Goal: Task Accomplishment & Management: Manage account settings

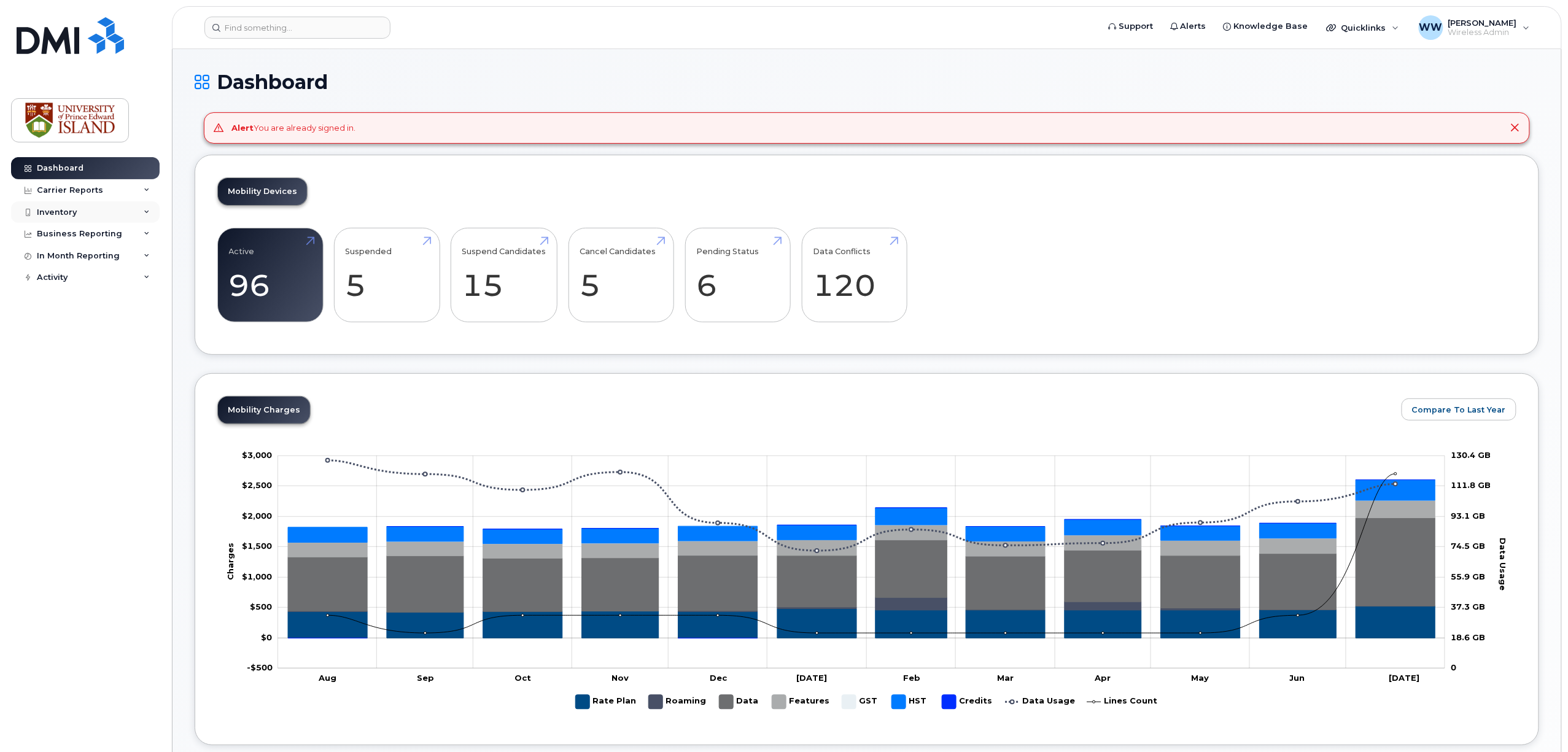
click at [47, 214] on div "Inventory" at bounding box center [57, 212] width 40 height 10
click at [86, 234] on div "Mobility Devices" at bounding box center [77, 234] width 70 height 11
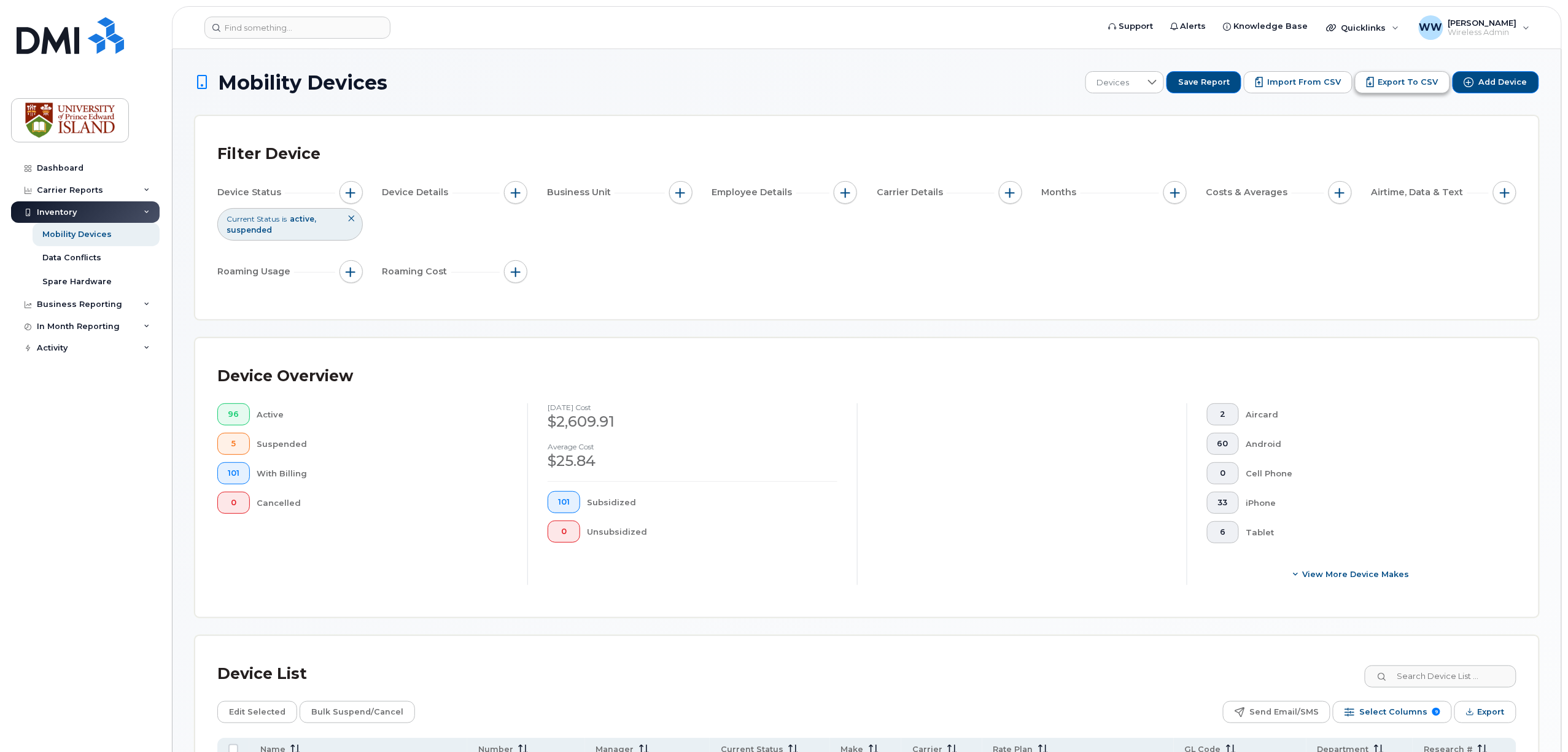
click at [1392, 81] on span "Export to CSV" at bounding box center [1408, 82] width 60 height 11
click at [305, 28] on input at bounding box center [298, 28] width 186 height 22
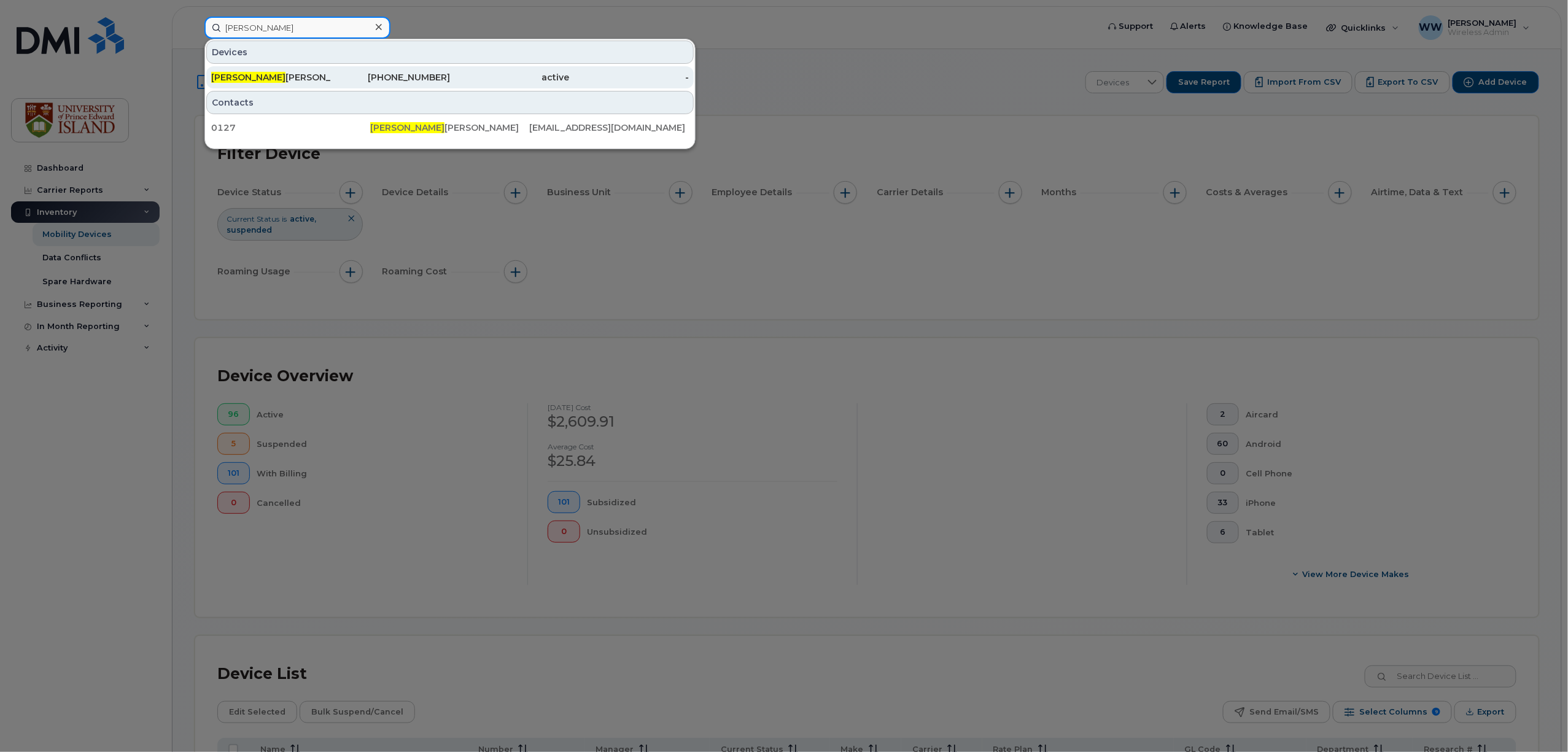
type input "martha"
click at [239, 81] on span "Martha" at bounding box center [248, 77] width 74 height 11
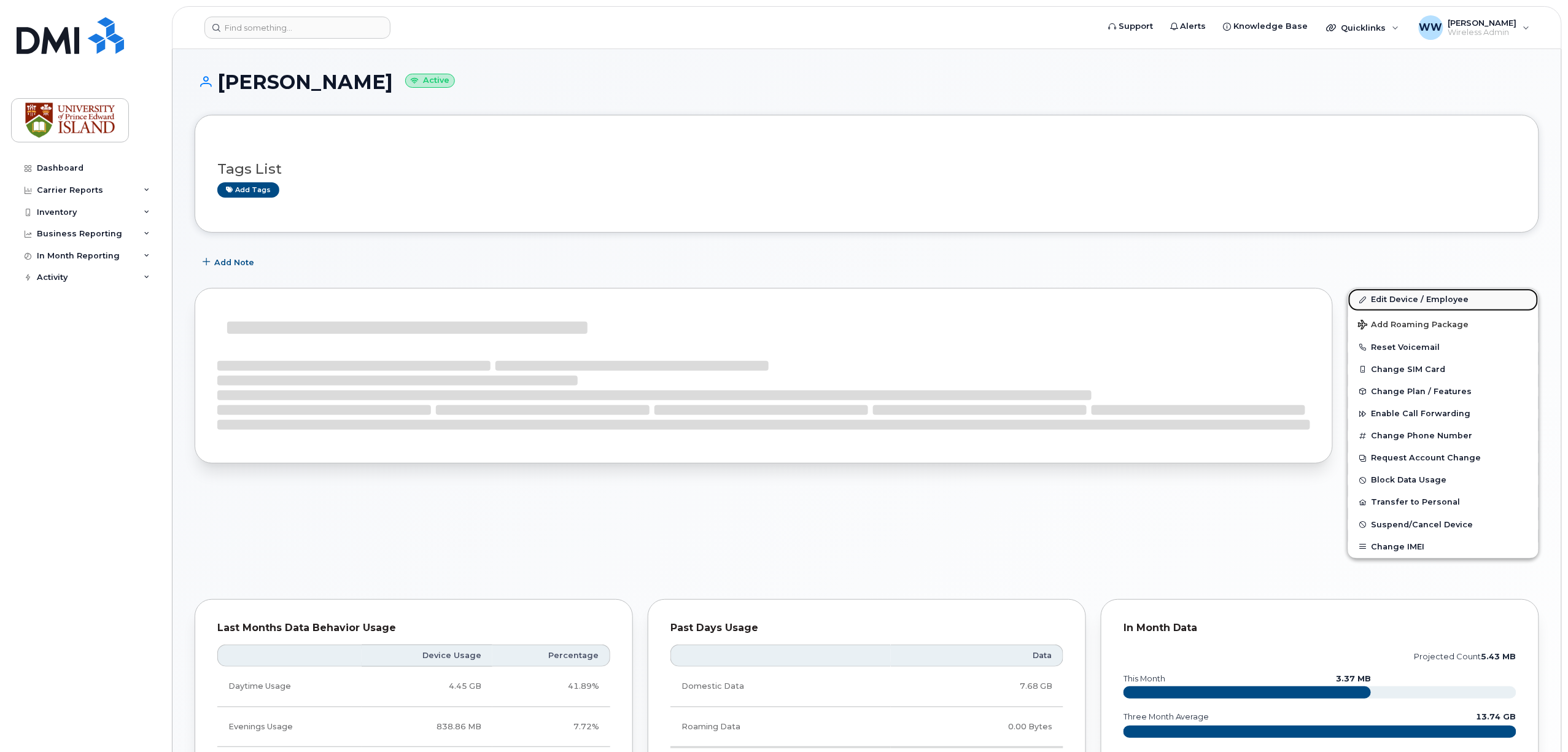
click at [1421, 301] on link "Edit Device / Employee" at bounding box center [1443, 300] width 190 height 22
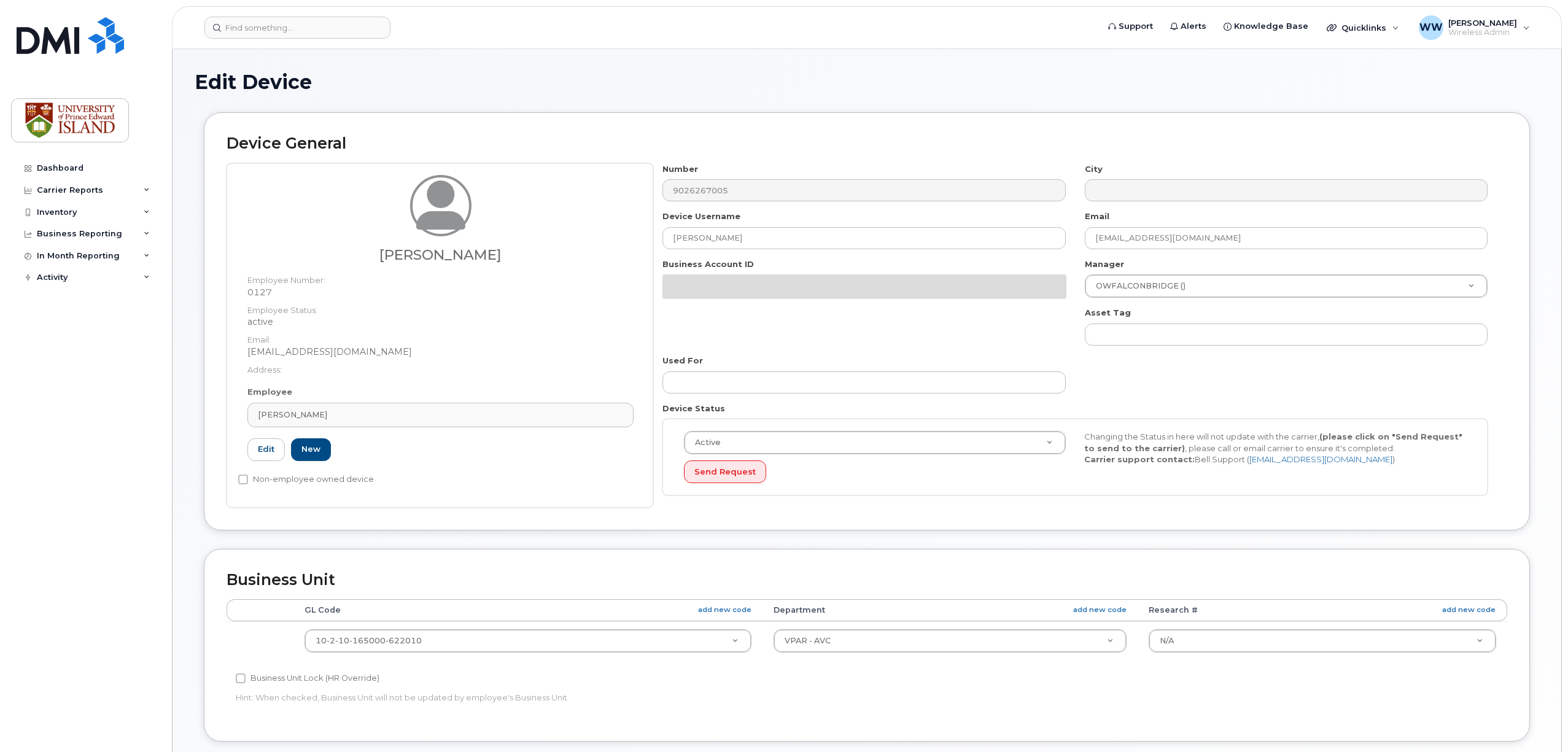
select select "2042298"
select select "2042284"
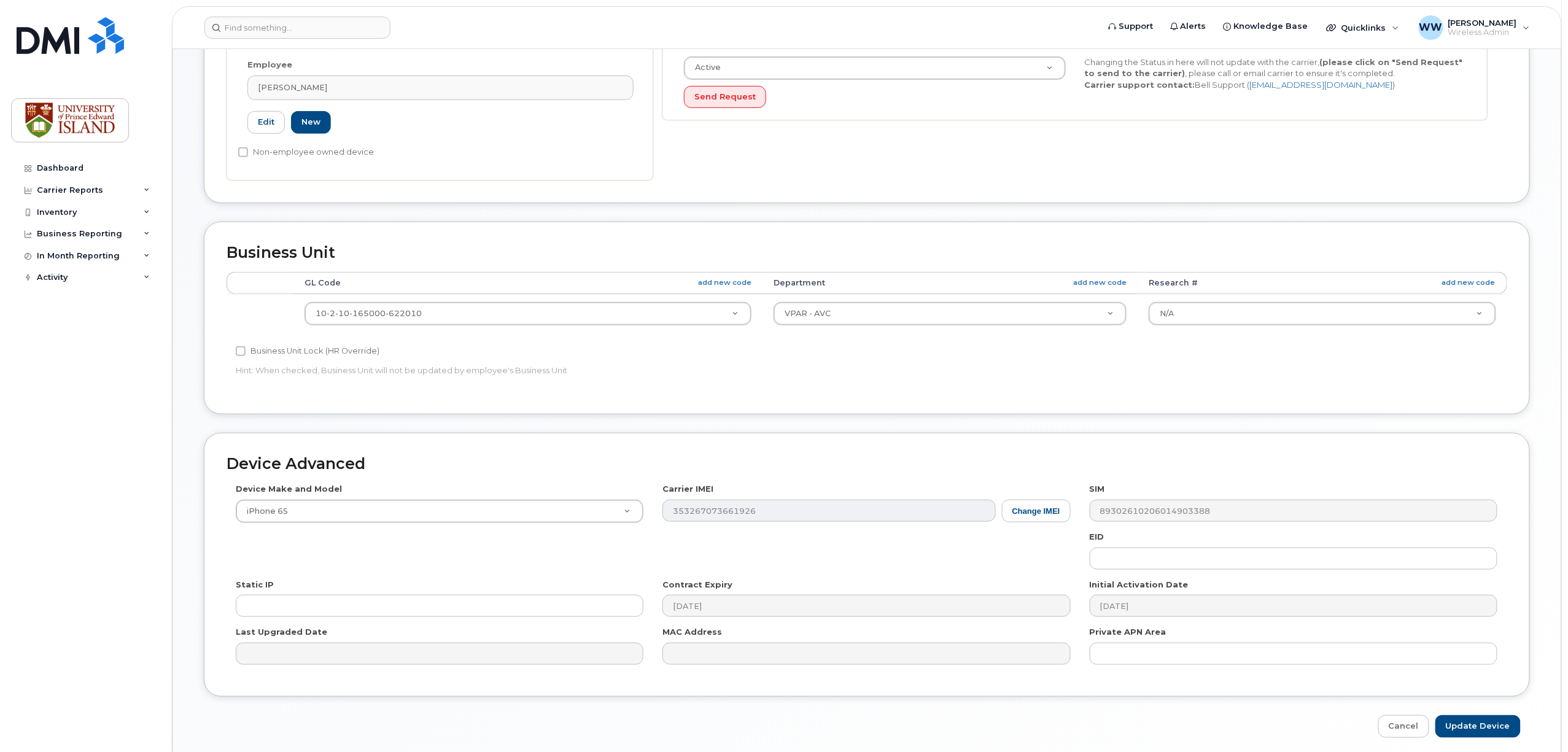
scroll to position [378, 0]
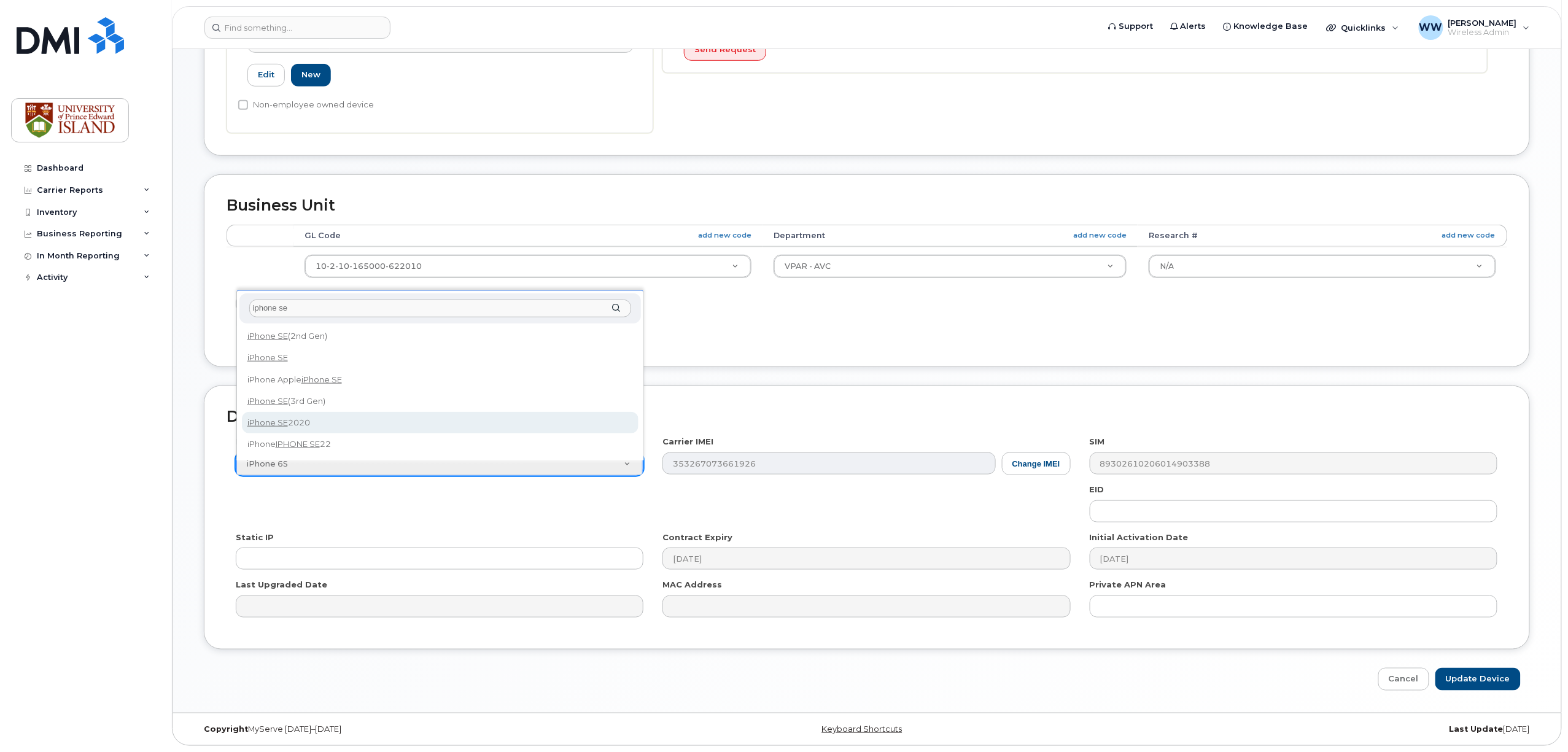
type input "iphone se"
select select "2621"
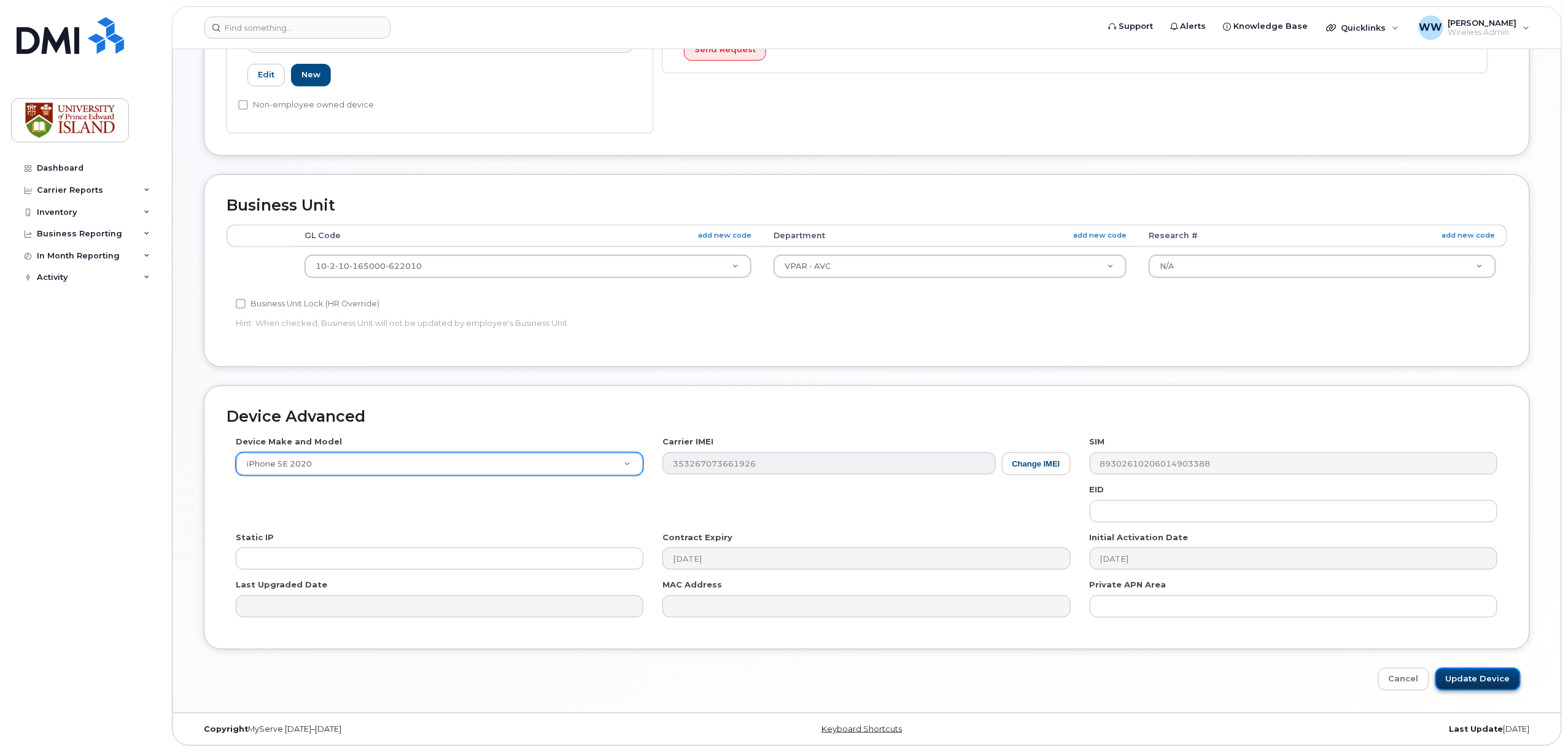
click at [1465, 683] on input "Update Device" at bounding box center [1478, 679] width 85 height 23
type input "Saving..."
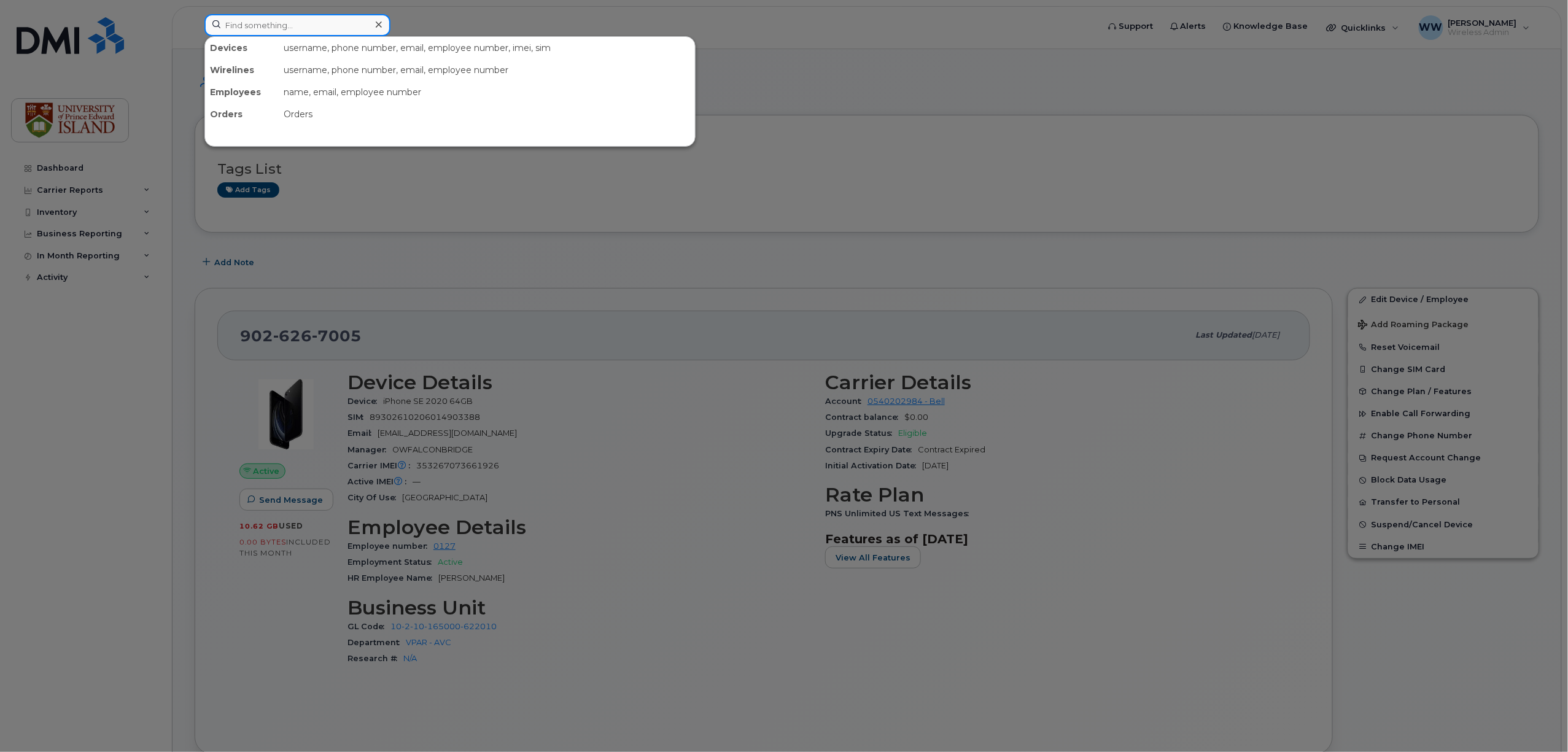
click at [267, 16] on input at bounding box center [298, 25] width 186 height 22
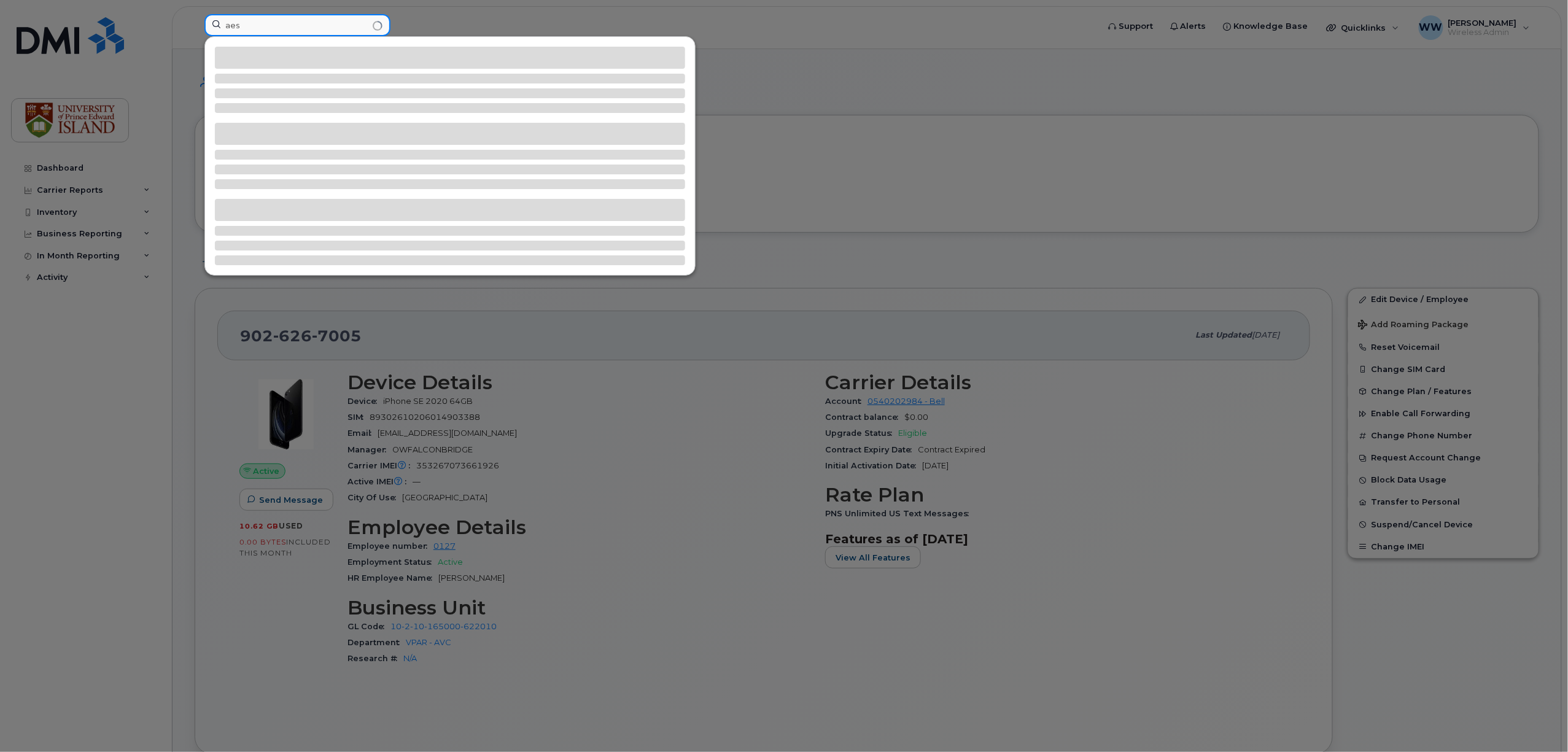
type input "aes"
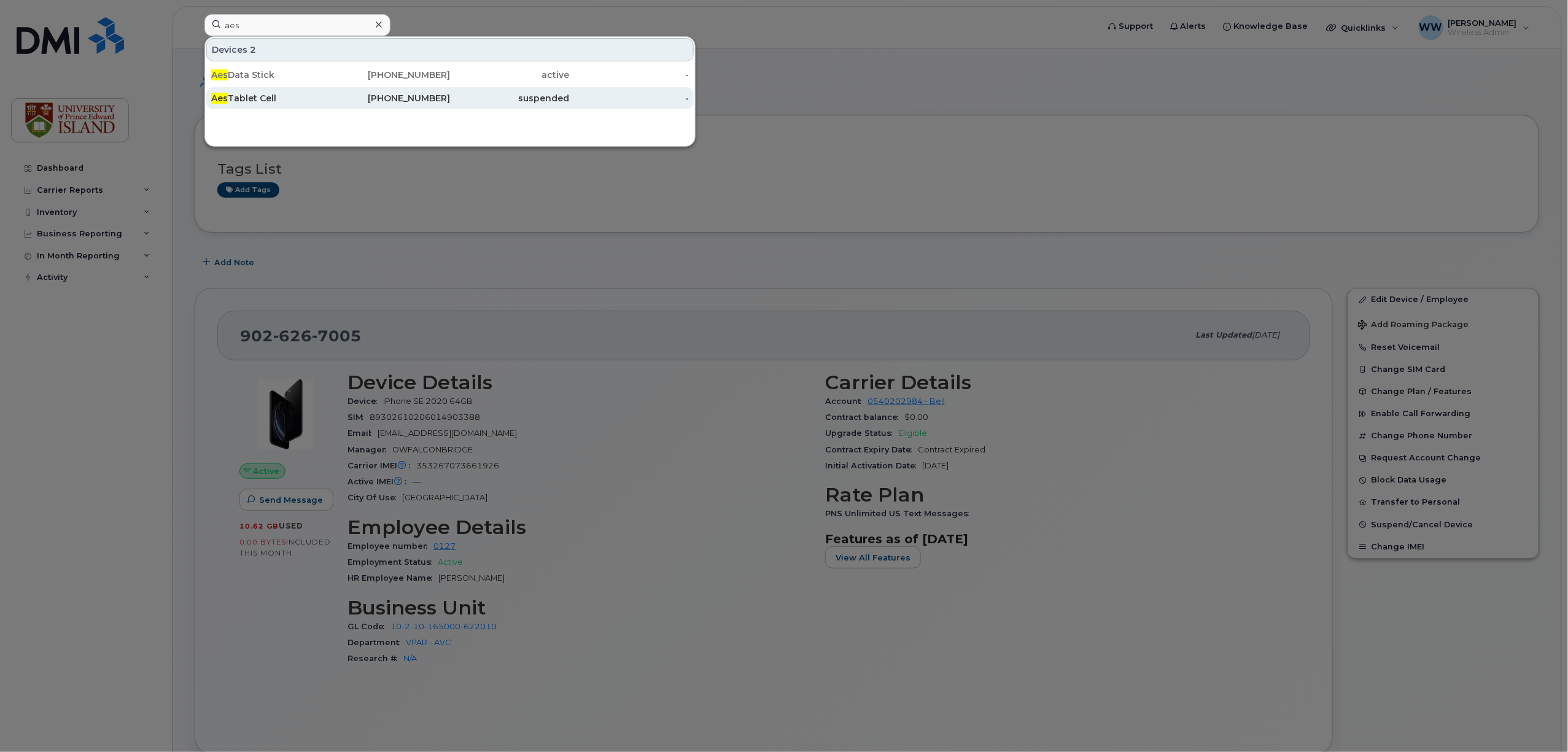
click at [252, 101] on div "Aes Tablet Cell" at bounding box center [271, 99] width 120 height 12
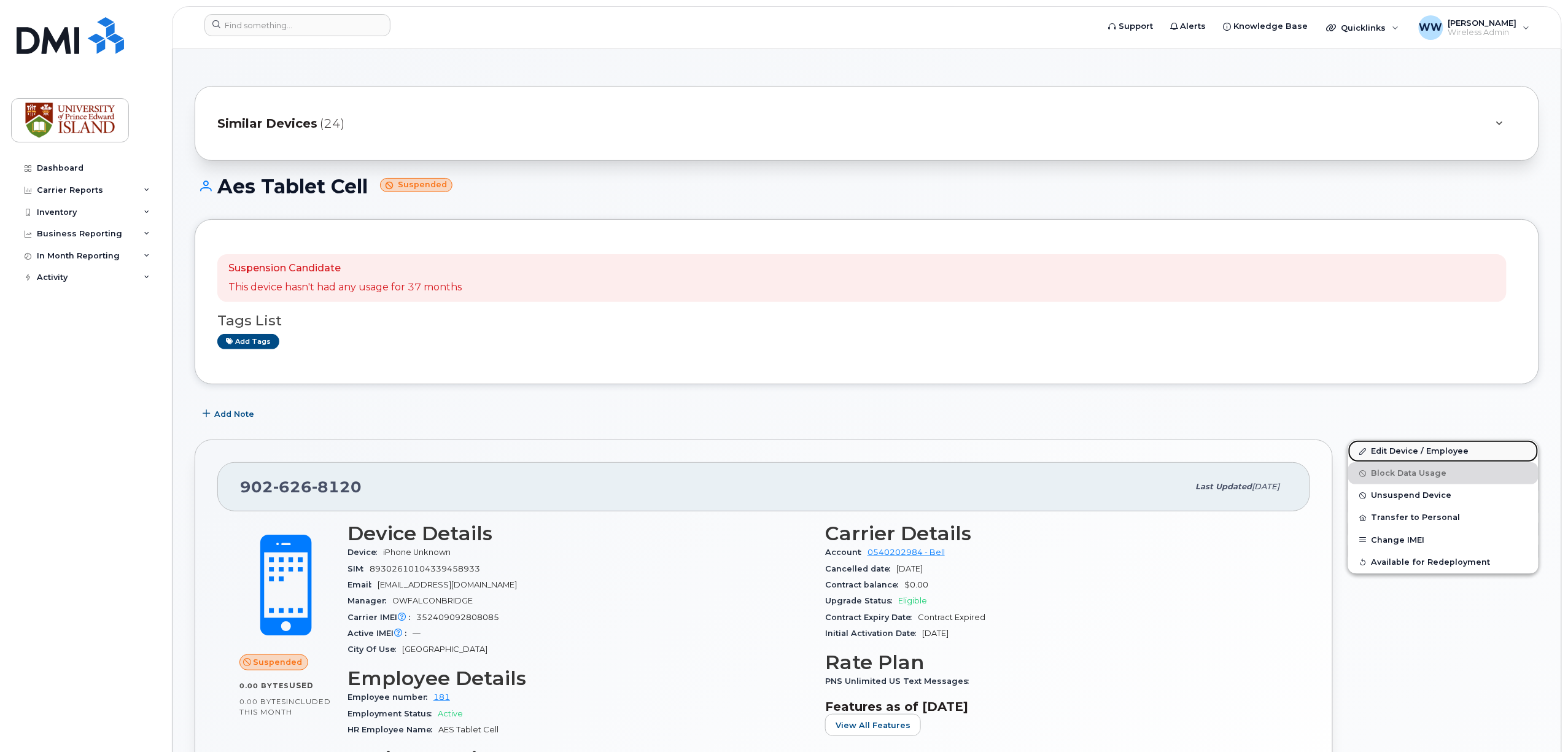
click at [1421, 451] on link "Edit Device / Employee" at bounding box center [1443, 451] width 190 height 22
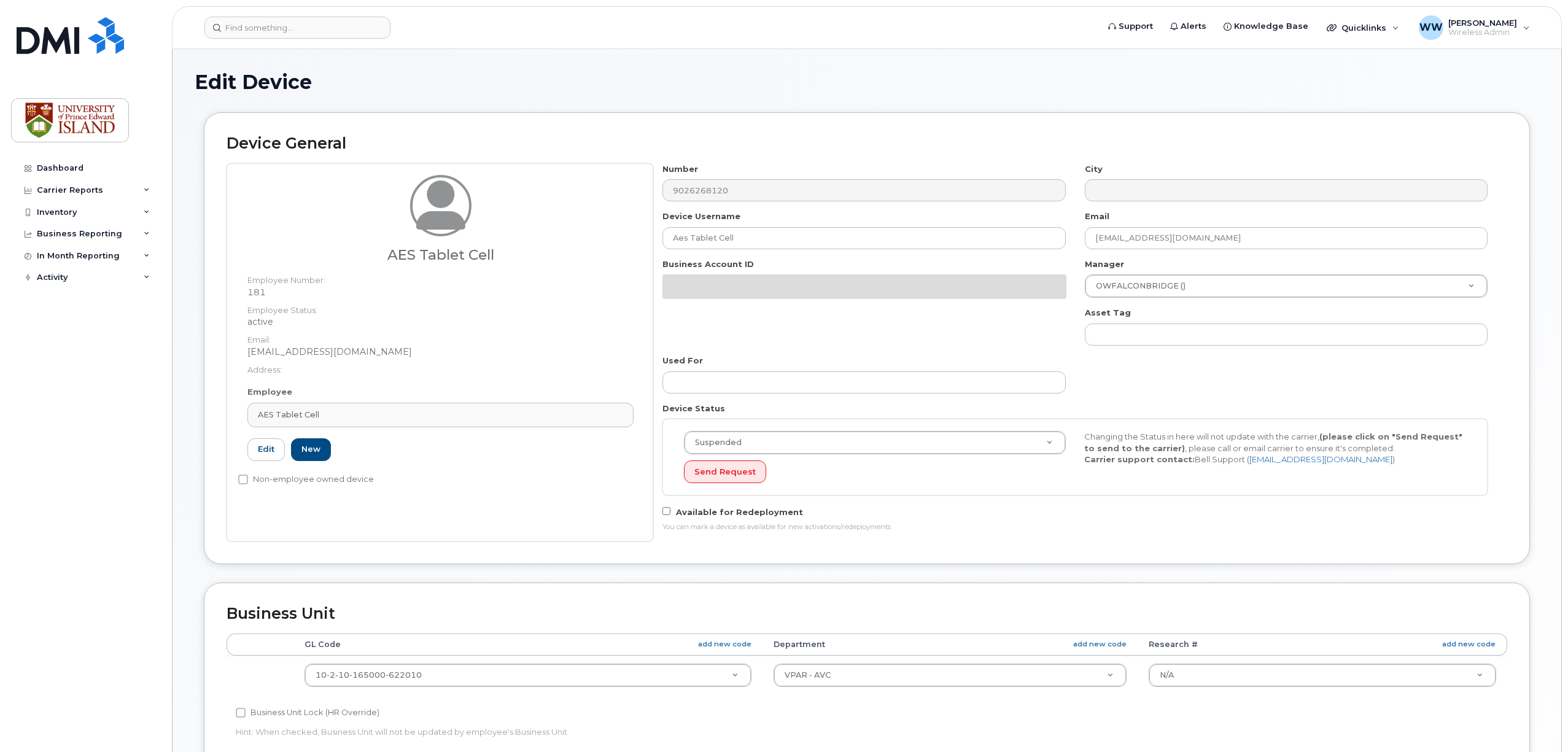
select select "2042298"
select select "2042284"
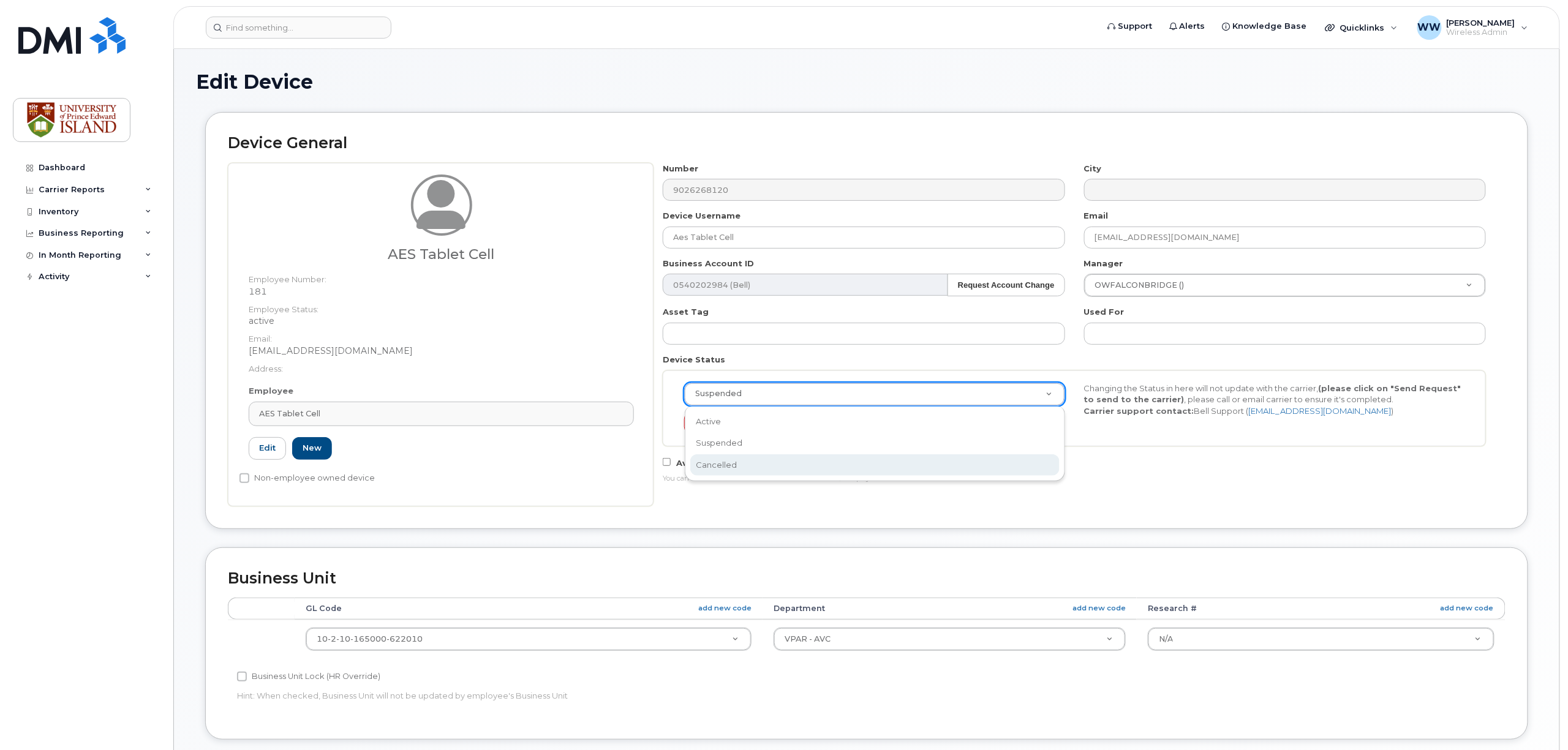
scroll to position [0, 3]
select select "cancelled"
click at [727, 424] on button "Send Request" at bounding box center [722, 423] width 82 height 23
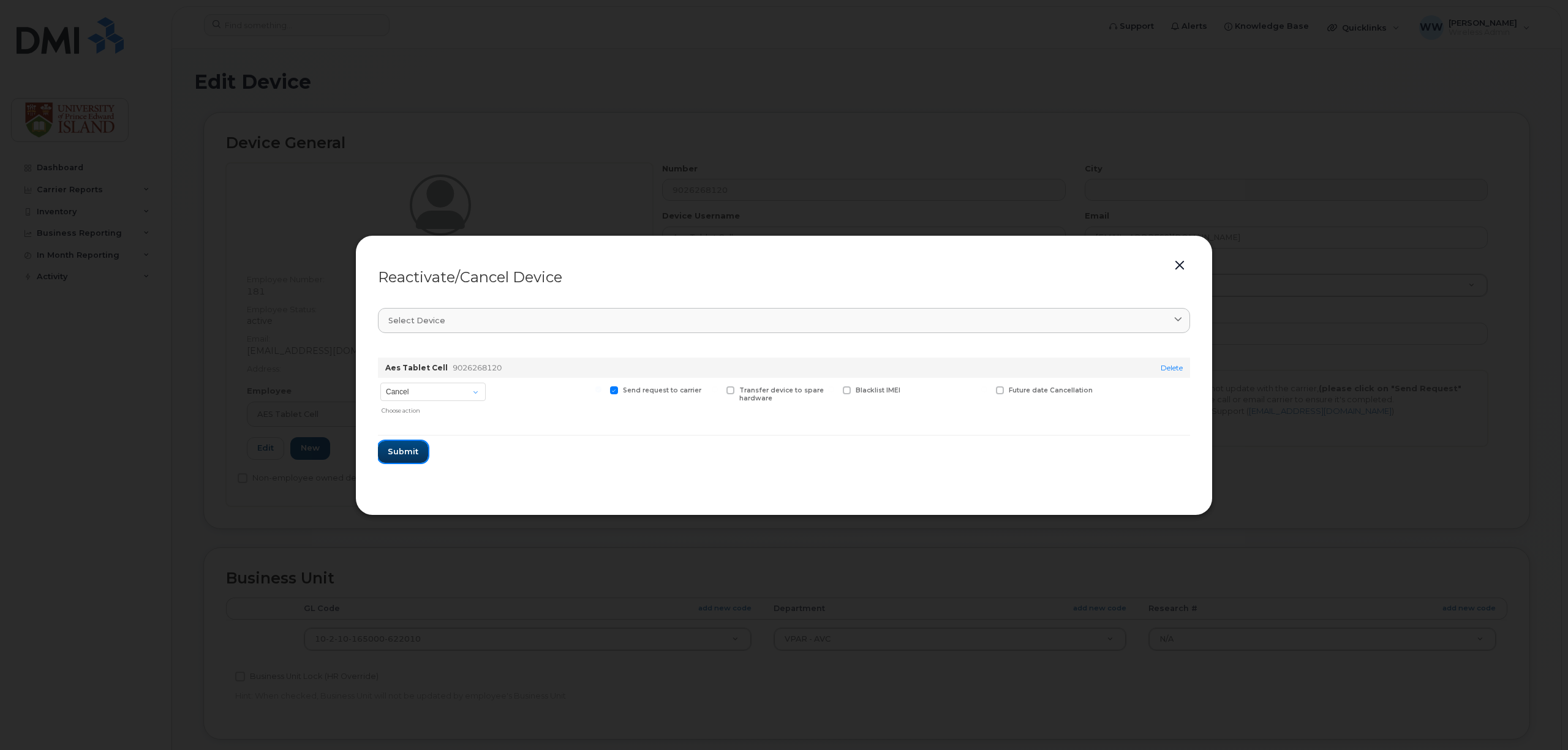
click at [400, 453] on span "Submit" at bounding box center [403, 452] width 31 height 12
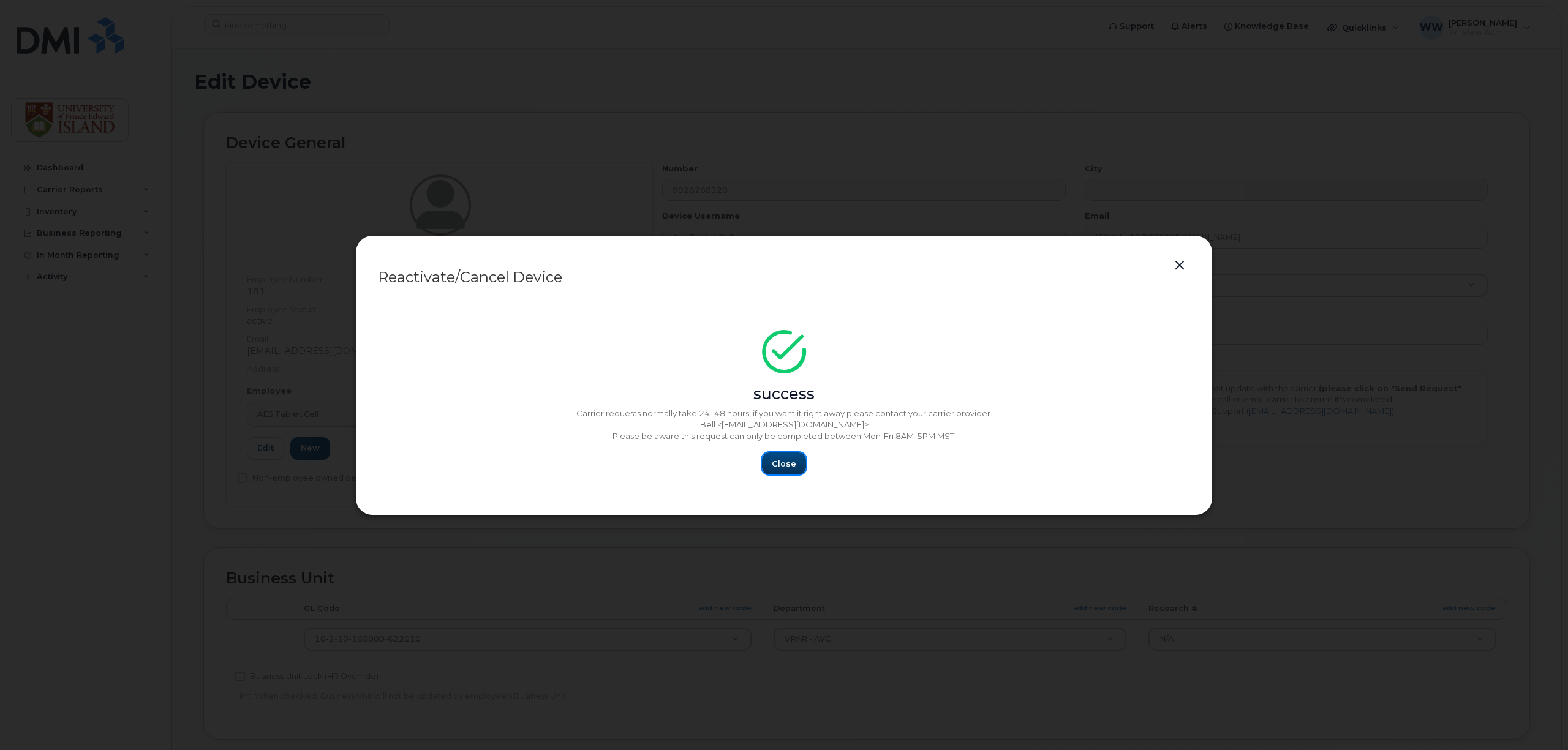
click at [788, 465] on span "Close" at bounding box center [784, 463] width 25 height 12
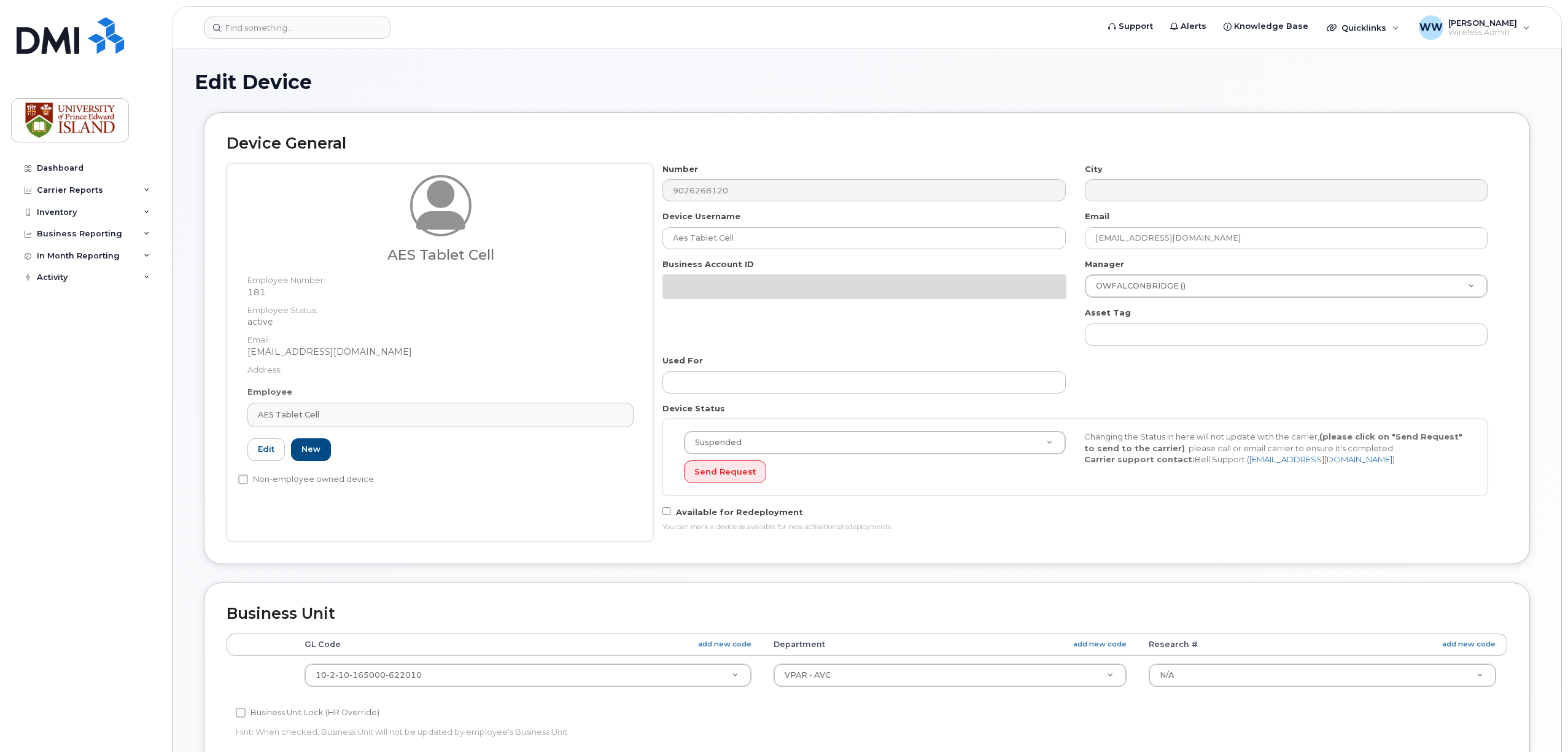
select select "2042298"
select select "2042284"
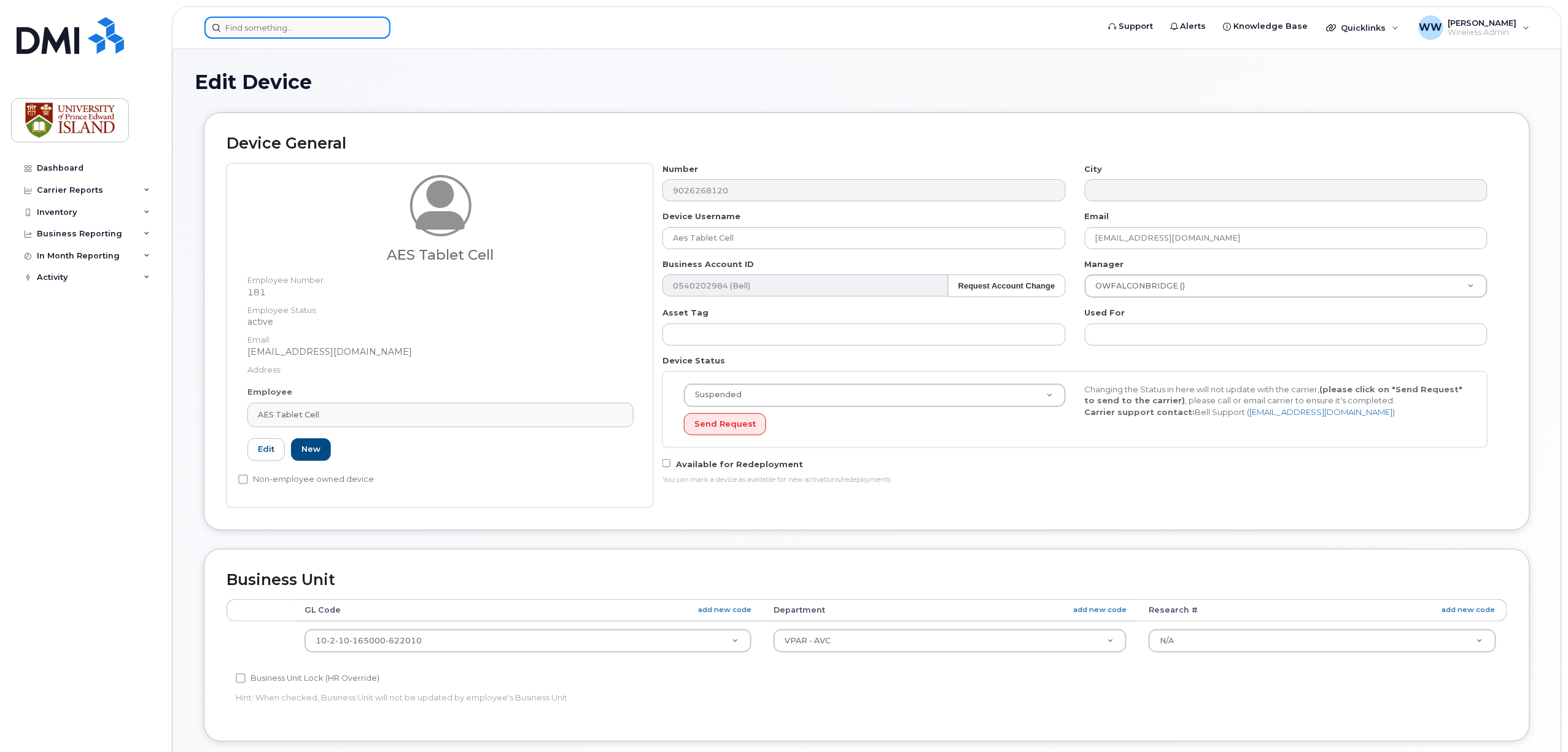
click at [267, 26] on input at bounding box center [298, 28] width 186 height 22
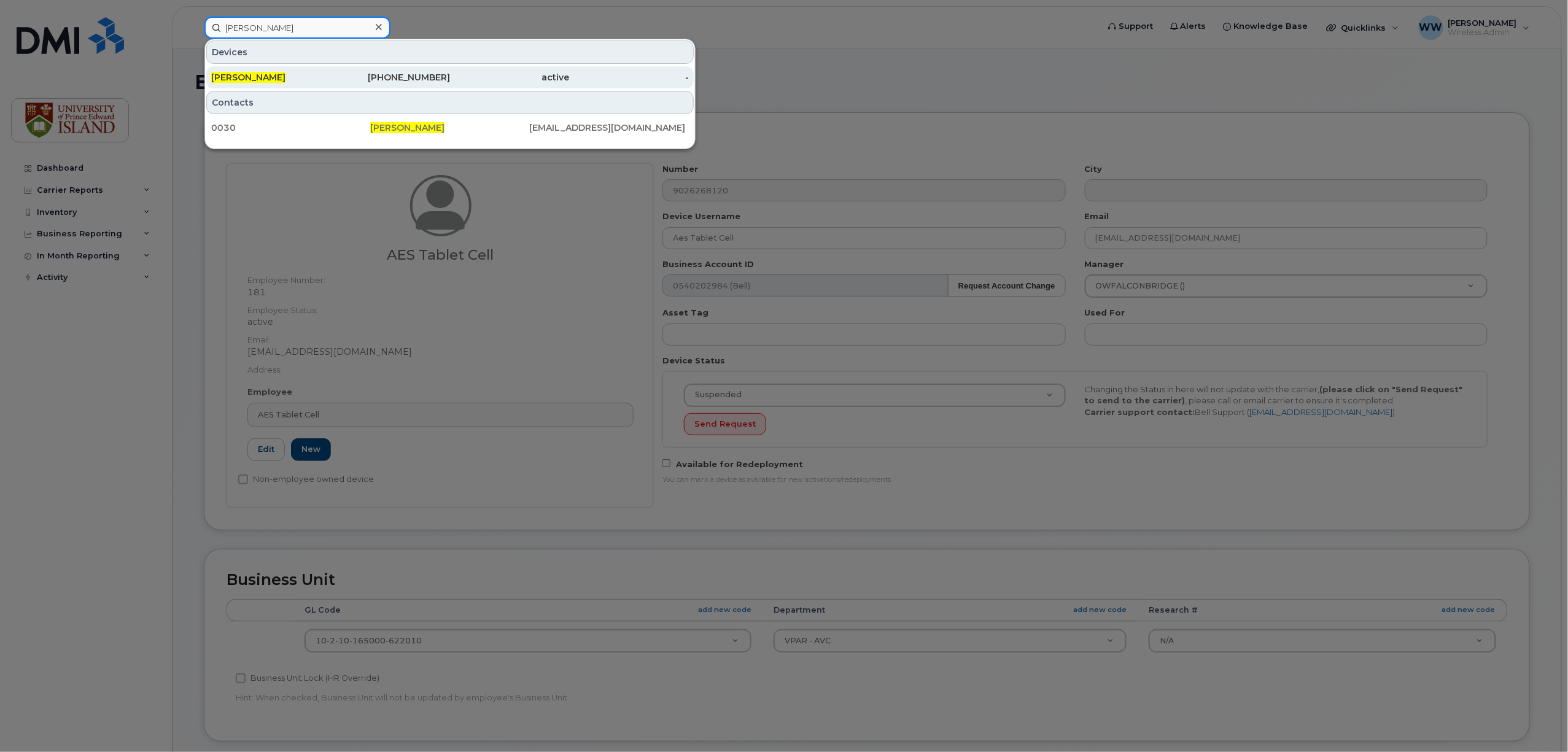
type input "[PERSON_NAME]"
click at [259, 79] on span "[PERSON_NAME]" at bounding box center [248, 77] width 74 height 11
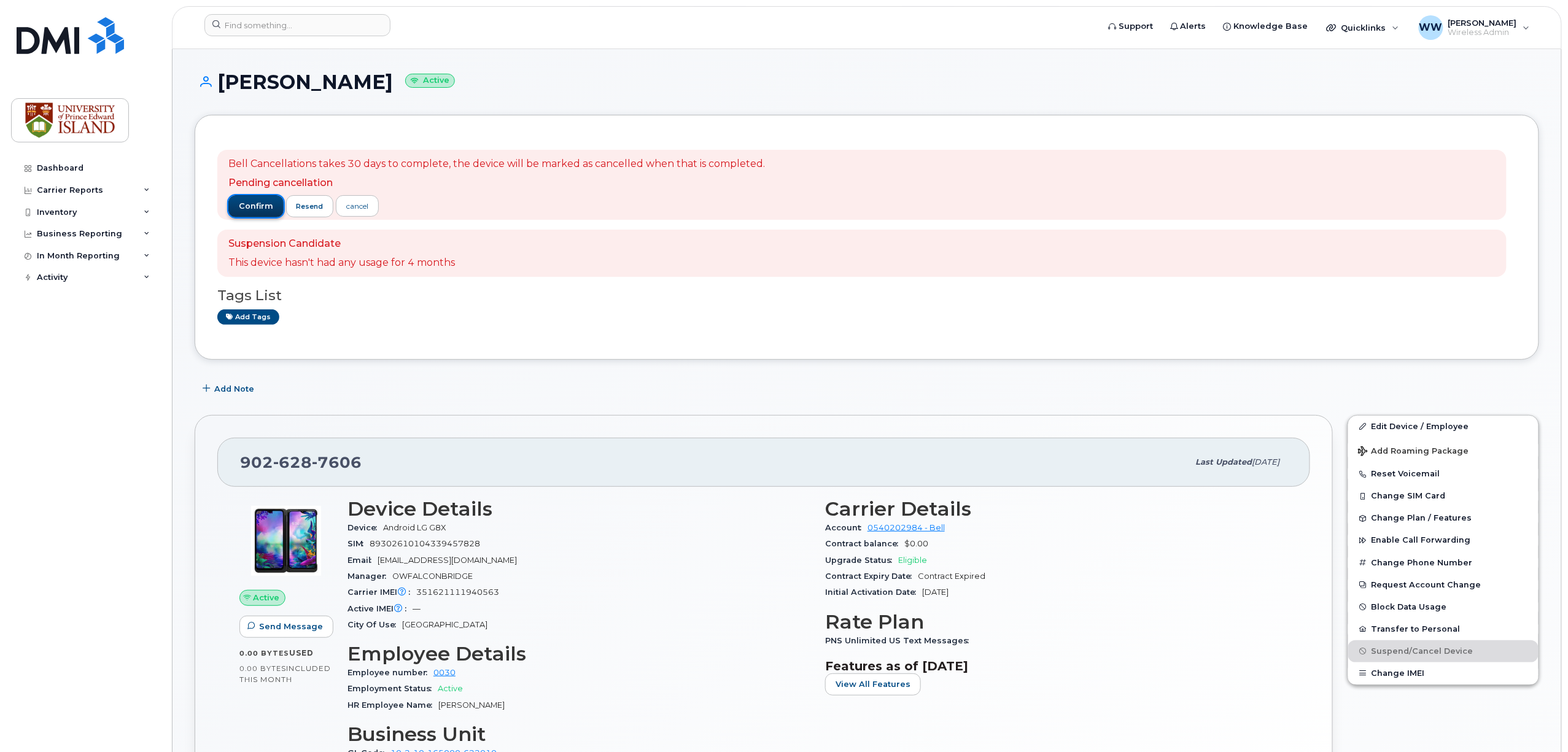
click at [261, 210] on span "confirm" at bounding box center [256, 206] width 34 height 11
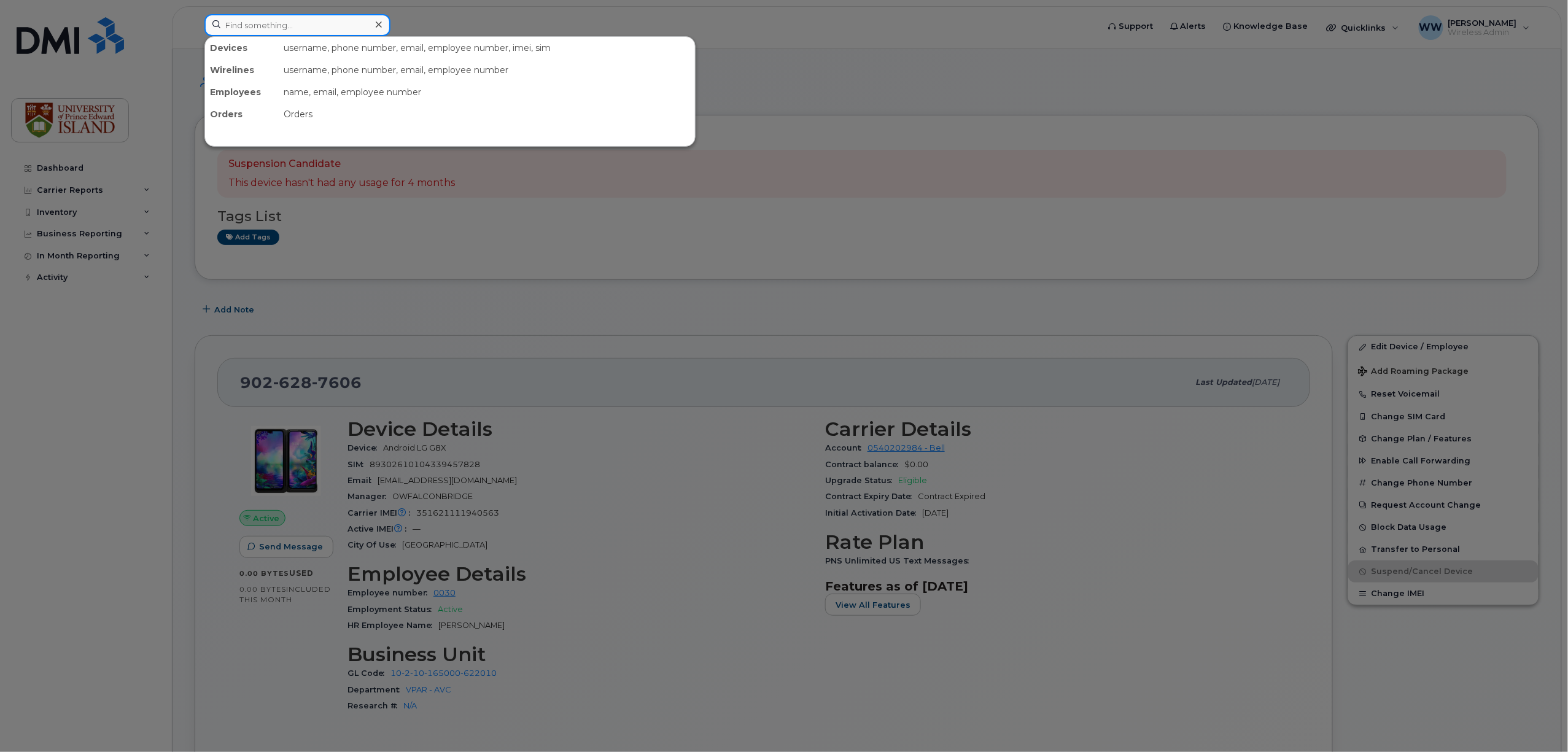
click at [314, 32] on input at bounding box center [298, 25] width 186 height 22
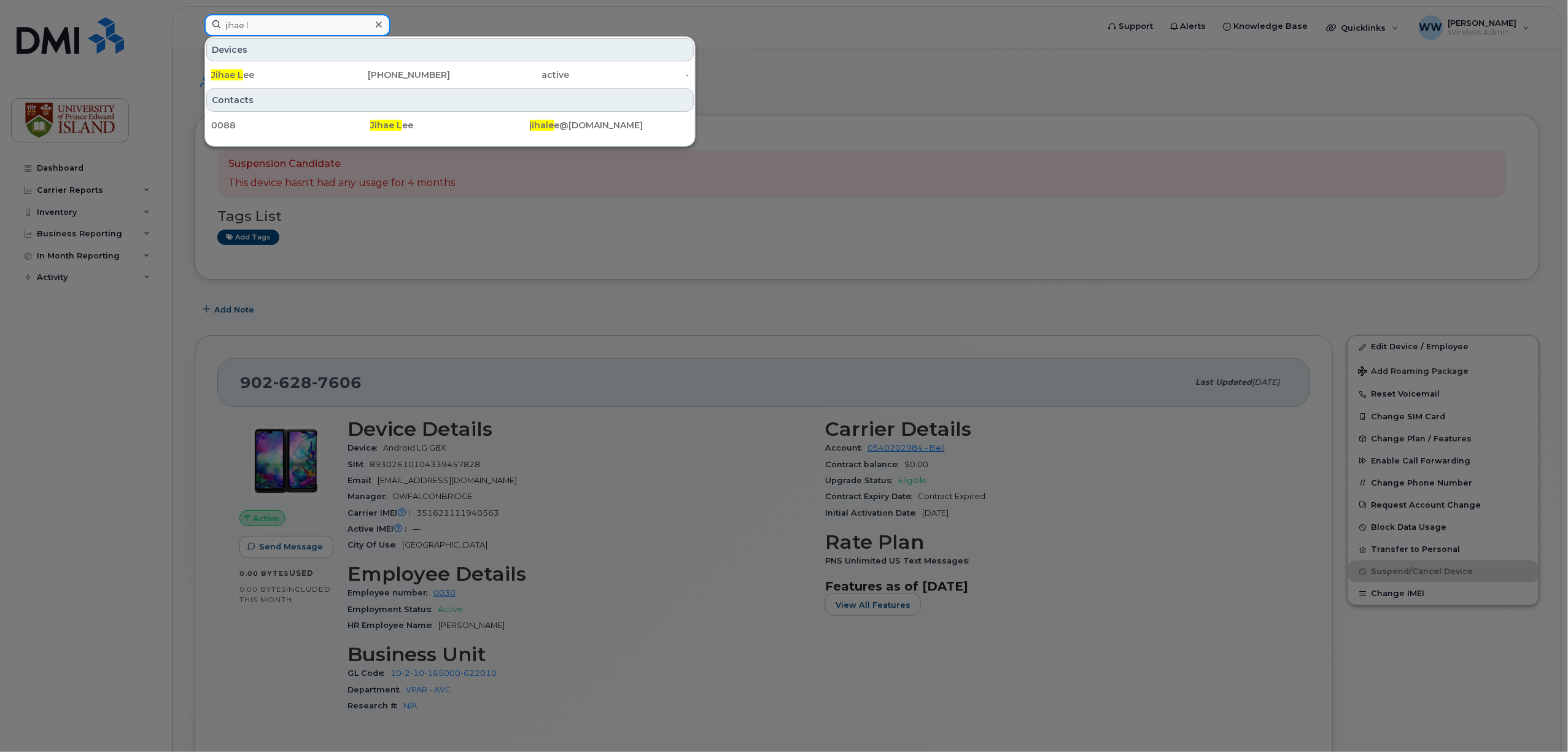
drag, startPoint x: 205, startPoint y: 19, endPoint x: 175, endPoint y: 18, distance: 30.0
click at [194, 18] on div "jihae l Devices Jihae L ee 902-394-7349 active - Contacts 0088 Jihae L ee jihal…" at bounding box center [646, 27] width 905 height 27
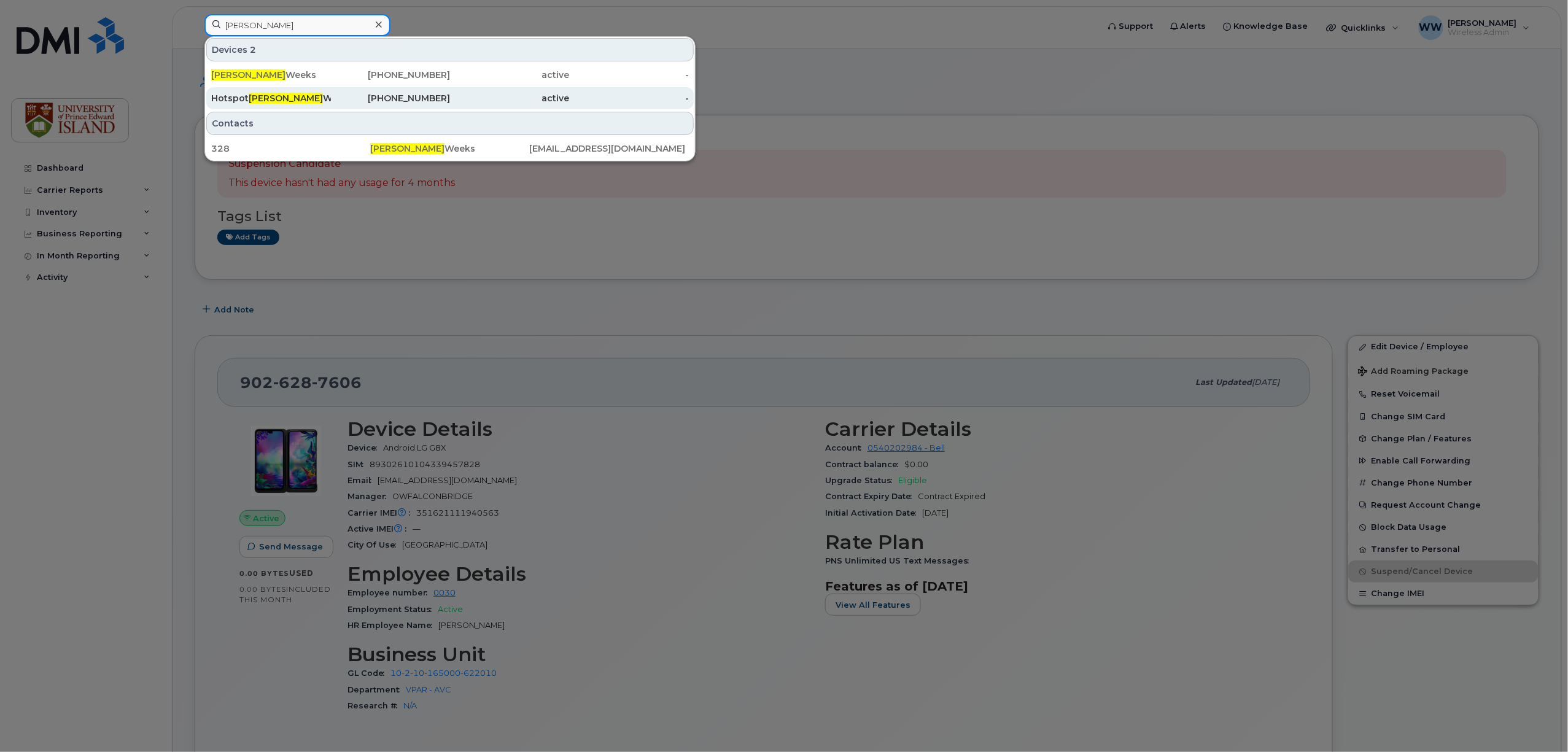
type input "wendy"
click at [265, 94] on div "Hotspot Wendy Weeks" at bounding box center [271, 99] width 120 height 12
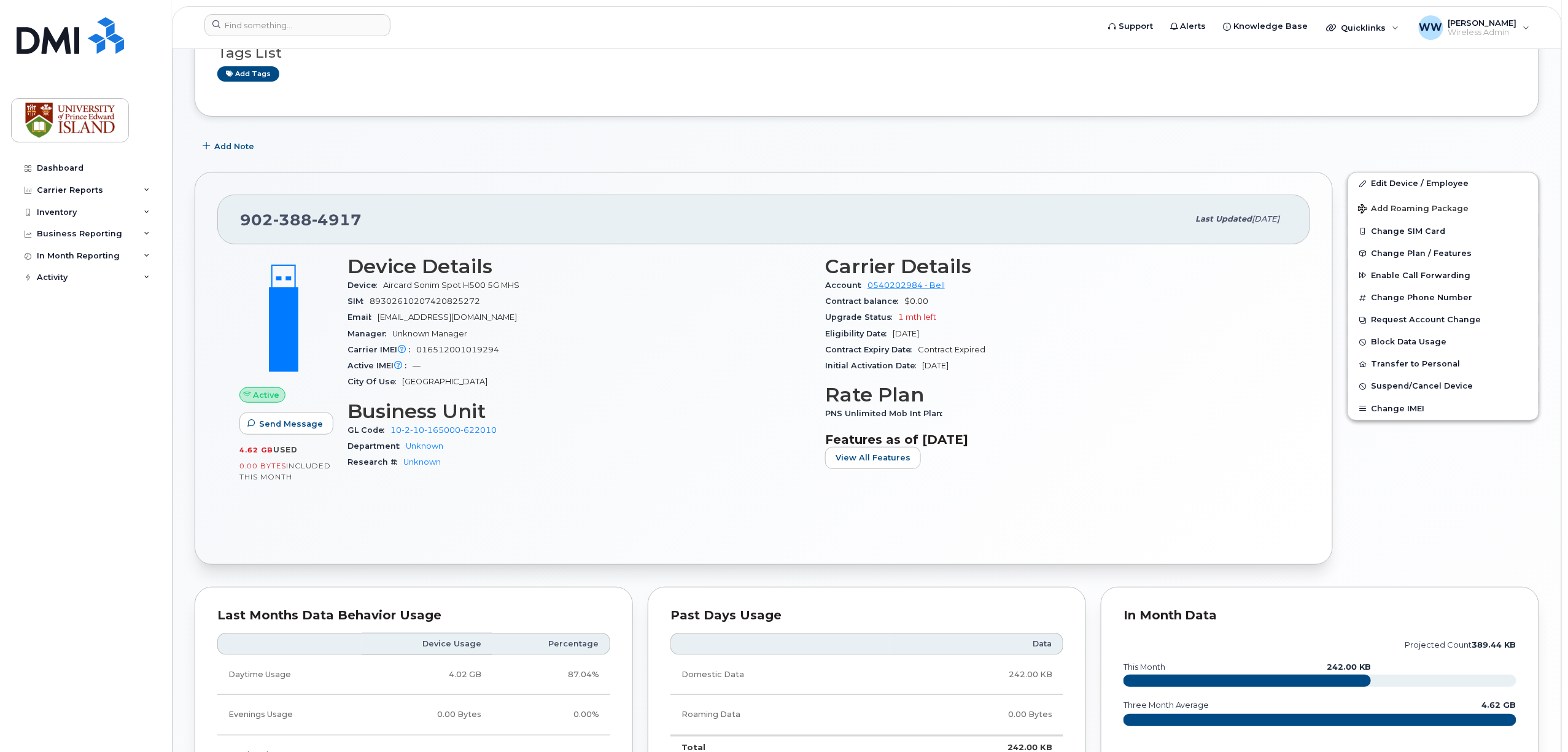
scroll to position [97, 0]
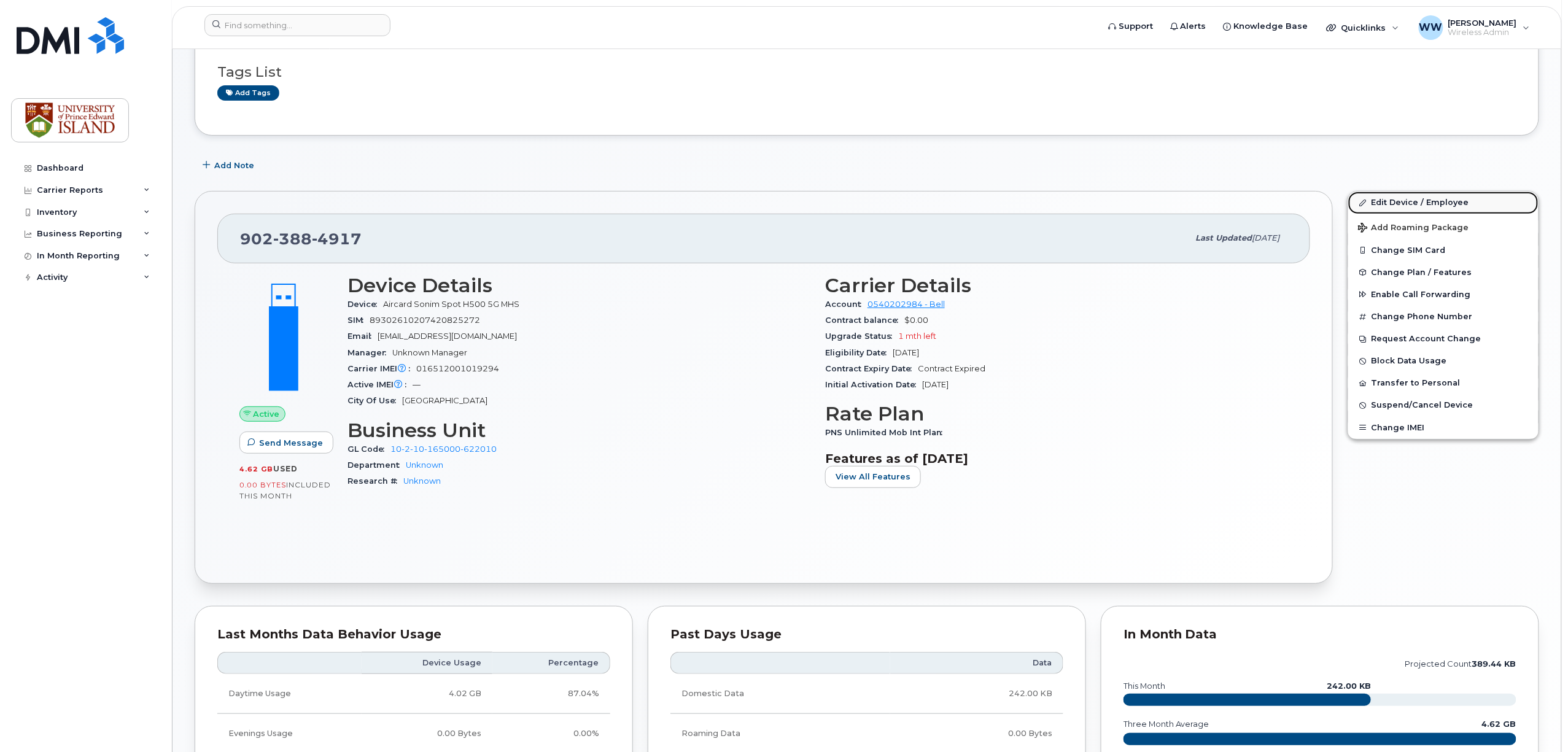
click at [1421, 201] on link "Edit Device / Employee" at bounding box center [1443, 203] width 190 height 22
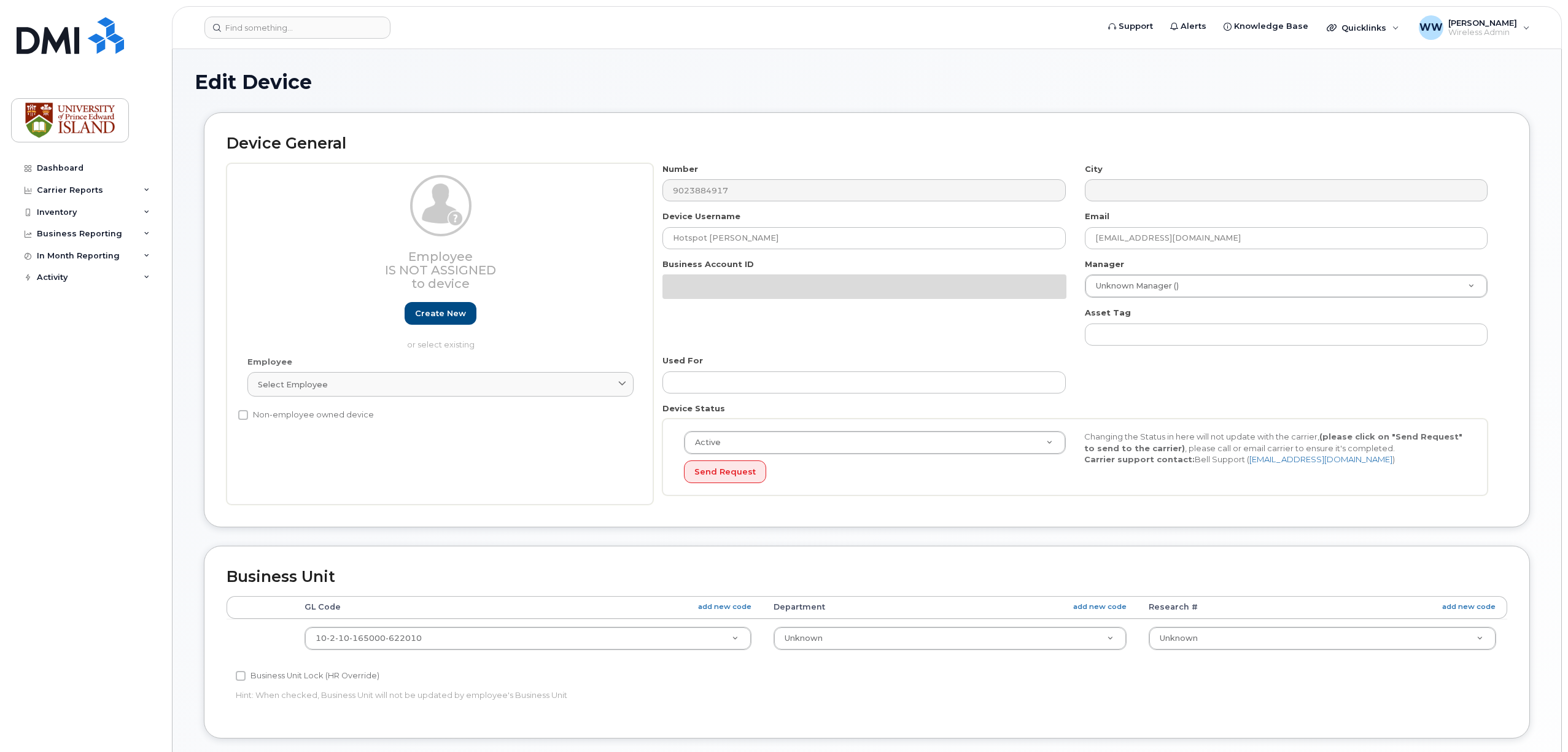
select select "2042227"
select select "2042226"
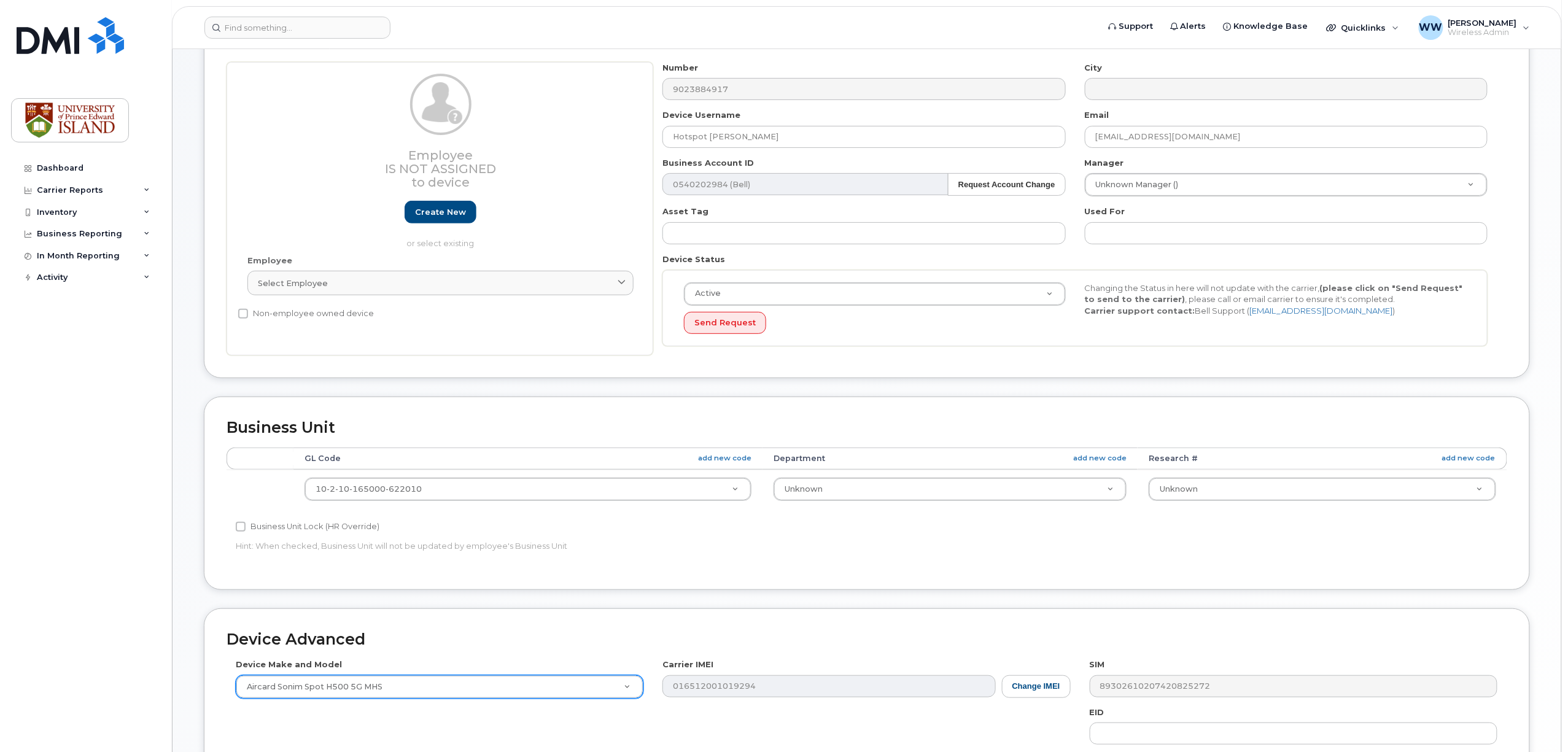
scroll to position [1, 0]
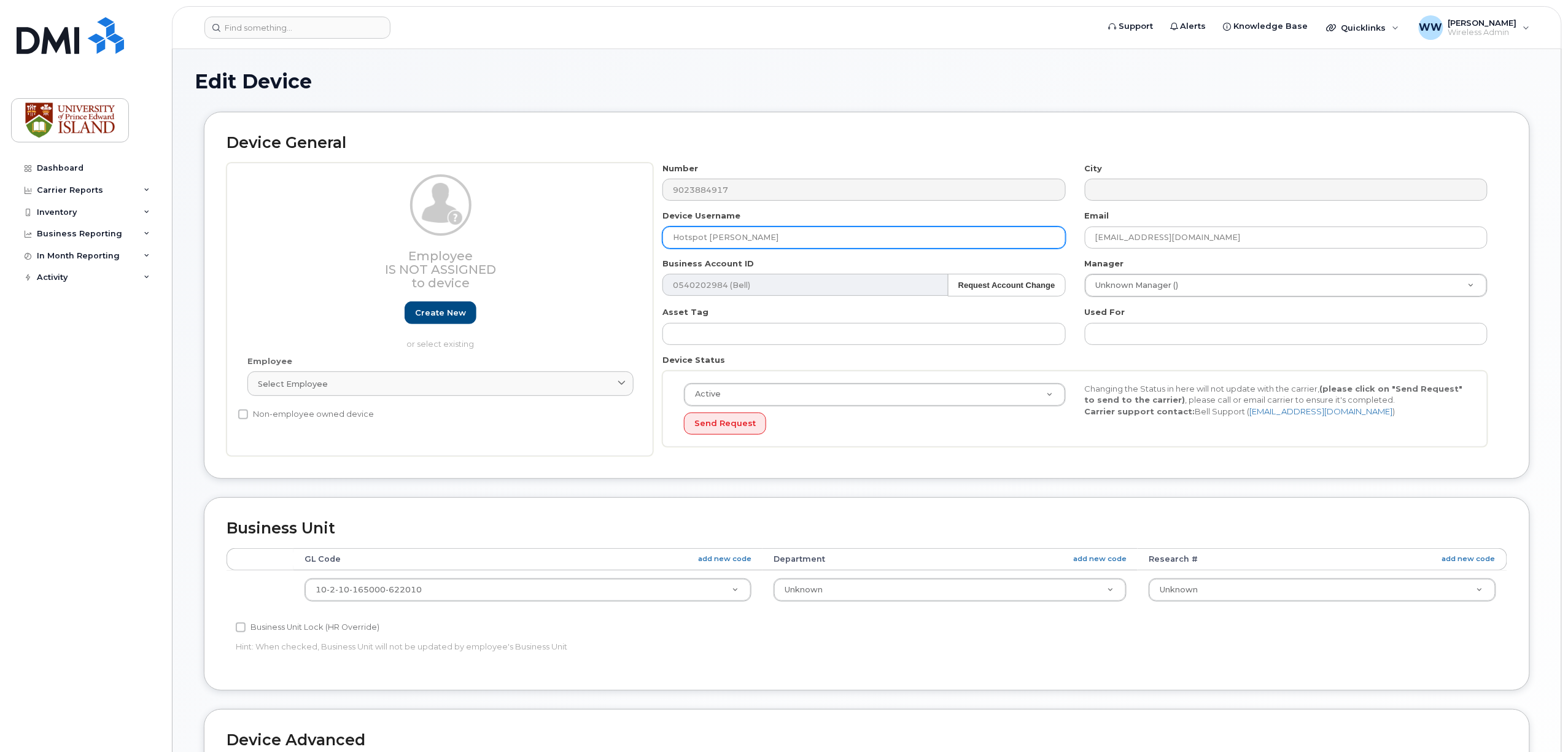
click at [677, 236] on input "Hotspot Wendy Weeks" at bounding box center [864, 238] width 403 height 22
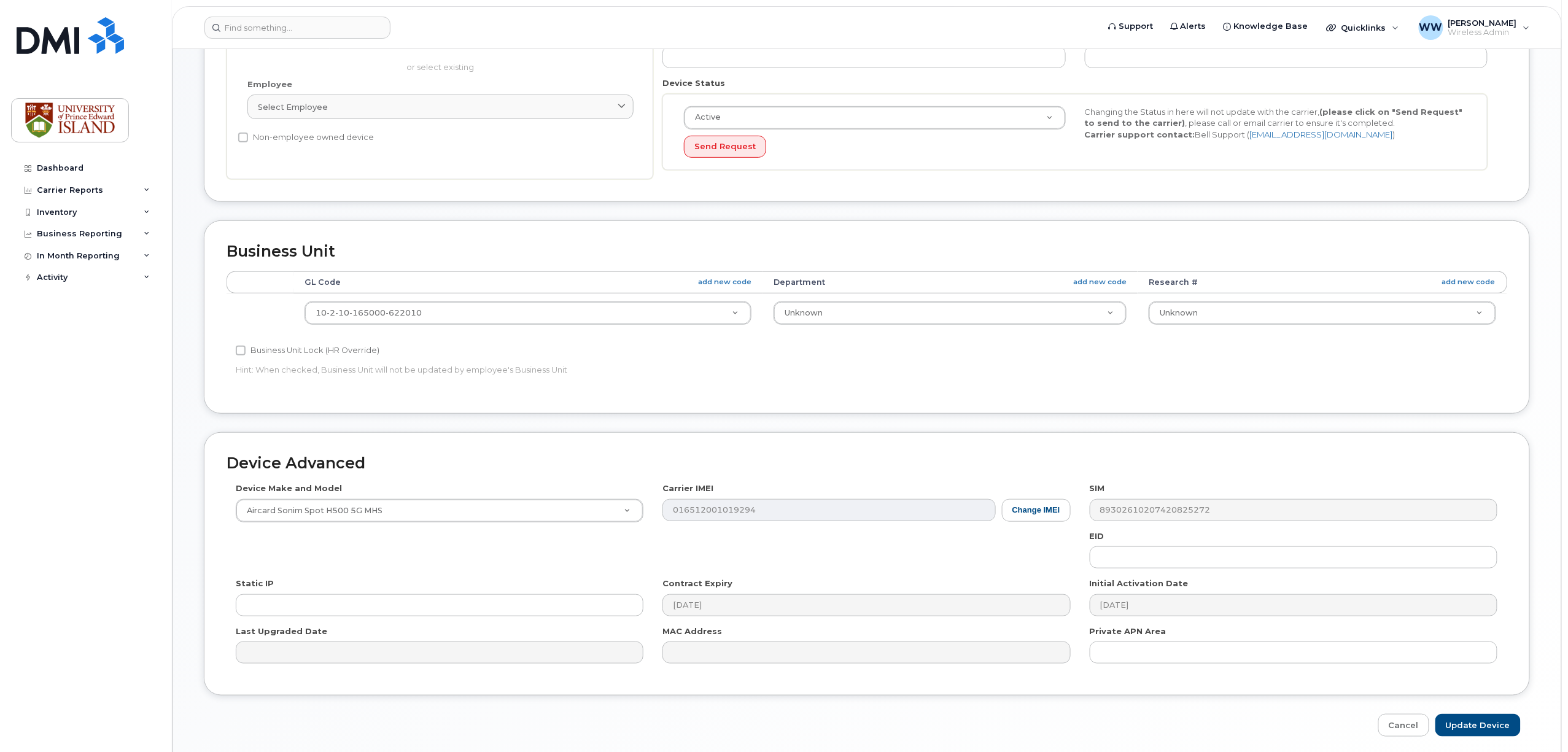
scroll to position [328, 0]
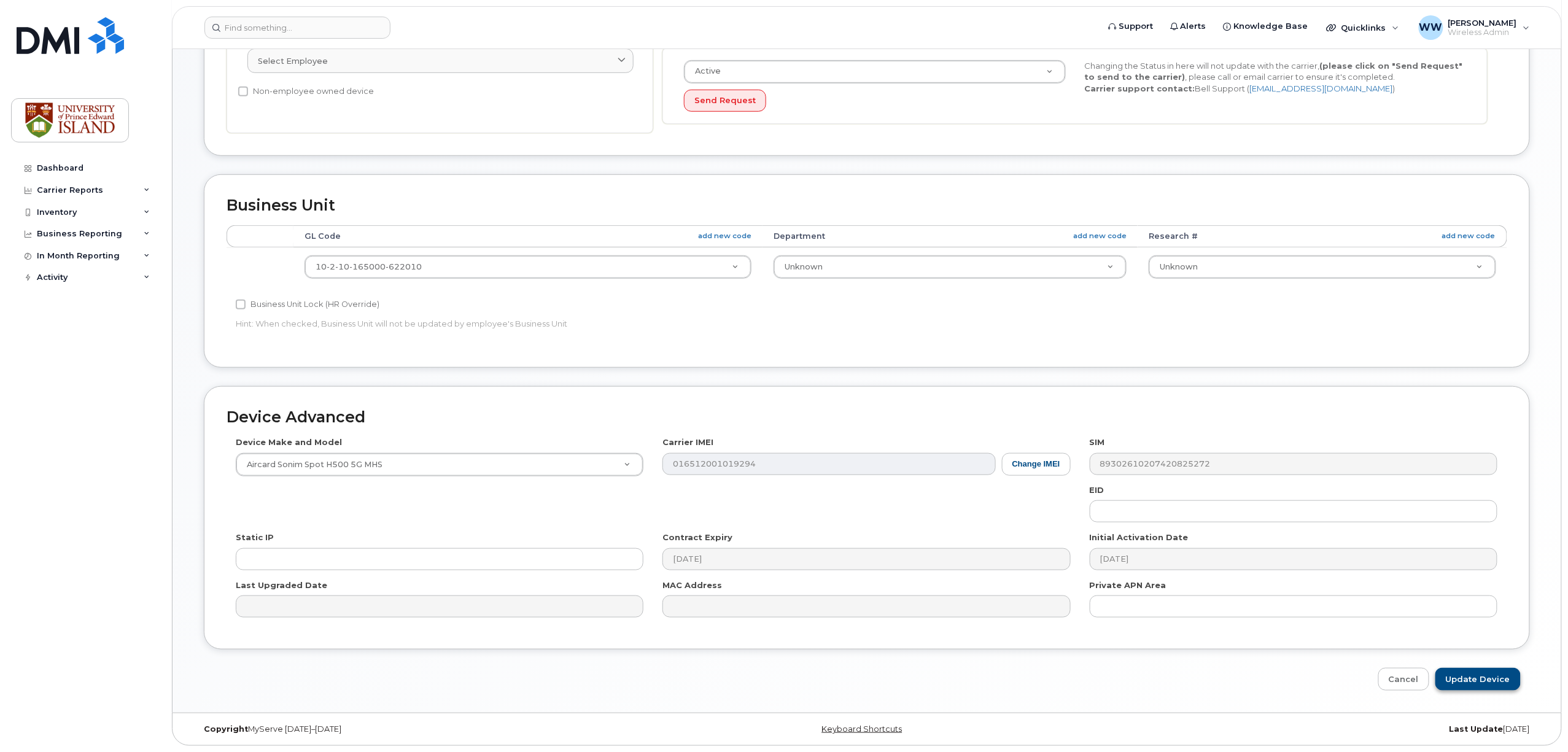
type input "AES Hotspot"
click at [1460, 679] on input "Update Device" at bounding box center [1478, 679] width 85 height 23
type input "Saving..."
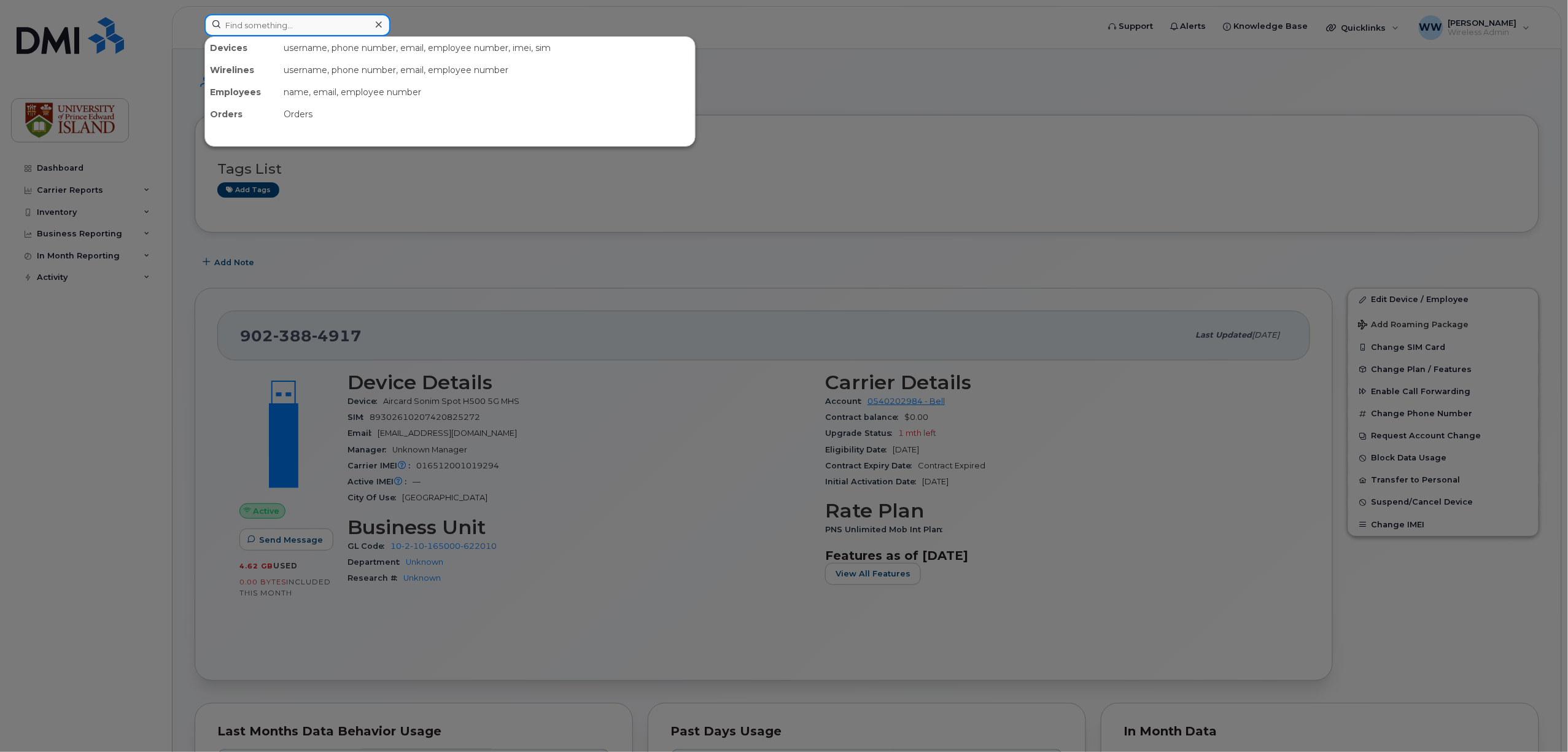
click at [249, 28] on input at bounding box center [298, 25] width 186 height 22
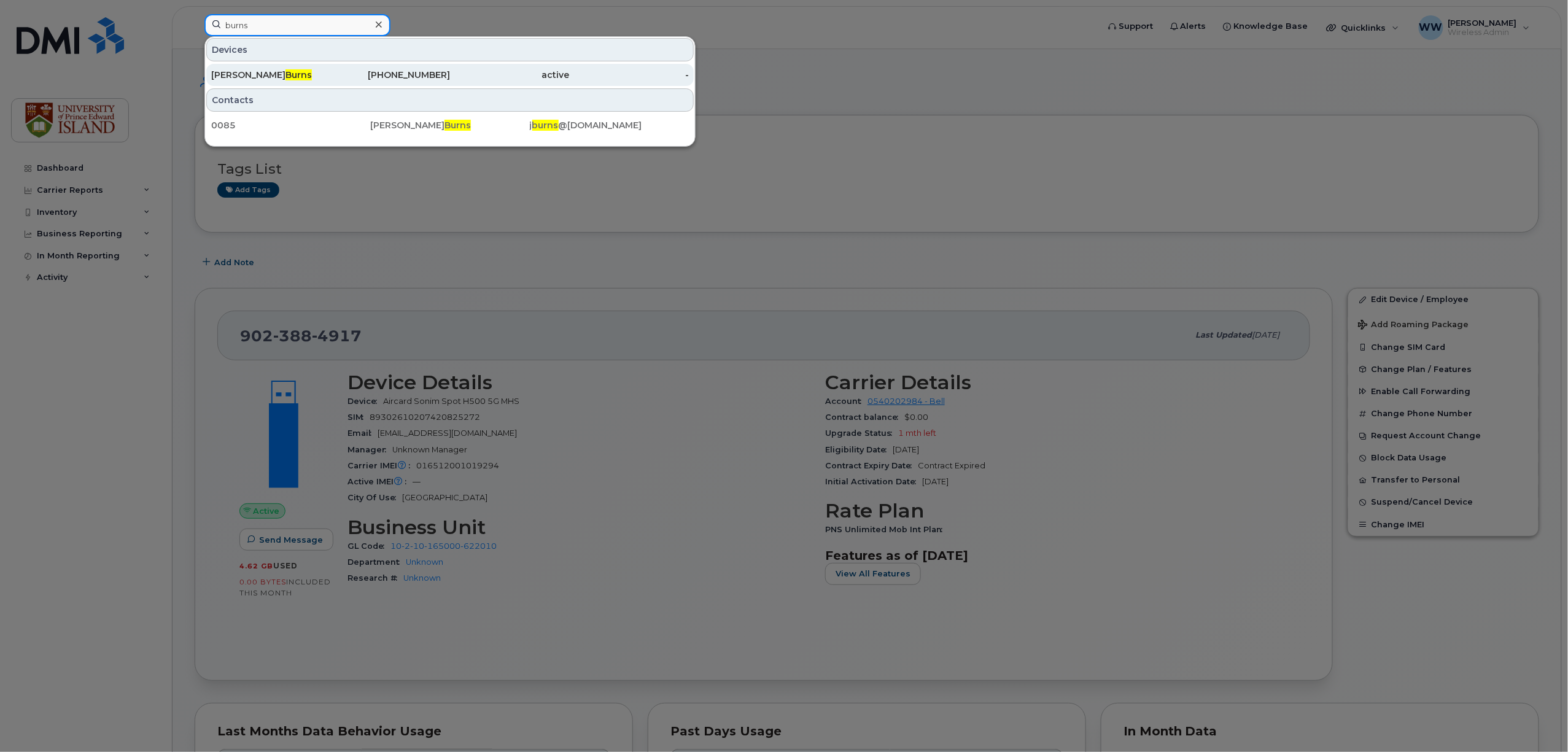
type input "burns"
click at [285, 74] on span "Burns" at bounding box center [298, 75] width 26 height 11
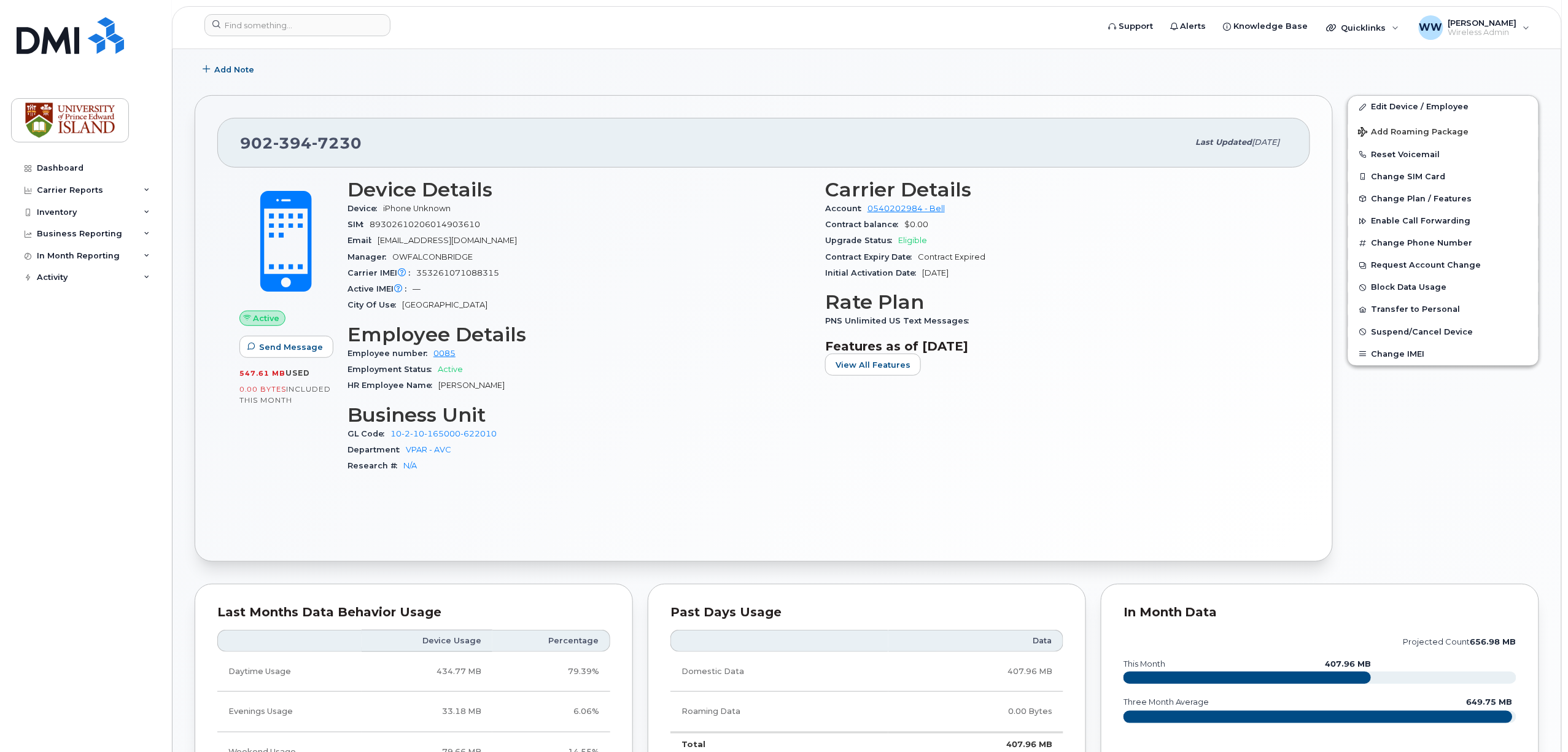
scroll to position [163, 0]
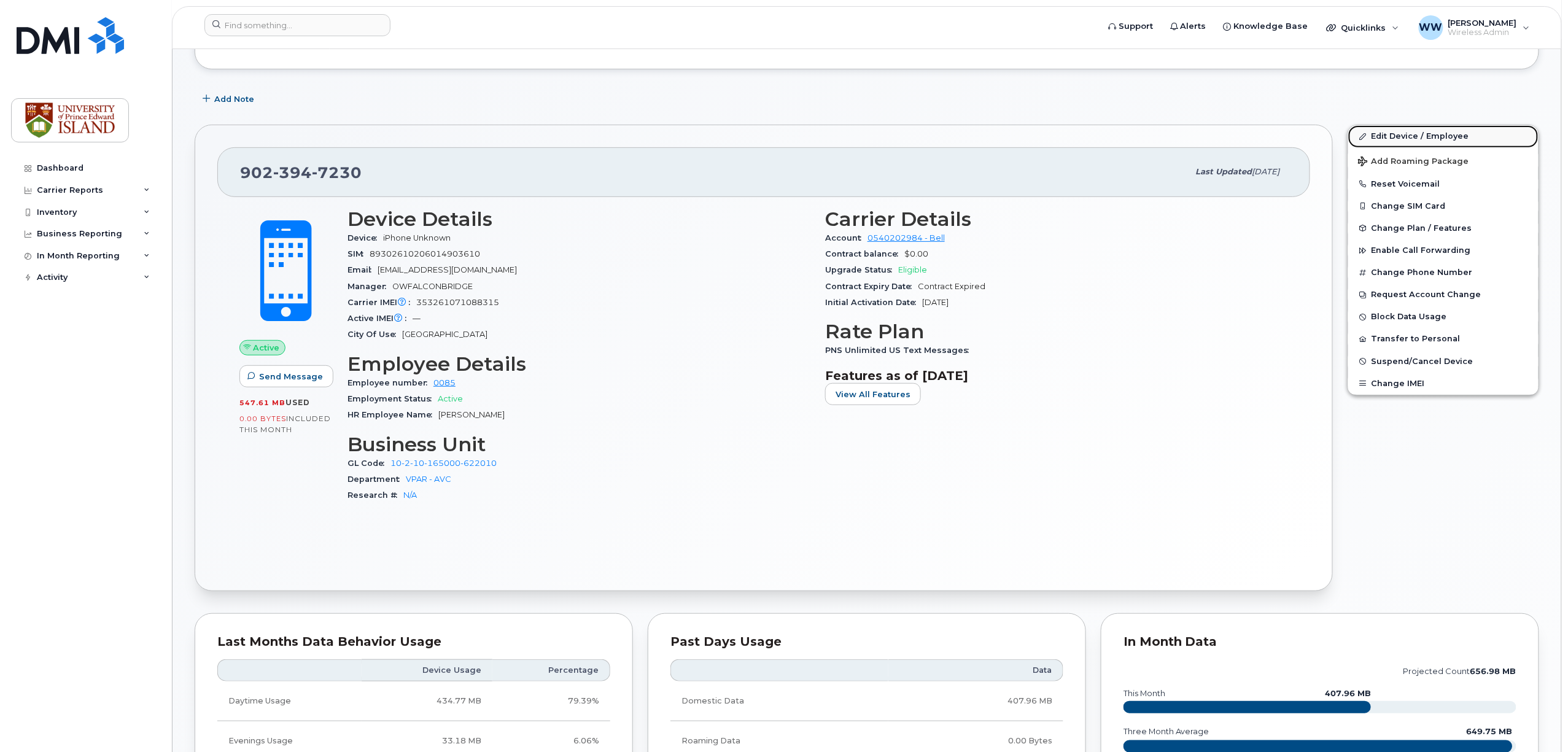
click at [1408, 134] on link "Edit Device / Employee" at bounding box center [1443, 136] width 190 height 22
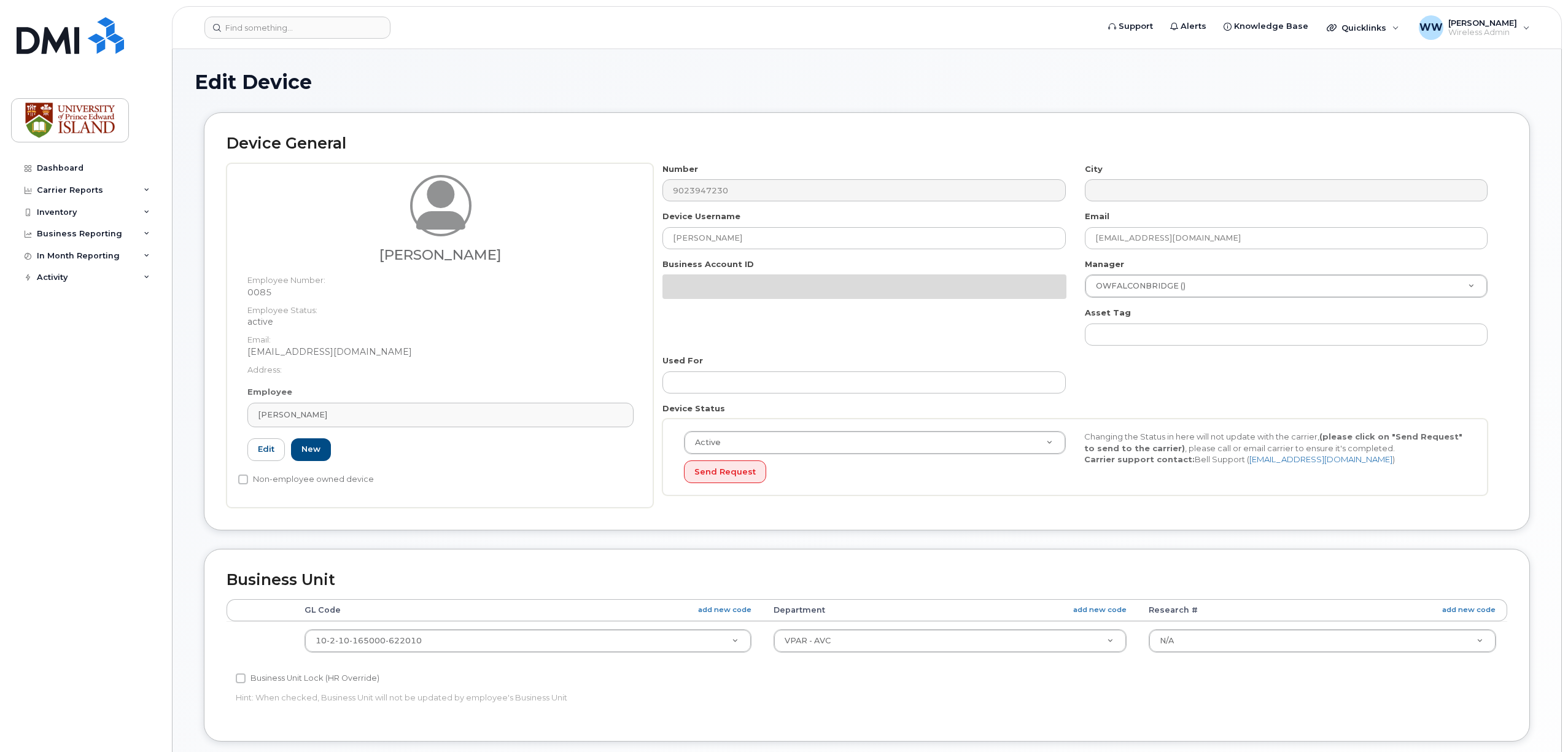
select select "2042298"
select select "2042284"
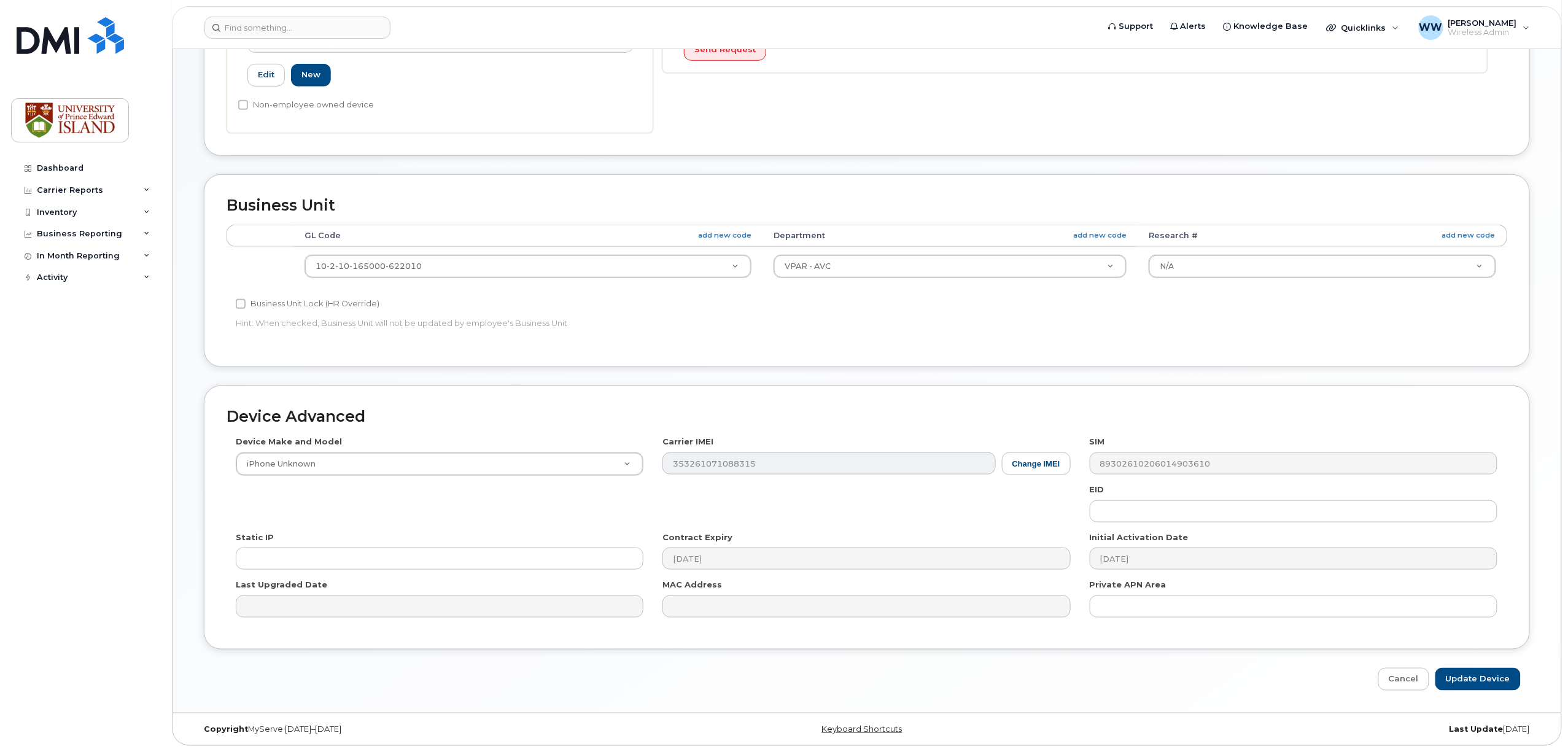
scroll to position [378, 0]
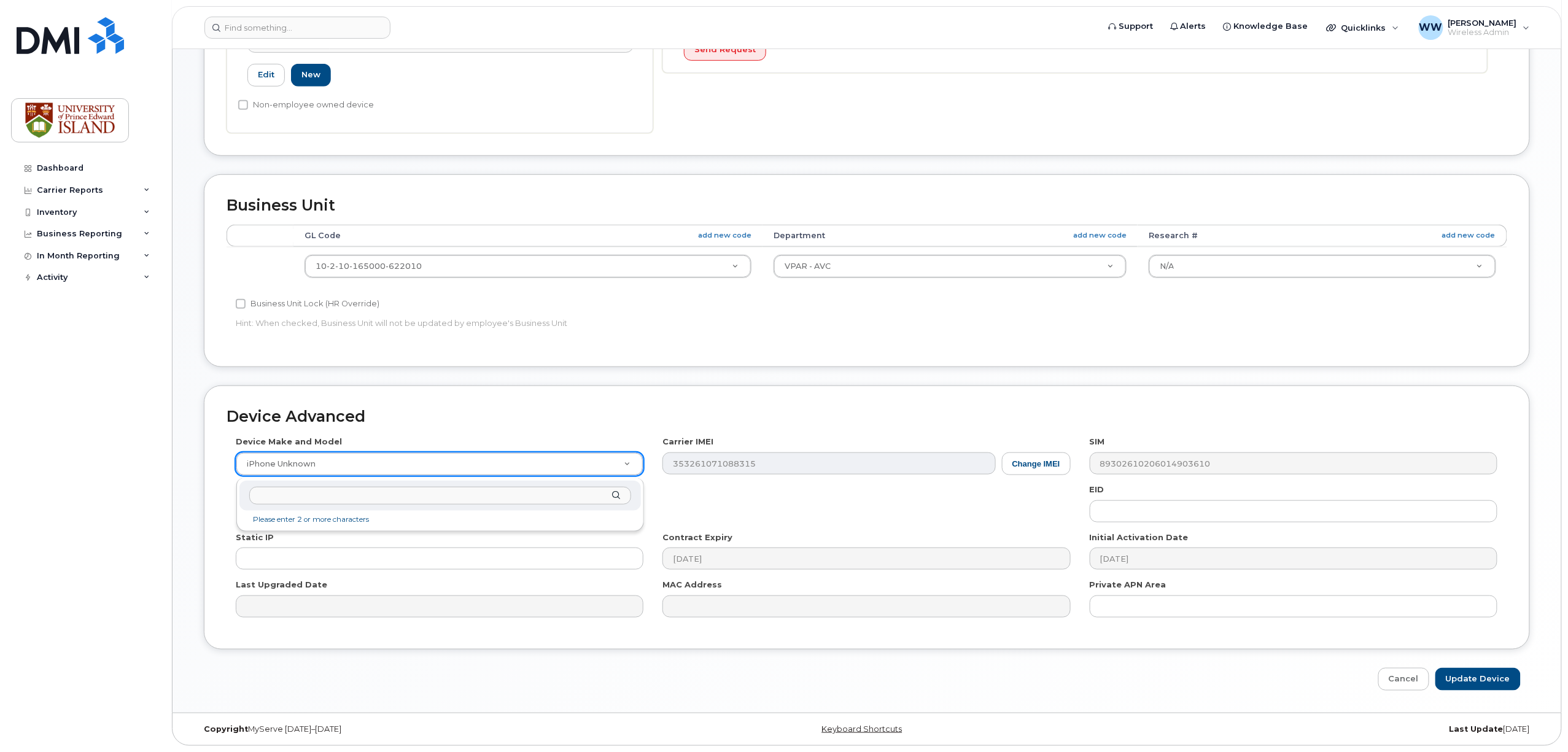
click at [423, 494] on input "text" at bounding box center [440, 496] width 382 height 18
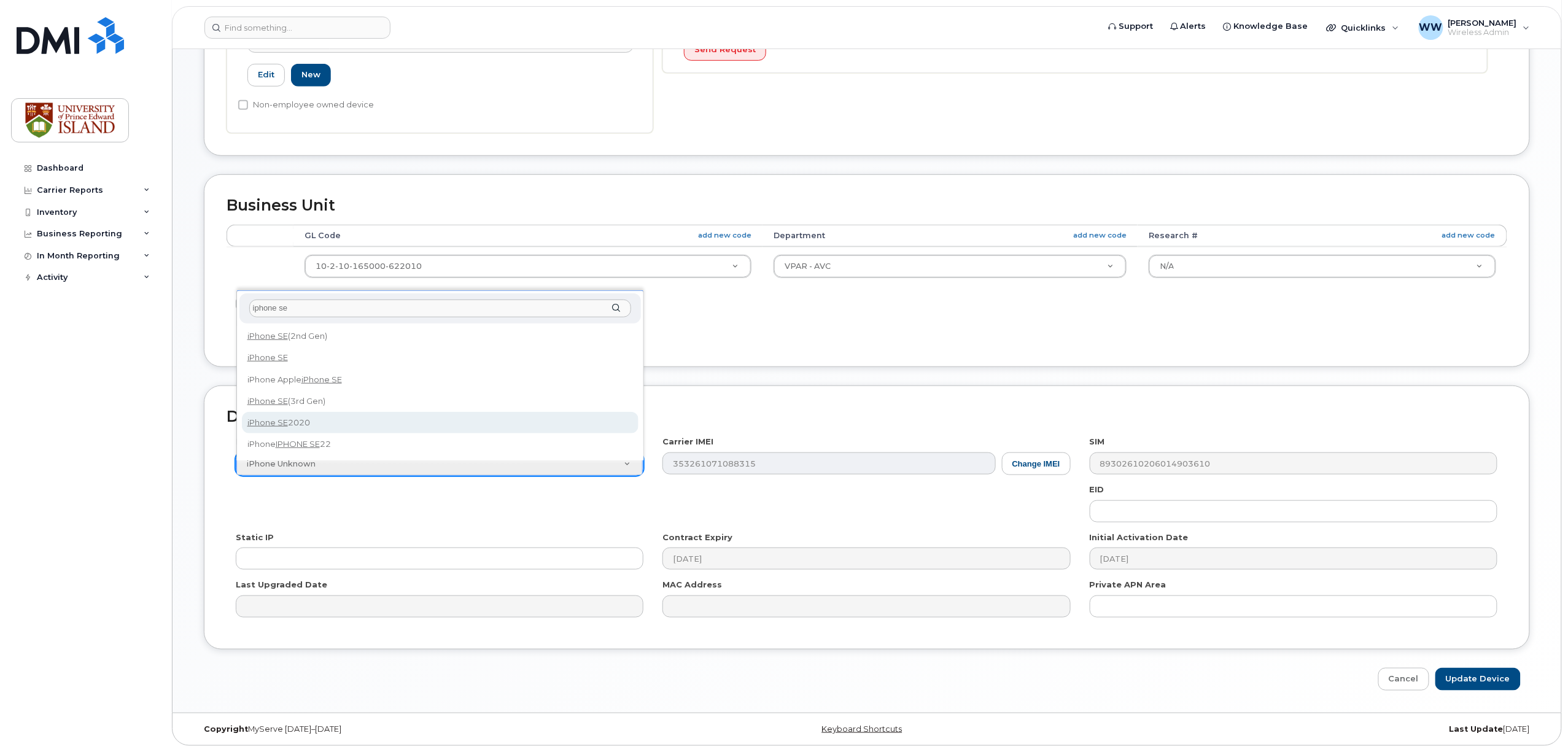
type input "iphone se"
select select "2621"
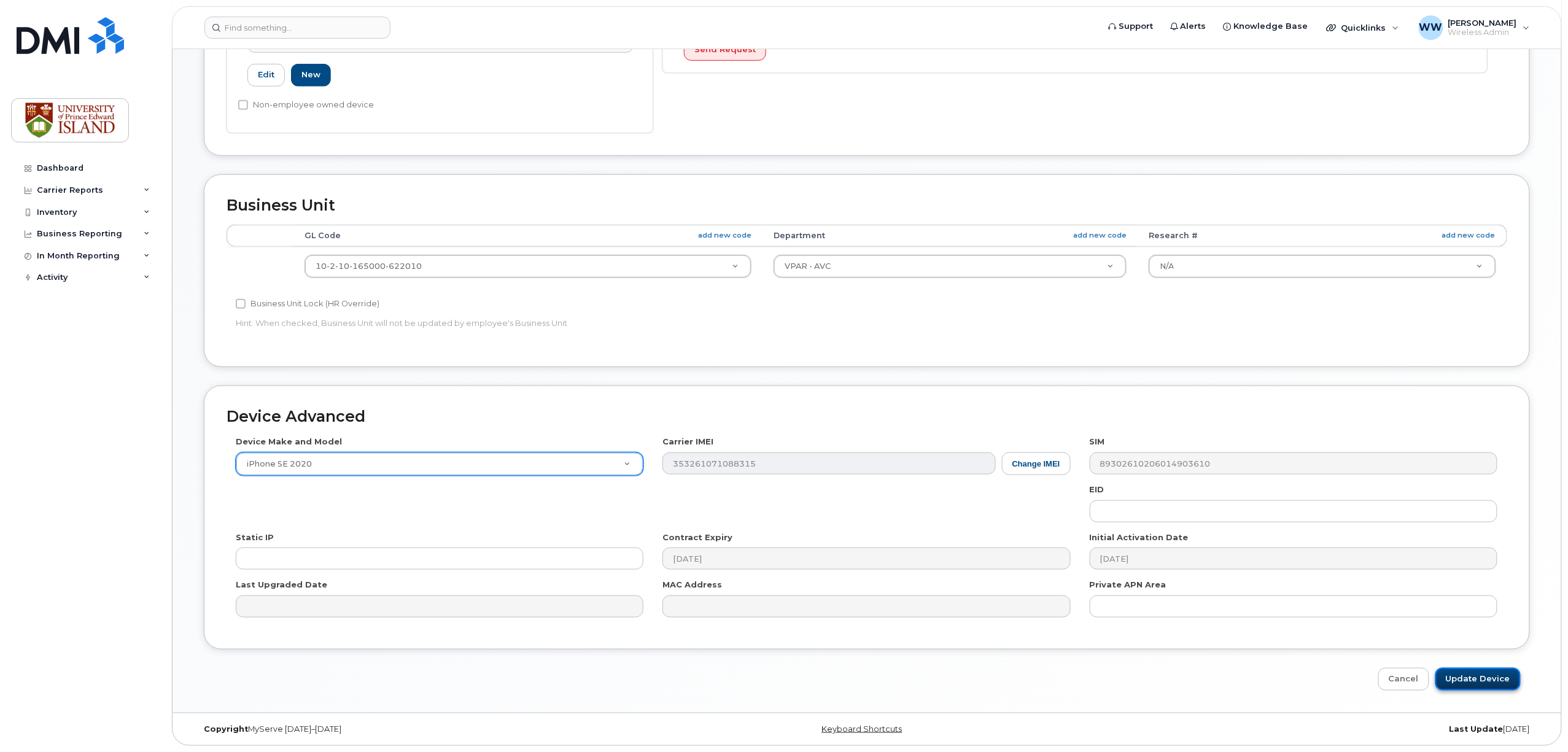
click at [1479, 682] on input "Update Device" at bounding box center [1478, 679] width 85 height 23
type input "Saving..."
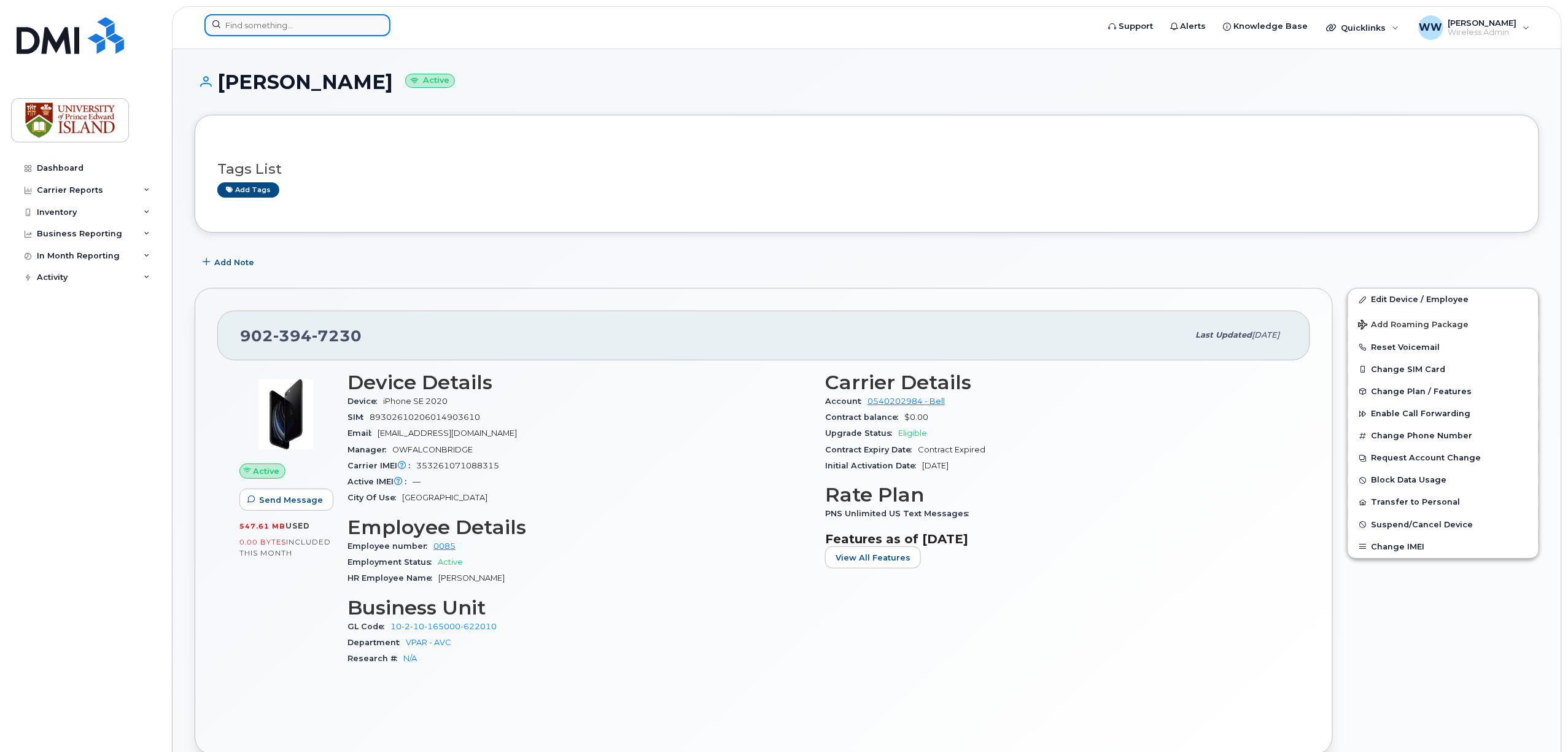
click at [285, 21] on input at bounding box center [298, 25] width 186 height 22
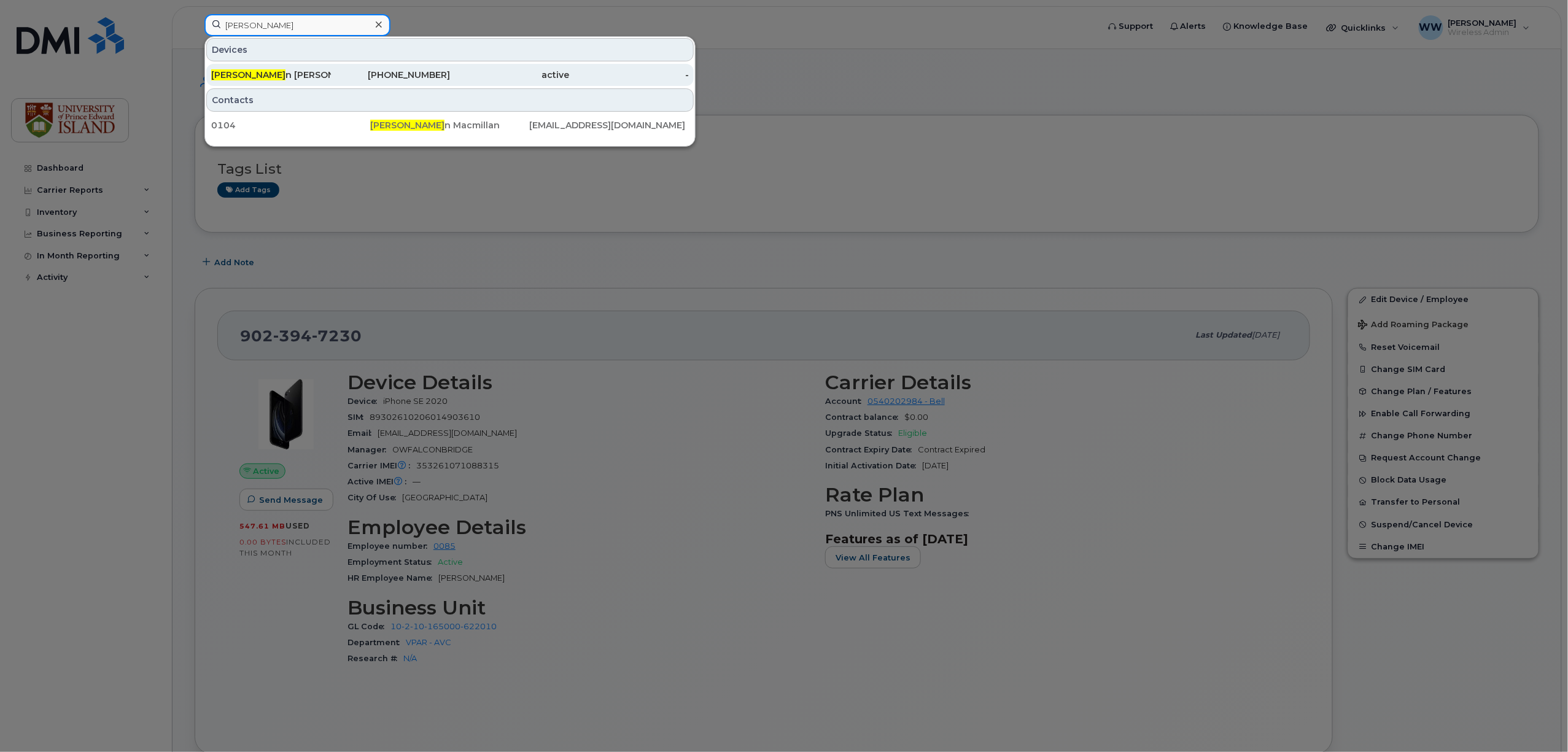
type input "[PERSON_NAME]"
click at [284, 77] on div "[PERSON_NAME]" at bounding box center [271, 75] width 120 height 12
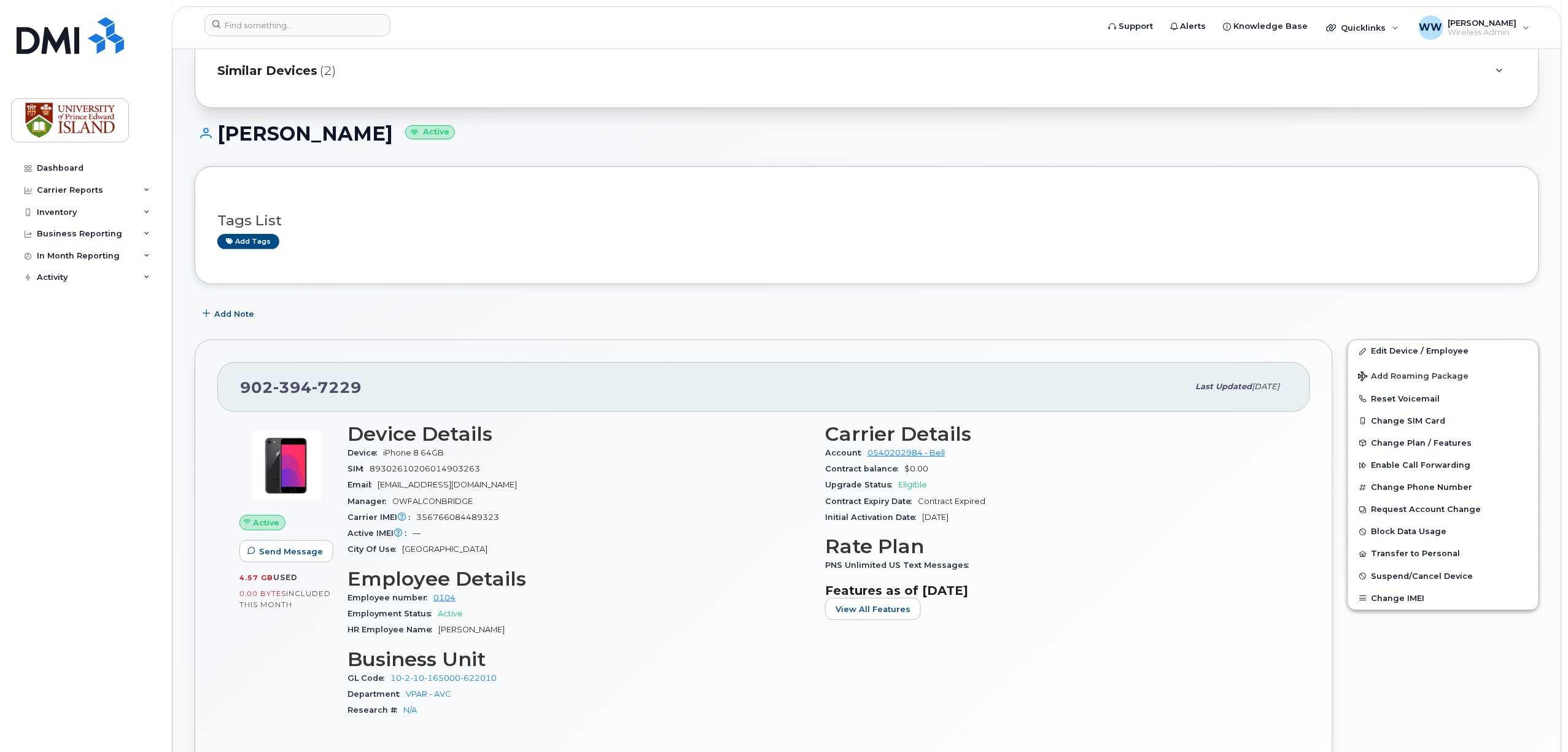
scroll to position [81, 0]
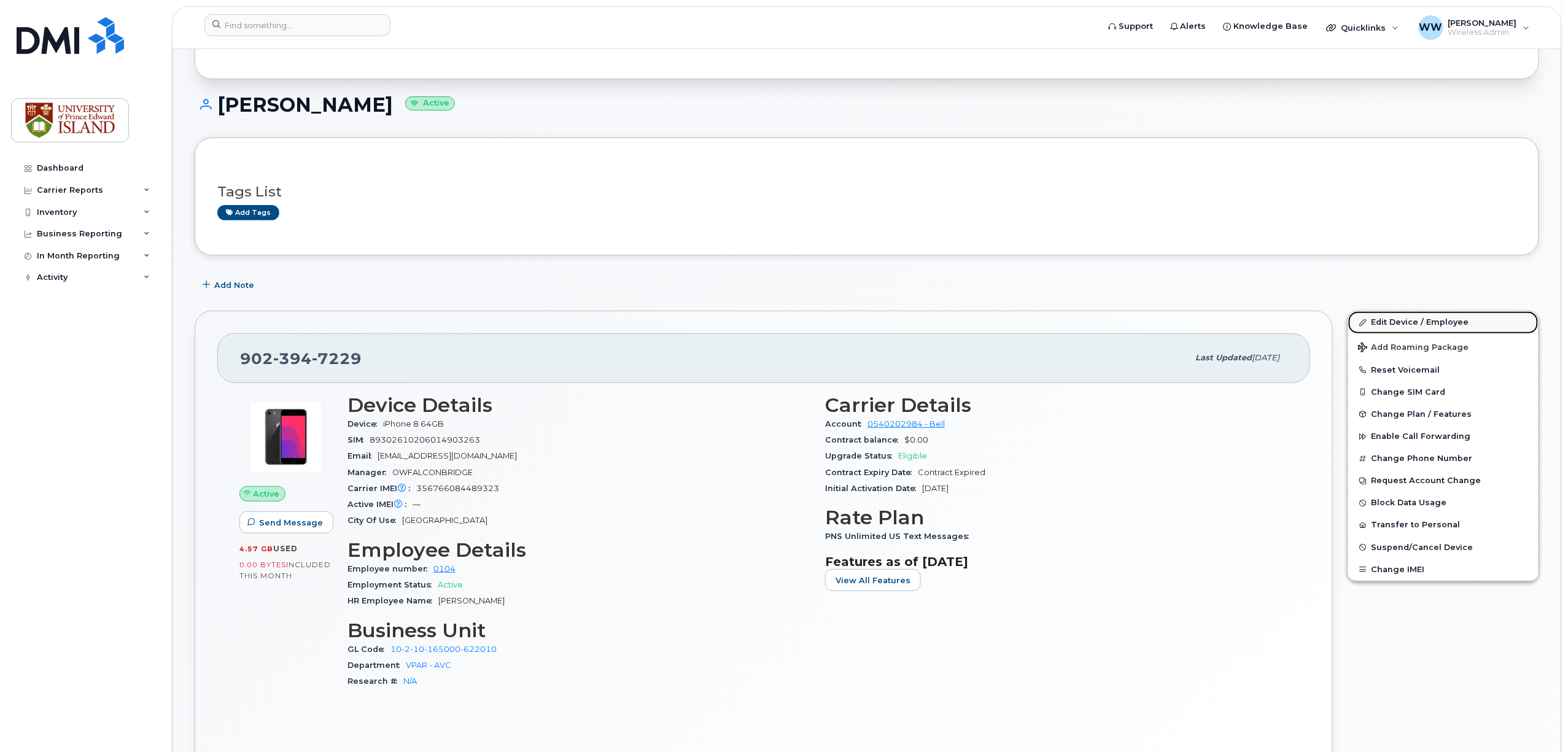
click at [1426, 322] on link "Edit Device / Employee" at bounding box center [1443, 323] width 190 height 22
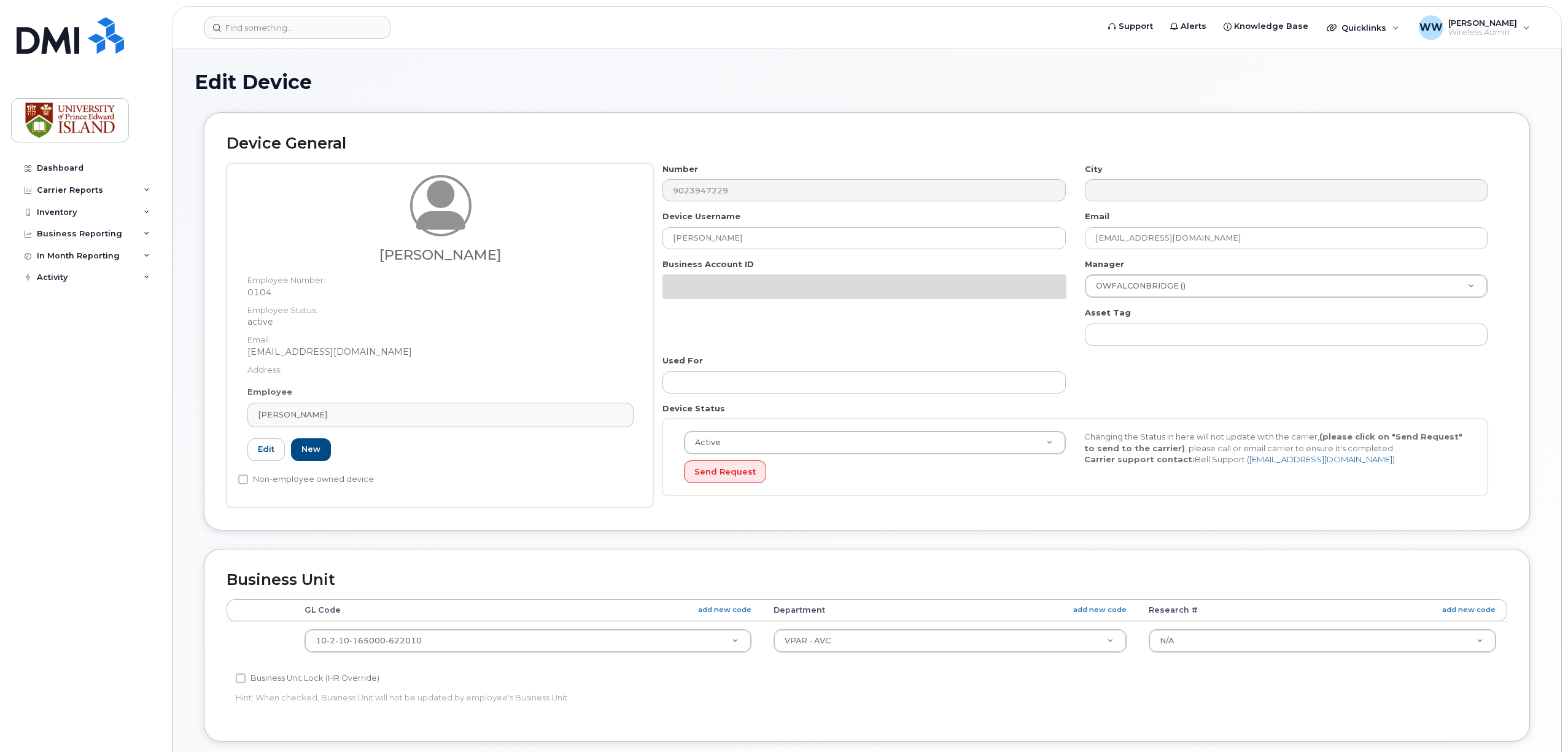
select select "2042298"
select select "2042284"
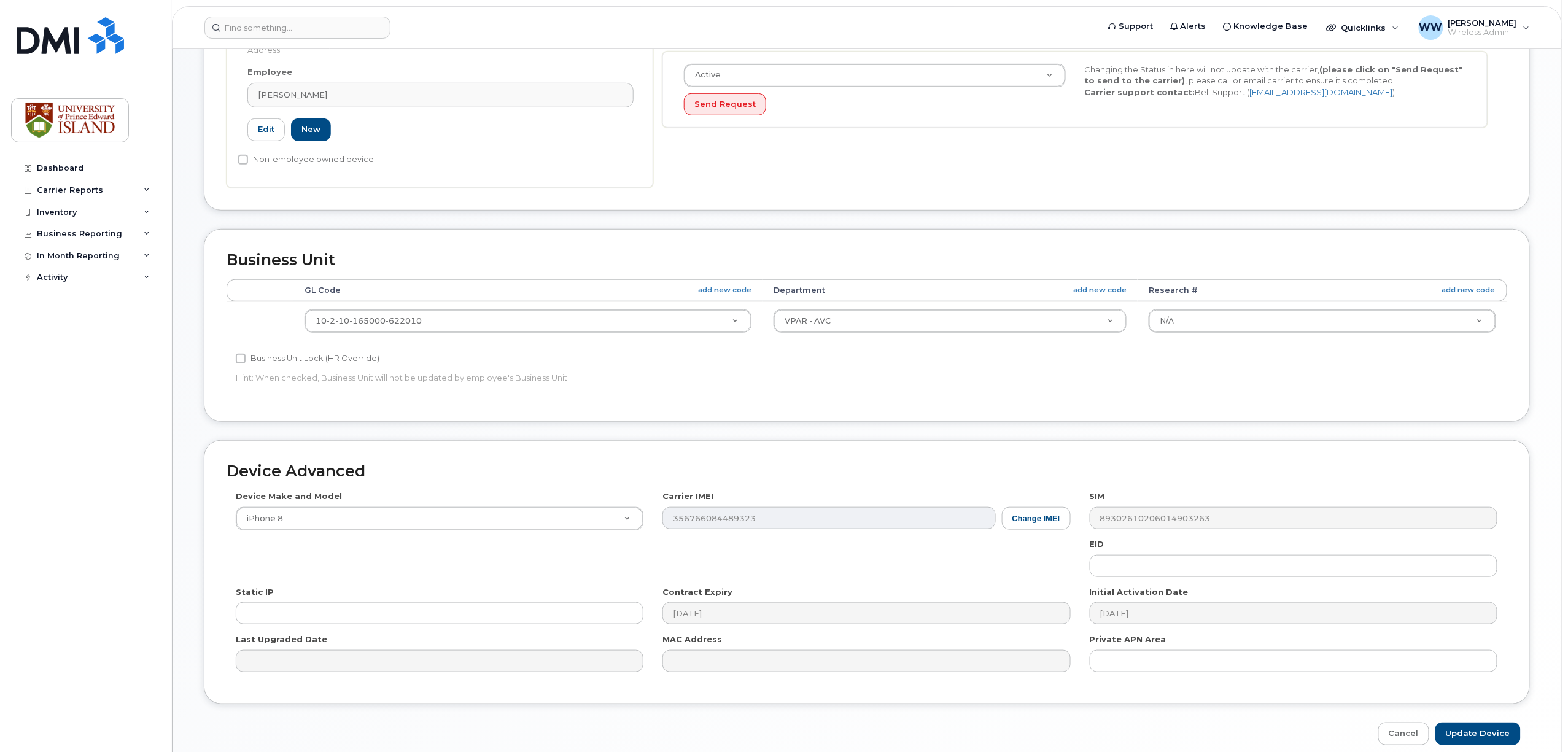
scroll to position [327, 0]
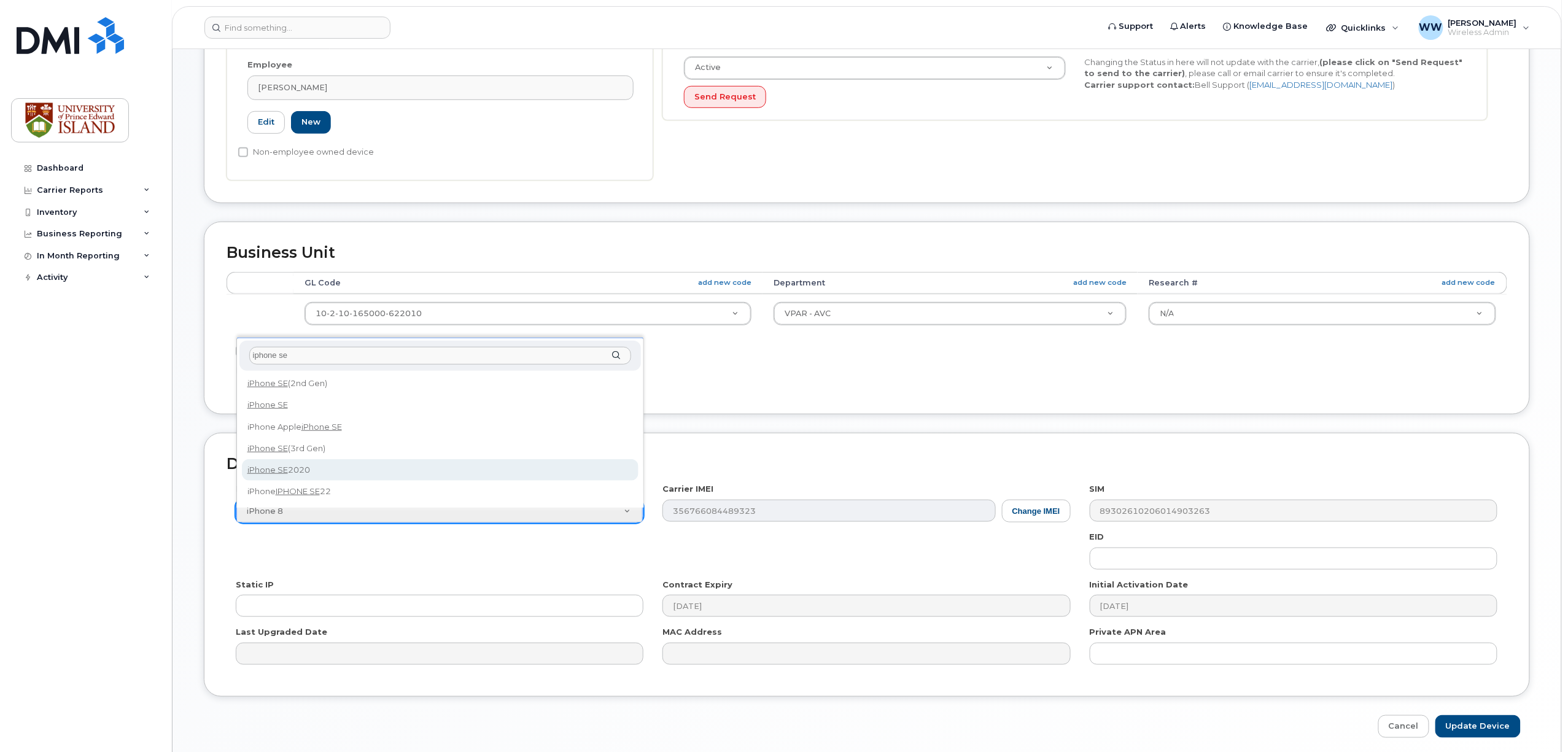
type input "iphone se"
select select "2621"
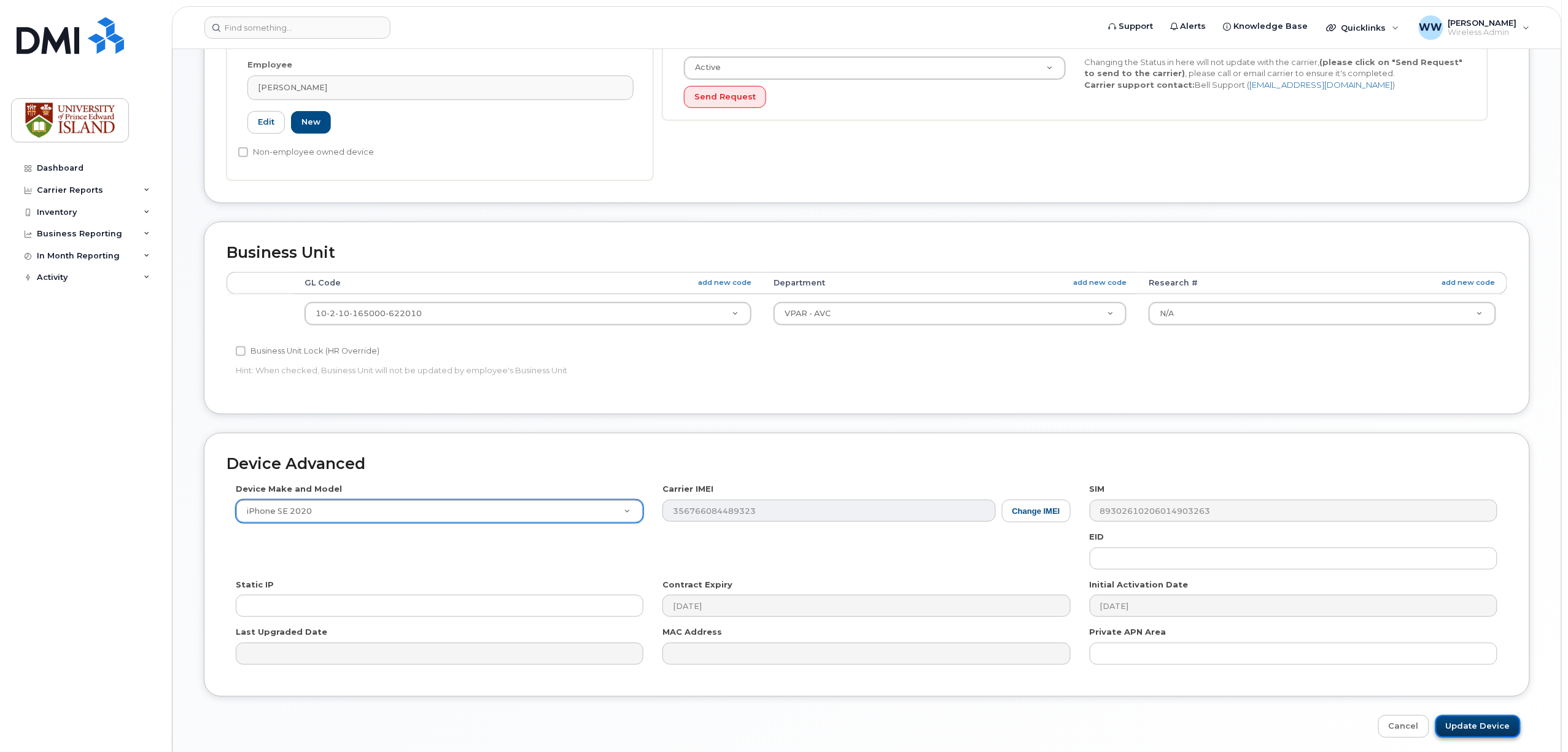
click at [1480, 732] on input "Update Device" at bounding box center [1478, 726] width 85 height 23
type input "Saving..."
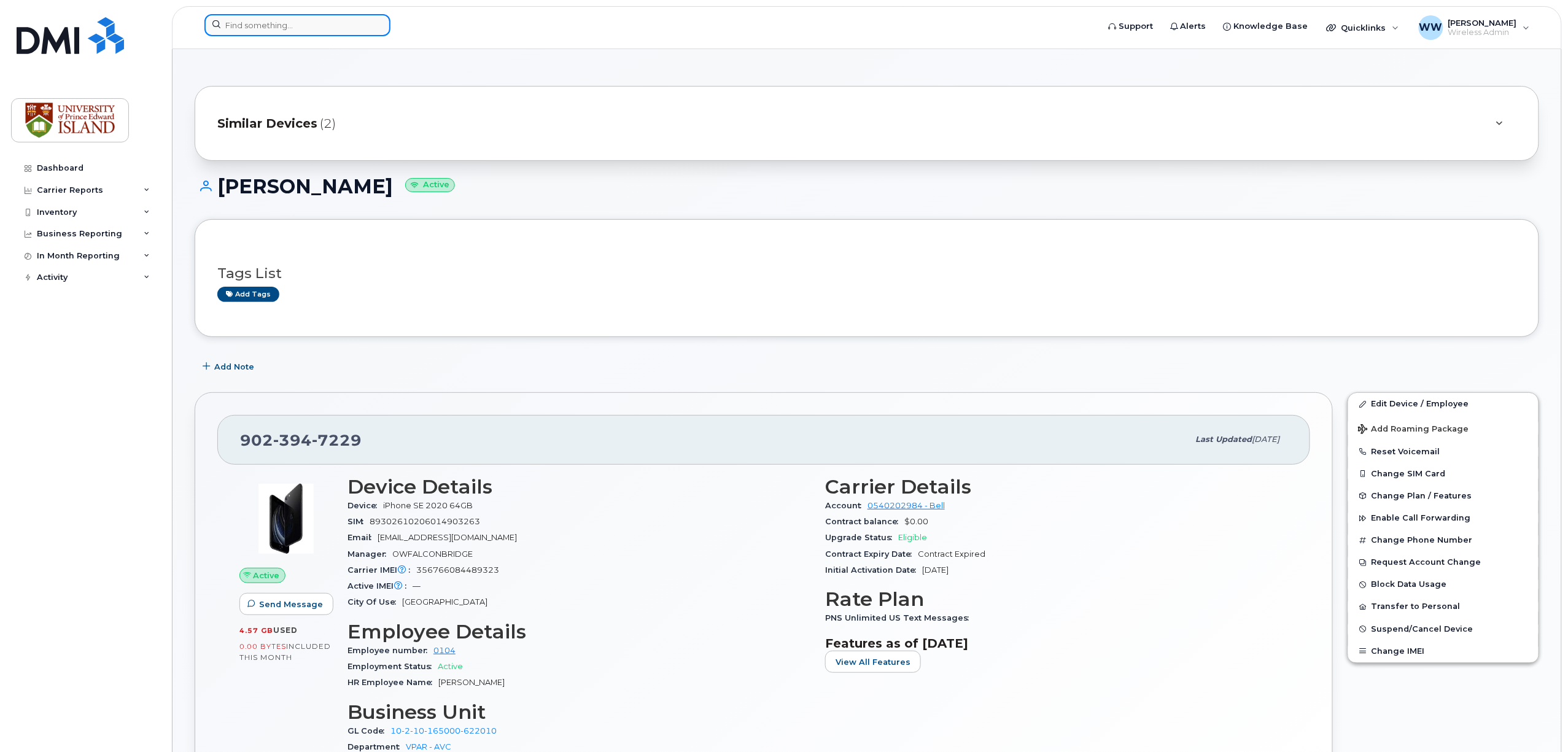
click at [310, 35] on input at bounding box center [298, 25] width 186 height 22
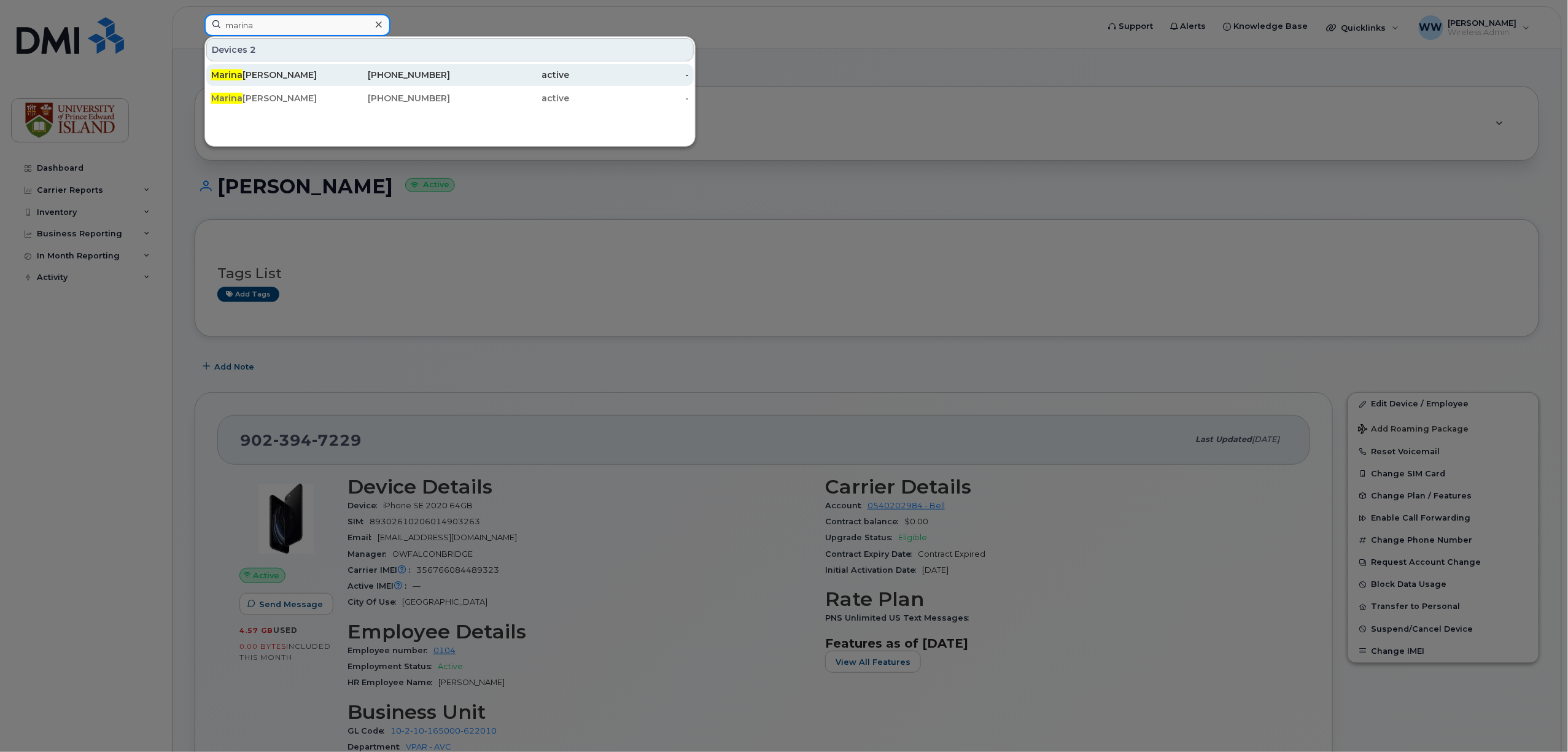
type input "marina"
click at [414, 77] on div "[PHONE_NUMBER]" at bounding box center [391, 75] width 120 height 12
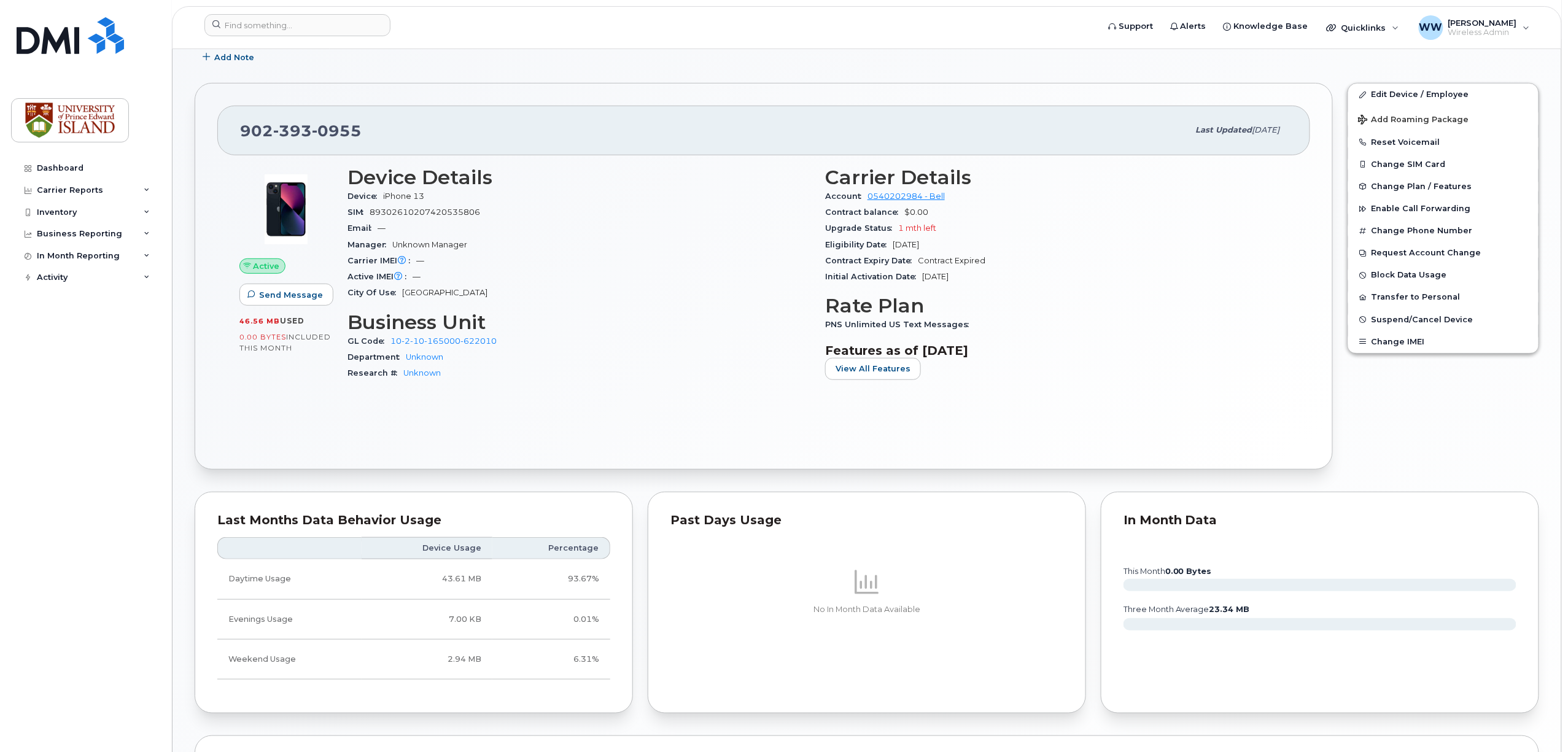
scroll to position [110, 0]
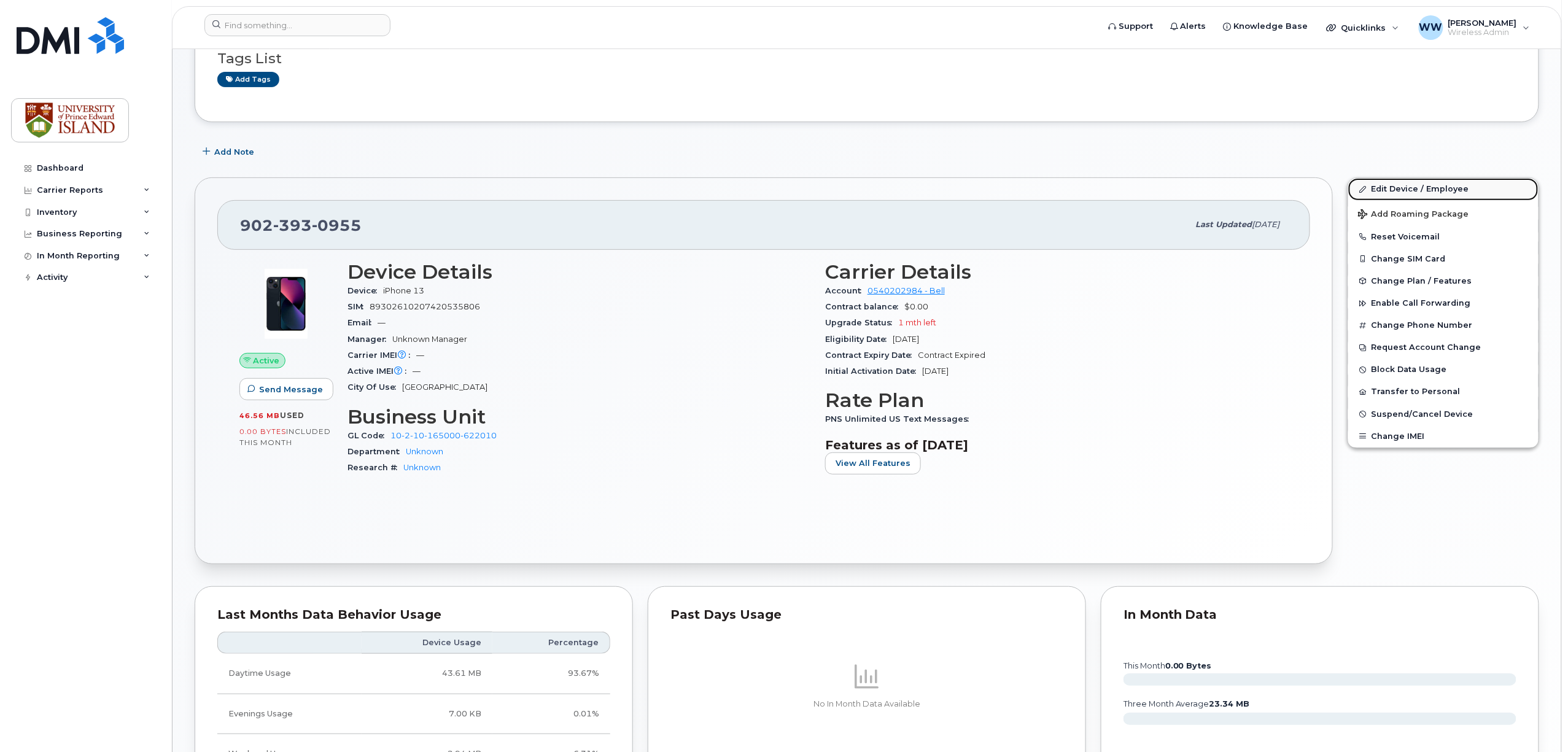
click at [1435, 188] on link "Edit Device / Employee" at bounding box center [1443, 189] width 190 height 22
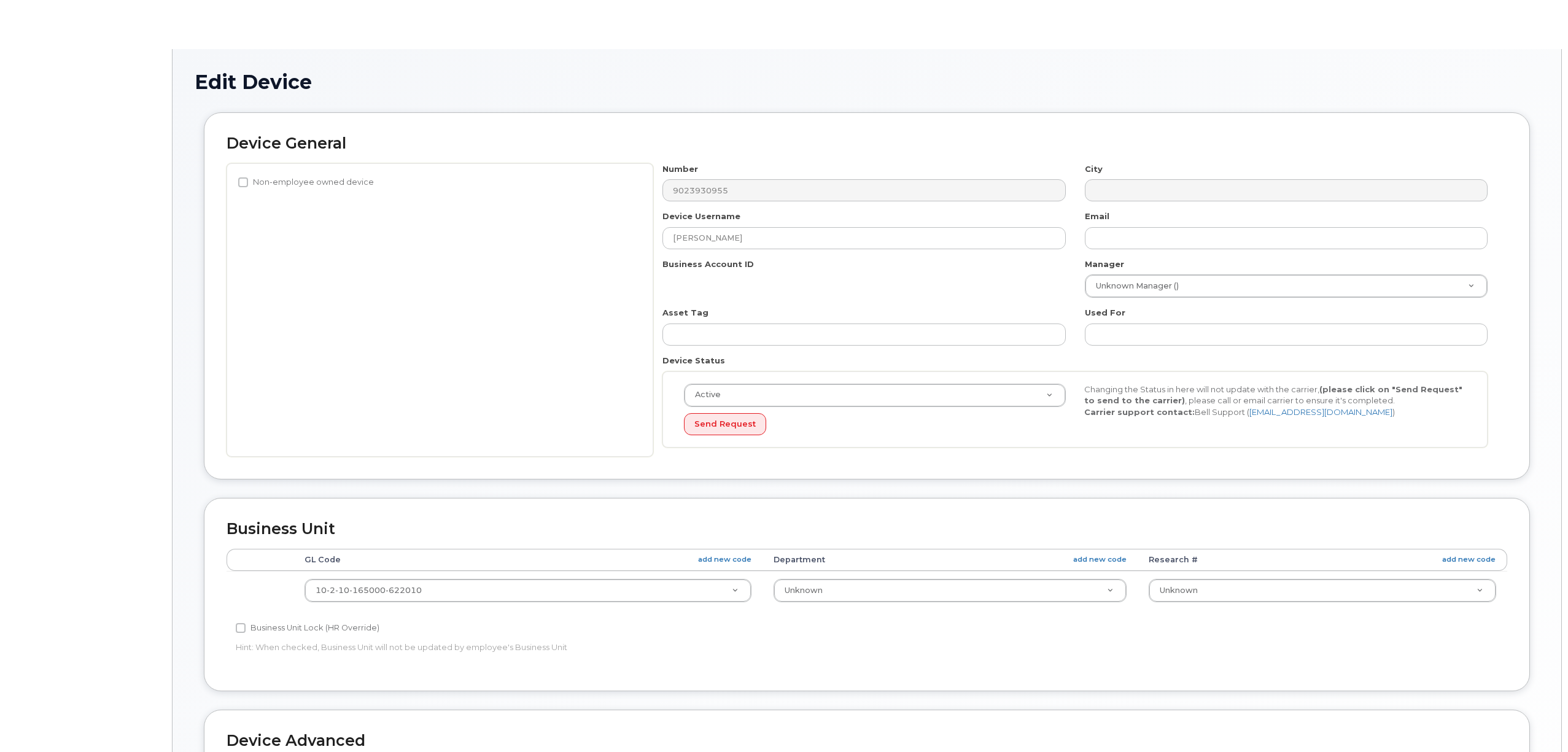
select select "2042227"
select select "2042226"
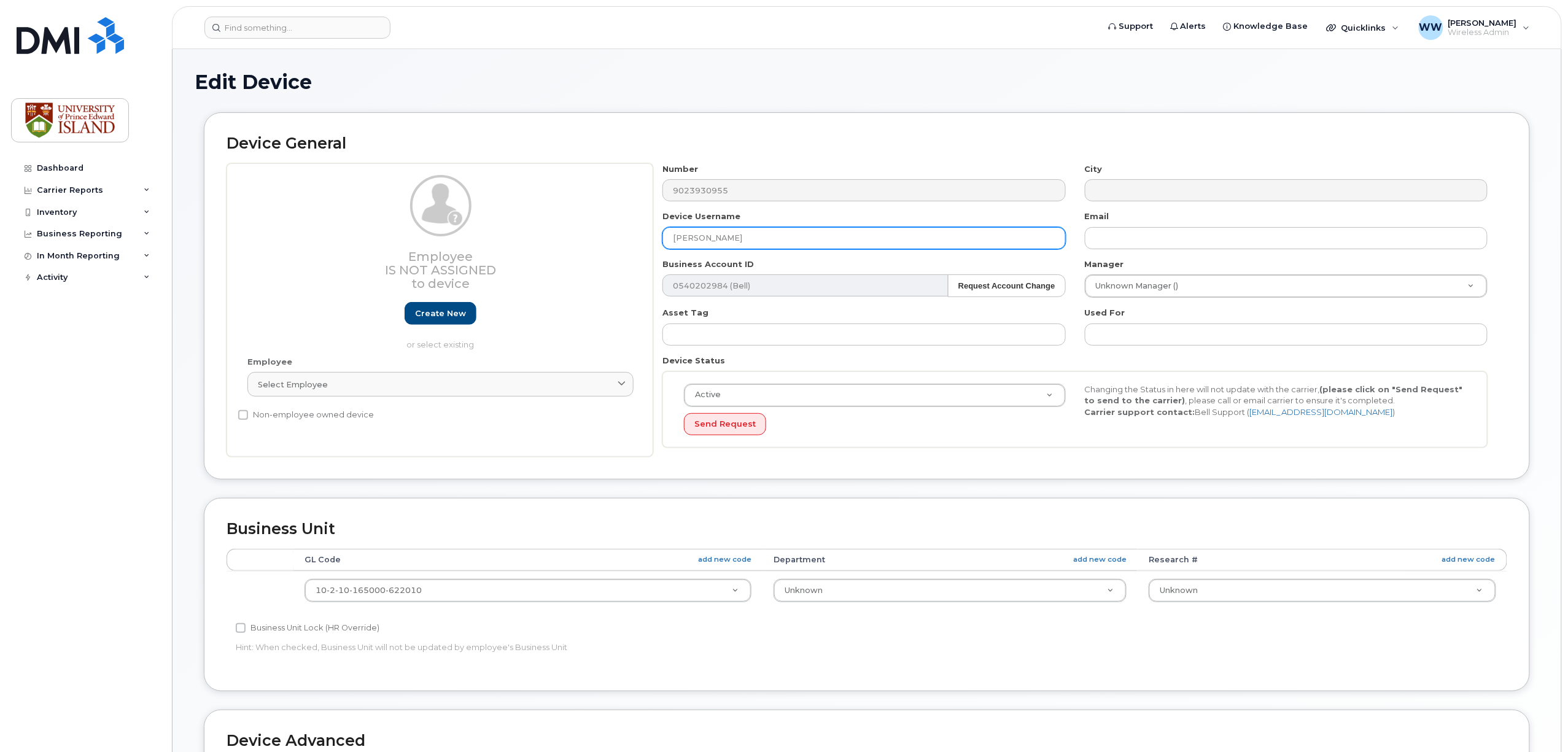
drag, startPoint x: 753, startPoint y: 241, endPoint x: 570, endPoint y: 231, distance: 183.3
click at [570, 231] on div "Employee Is not assigned to device Create new or select existing Employee Selec…" at bounding box center [867, 310] width 1281 height 294
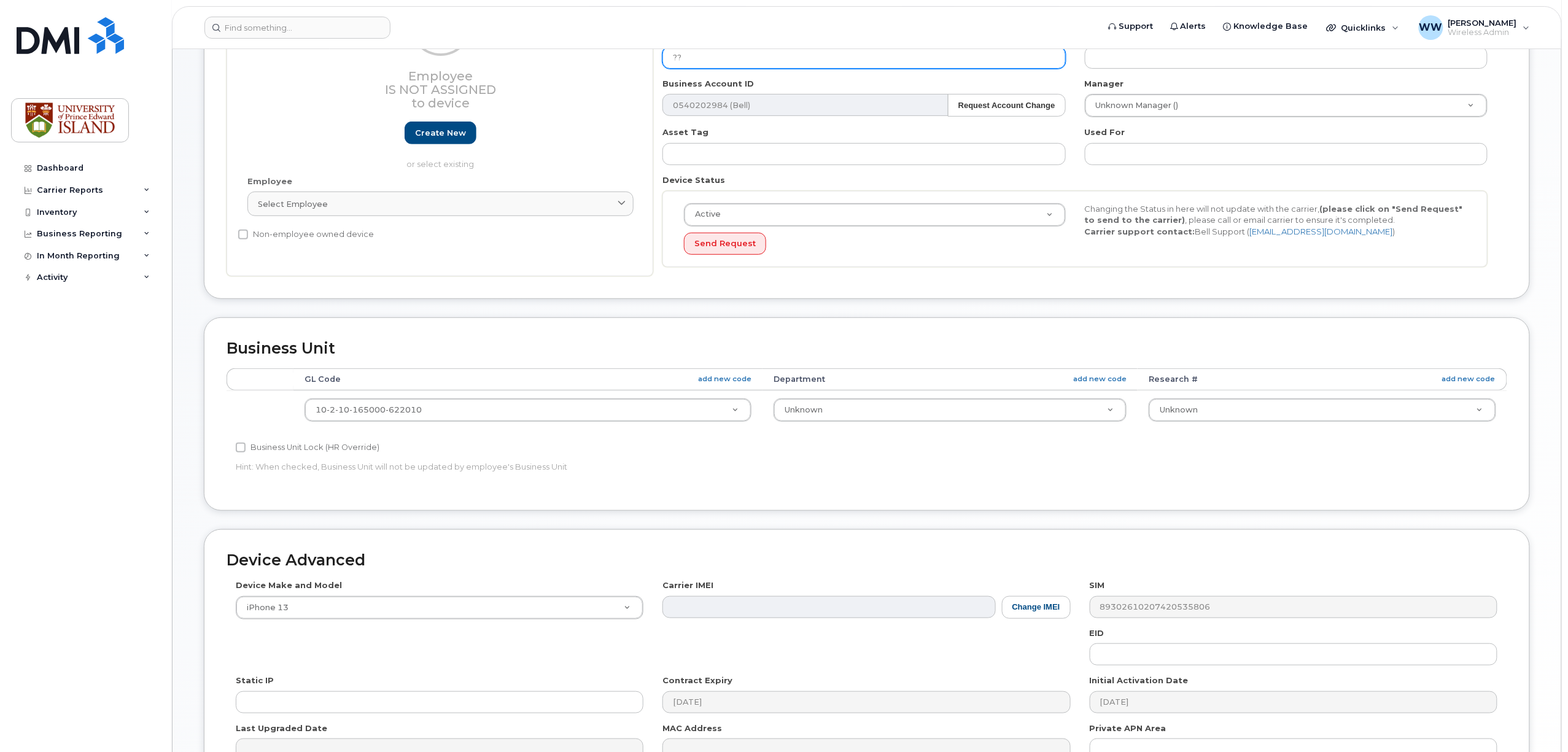
scroll to position [245, 0]
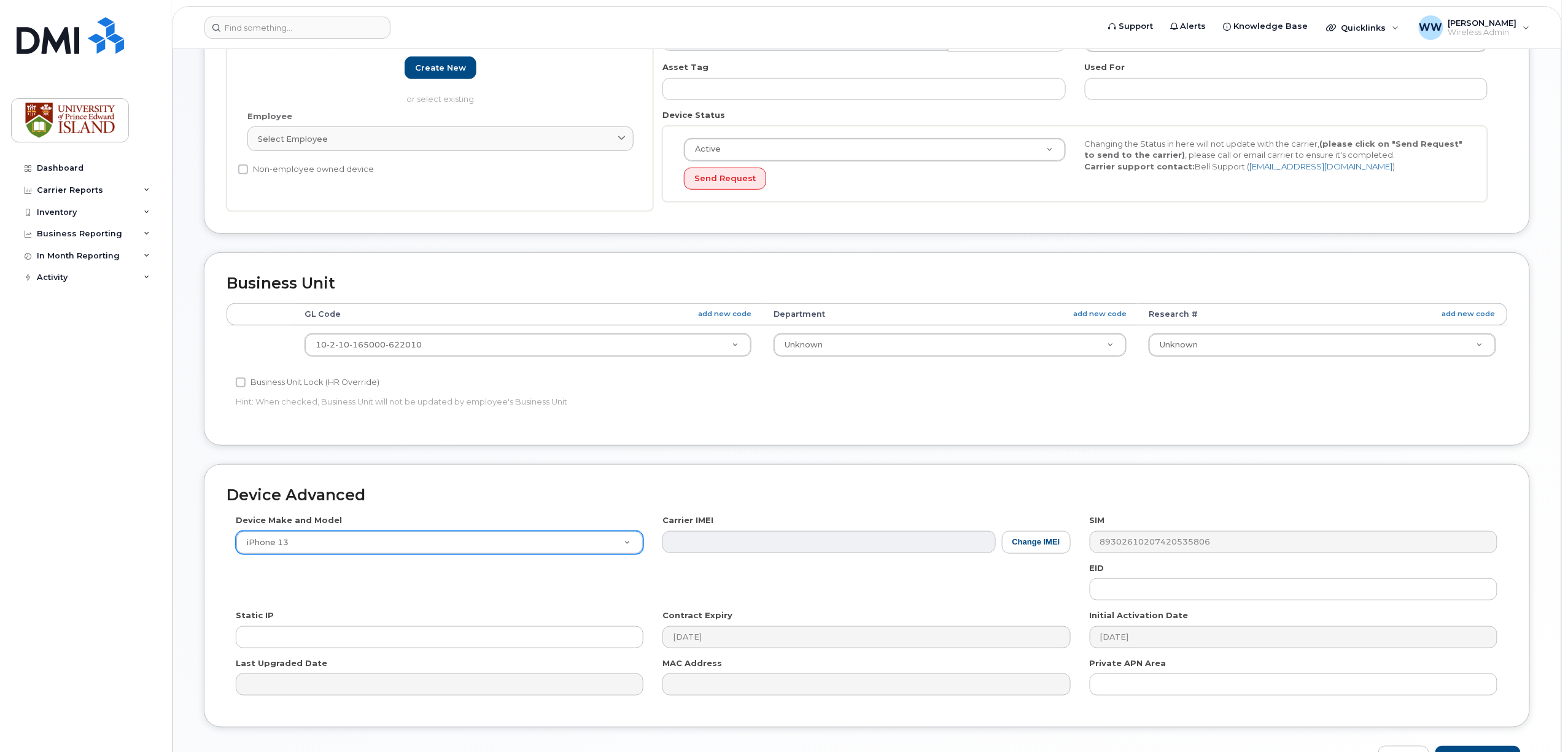
type input "??"
click at [509, 576] on input "text" at bounding box center [440, 575] width 382 height 18
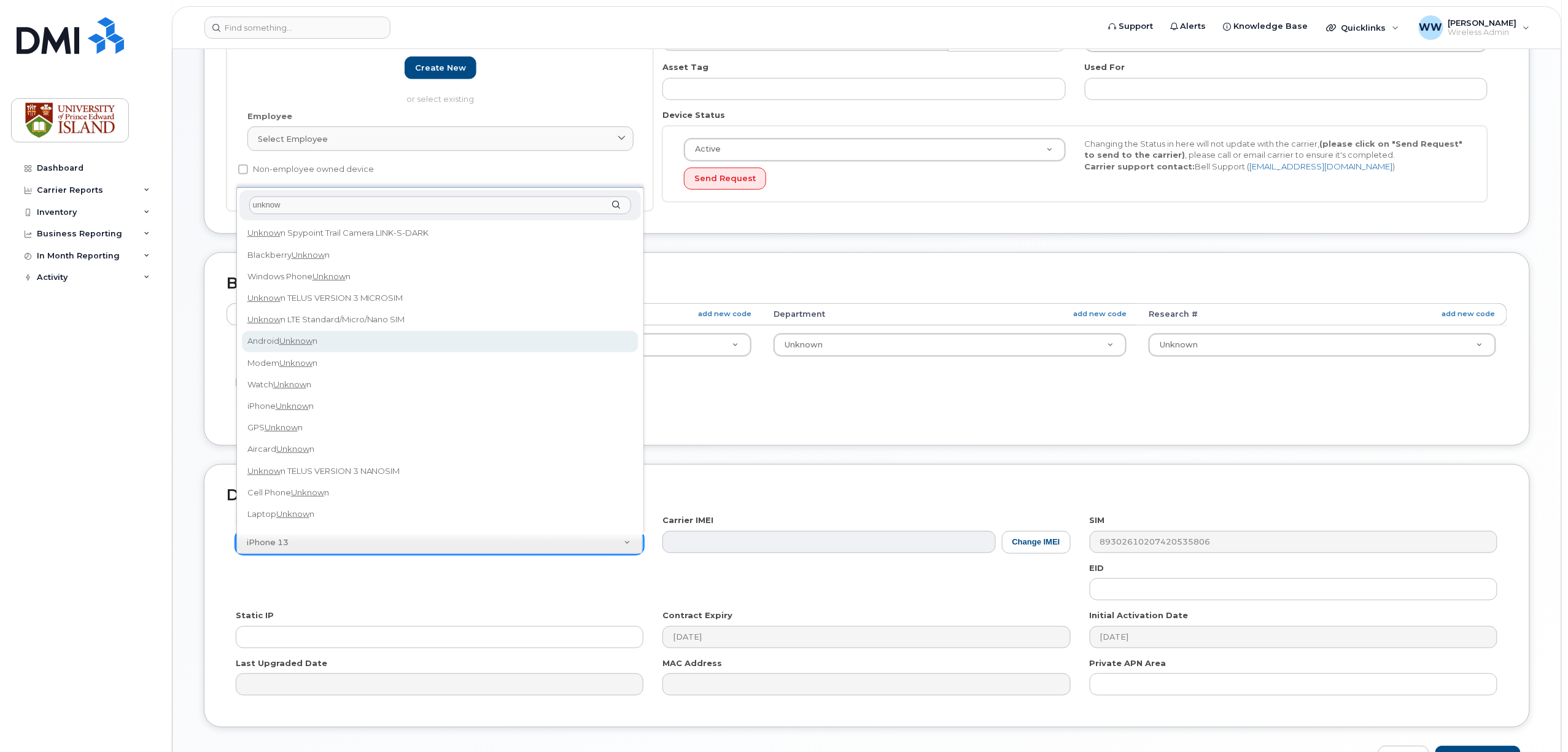
type input "unknow"
select select "2355"
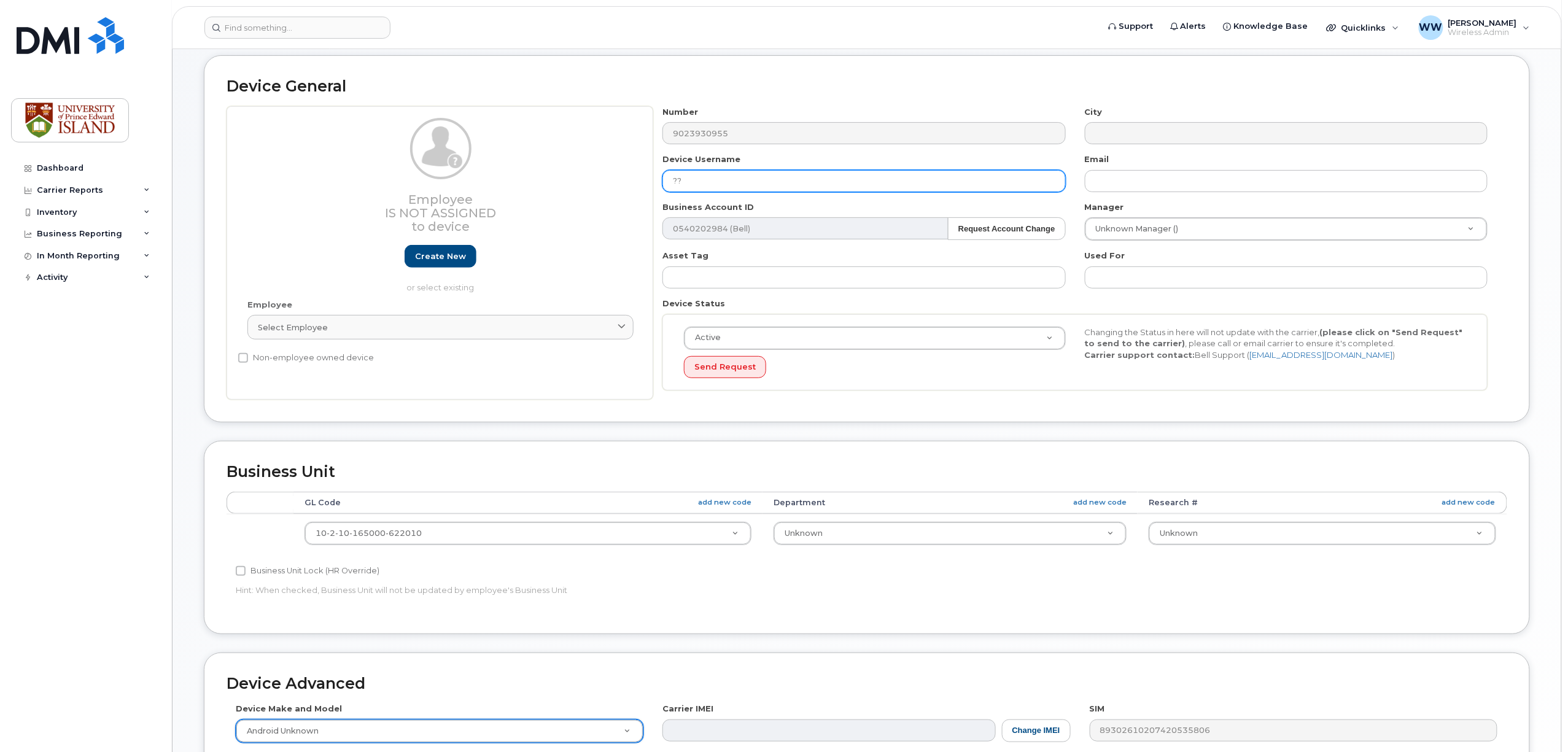
scroll to position [0, 0]
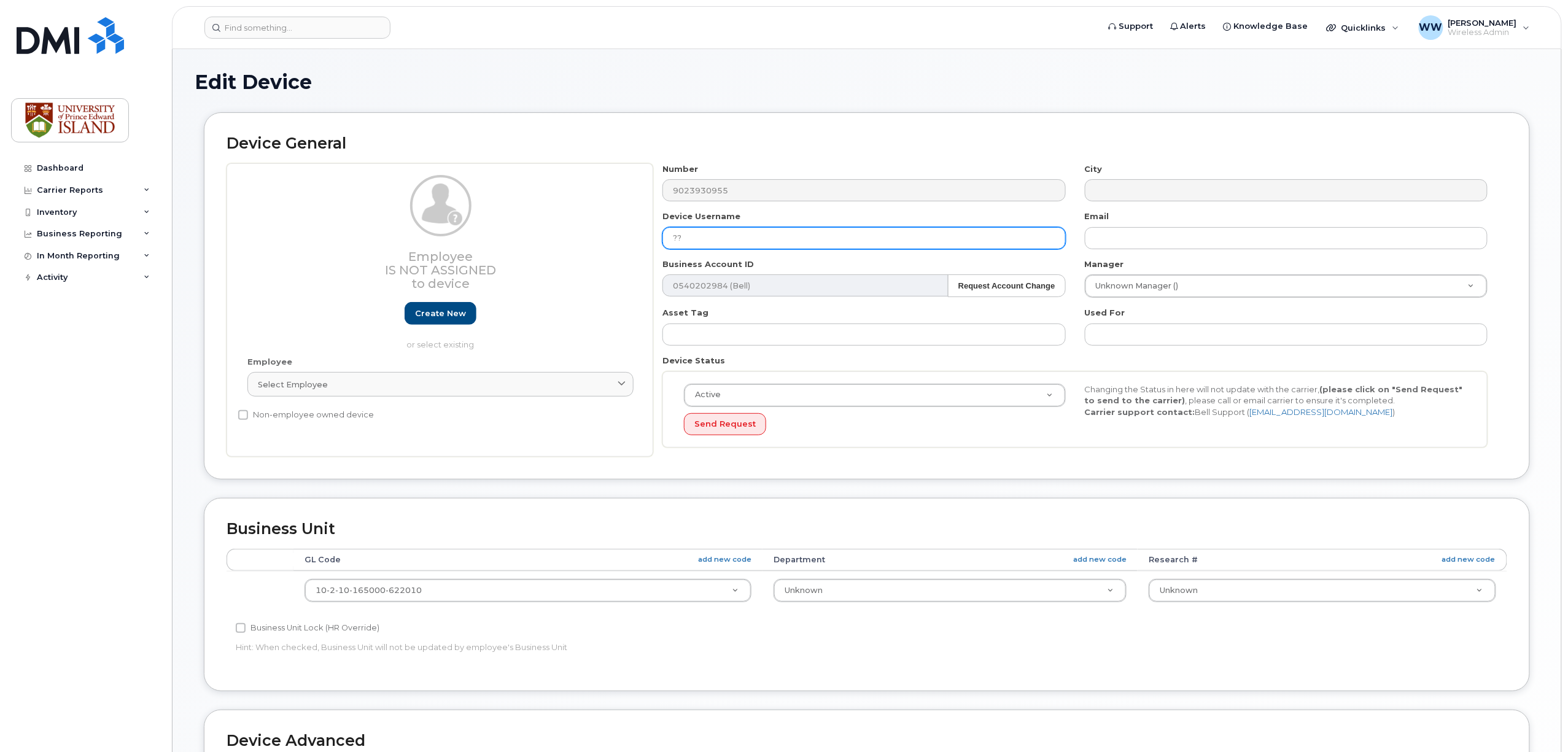
drag, startPoint x: 711, startPoint y: 239, endPoint x: 628, endPoint y: 243, distance: 83.1
click at [632, 239] on div "Employee Is not assigned to device Create new or select existing Employee Selec…" at bounding box center [867, 310] width 1281 height 294
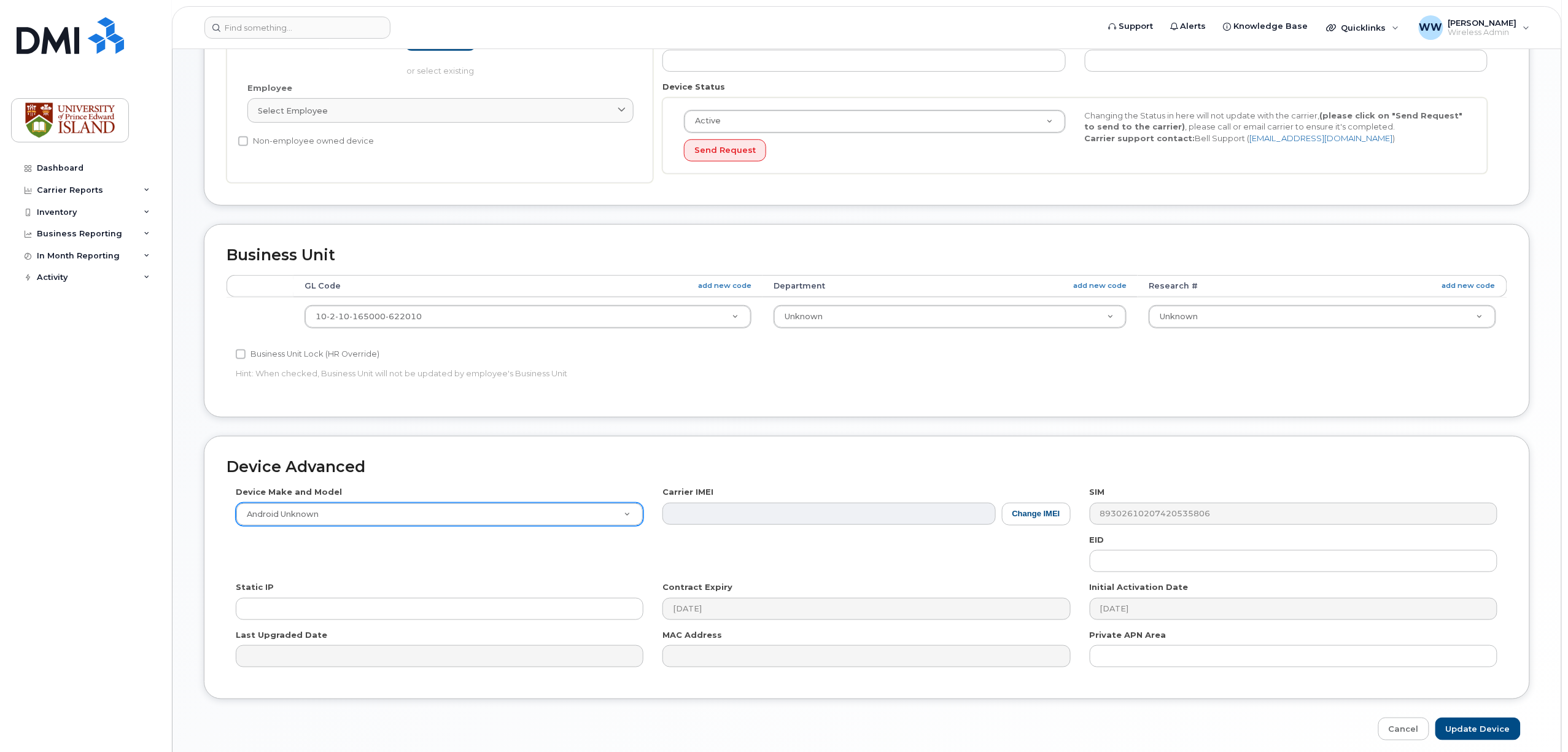
scroll to position [327, 0]
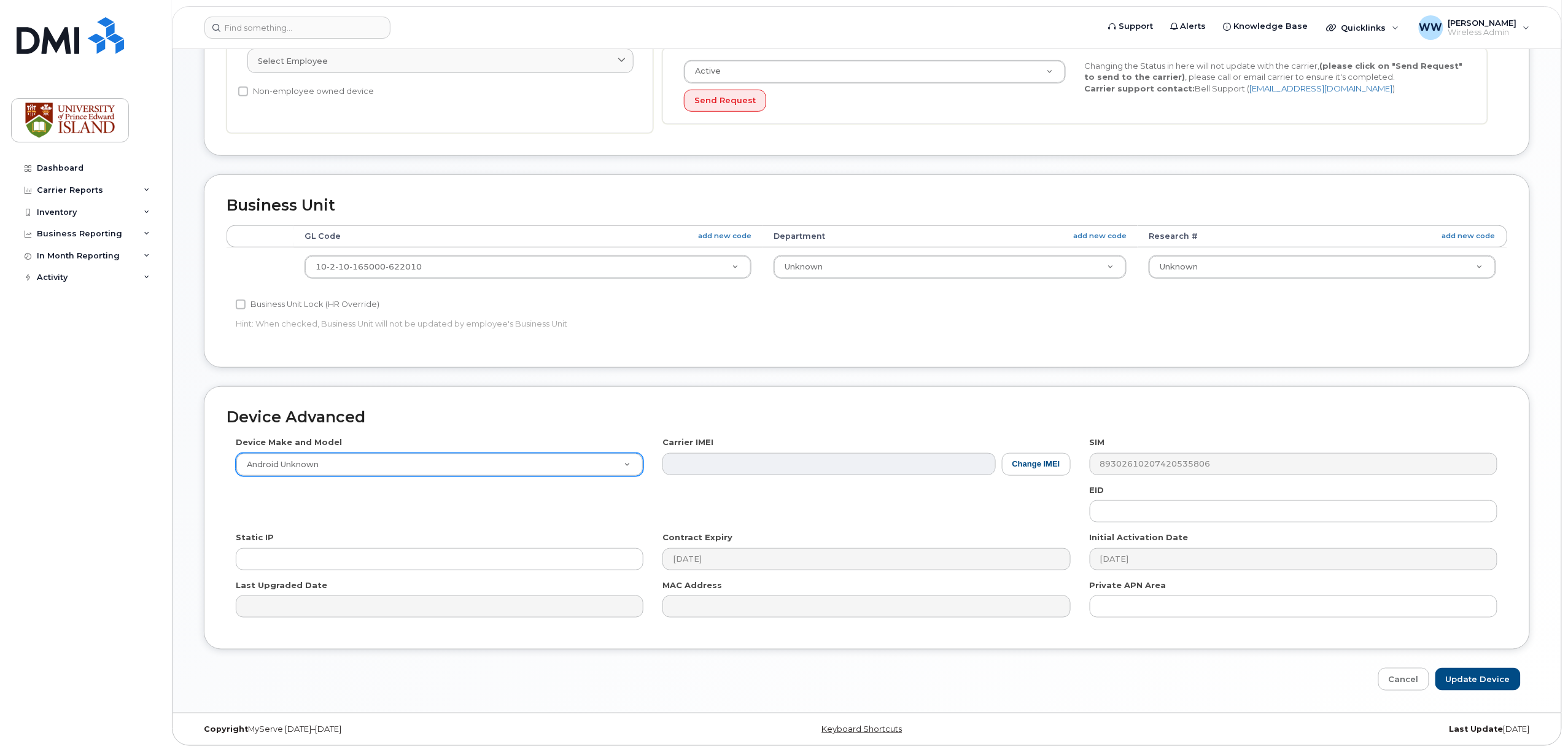
type input "[PERSON_NAME]"
click at [333, 496] on input "text" at bounding box center [440, 497] width 382 height 18
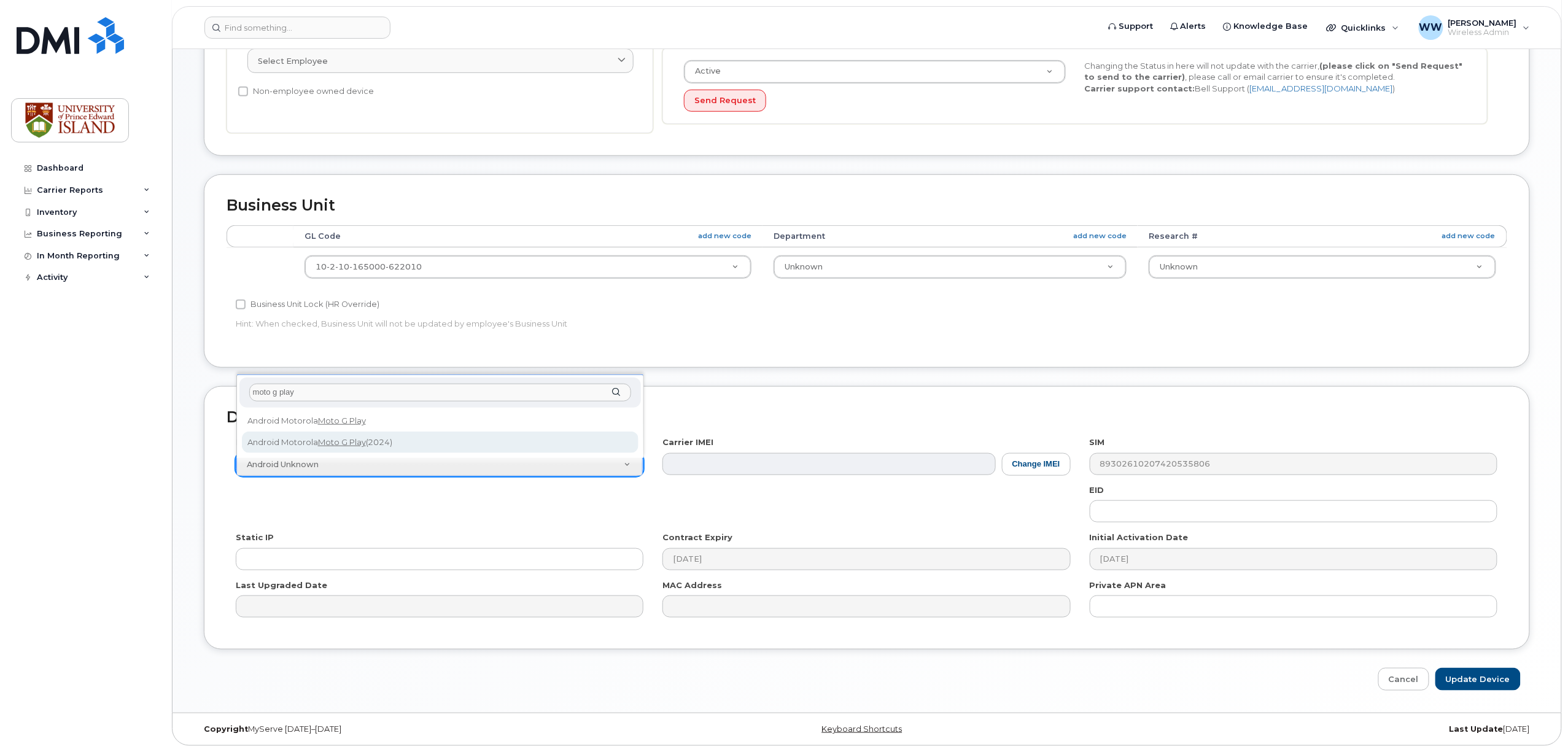
type input "moto g play"
select select "3308"
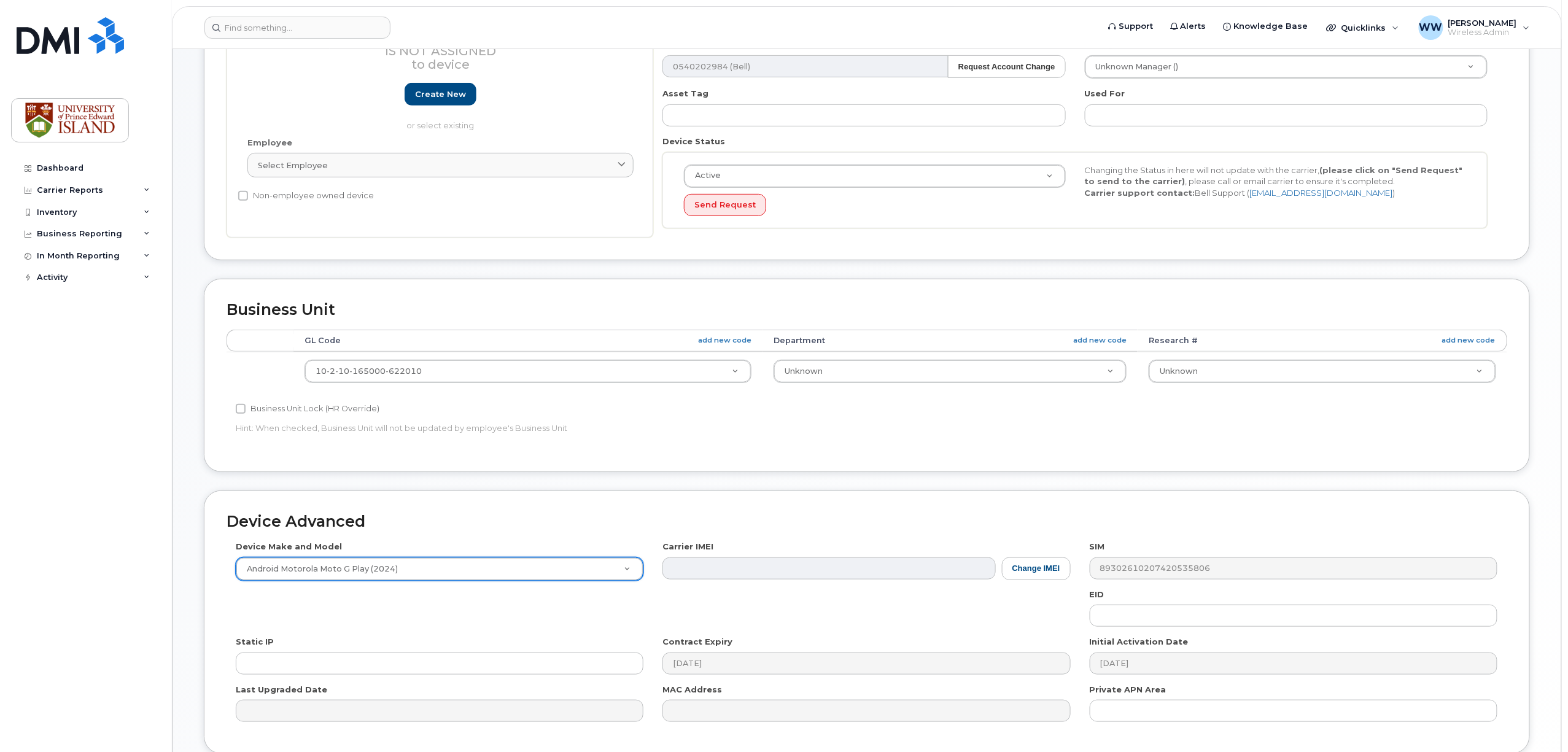
scroll to position [245, 0]
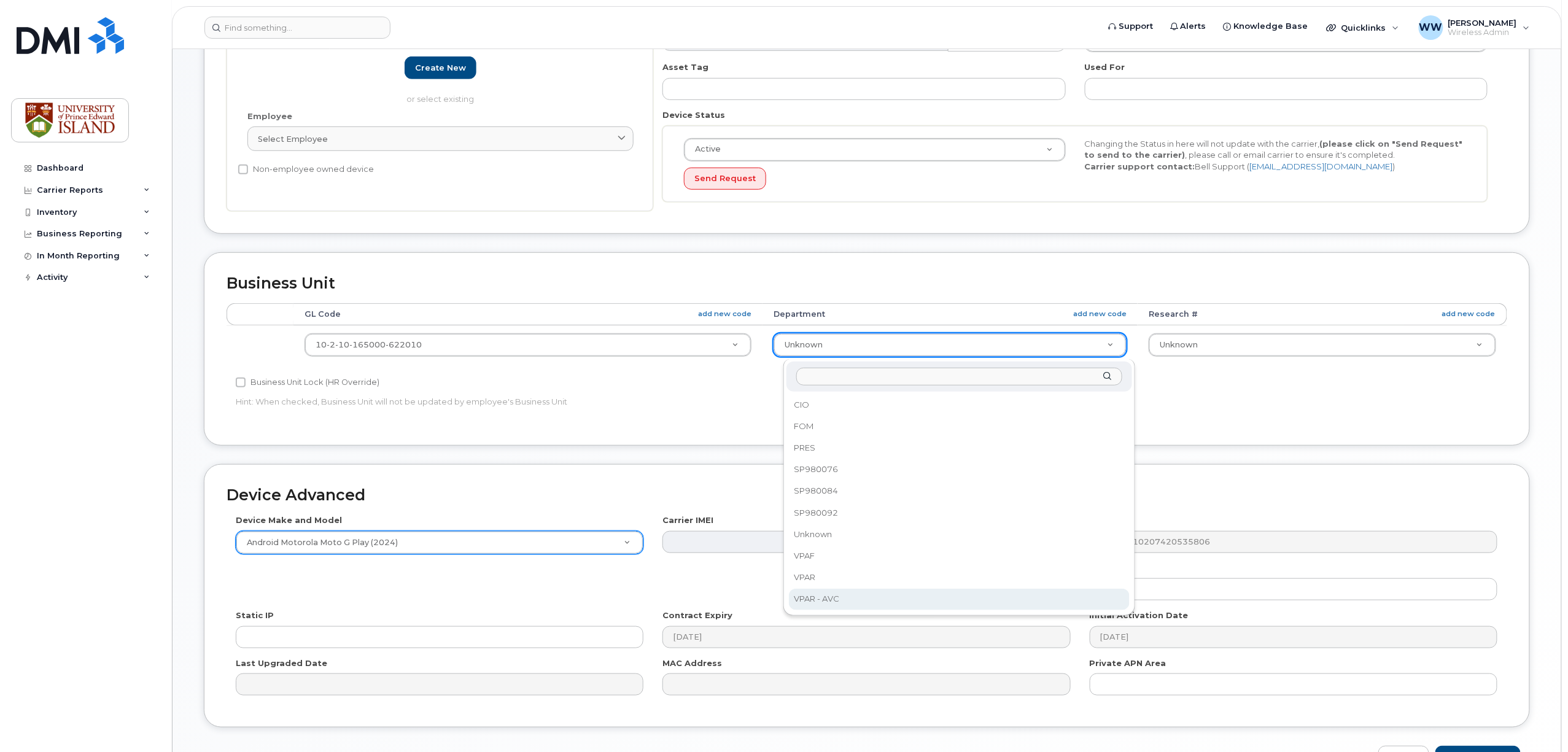
select select "2042298"
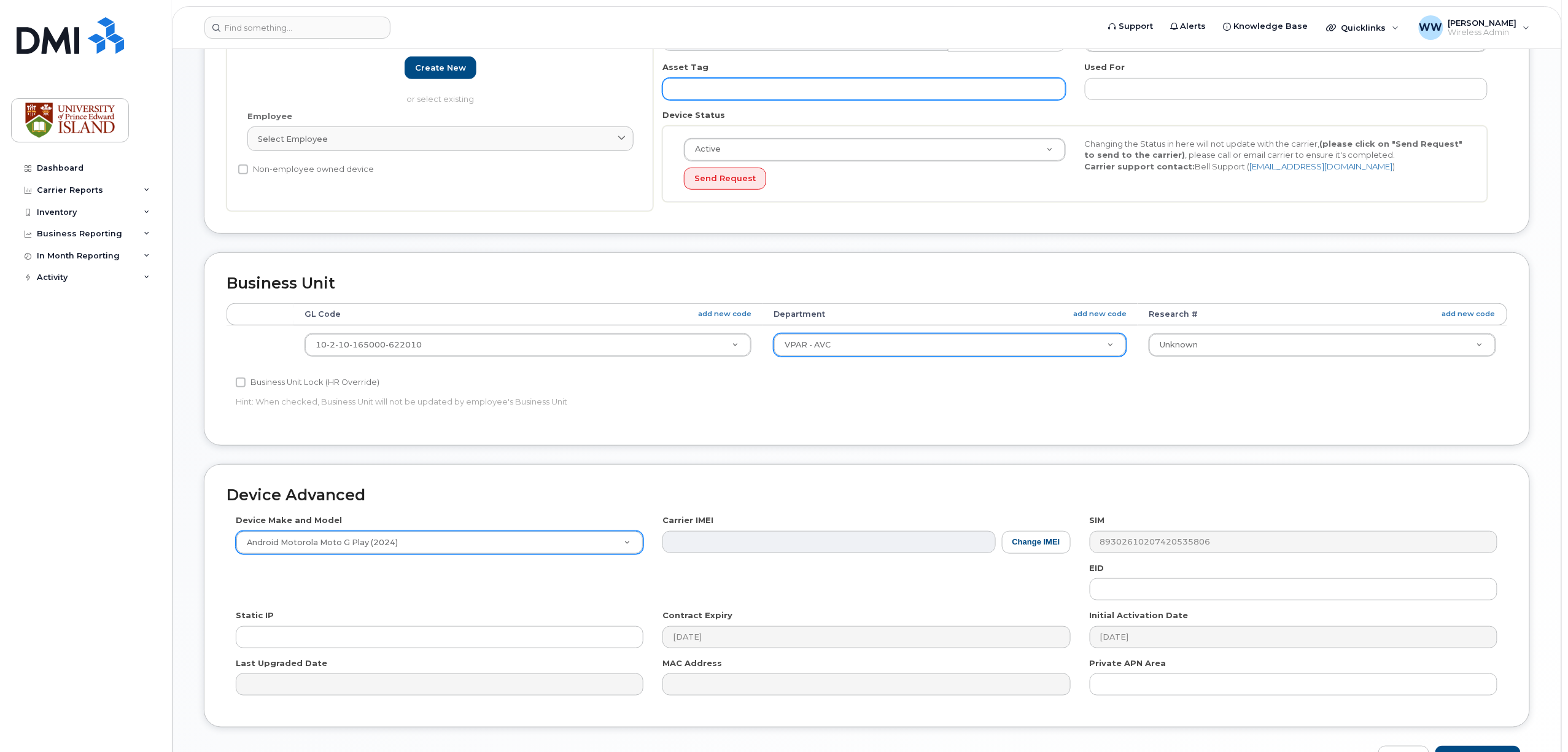
click at [713, 83] on input "text" at bounding box center [864, 89] width 403 height 22
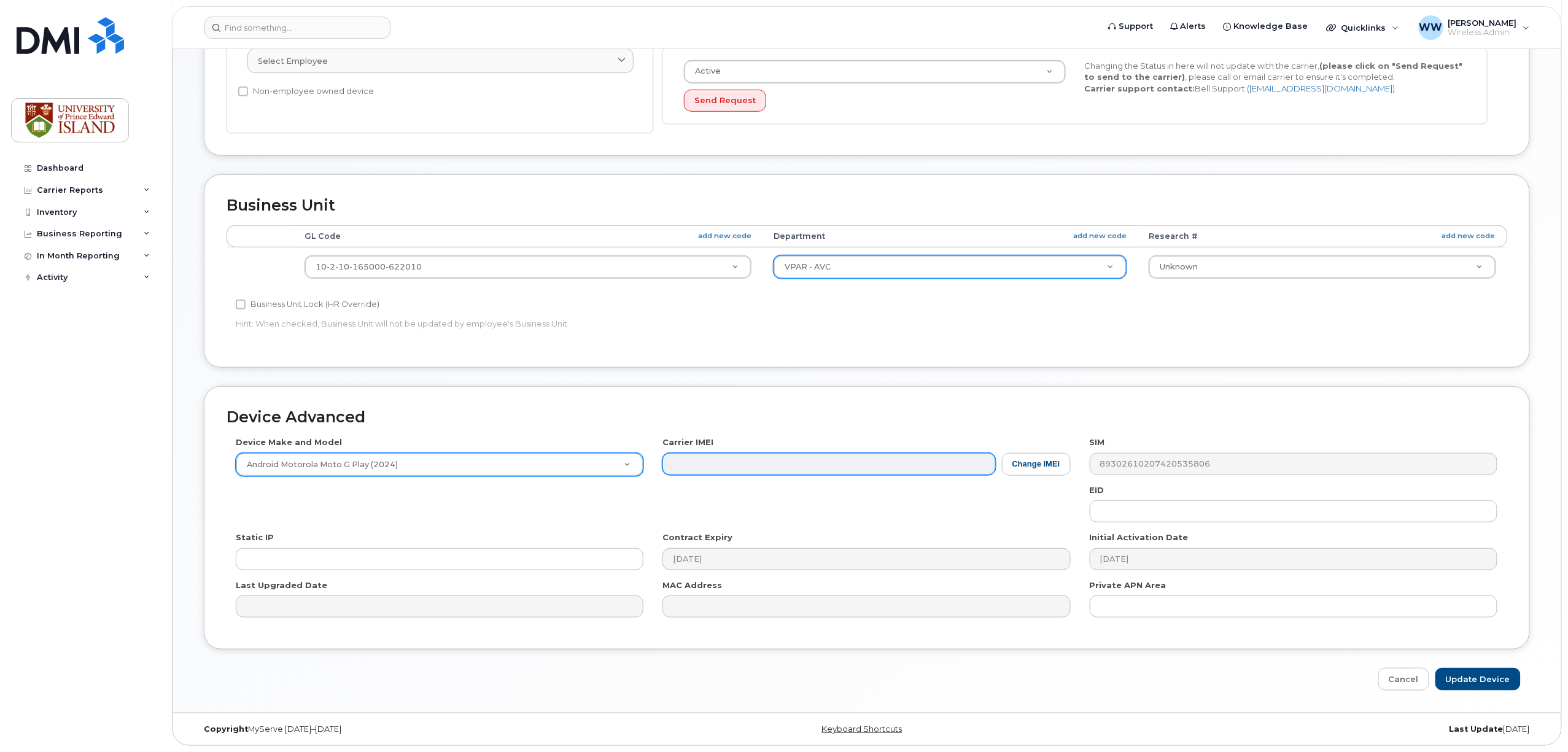
type input "SID21970"
click at [1030, 465] on button "Change IMEI" at bounding box center [1037, 464] width 69 height 23
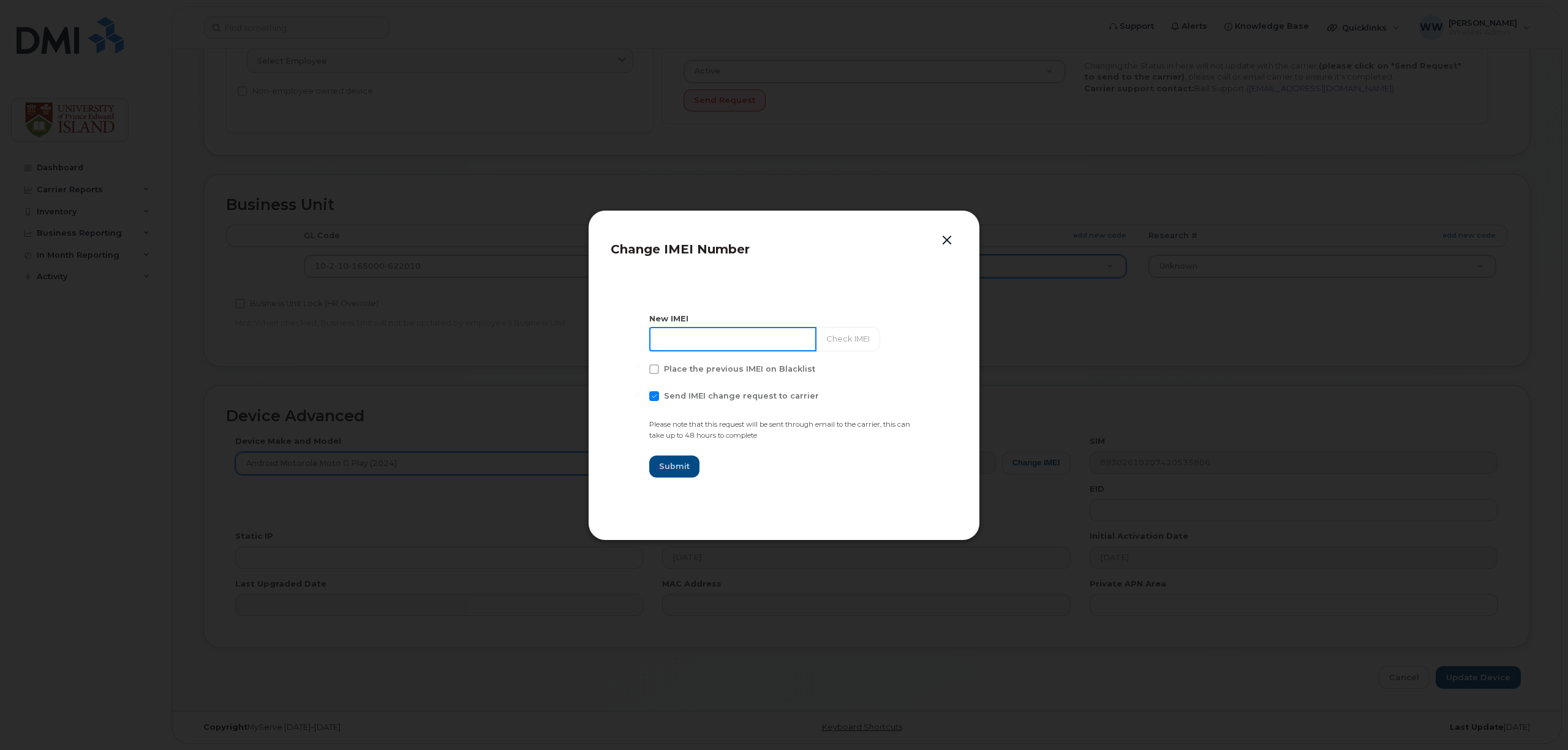
click at [755, 341] on input at bounding box center [732, 340] width 167 height 25
type input "35563322128332"
click at [671, 469] on span "Submit" at bounding box center [674, 466] width 31 height 12
type input "35563322128332"
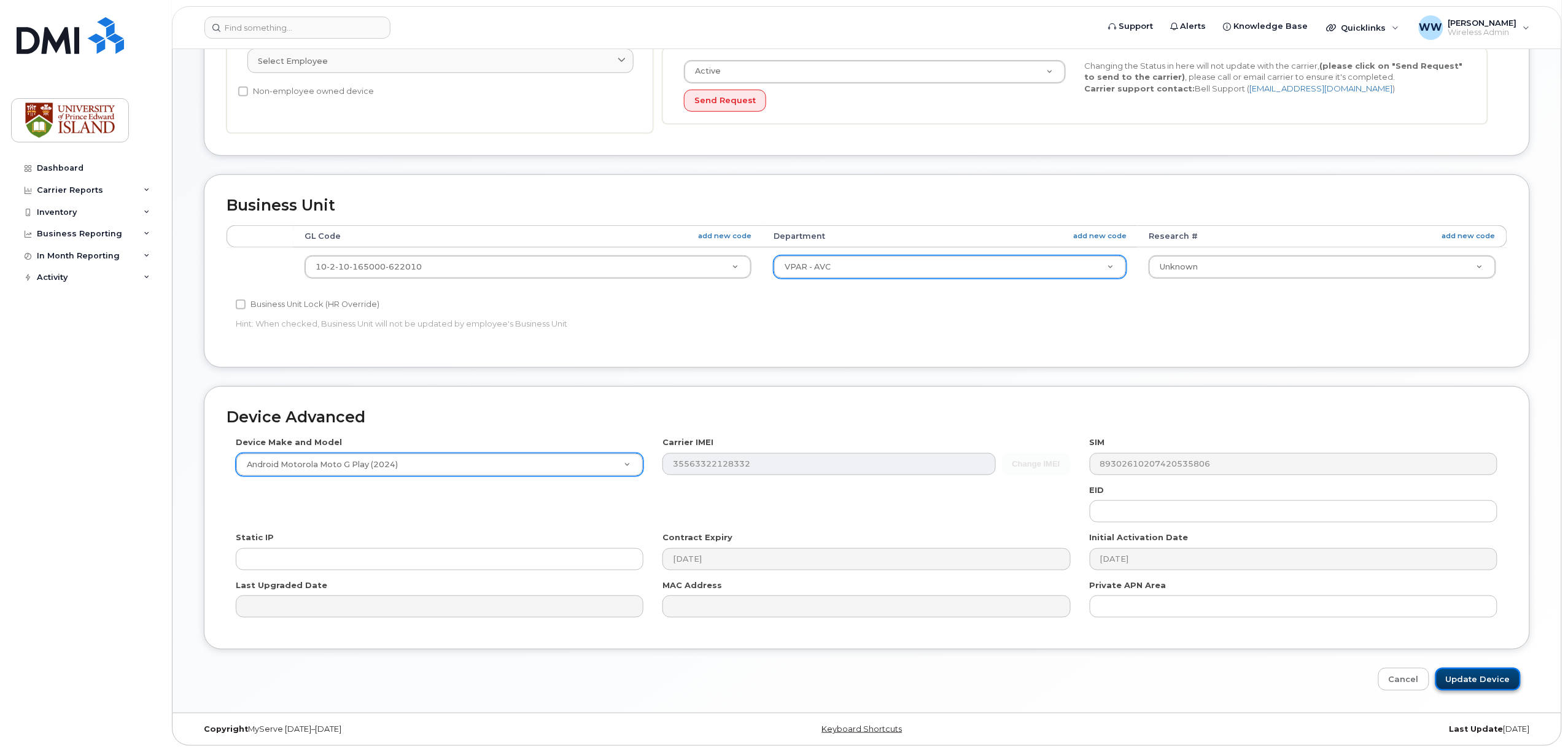
click at [1452, 677] on input "Update Device" at bounding box center [1478, 679] width 85 height 23
type input "Saving..."
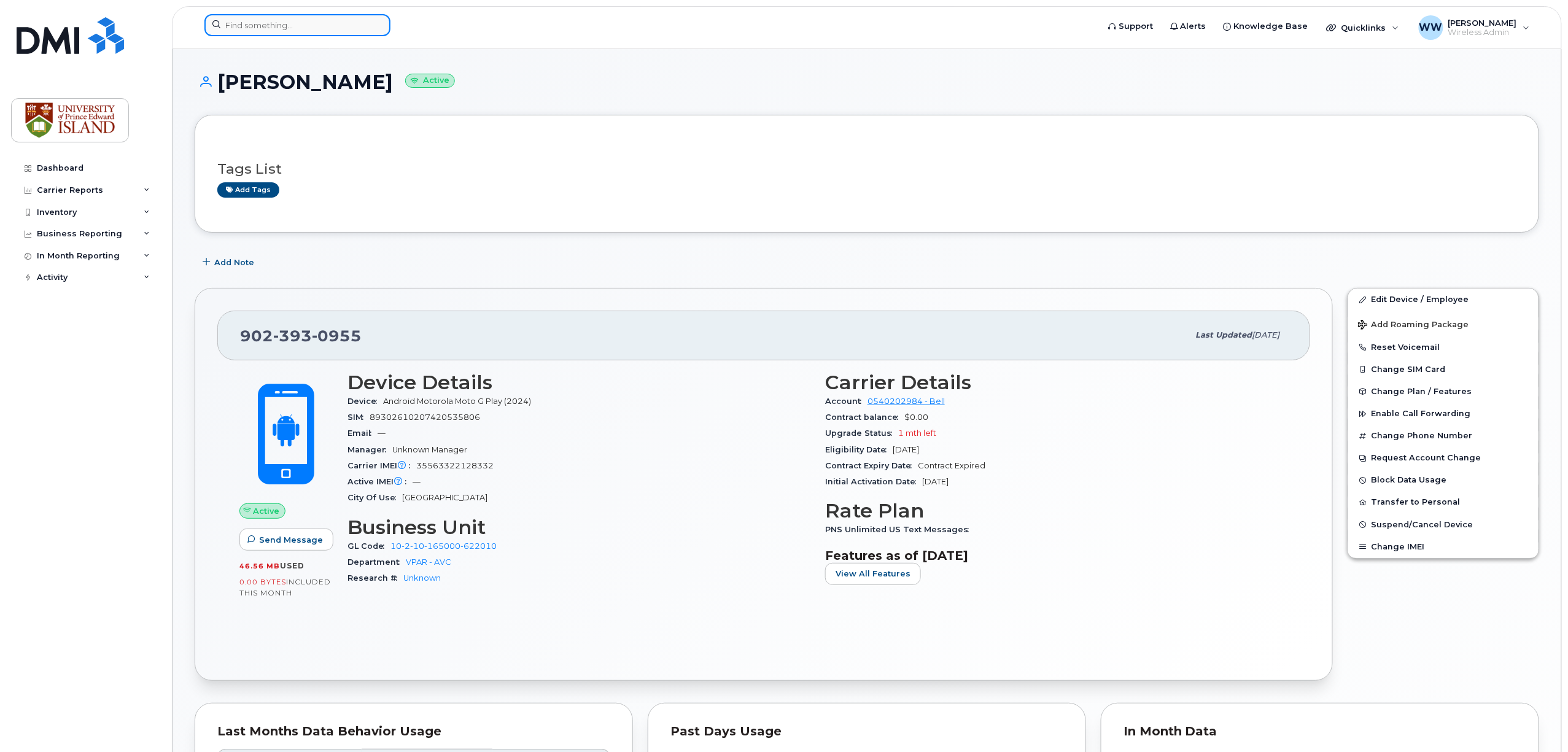
click at [329, 26] on input at bounding box center [298, 25] width 186 height 22
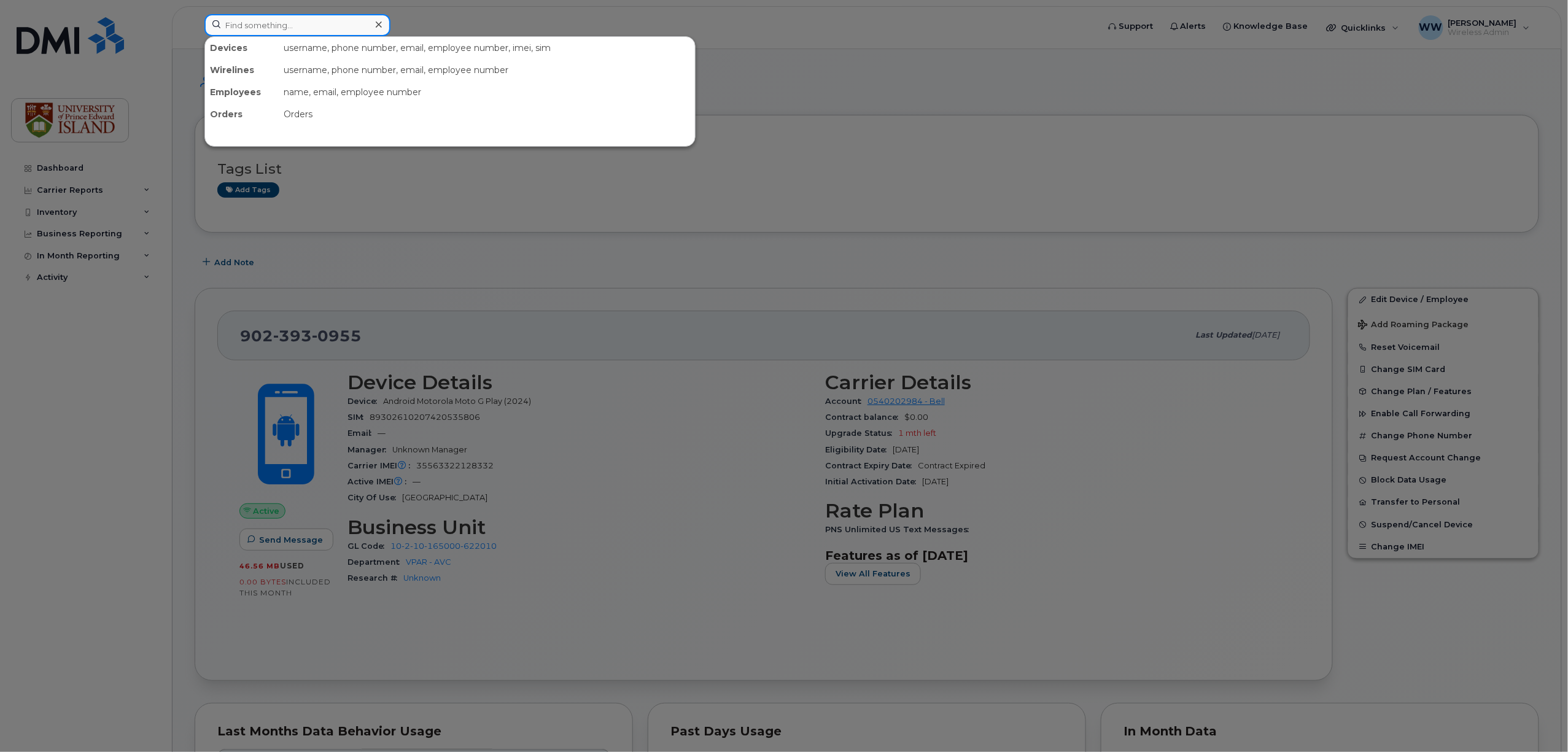
paste input "9022137194"
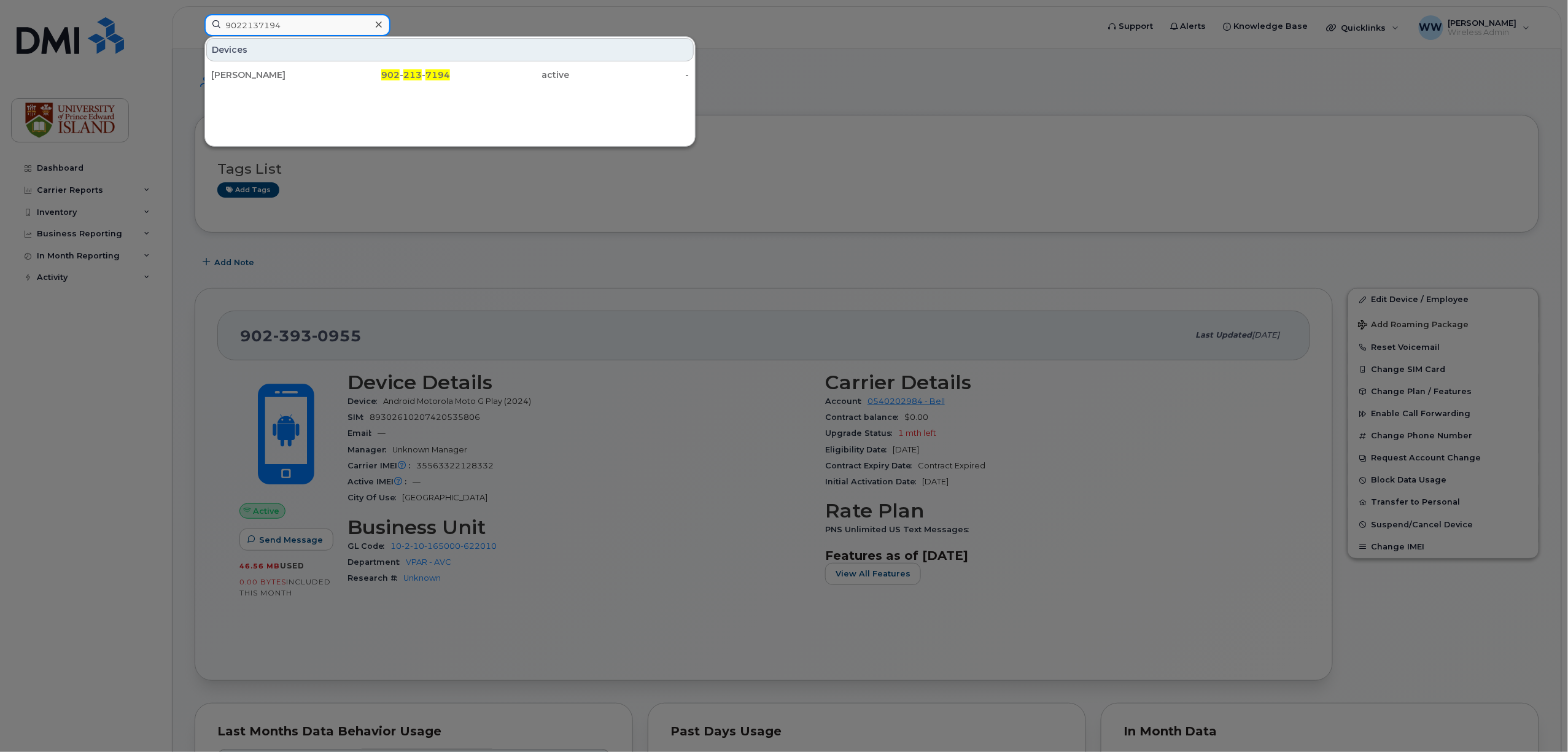
type input "9022137194"
click at [267, 74] on div "[PERSON_NAME]" at bounding box center [271, 75] width 120 height 12
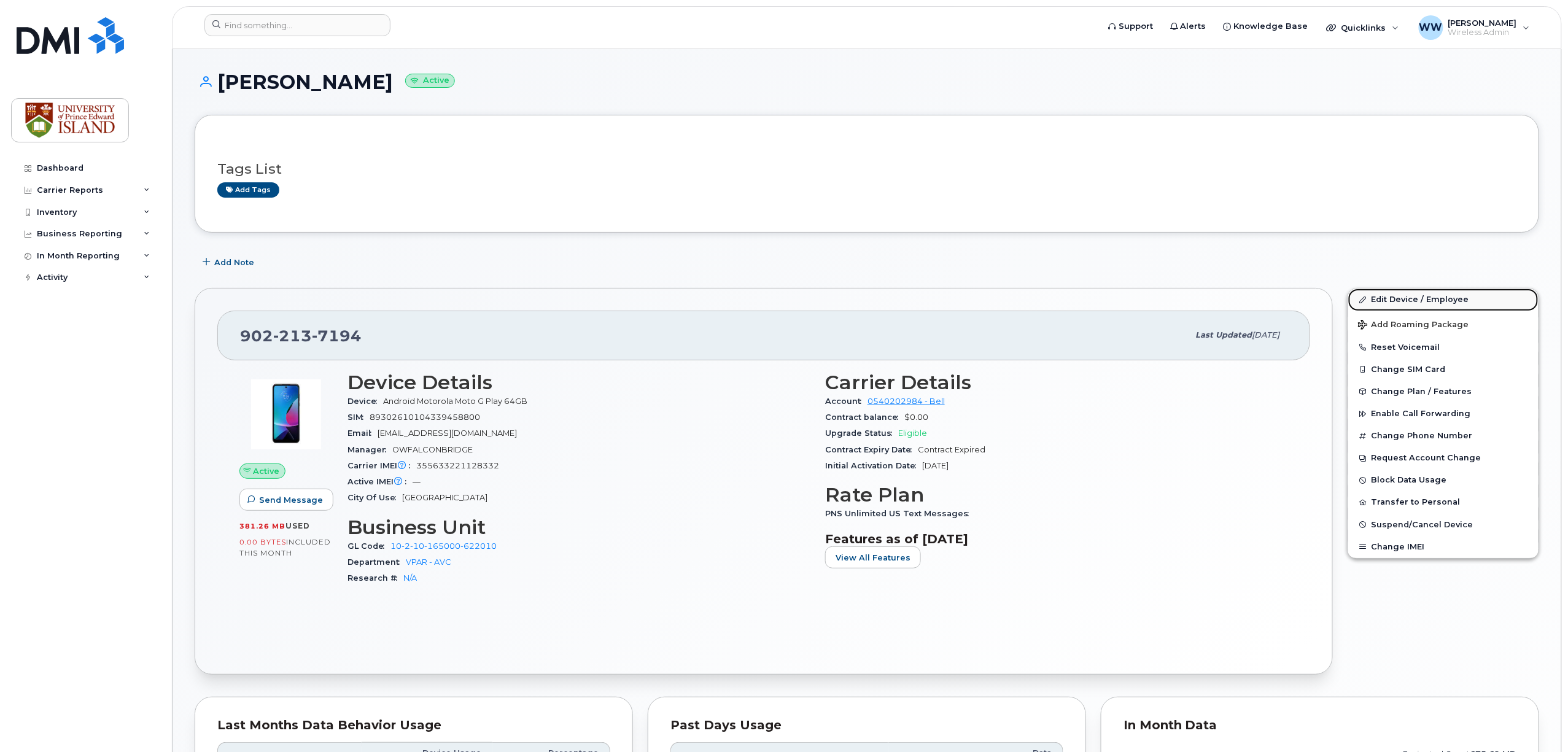
click at [1452, 303] on link "Edit Device / Employee" at bounding box center [1443, 300] width 190 height 22
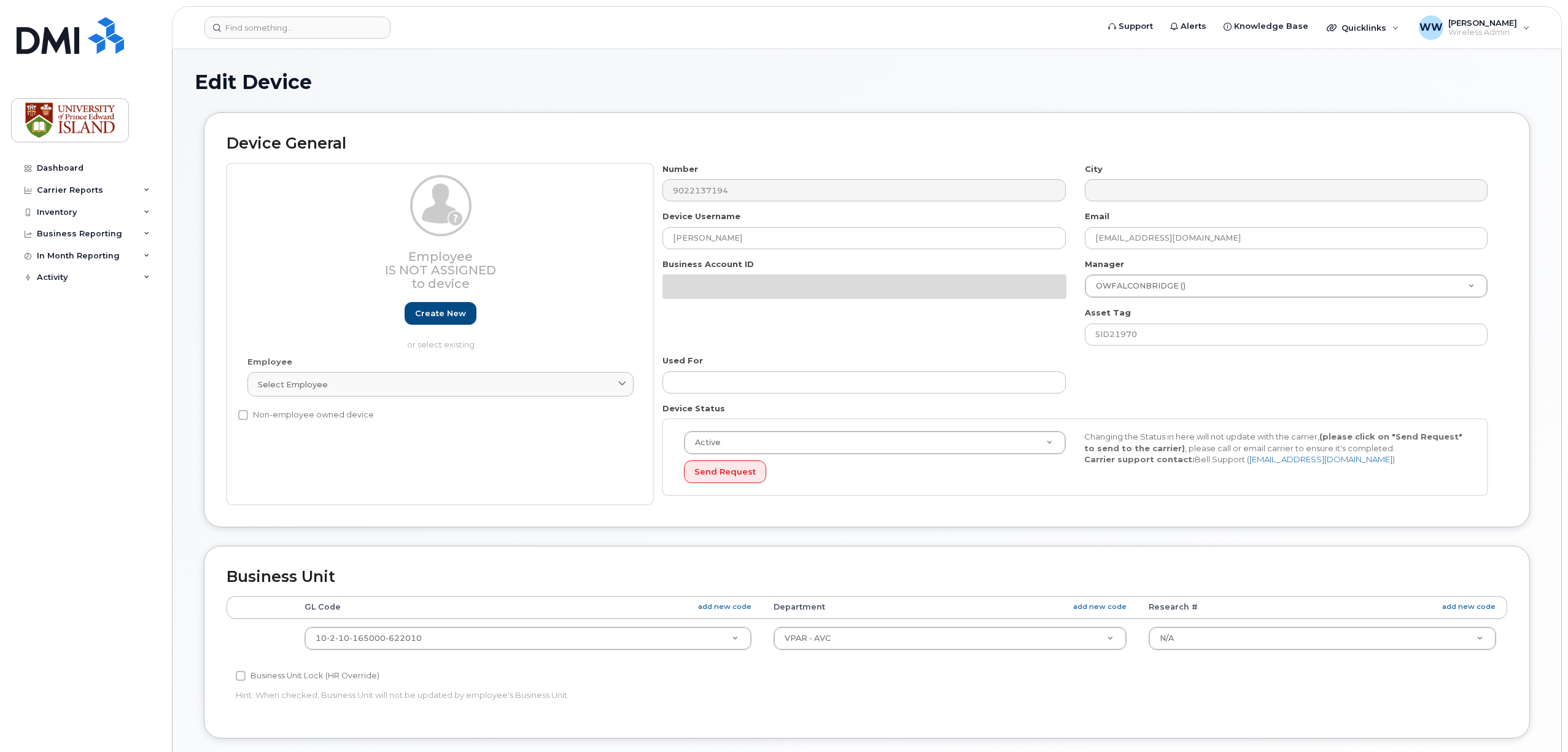
select select "2042298"
select select "2042284"
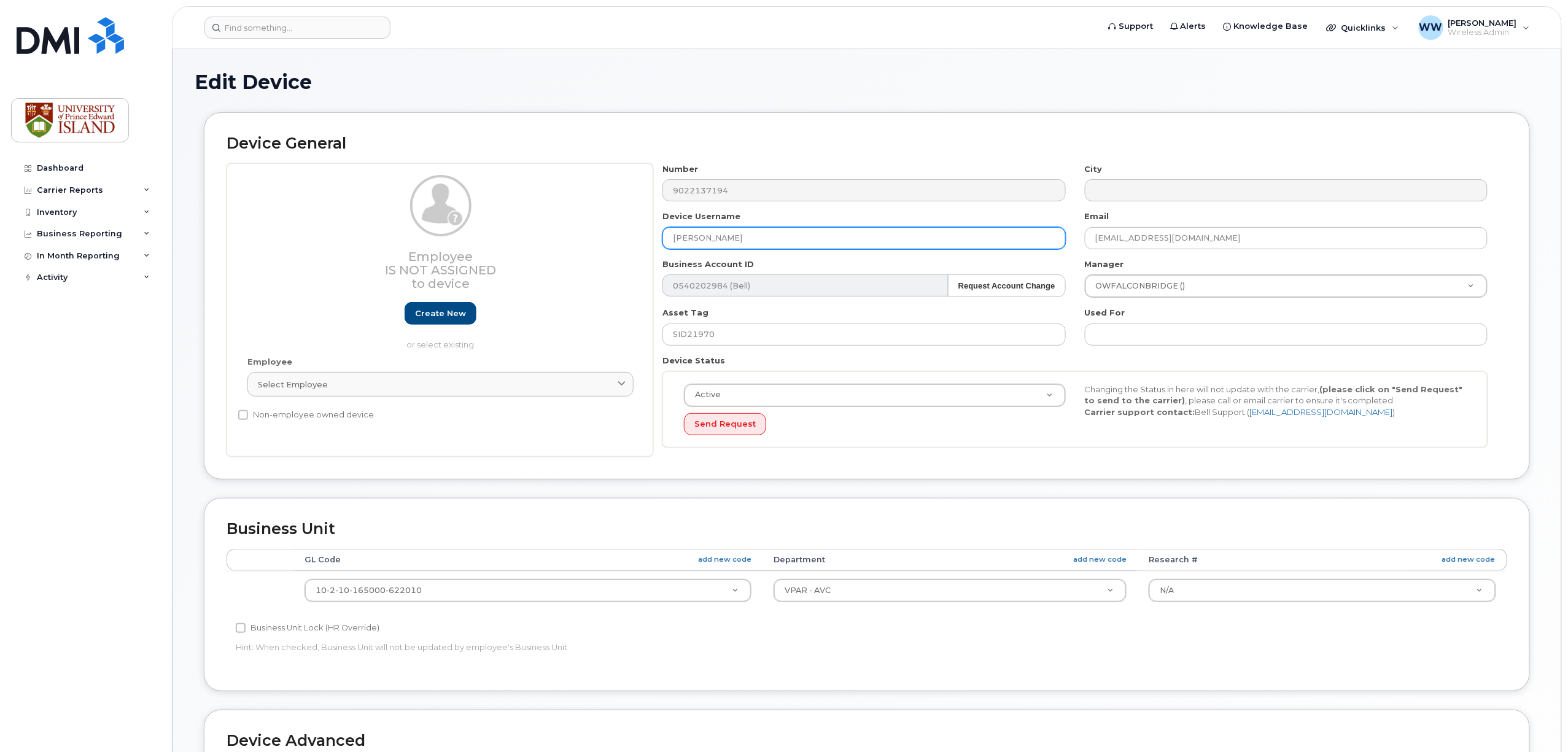
drag, startPoint x: 749, startPoint y: 239, endPoint x: 484, endPoint y: 239, distance: 265.0
click at [484, 238] on div "Employee Is not assigned to device Create new or select existing Employee Selec…" at bounding box center [867, 310] width 1281 height 294
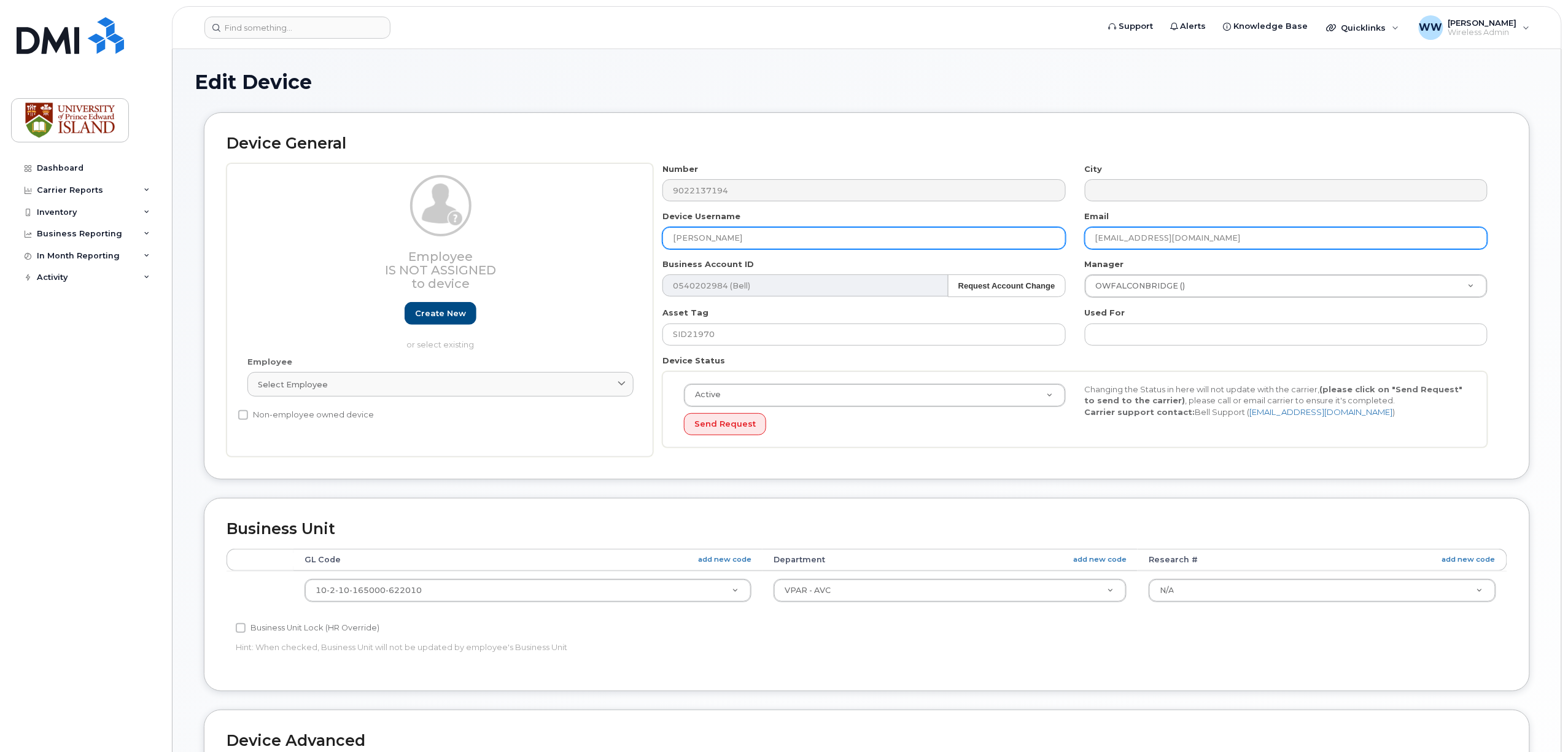
type input "[PERSON_NAME]"
drag, startPoint x: 1189, startPoint y: 241, endPoint x: 1060, endPoint y: 236, distance: 129.1
click at [1060, 236] on div "Number 9022137194 City Device Username [PERSON_NAME] Email [EMAIL_ADDRESS][DOMA…" at bounding box center [1075, 310] width 844 height 294
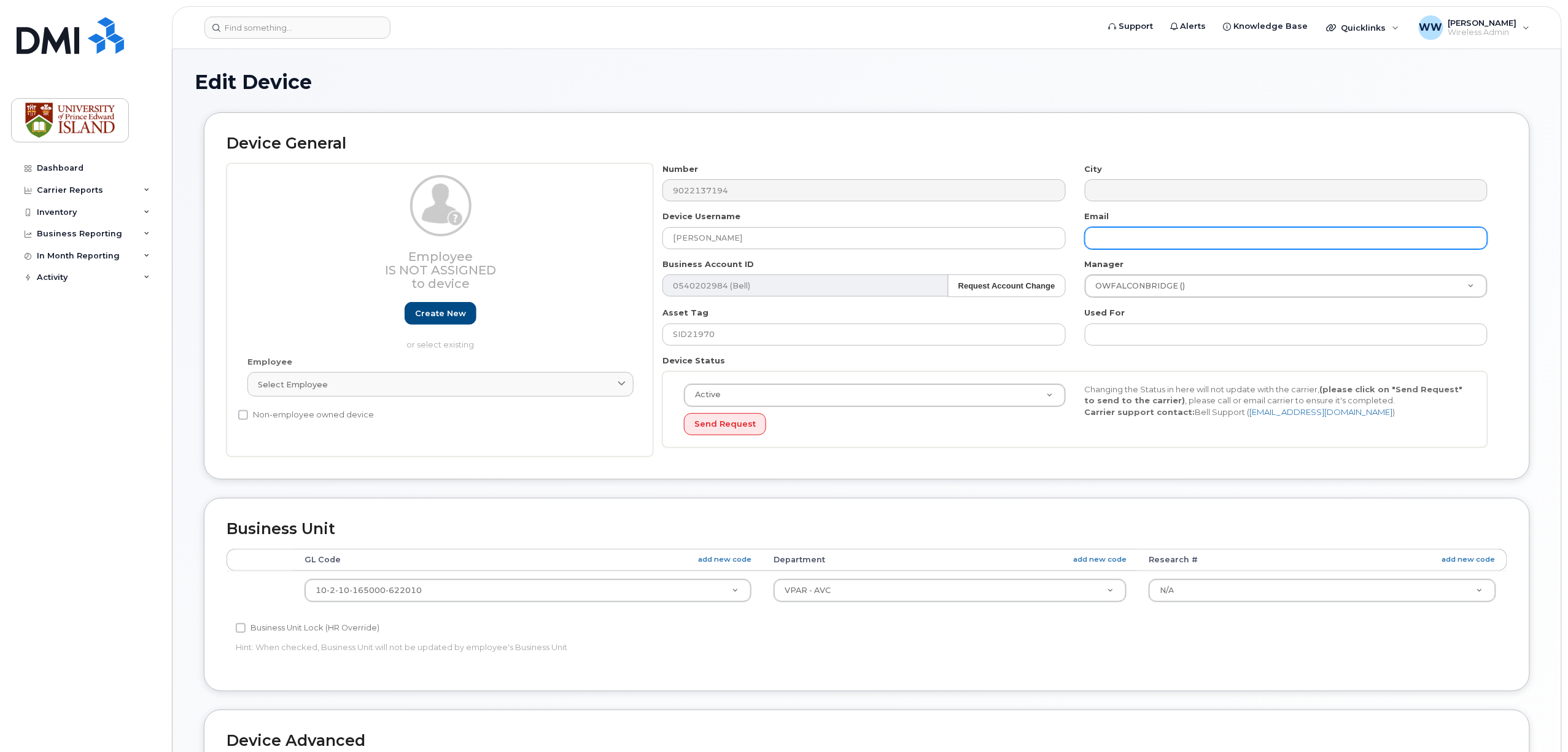
paste input "[EMAIL_ADDRESS][DOMAIN_NAME]"
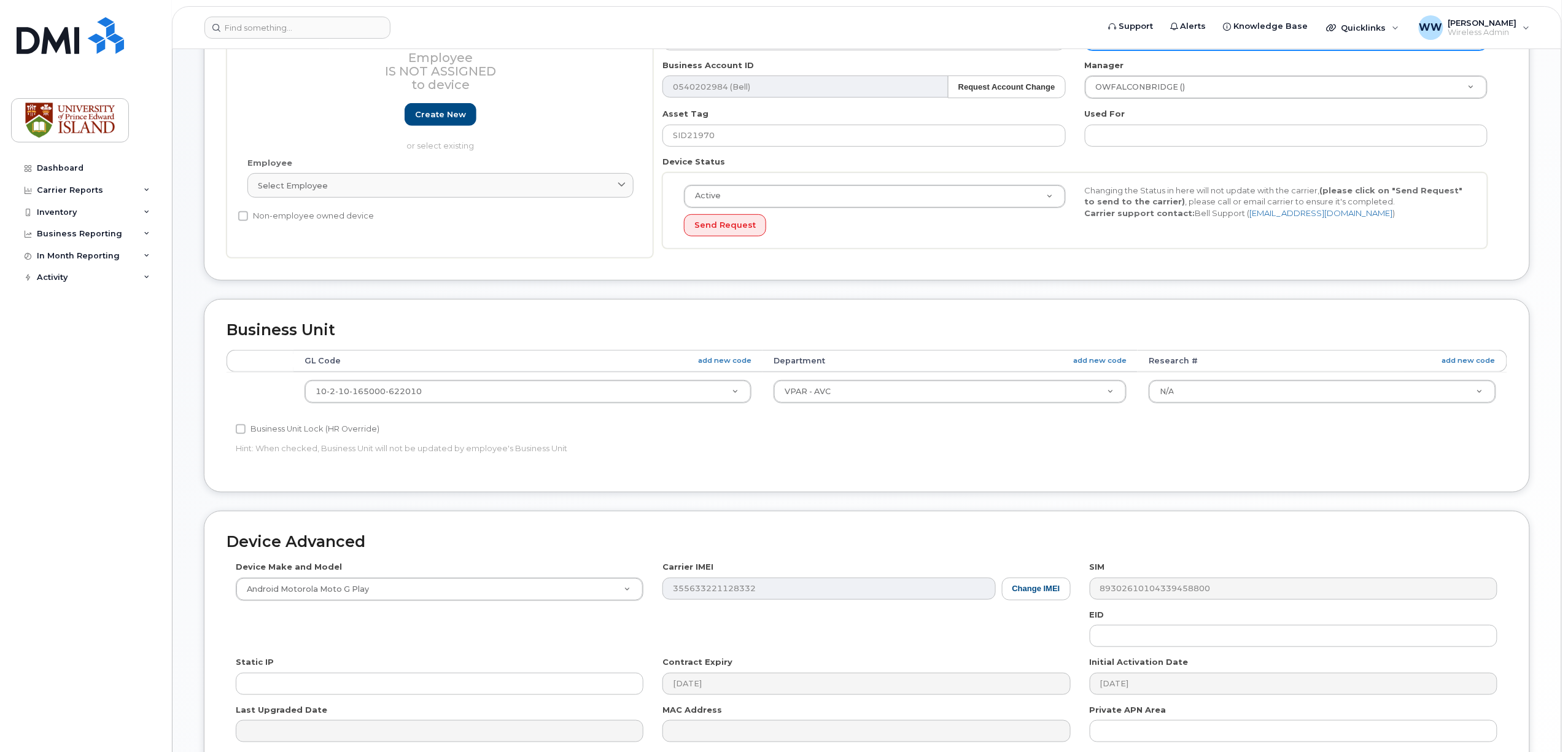
scroll to position [245, 0]
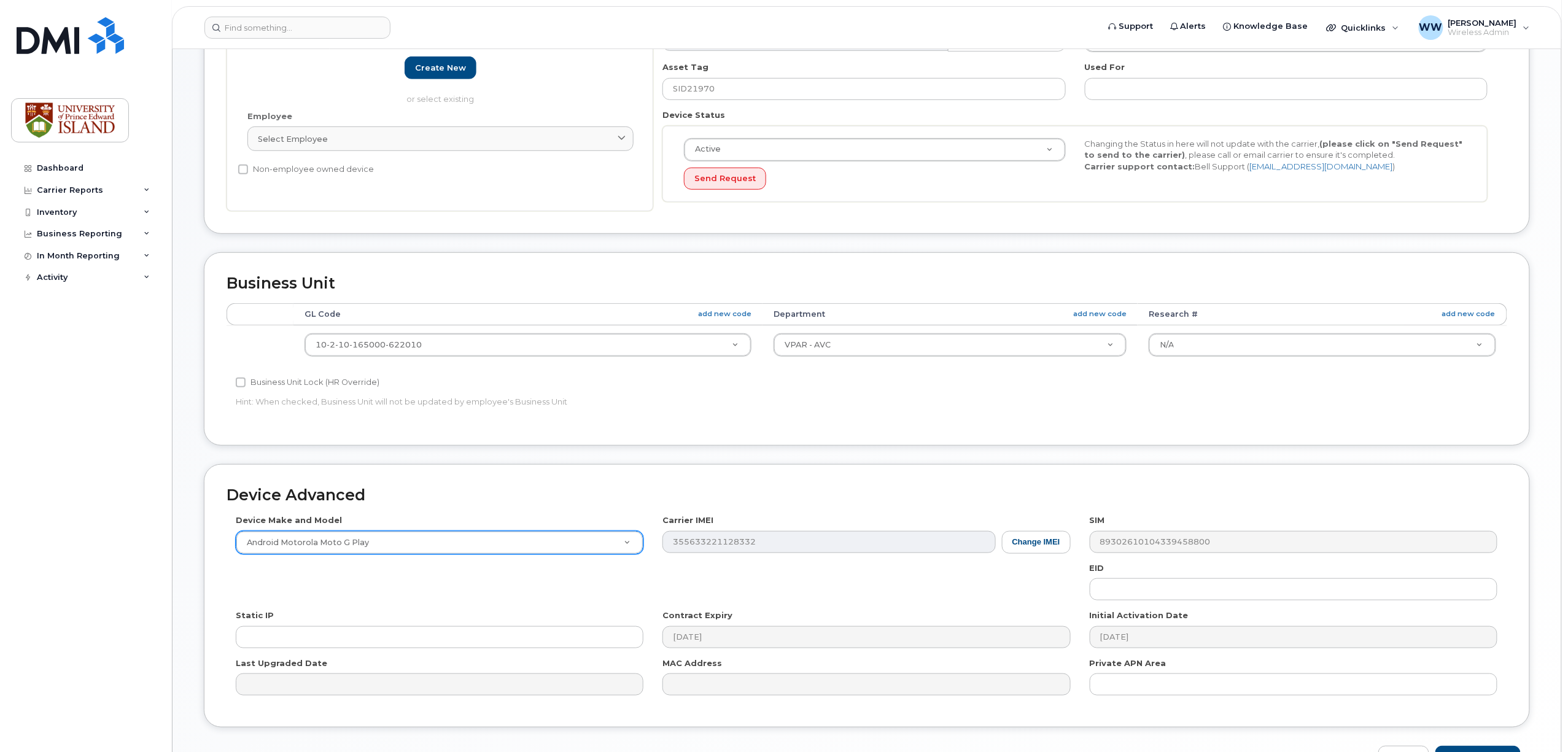
type input "[EMAIL_ADDRESS][DOMAIN_NAME]"
click at [354, 578] on input "text" at bounding box center [440, 575] width 382 height 18
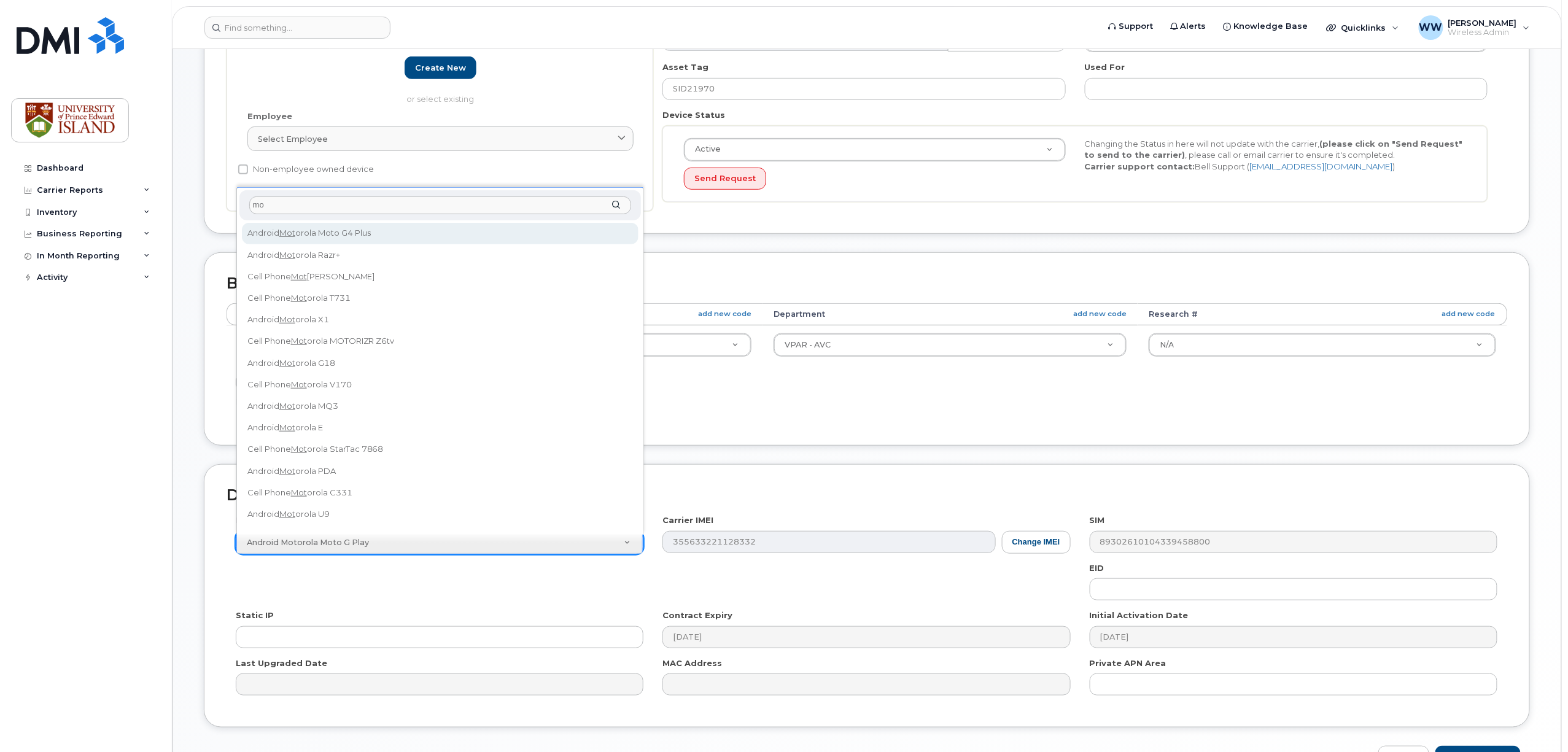
type input "m"
type input "moto"
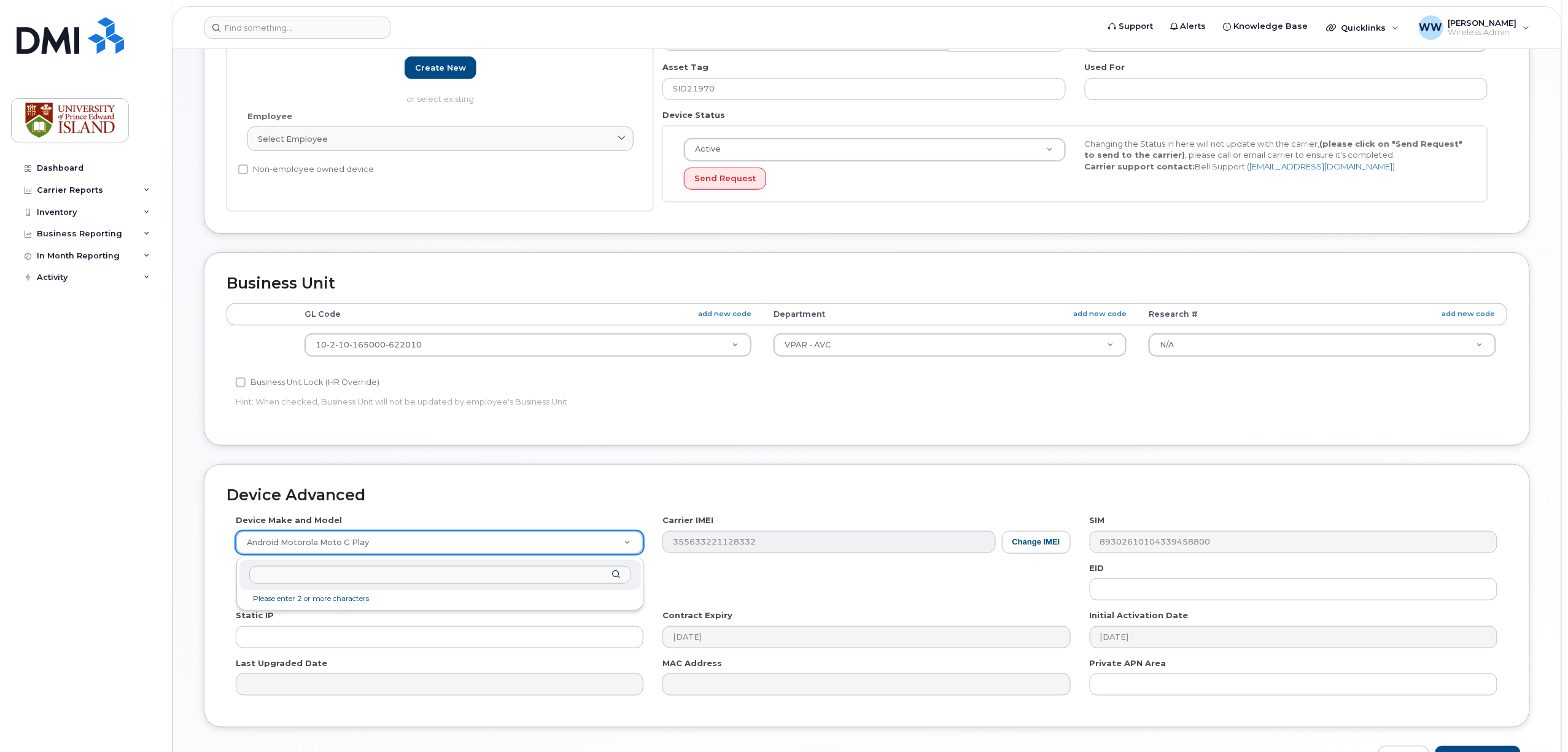
click at [474, 578] on input "text" at bounding box center [440, 575] width 382 height 18
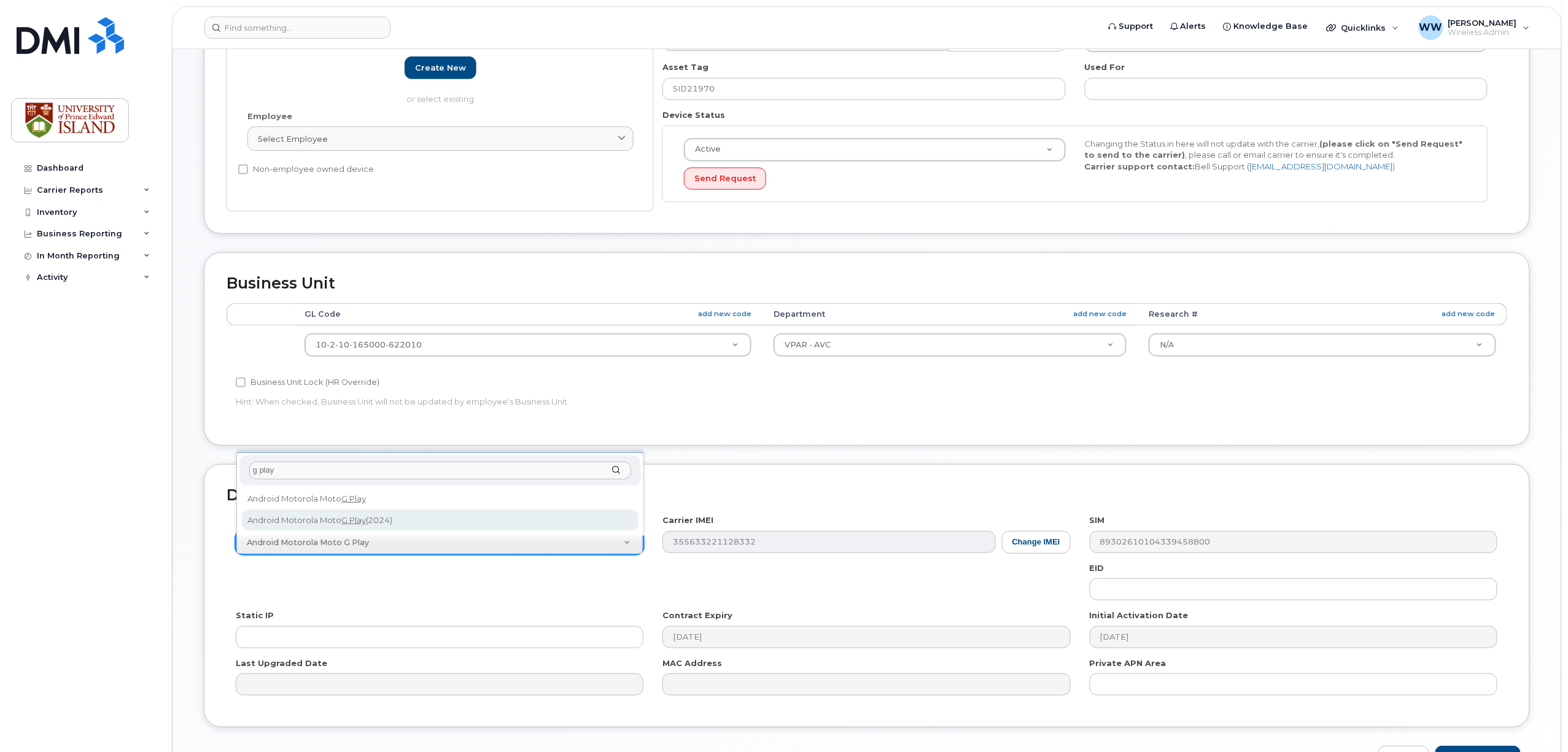
type input "g play"
select select "3308"
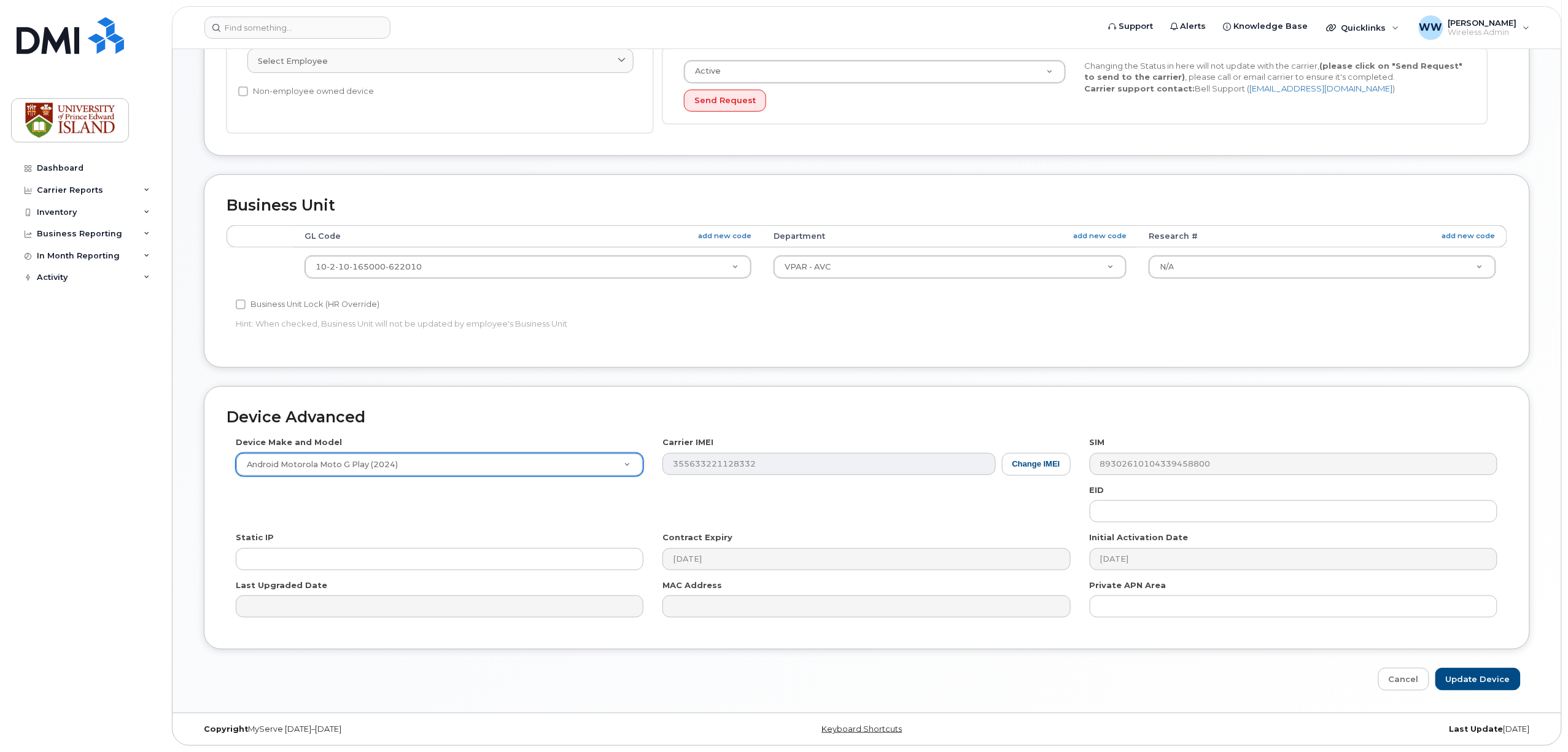
scroll to position [328, 0]
click at [1476, 684] on input "Update Device" at bounding box center [1478, 679] width 85 height 23
type input "Saving..."
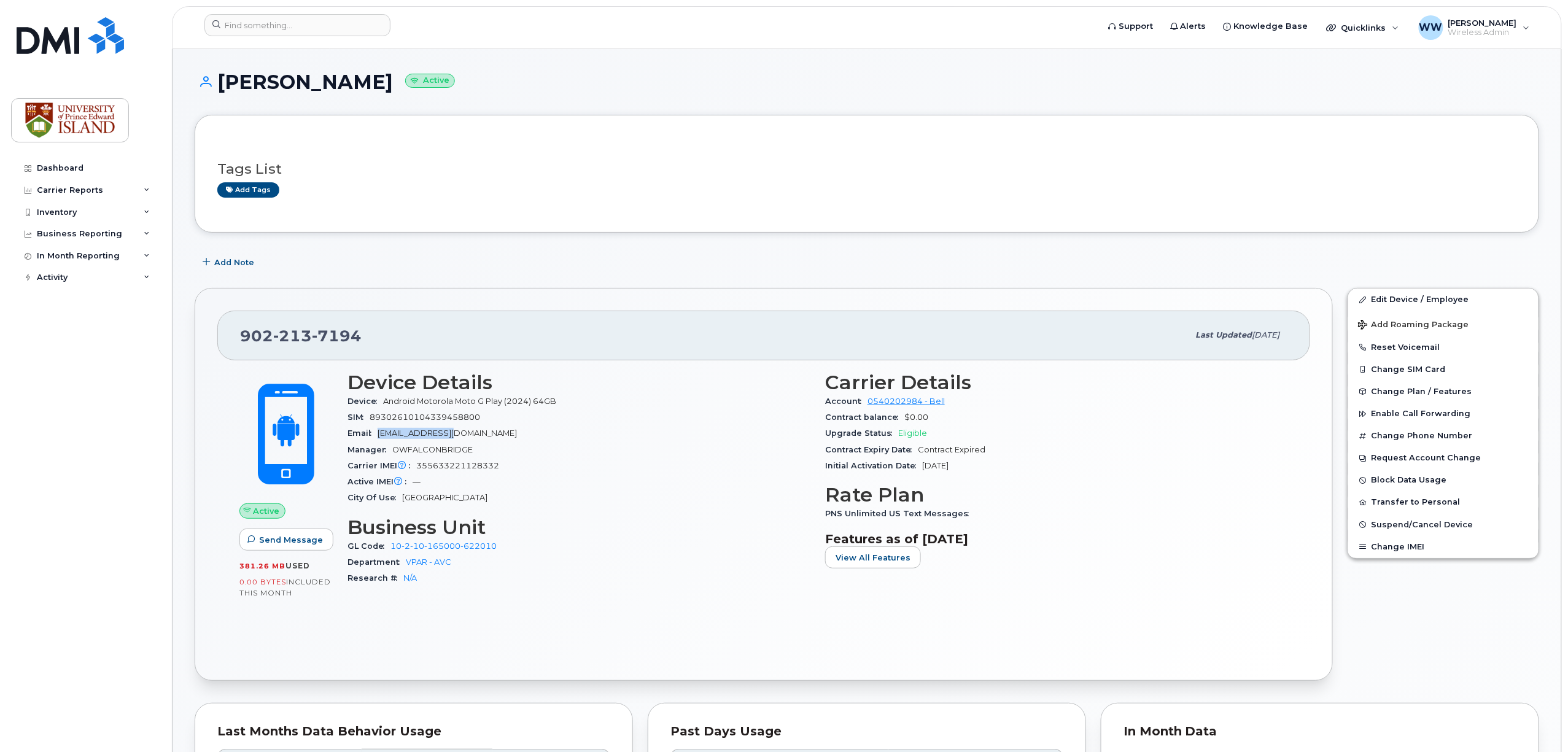
drag, startPoint x: 454, startPoint y: 436, endPoint x: 383, endPoint y: 431, distance: 71.2
click at [380, 432] on div "Email [EMAIL_ADDRESS][DOMAIN_NAME]" at bounding box center [579, 433] width 463 height 16
copy span "[EMAIL_ADDRESS][DOMAIN_NAME]"
click at [295, 28] on input at bounding box center [298, 25] width 186 height 22
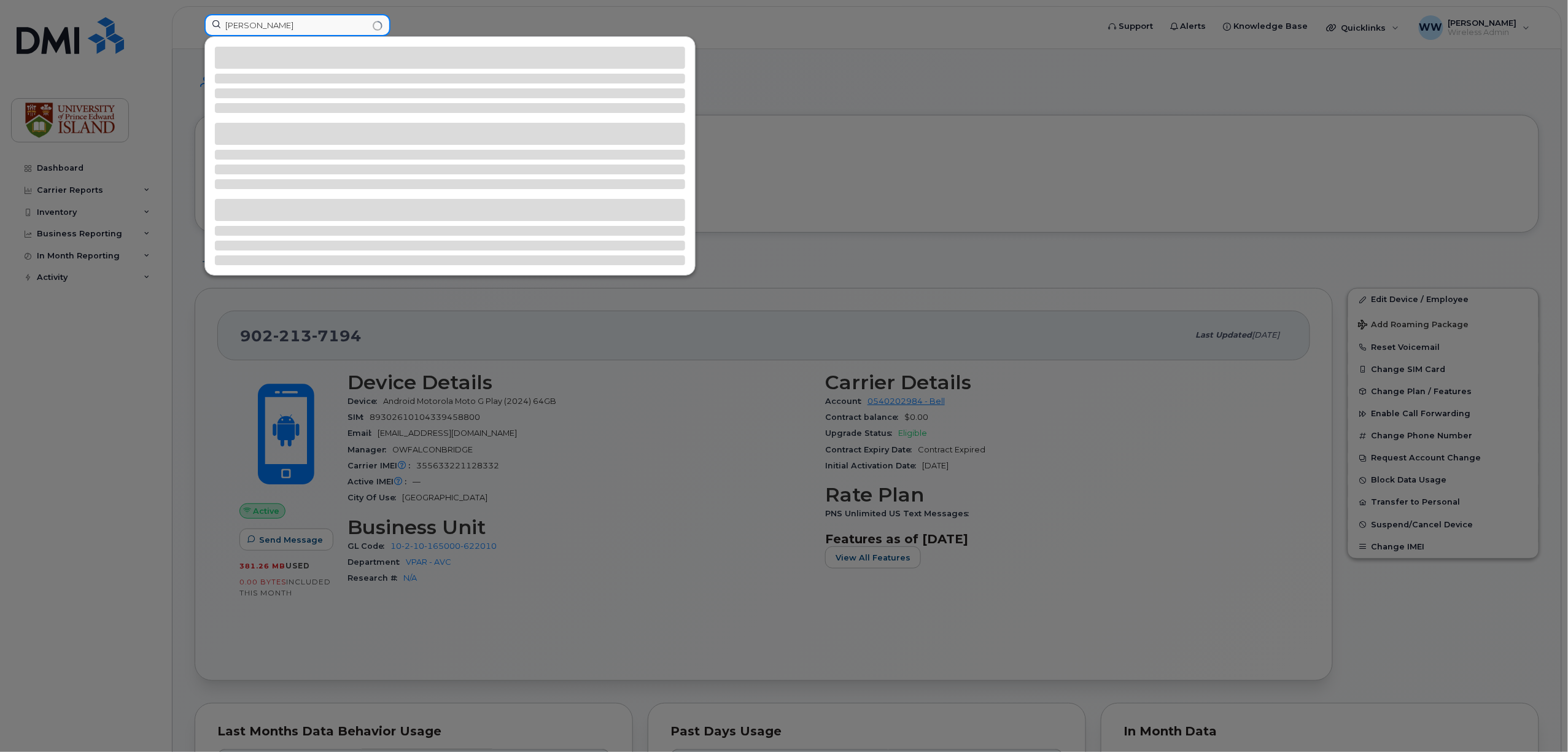
type input "yoko"
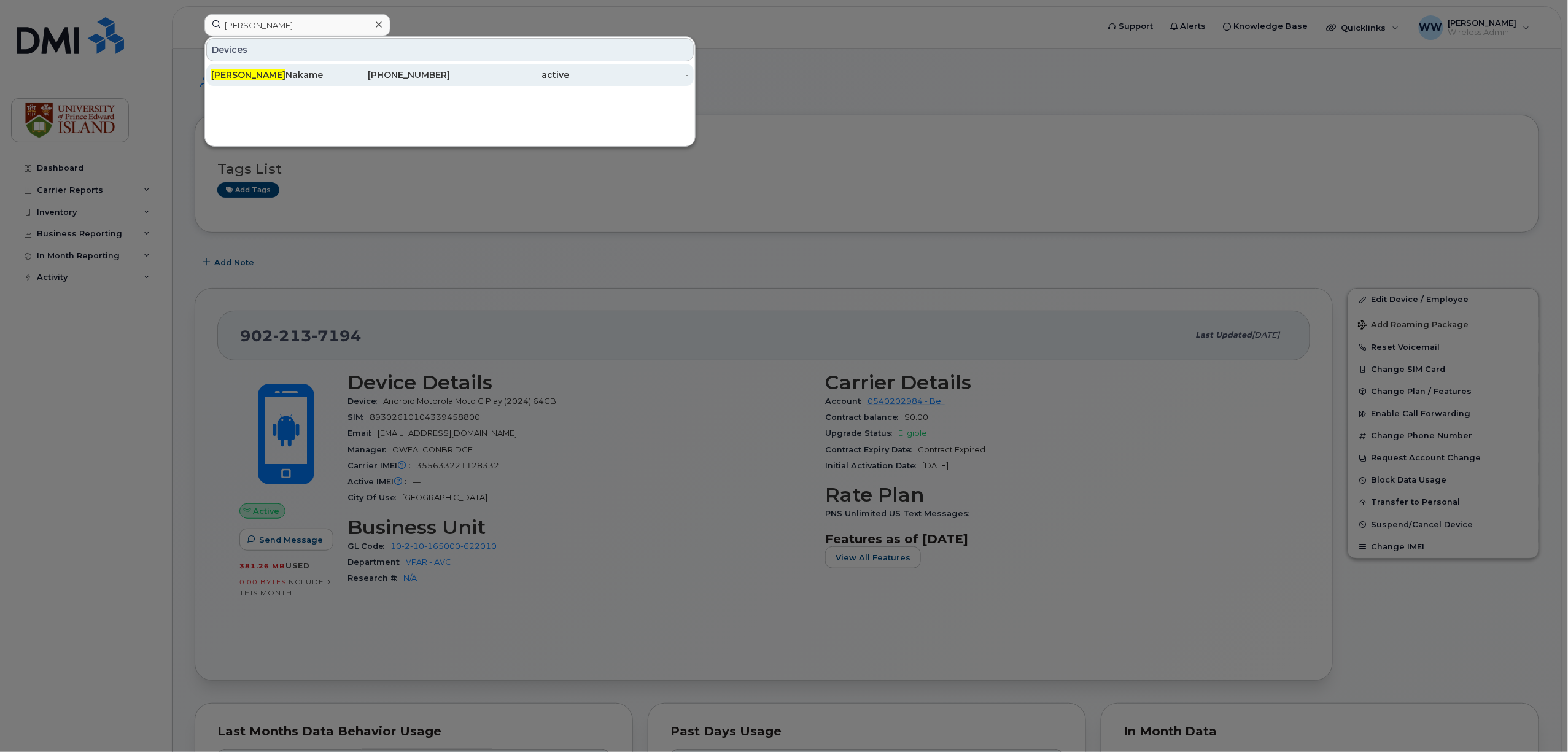
click at [231, 75] on span "Yoko" at bounding box center [248, 75] width 74 height 11
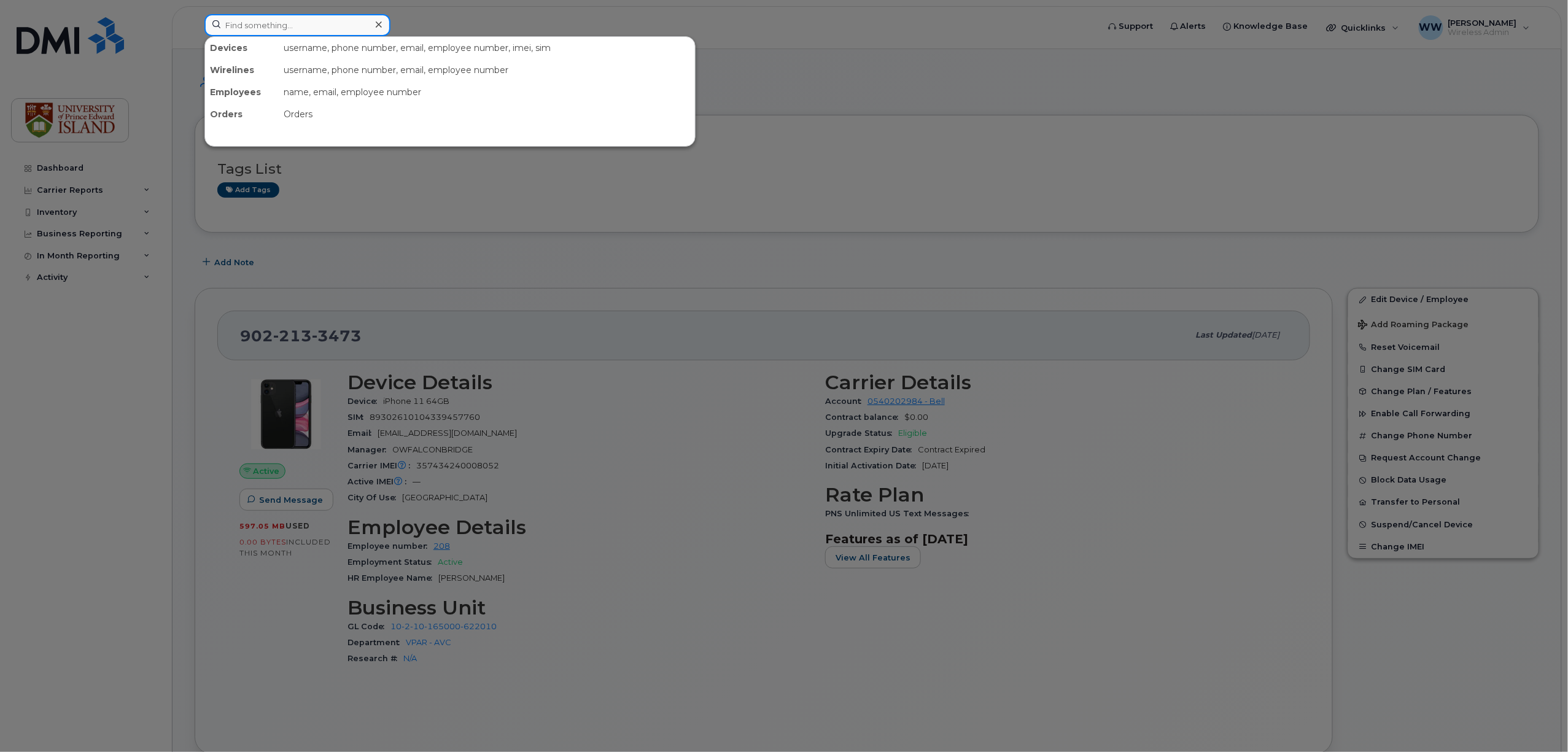
click at [325, 33] on input at bounding box center [298, 25] width 186 height 22
click at [993, 178] on div at bounding box center [784, 376] width 1568 height 752
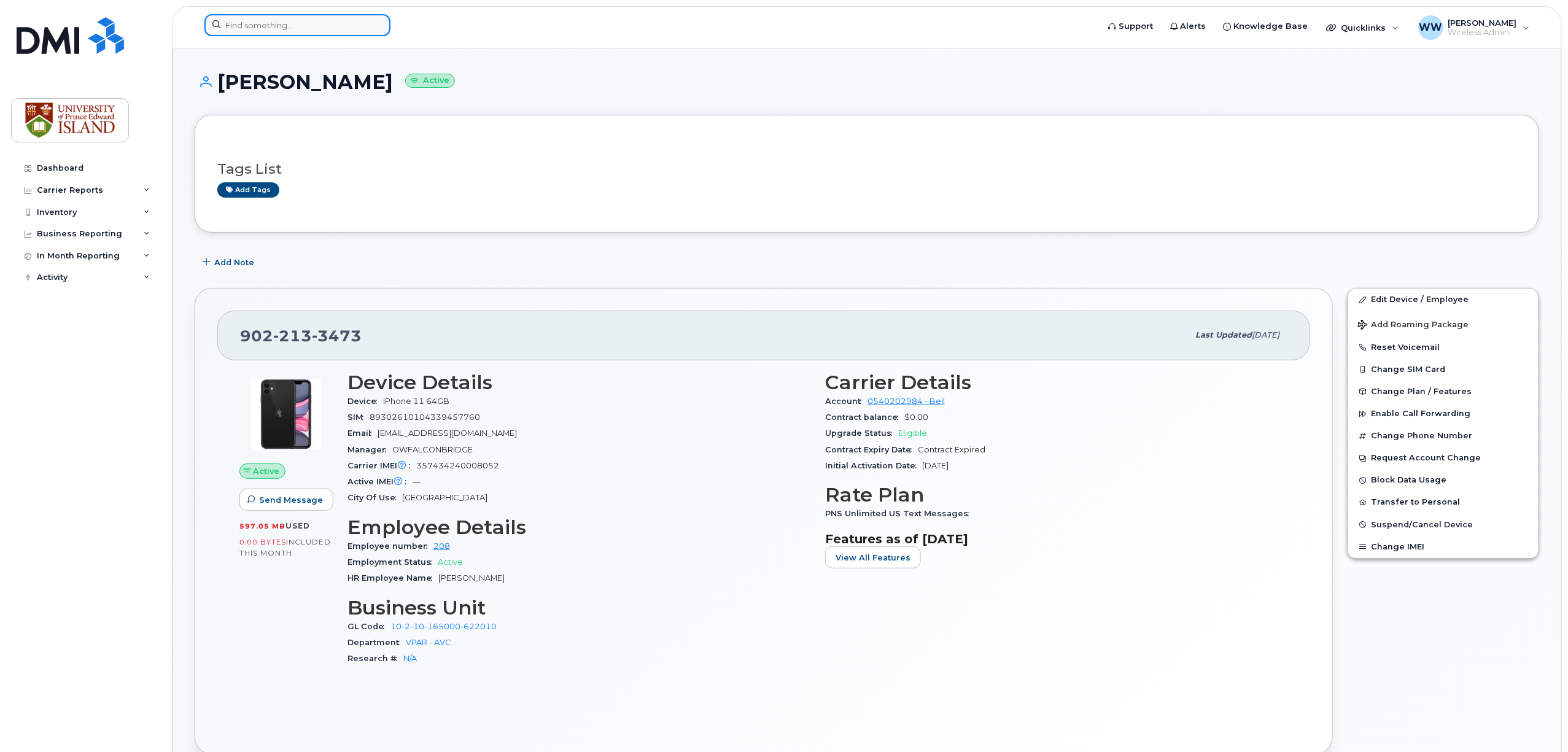
click at [296, 31] on input at bounding box center [298, 25] width 186 height 22
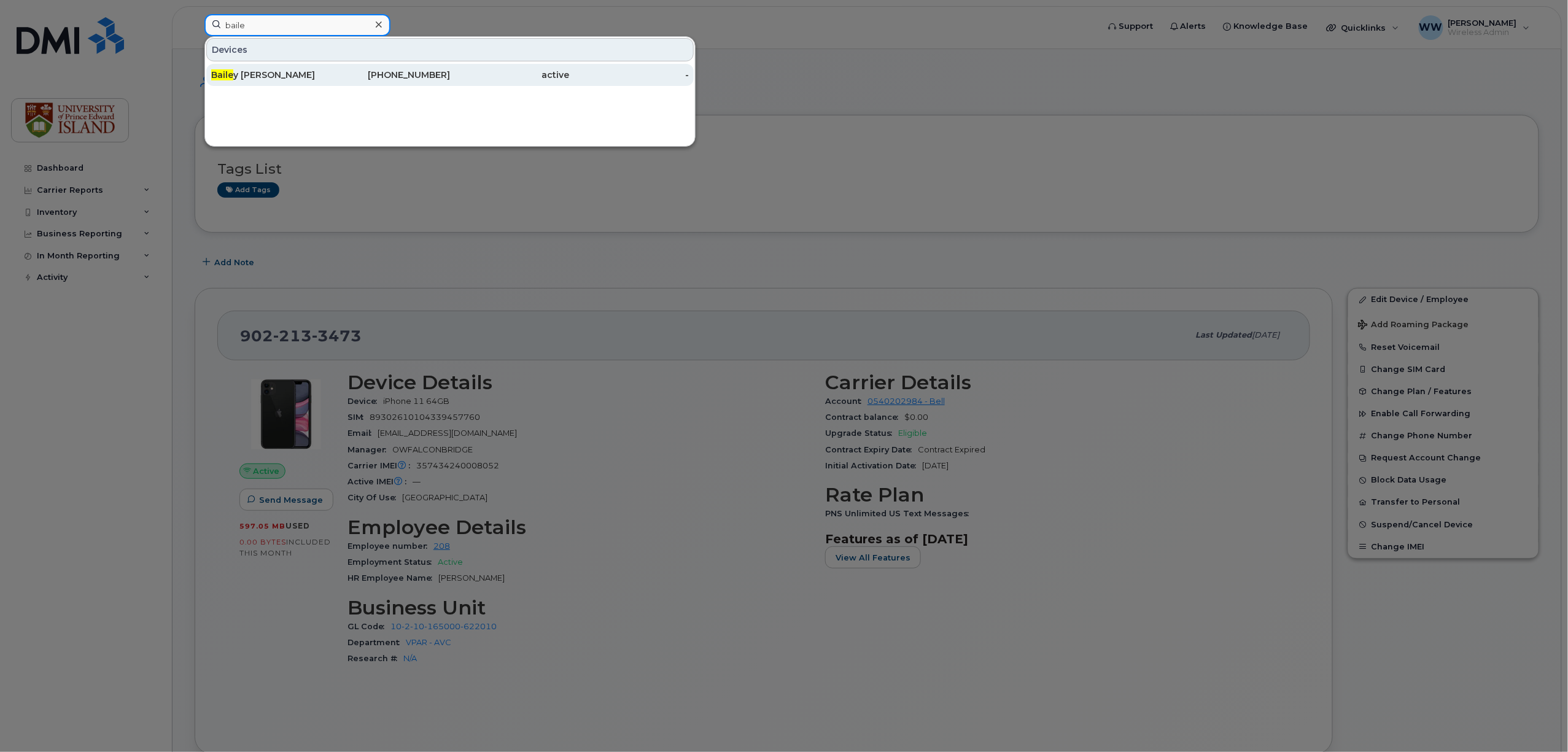
type input "baile"
click at [320, 74] on div "Baile y Jarvis" at bounding box center [271, 75] width 120 height 12
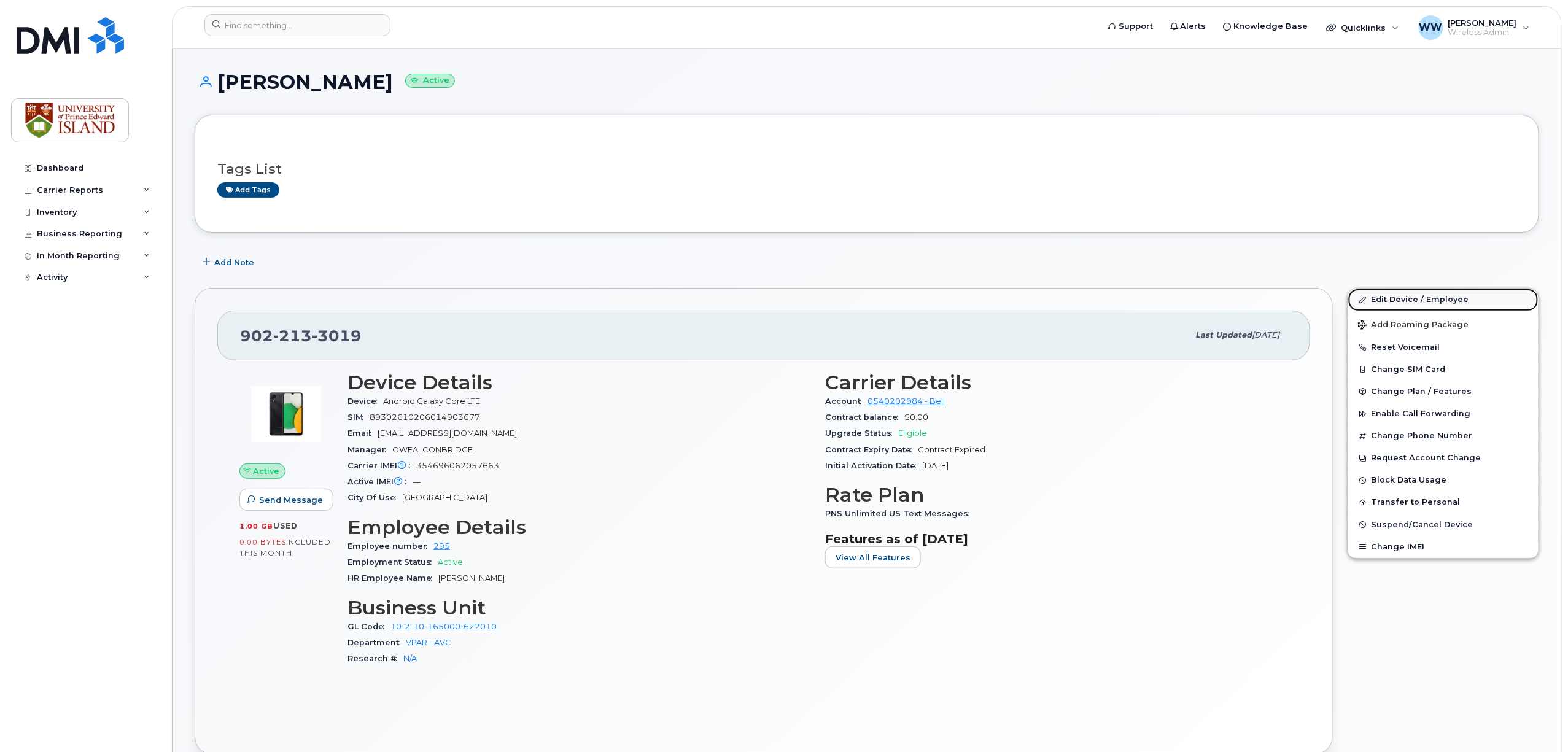
click at [1393, 300] on link "Edit Device / Employee" at bounding box center [1443, 300] width 190 height 22
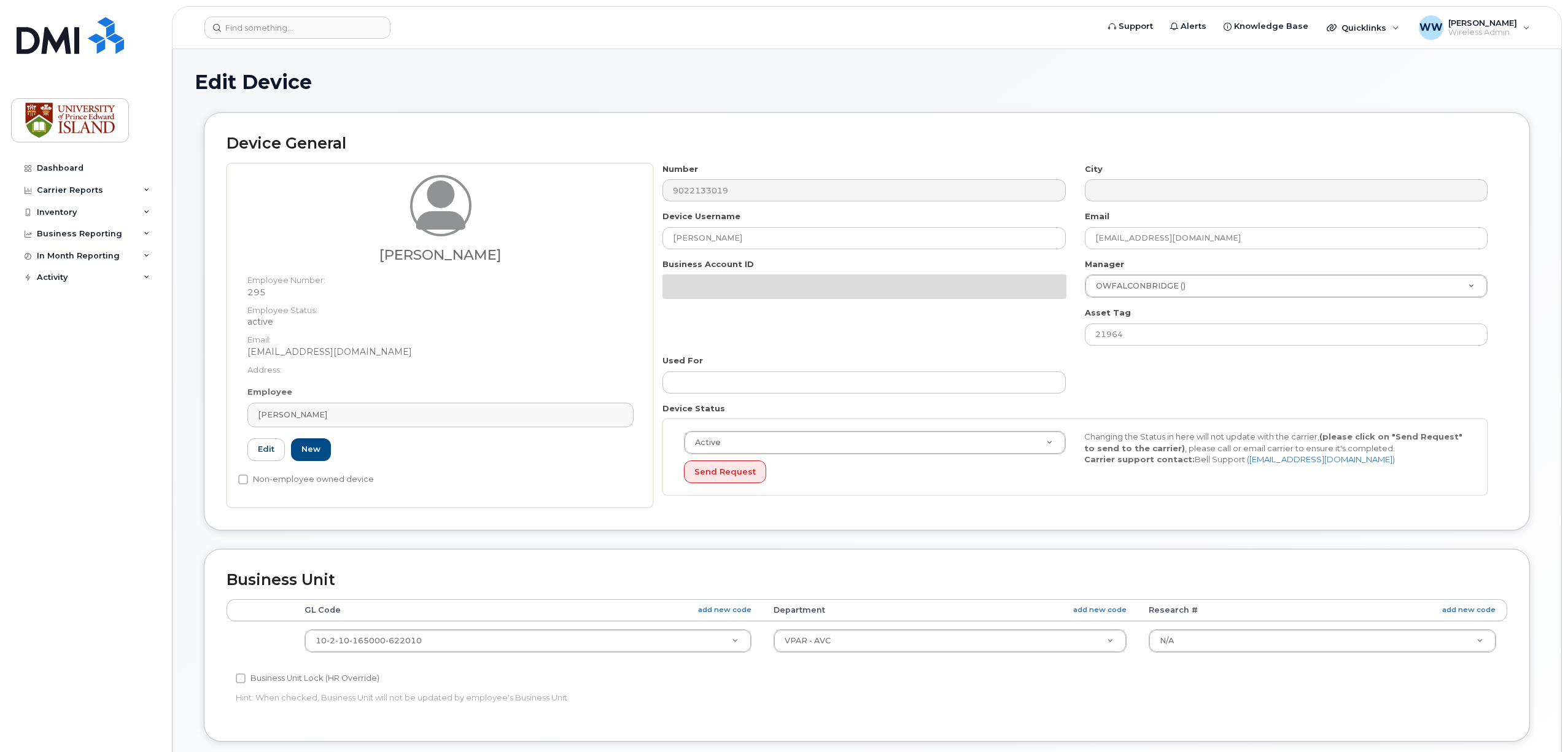
select select "2042298"
select select "2042284"
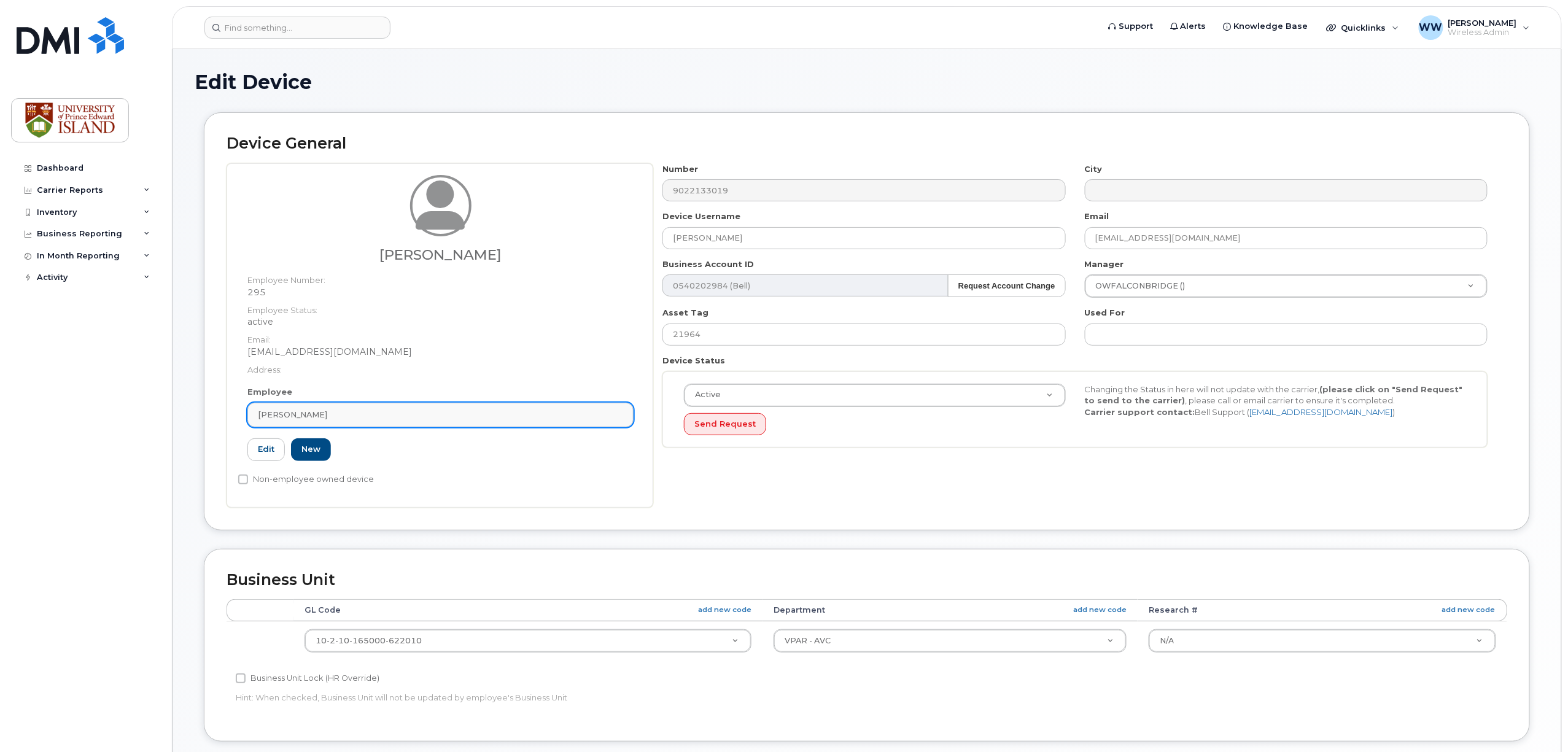
drag, startPoint x: 327, startPoint y: 416, endPoint x: 318, endPoint y: 415, distance: 9.1
click at [319, 415] on div "[PERSON_NAME]" at bounding box center [440, 414] width 365 height 12
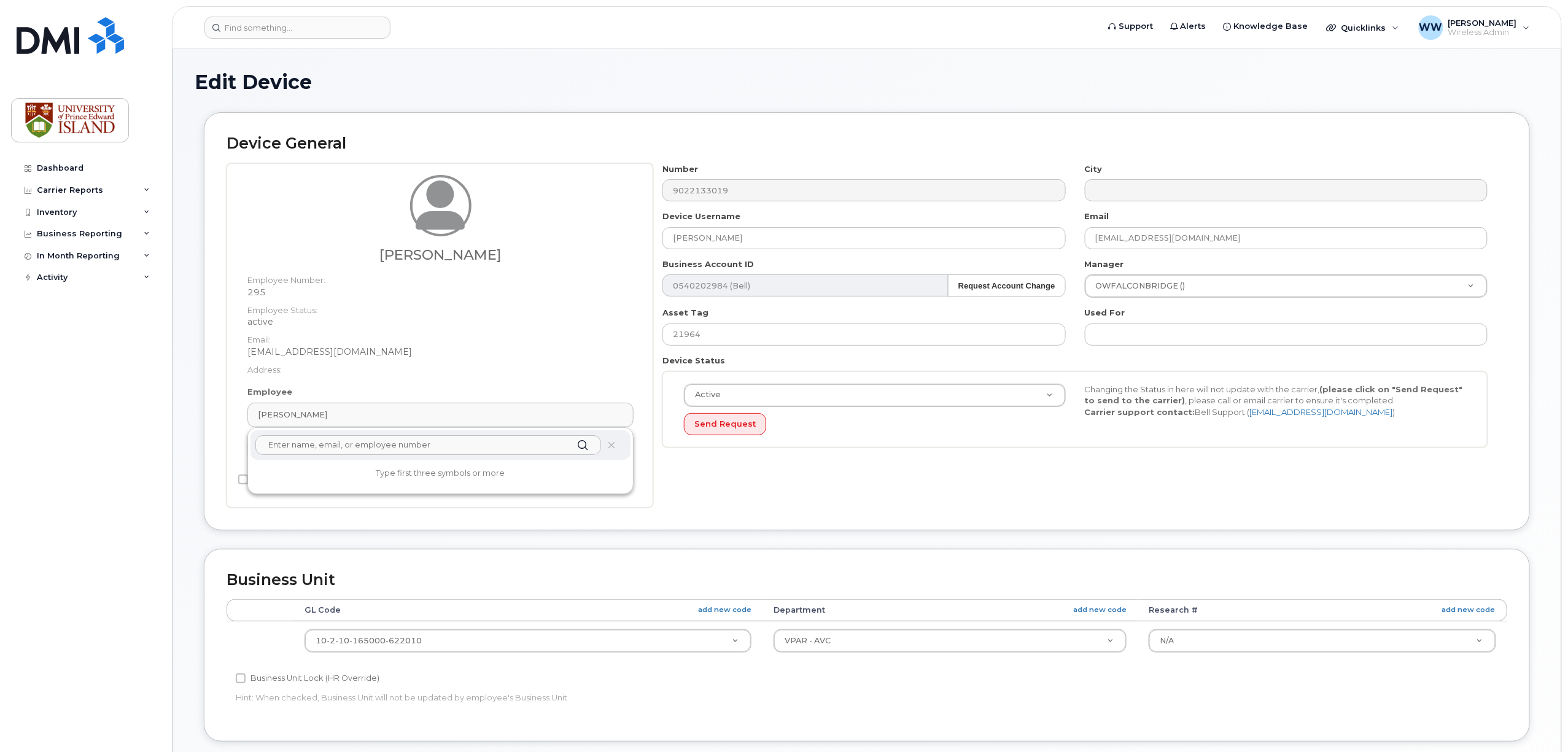
click at [364, 445] on input "text" at bounding box center [429, 445] width 346 height 20
type input "bai"
type input "Saving..."
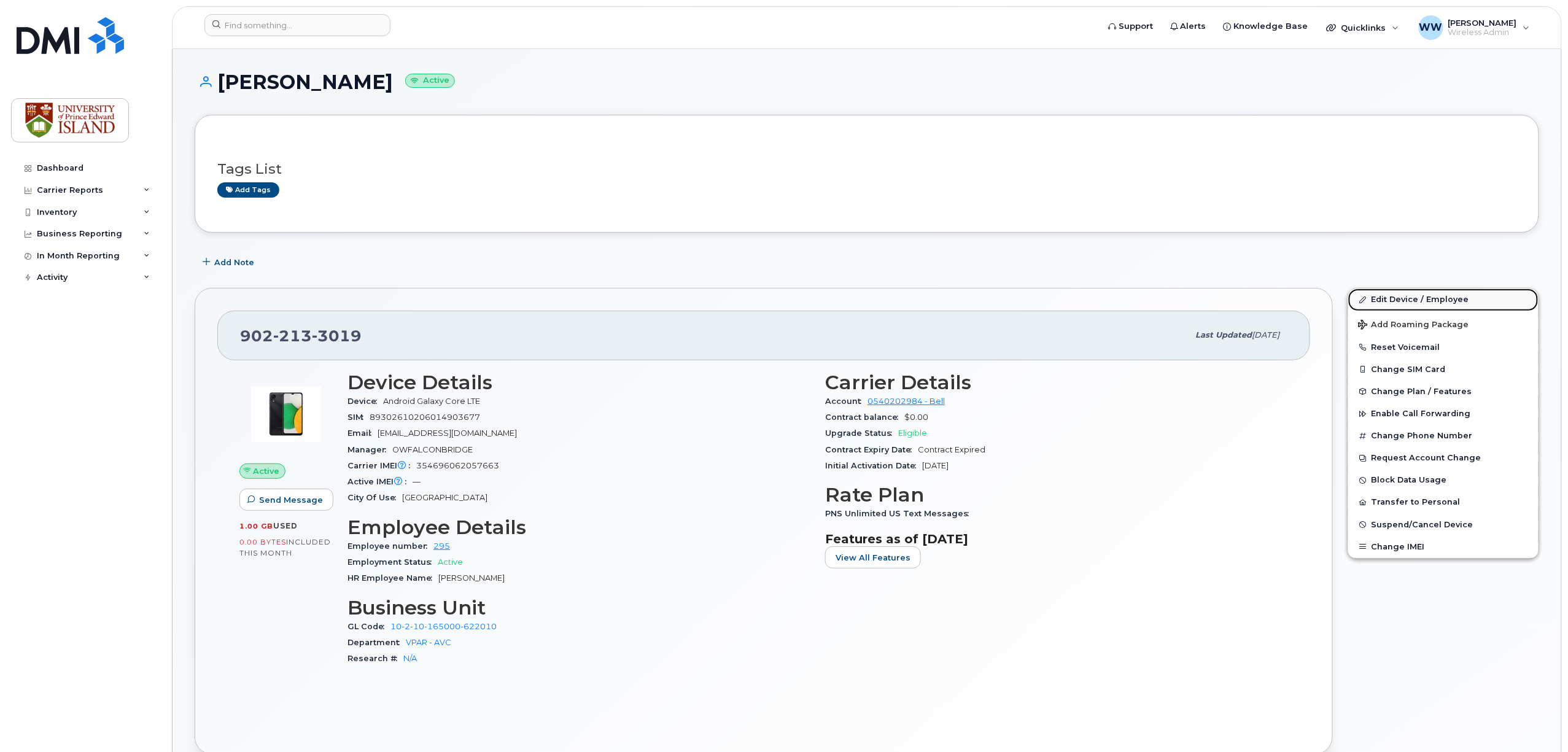
click at [1423, 296] on link "Edit Device / Employee" at bounding box center [1443, 300] width 190 height 22
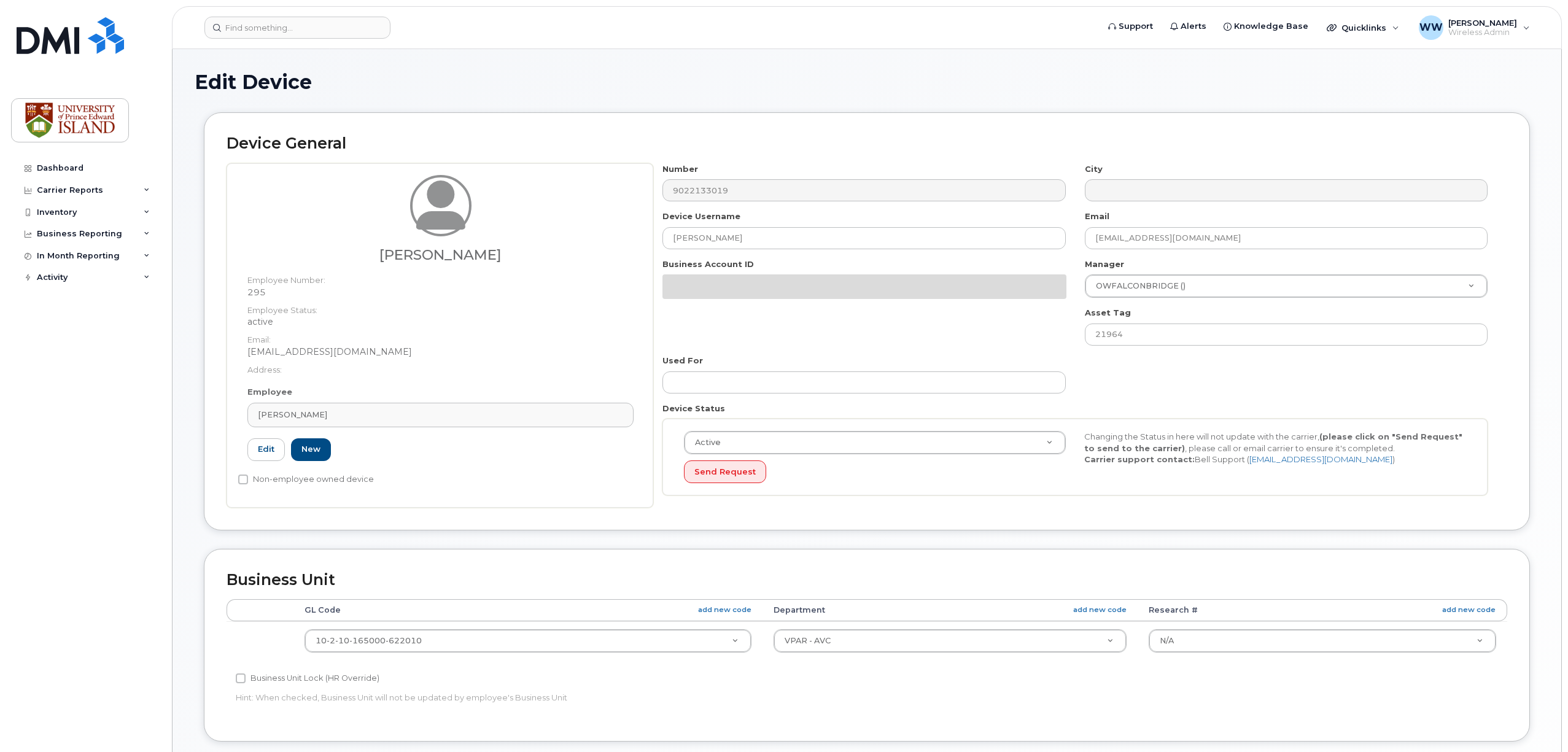
select select "2042298"
select select "2042284"
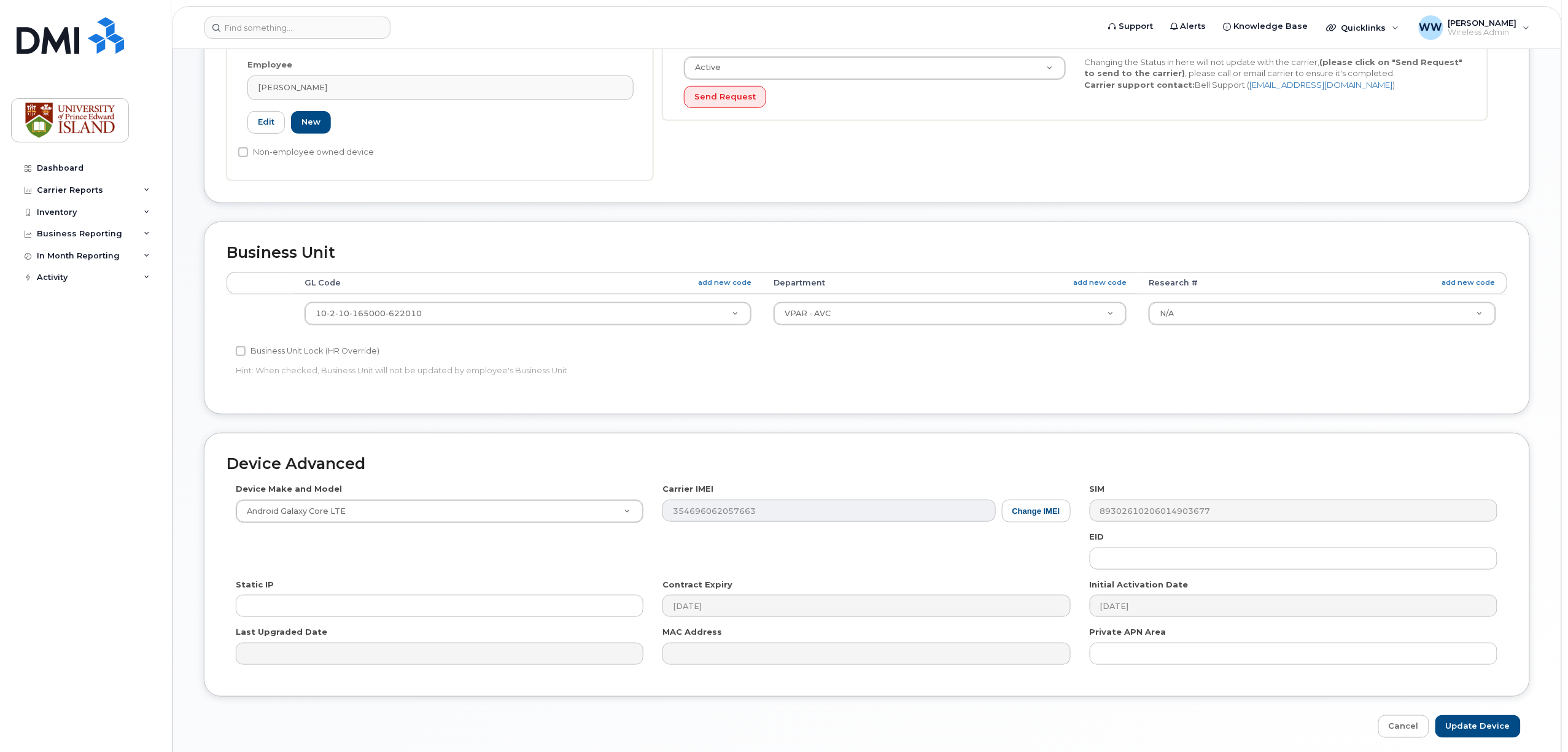
scroll to position [378, 0]
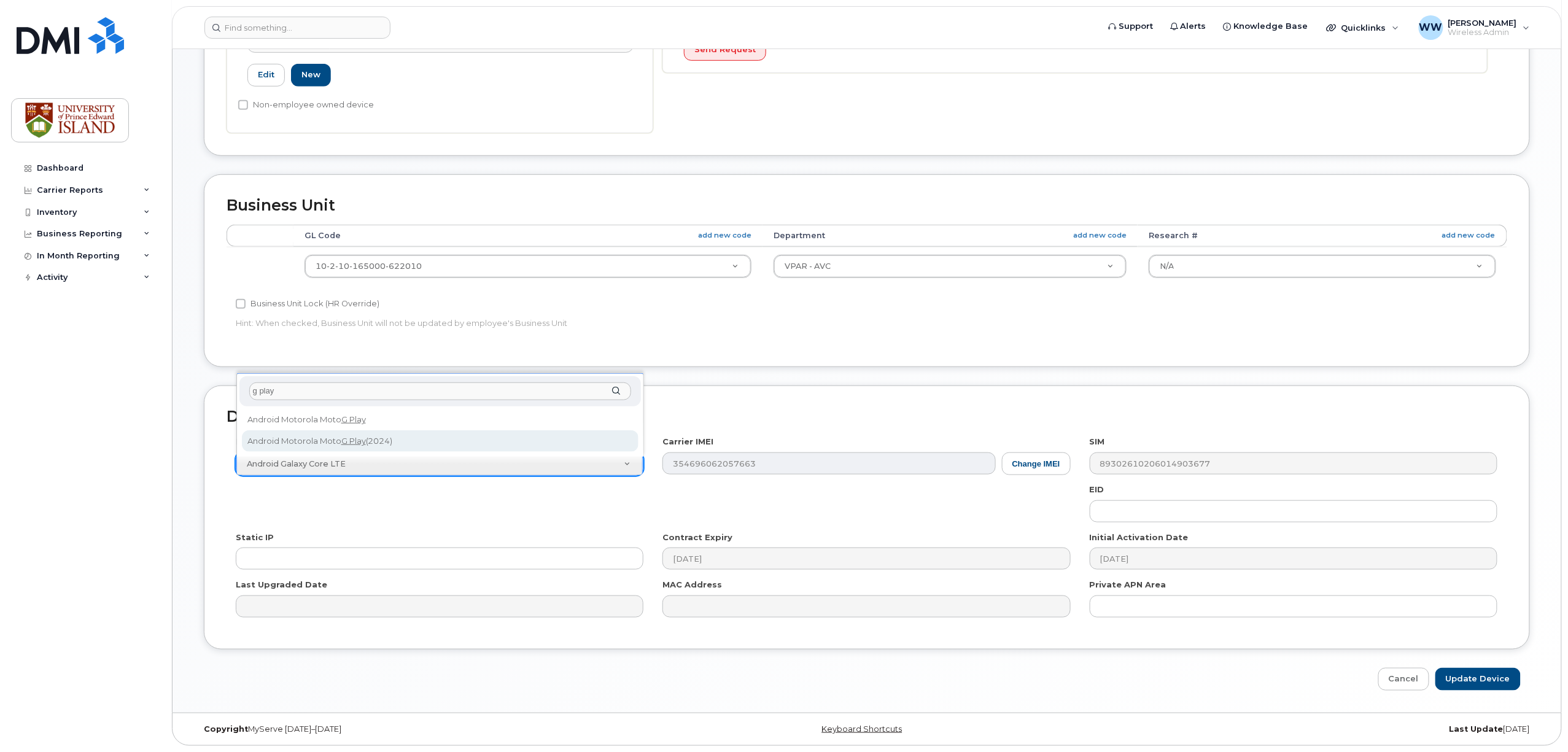
type input "g play"
select select "3308"
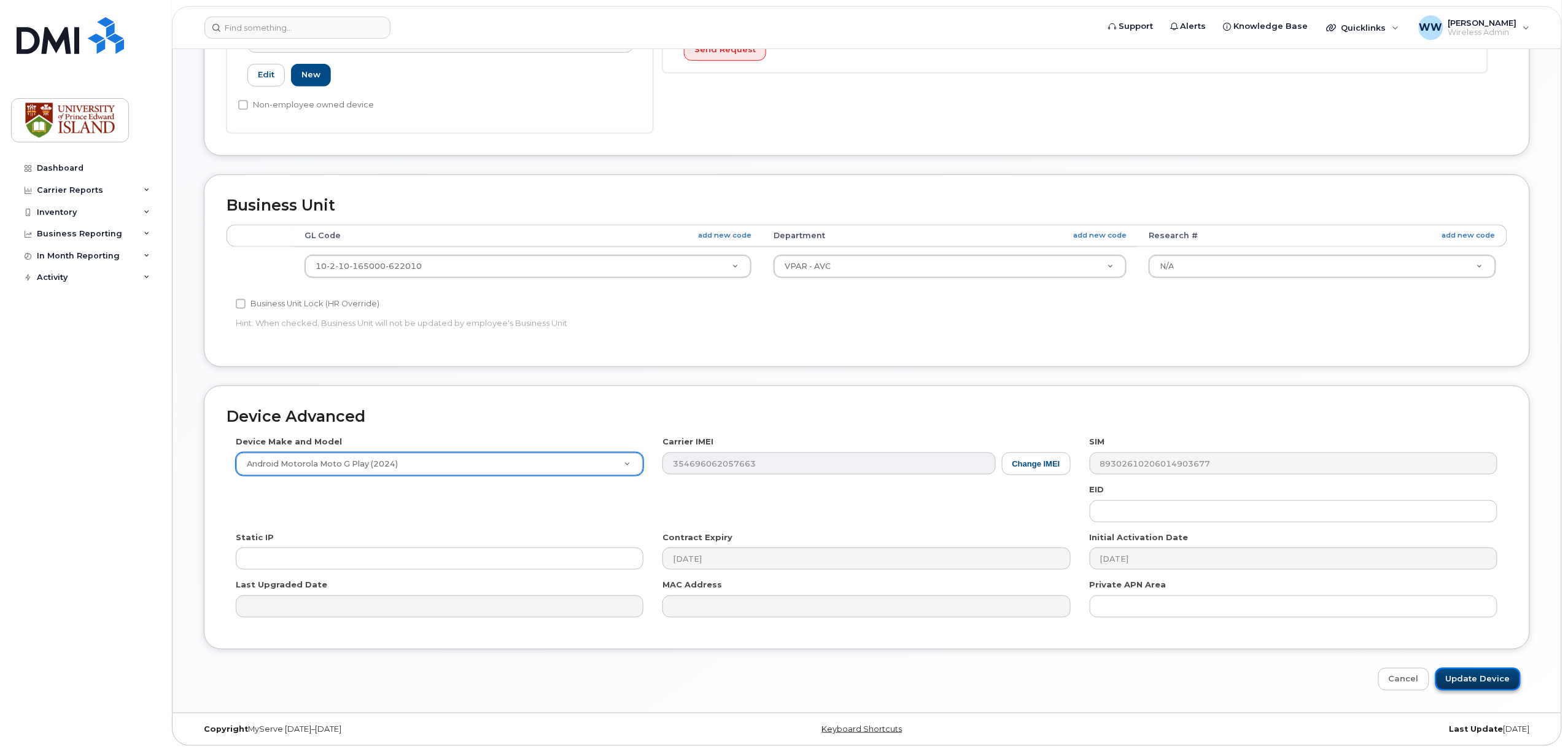
click at [1478, 678] on input "Update Device" at bounding box center [1478, 679] width 85 height 23
type input "Saving..."
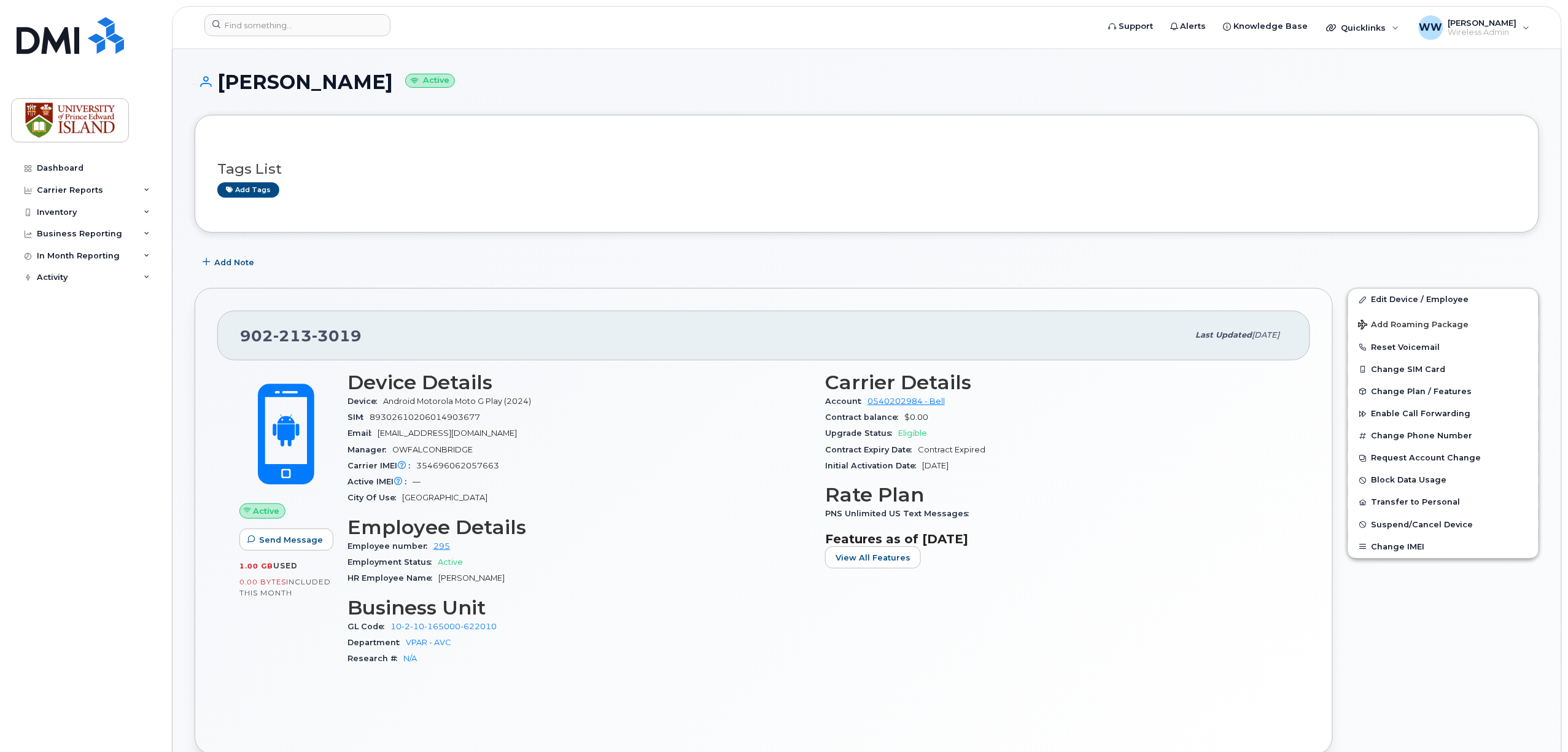
click at [480, 580] on span "Zoe Rutledge" at bounding box center [471, 578] width 66 height 9
click at [330, 28] on input at bounding box center [298, 25] width 186 height 22
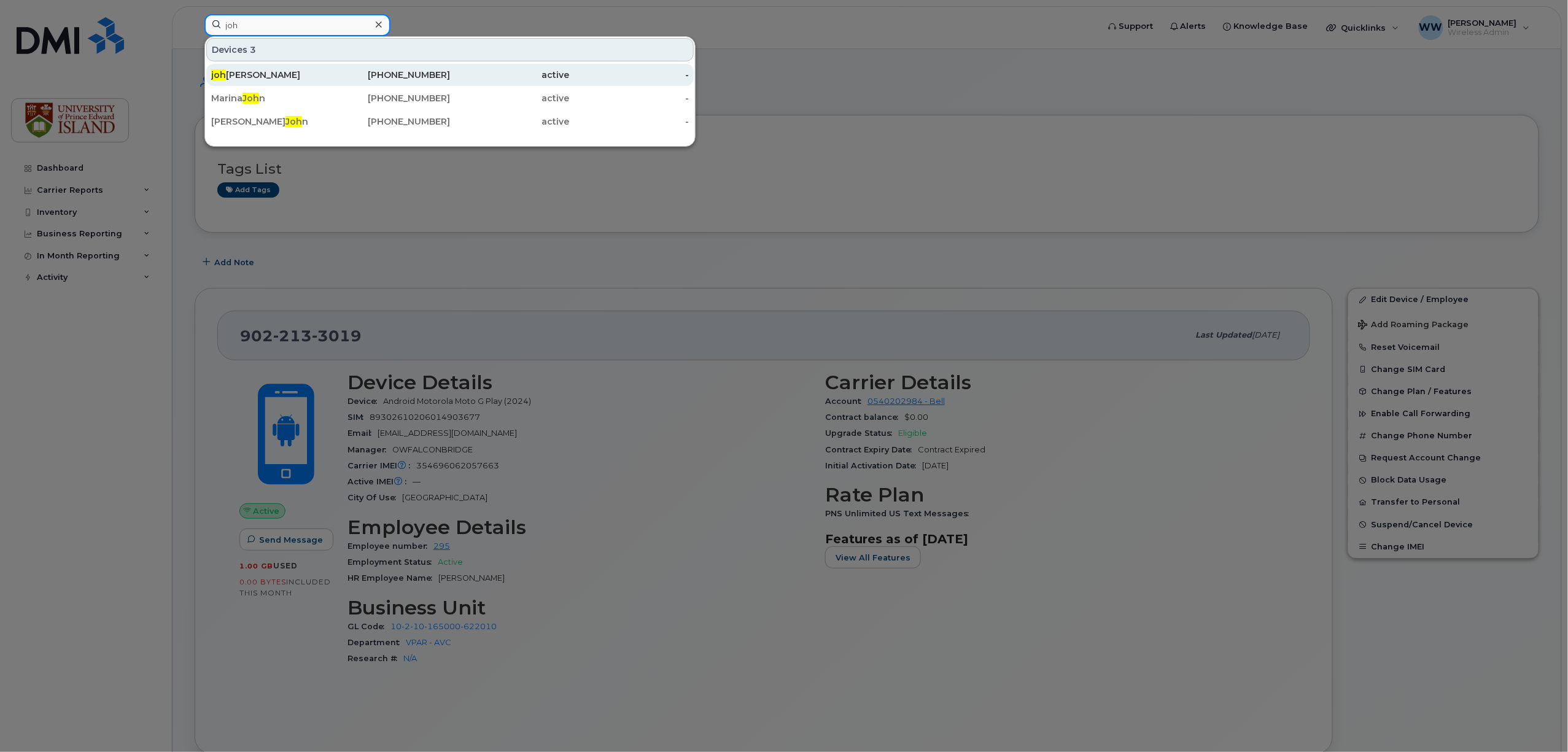
type input "joh"
click at [314, 79] on div "joh anna Pike" at bounding box center [271, 75] width 120 height 12
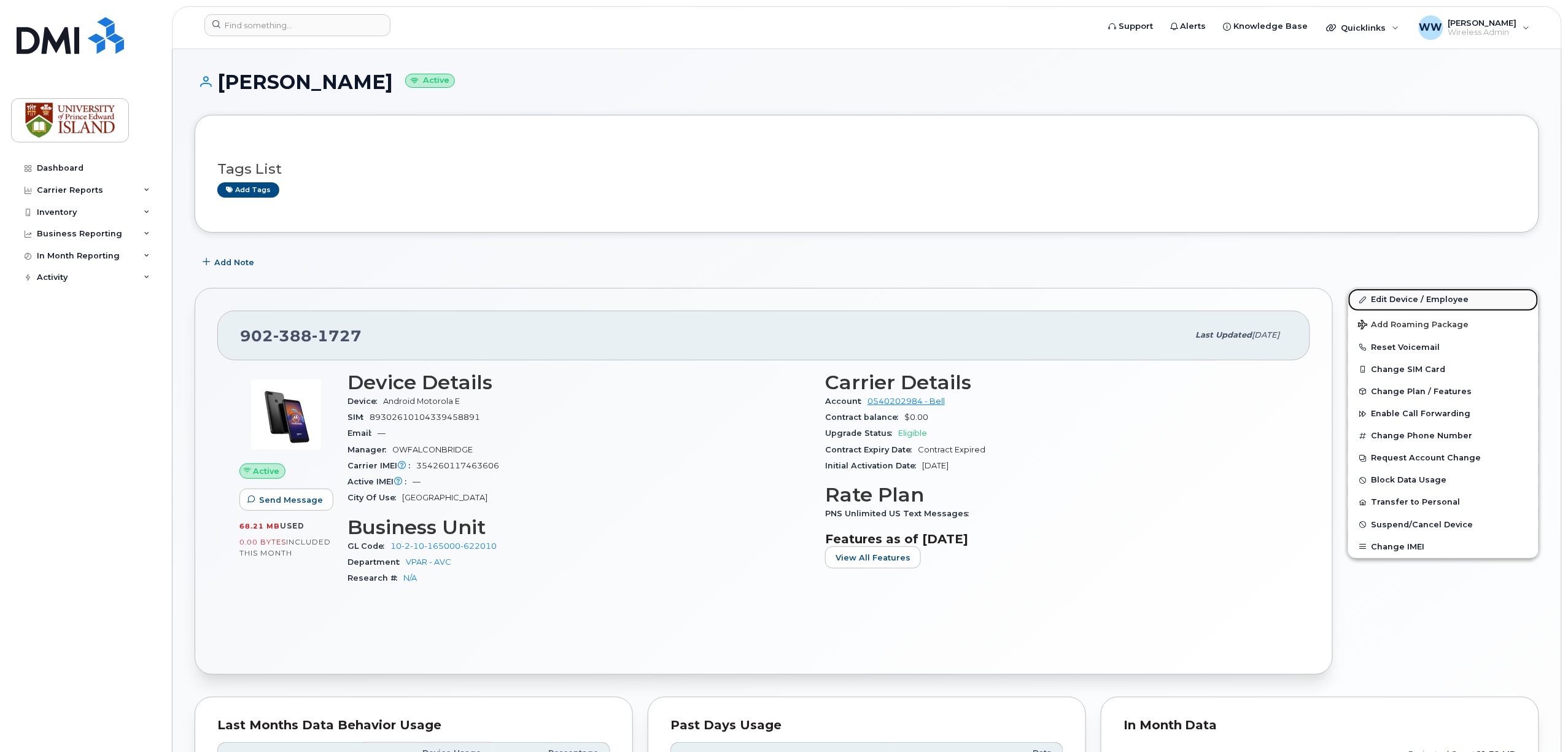
click at [1398, 301] on link "Edit Device / Employee" at bounding box center [1443, 300] width 190 height 22
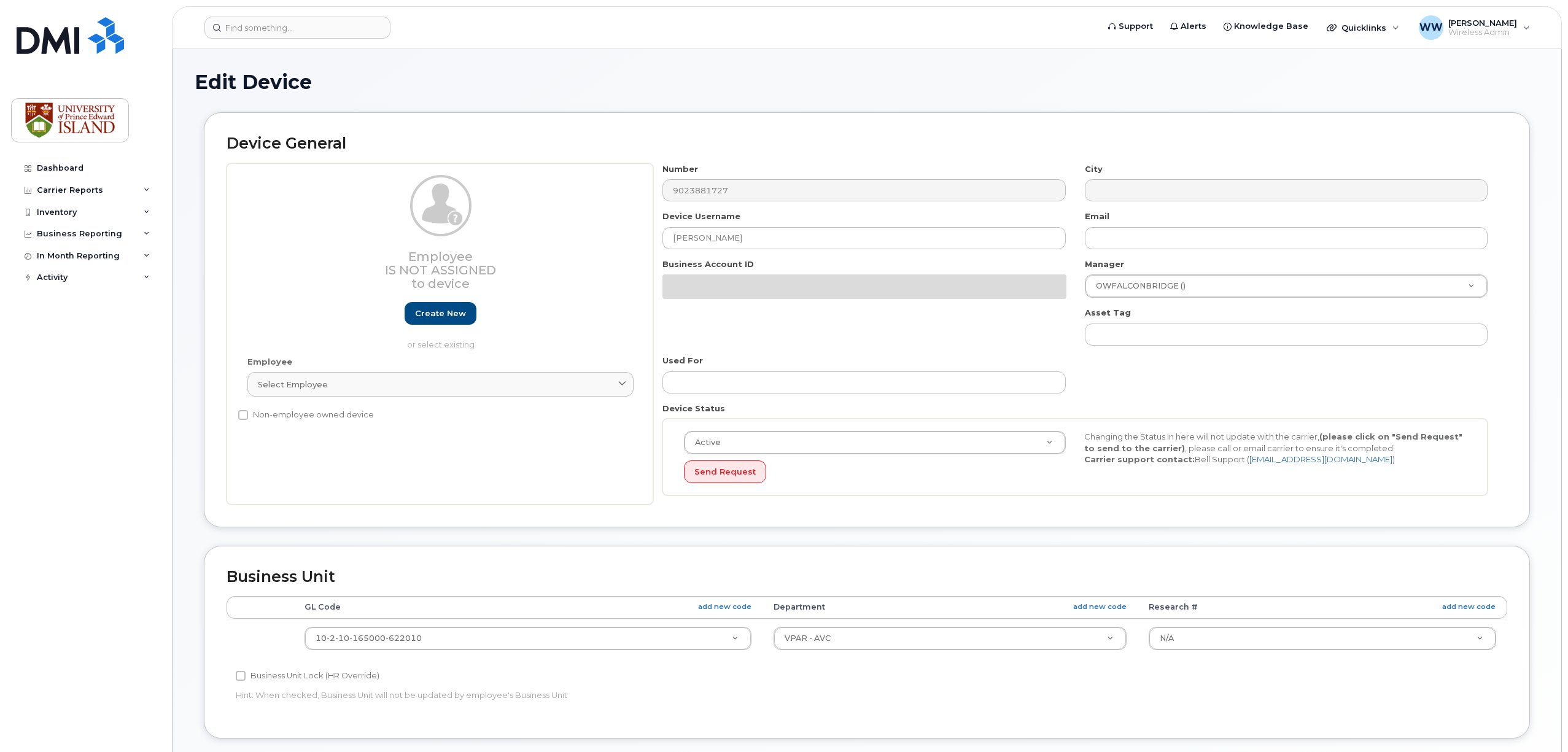
select select "2042298"
select select "2042284"
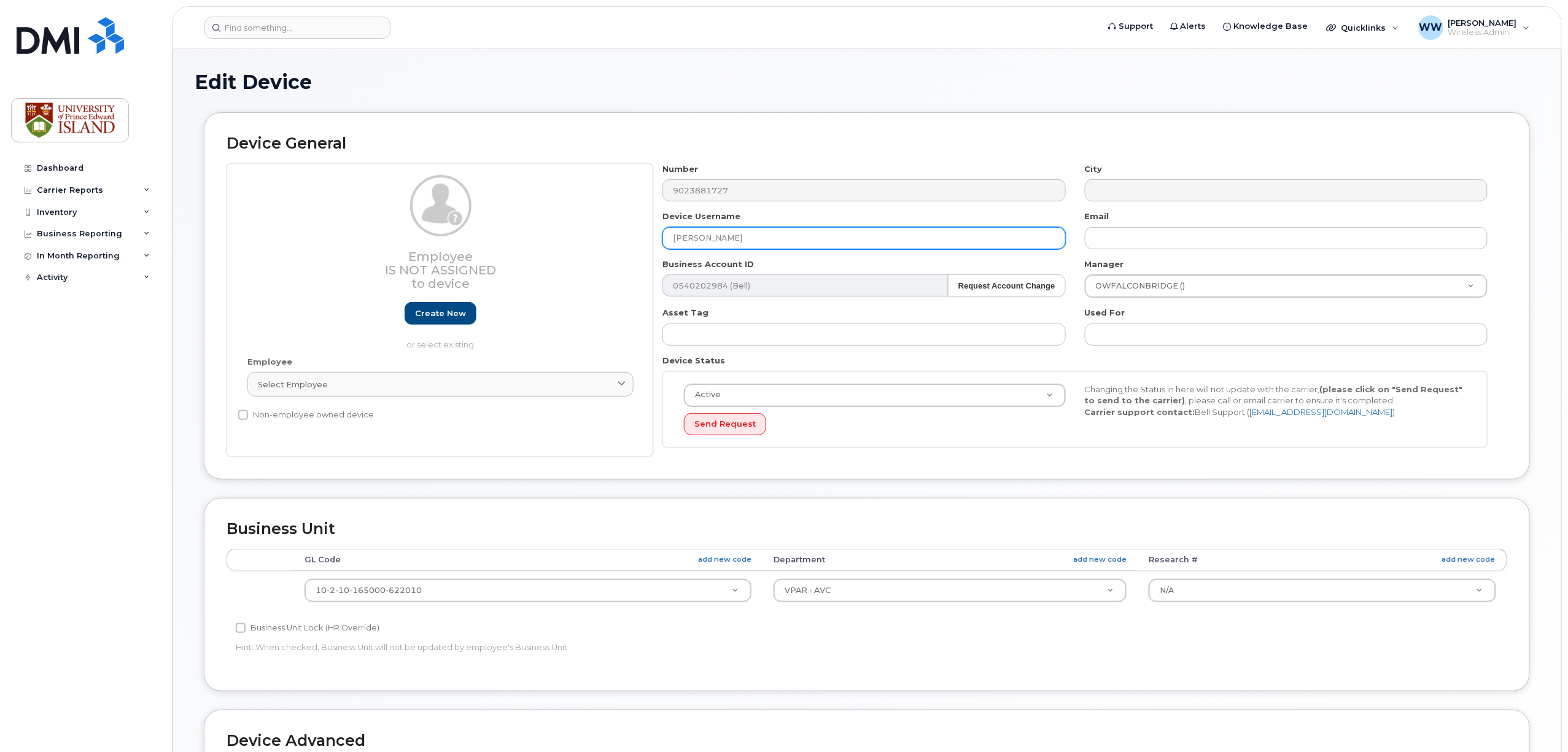
click at [695, 236] on input "[PERSON_NAME]" at bounding box center [864, 238] width 403 height 22
click at [678, 232] on input "[PERSON_NAME]" at bounding box center [864, 238] width 403 height 22
type input "[PERSON_NAME]"
type input "Saving..."
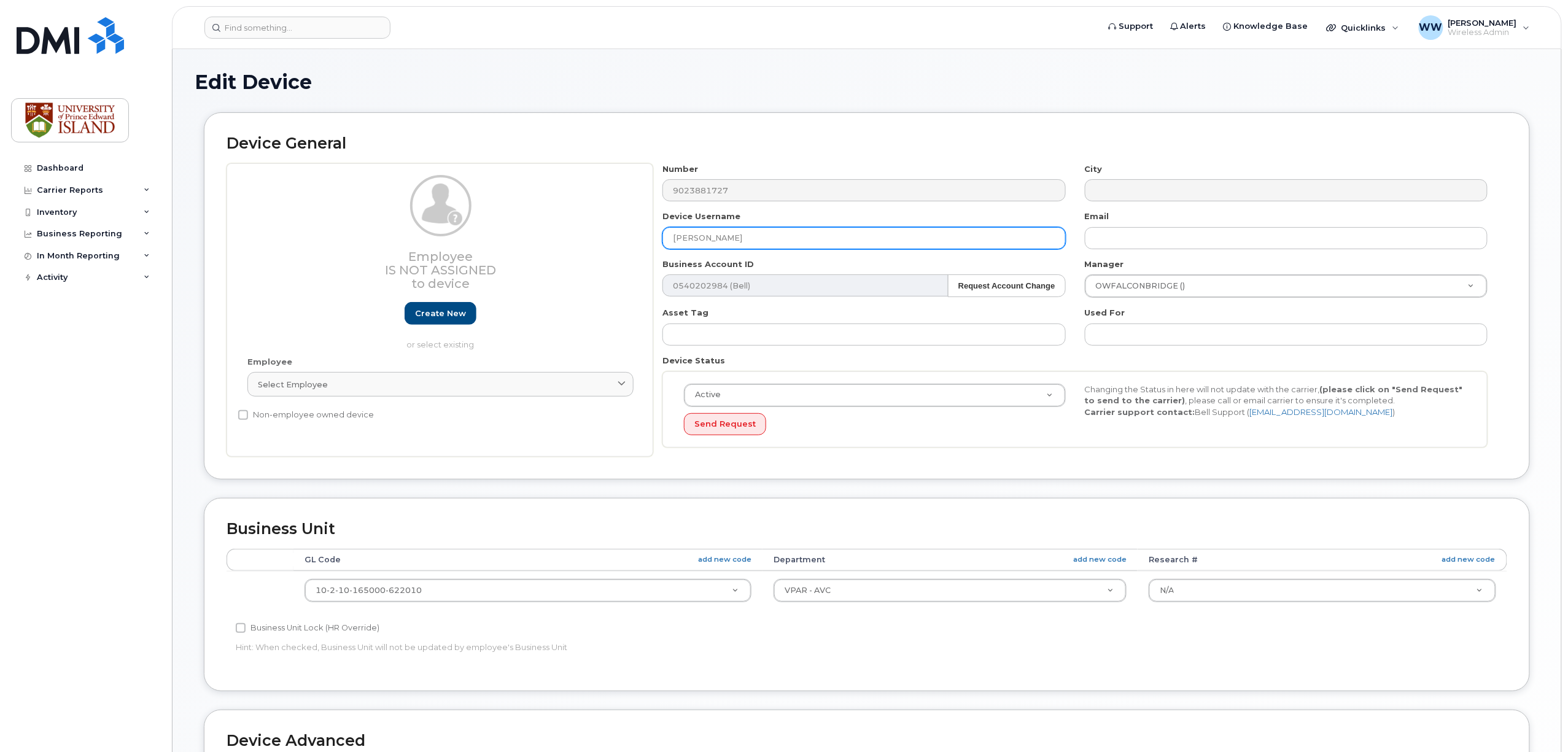
type input "[PERSON_NAME]"
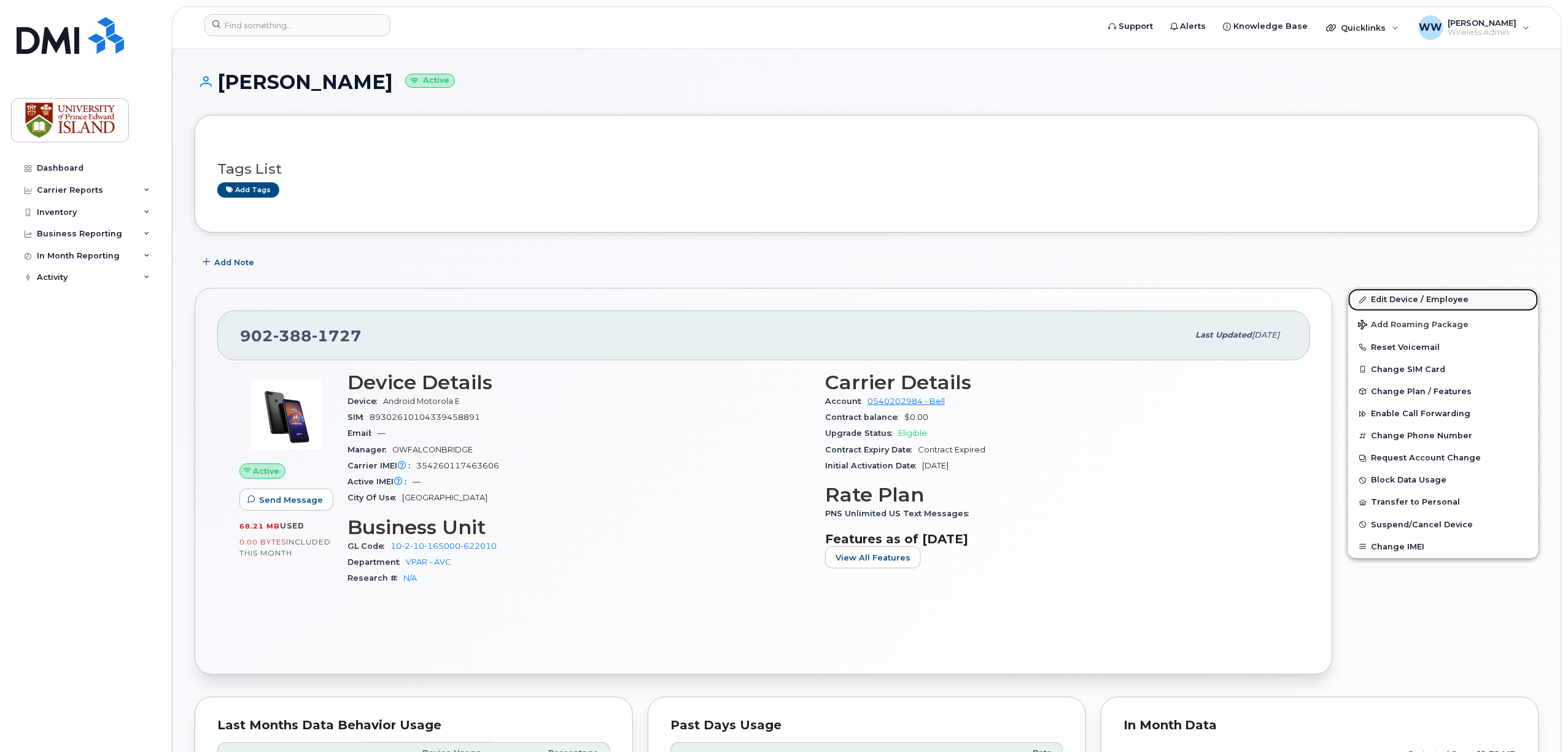
drag, startPoint x: 1429, startPoint y: 293, endPoint x: 1361, endPoint y: 301, distance: 68.5
click at [1428, 293] on link "Edit Device / Employee" at bounding box center [1443, 300] width 190 height 22
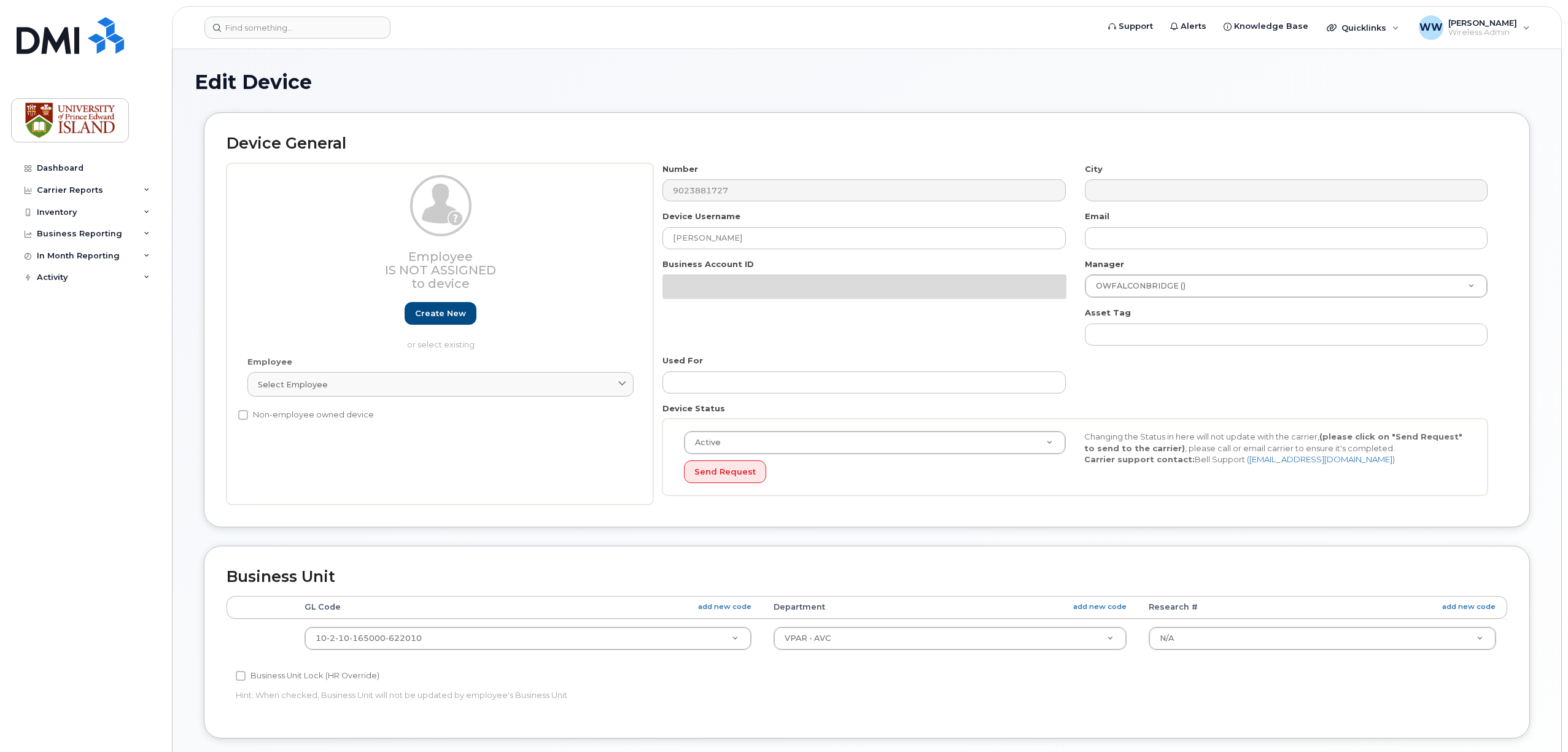
select select "2042298"
select select "2042284"
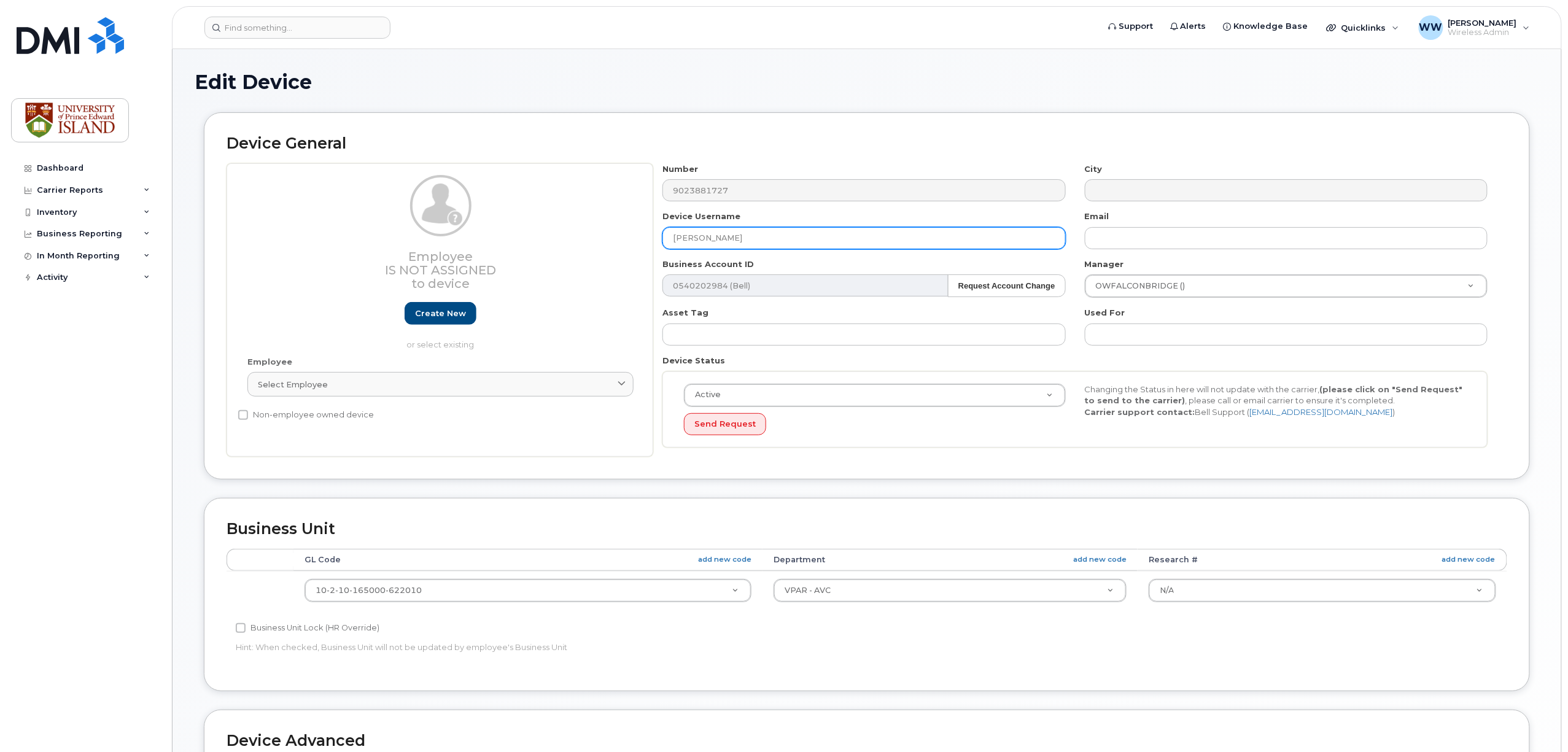
click at [672, 238] on input "[PERSON_NAME]" at bounding box center [864, 238] width 403 height 22
type input "[PERSON_NAME]"
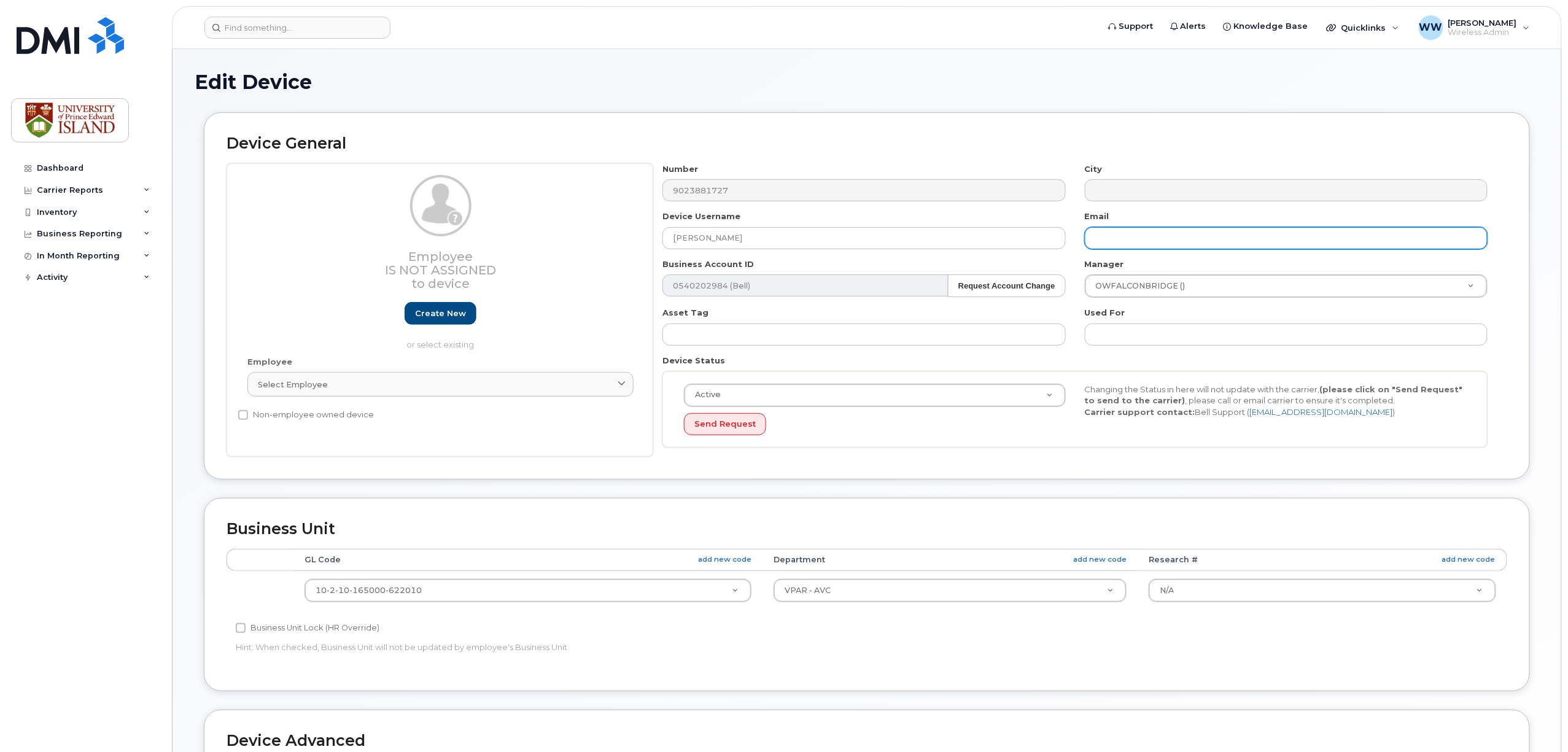
click at [1168, 234] on input "text" at bounding box center [1286, 238] width 403 height 22
paste input "[EMAIL_ADDRESS][DOMAIN_NAME]"
type input "[EMAIL_ADDRESS][DOMAIN_NAME]"
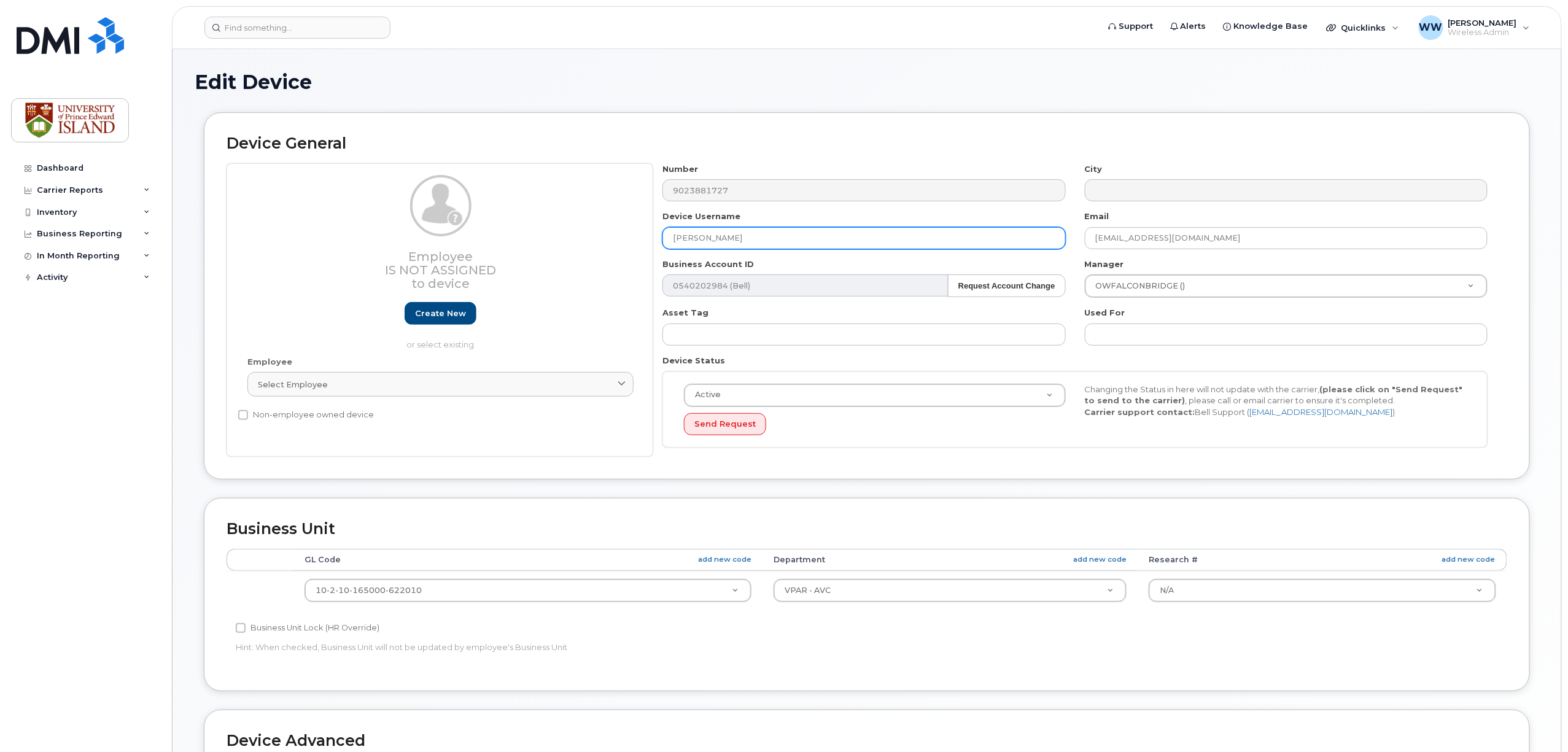
drag, startPoint x: 733, startPoint y: 236, endPoint x: 553, endPoint y: 241, distance: 180.1
click at [555, 241] on div "Employee Is not assigned to device Create new or select existing Employee Selec…" at bounding box center [867, 310] width 1281 height 294
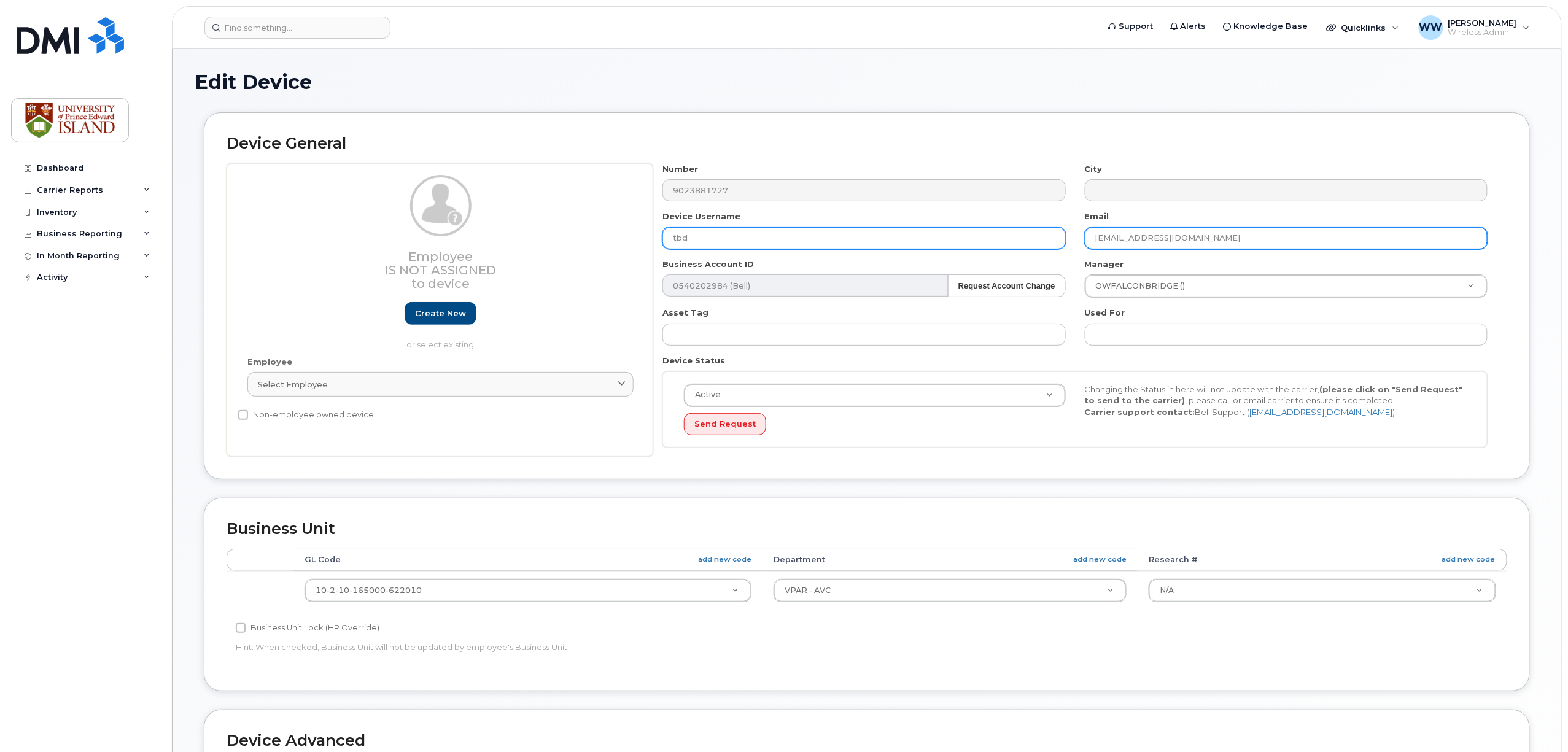
type input "tbd"
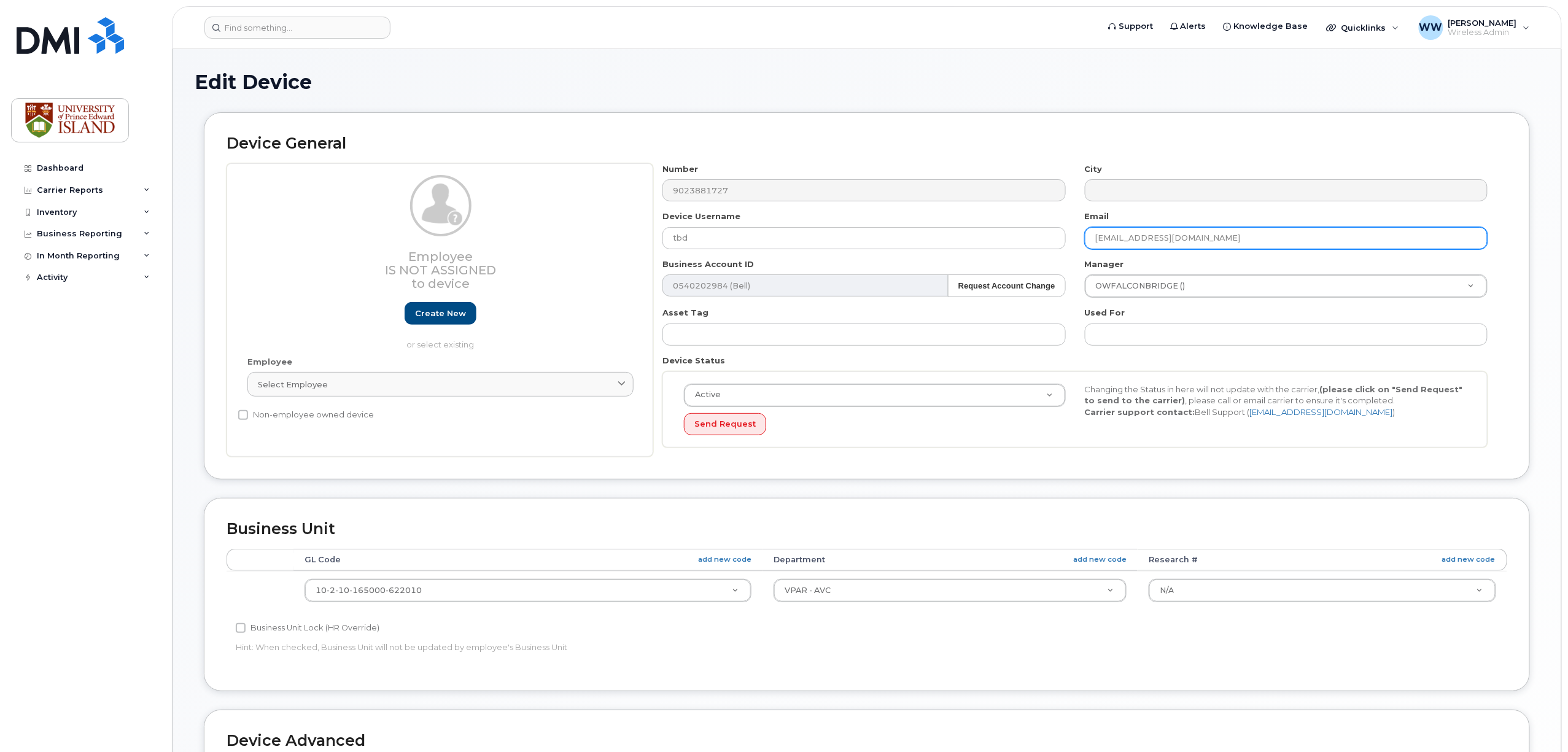
drag, startPoint x: 1152, startPoint y: 239, endPoint x: 1016, endPoint y: 250, distance: 136.4
click at [1016, 250] on div "Number 9023881727 City Device Username tbd Email jlpike@upei.ca Business Accoun…" at bounding box center [1075, 310] width 844 height 294
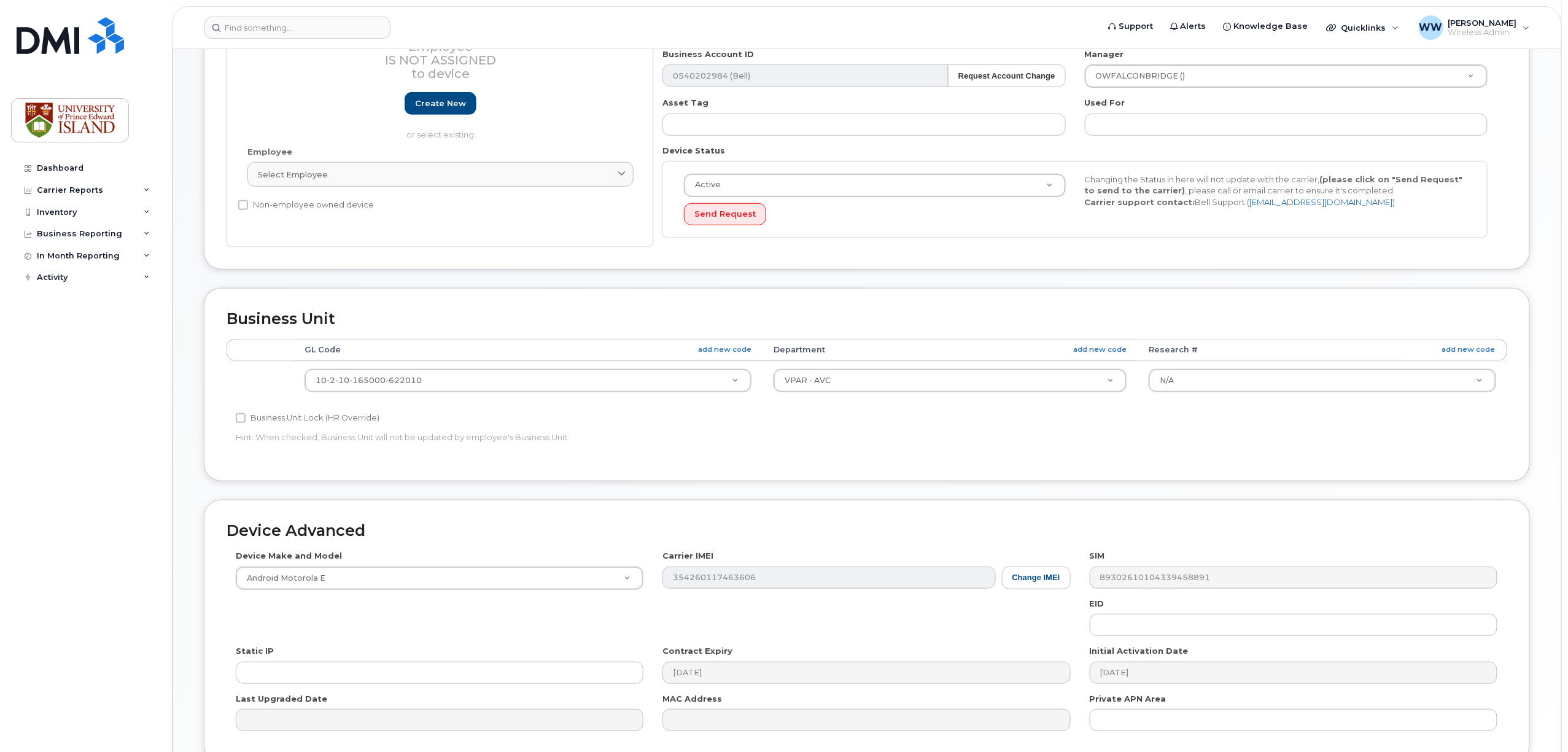
scroll to position [327, 0]
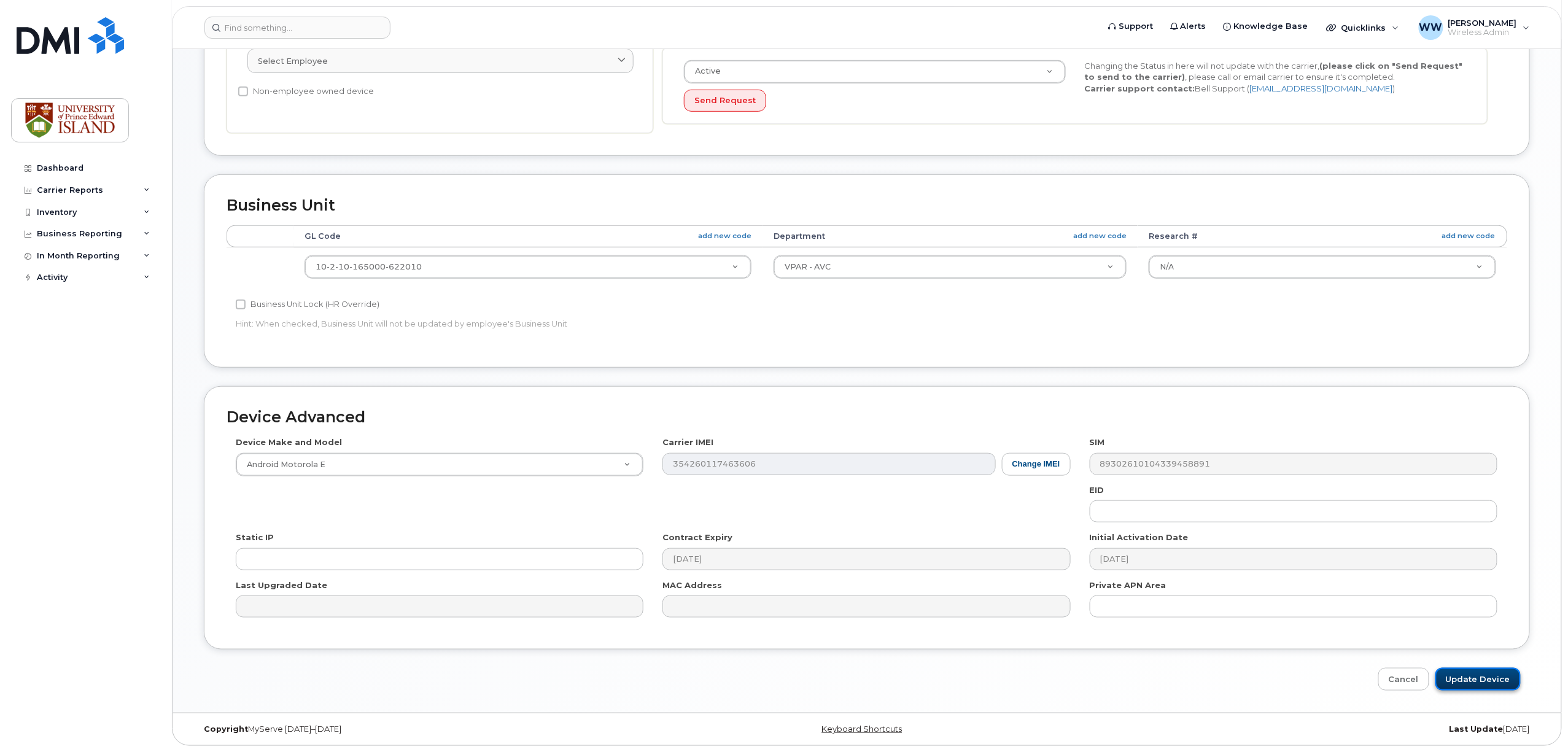
click at [1480, 682] on input "Update Device" at bounding box center [1478, 679] width 85 height 23
type input "Saving..."
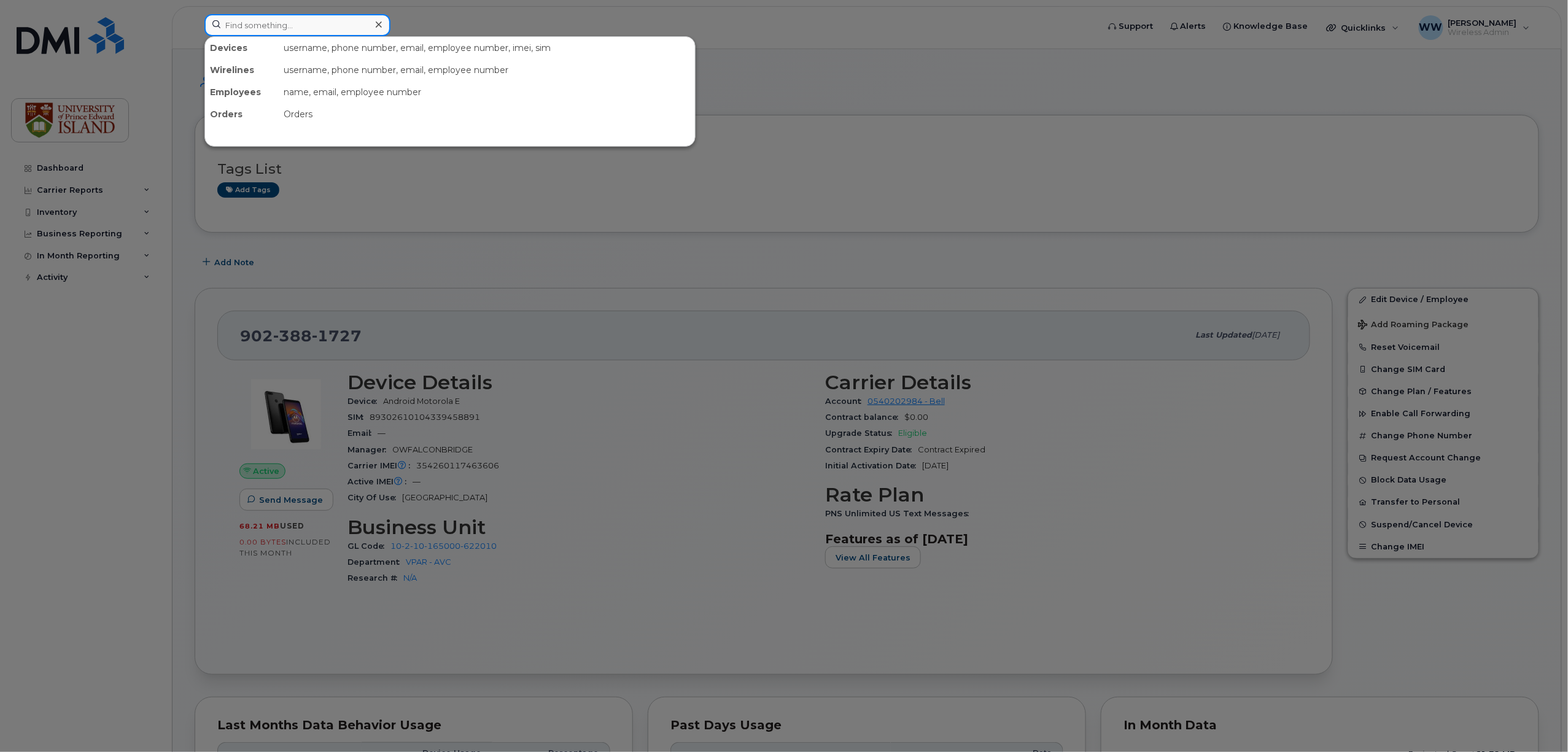
click at [283, 28] on input at bounding box center [298, 25] width 186 height 22
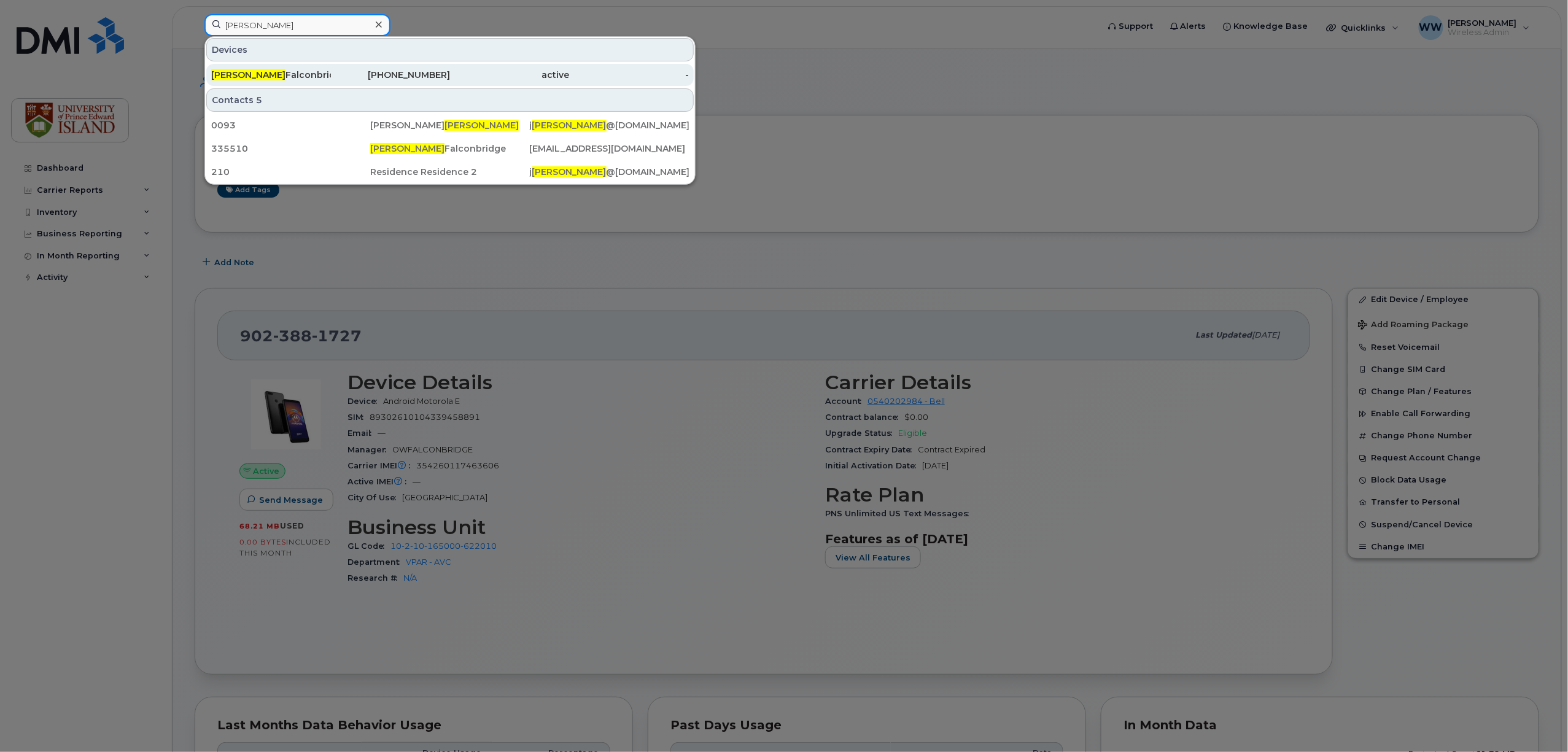
type input "oliver"
click at [258, 77] on div "Oliver Falconbridge" at bounding box center [271, 75] width 120 height 12
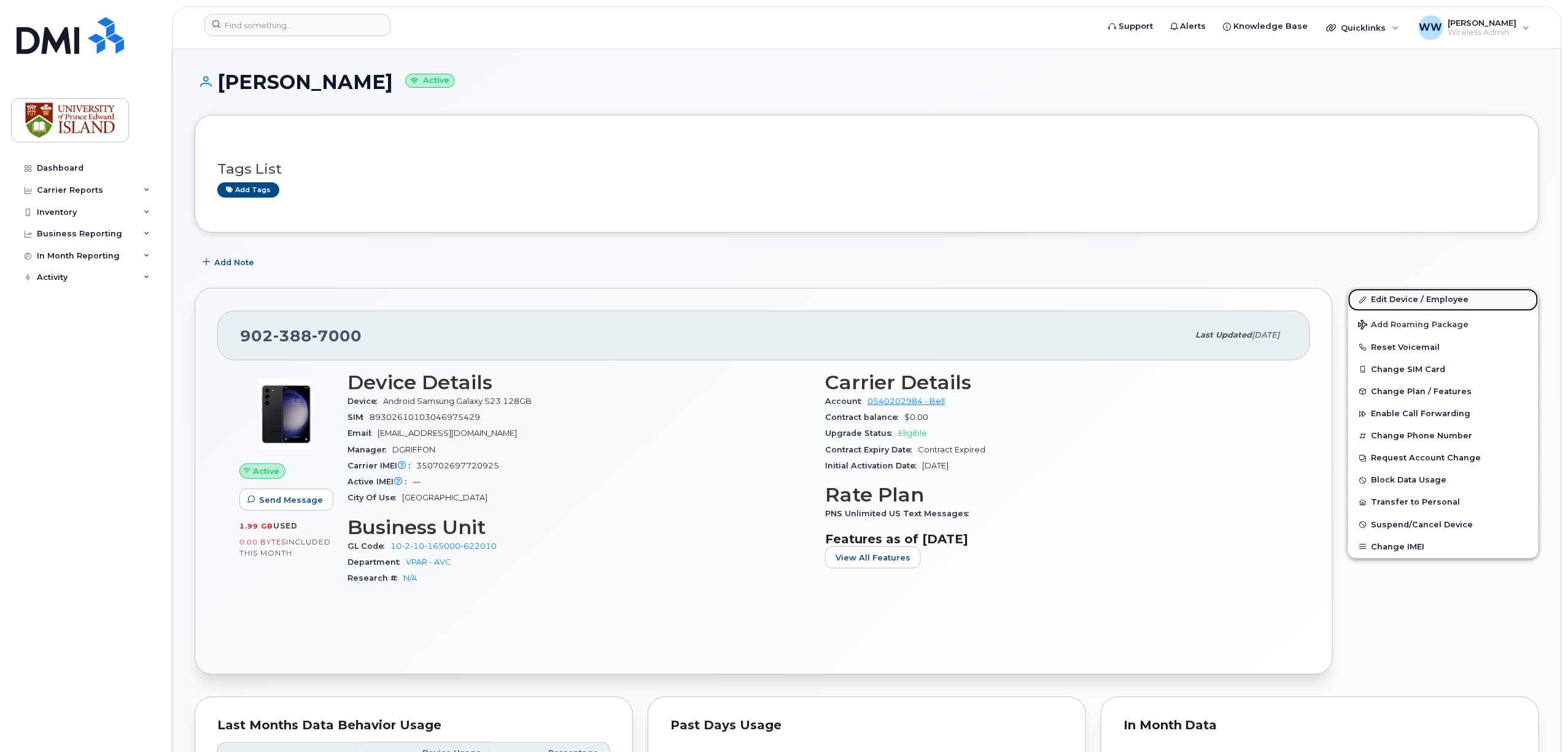
click at [1430, 301] on link "Edit Device / Employee" at bounding box center [1443, 300] width 190 height 22
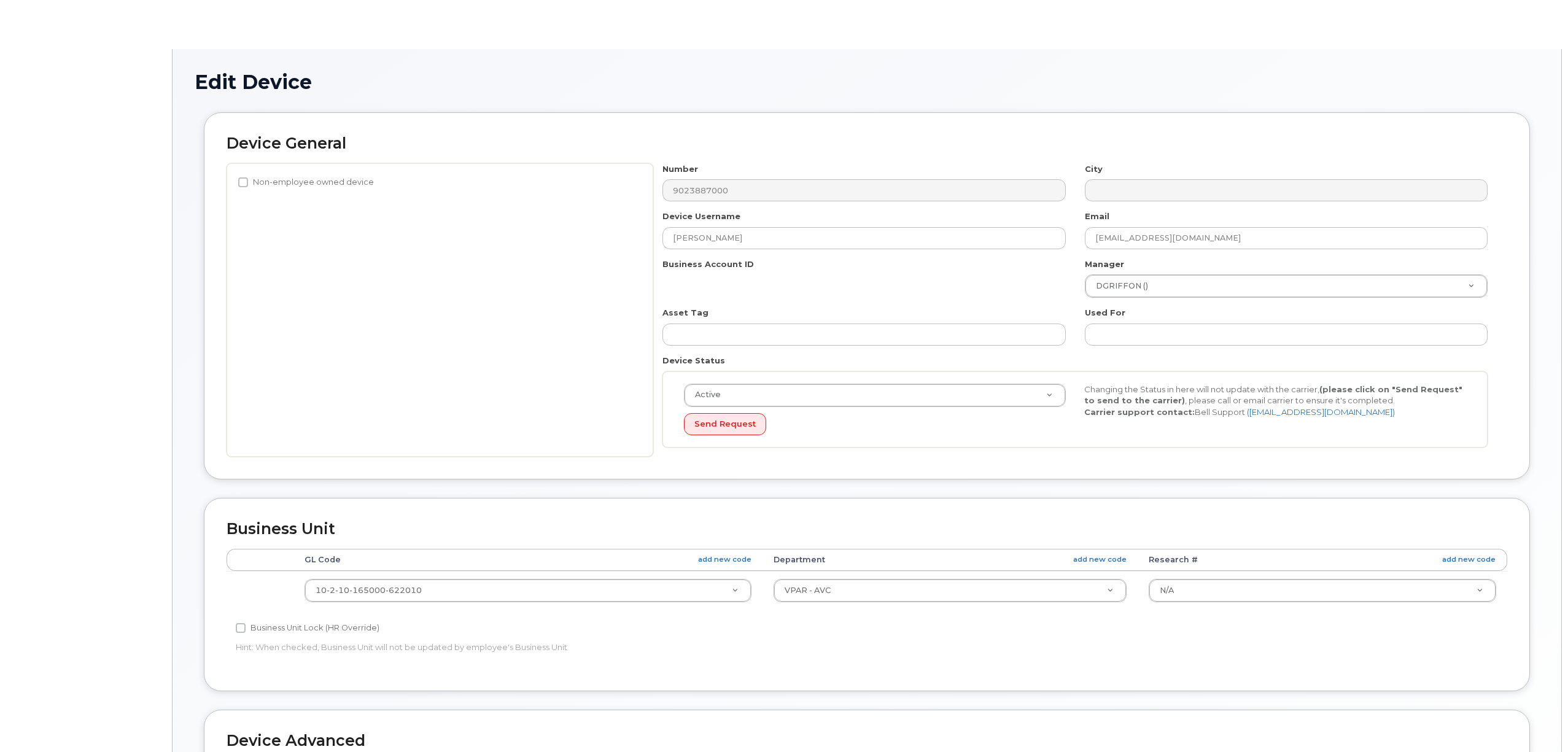
select select "2042298"
select select "2042284"
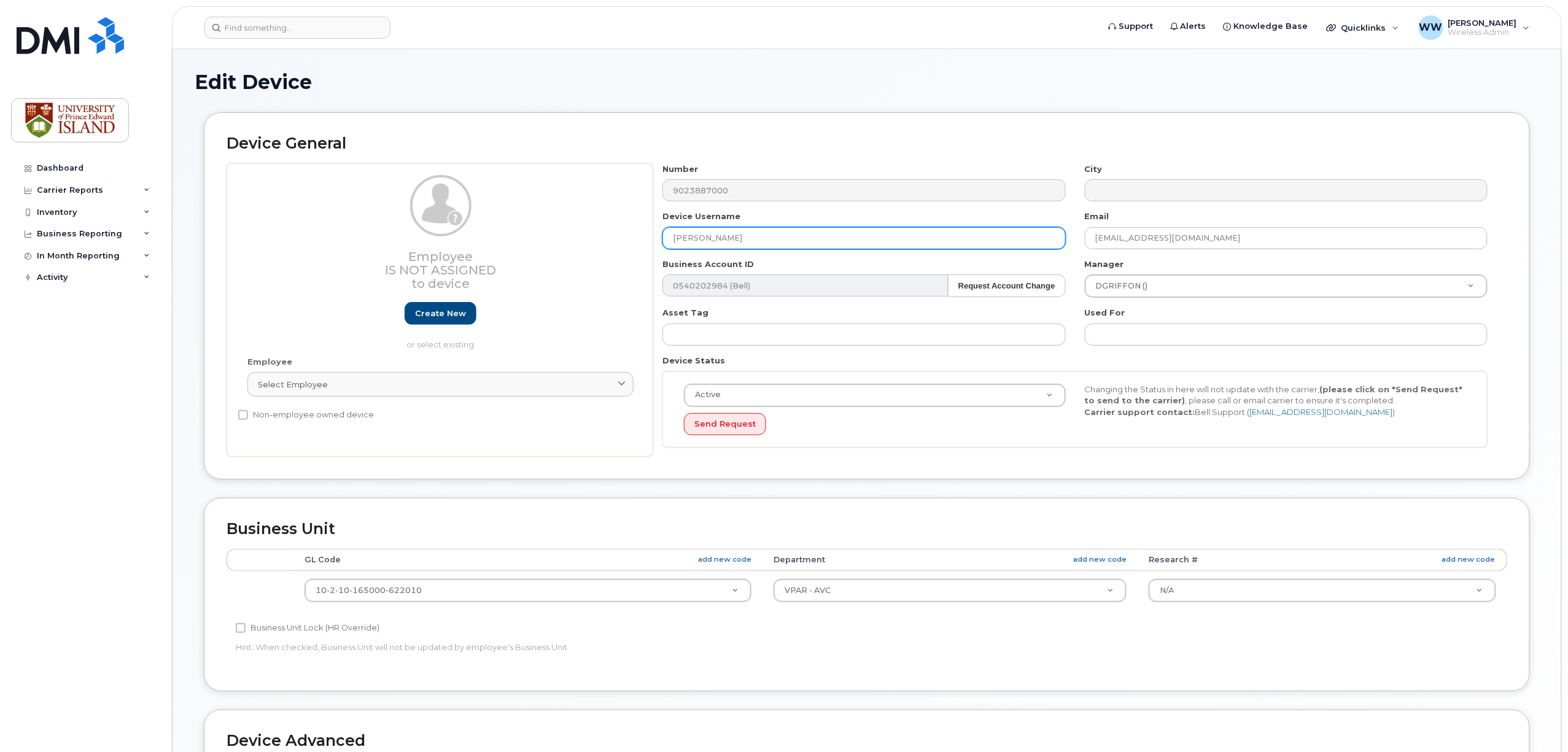
drag, startPoint x: 782, startPoint y: 243, endPoint x: 544, endPoint y: 236, distance: 238.1
click at [544, 236] on div "Employee Is not assigned to device Create new or select existing Employee Selec…" at bounding box center [867, 310] width 1281 height 294
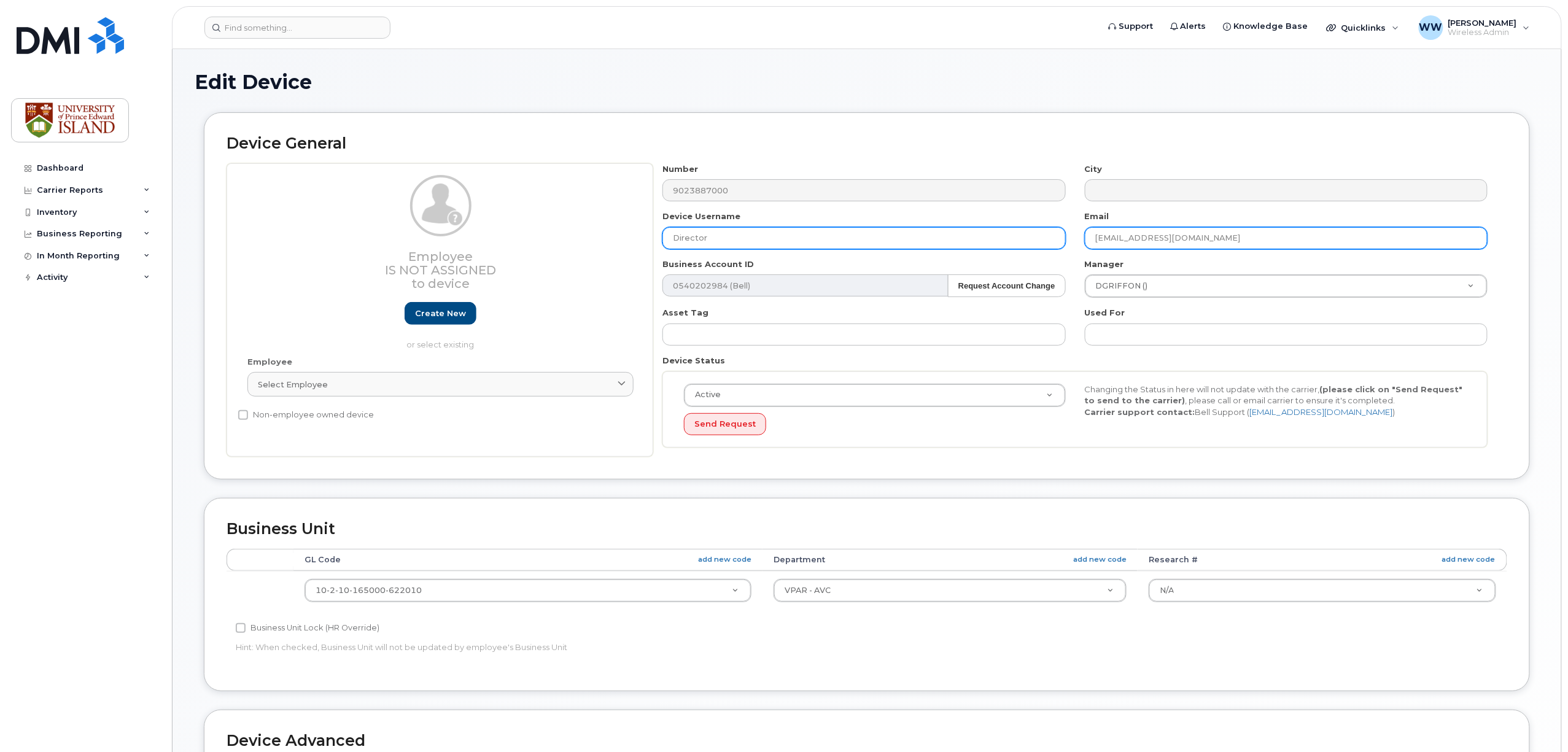
type input "Director"
drag, startPoint x: 1228, startPoint y: 236, endPoint x: 974, endPoint y: 242, distance: 254.1
click at [975, 242] on div "Number 9023887000 City Device Username Director Email owfalconbridge@upei.ca Bu…" at bounding box center [1075, 310] width 844 height 294
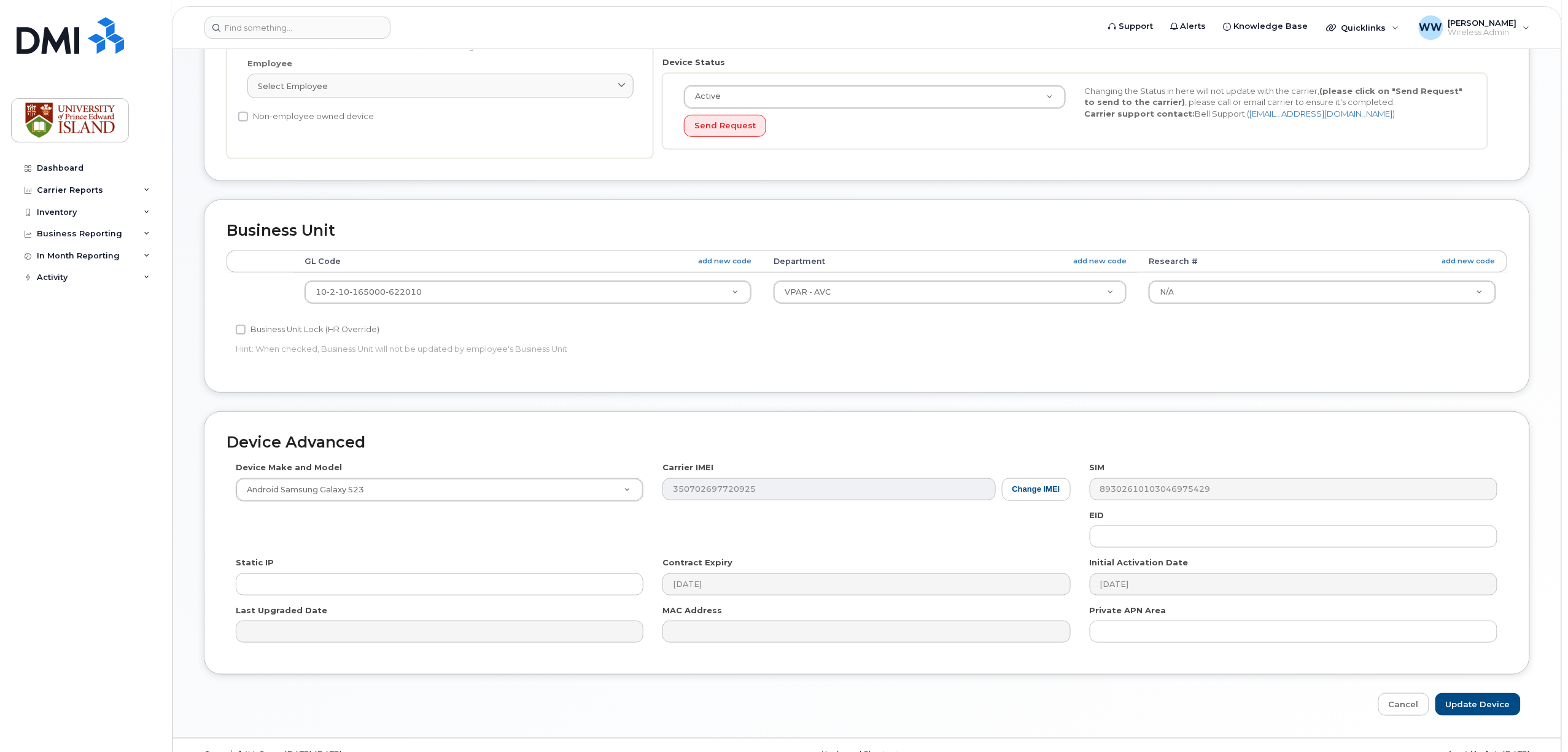
scroll to position [327, 0]
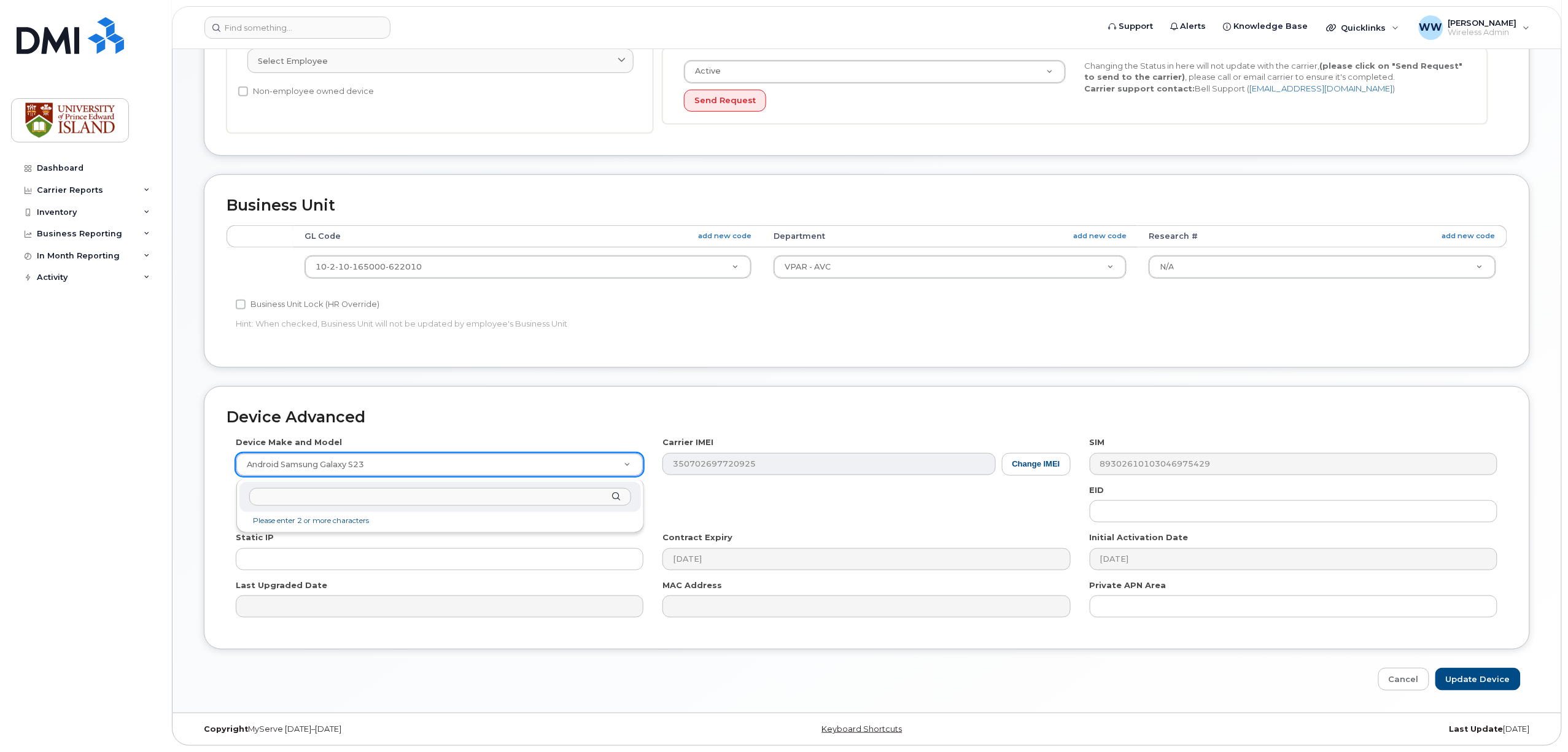
click at [281, 495] on input "text" at bounding box center [440, 497] width 382 height 18
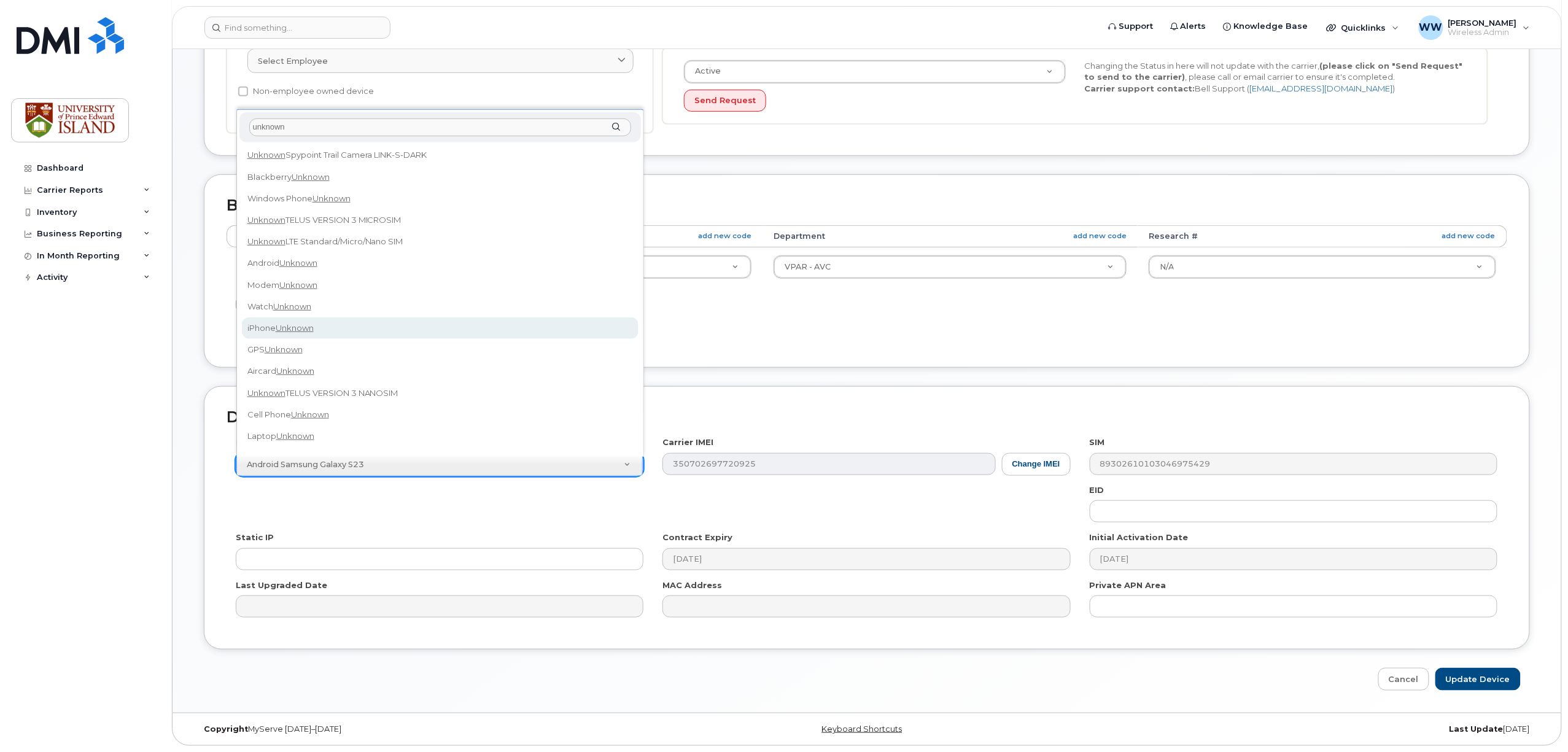
type input "unknown"
select select "185"
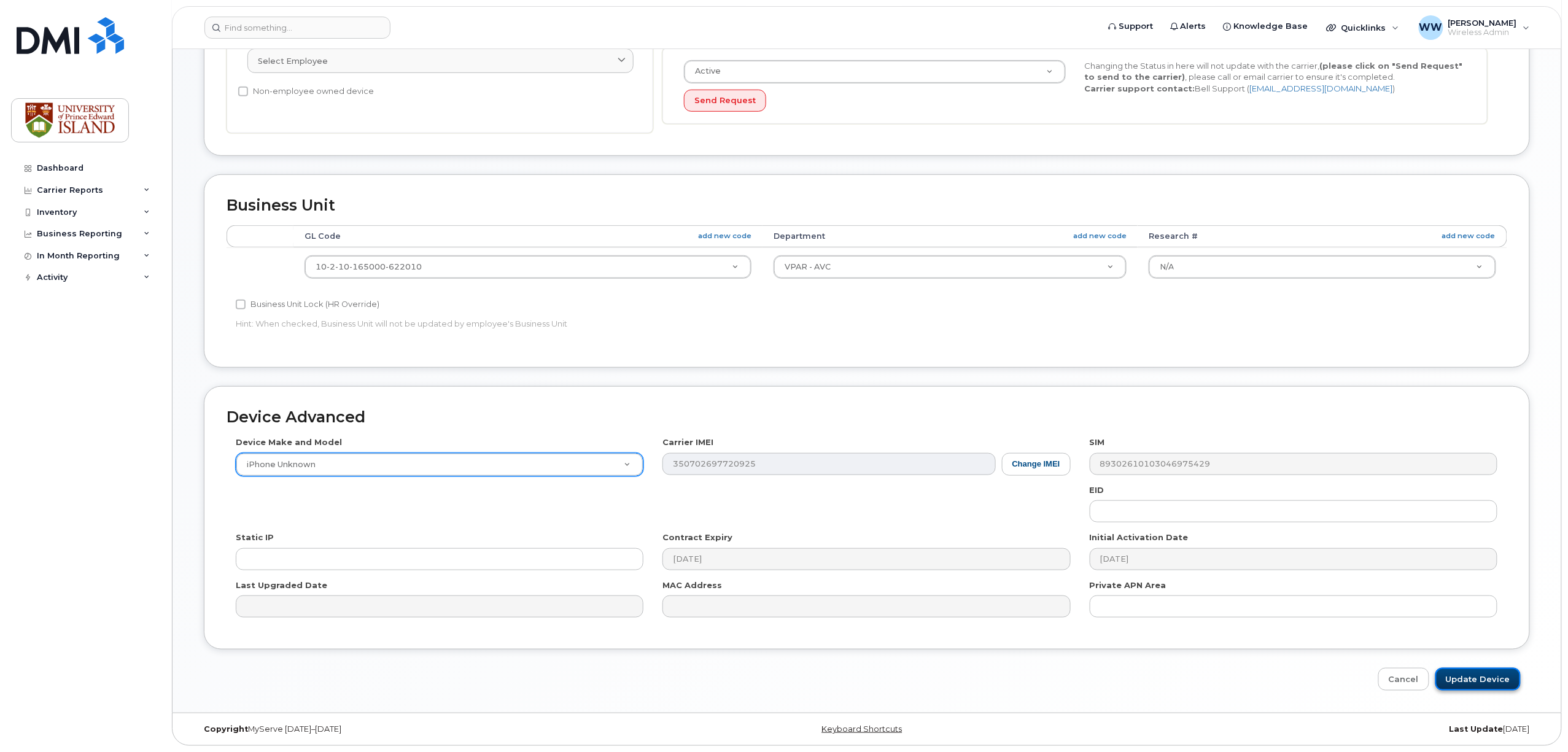
click at [1484, 682] on input "Update Device" at bounding box center [1478, 679] width 85 height 23
type input "Saving..."
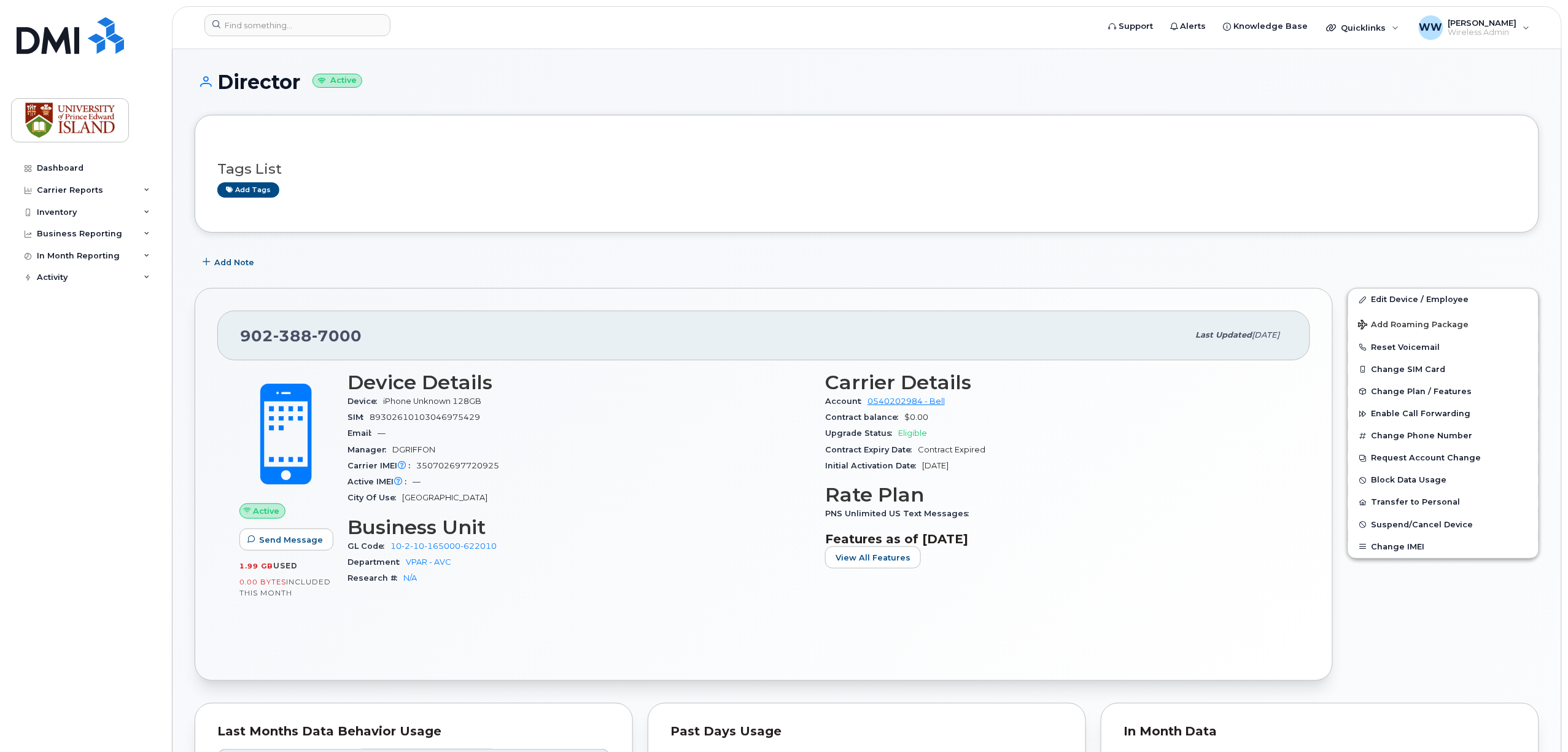
click at [1534, 269] on div "Add Note" at bounding box center [866, 262] width 1345 height 22
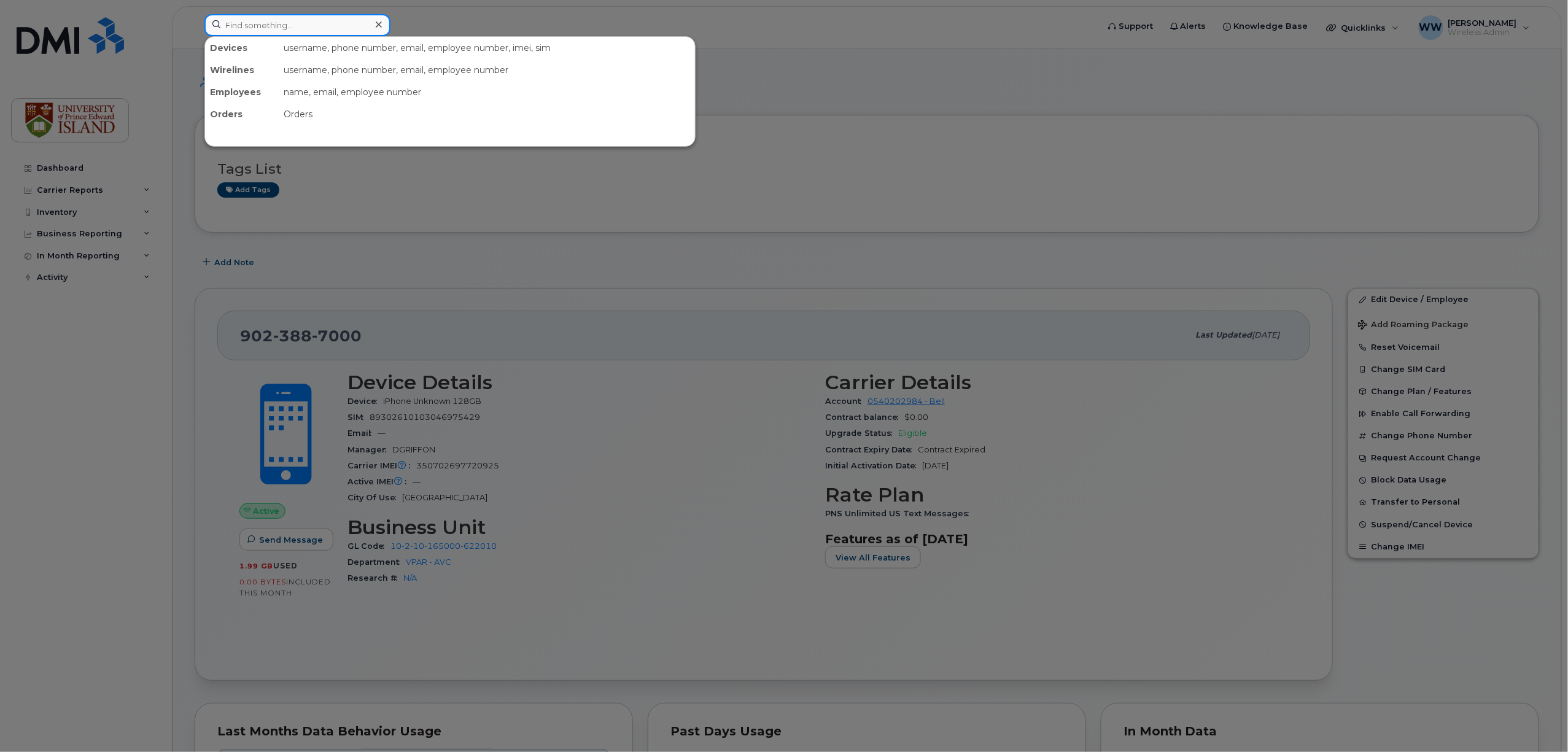
click at [306, 31] on input at bounding box center [298, 25] width 186 height 22
paste input "9023930036"
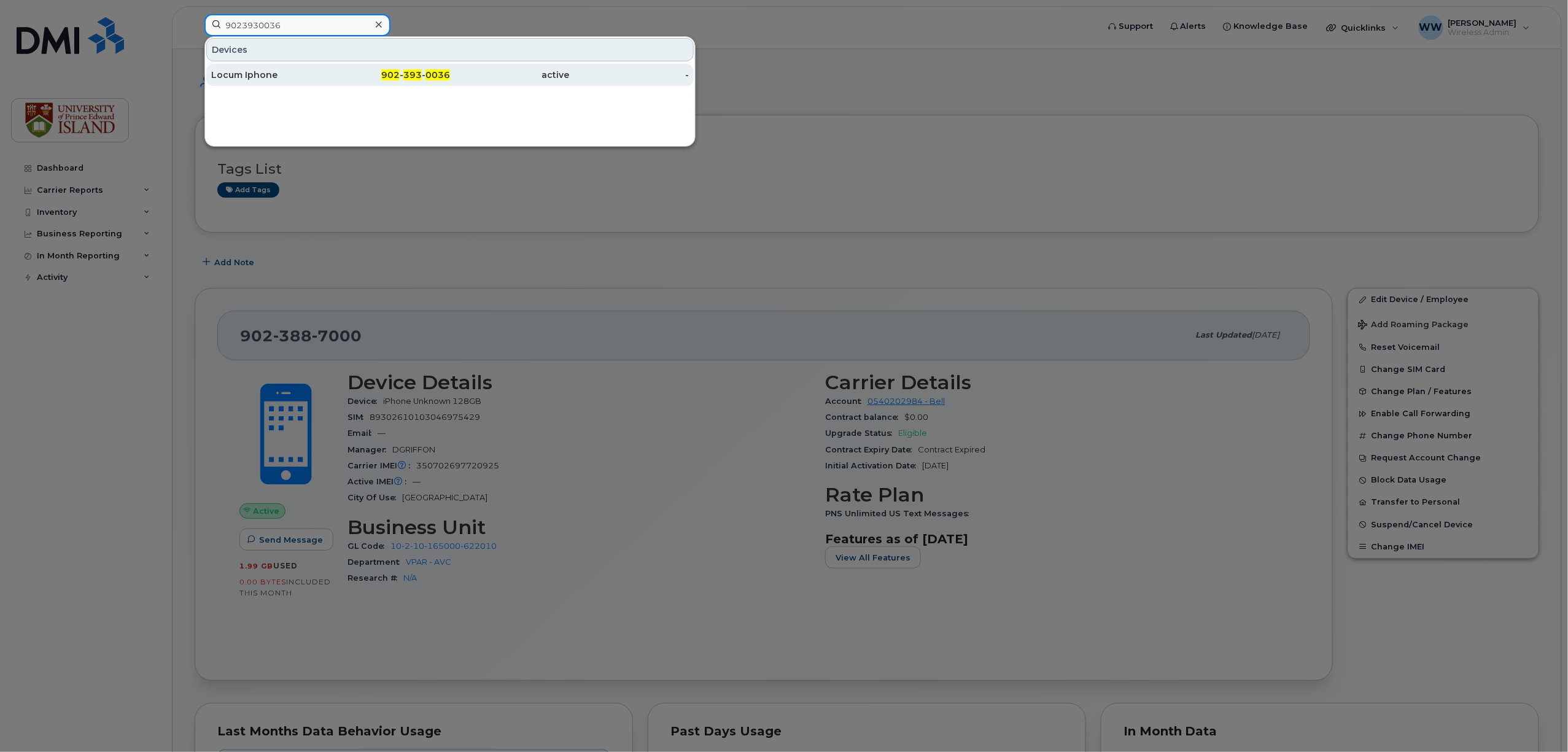
type input "9023930036"
click at [253, 81] on div "Locum Iphone" at bounding box center [271, 75] width 120 height 22
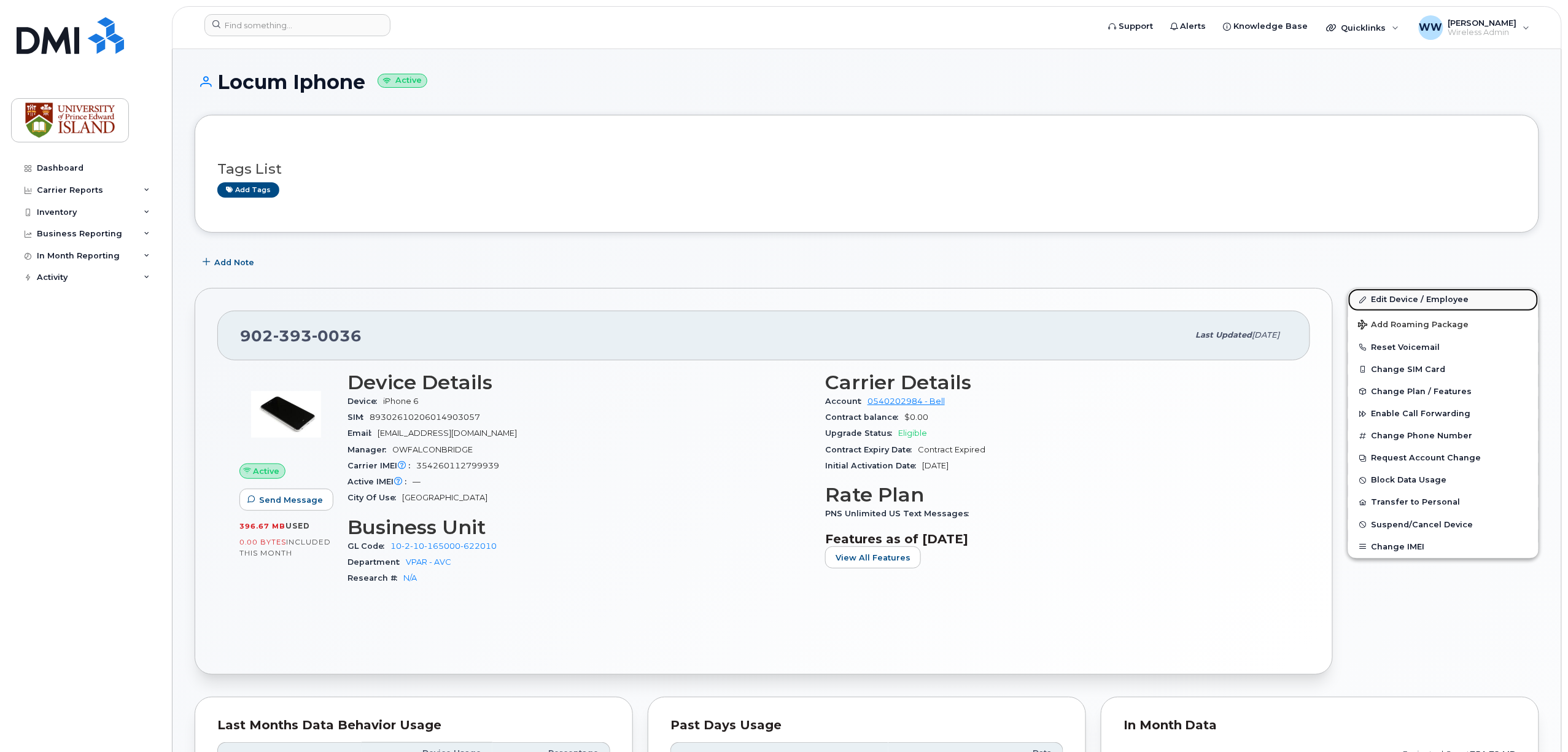
click at [1401, 301] on link "Edit Device / Employee" at bounding box center [1443, 300] width 190 height 22
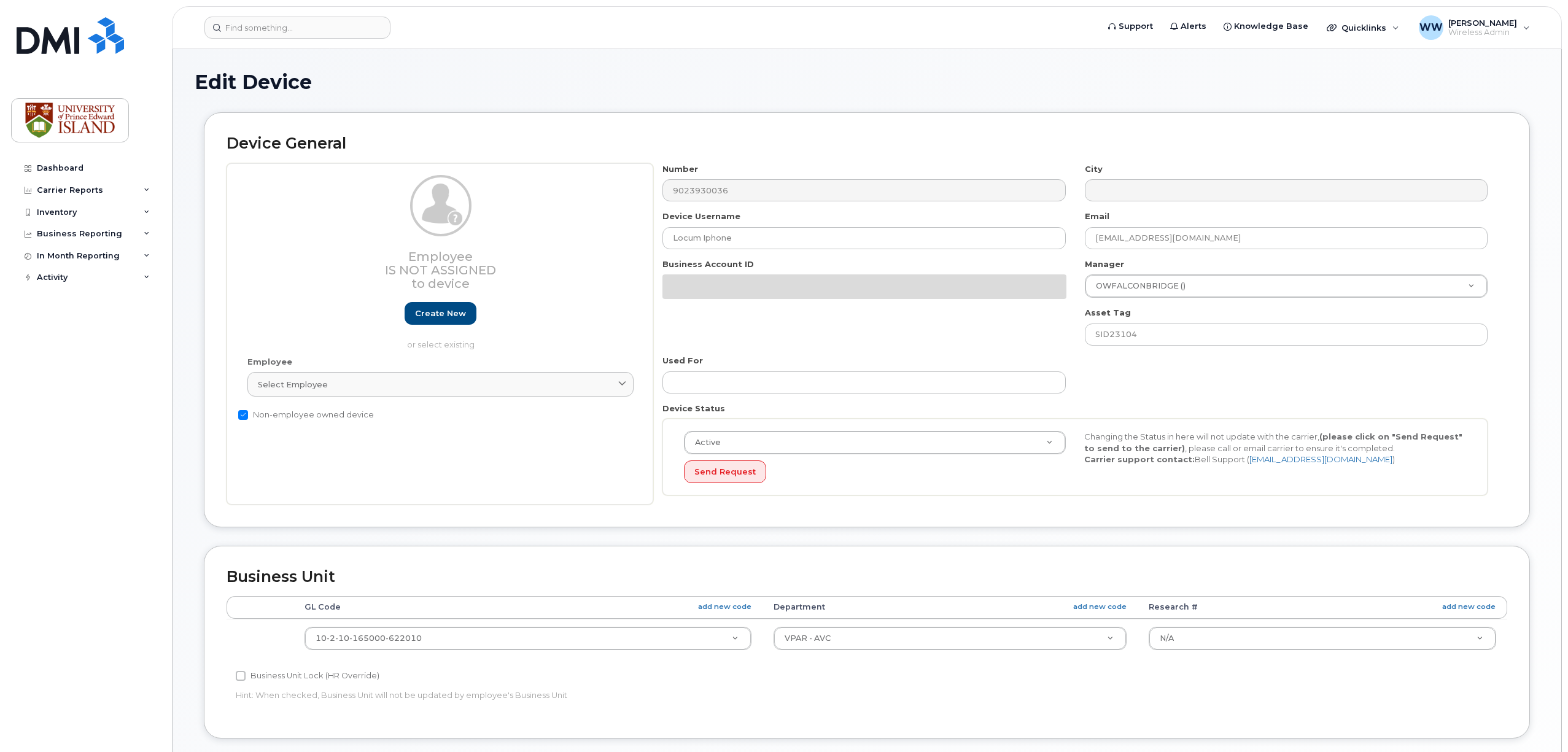
select select "2042298"
select select "2042284"
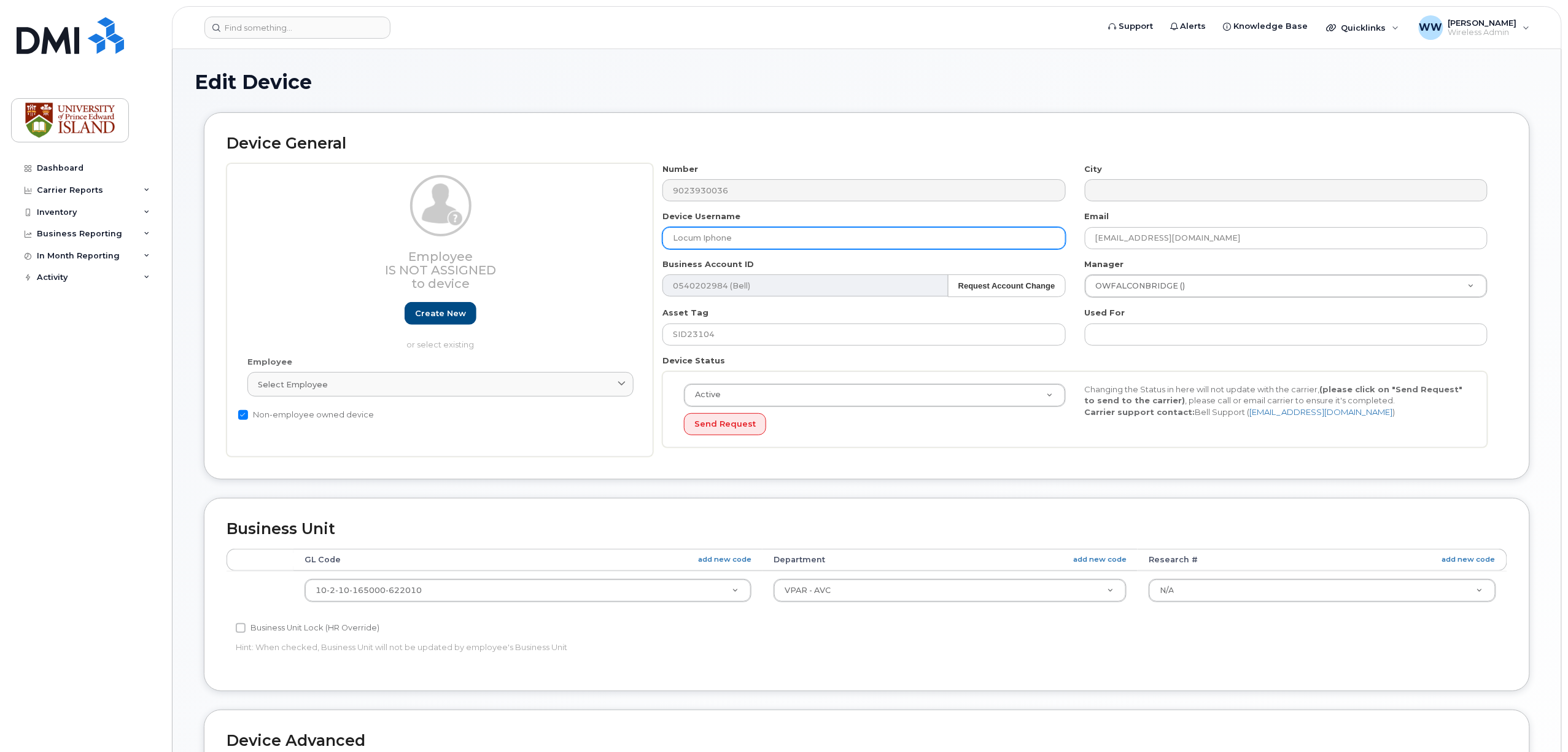
drag, startPoint x: 751, startPoint y: 239, endPoint x: 507, endPoint y: 223, distance: 244.5
click at [507, 223] on div "Employee Is not assigned to device Create new or select existing Employee Selec…" at bounding box center [867, 310] width 1281 height 294
click at [780, 234] on input "Safaa" at bounding box center [864, 238] width 403 height 22
type input "Safaa Annouri"
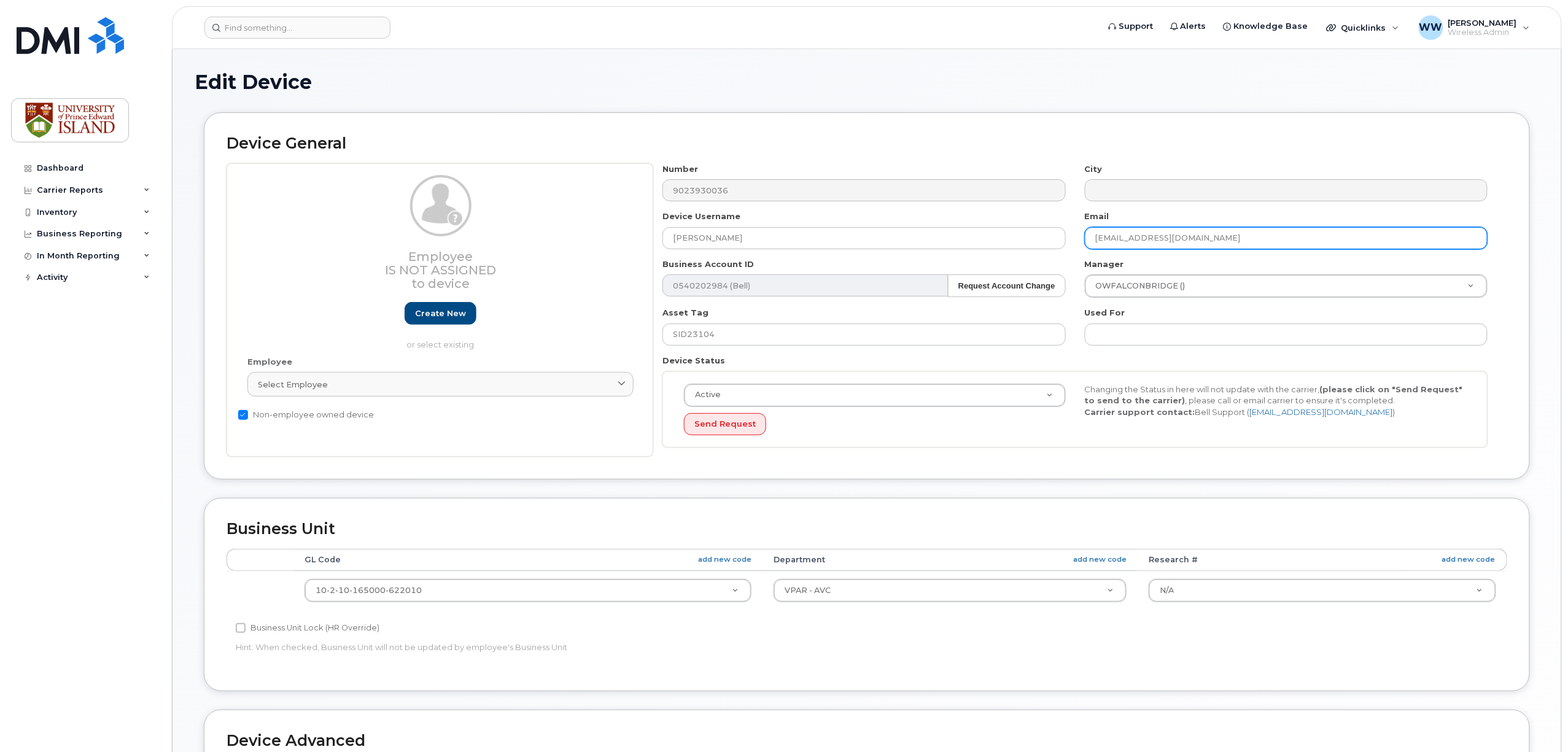
drag, startPoint x: 1192, startPoint y: 248, endPoint x: 1077, endPoint y: 241, distance: 115.2
click at [1077, 241] on div "Email wweeks@upei.ca" at bounding box center [1287, 230] width 422 height 39
paste input "sannouri"
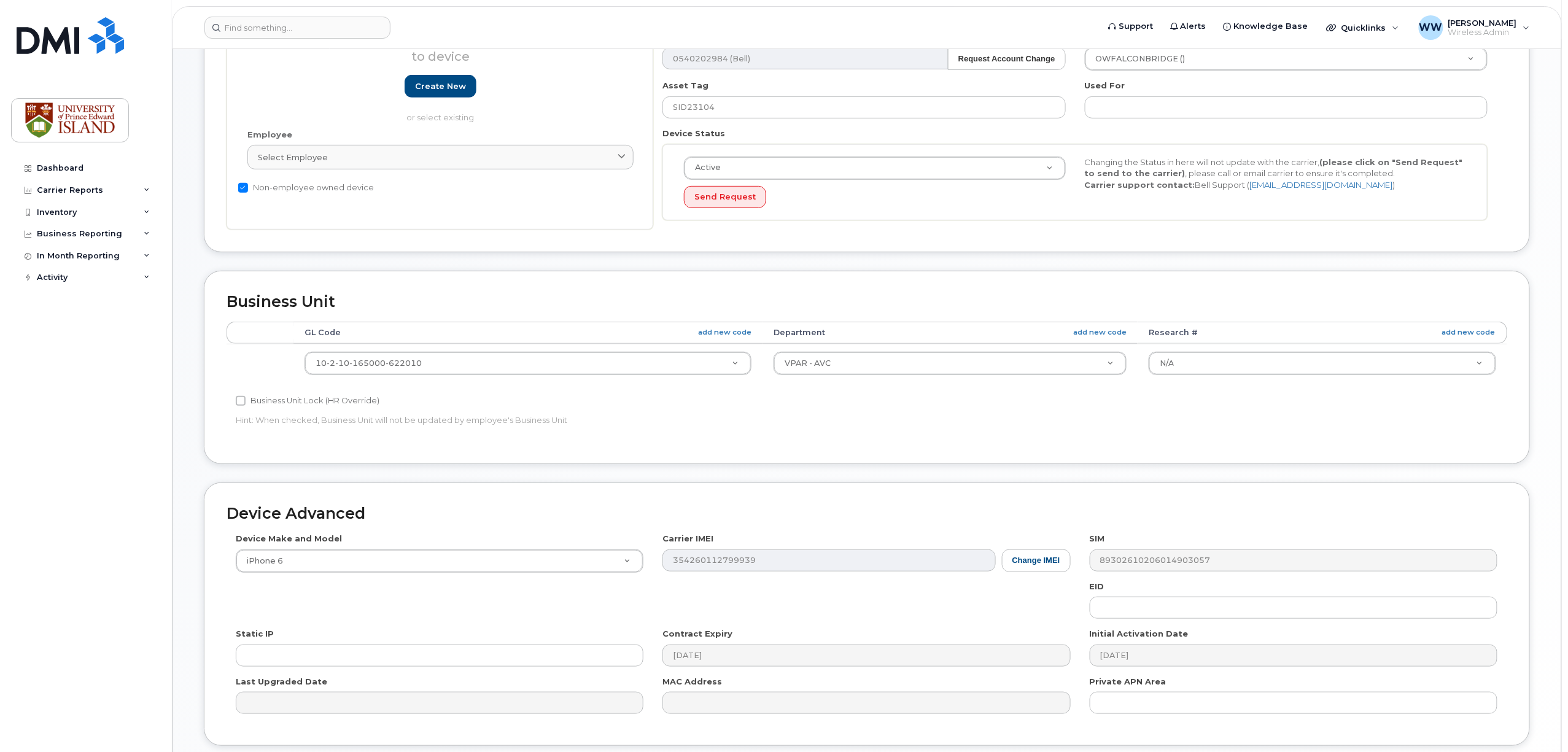
scroll to position [245, 0]
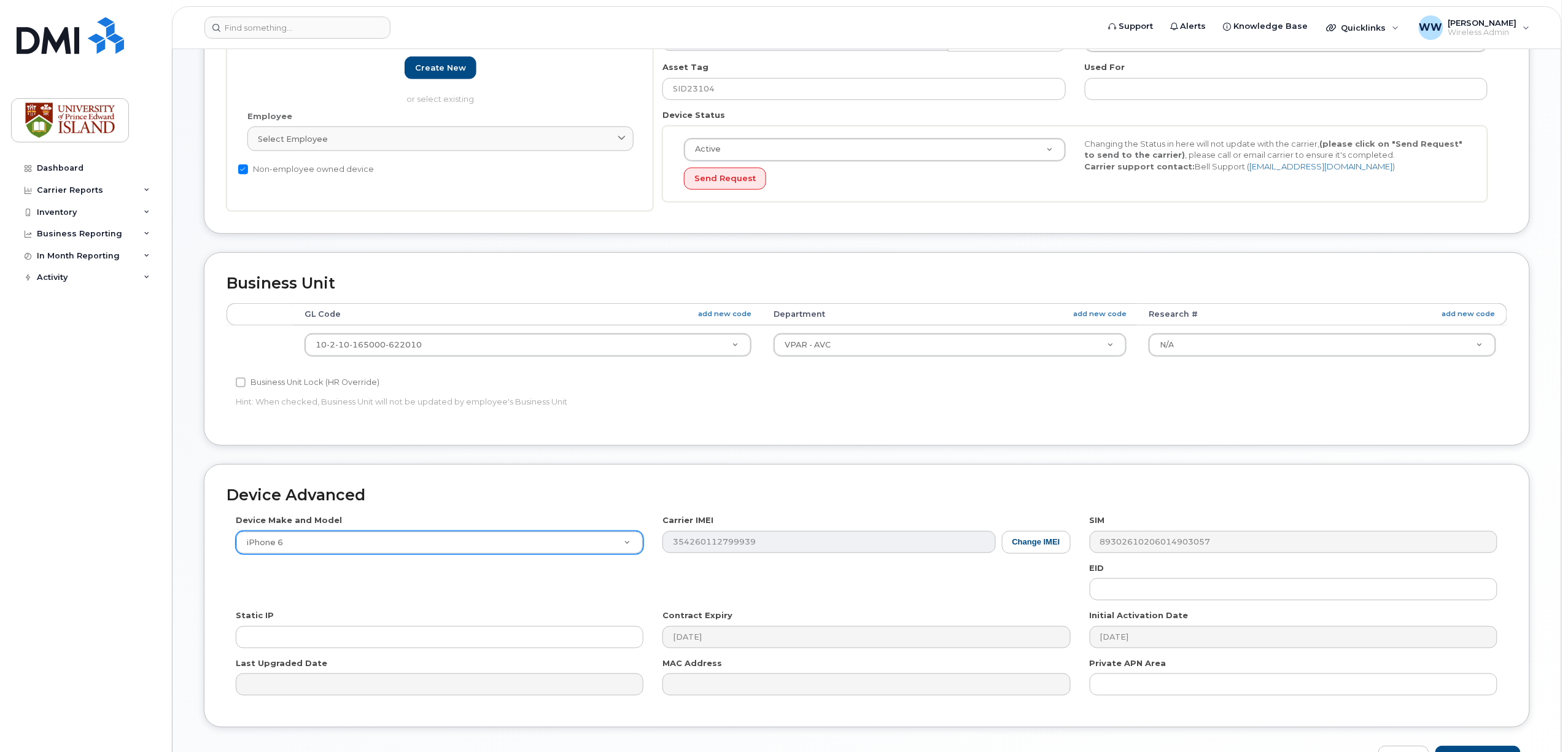
type input "sannouri@upei.ca"
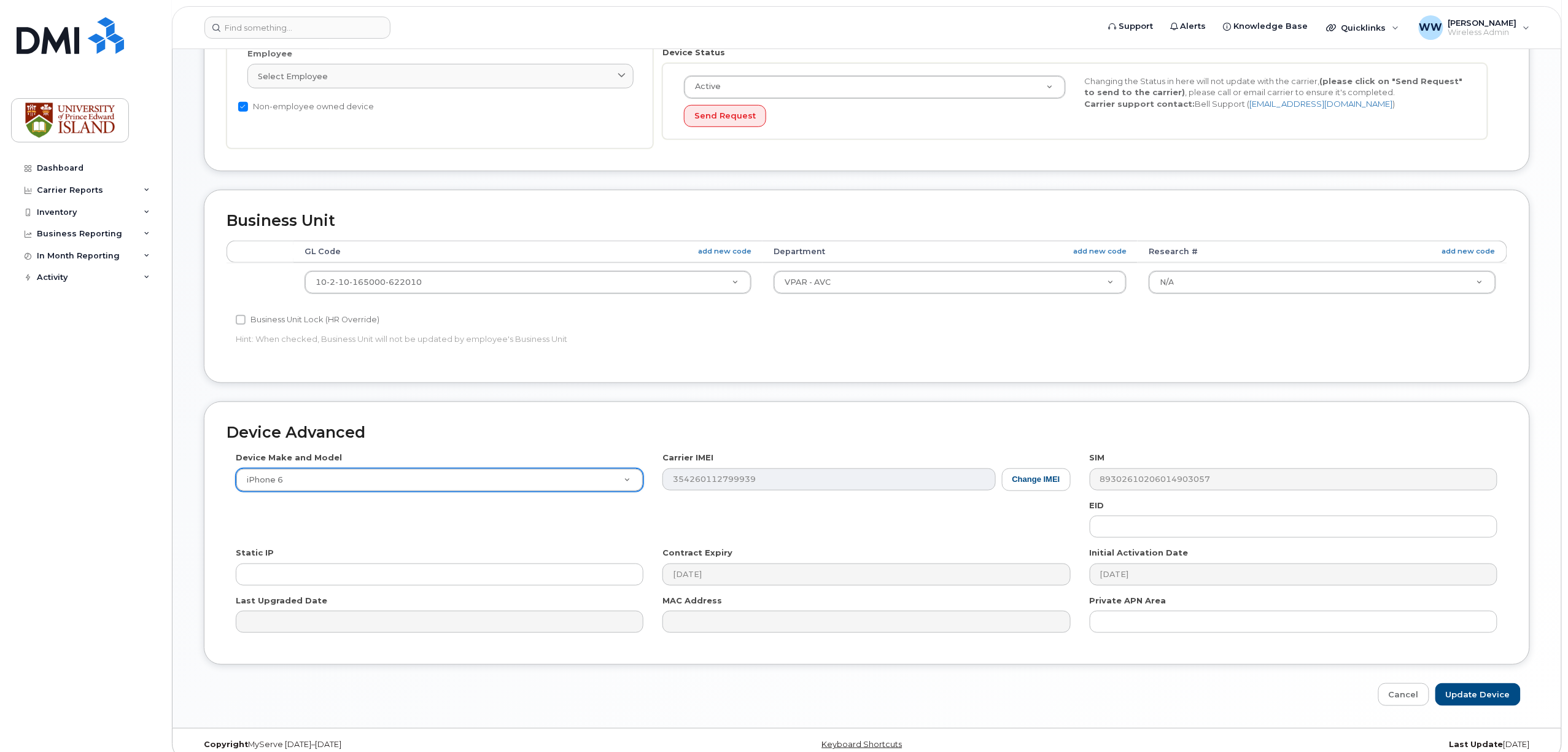
scroll to position [328, 0]
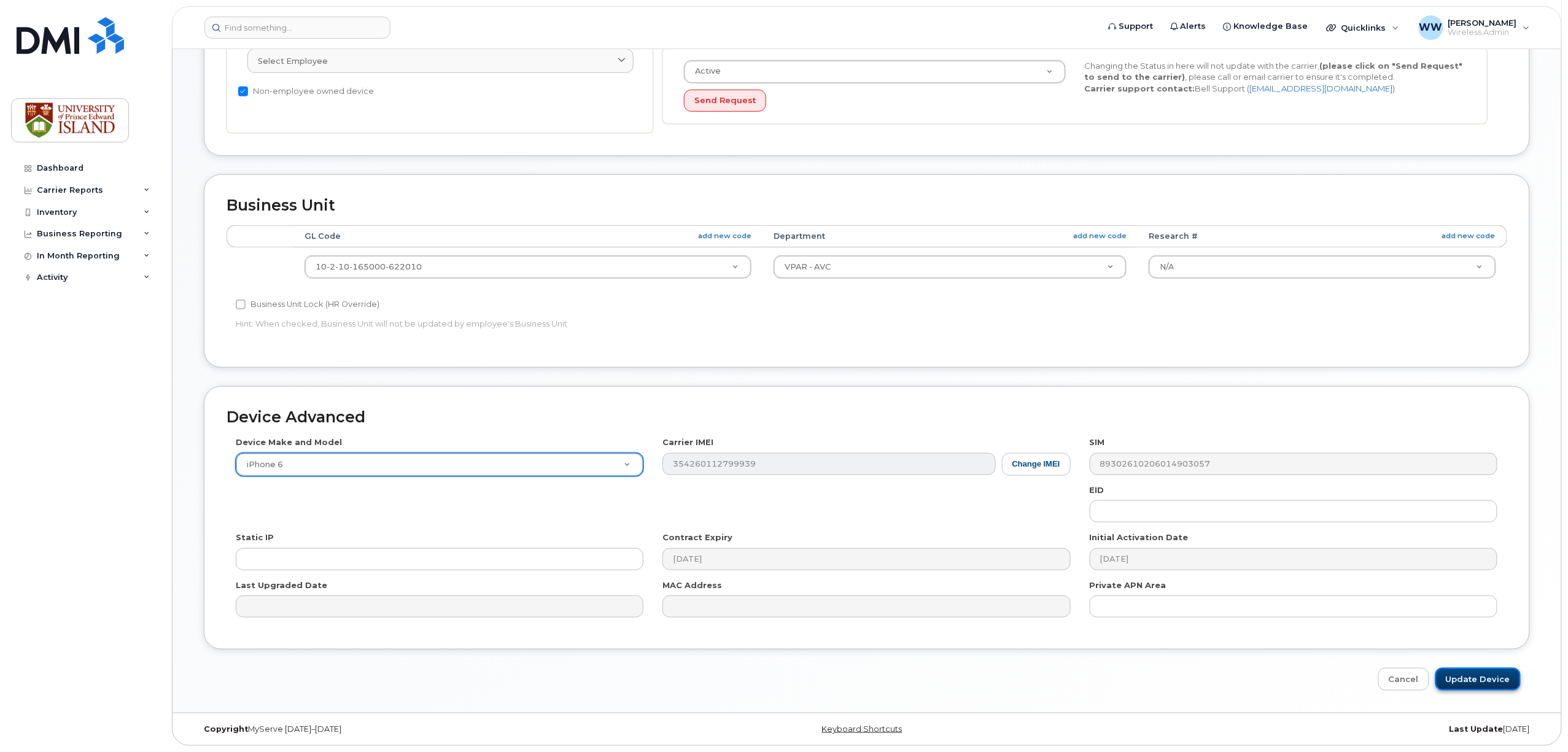
click at [1467, 677] on input "Update Device" at bounding box center [1478, 679] width 85 height 23
type input "Saving..."
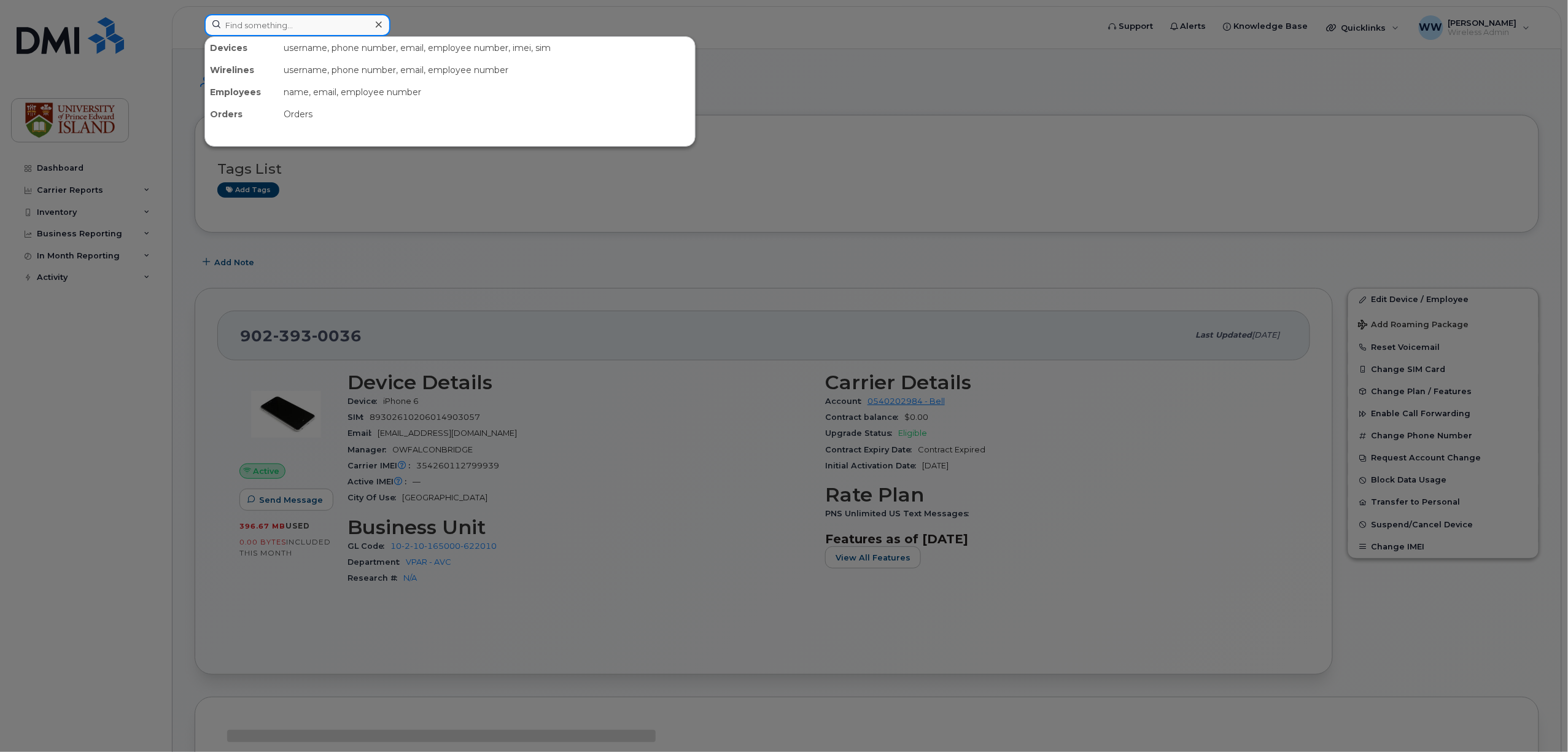
click at [285, 23] on input at bounding box center [298, 25] width 186 height 22
paste input "9023930434"
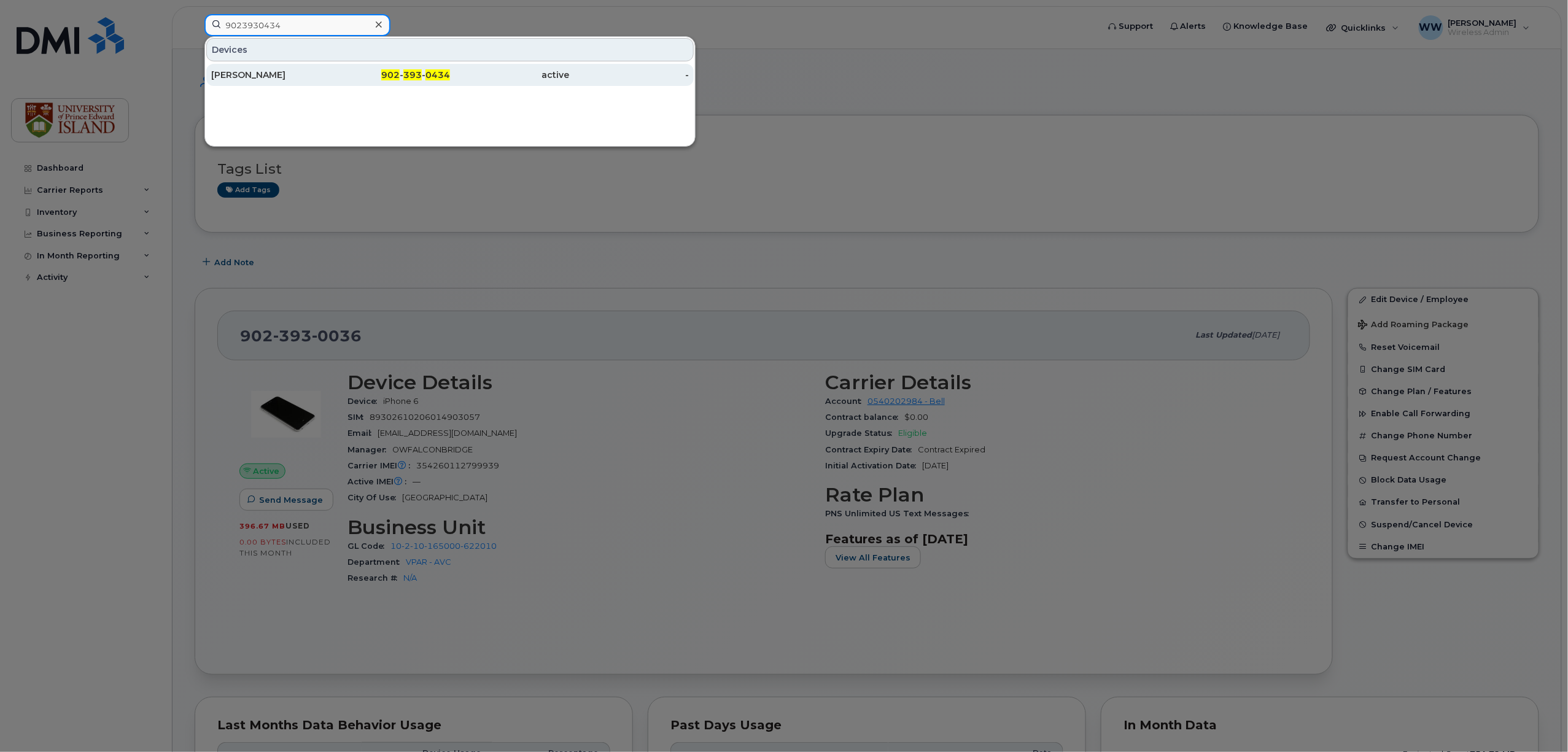
type input "9023930434"
click at [265, 81] on div "[PERSON_NAME]" at bounding box center [271, 75] width 120 height 12
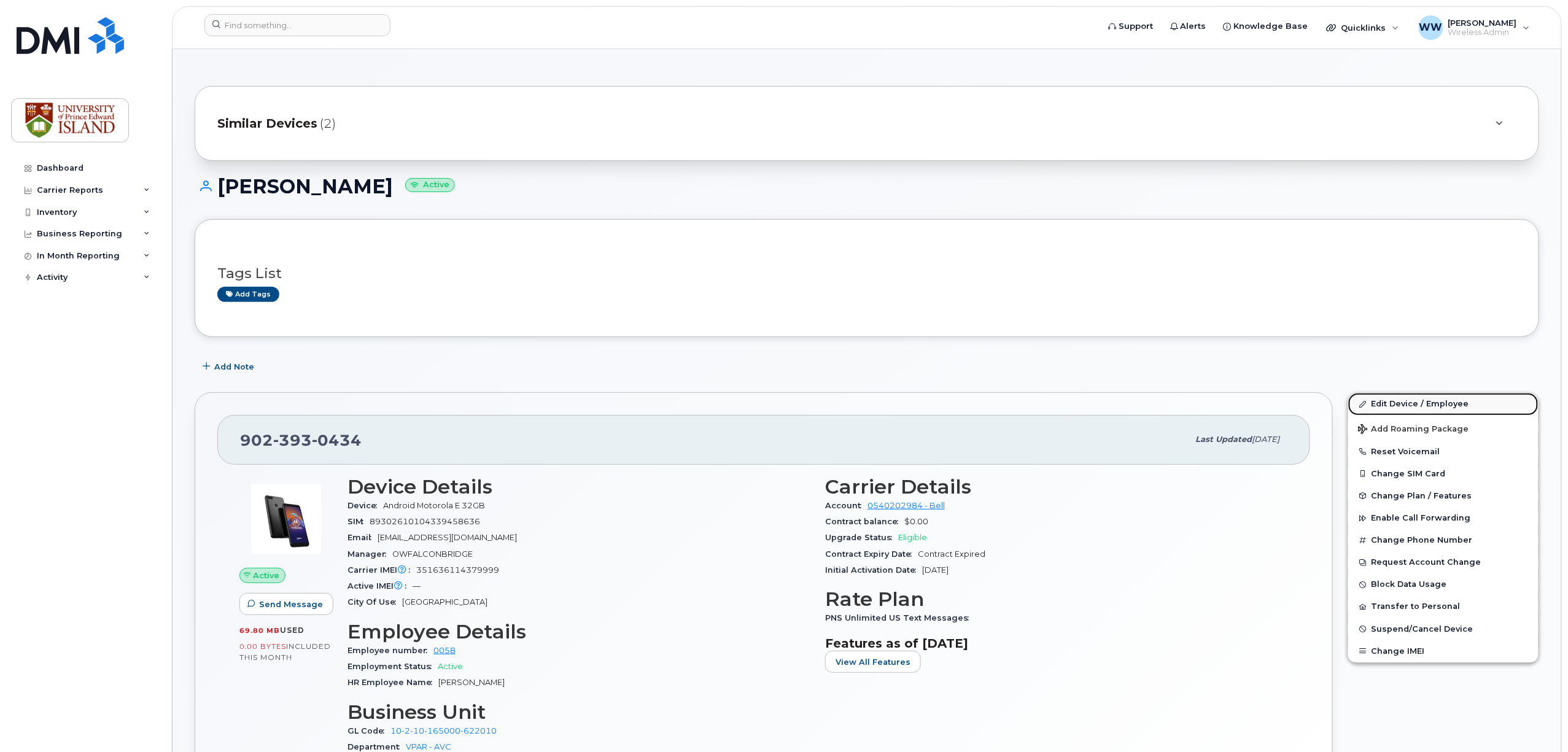
click at [1393, 404] on link "Edit Device / Employee" at bounding box center [1443, 404] width 190 height 22
click at [1429, 408] on link "Edit Device / Employee" at bounding box center [1443, 404] width 190 height 22
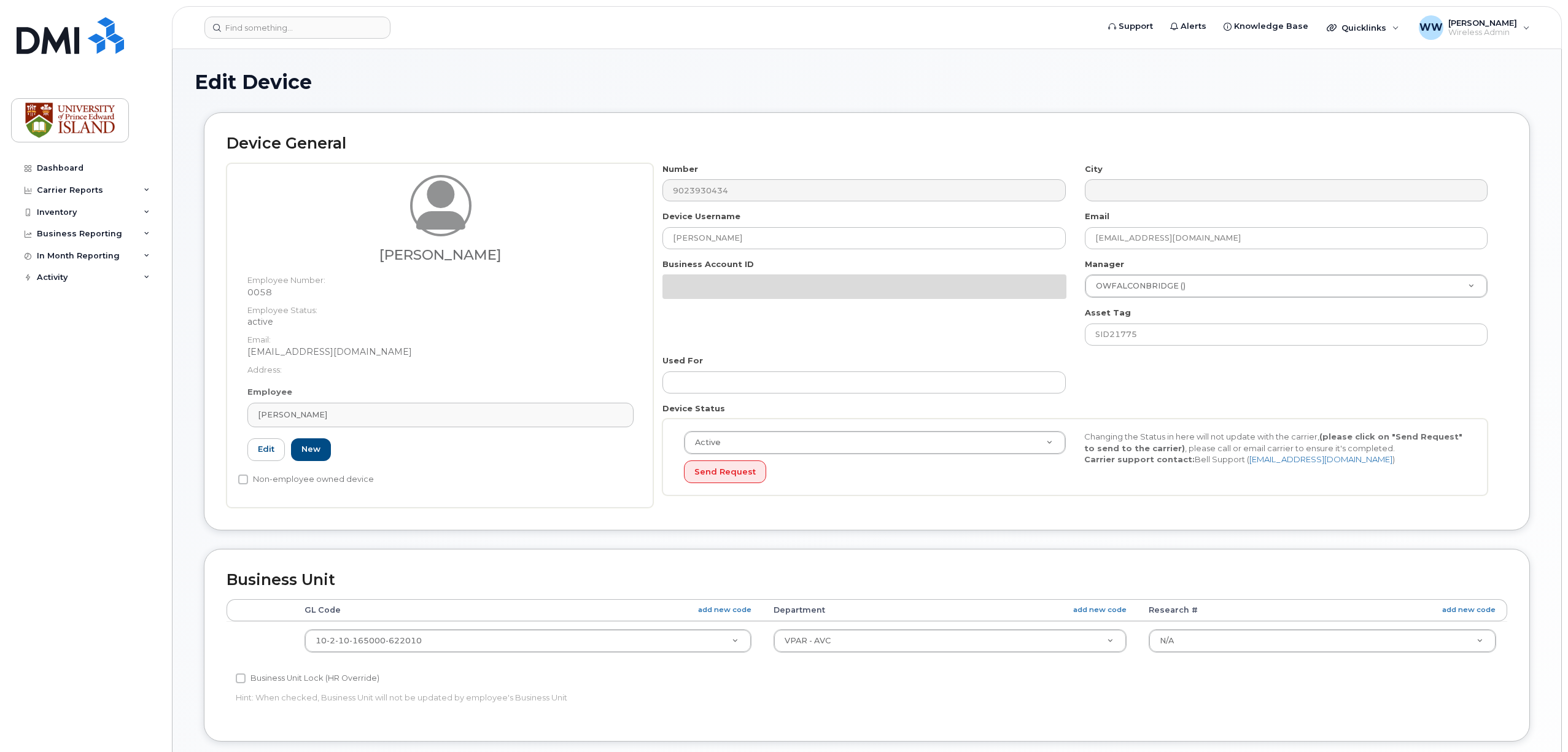
select select "2042298"
select select "2042284"
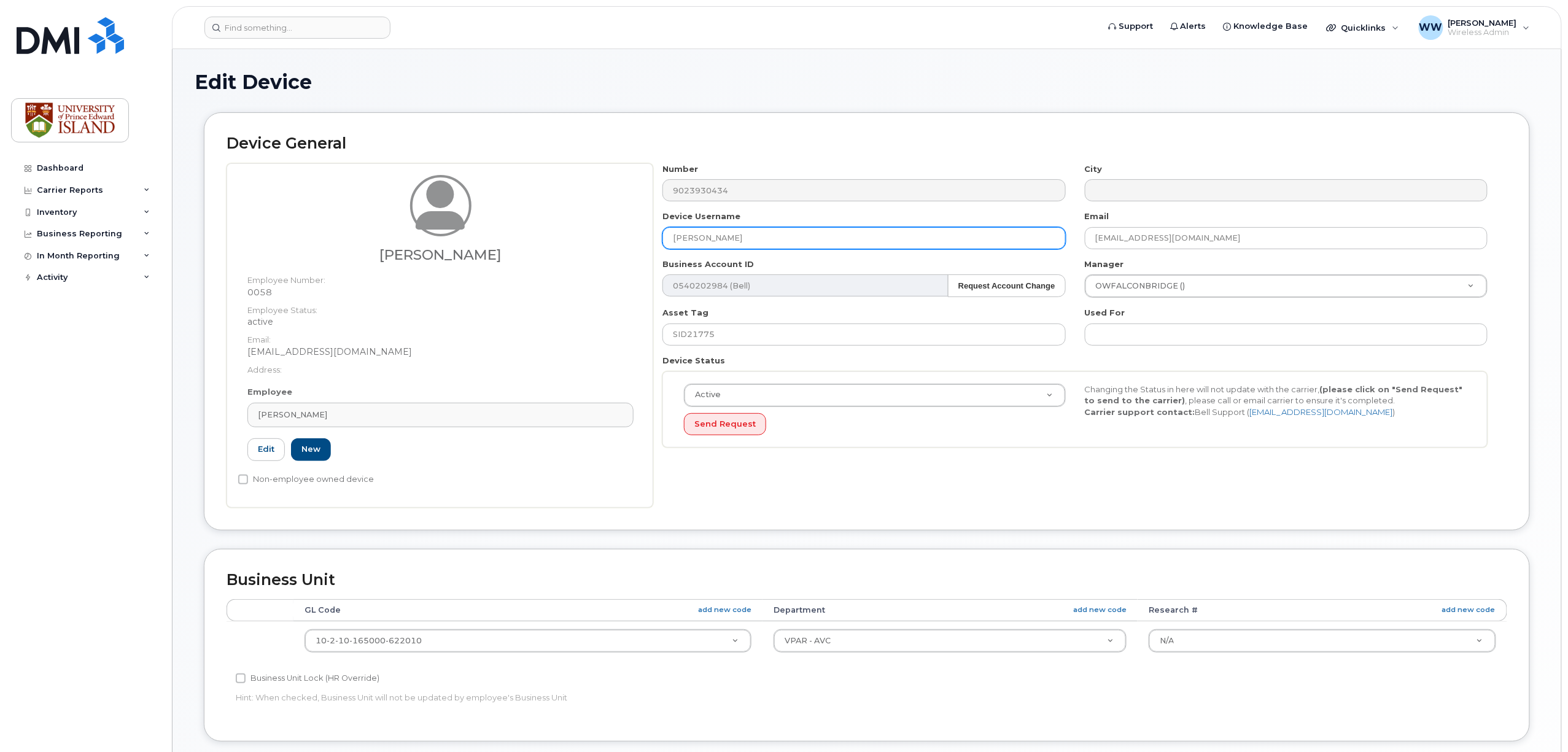
drag, startPoint x: 749, startPoint y: 237, endPoint x: 593, endPoint y: 241, distance: 156.1
click at [593, 241] on div "Giulianna Obeid Employee Number: 0058 Employee Status: active Email: gobeid@upe…" at bounding box center [867, 336] width 1281 height 345
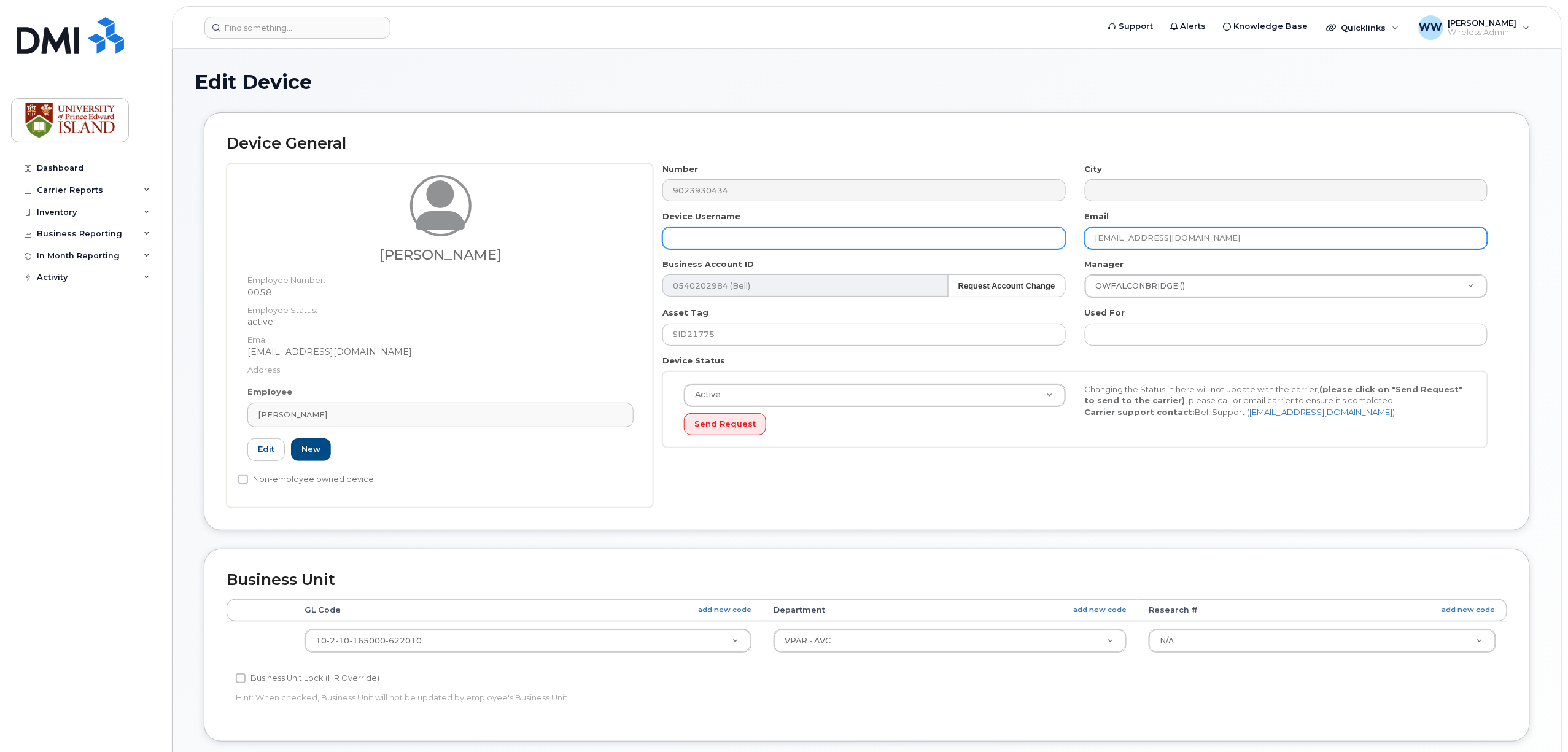
drag, startPoint x: 1179, startPoint y: 237, endPoint x: 1027, endPoint y: 243, distance: 152.1
click at [1027, 243] on div "Number 9023930434 City Device Username Email gobeid@upei.ca Business Account ID…" at bounding box center [1075, 310] width 844 height 294
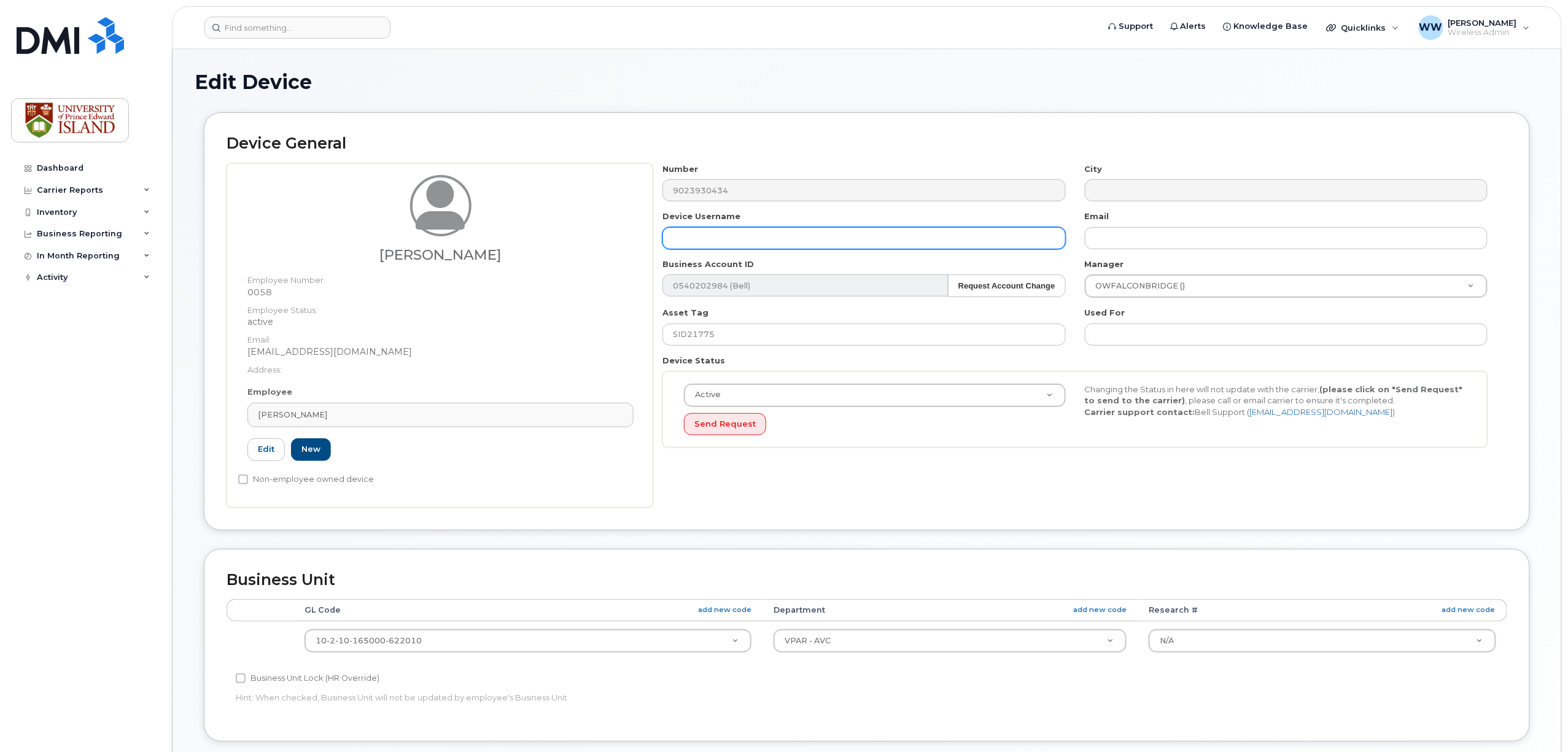
click at [757, 241] on input "text" at bounding box center [864, 238] width 403 height 22
type input "tbd"
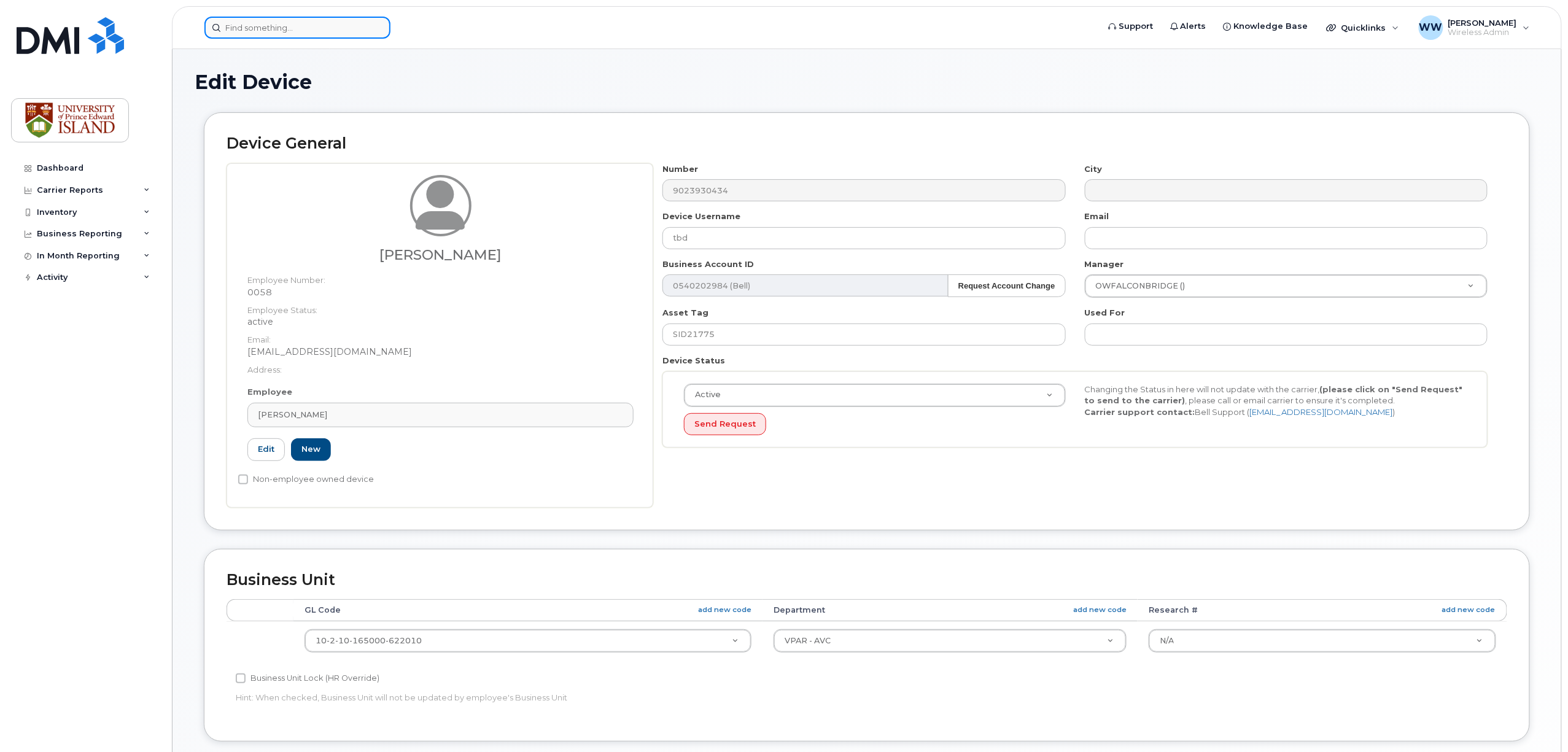
click at [317, 28] on input at bounding box center [298, 28] width 186 height 22
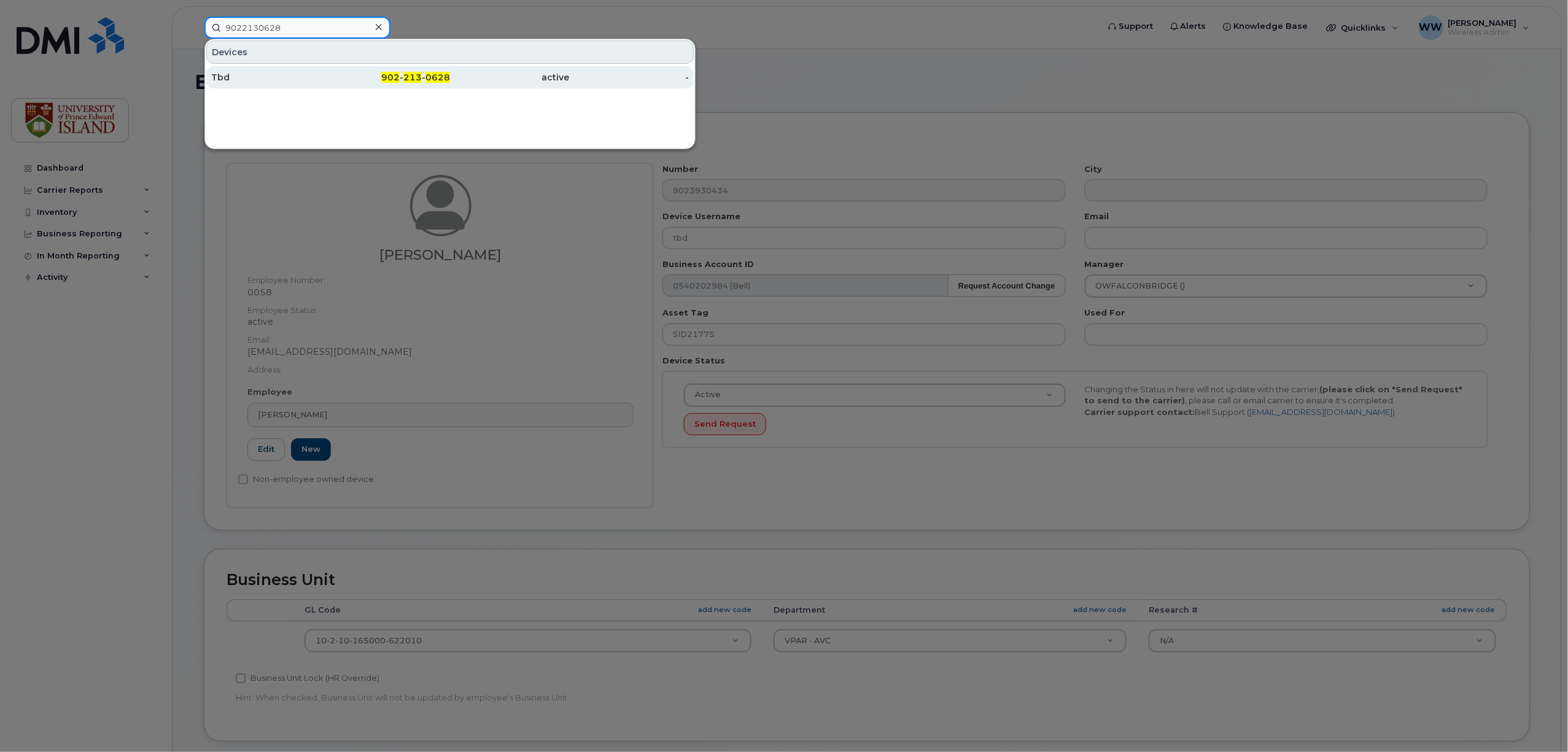
type input "9022130628"
click at [401, 80] on div "902 - 213 - 0628" at bounding box center [391, 77] width 120 height 12
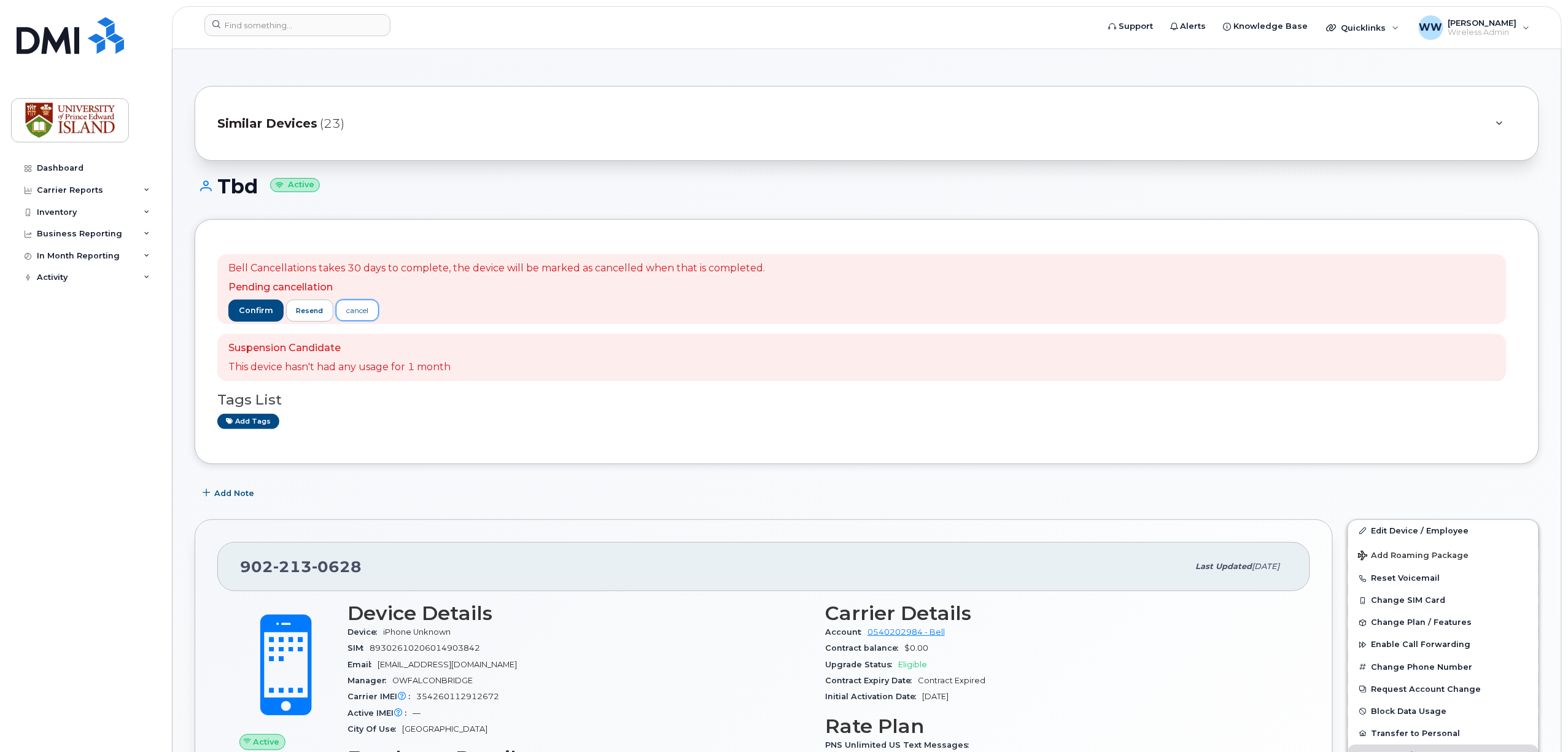
click at [361, 312] on div "cancel" at bounding box center [357, 311] width 22 height 11
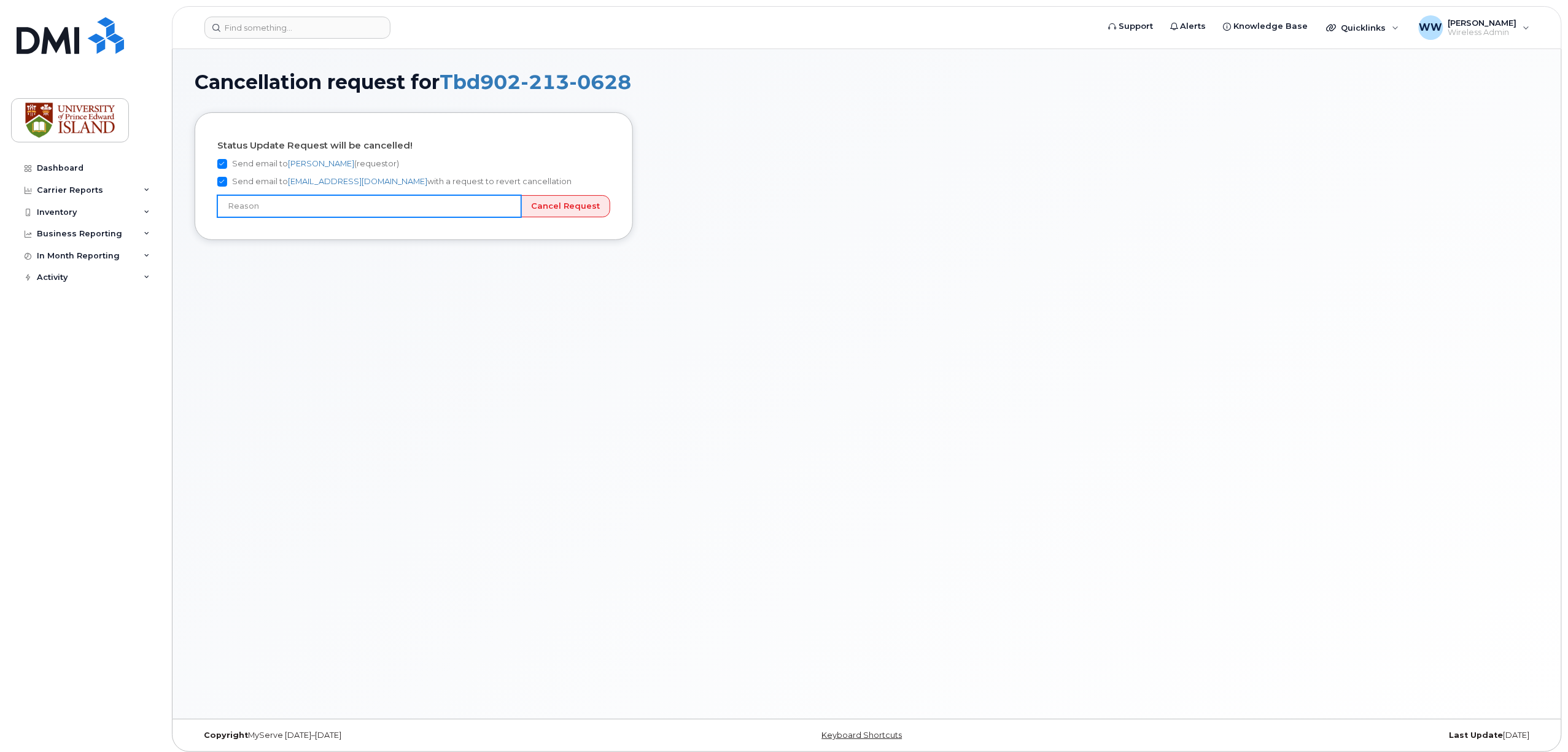
click at [511, 210] on input "text" at bounding box center [369, 206] width 304 height 22
type input "User still using device"
click at [580, 203] on input "Cancel Request" at bounding box center [565, 206] width 90 height 23
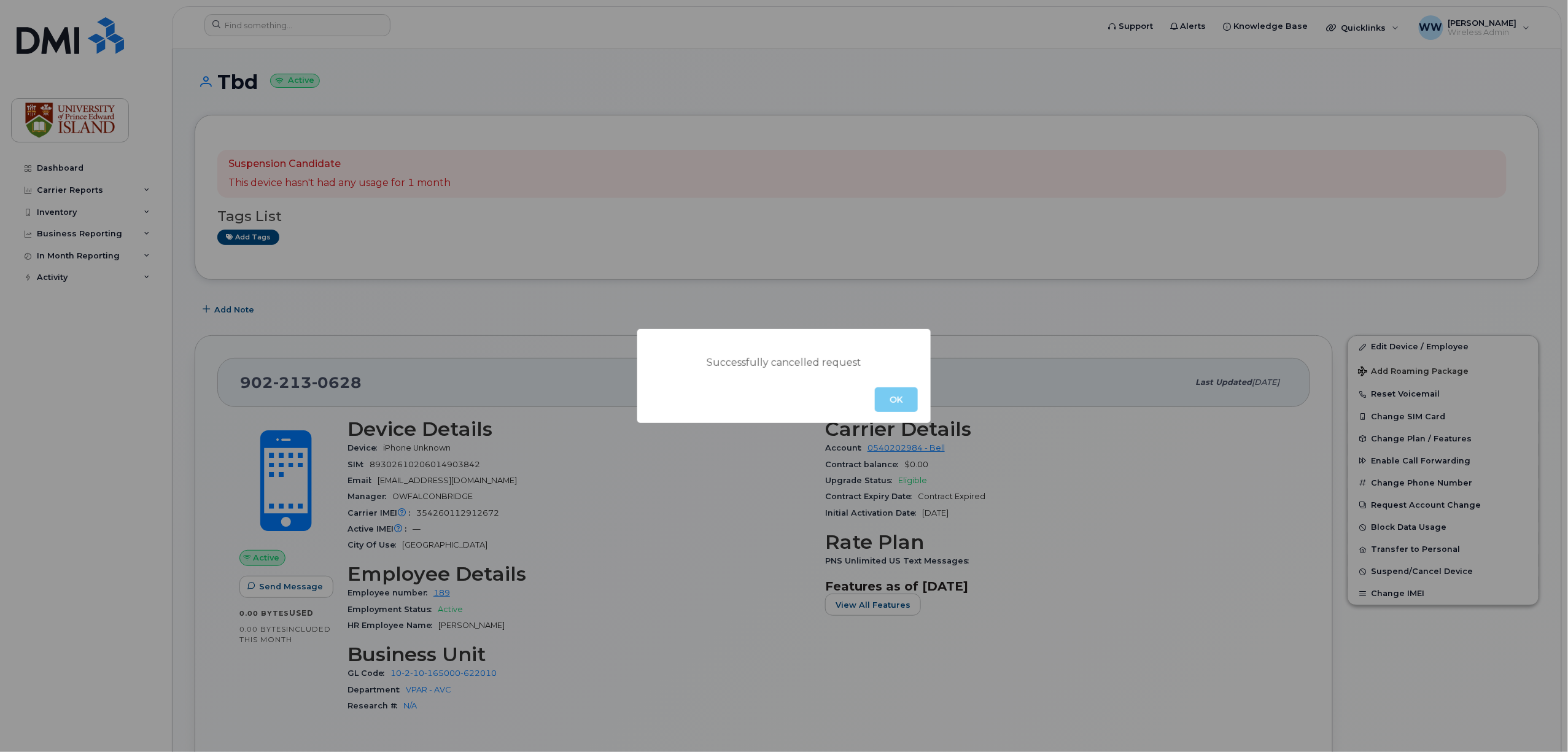
click at [898, 392] on button "OK" at bounding box center [897, 400] width 43 height 25
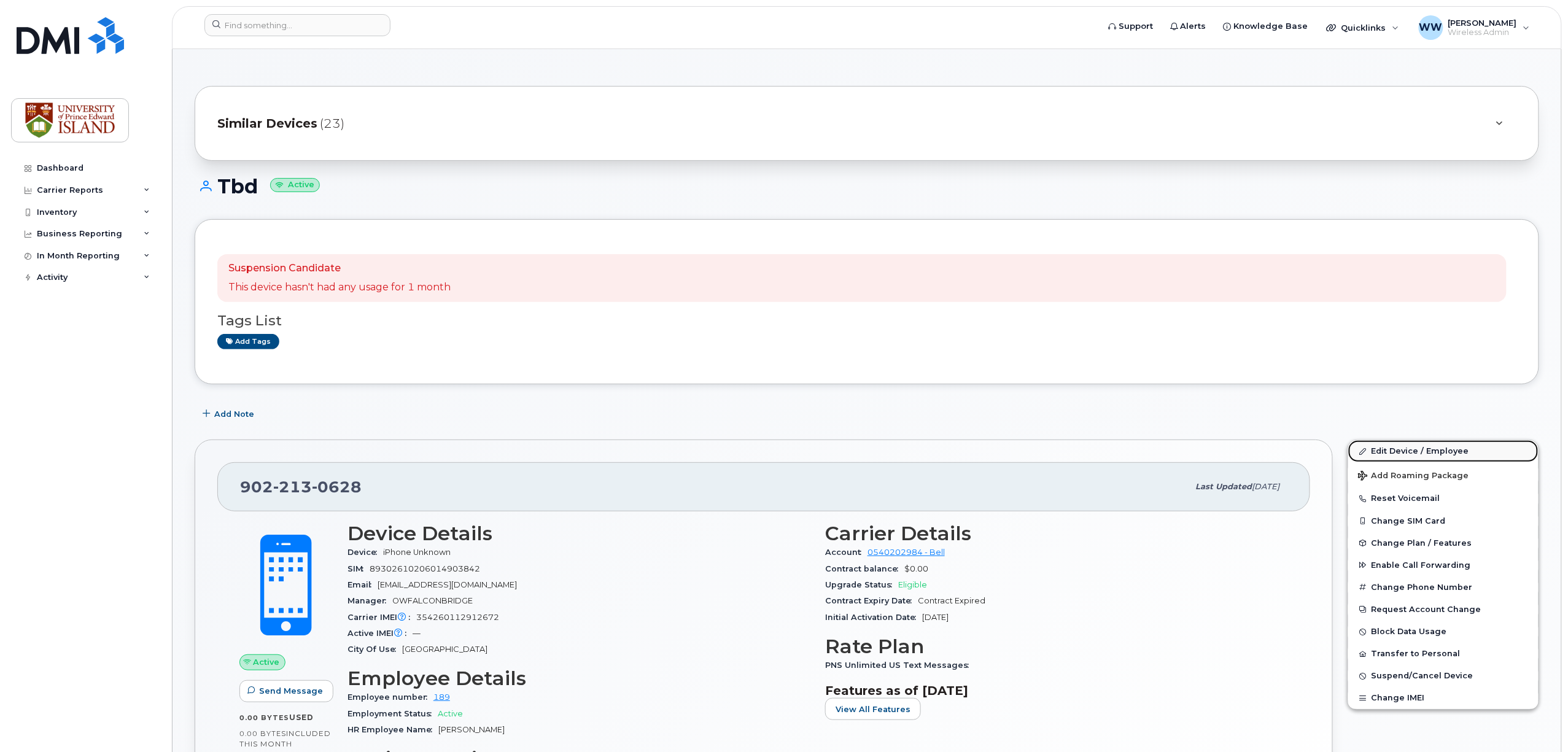
click at [1405, 451] on link "Edit Device / Employee" at bounding box center [1443, 451] width 190 height 22
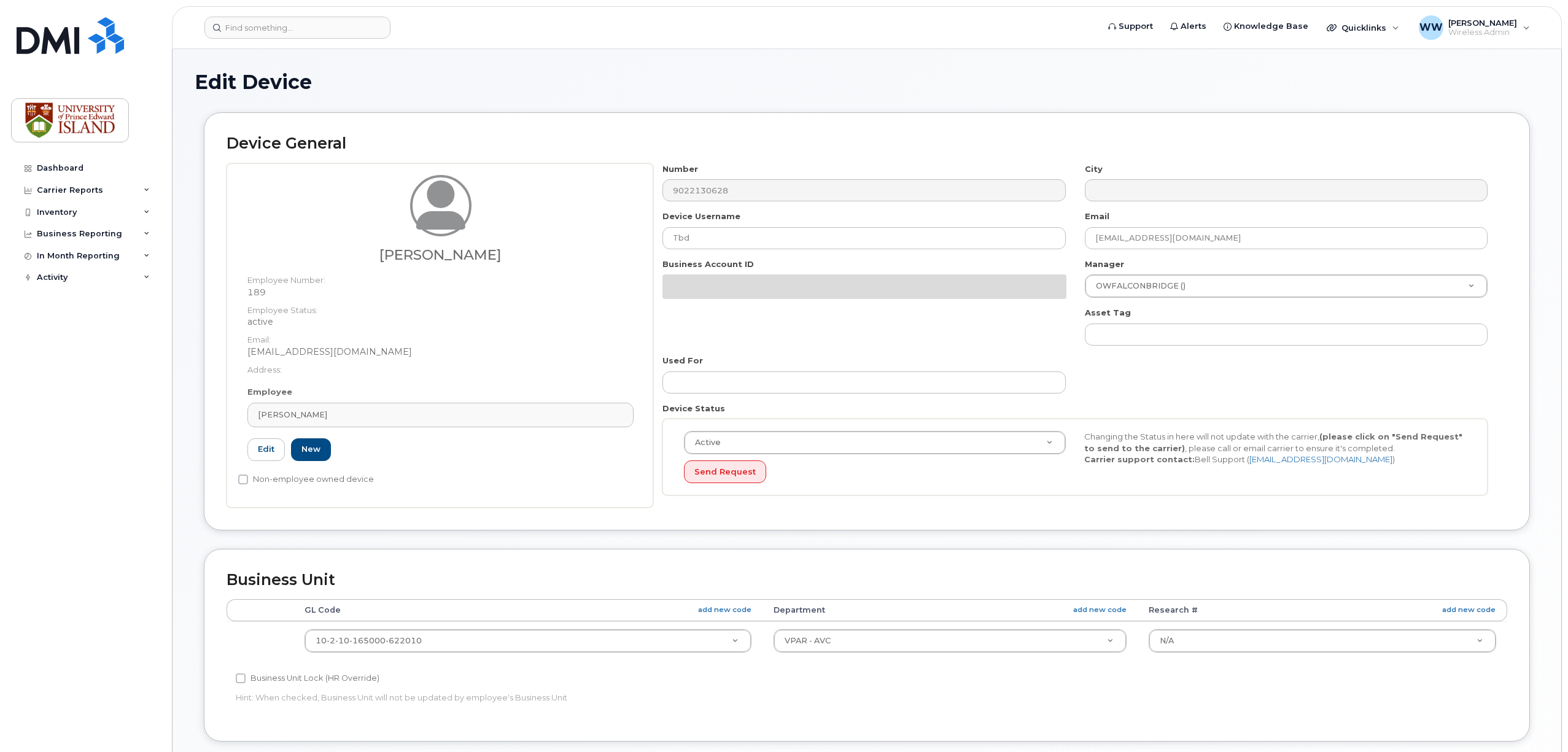
select select "2042298"
select select "2042284"
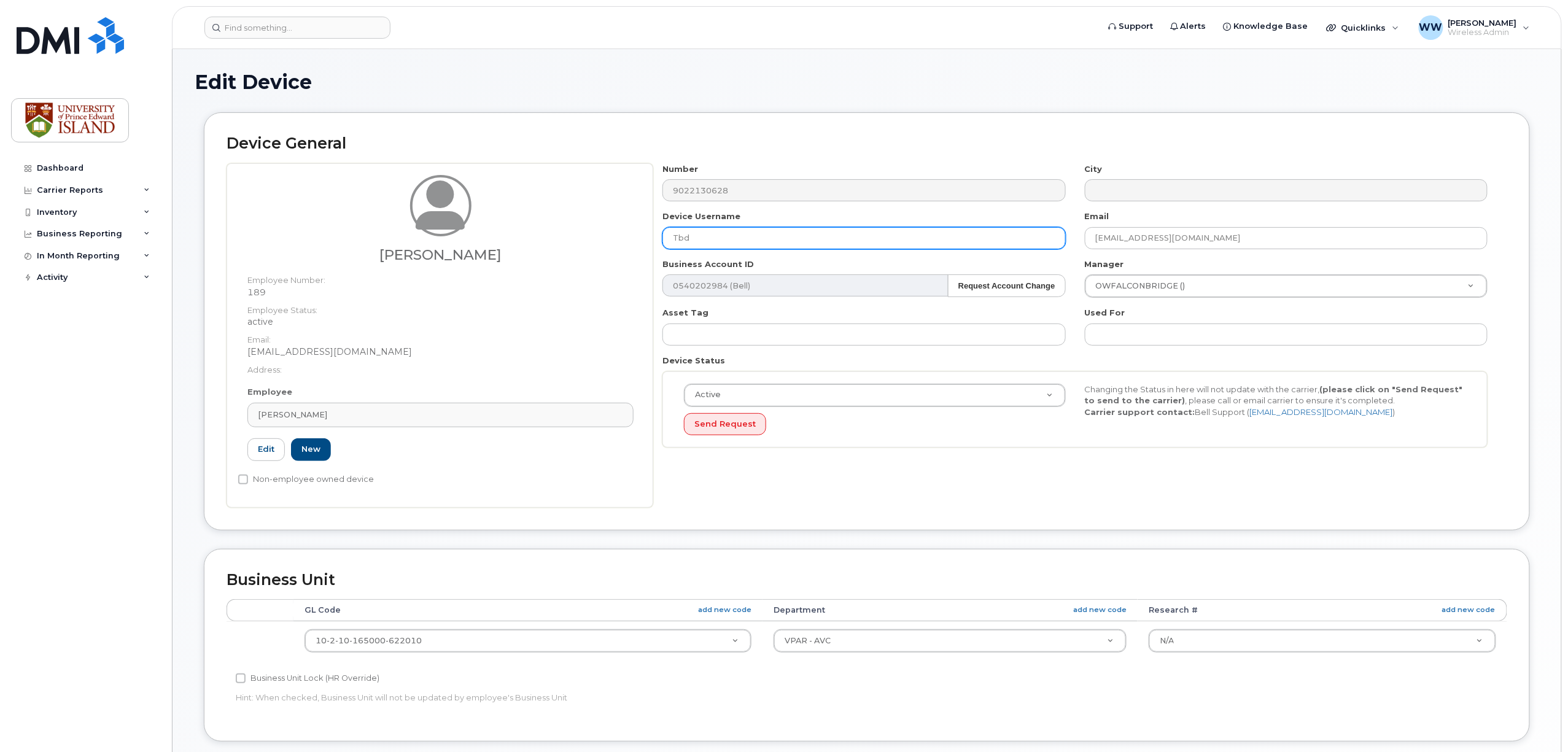
drag, startPoint x: 710, startPoint y: 232, endPoint x: 560, endPoint y: 245, distance: 150.6
click at [560, 245] on div "[PERSON_NAME] Employee Number: 189 Employee Status: active Email: [EMAIL_ADDRES…" at bounding box center [867, 336] width 1281 height 345
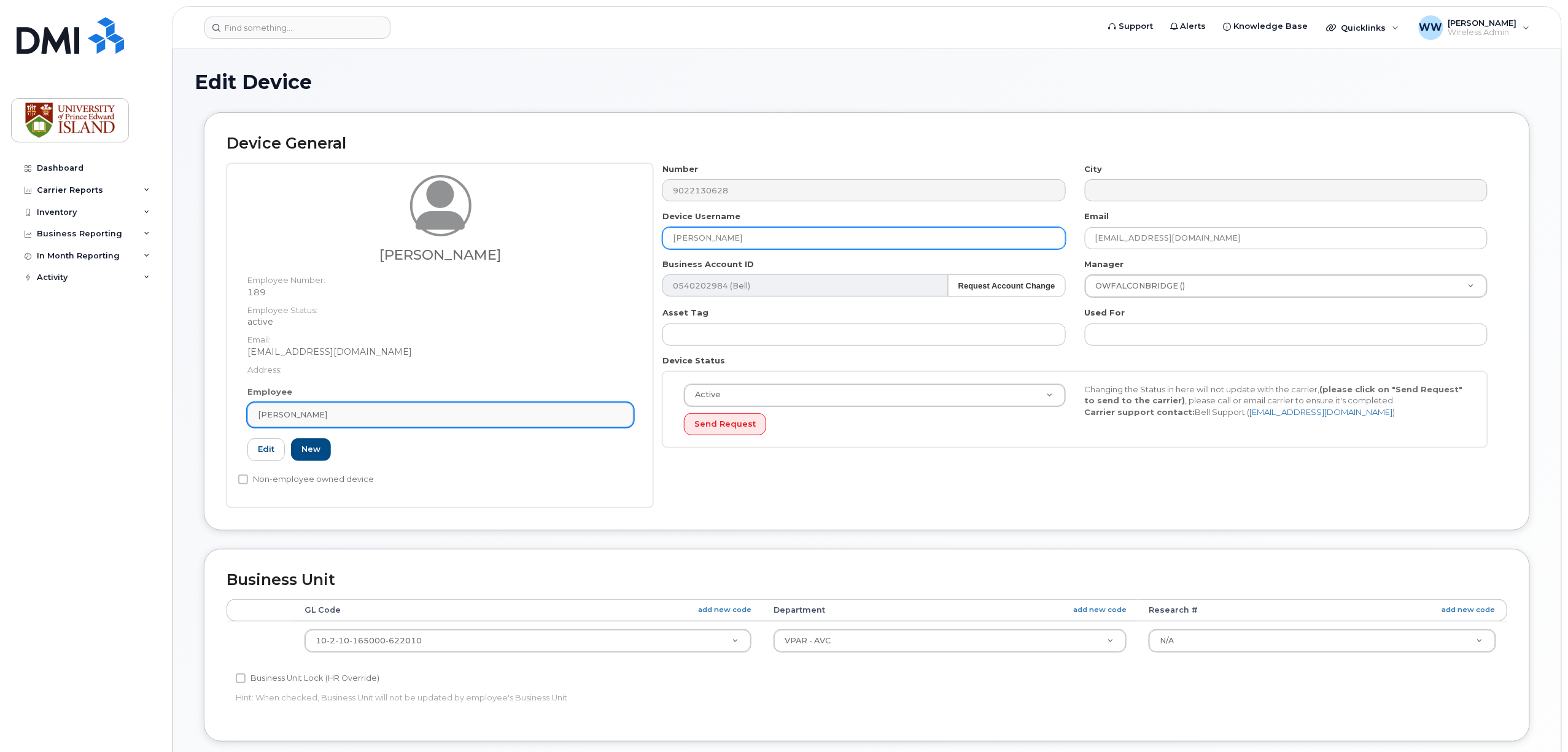
type input "[PERSON_NAME]"
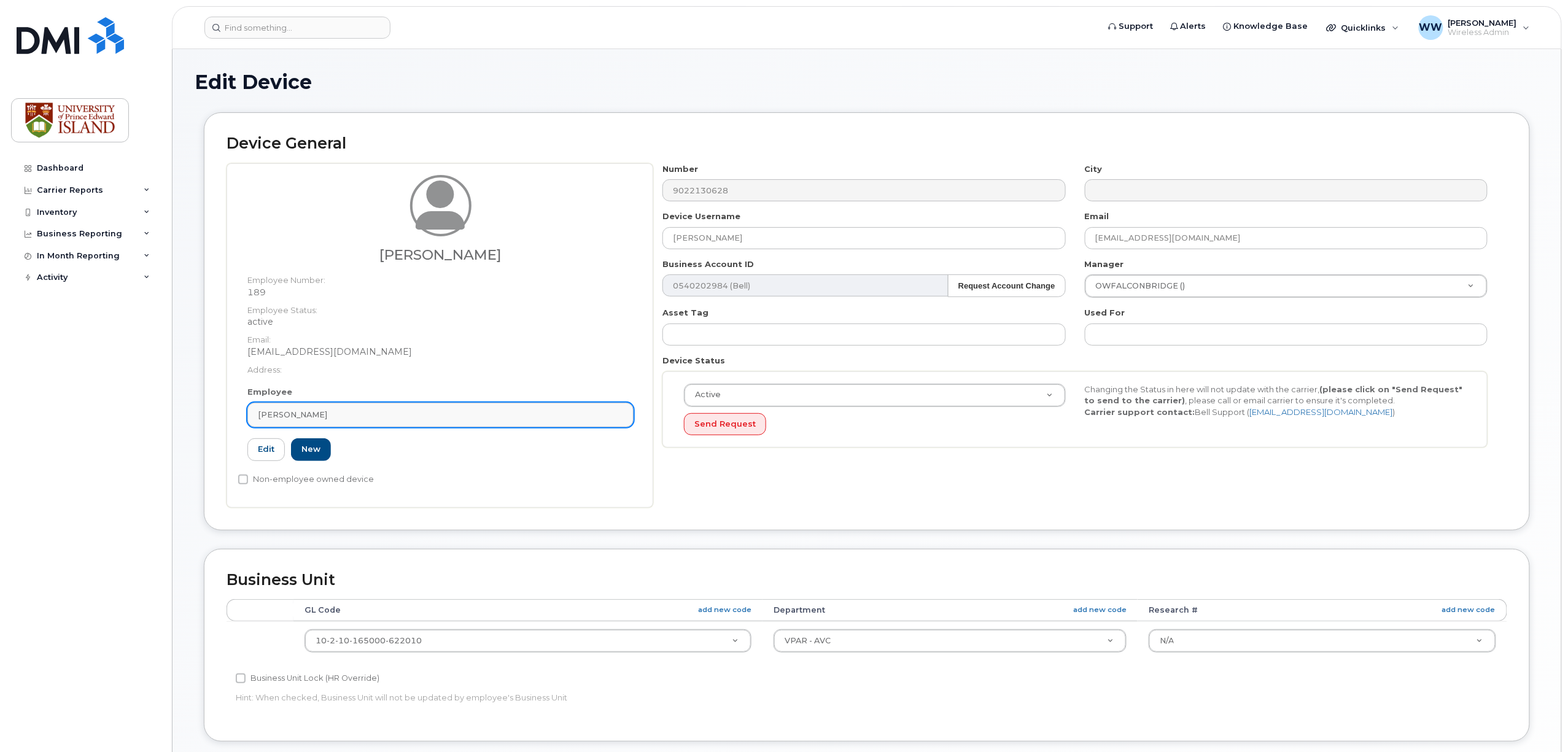
click at [339, 415] on div "[PERSON_NAME]" at bounding box center [440, 414] width 365 height 12
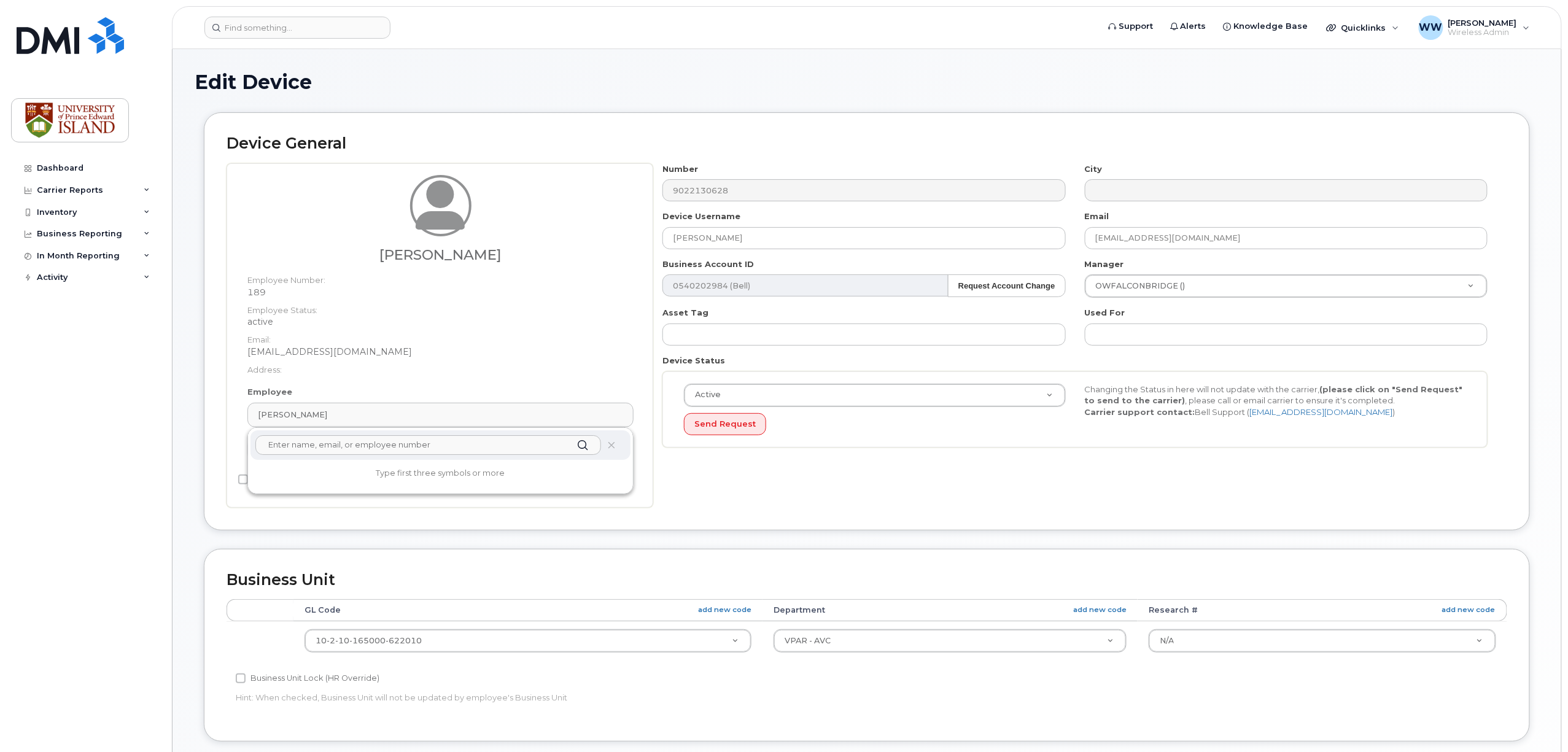
click at [330, 441] on input "text" at bounding box center [429, 445] width 346 height 20
type input "kathry"
click at [762, 485] on div "Number 9022130628 City Device Username Kathryn Grayston Email wweeks@upei.ca Bu…" at bounding box center [1080, 336] width 854 height 345
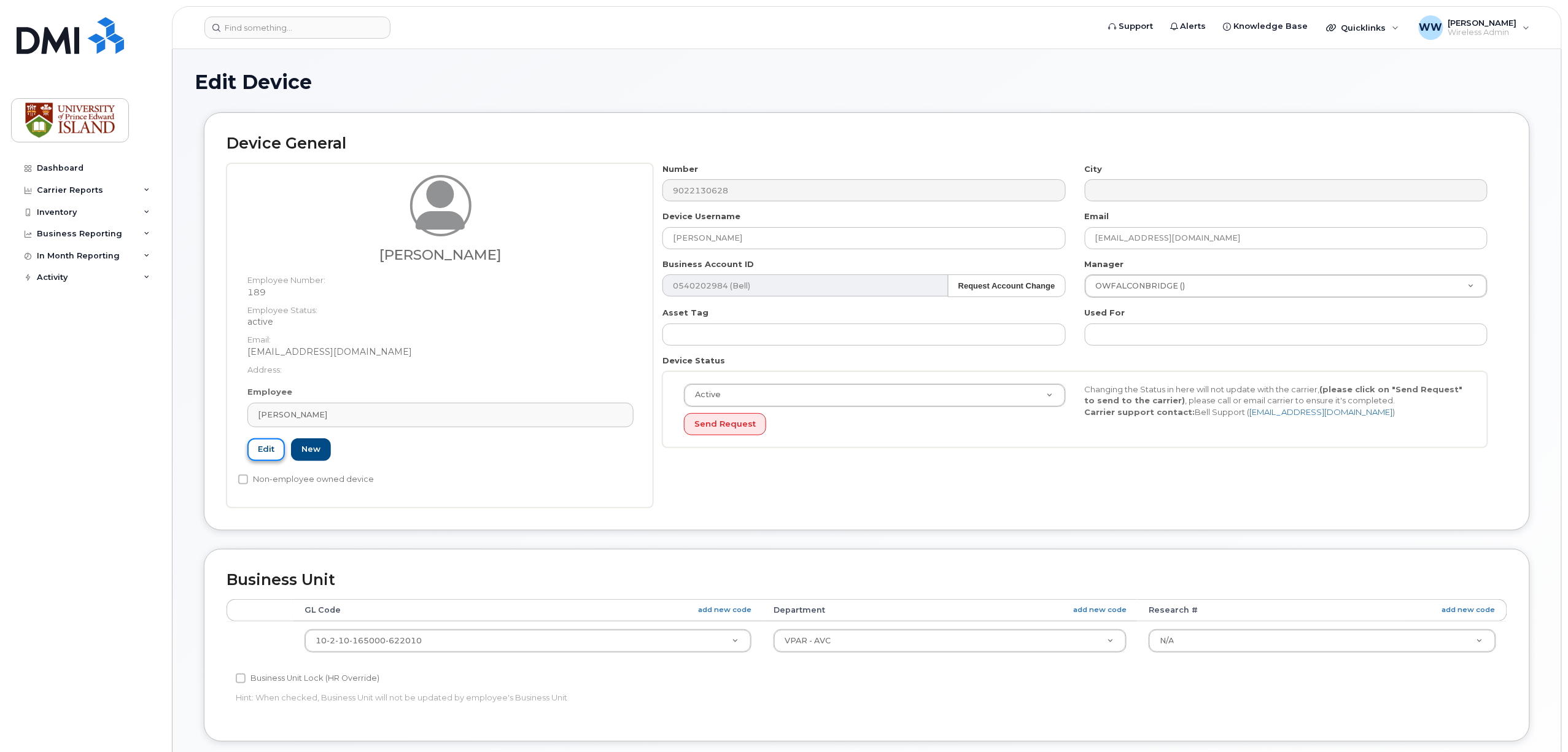
click at [273, 451] on link "Edit" at bounding box center [266, 449] width 37 height 23
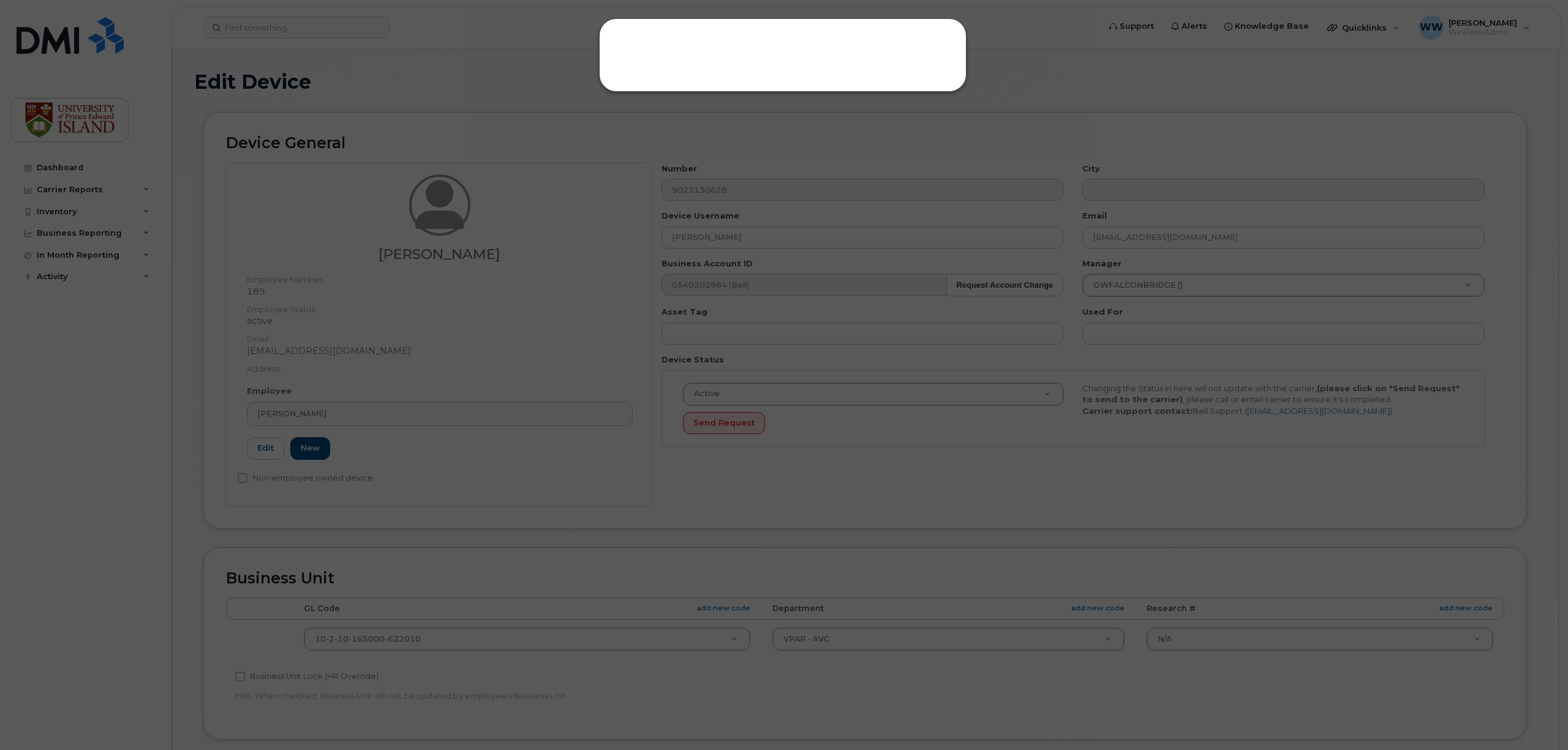
click at [775, 459] on div at bounding box center [784, 375] width 1568 height 750
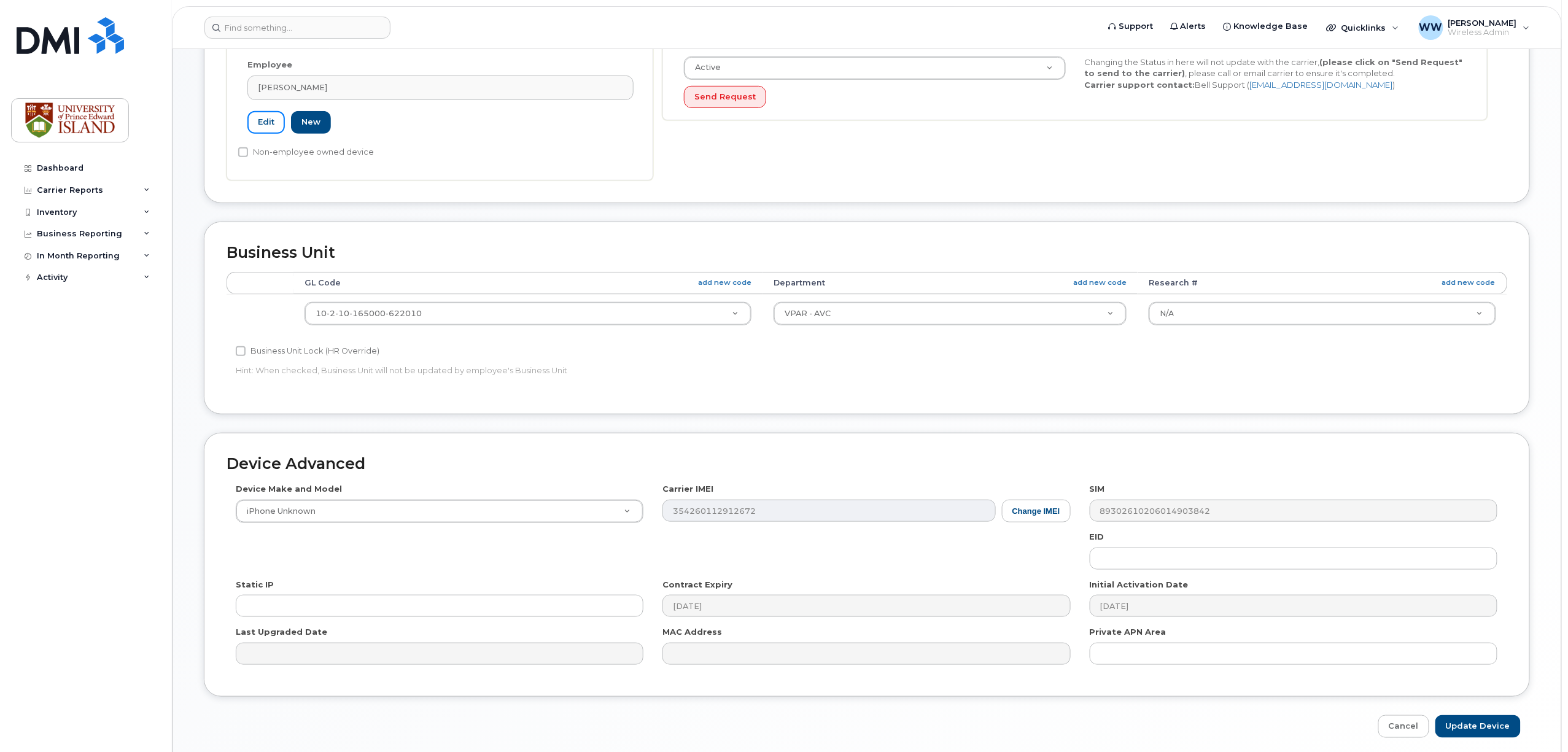
scroll to position [378, 0]
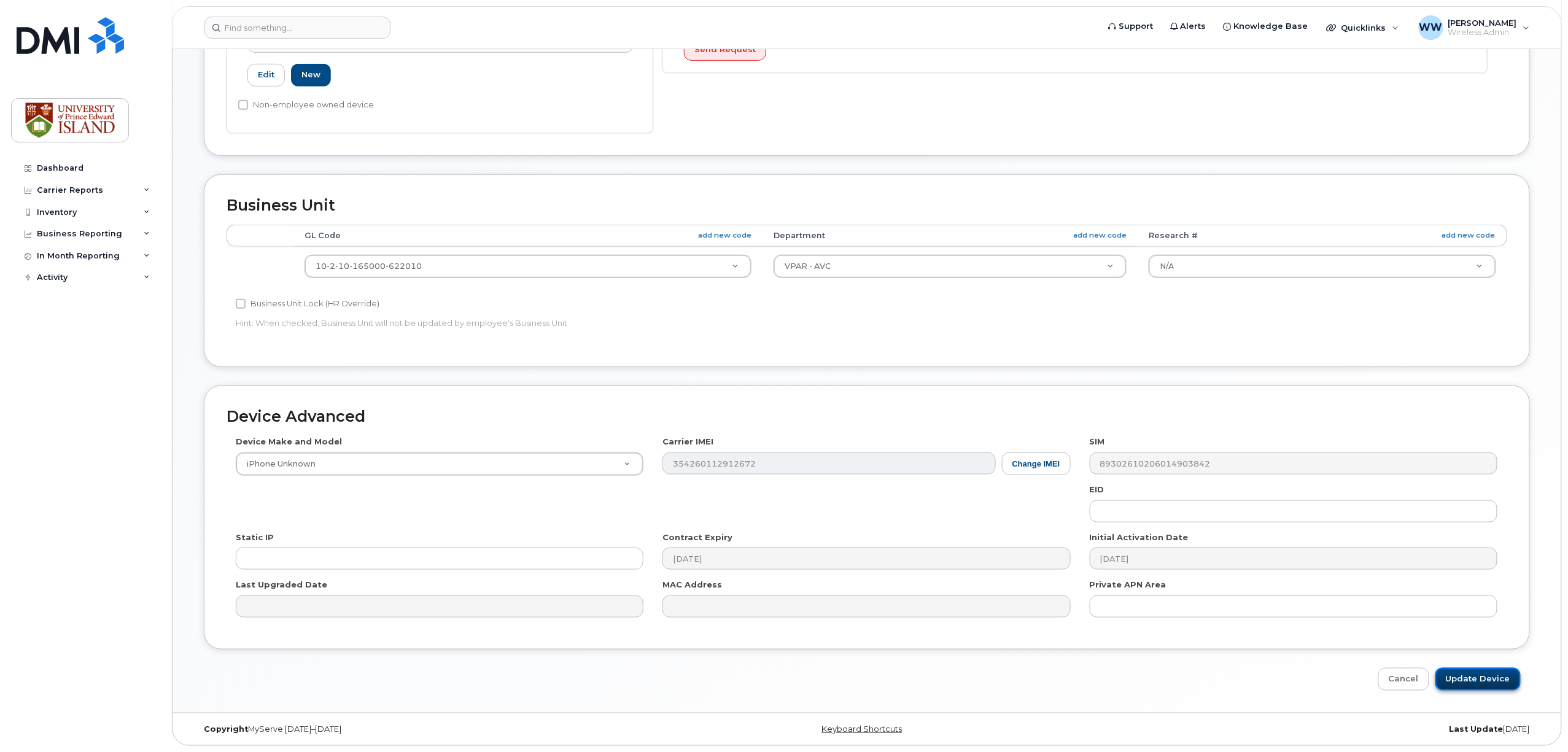
click at [1492, 675] on input "Update Device" at bounding box center [1478, 679] width 85 height 23
type input "Saving..."
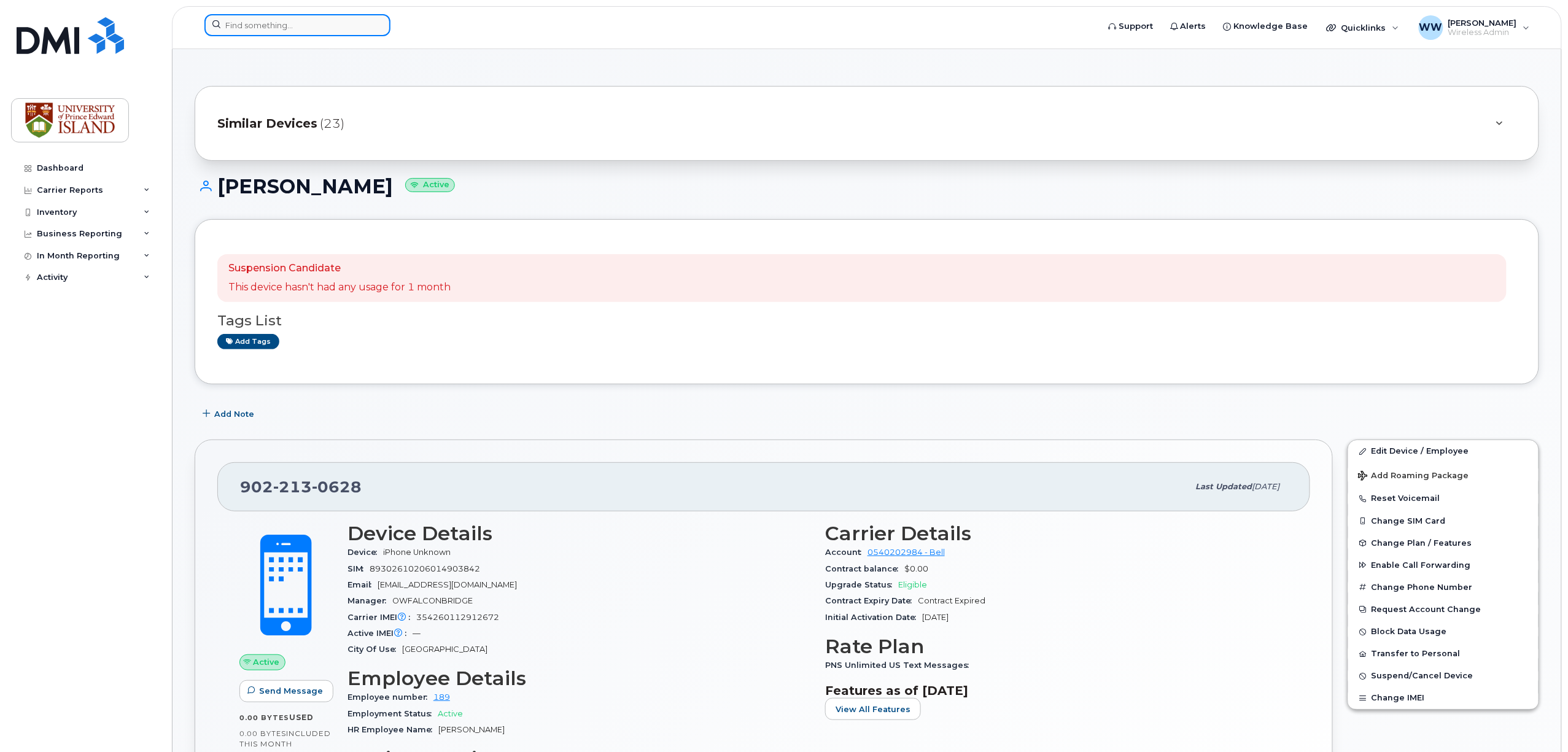
click at [267, 28] on input at bounding box center [298, 25] width 186 height 22
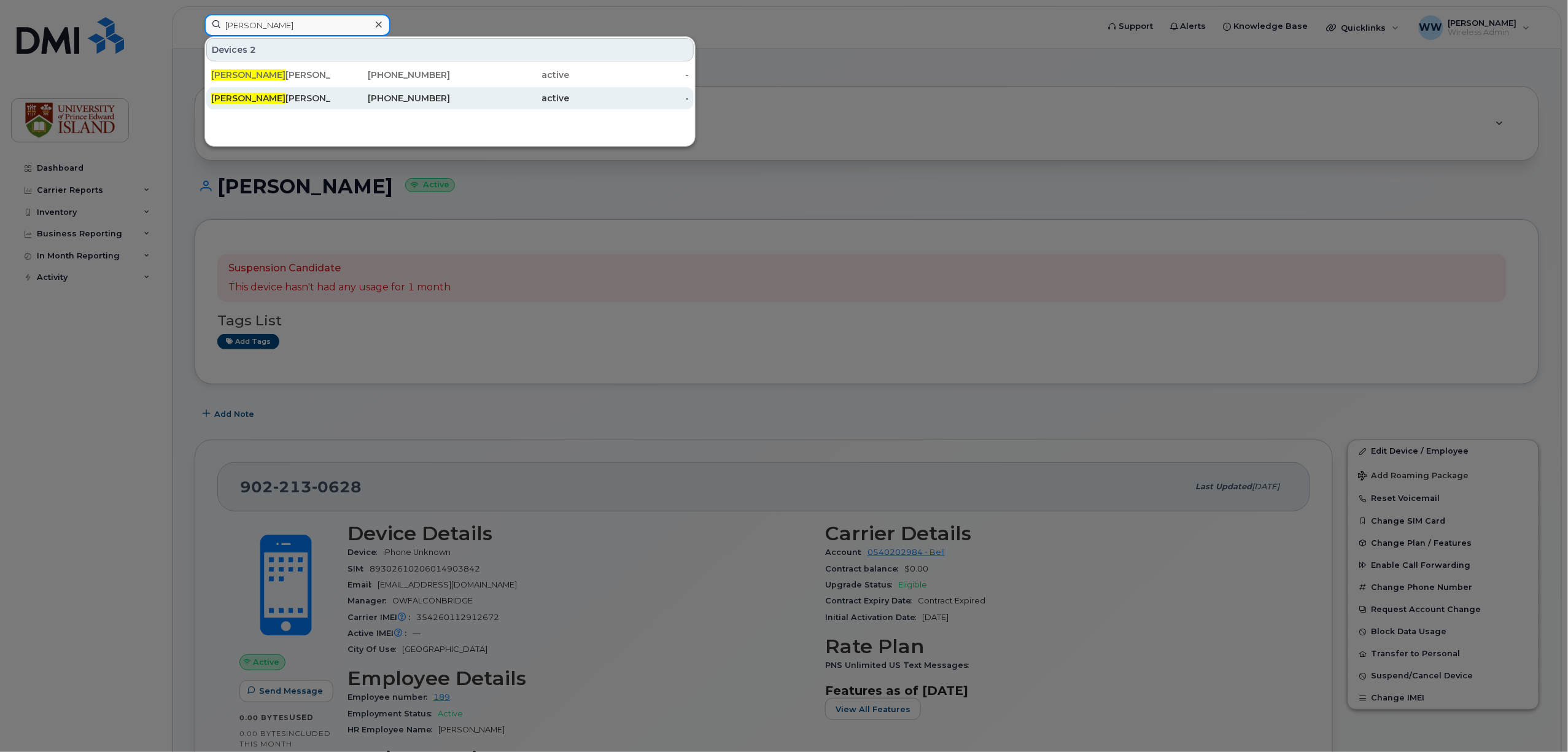
type input "julia"
click at [243, 102] on div "Julia Petrie" at bounding box center [271, 99] width 120 height 12
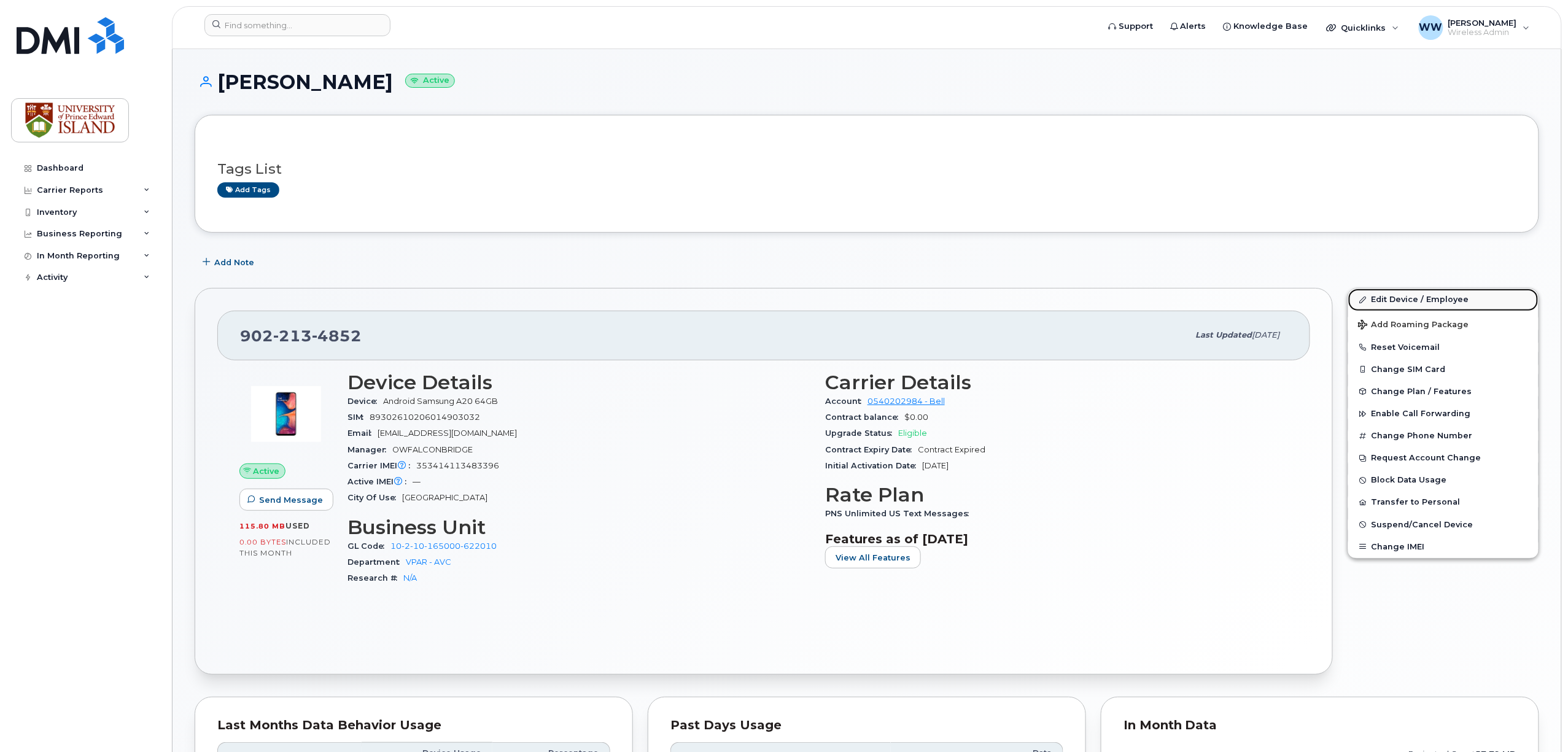
click at [1421, 296] on link "Edit Device / Employee" at bounding box center [1443, 300] width 190 height 22
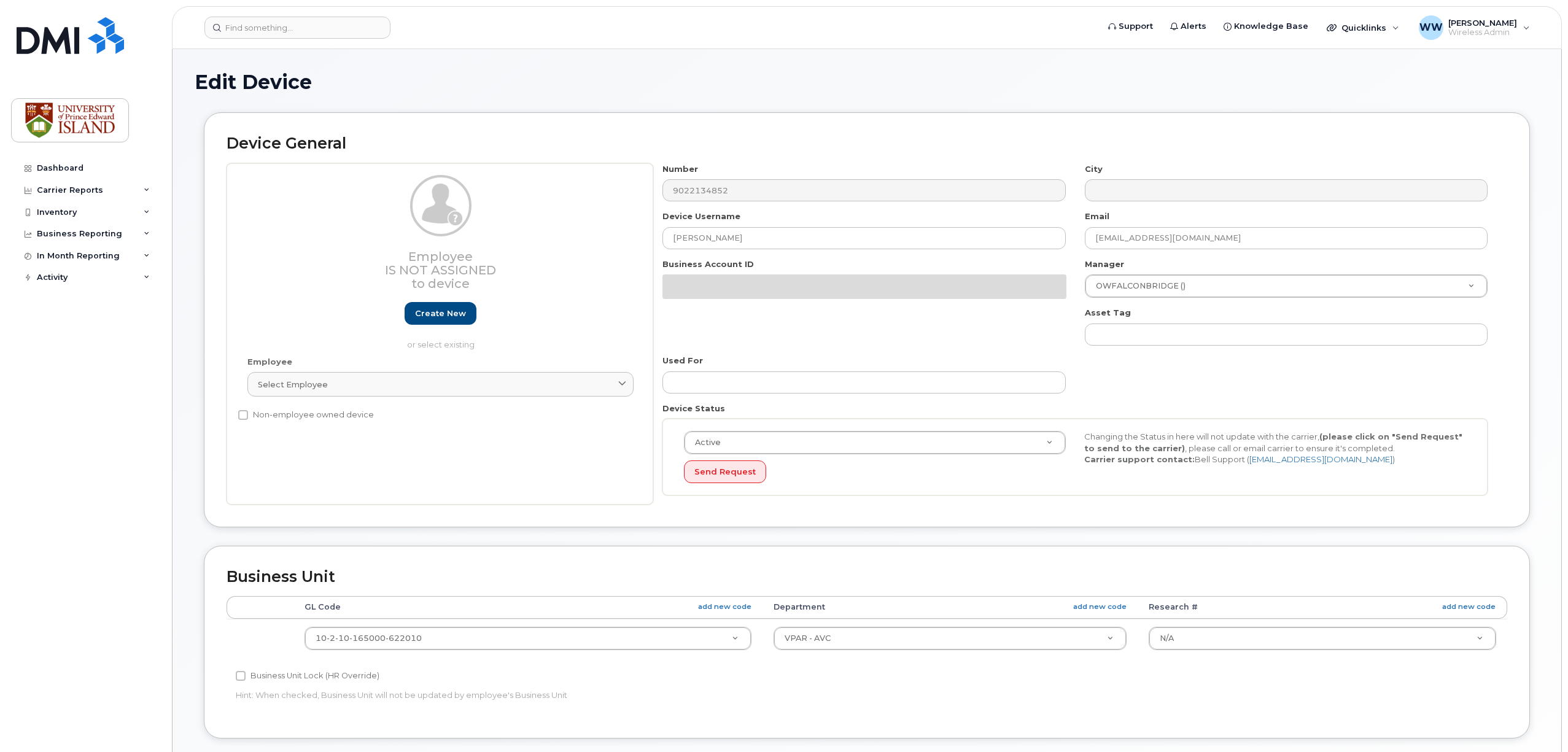
select select "2042298"
select select "2042284"
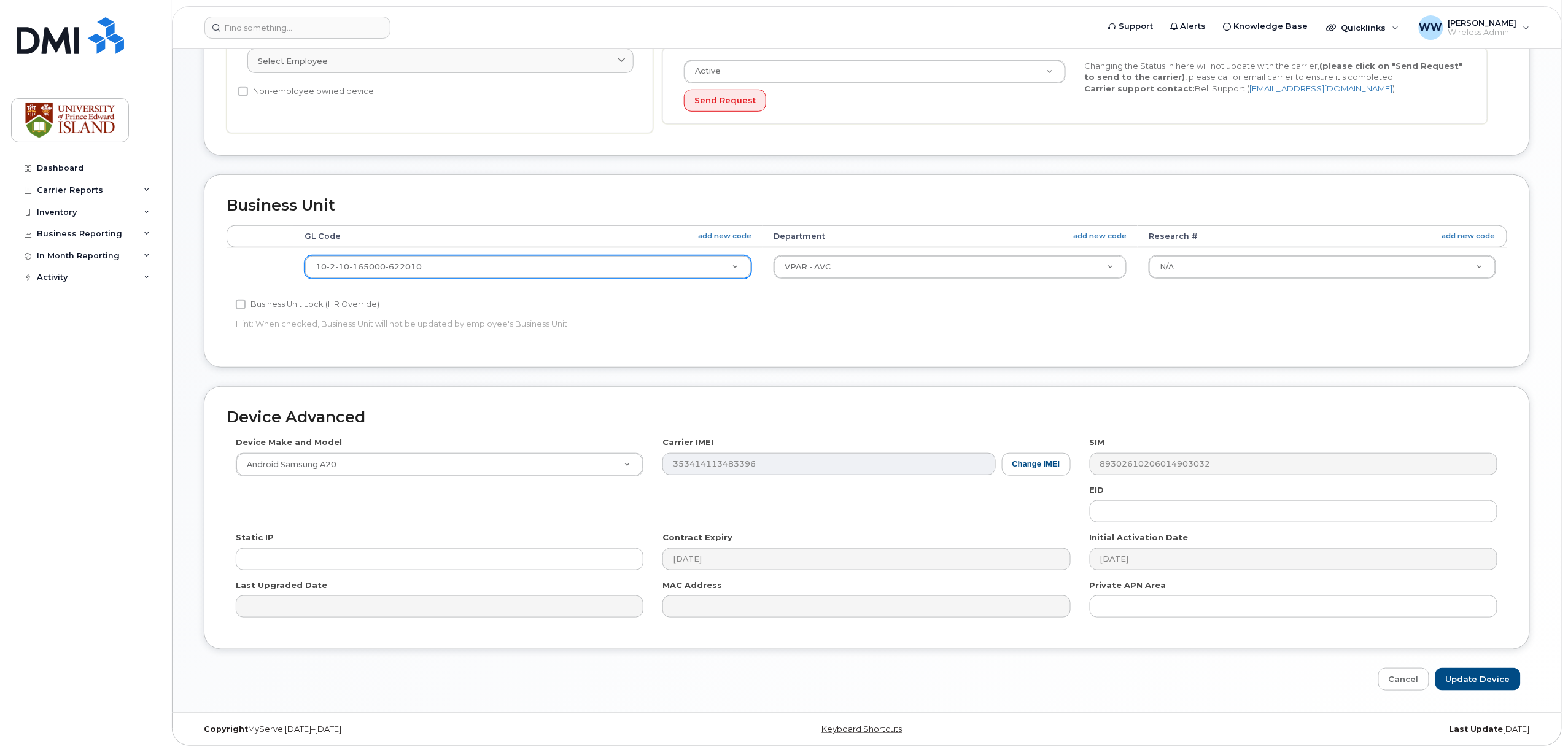
scroll to position [328, 0]
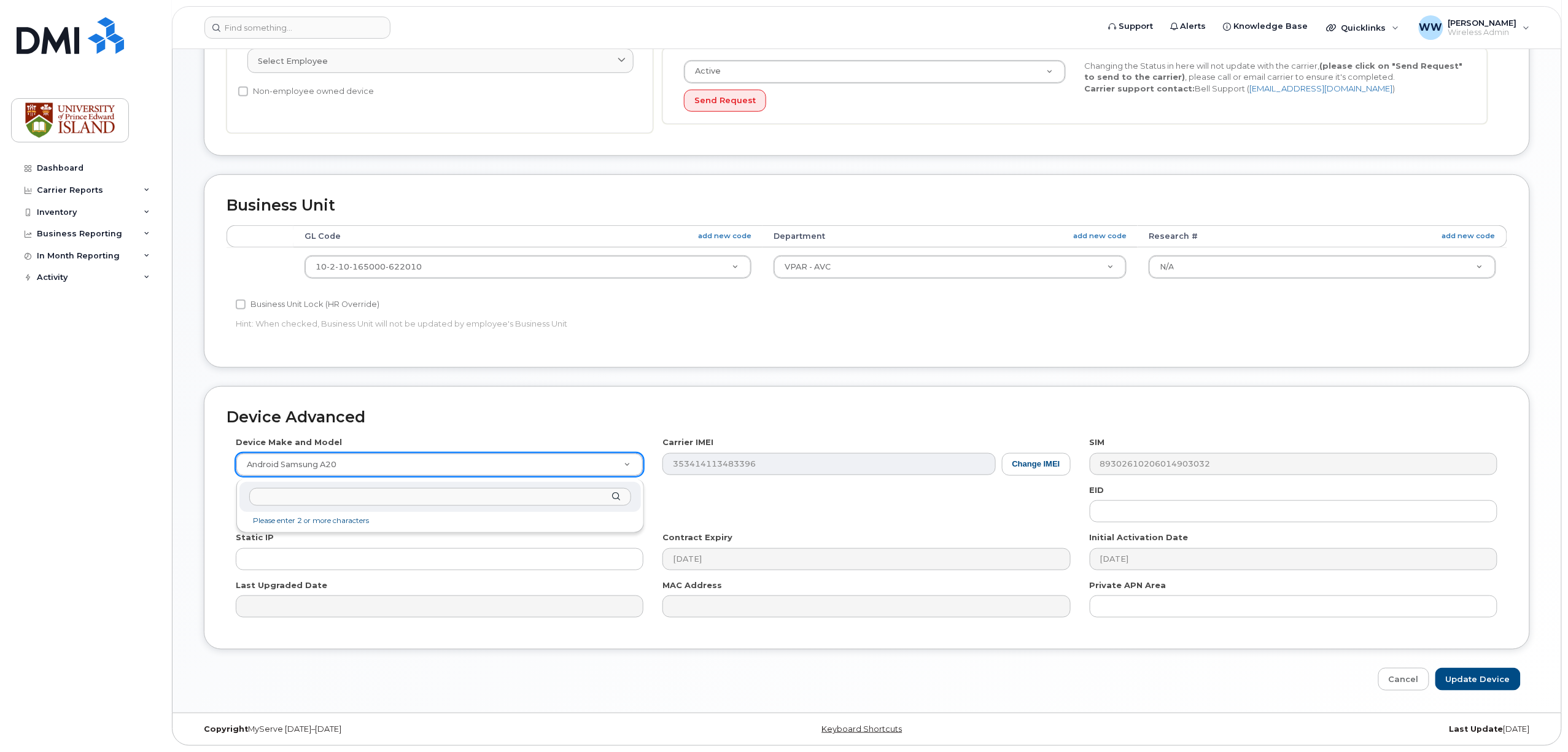
click at [329, 494] on input "text" at bounding box center [440, 497] width 382 height 18
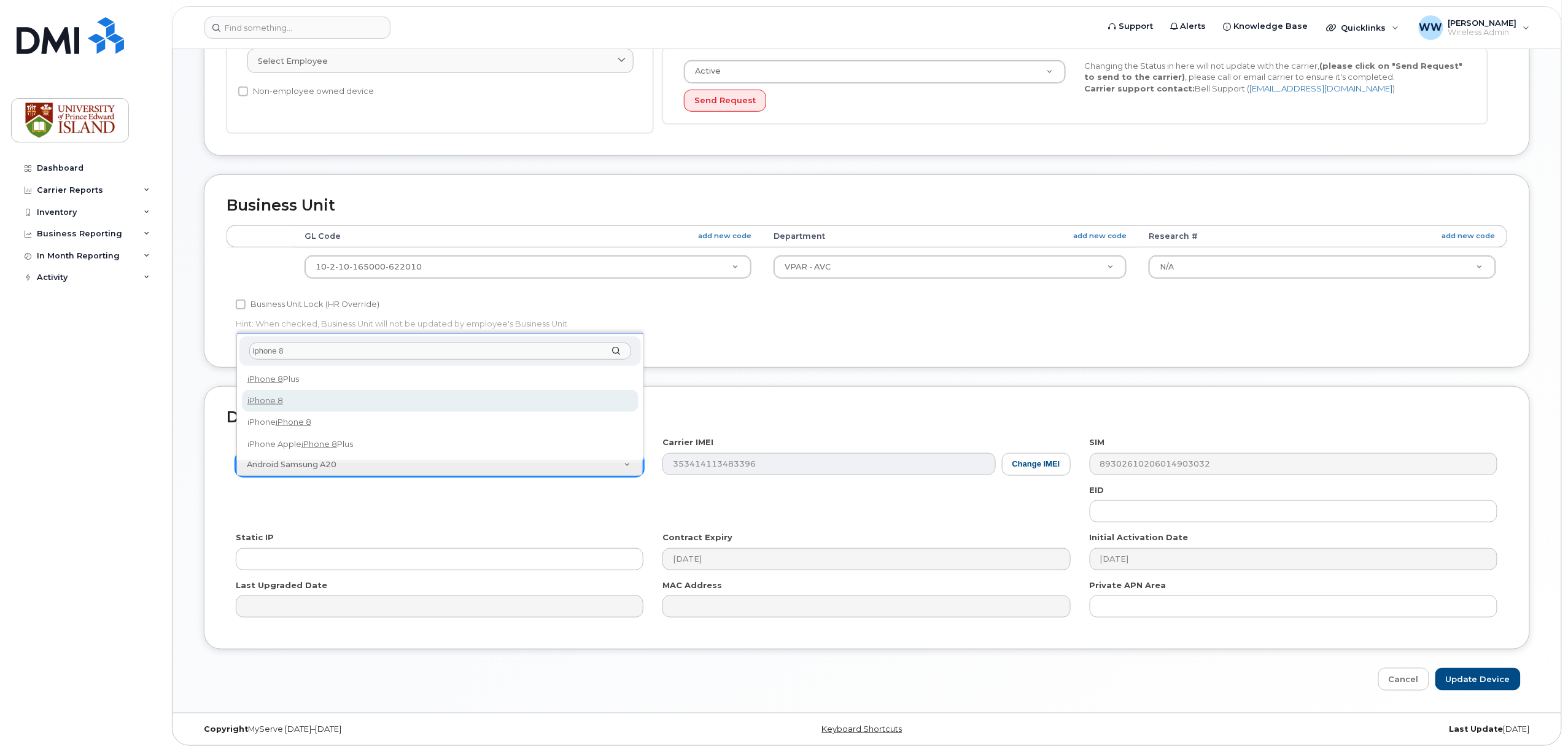
type input "iphone 8"
select select "1420"
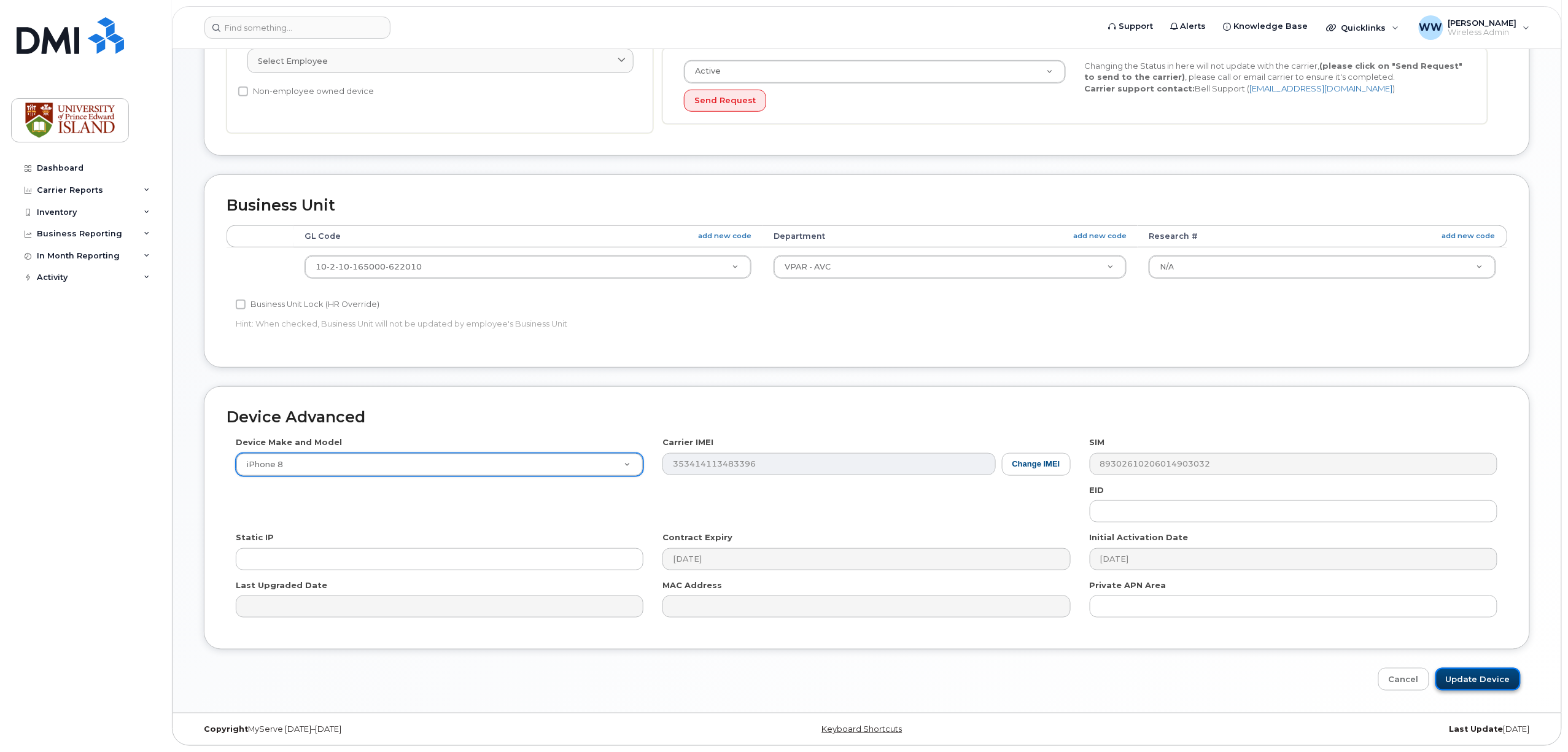
click at [1477, 685] on input "Update Device" at bounding box center [1478, 679] width 85 height 23
type input "Saving..."
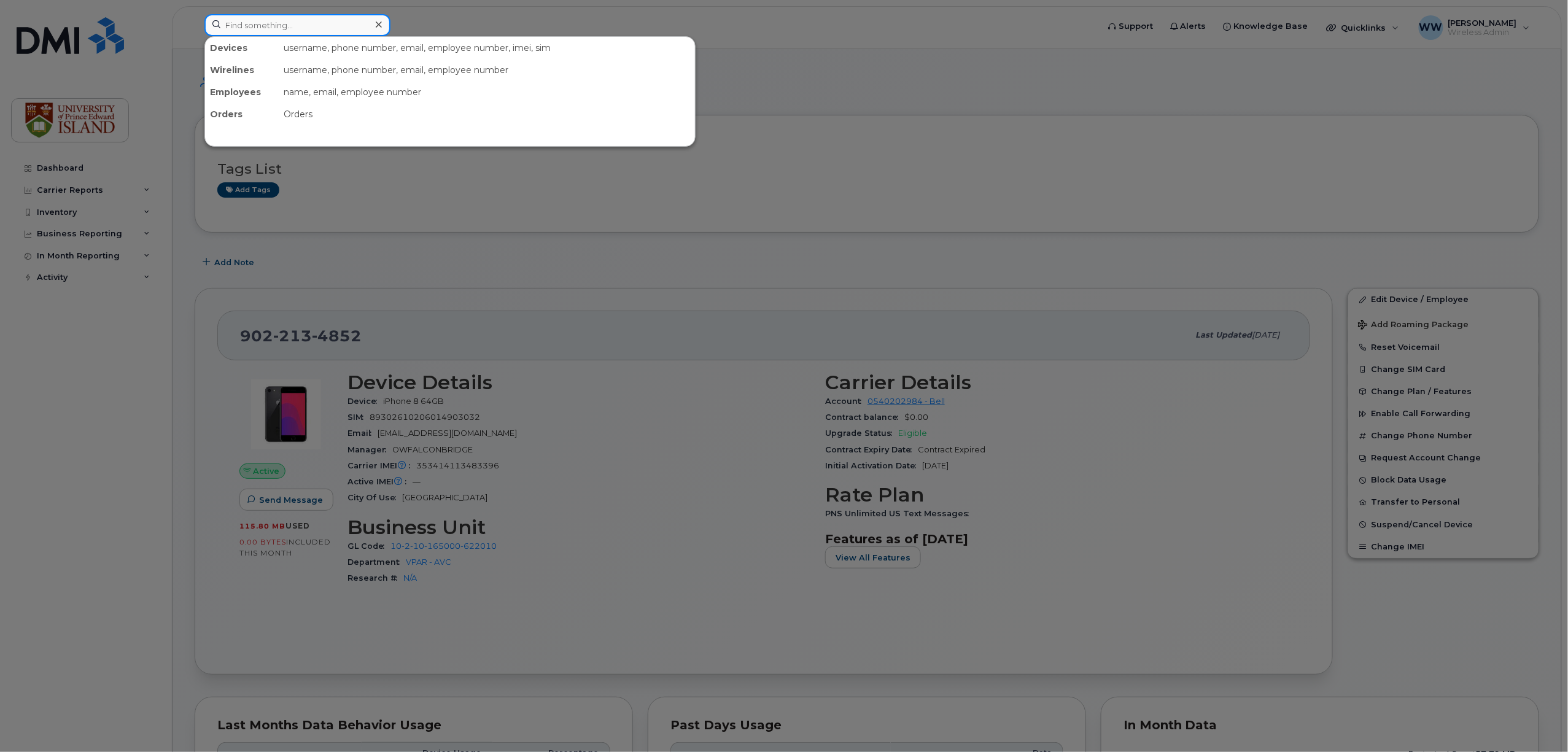
click at [262, 20] on input at bounding box center [298, 25] width 186 height 22
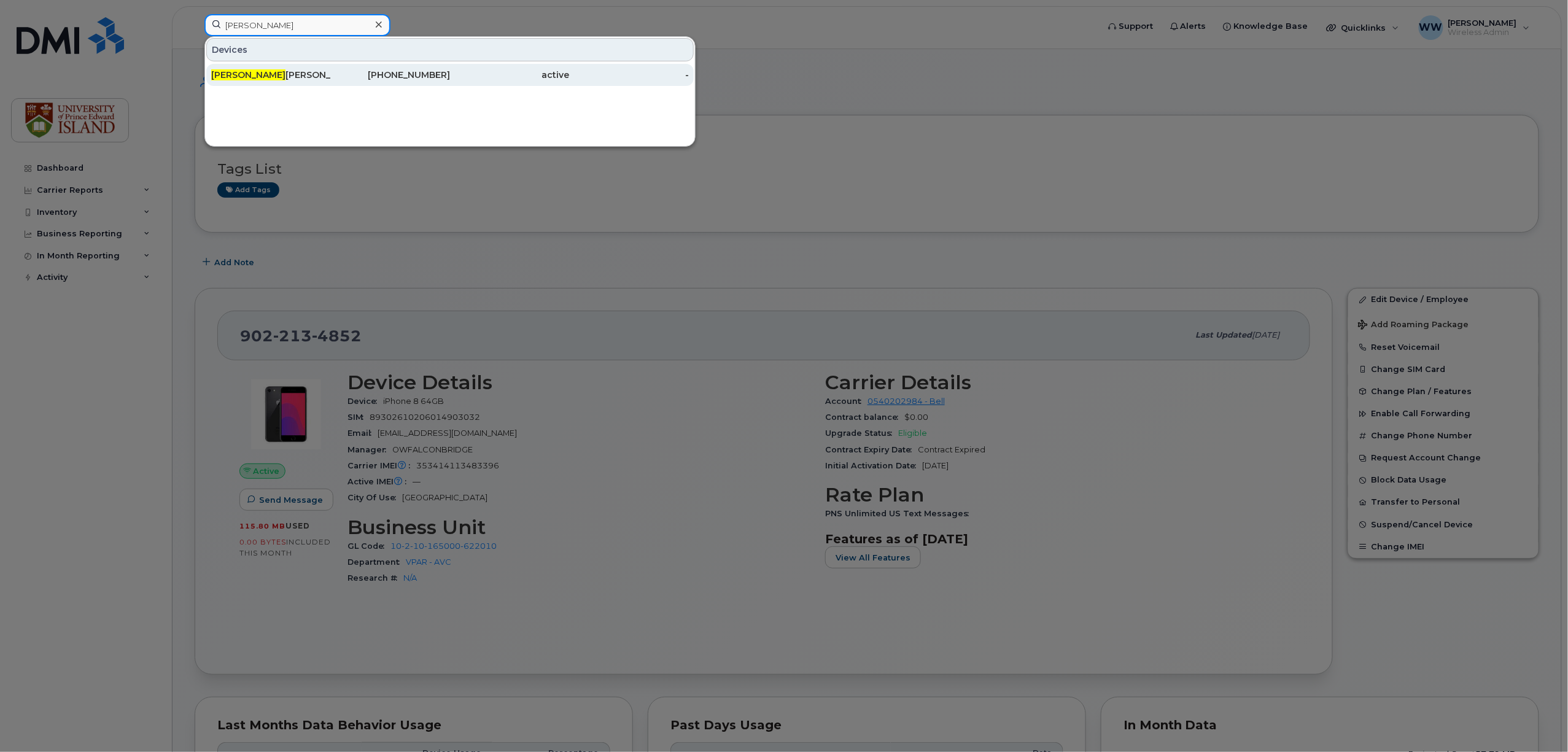
type input "bailey"
click at [245, 77] on div "Bailey Jarvis" at bounding box center [271, 75] width 120 height 12
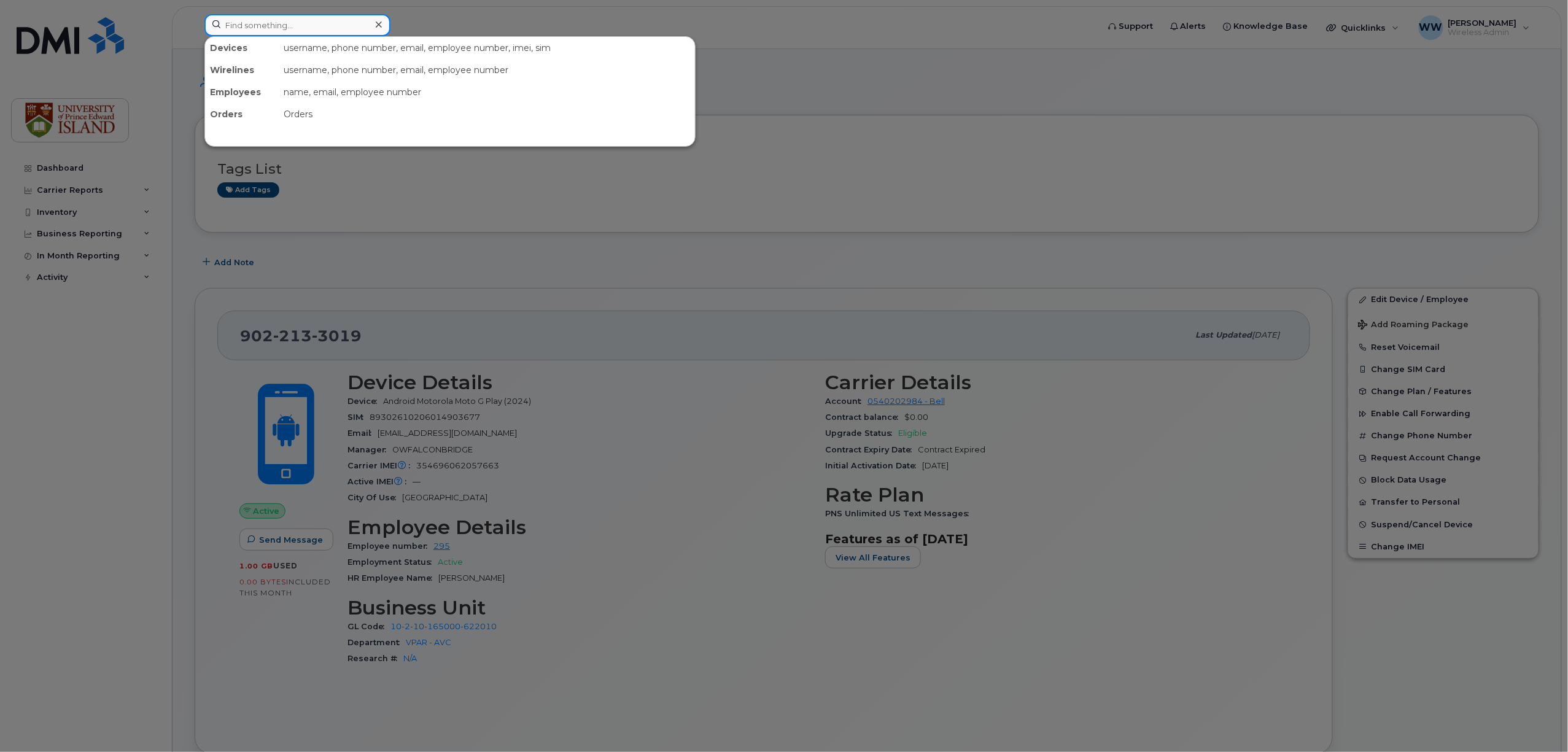
click at [325, 30] on input at bounding box center [298, 25] width 186 height 22
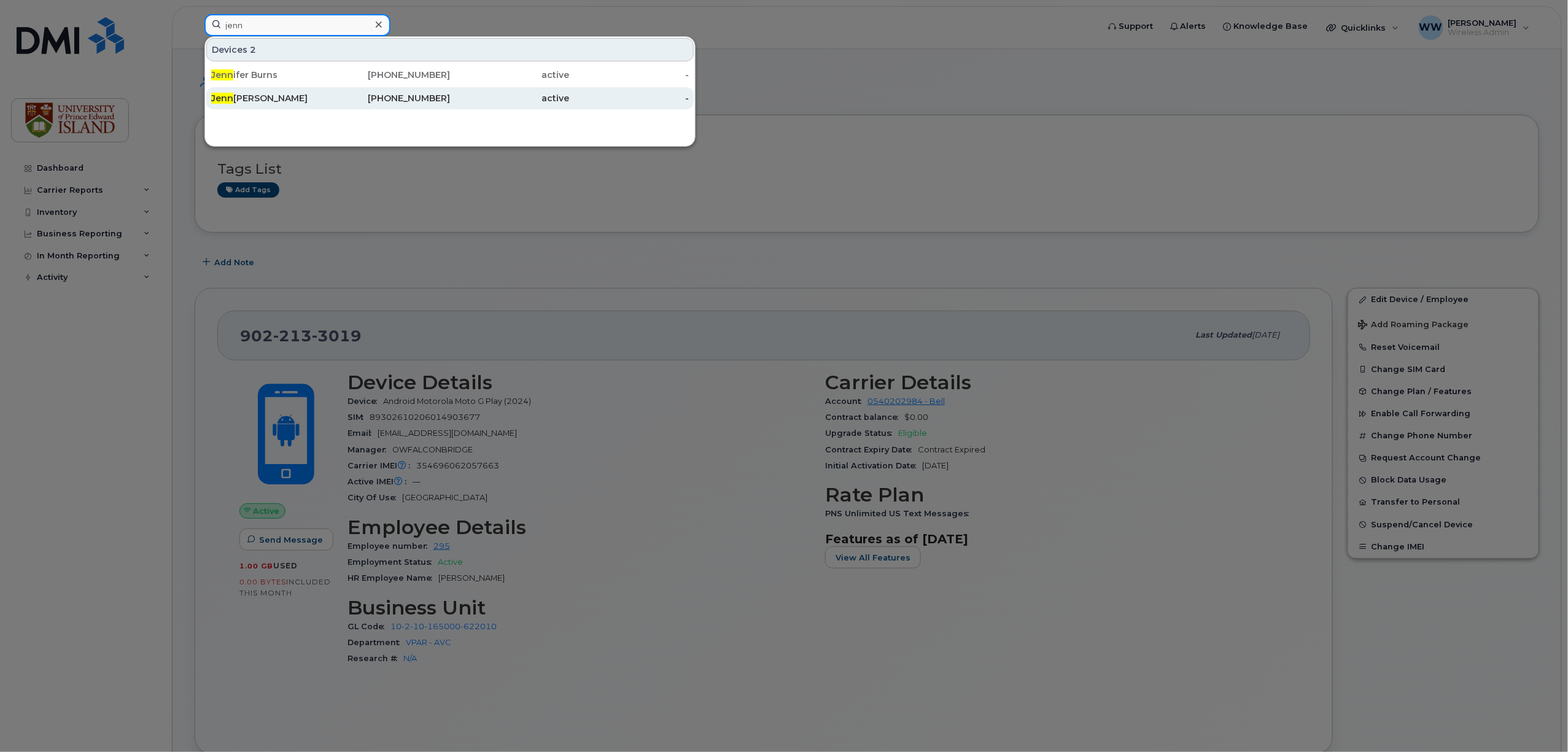
type input "jenn"
click at [273, 96] on div "[PERSON_NAME]" at bounding box center [271, 99] width 120 height 12
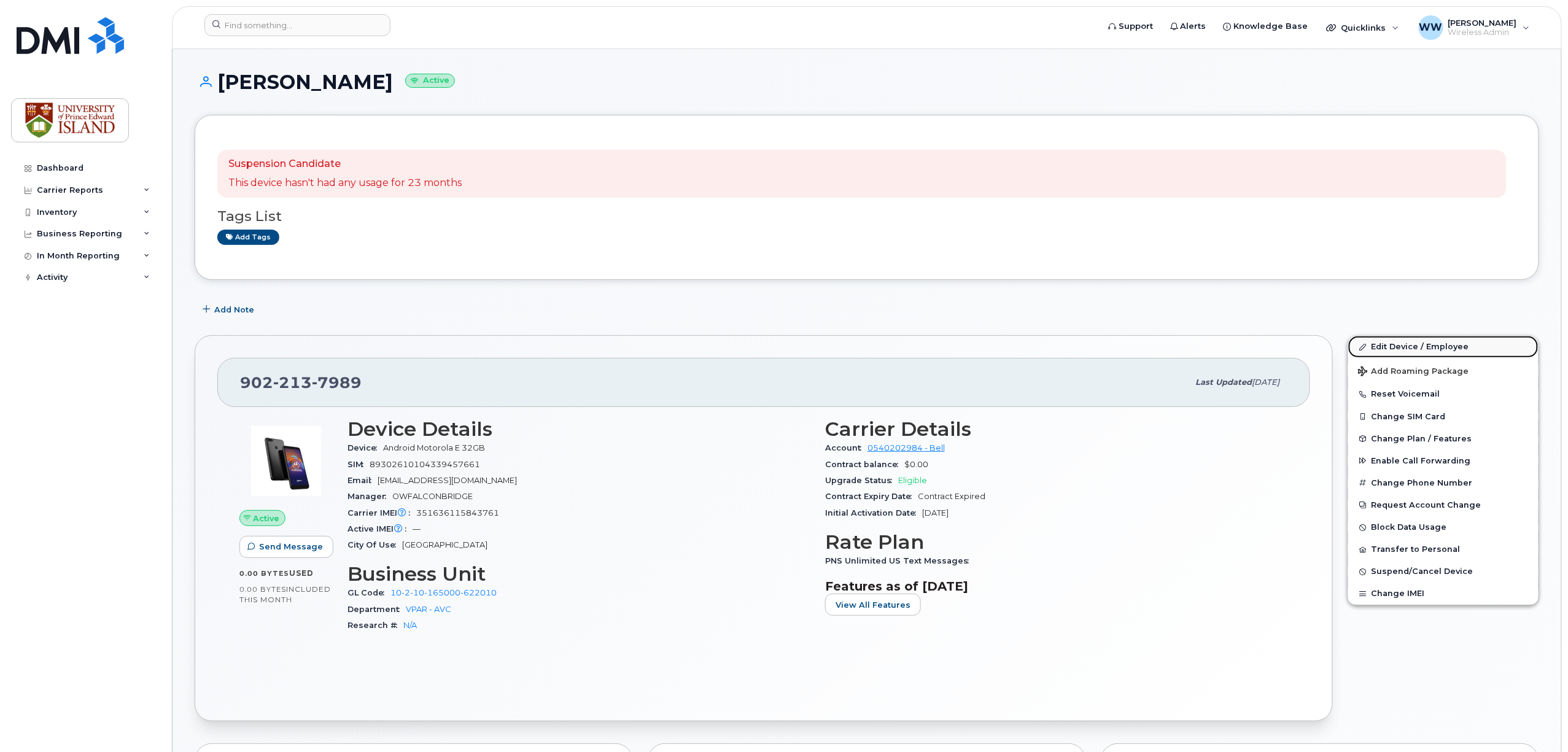
click at [1405, 345] on link "Edit Device / Employee" at bounding box center [1443, 347] width 190 height 22
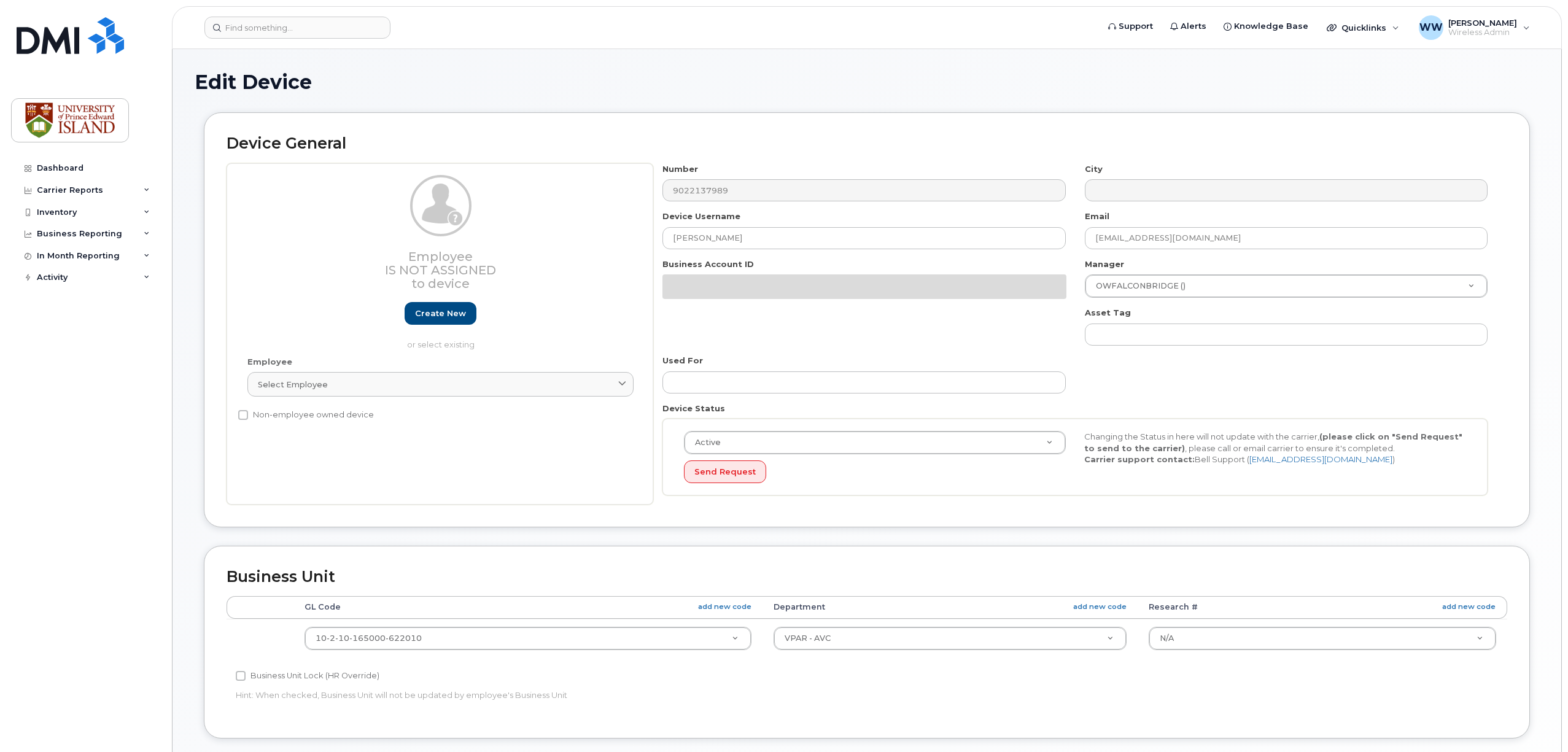
select select "2042298"
select select "2042284"
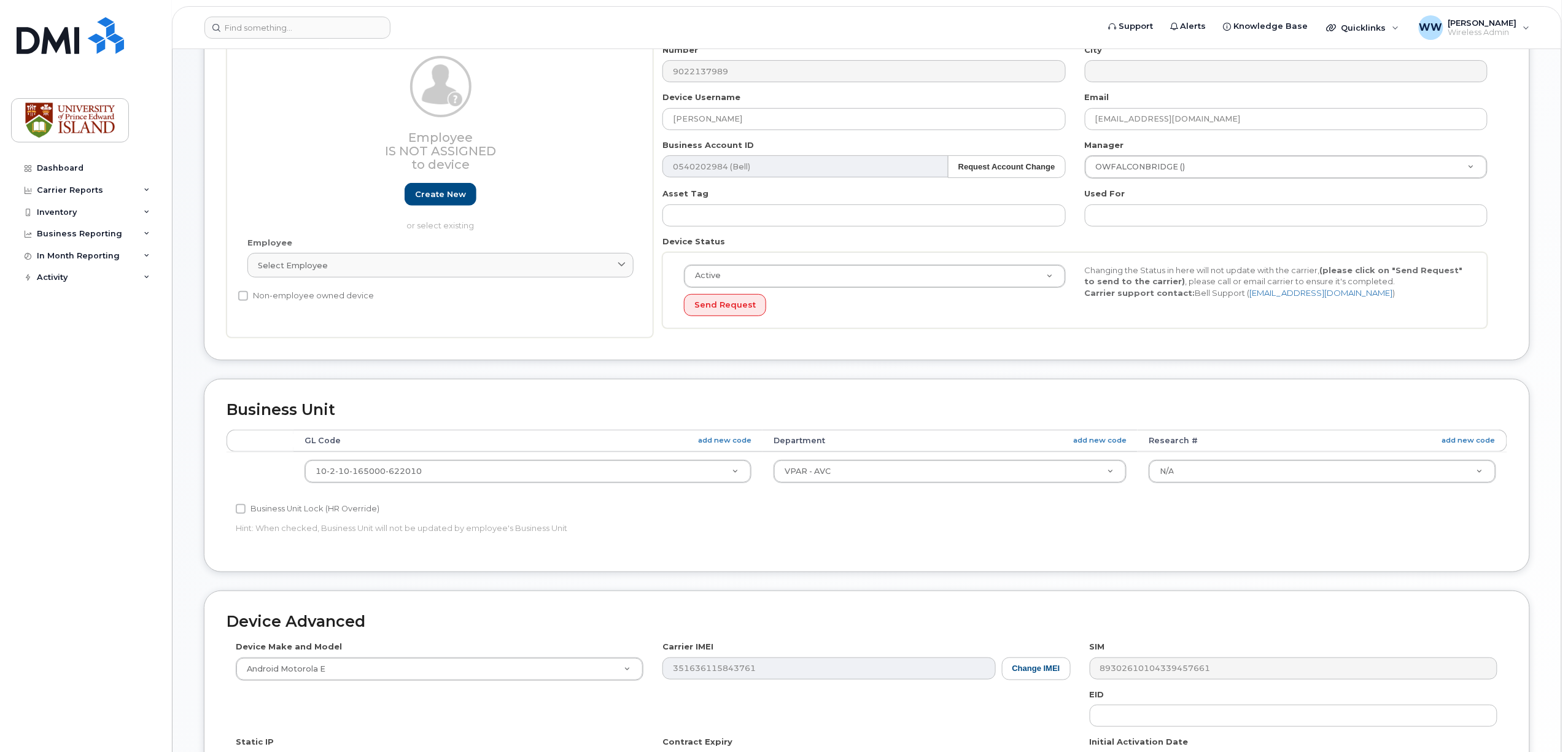
scroll to position [163, 0]
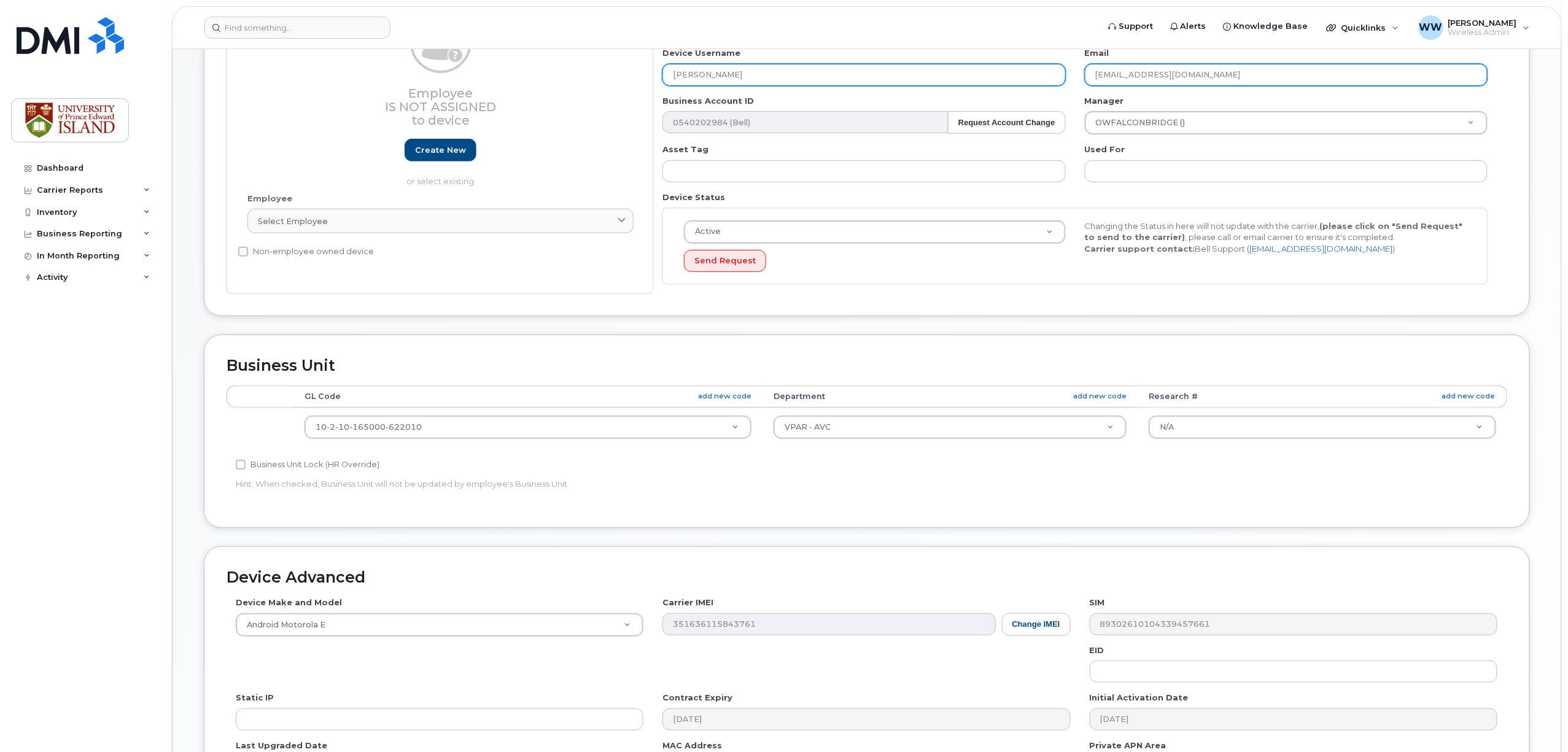
drag, startPoint x: 1177, startPoint y: 77, endPoint x: 1040, endPoint y: 83, distance: 137.1
click at [1040, 83] on div "Number 9022137989 City Device Username [PERSON_NAME] Email [EMAIL_ADDRESS][DOMA…" at bounding box center [1075, 147] width 844 height 294
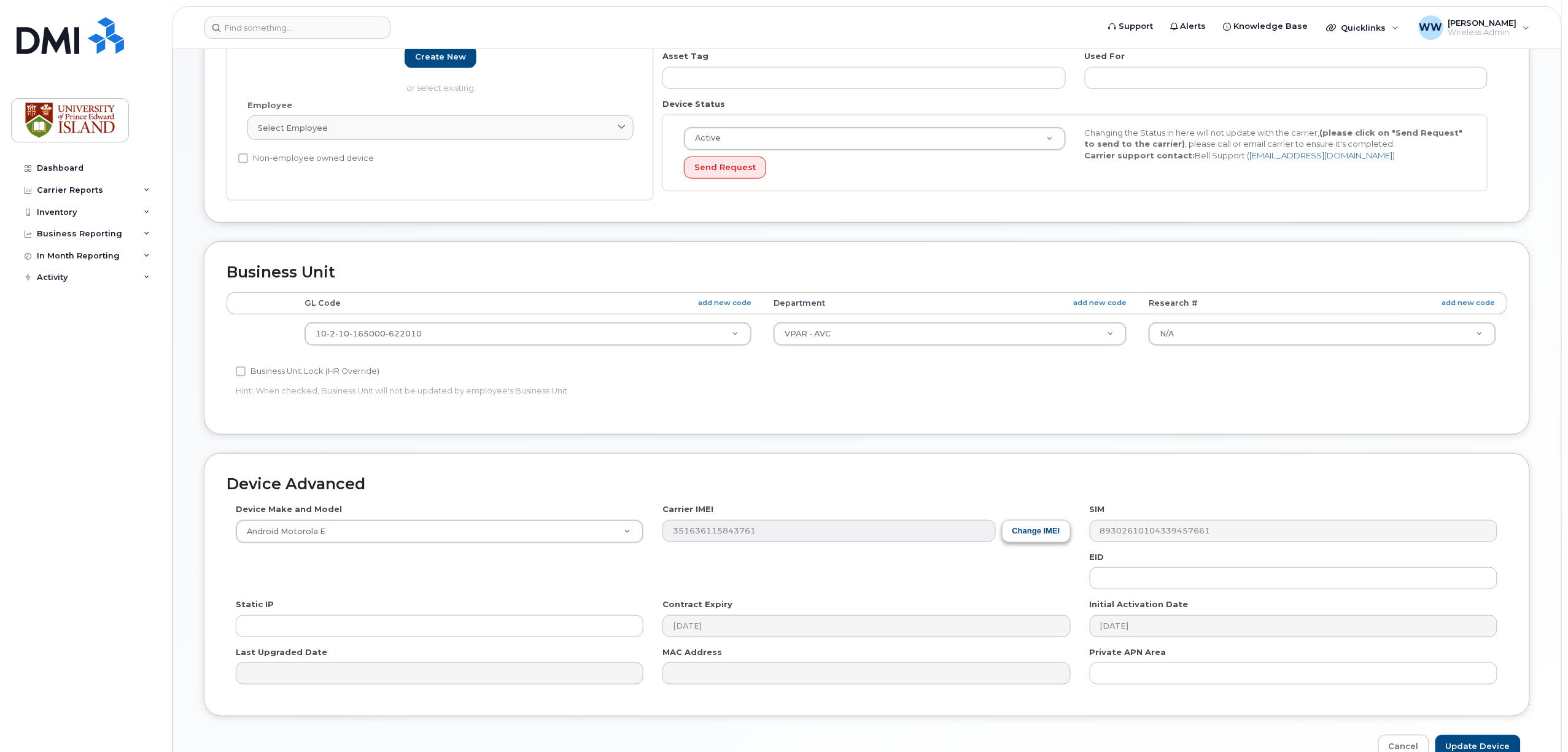
scroll to position [328, 0]
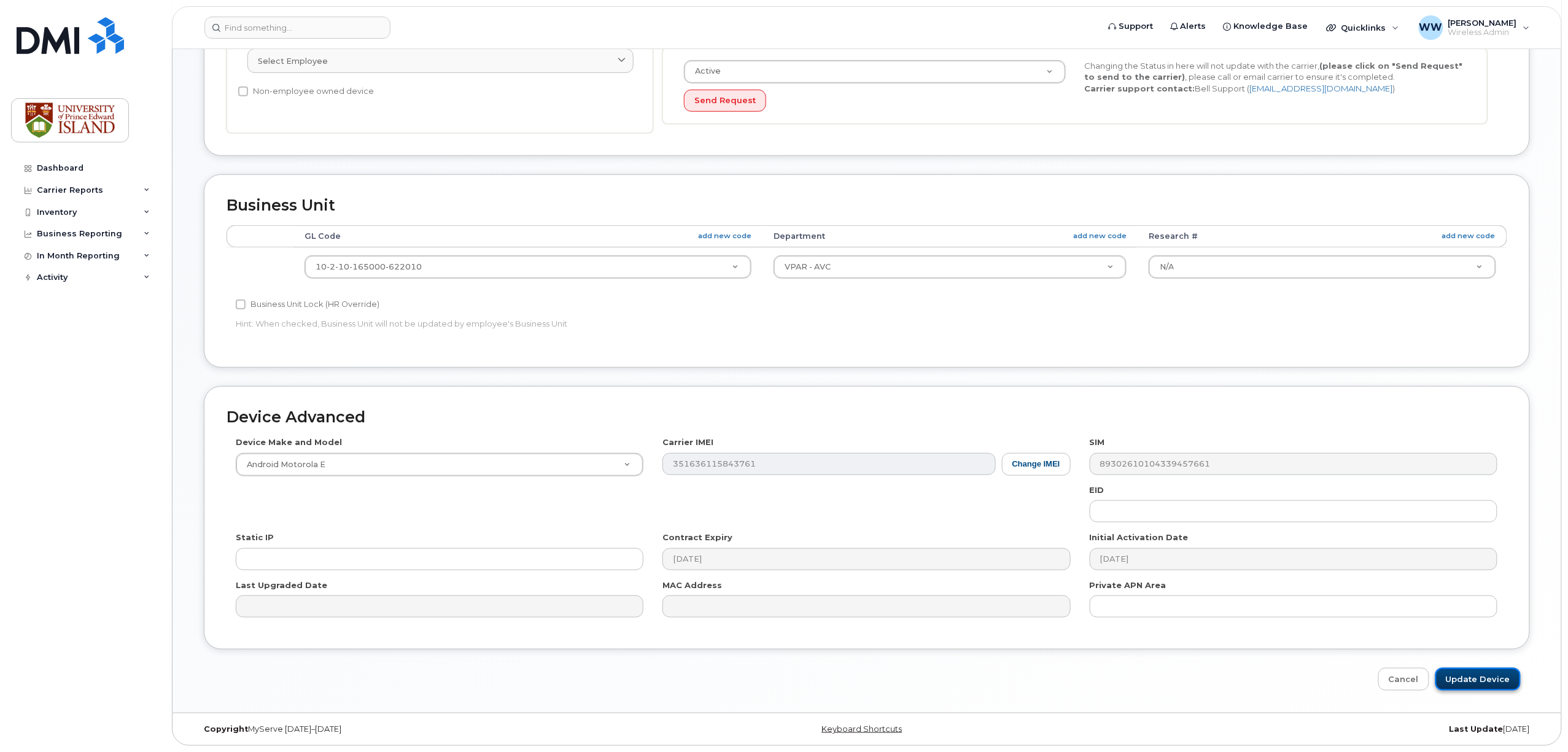
click at [1472, 685] on input "Update Device" at bounding box center [1478, 679] width 85 height 23
type input "Saving..."
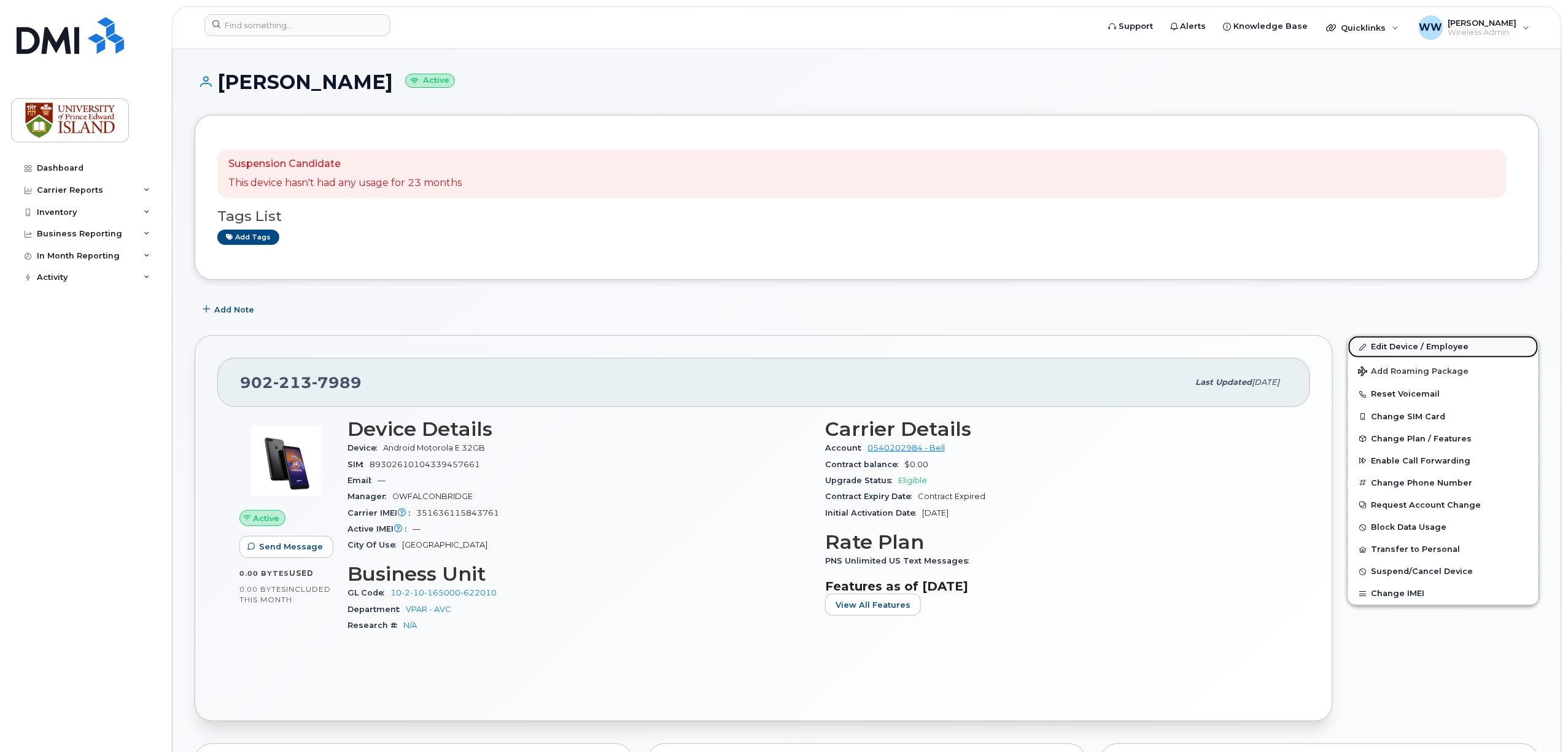
click at [1401, 344] on link "Edit Device / Employee" at bounding box center [1443, 347] width 190 height 22
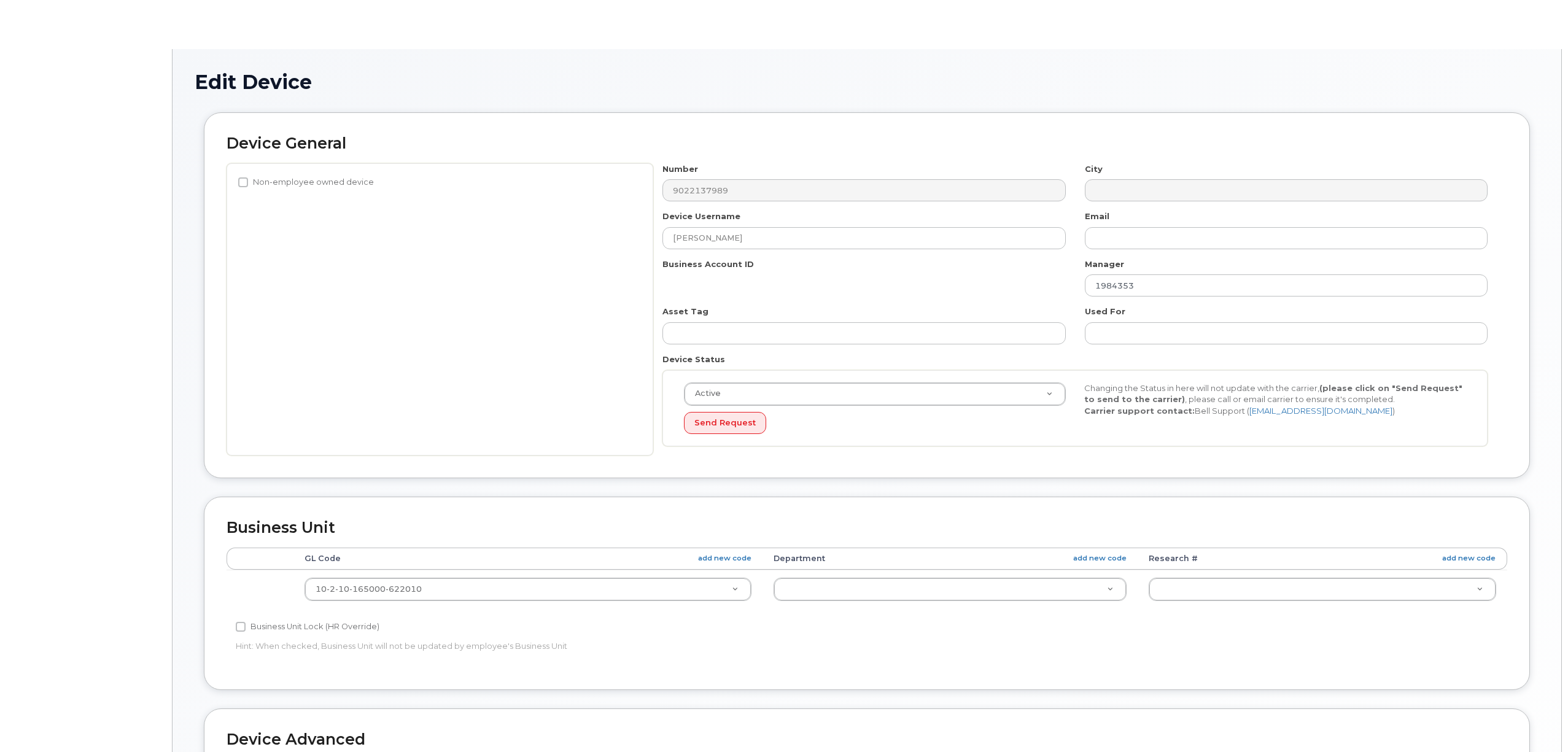
select select "2042298"
select select "2042284"
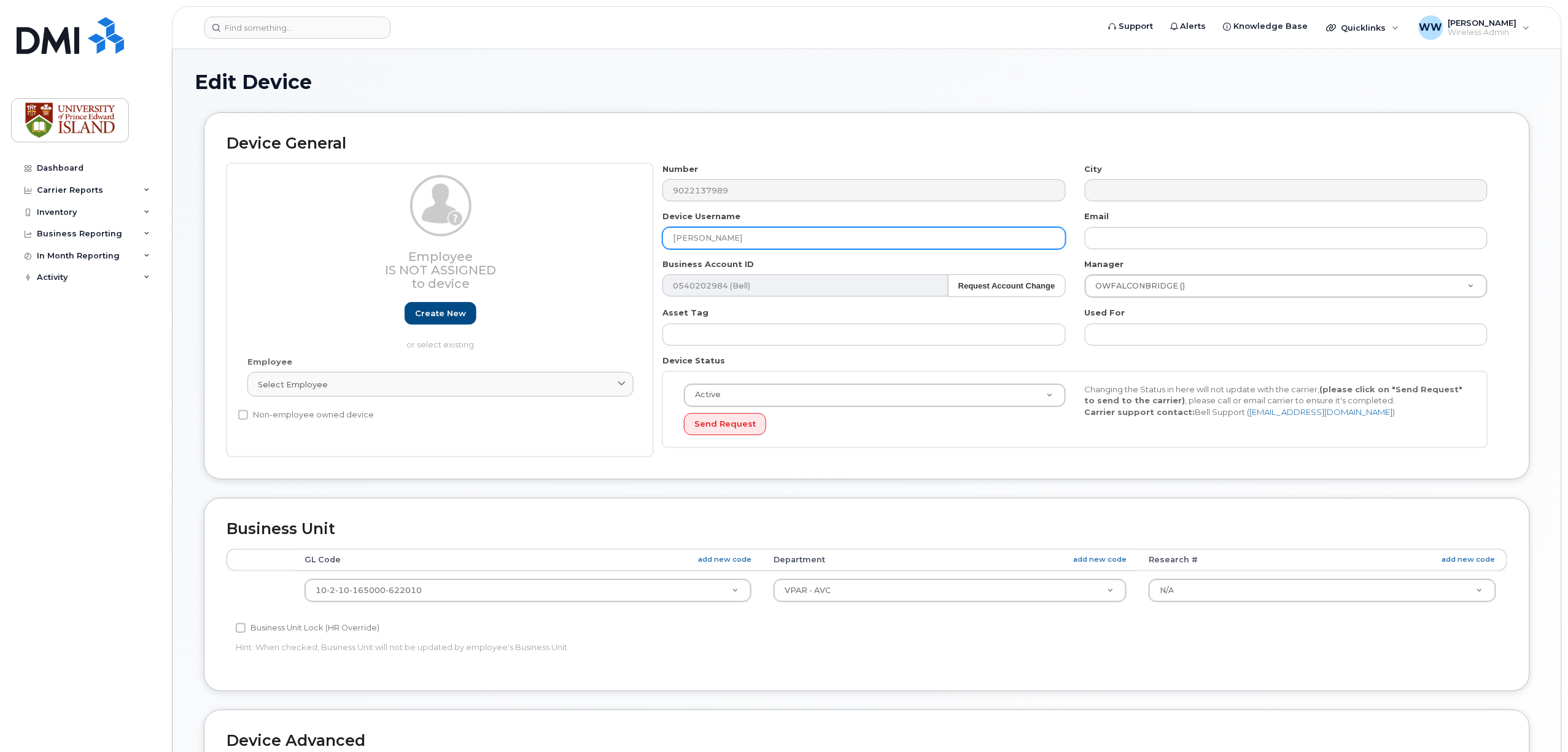
drag, startPoint x: 748, startPoint y: 232, endPoint x: 460, endPoint y: 232, distance: 288.0
click at [460, 232] on div "Employee Is not assigned to device Create new or select existing Employee Selec…" at bounding box center [867, 310] width 1281 height 294
type input "tbd"
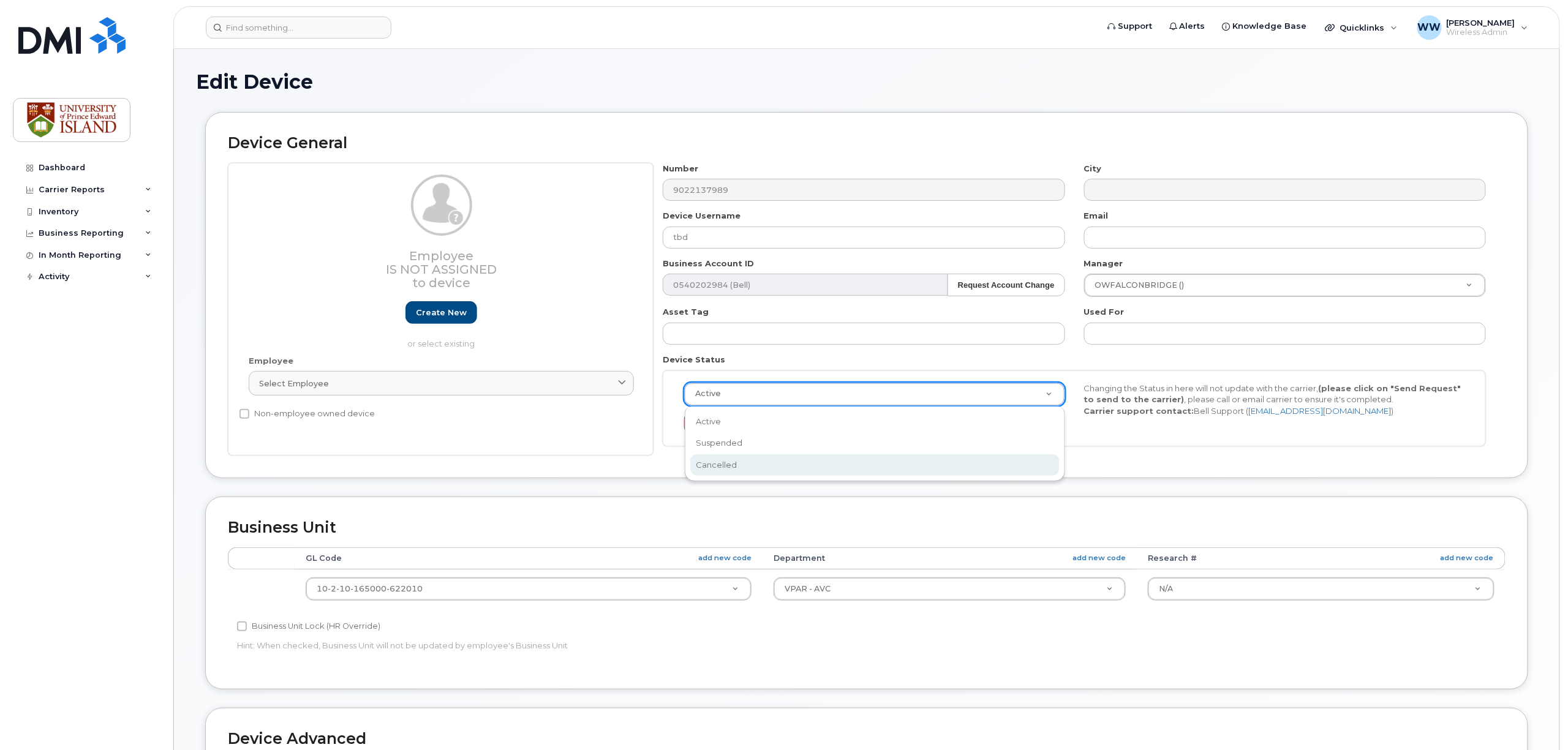
scroll to position [0, 3]
select select "cancelled"
click at [724, 424] on button "Send Request" at bounding box center [722, 423] width 82 height 23
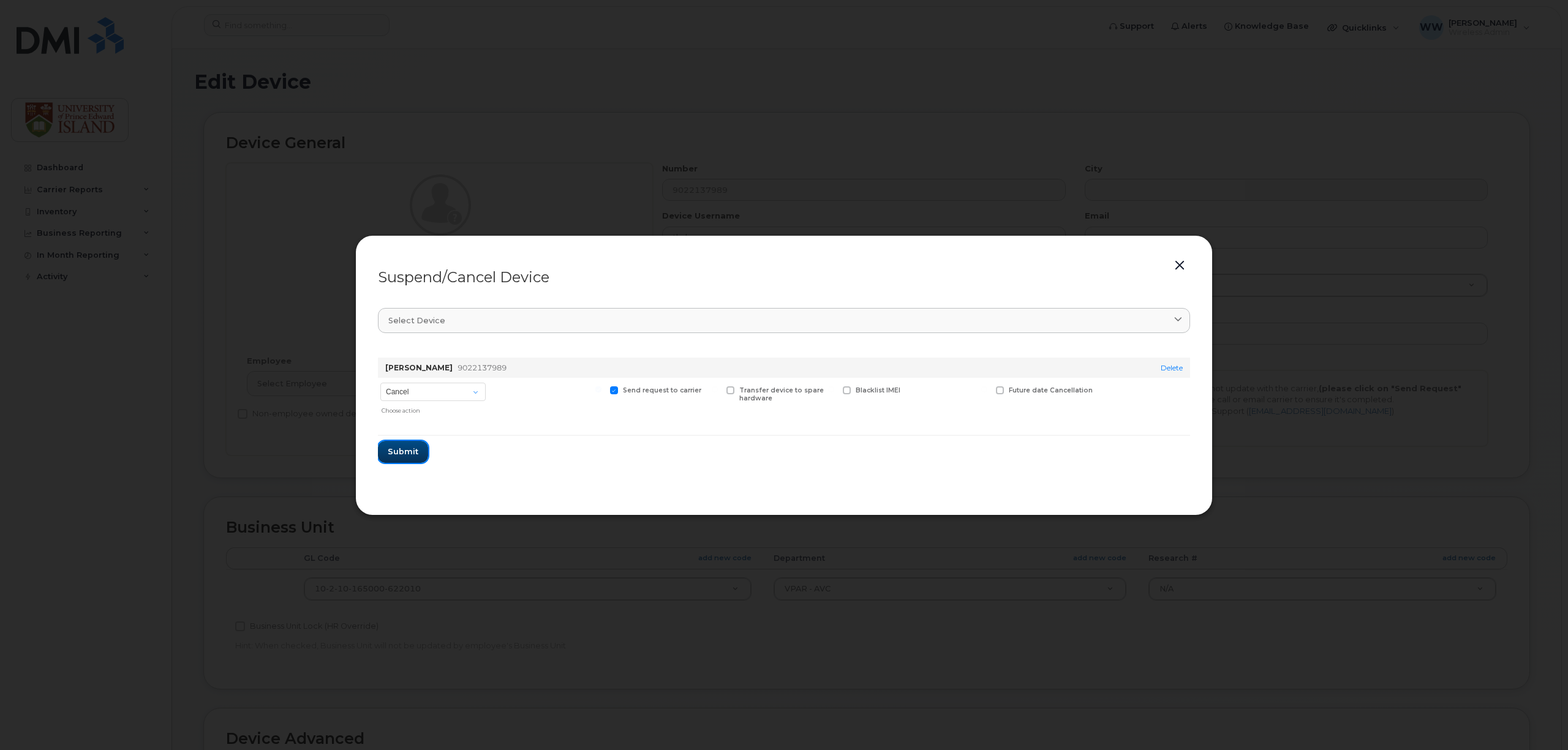
click at [408, 452] on span "Submit" at bounding box center [403, 452] width 31 height 12
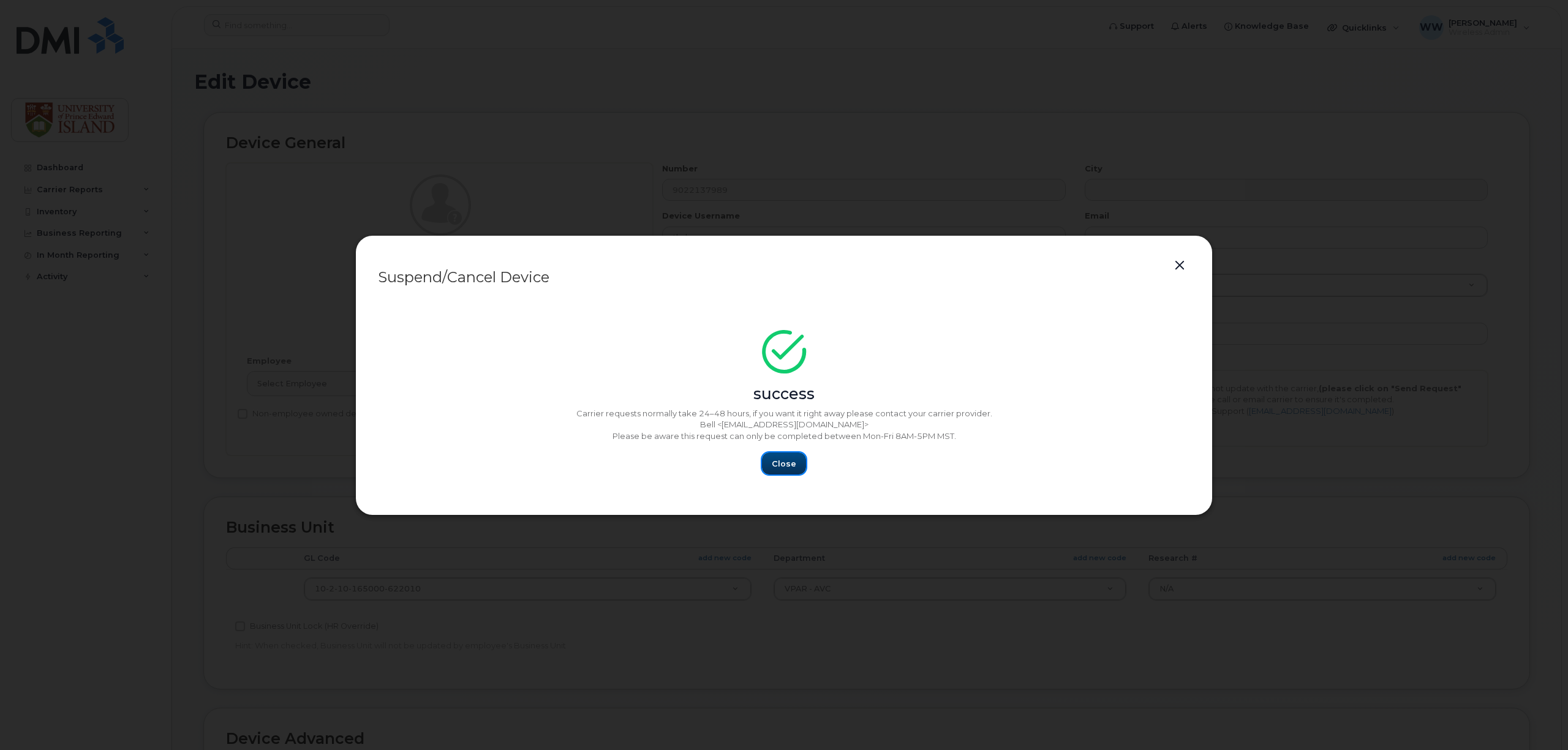
click at [786, 468] on span "Close" at bounding box center [784, 463] width 25 height 12
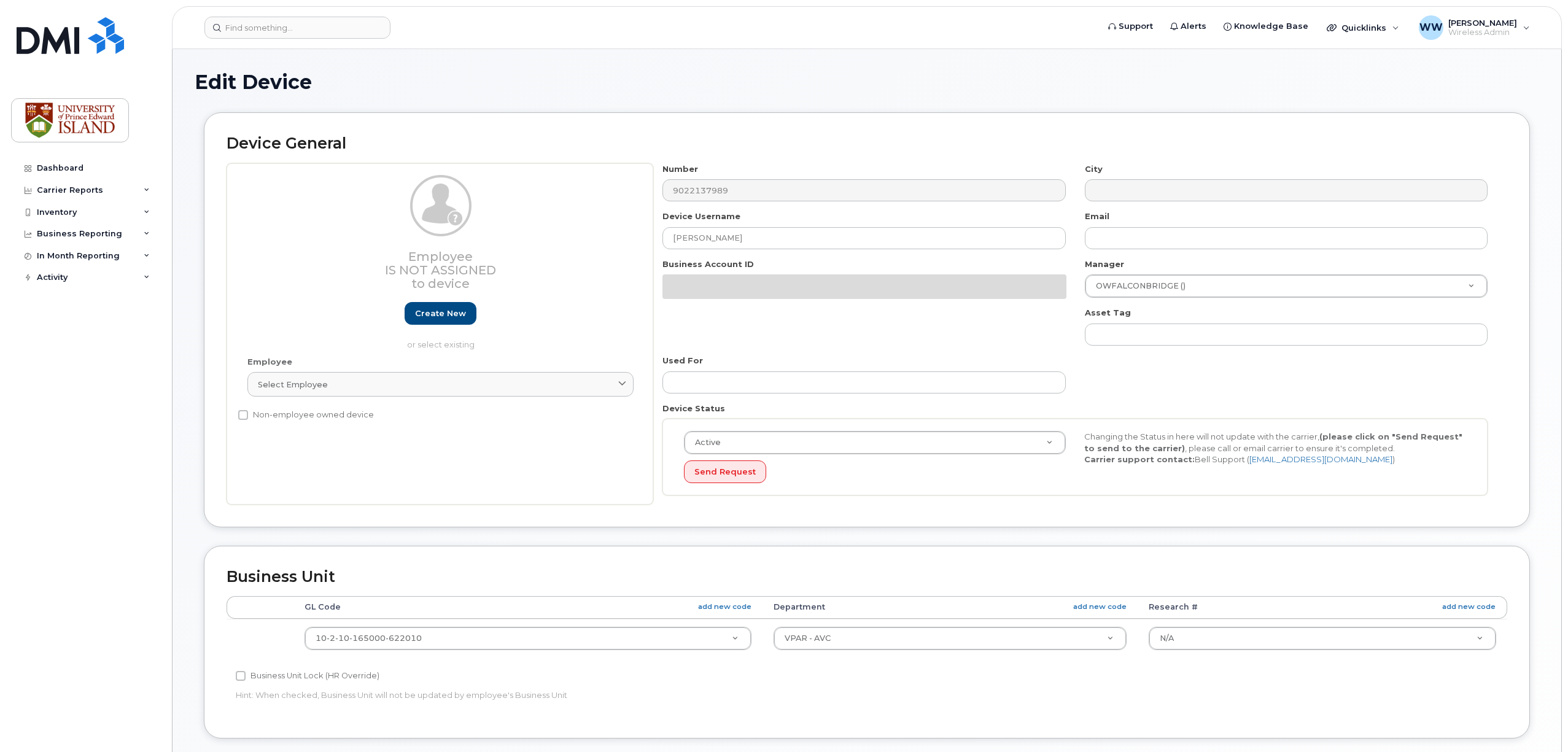
select select "2042298"
select select "2042284"
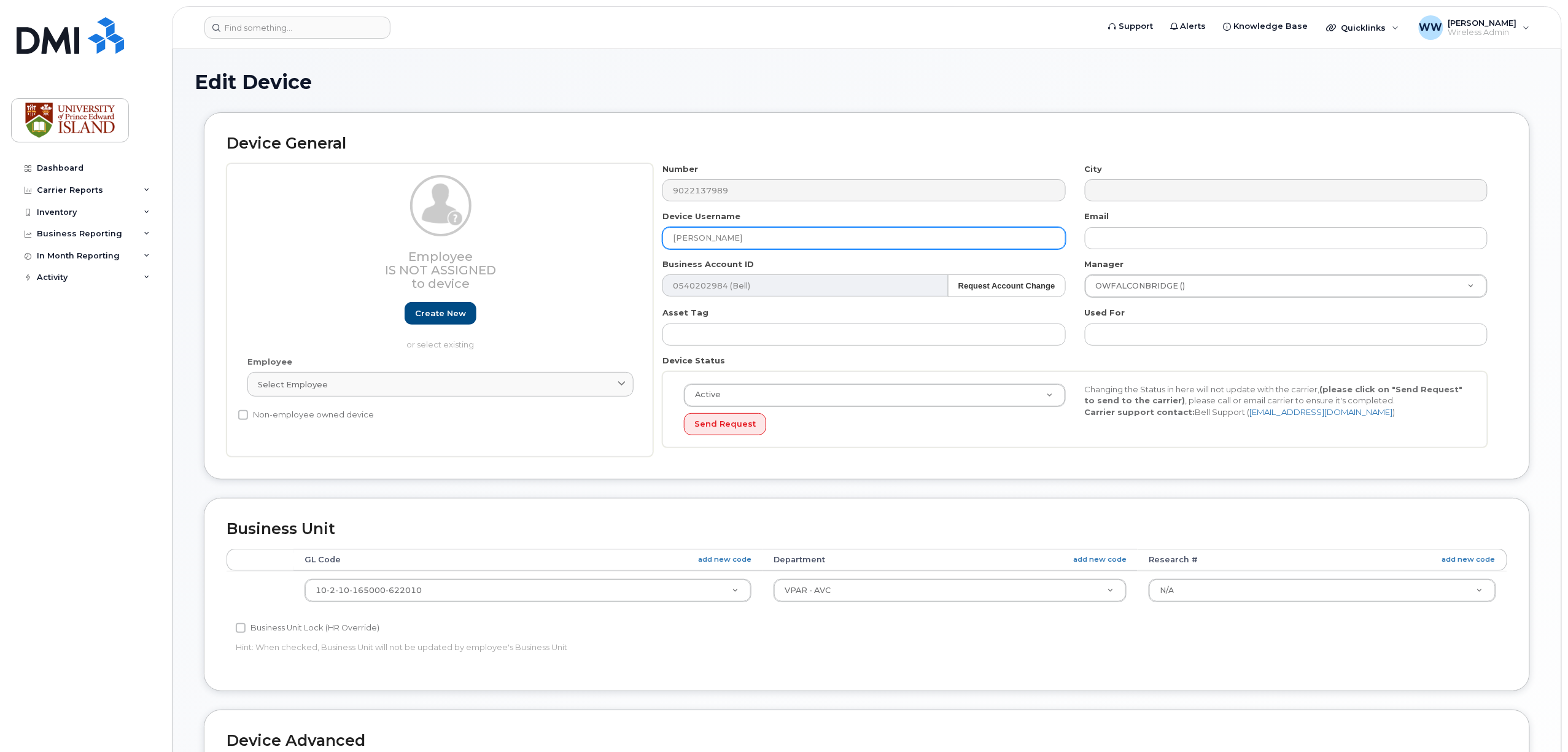
drag, startPoint x: 801, startPoint y: 237, endPoint x: 605, endPoint y: 236, distance: 196.0
click at [605, 236] on div "Employee Is not assigned to device Create new or select existing Employee Selec…" at bounding box center [867, 310] width 1281 height 294
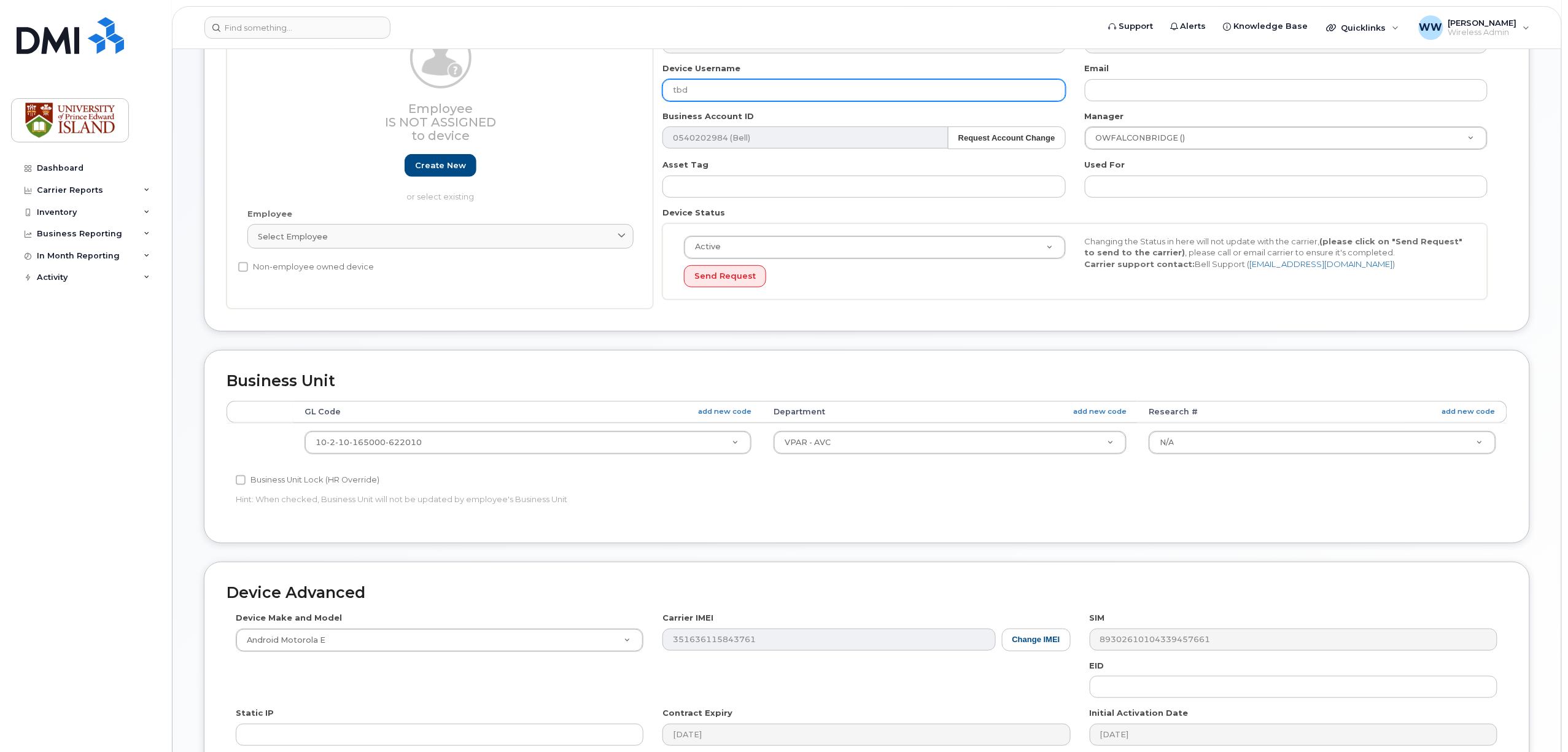
scroll to position [82, 0]
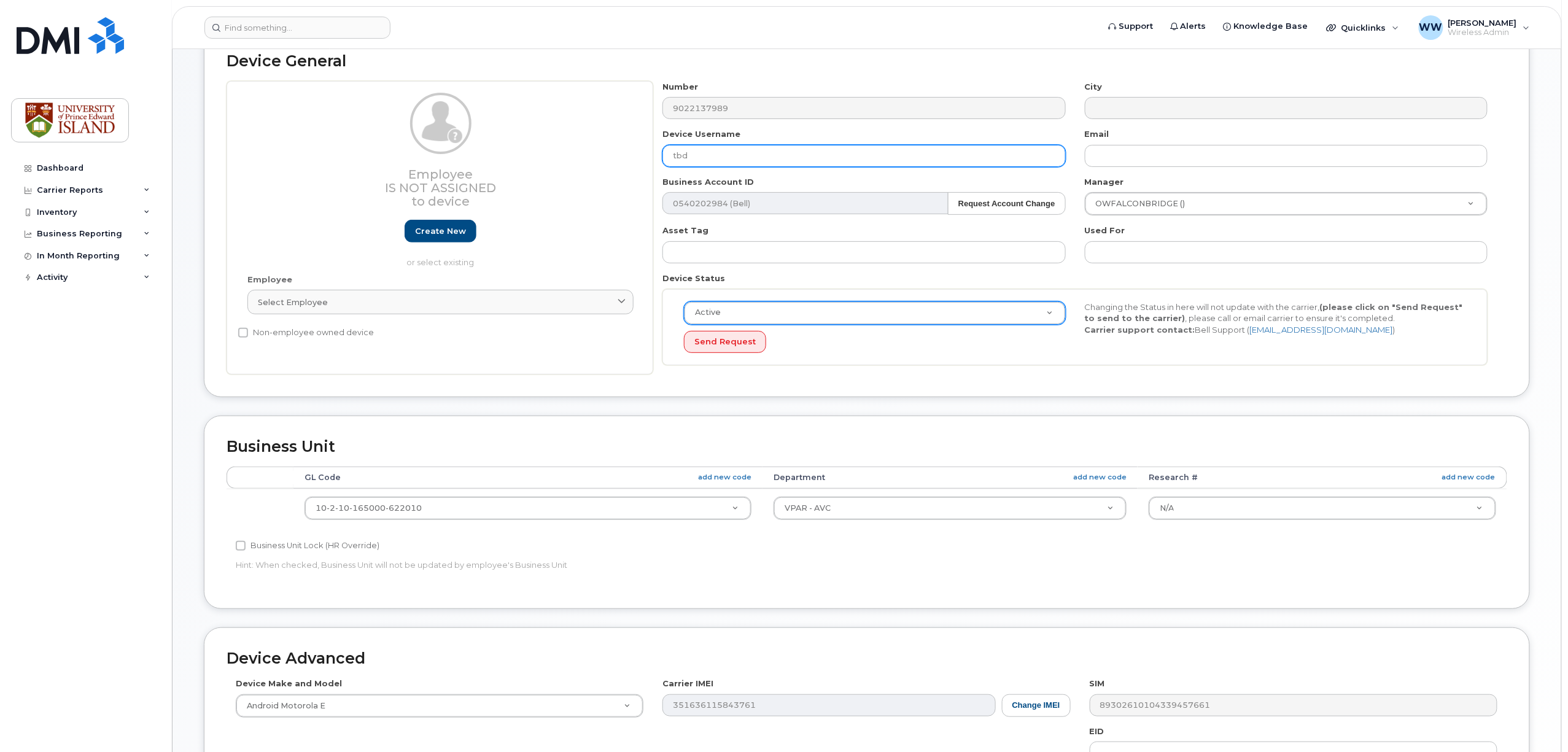
type input "tbd"
select select "cancelled"
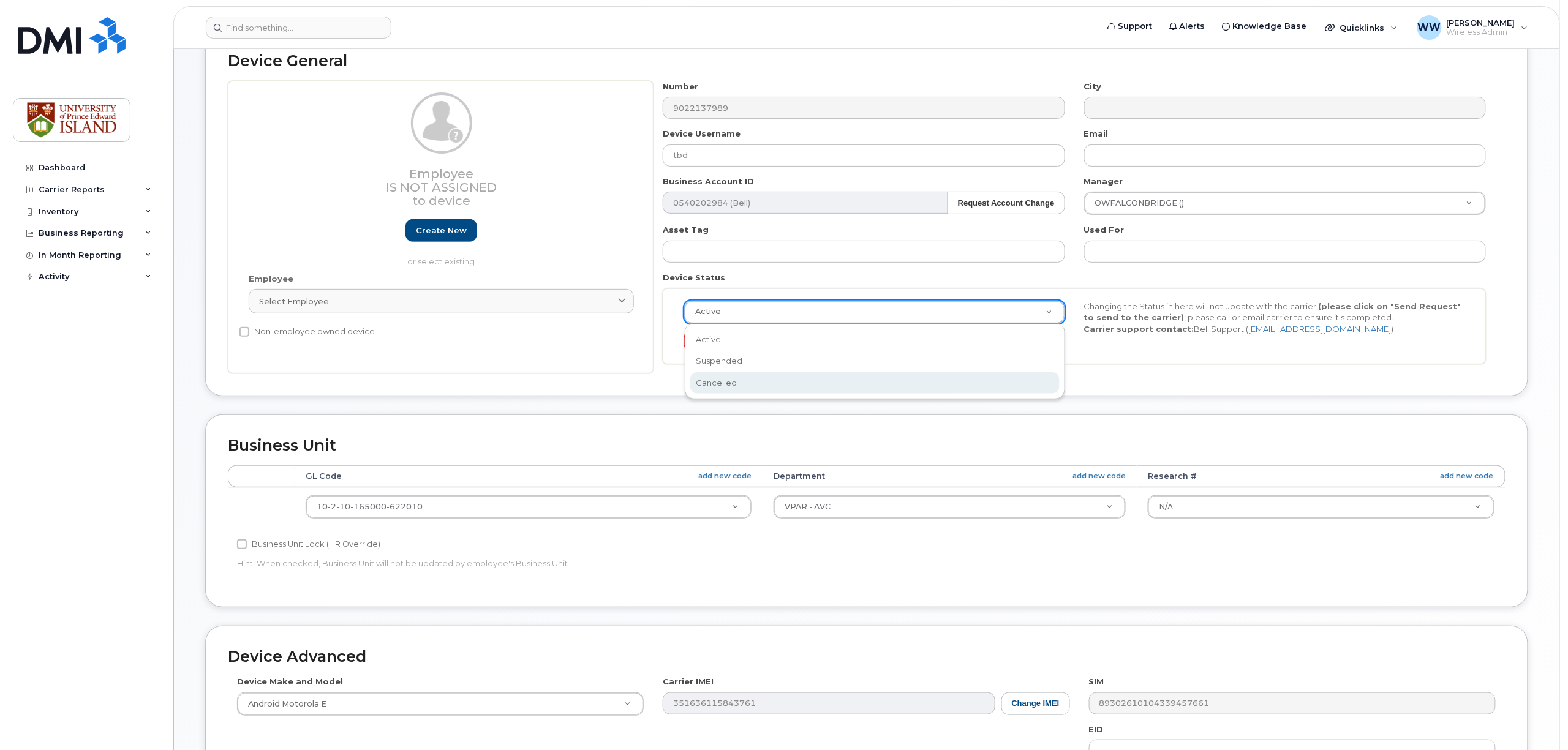
scroll to position [0, 0]
click at [719, 344] on button "Send Request" at bounding box center [722, 341] width 82 height 23
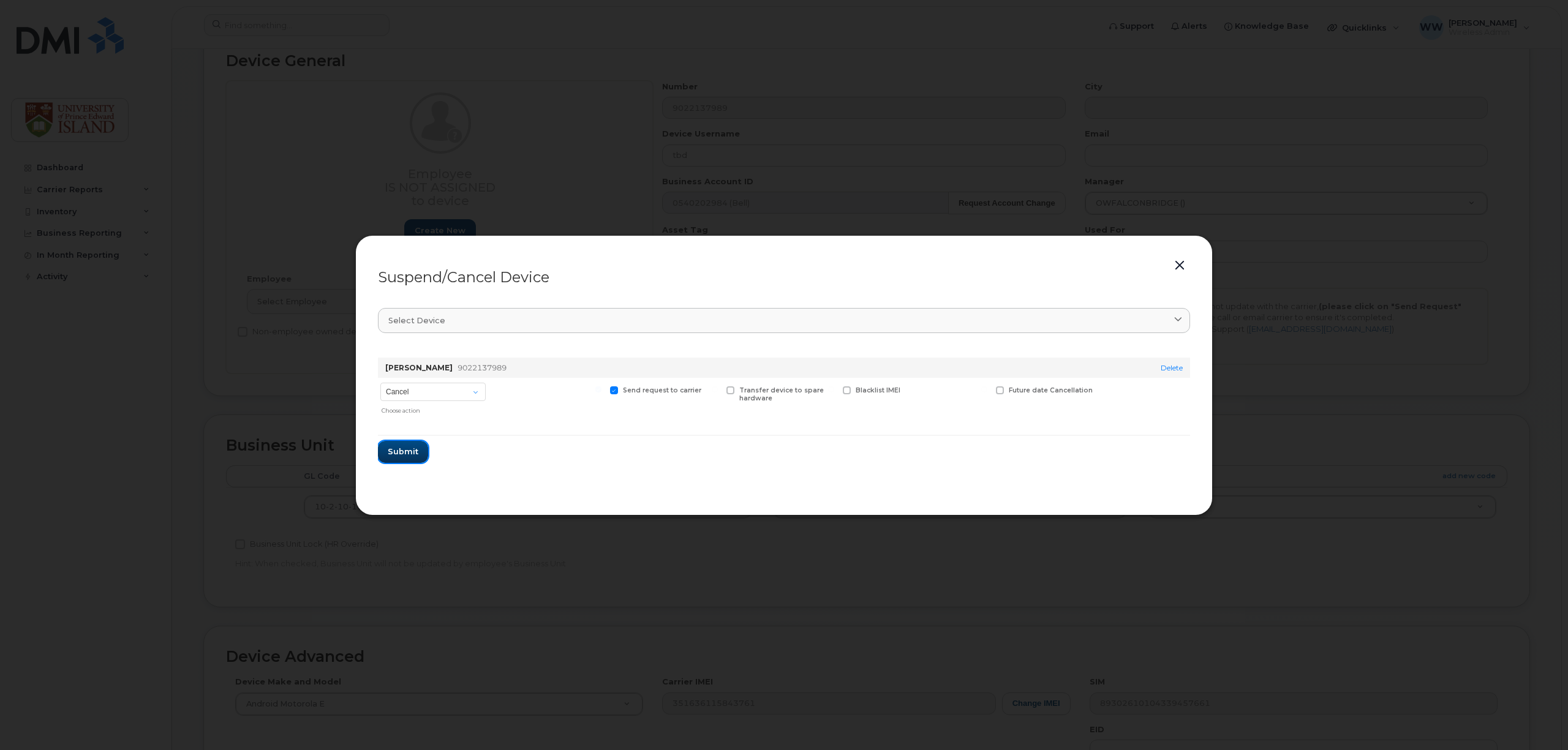
click at [397, 450] on span "Submit" at bounding box center [403, 452] width 31 height 12
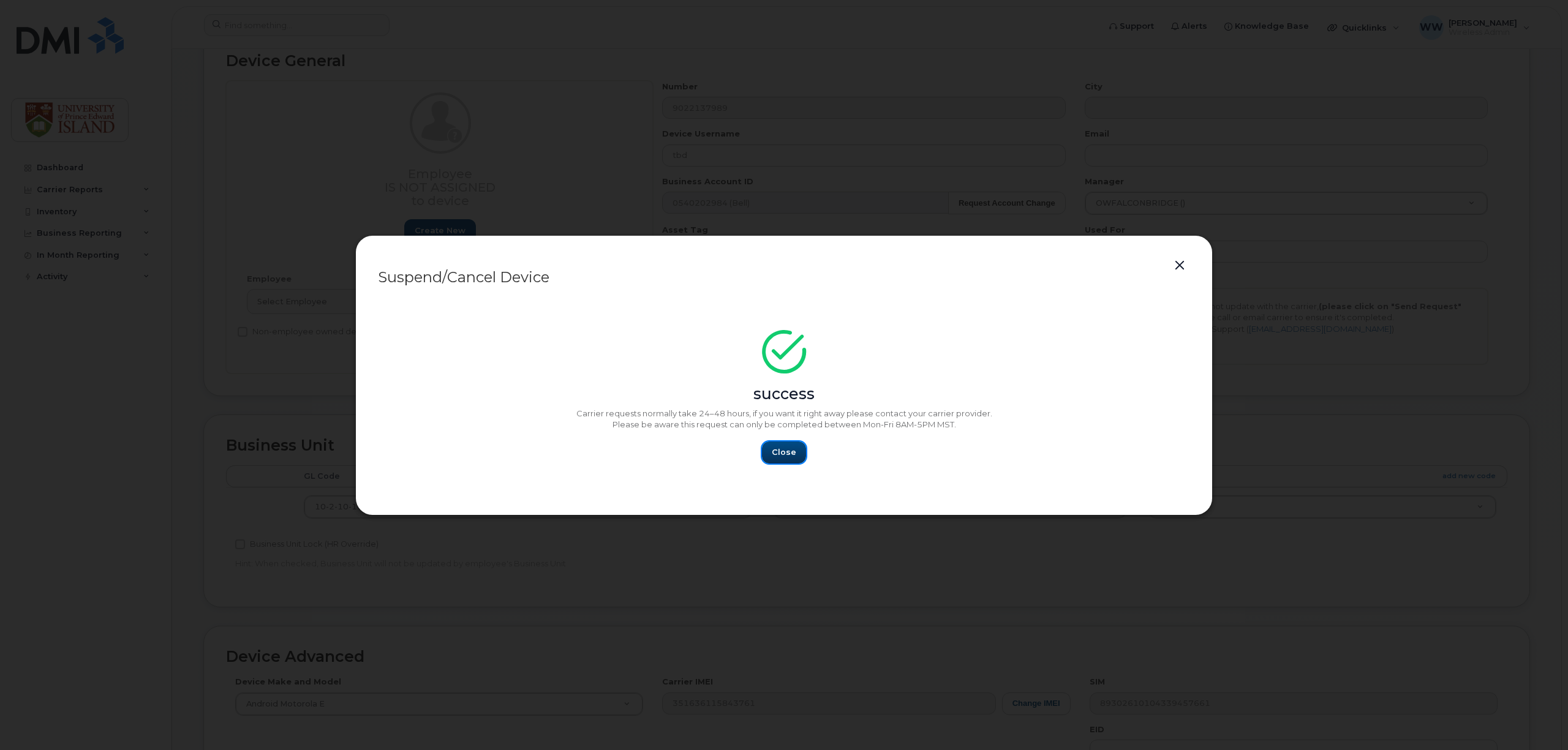
click at [777, 454] on span "Close" at bounding box center [784, 452] width 25 height 12
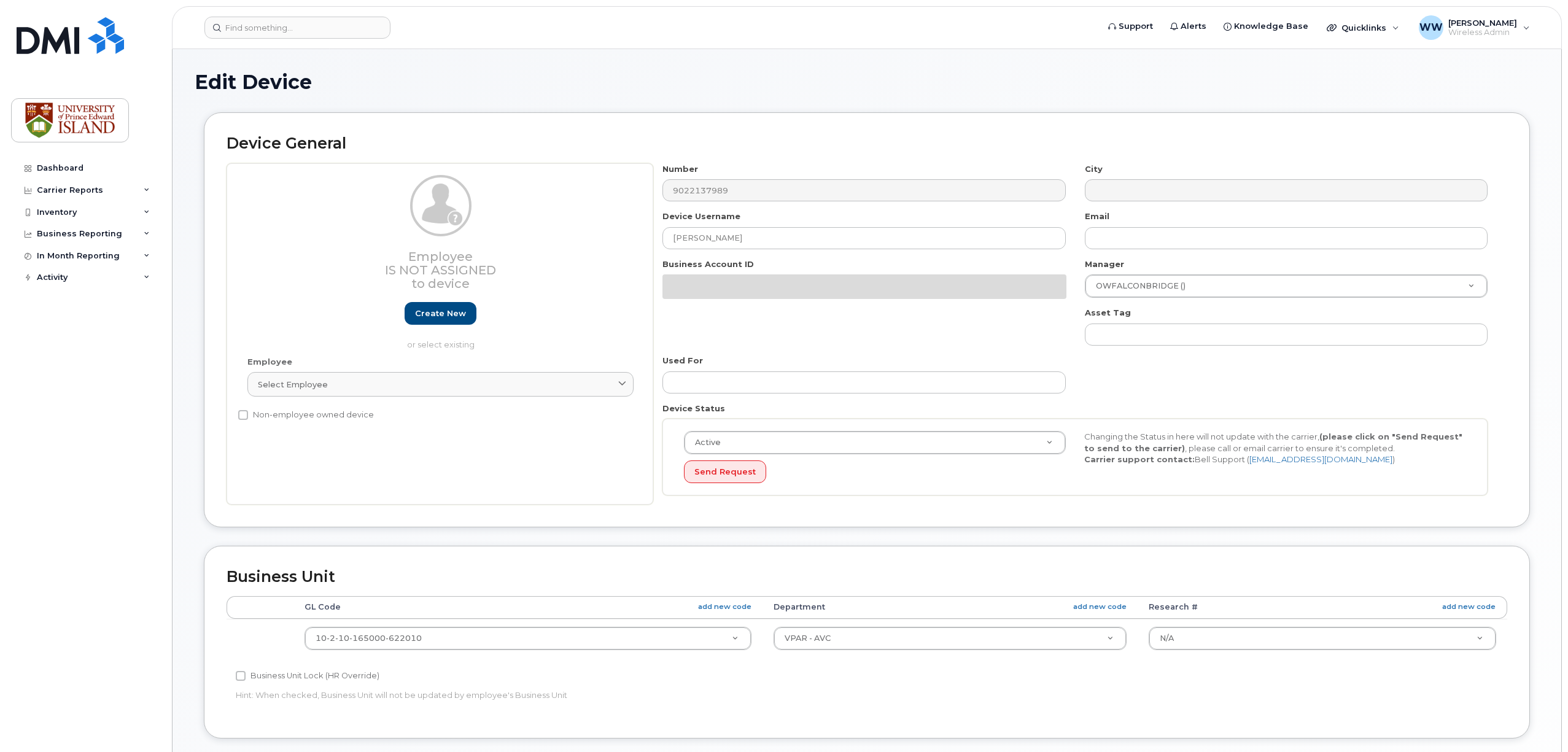
select select "2042298"
select select "2042284"
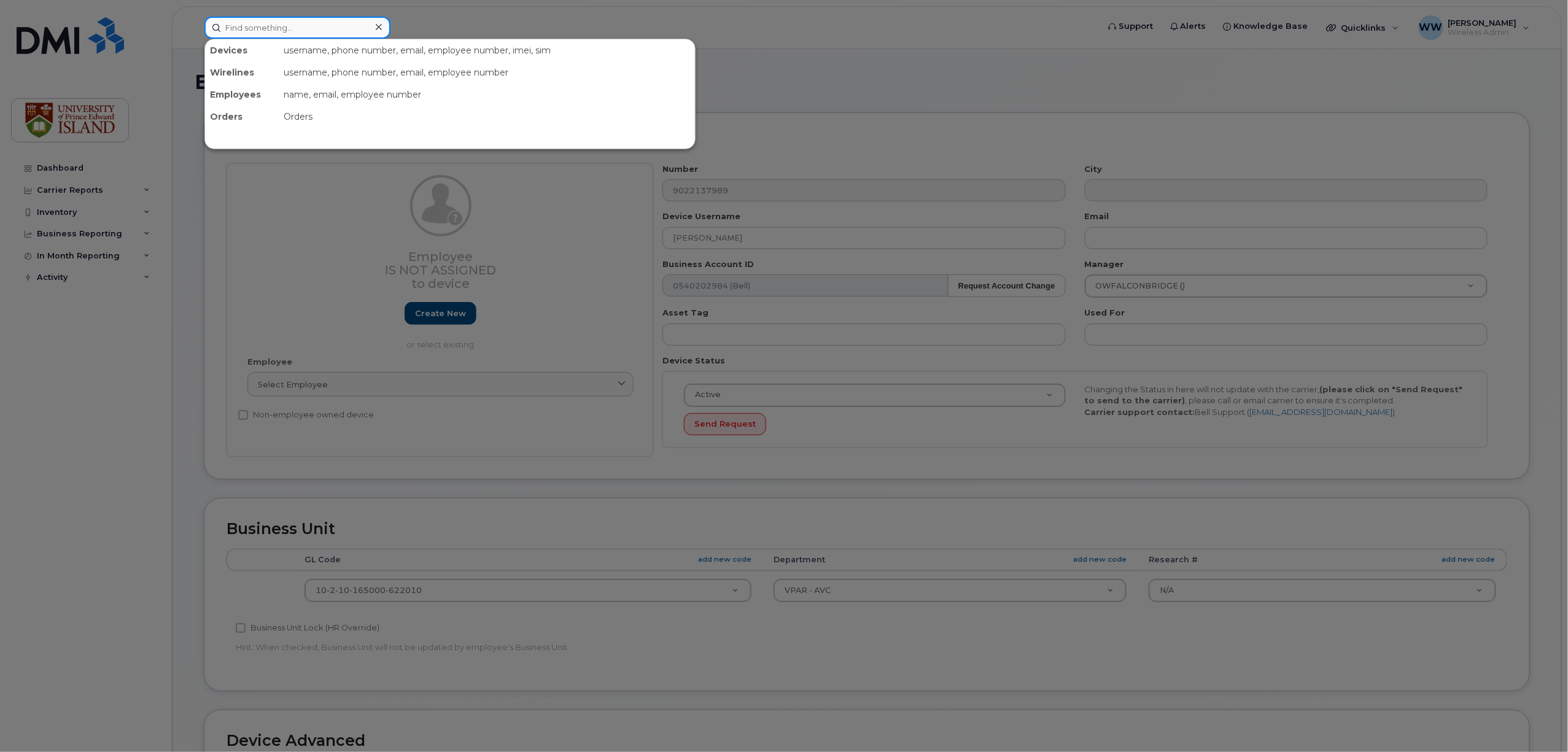
click at [288, 20] on input at bounding box center [298, 28] width 186 height 22
click at [318, 28] on input at bounding box center [298, 28] width 186 height 22
paste input "(902) 394-6311"
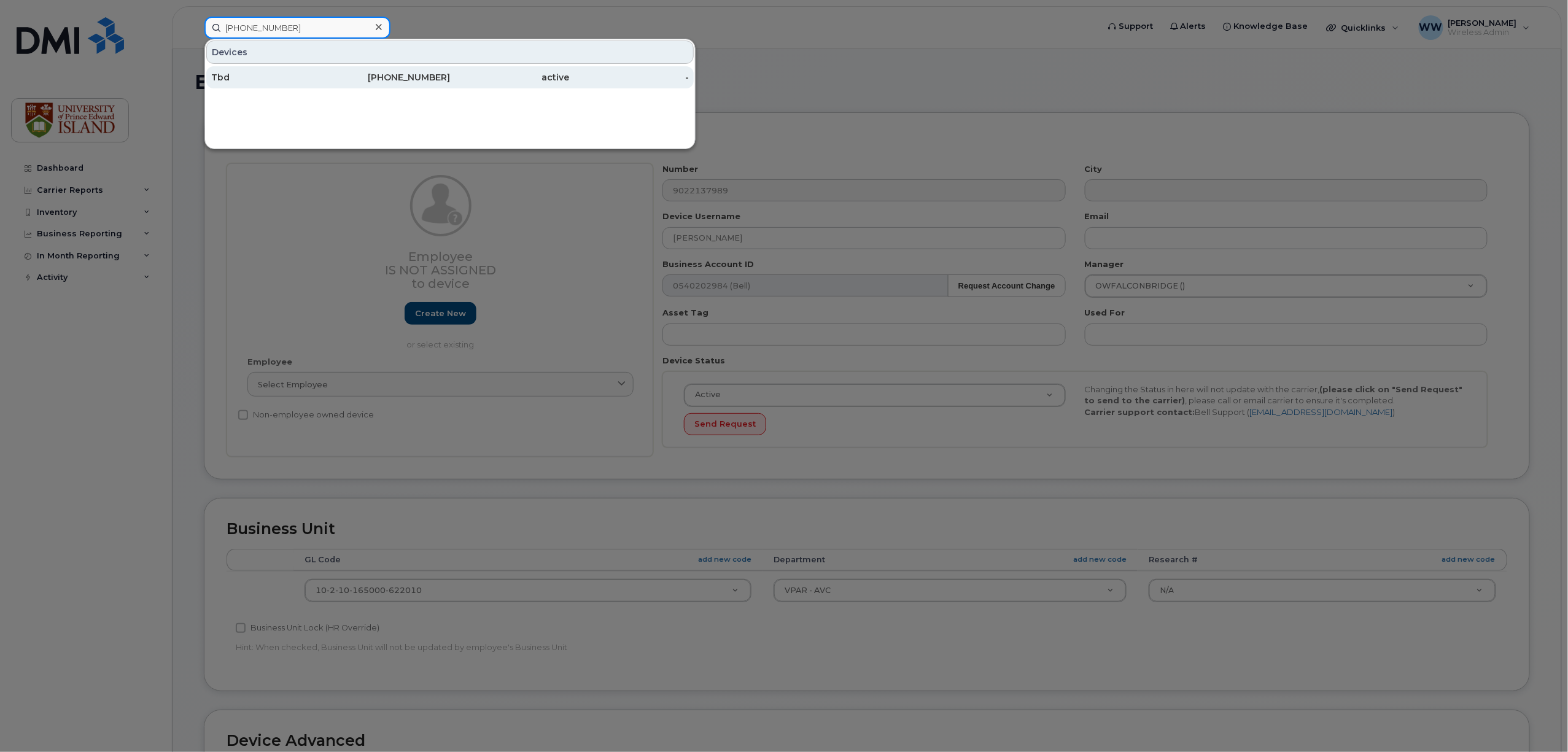
type input "(902) 394-6311"
click at [425, 79] on div "902-394-6311" at bounding box center [391, 77] width 120 height 12
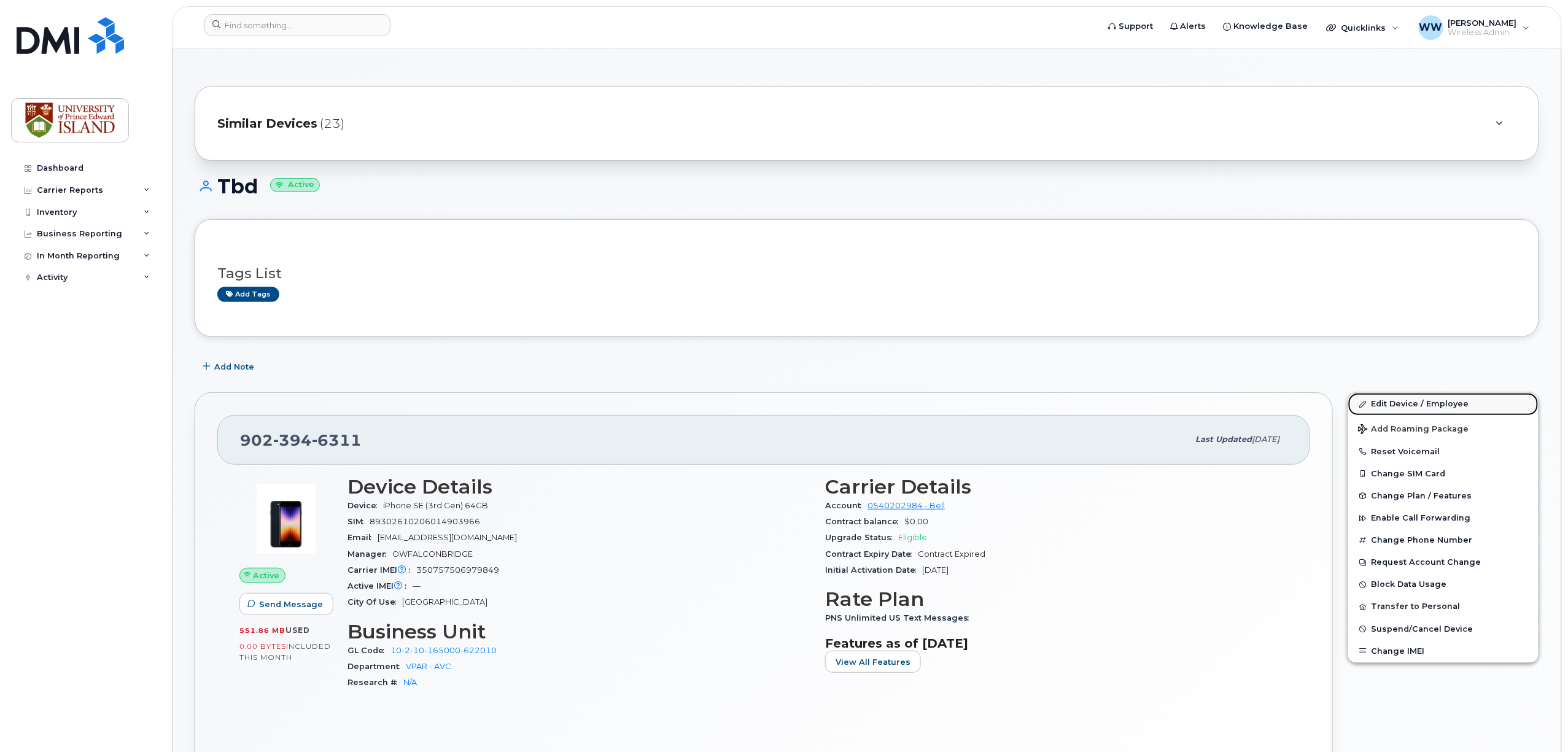
click at [1413, 405] on link "Edit Device / Employee" at bounding box center [1443, 404] width 190 height 22
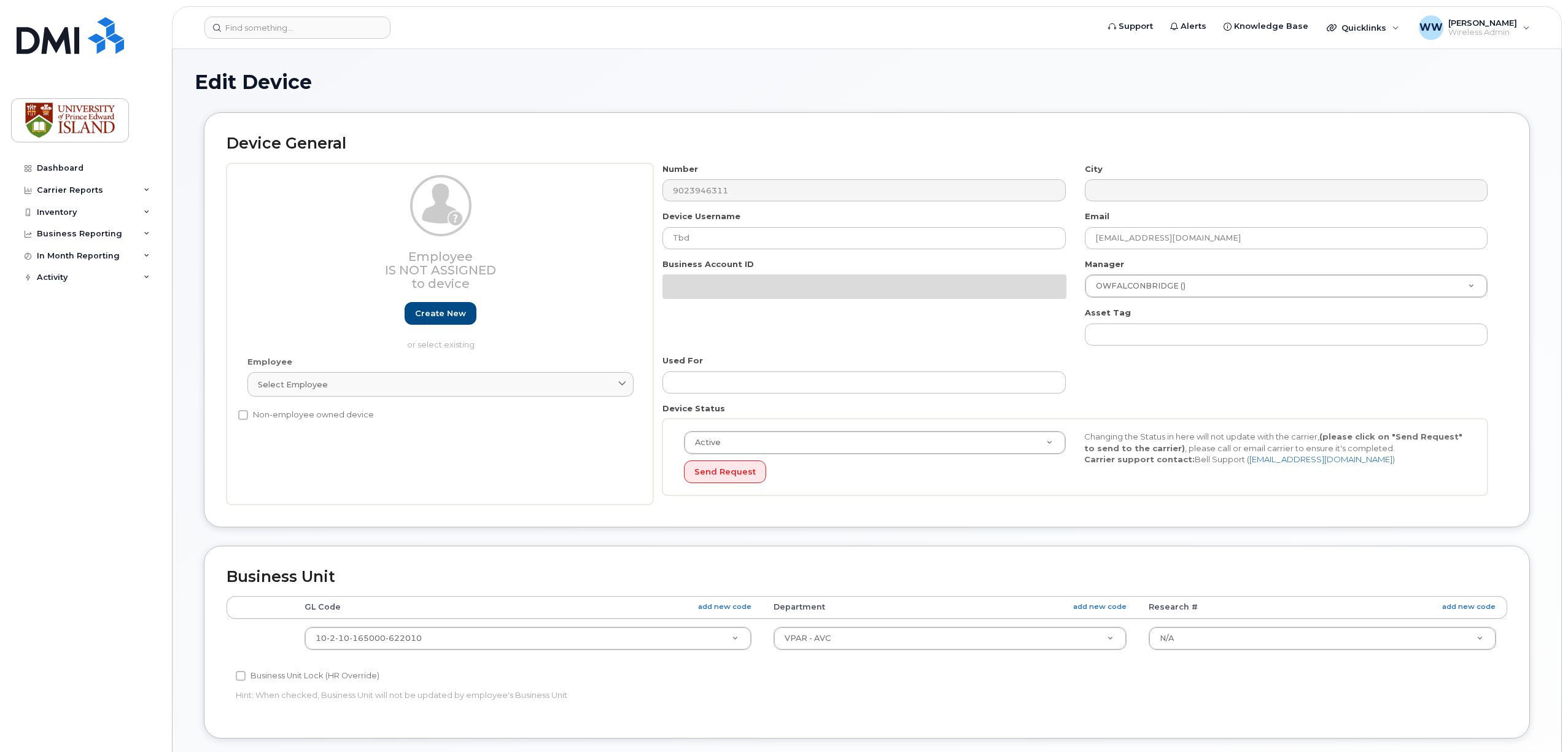
select select "2042298"
select select "2042284"
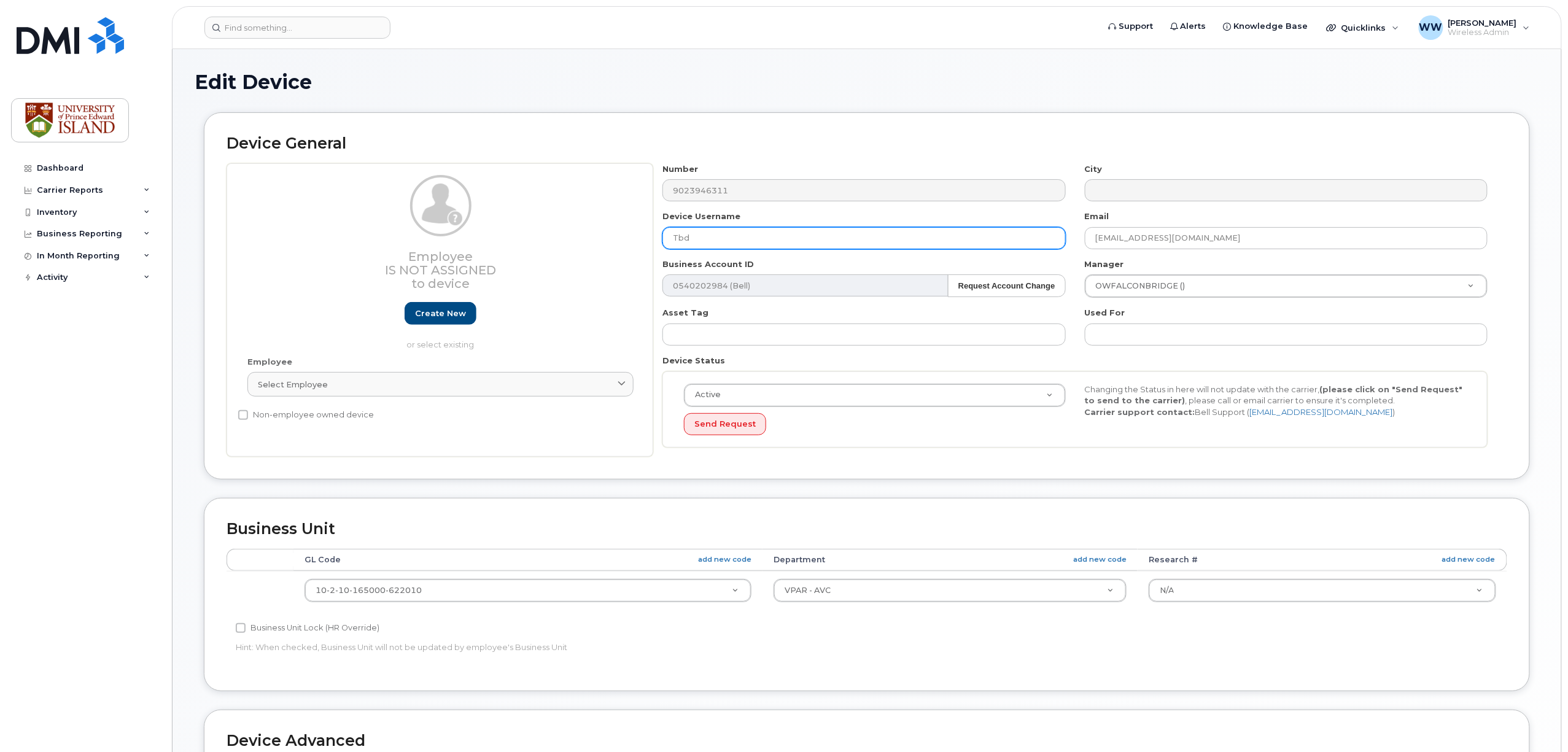
drag, startPoint x: 715, startPoint y: 237, endPoint x: 635, endPoint y: 236, distance: 80.0
click at [635, 236] on div "Employee Is not assigned to device Create new or select existing Employee Selec…" at bounding box center [867, 310] width 1281 height 294
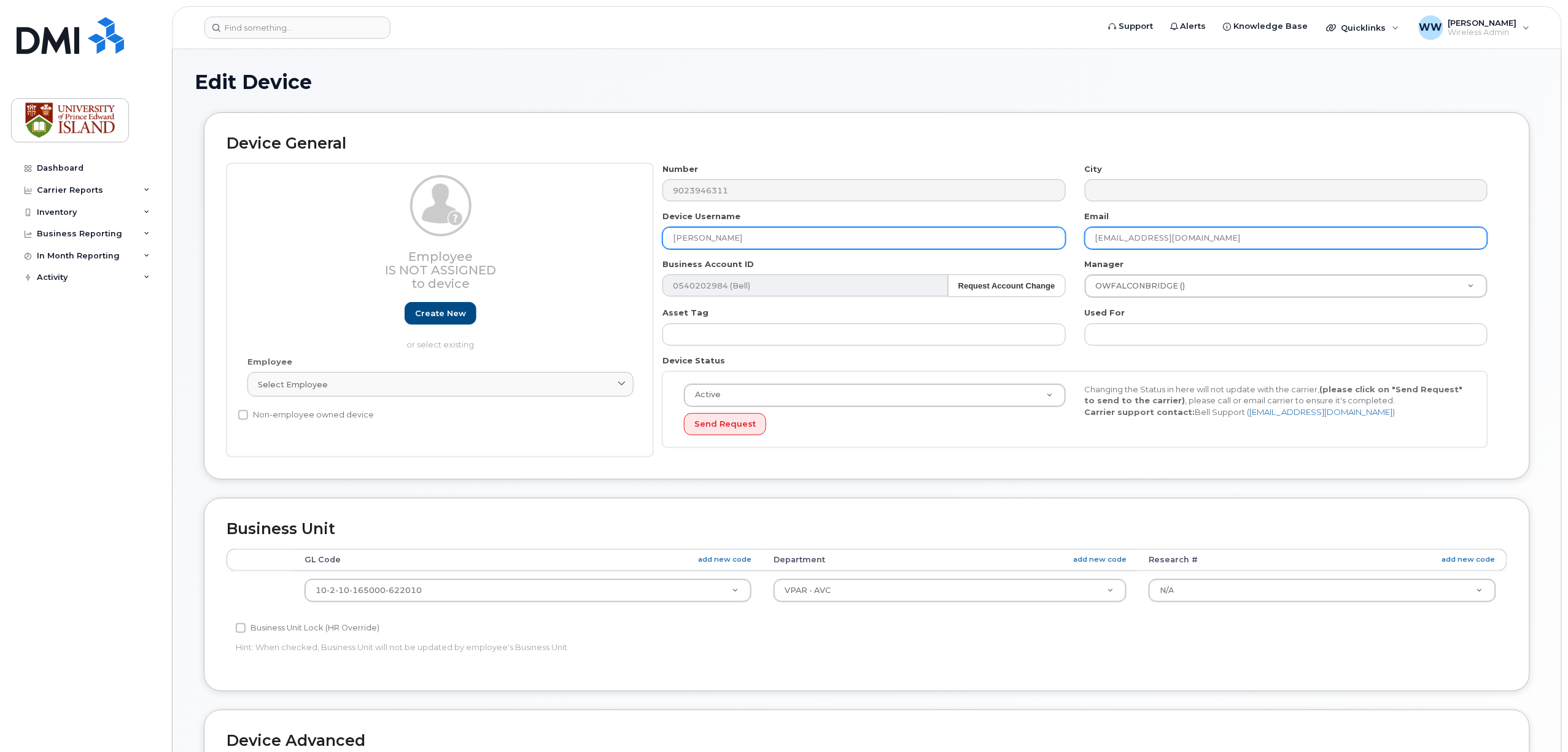
type input "[PERSON_NAME]"
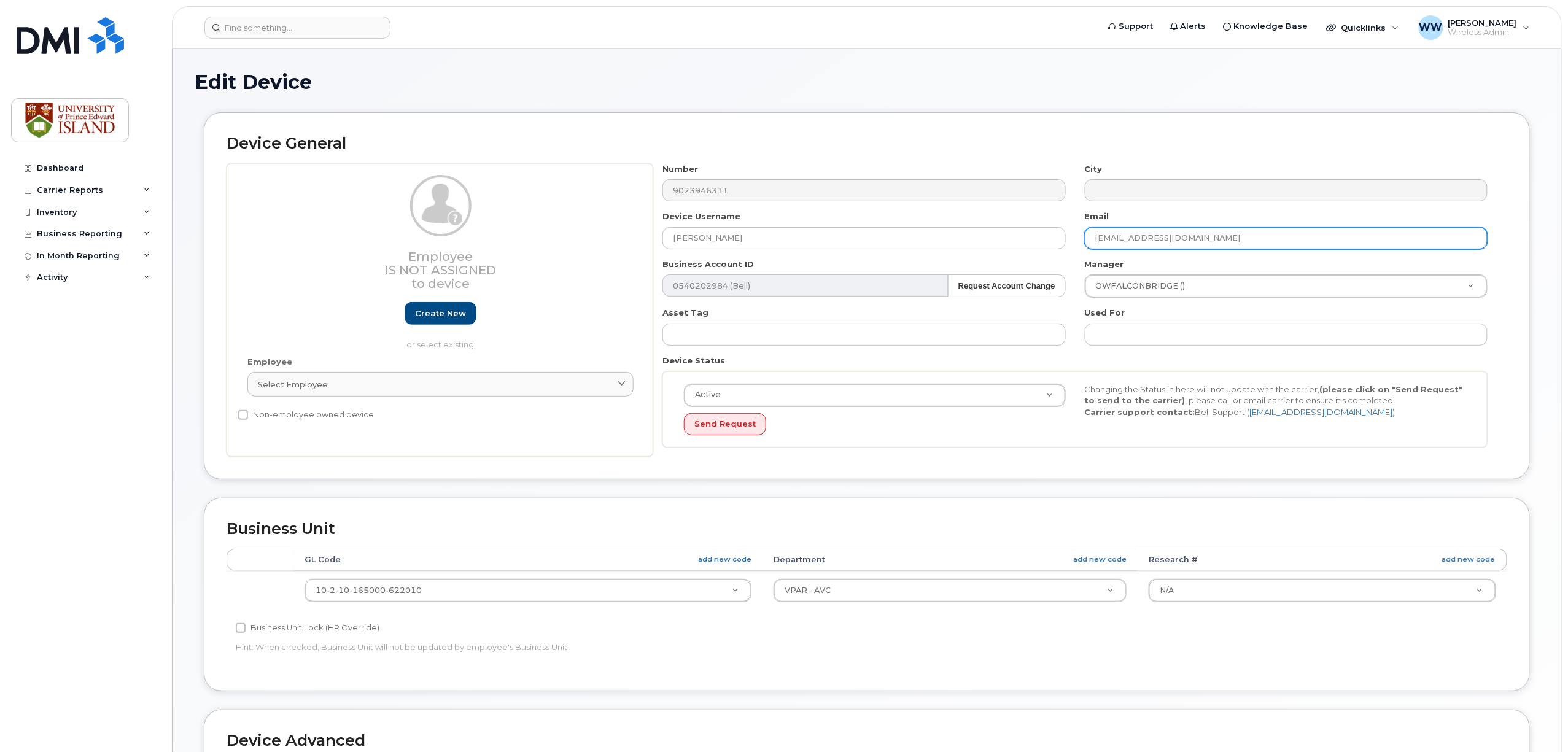
click at [1188, 247] on input "[EMAIL_ADDRESS][DOMAIN_NAME]" at bounding box center [1286, 238] width 403 height 22
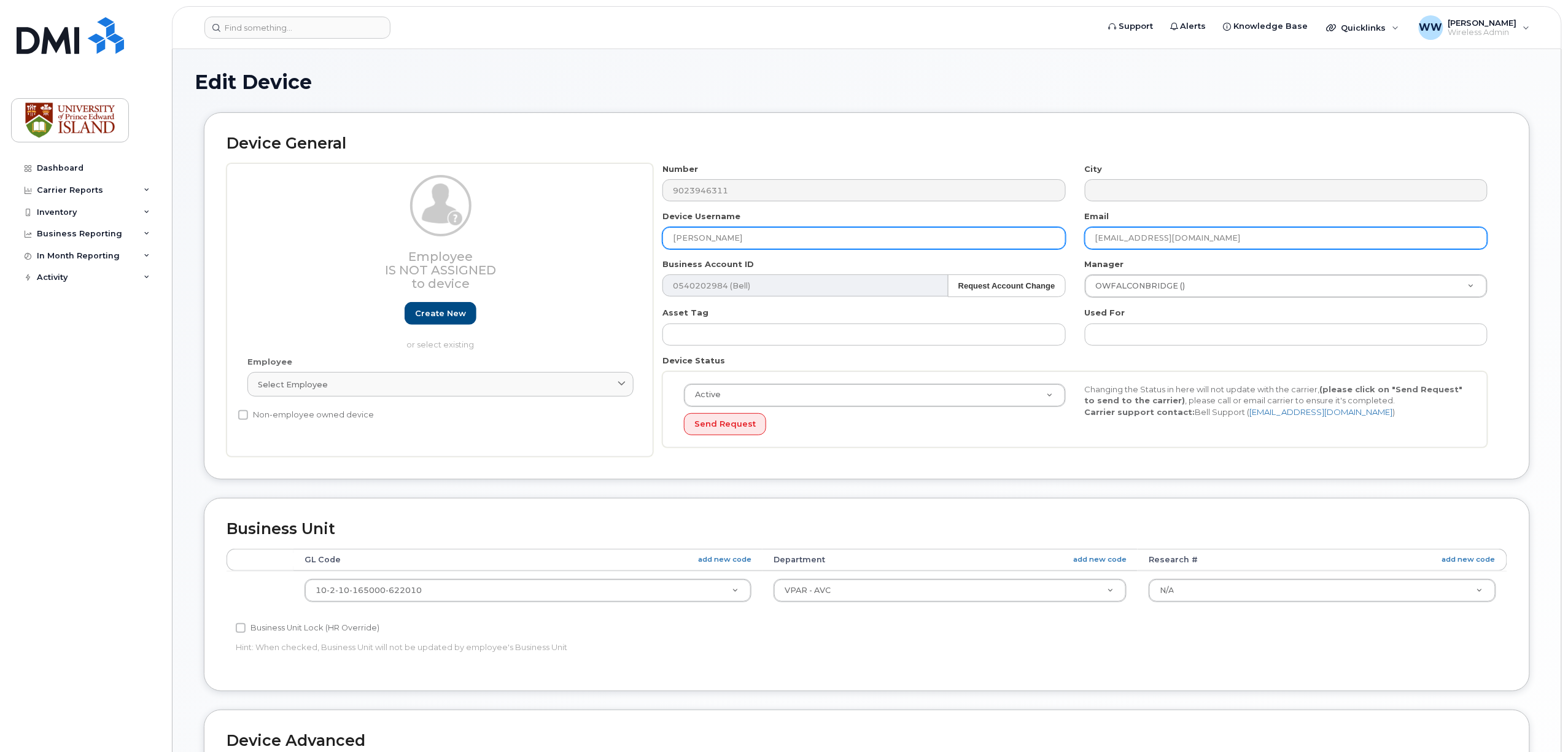
drag, startPoint x: 1123, startPoint y: 234, endPoint x: 1060, endPoint y: 238, distance: 63.1
click at [1061, 236] on div "Number 9023946311 City Device Username [PERSON_NAME] Email [EMAIL_ADDRESS][DOMA…" at bounding box center [1075, 310] width 844 height 294
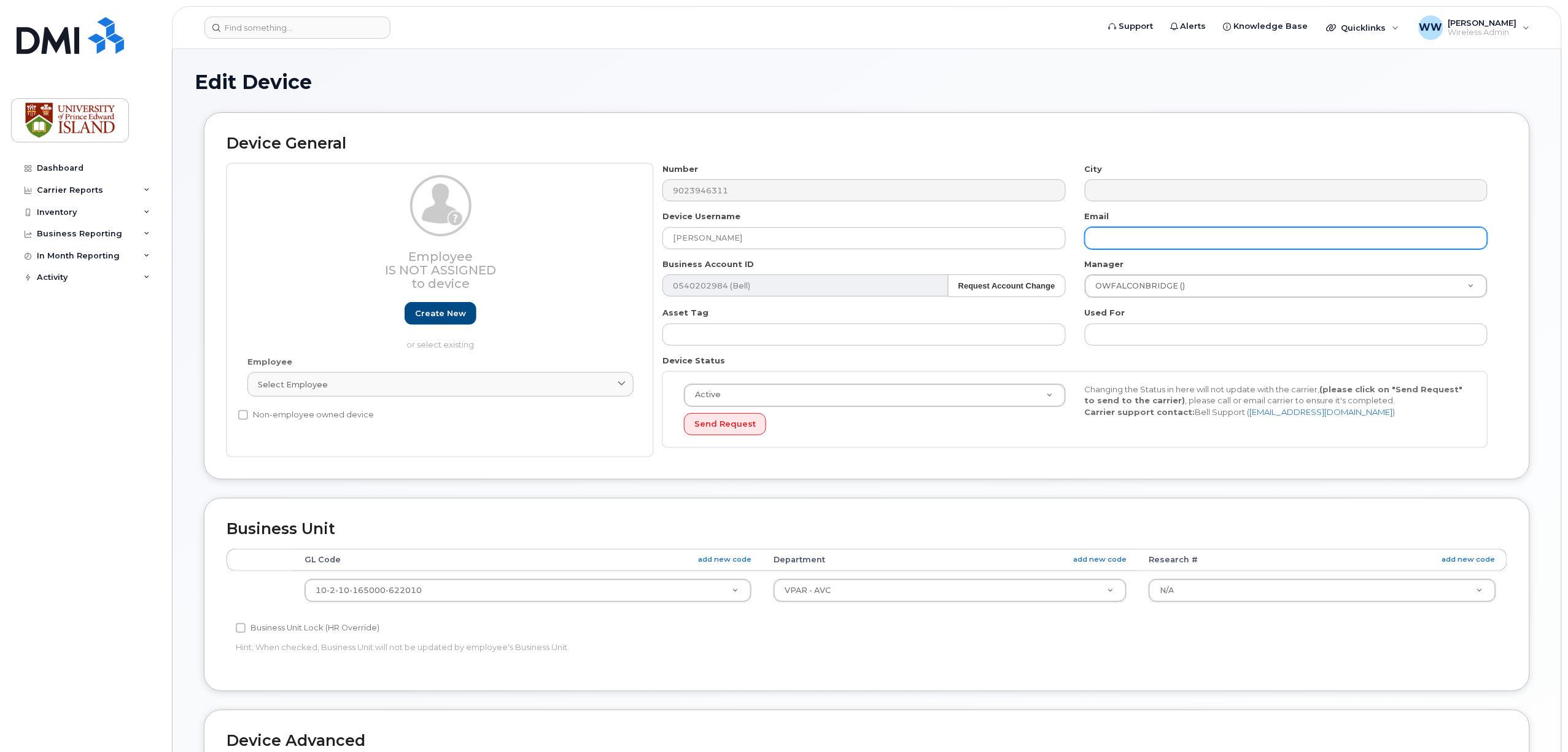
paste input "[EMAIL_ADDRESS][DOMAIN_NAME]"
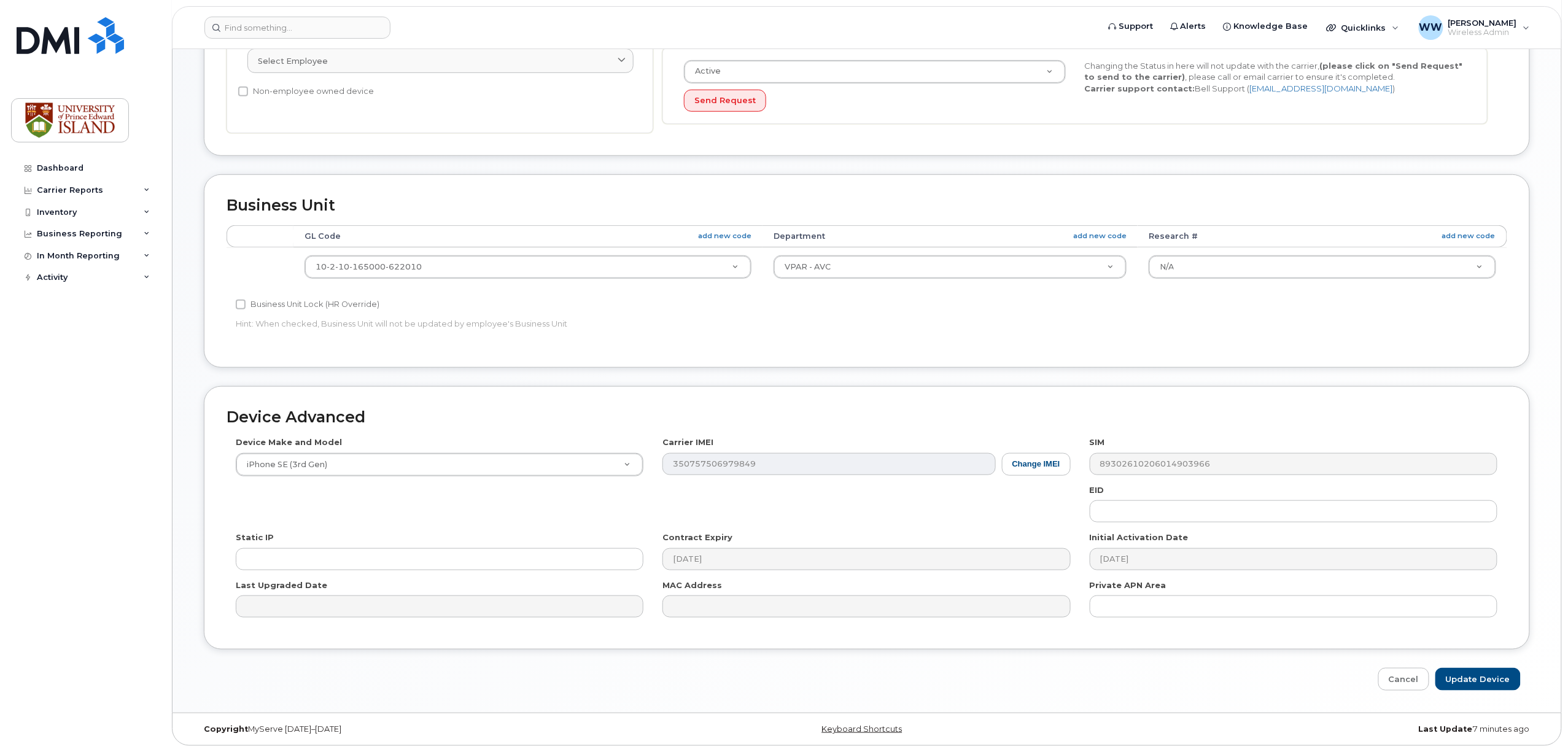
scroll to position [328, 0]
type input "[EMAIL_ADDRESS][DOMAIN_NAME]"
drag, startPoint x: 1496, startPoint y: 679, endPoint x: 1416, endPoint y: 578, distance: 128.8
click at [1496, 678] on input "Update Device" at bounding box center [1478, 679] width 85 height 23
type input "Saving..."
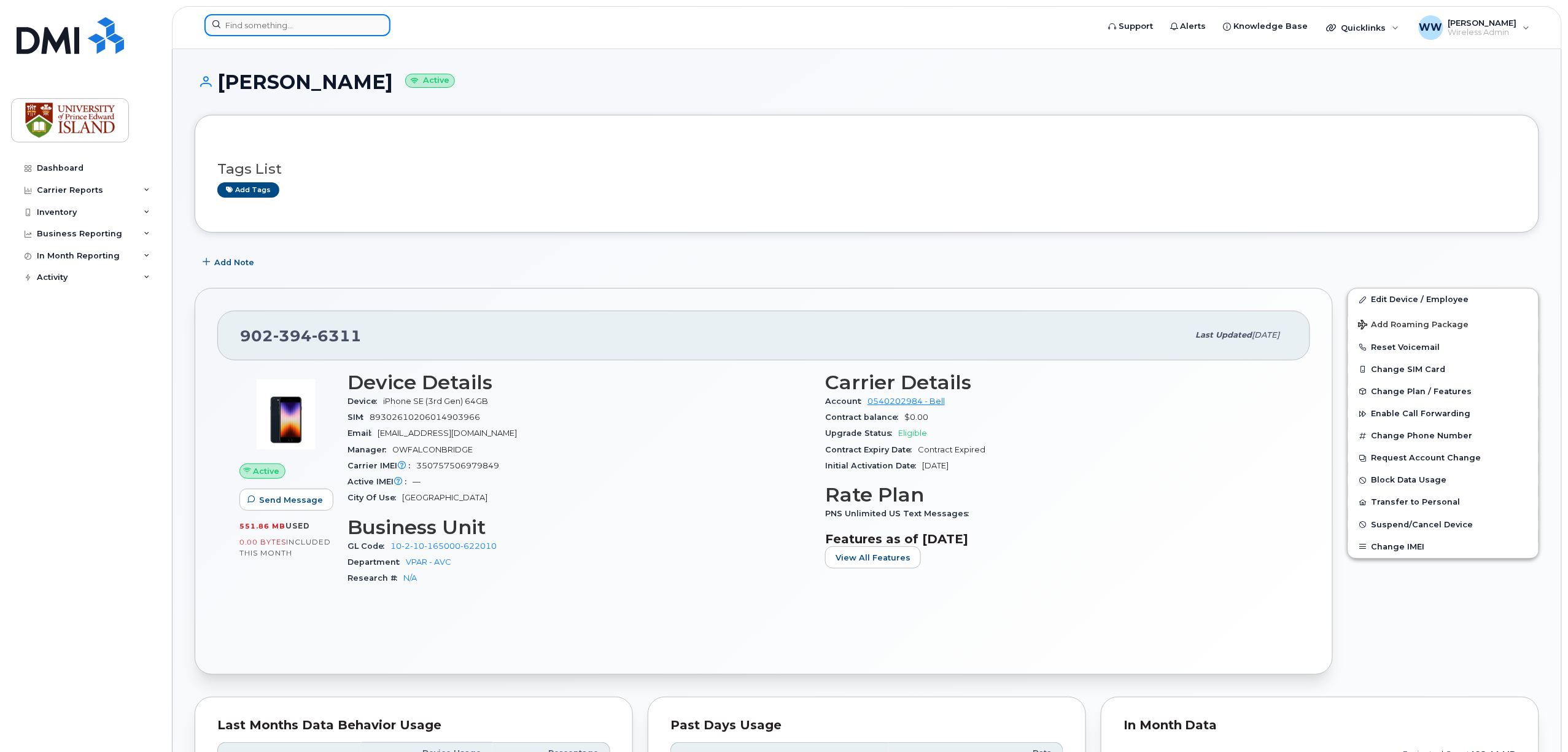
click at [312, 27] on input at bounding box center [298, 25] width 186 height 22
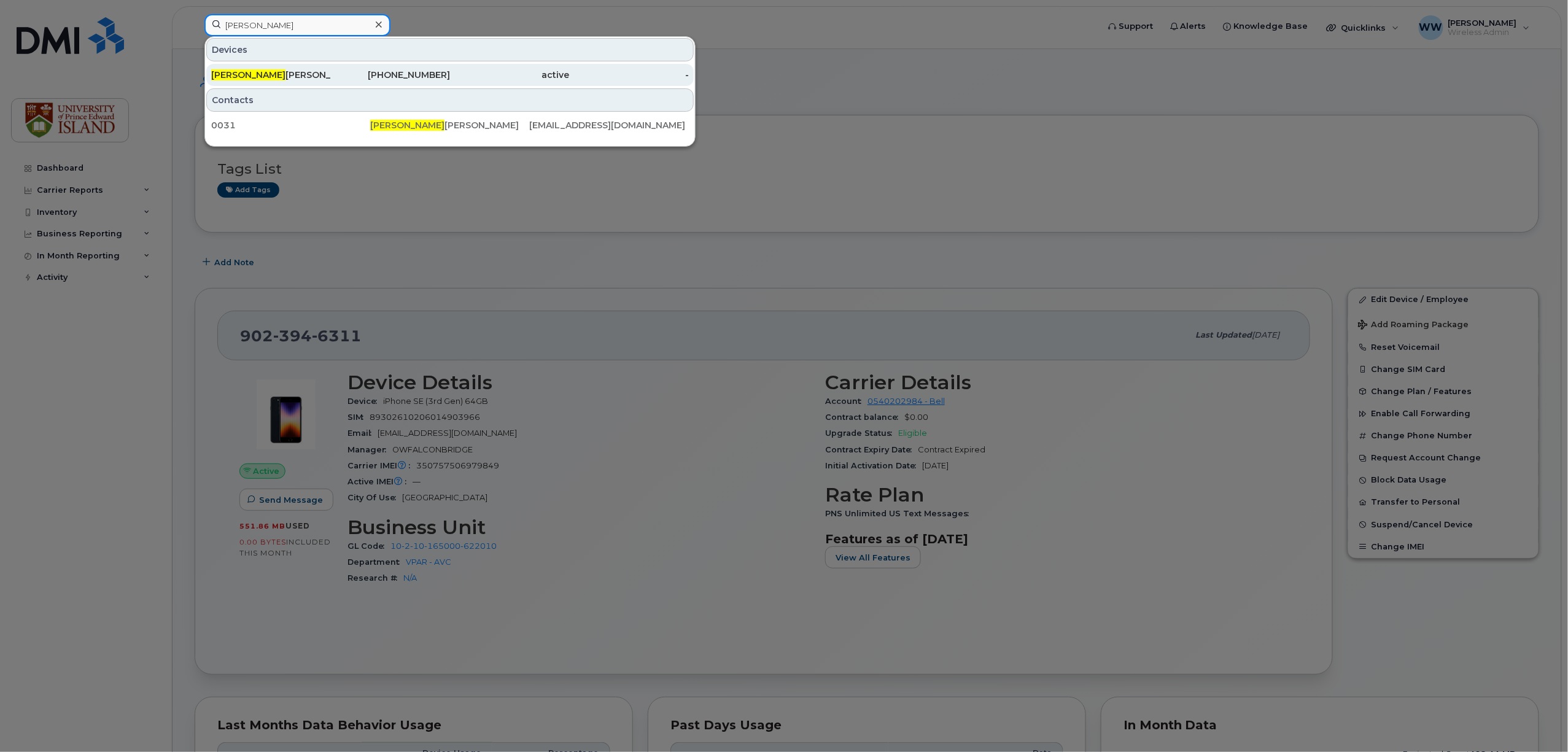
type input "charlie"
click at [398, 79] on div "902-394-6839" at bounding box center [391, 75] width 120 height 12
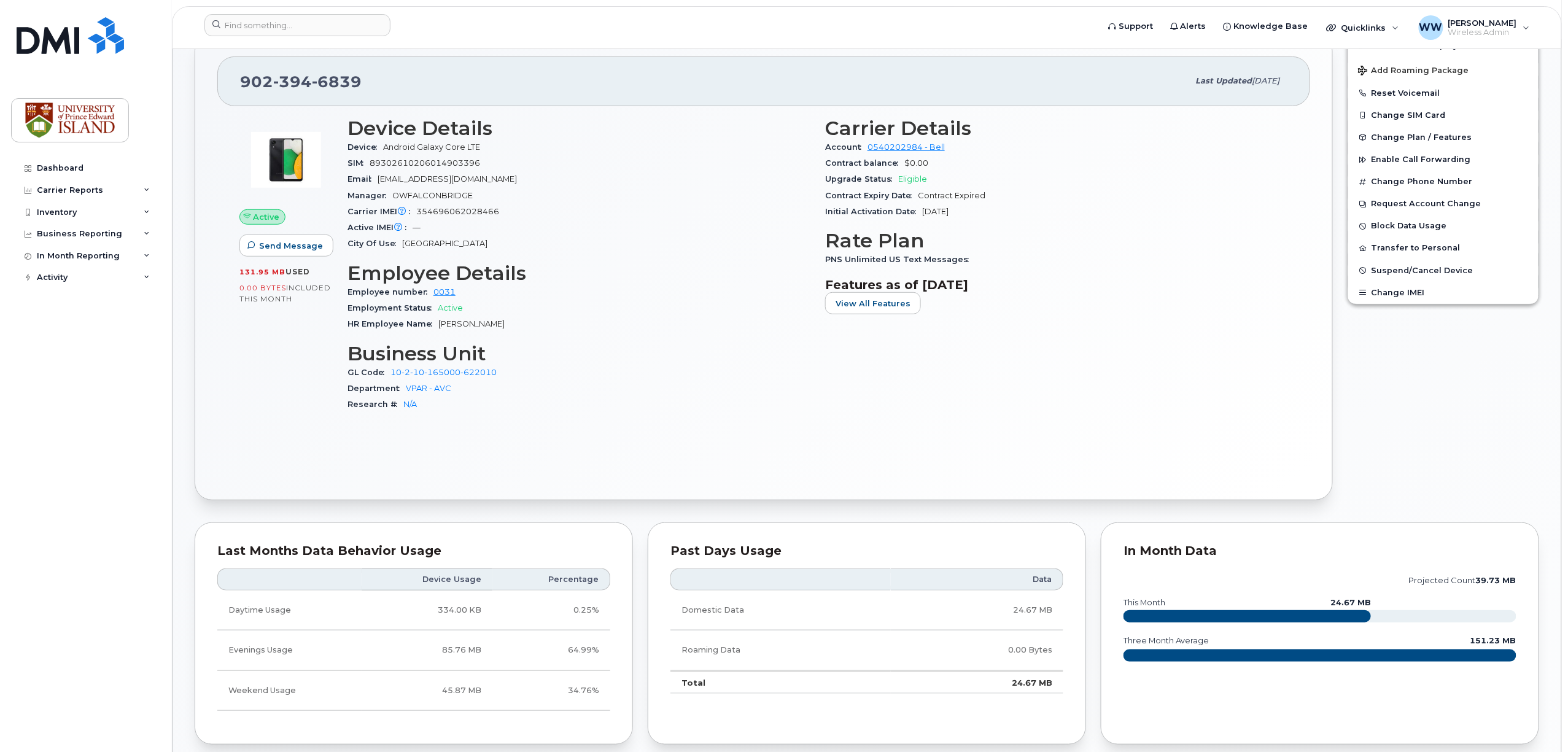
scroll to position [163, 0]
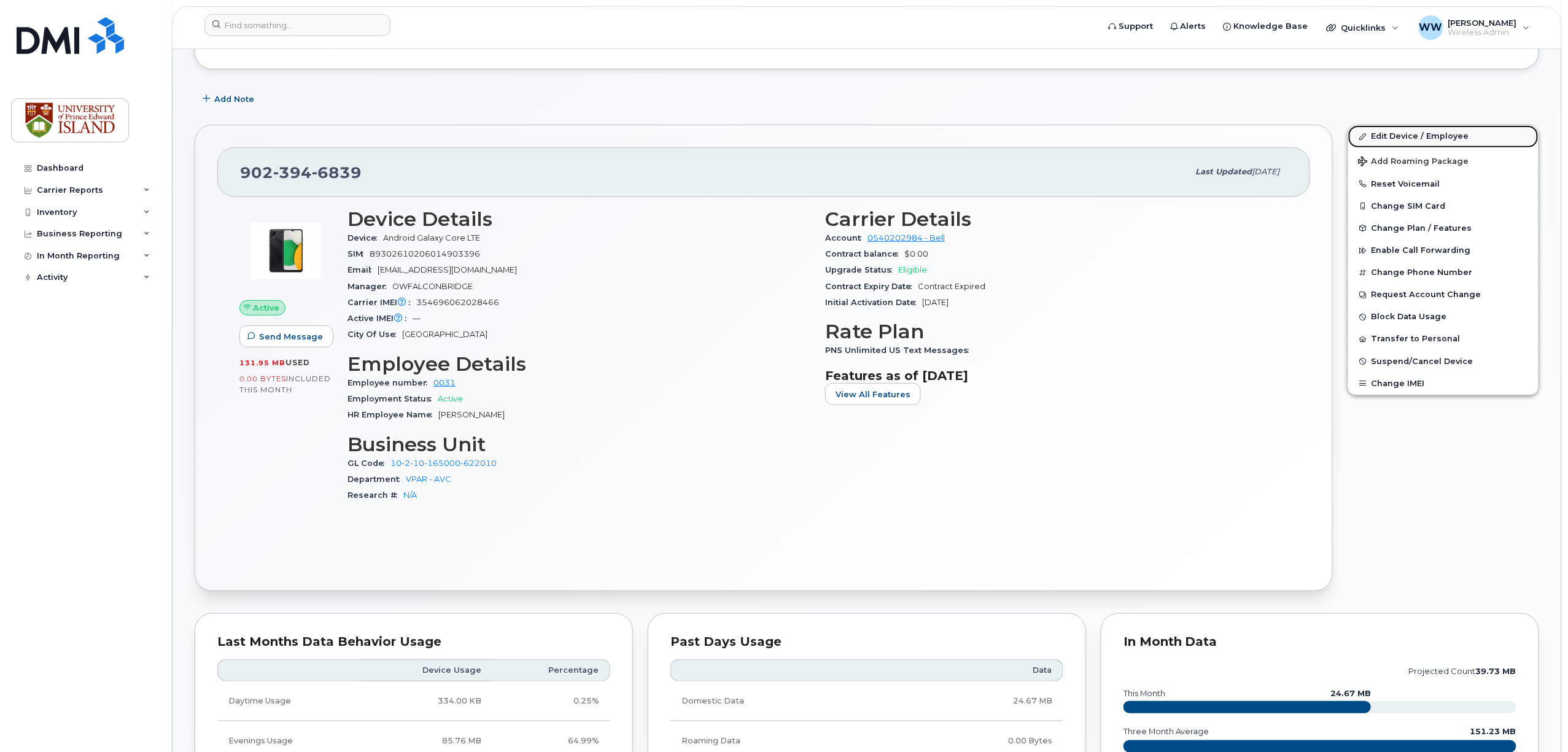
click at [1417, 135] on link "Edit Device / Employee" at bounding box center [1443, 136] width 190 height 22
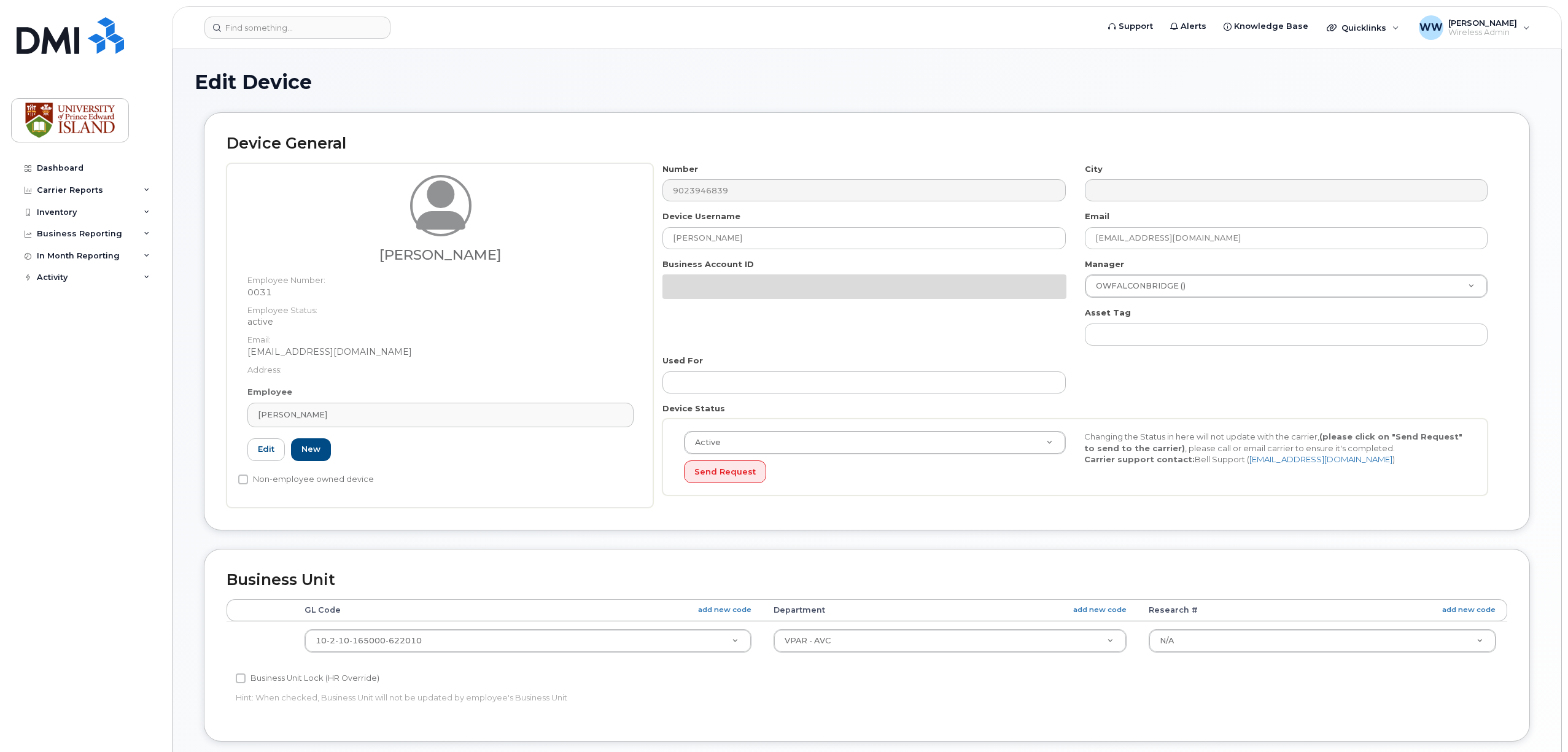
select select "2042298"
select select "2042284"
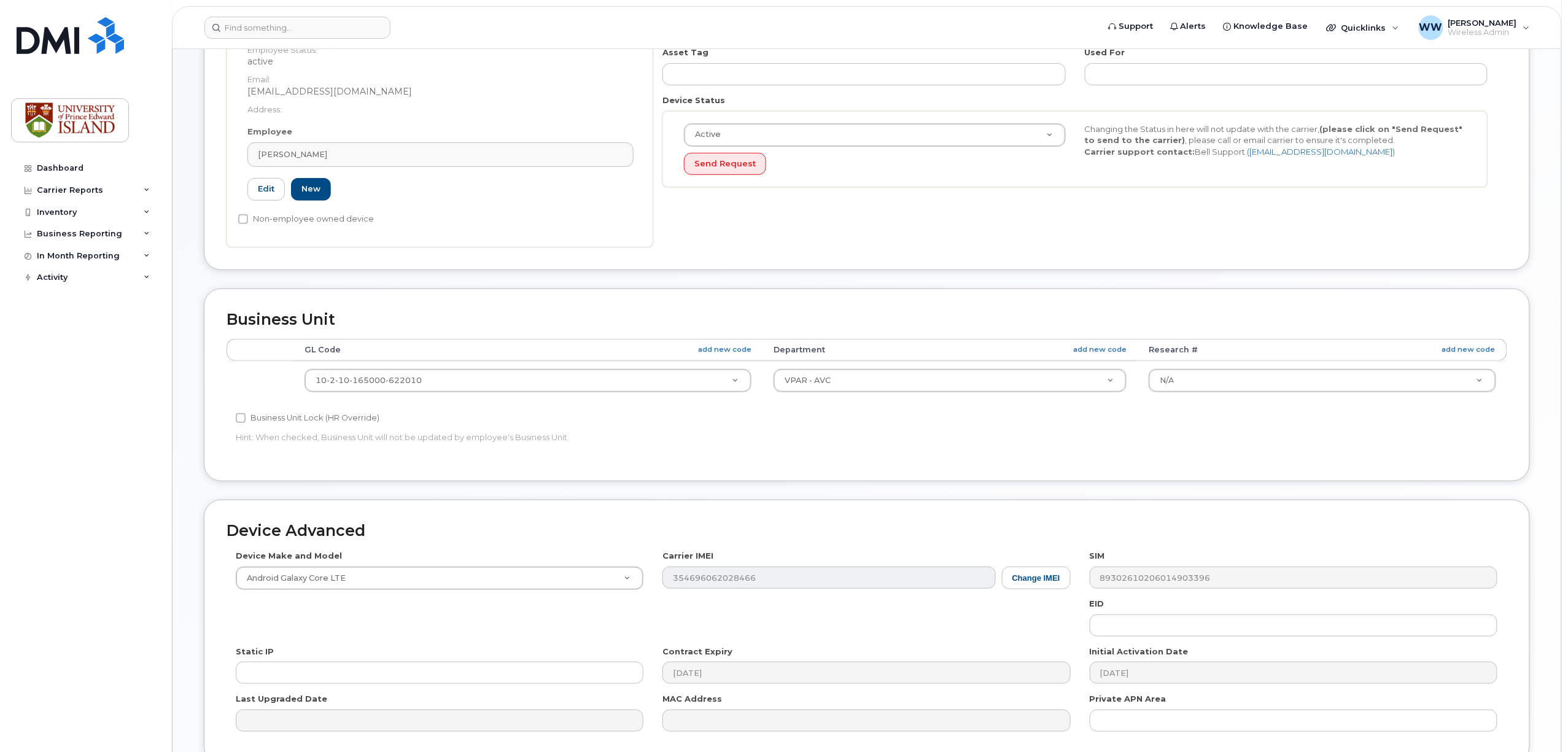
scroll to position [327, 0]
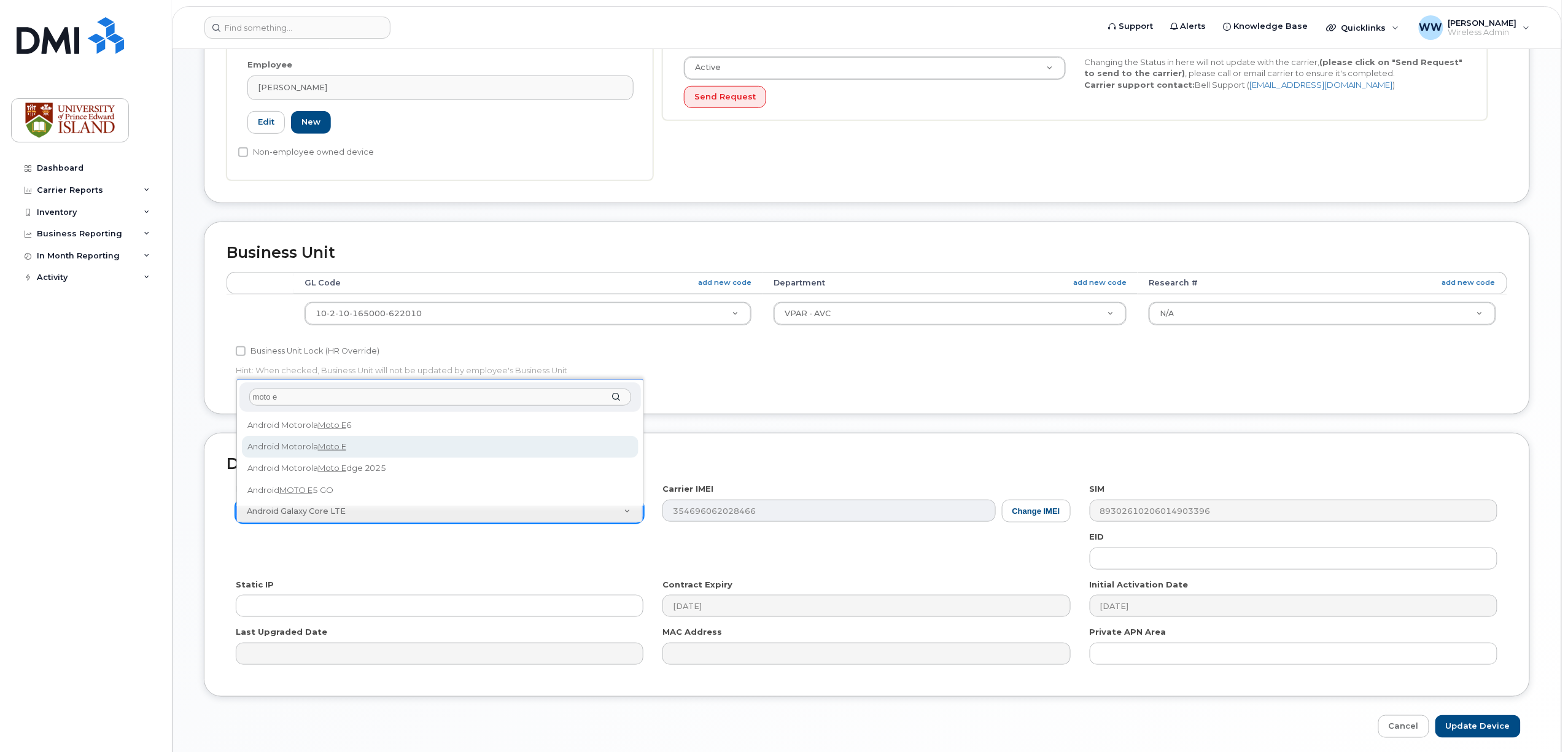
type input "moto e"
select select "465"
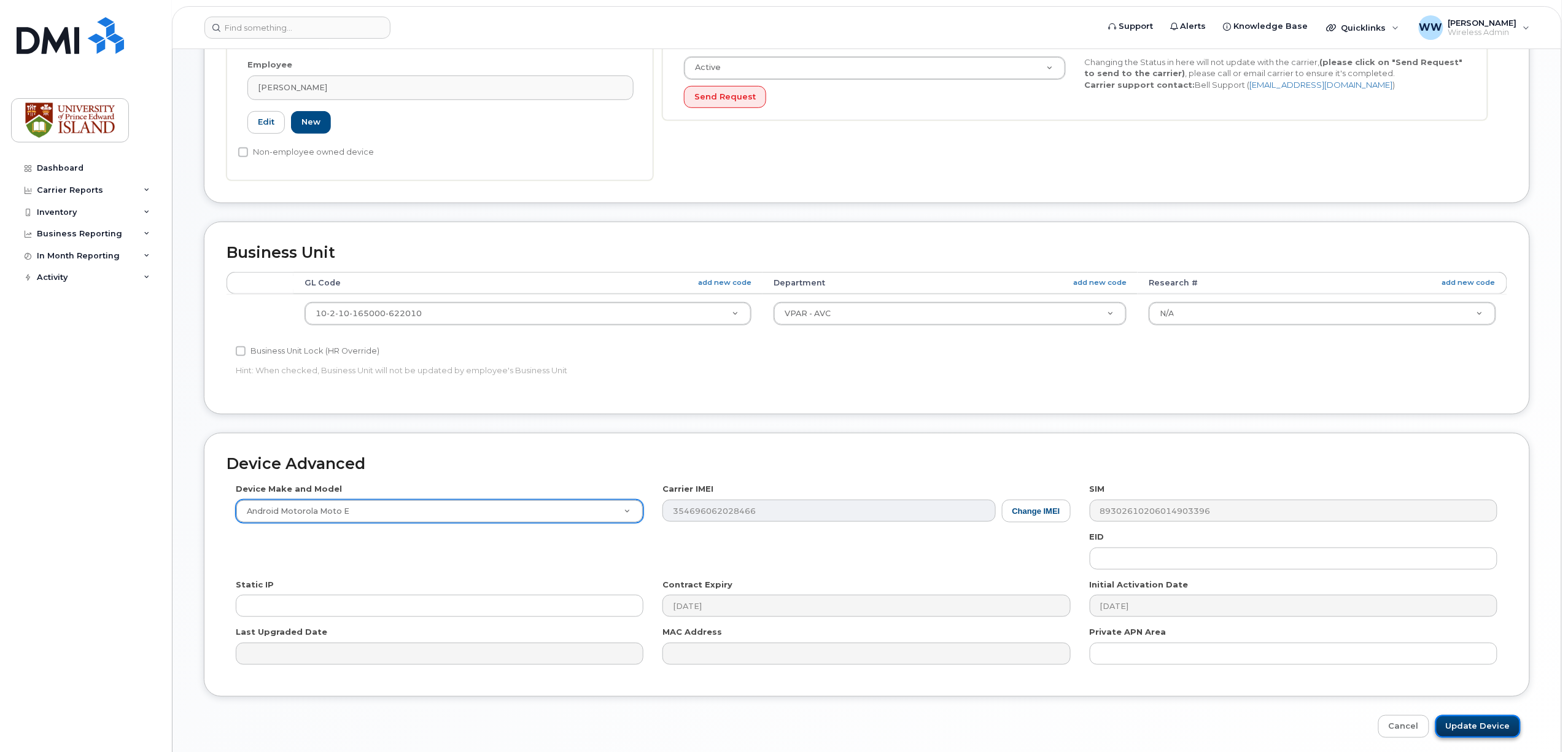
click at [1489, 726] on input "Update Device" at bounding box center [1478, 726] width 85 height 23
type input "Saving..."
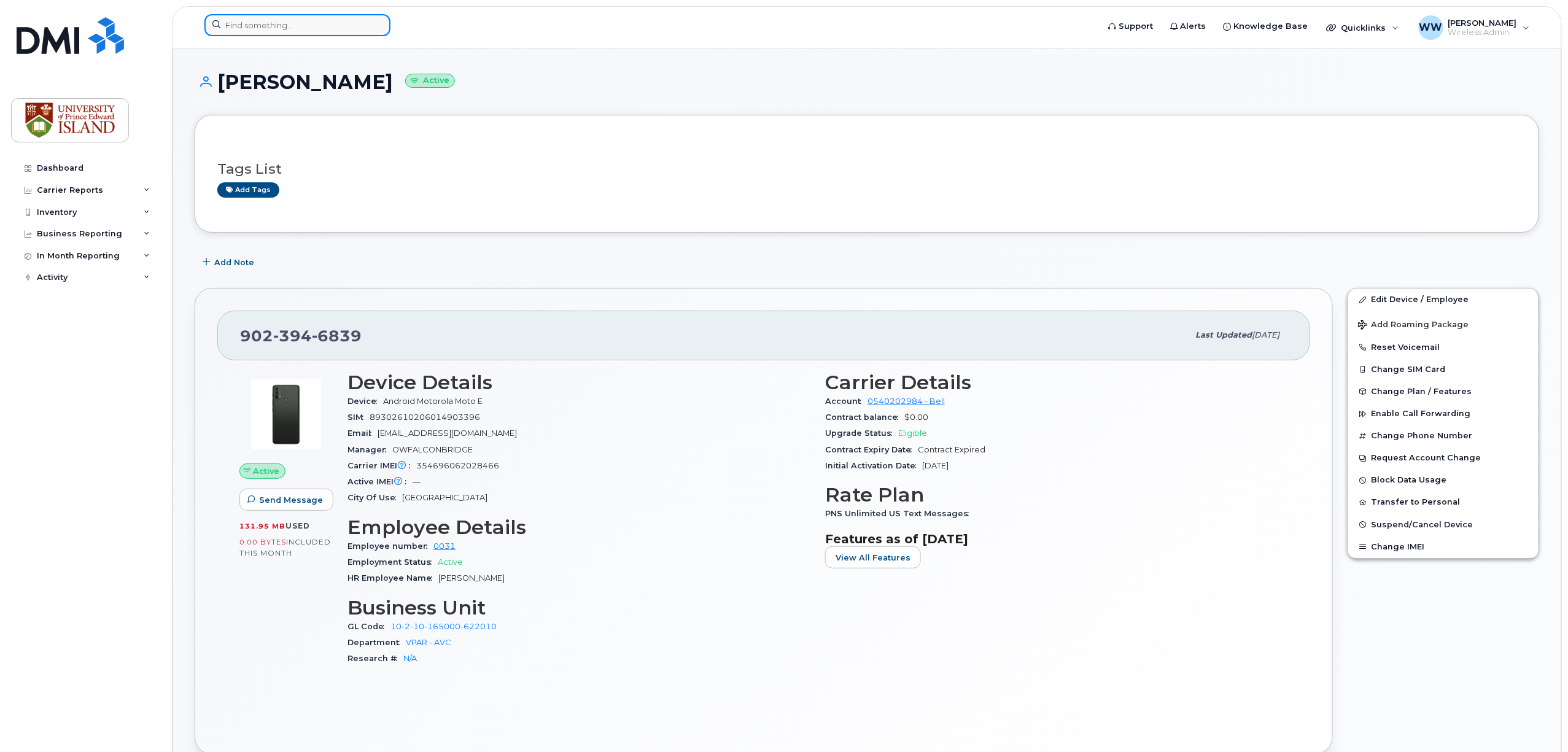
click at [309, 32] on input at bounding box center [298, 25] width 186 height 22
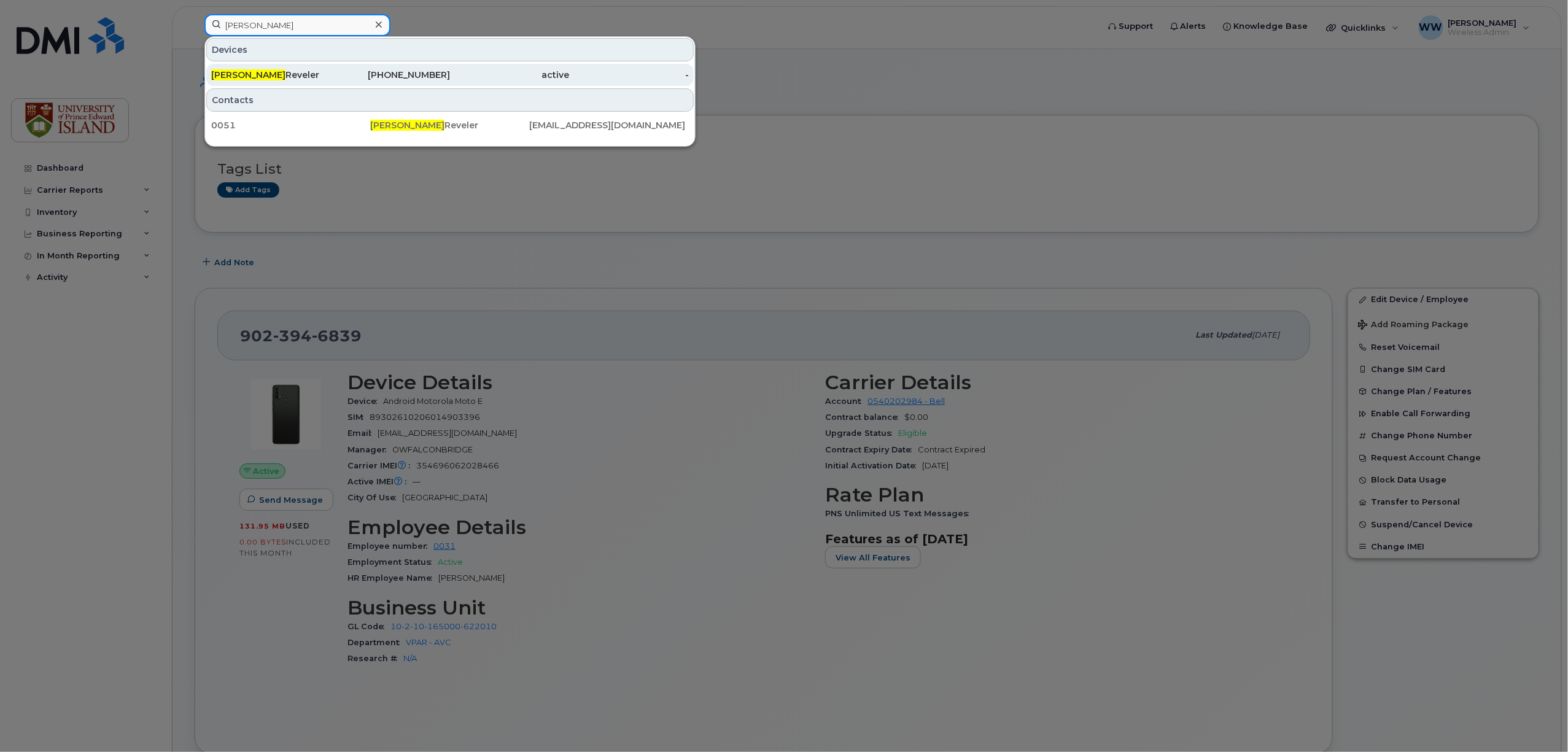
type input "elaine"
click at [424, 72] on div "902-394-6927" at bounding box center [391, 75] width 120 height 12
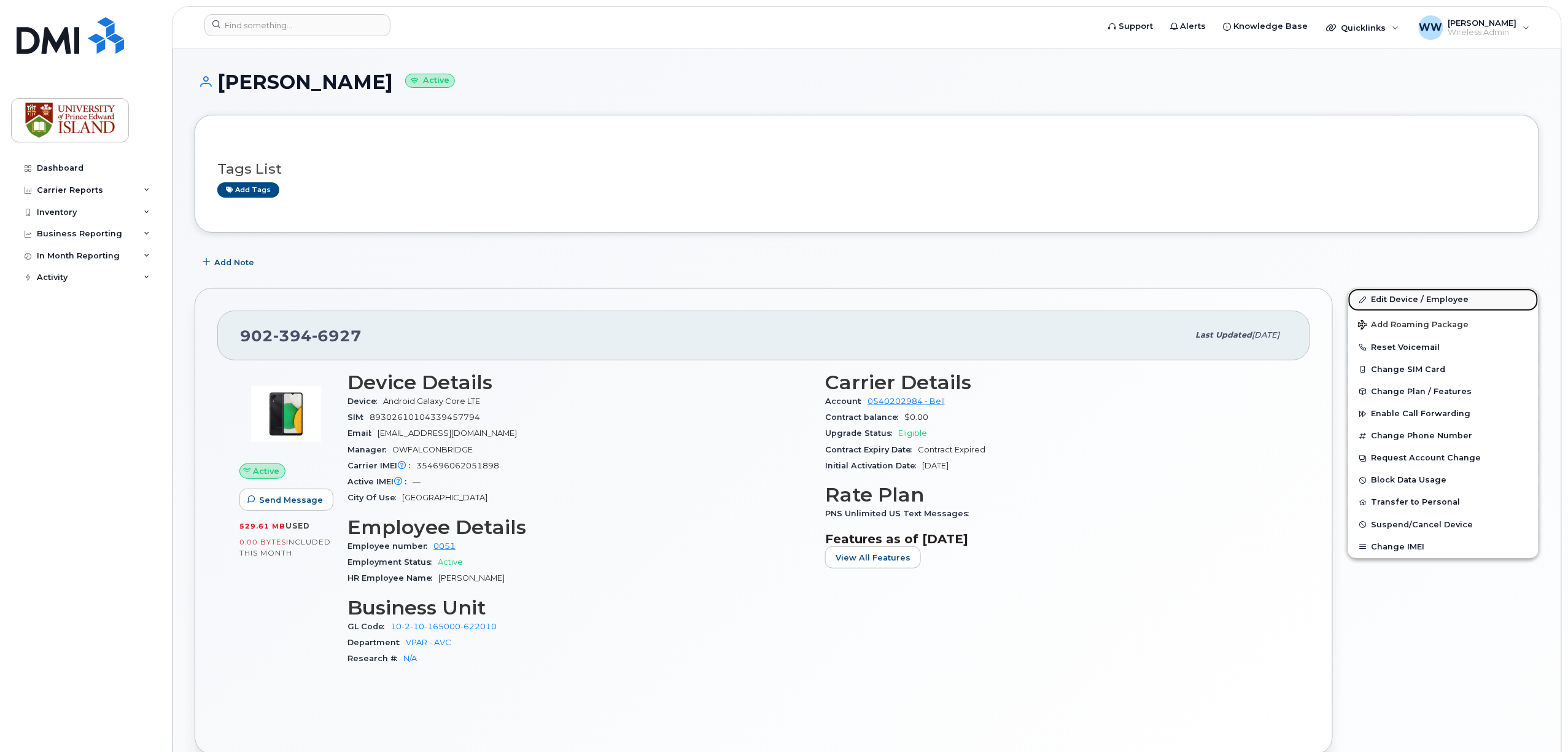
click at [1434, 297] on link "Edit Device / Employee" at bounding box center [1443, 300] width 190 height 22
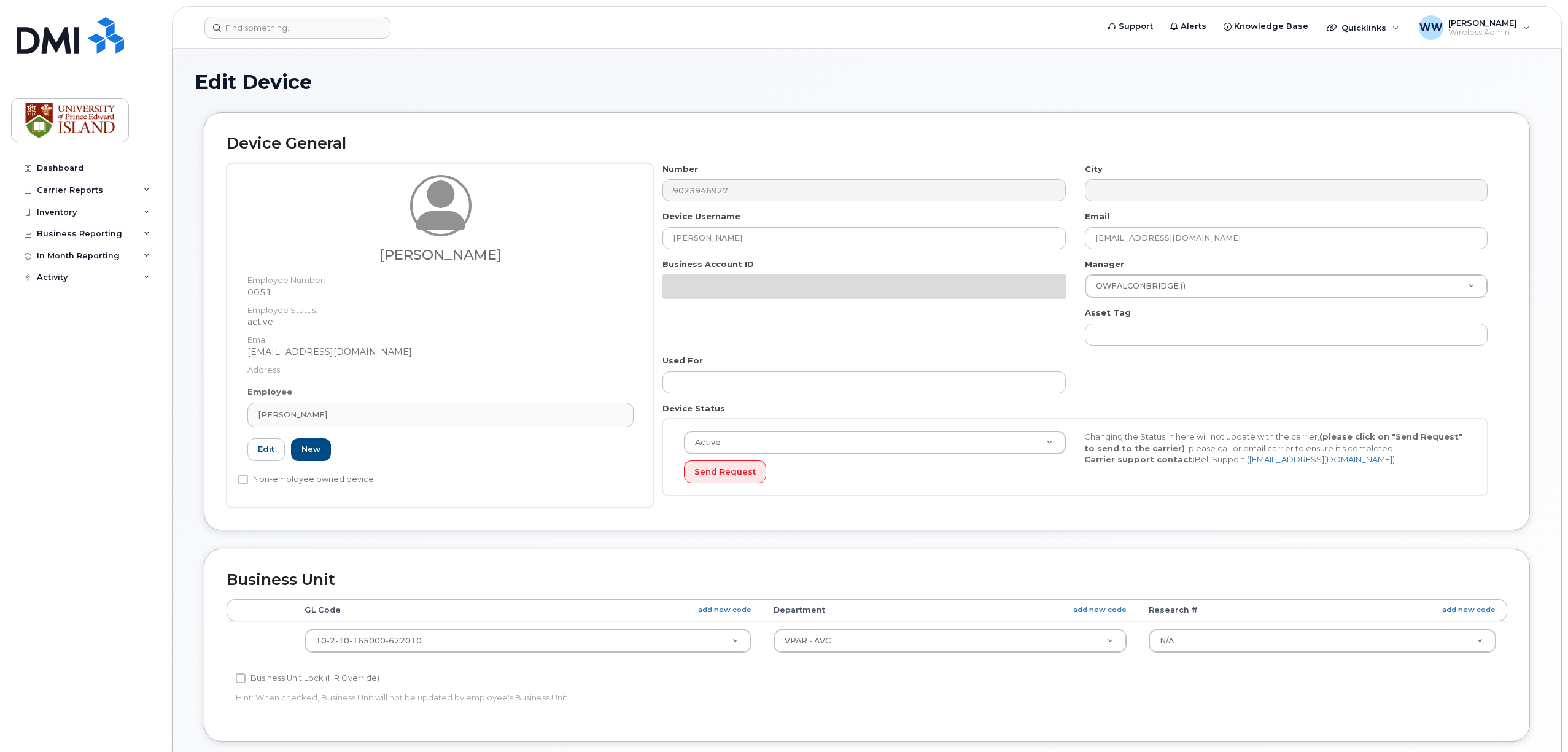
select select "2042298"
select select "2042284"
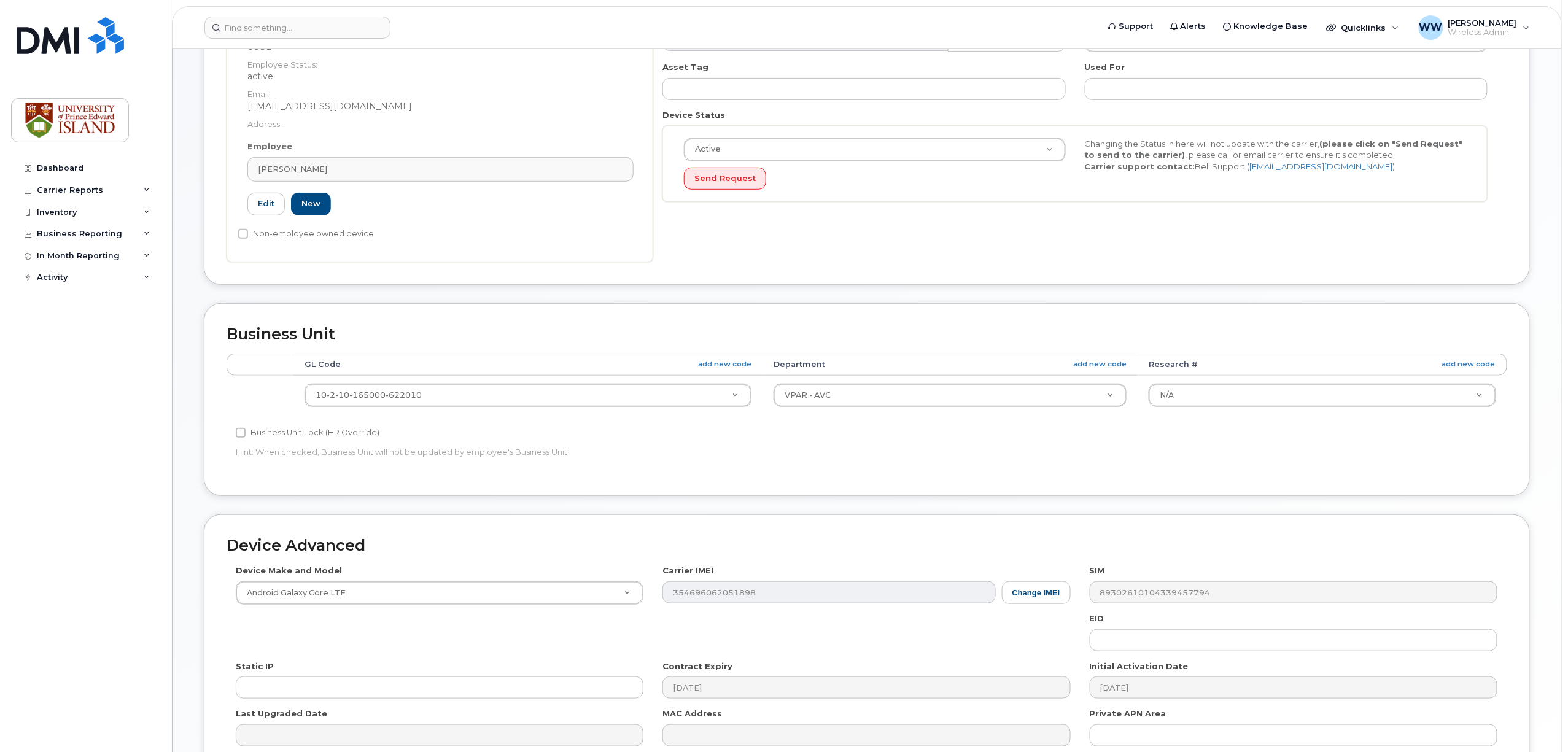
scroll to position [378, 0]
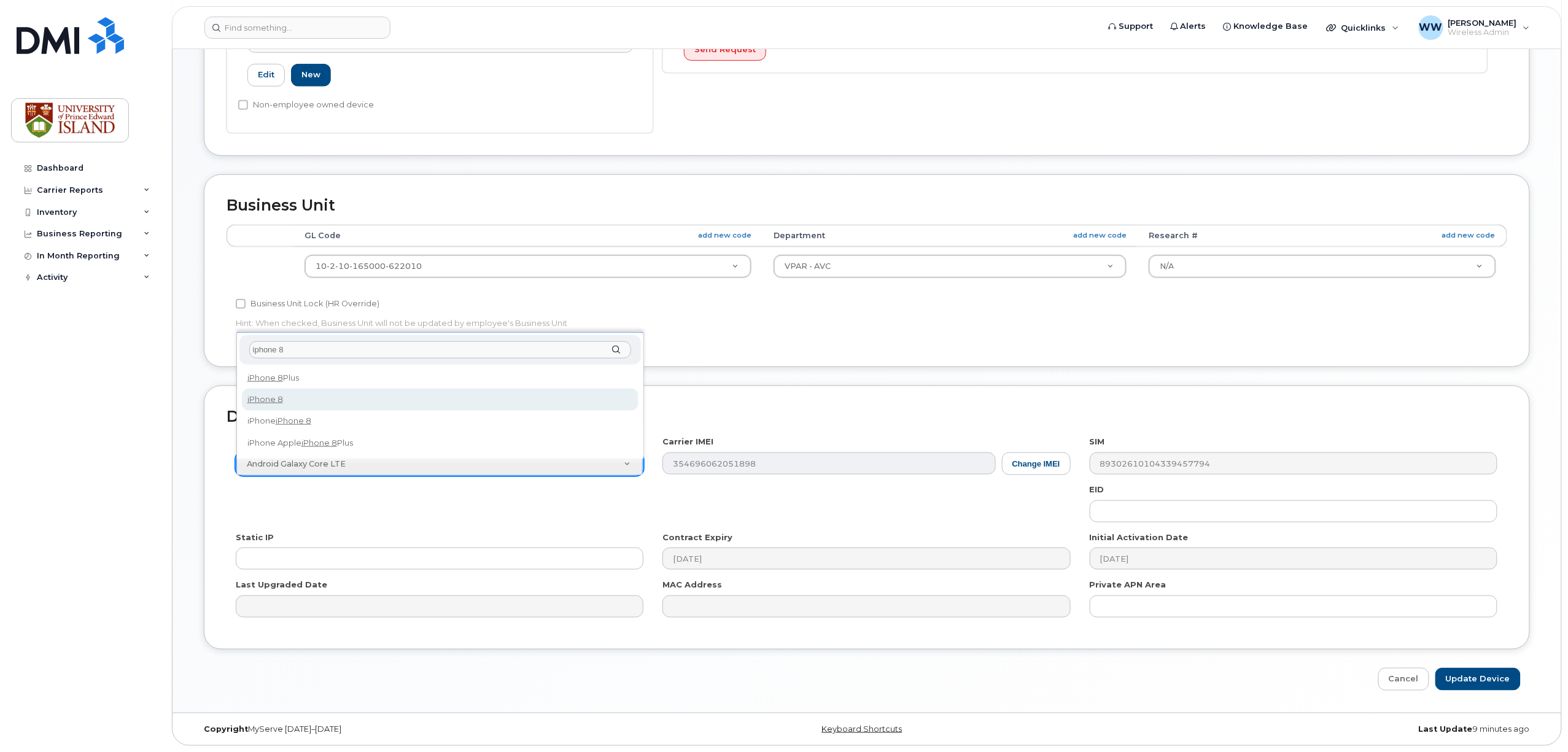
type input "iphone 8"
select select "1420"
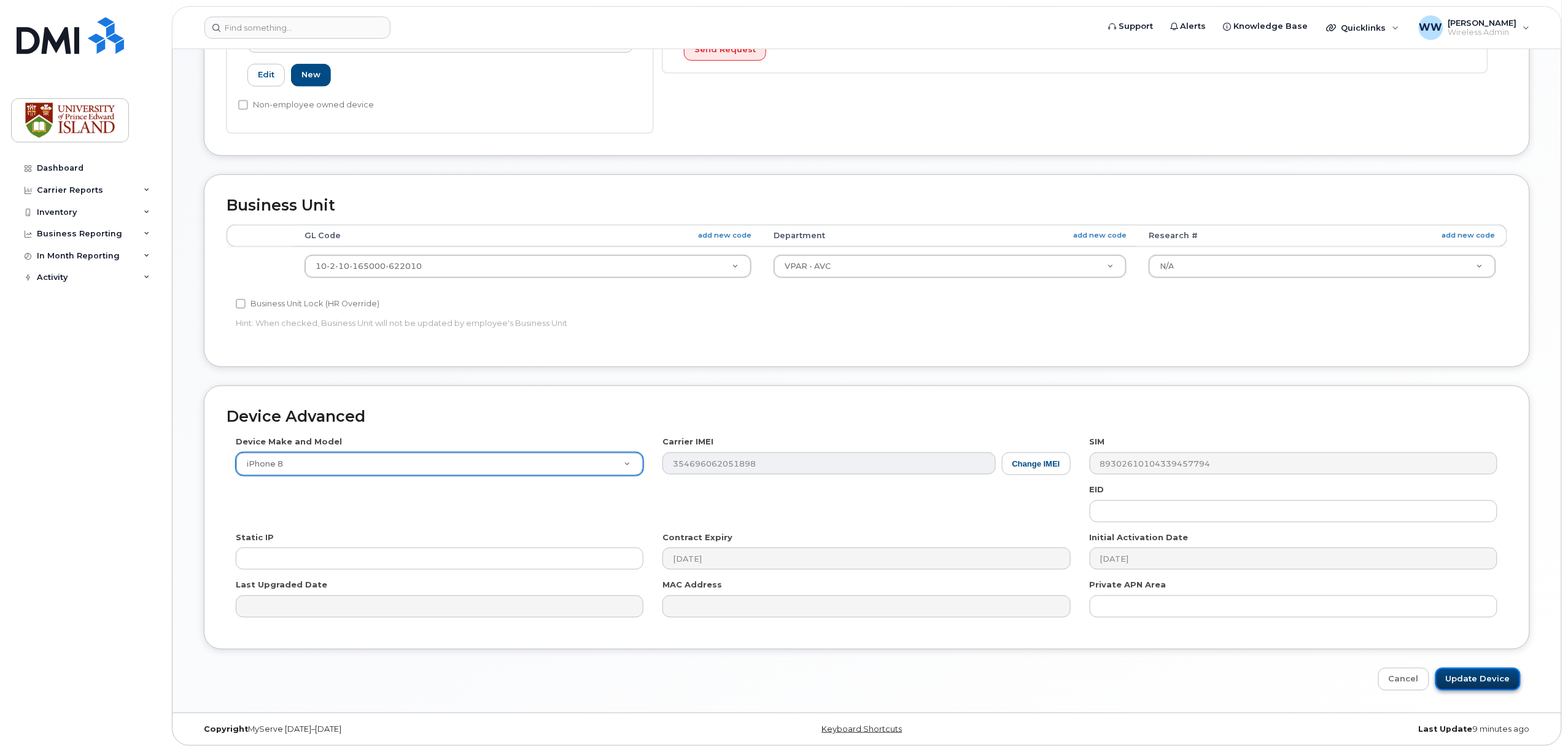
click at [1472, 686] on input "Update Device" at bounding box center [1478, 679] width 85 height 23
type input "Saving..."
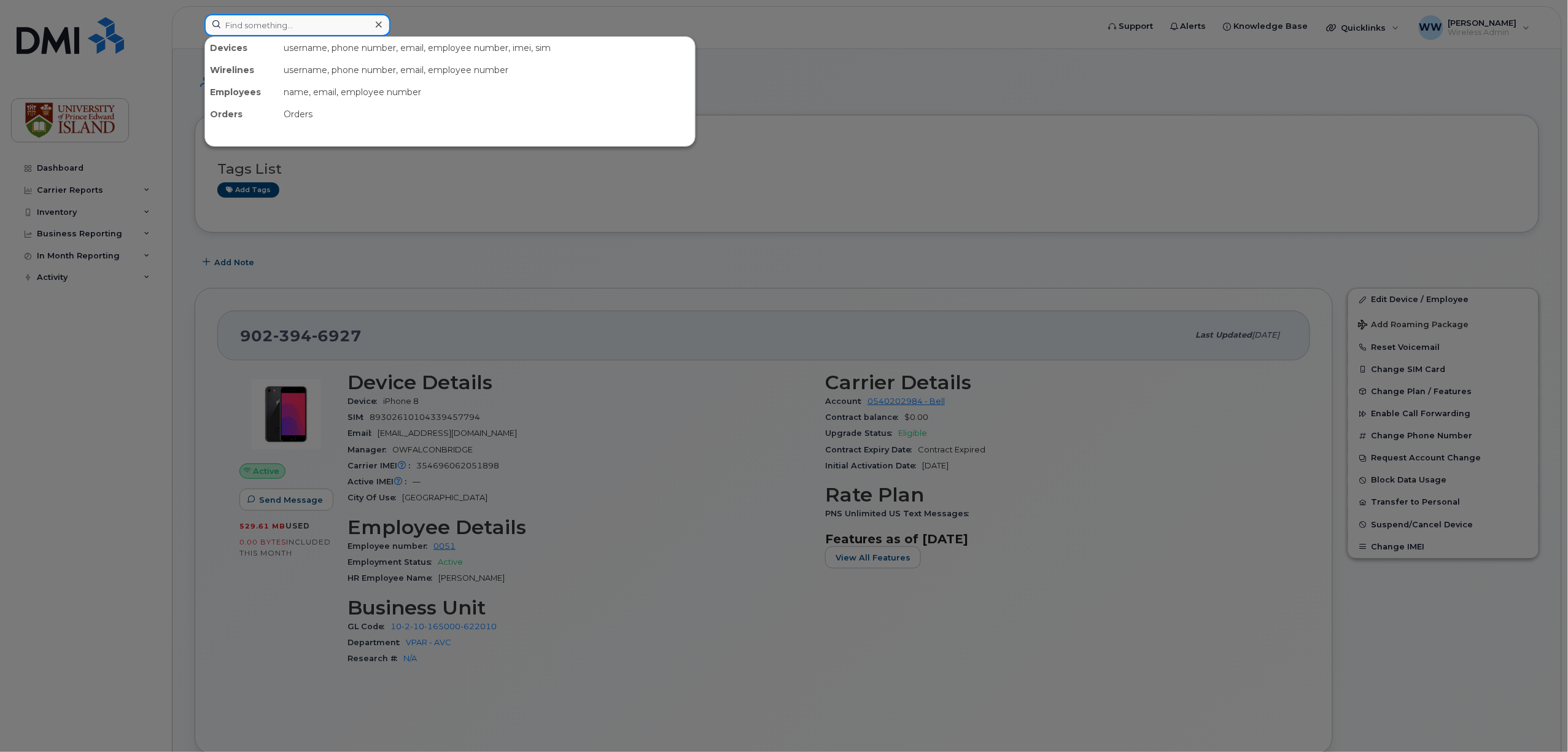
click at [341, 30] on input at bounding box center [298, 25] width 186 height 22
paste input "9023943720"
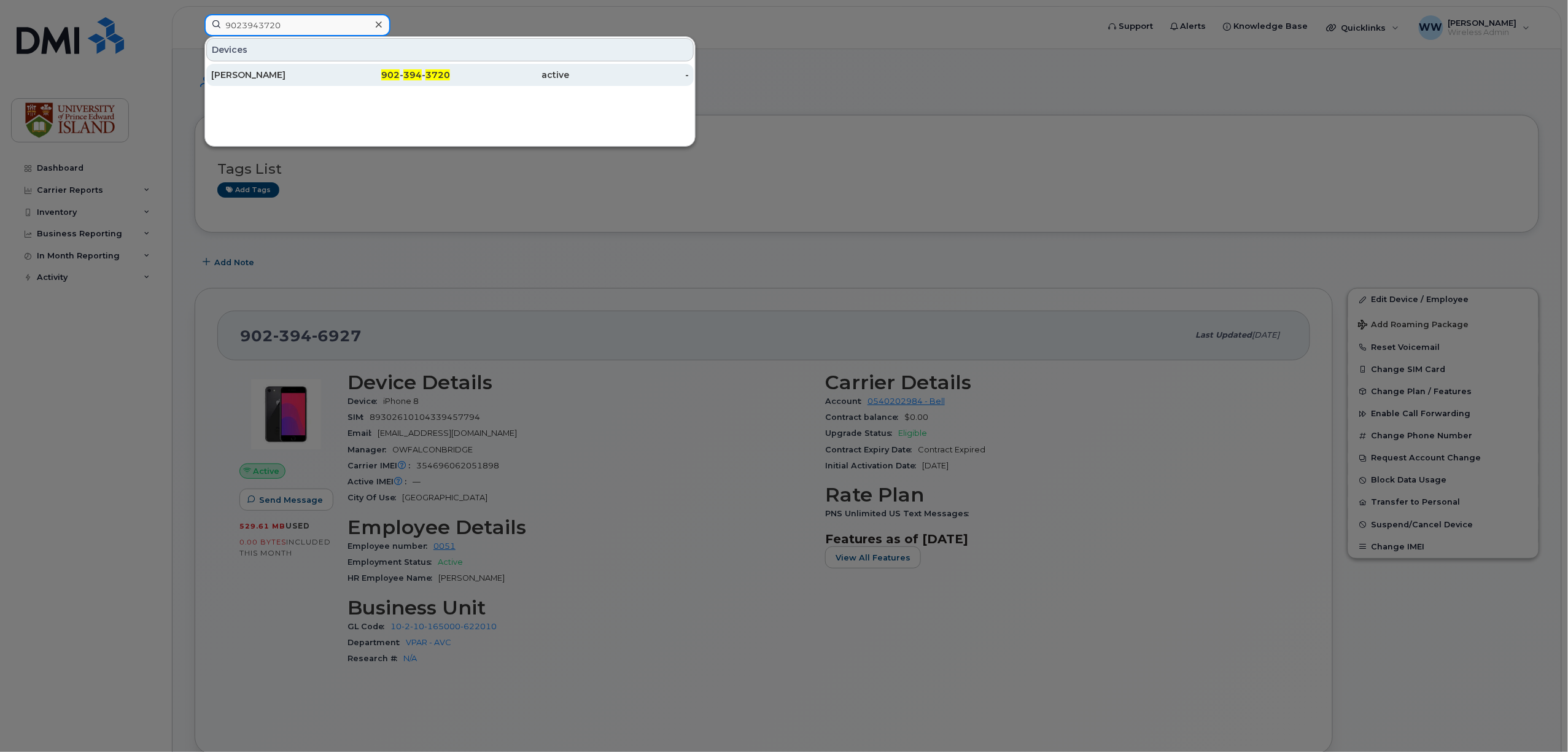
type input "9023943720"
click at [272, 80] on div "[PERSON_NAME]" at bounding box center [271, 75] width 120 height 12
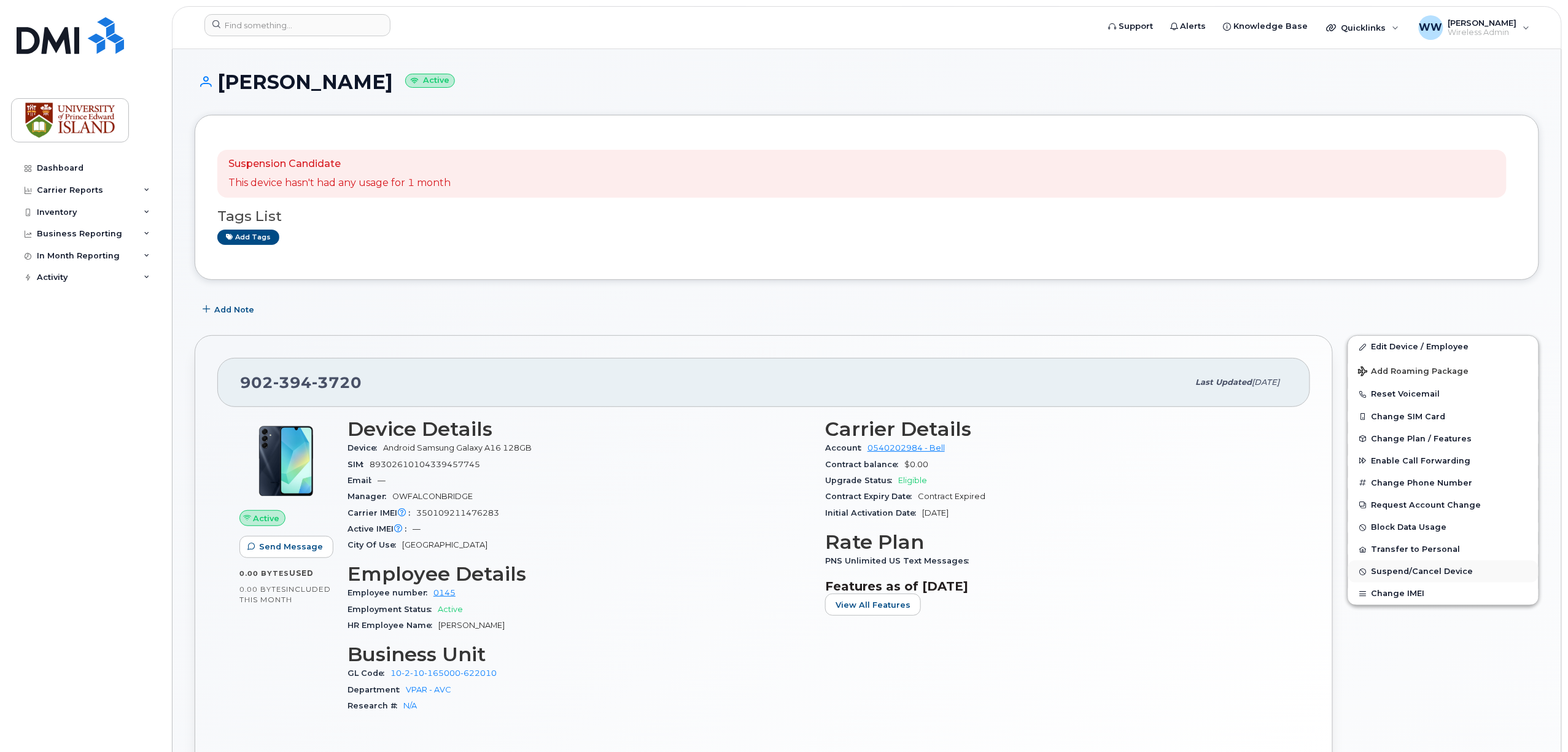
click at [1398, 571] on span "Suspend/Cancel Device" at bounding box center [1423, 571] width 102 height 9
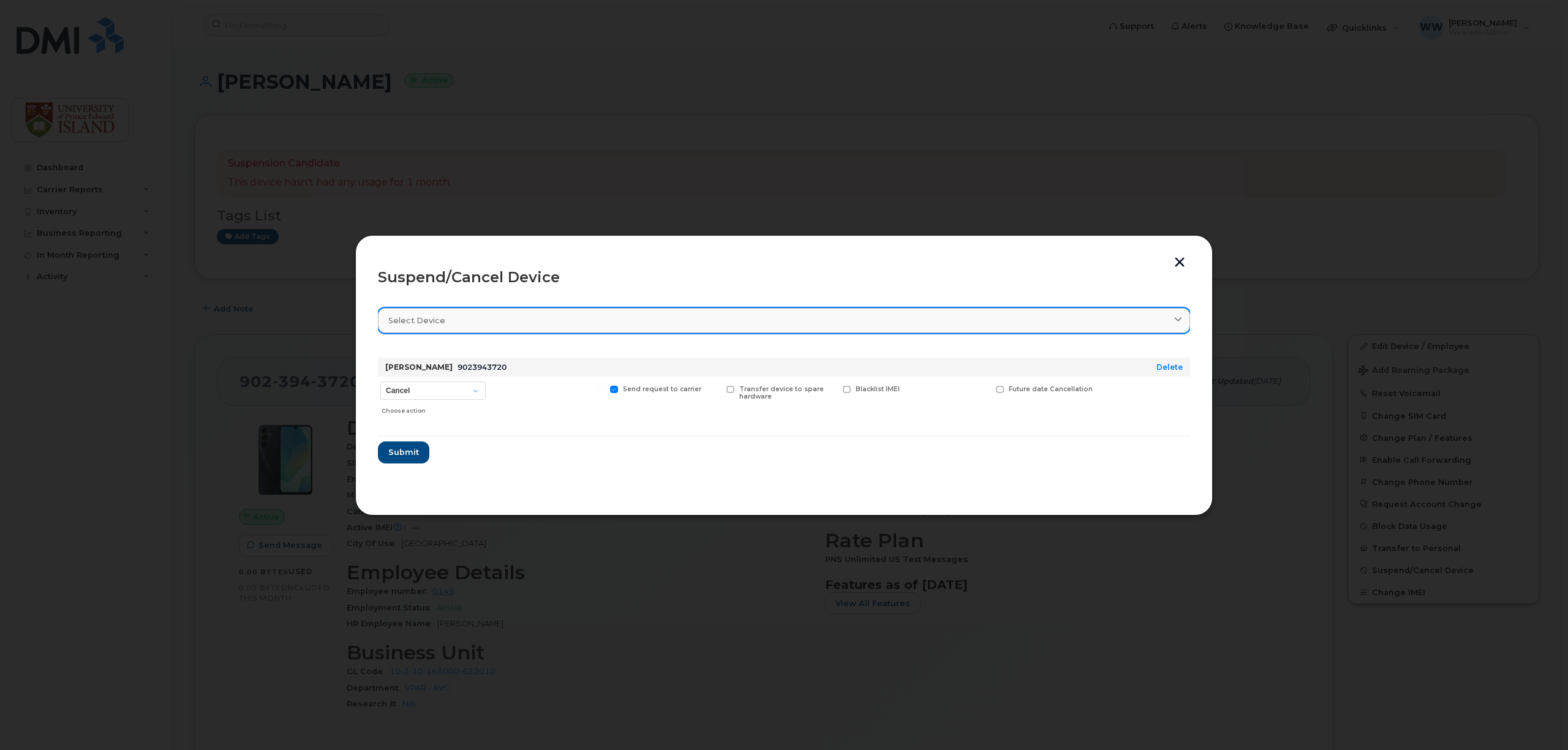
click at [449, 326] on div "Select device" at bounding box center [784, 320] width 791 height 12
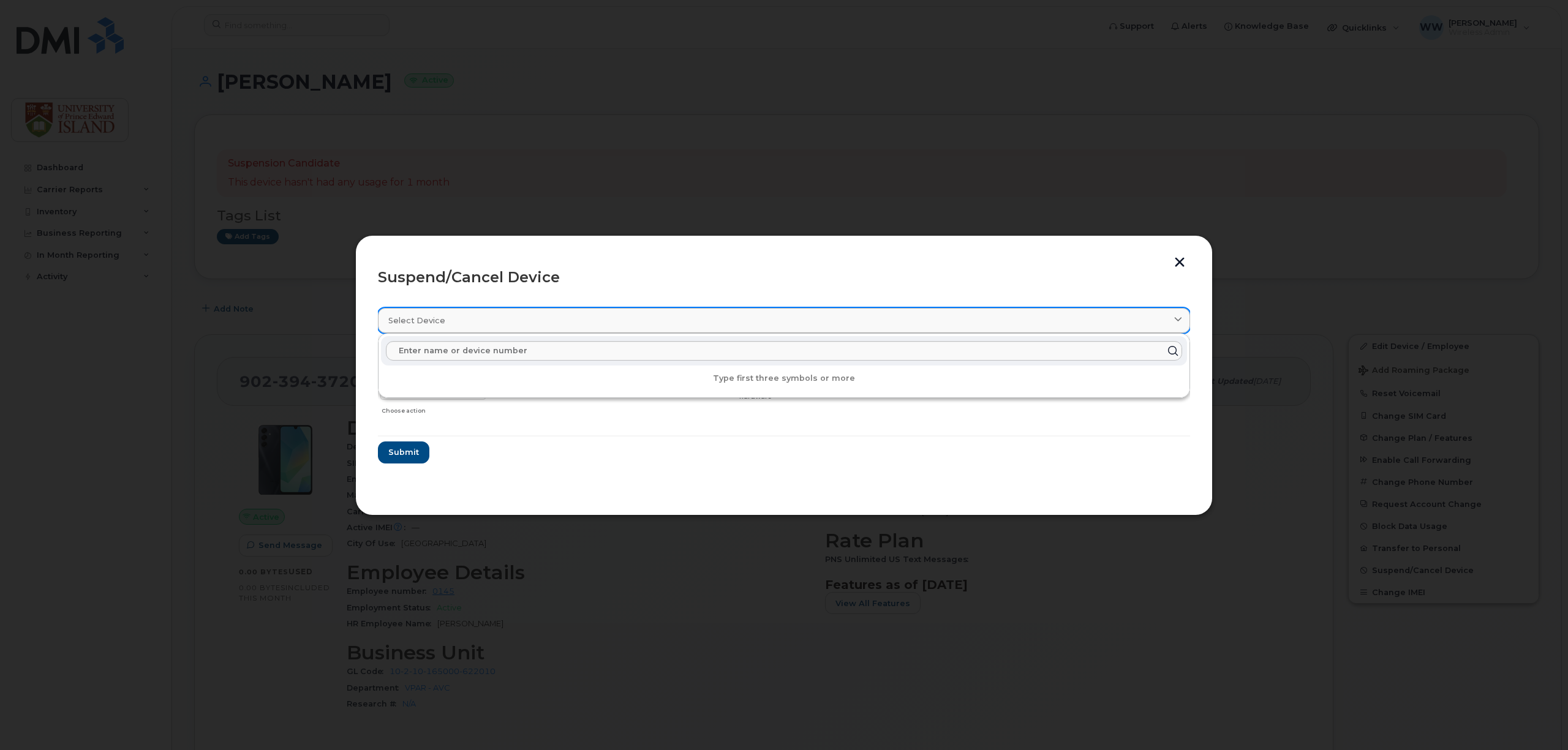
click at [449, 324] on div "Select device" at bounding box center [784, 320] width 791 height 12
click at [540, 461] on form "NIcole Rodgers 9023943720 Delete Cancel Suspend - Extend Suspension Suspend - R…" at bounding box center [784, 406] width 812 height 115
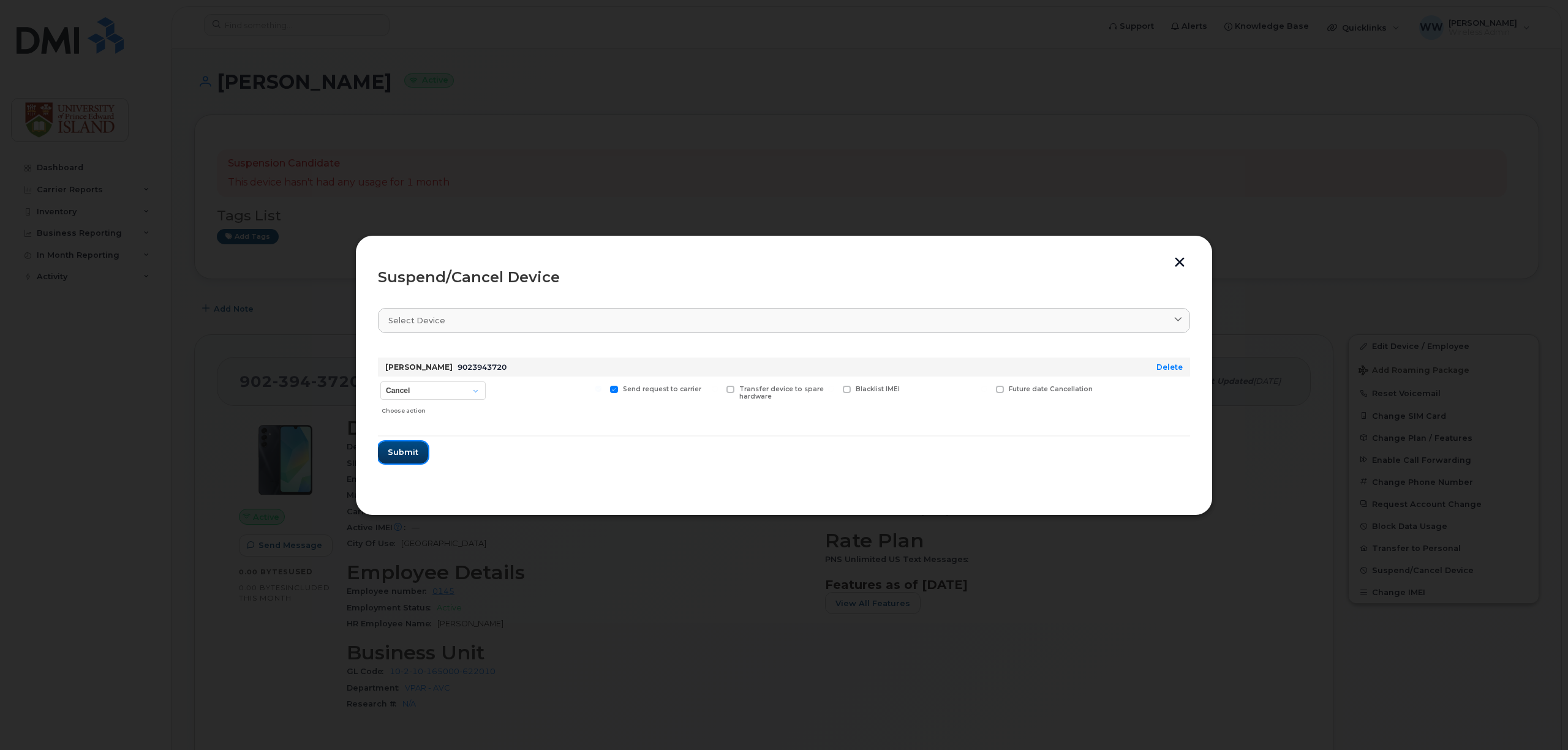
click at [399, 447] on span "Submit" at bounding box center [403, 452] width 31 height 12
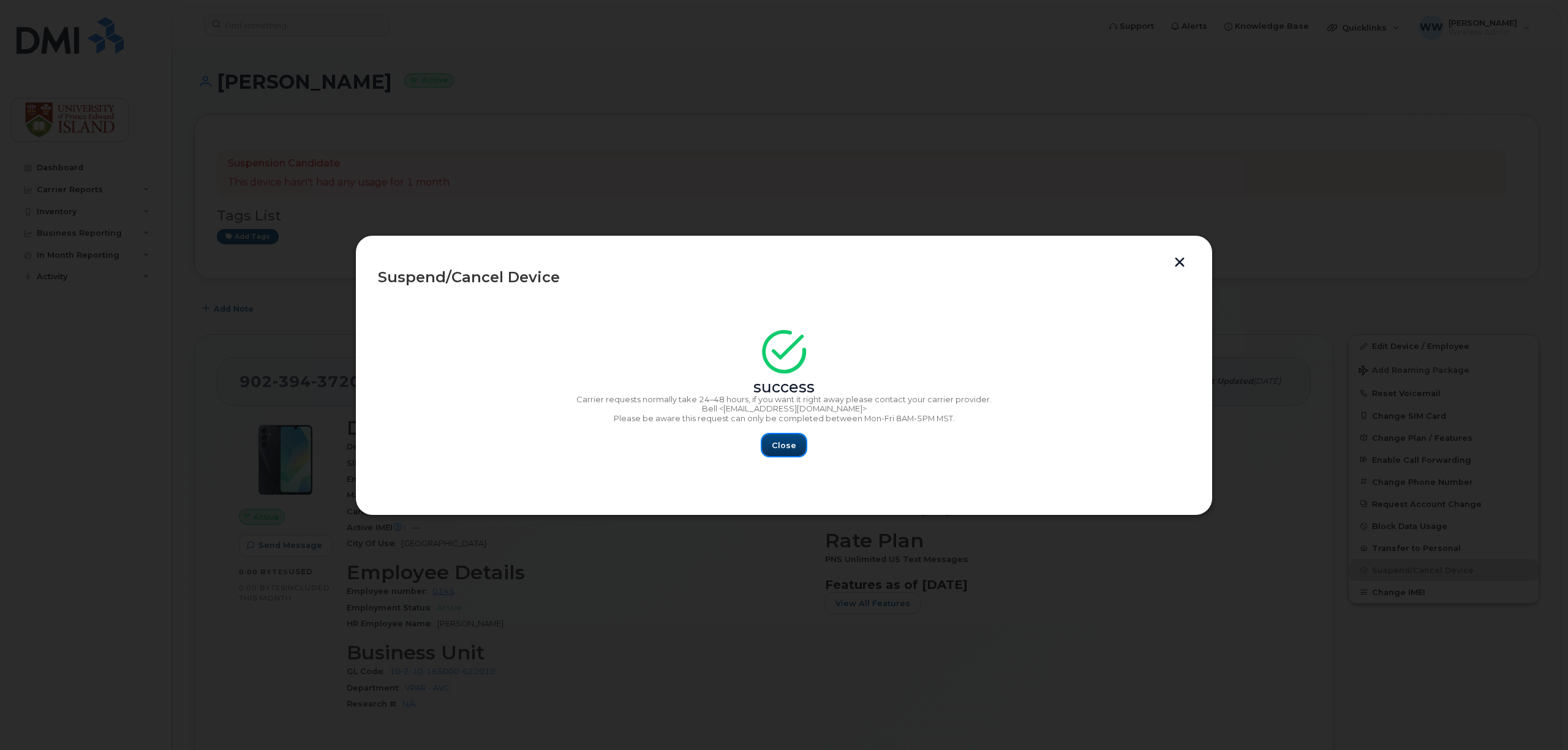
click at [787, 449] on span "Close" at bounding box center [784, 445] width 25 height 12
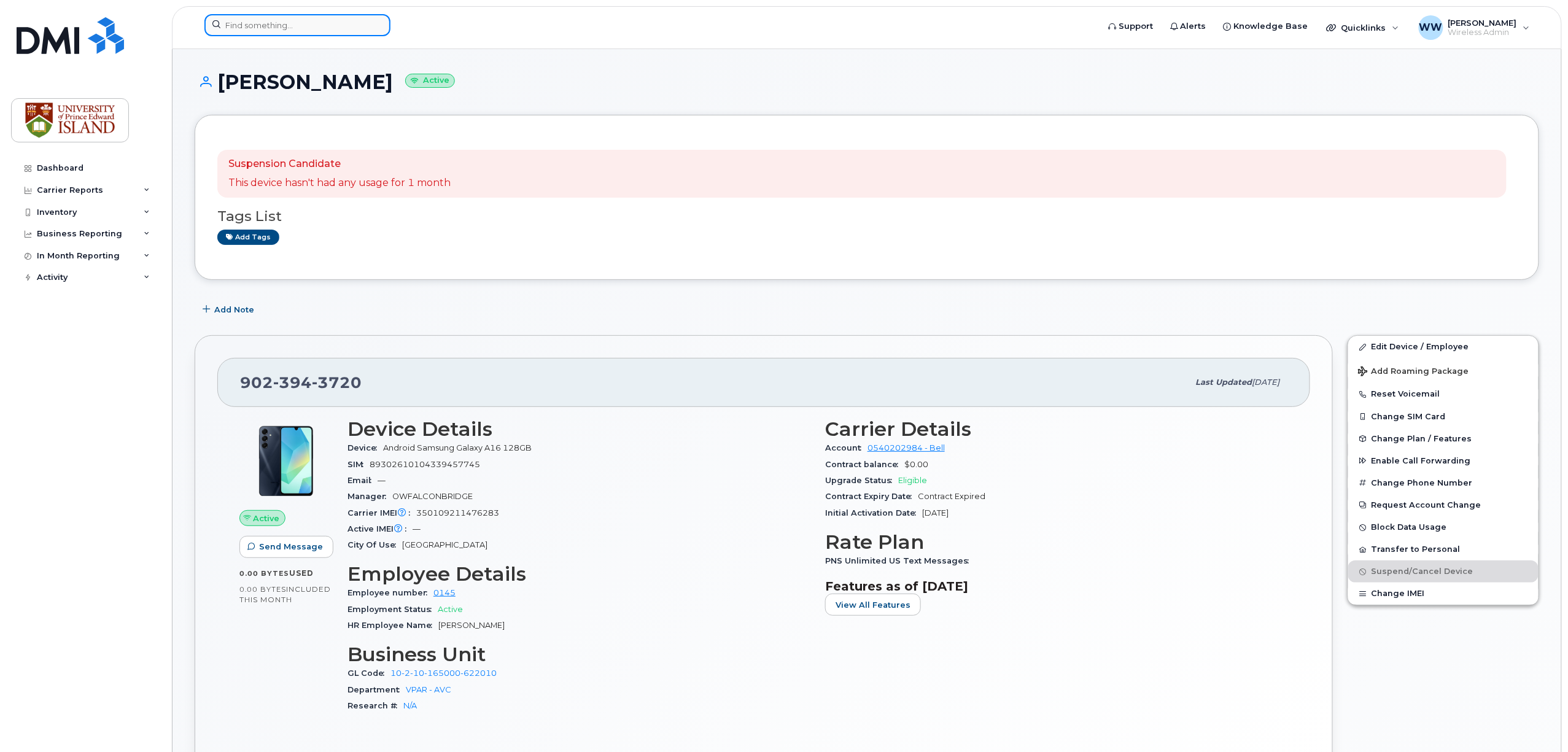
click at [256, 23] on input at bounding box center [298, 25] width 186 height 22
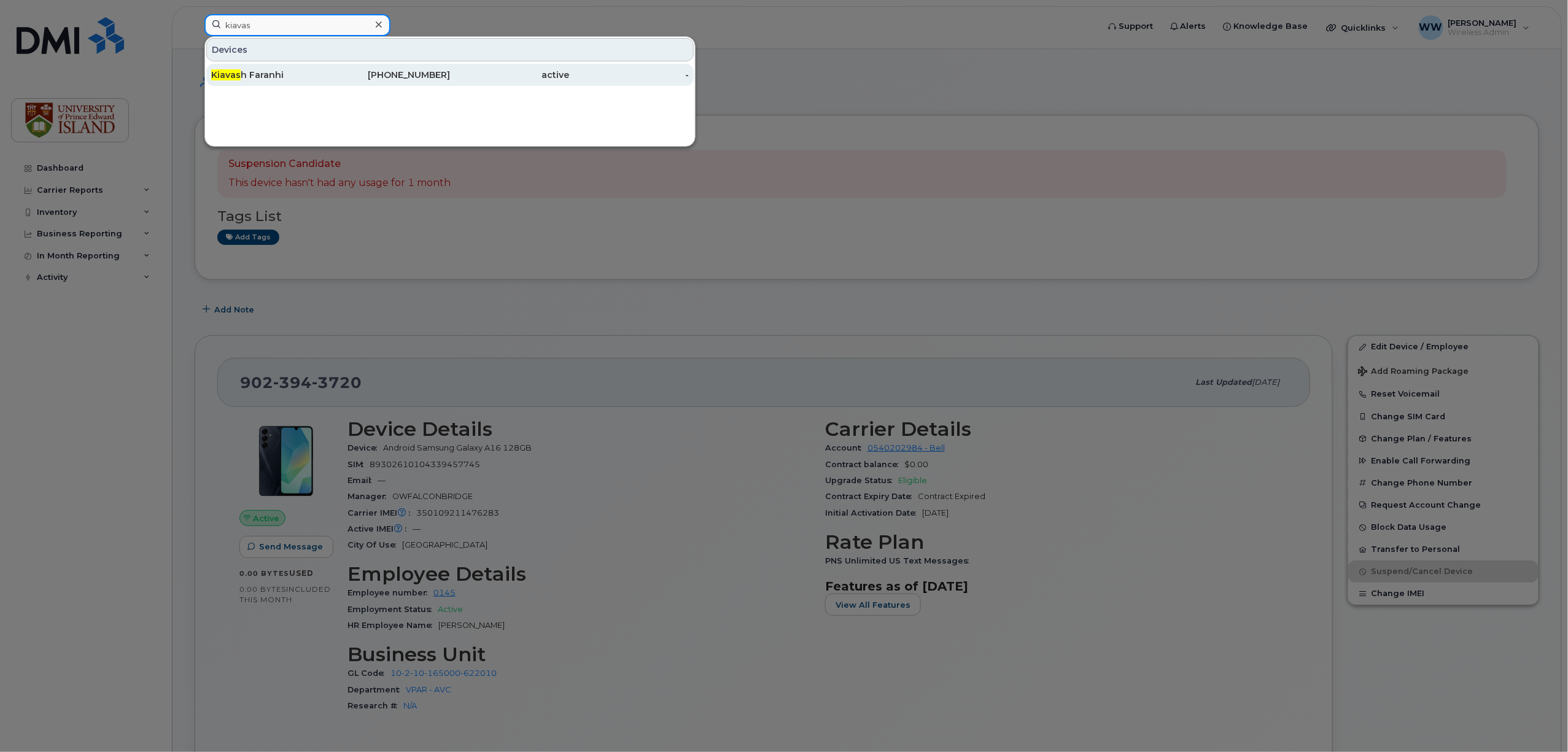
type input "kiavas"
click at [247, 70] on div "Kiavas h Faranhi" at bounding box center [271, 75] width 120 height 12
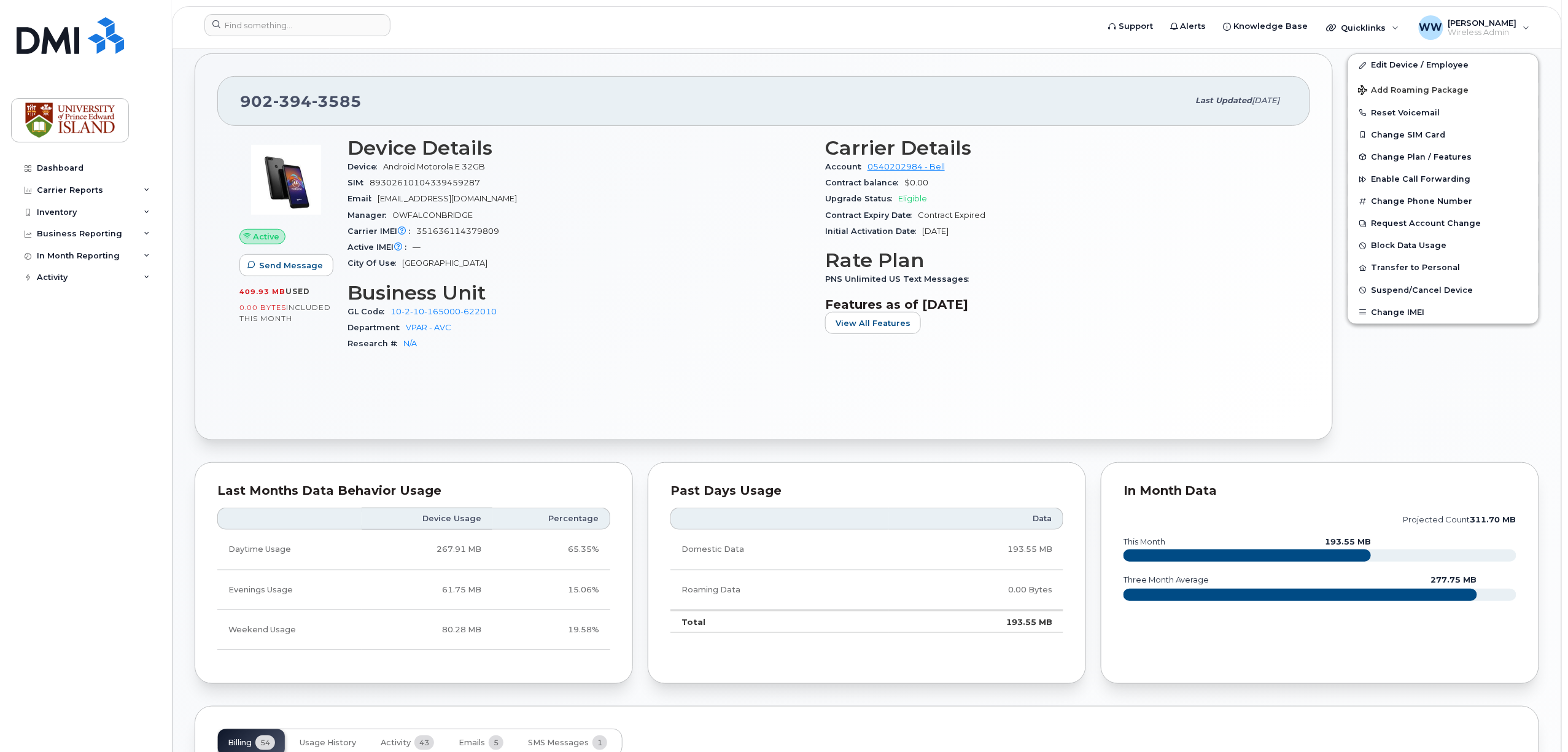
scroll to position [245, 0]
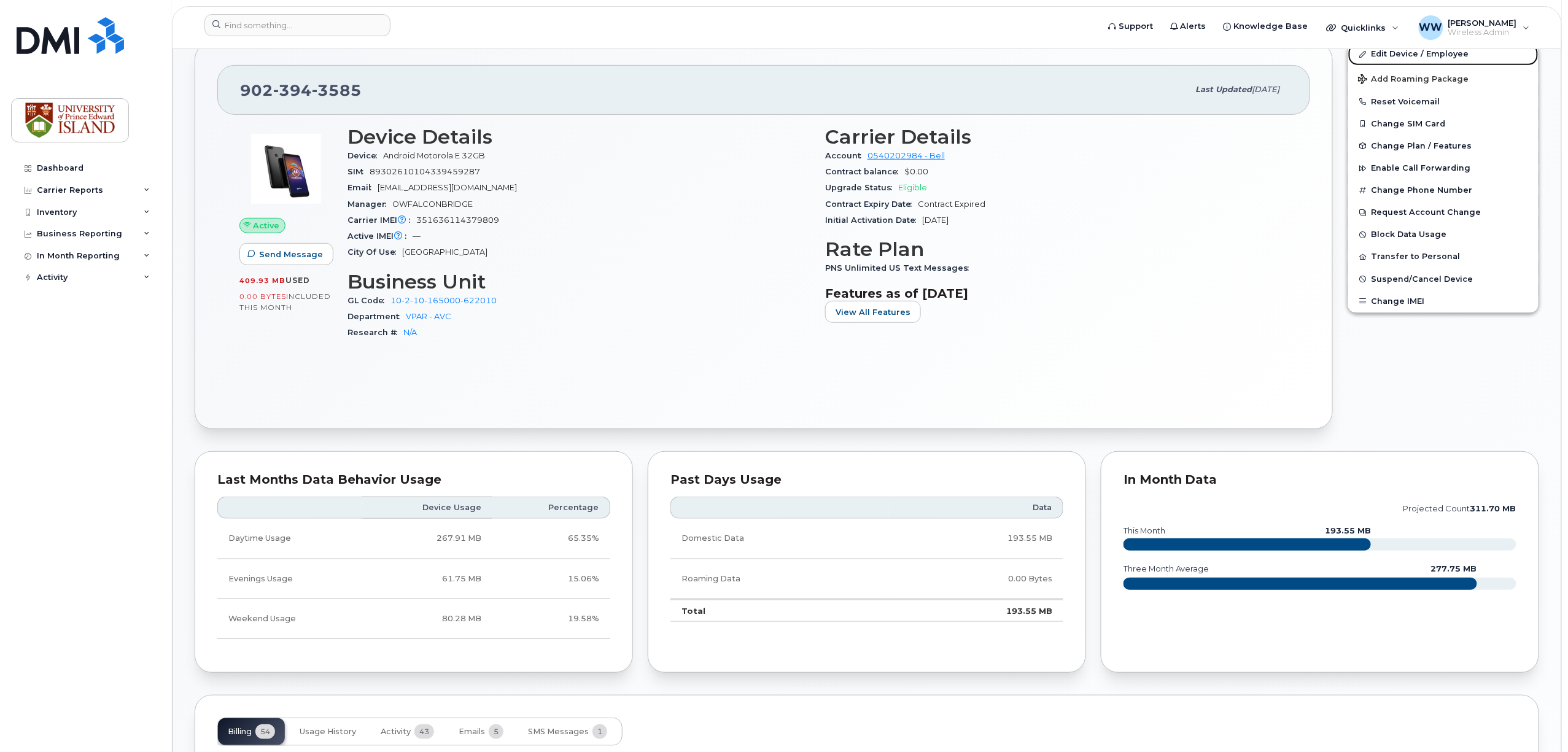
drag, startPoint x: 1388, startPoint y: 59, endPoint x: 1341, endPoint y: 72, distance: 48.8
click at [1389, 59] on link "Edit Device / Employee" at bounding box center [1443, 54] width 190 height 22
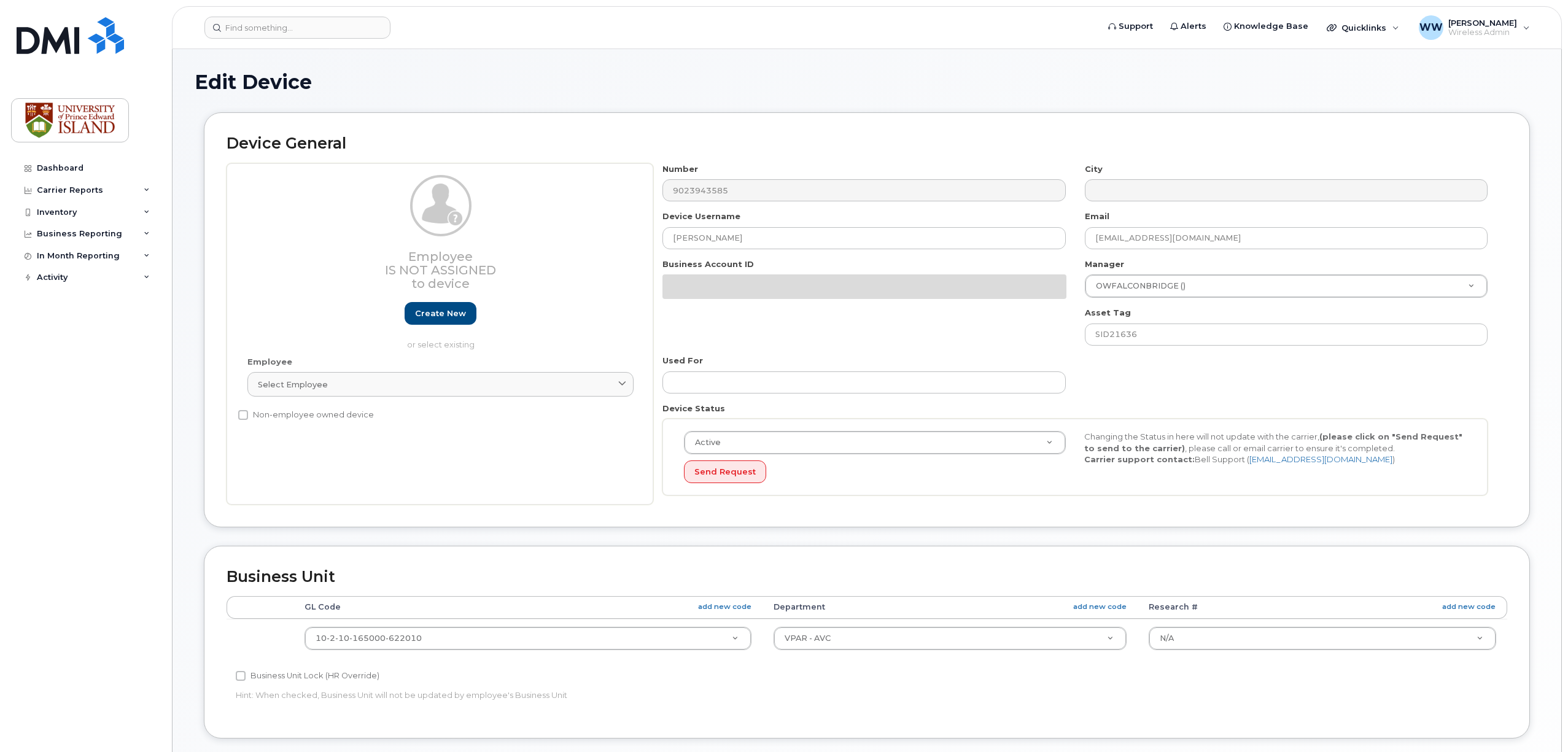
select select "2042298"
select select "2042284"
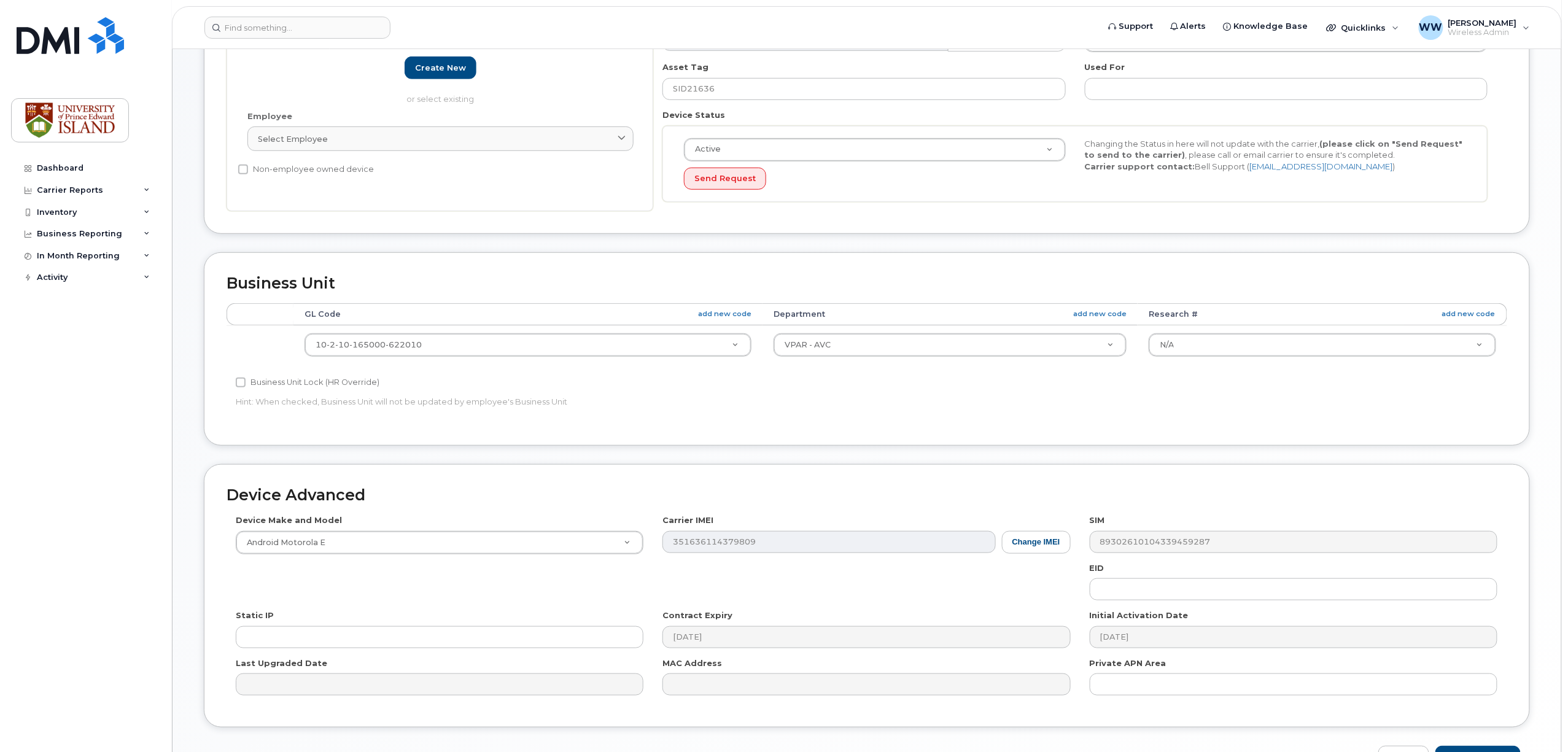
scroll to position [328, 0]
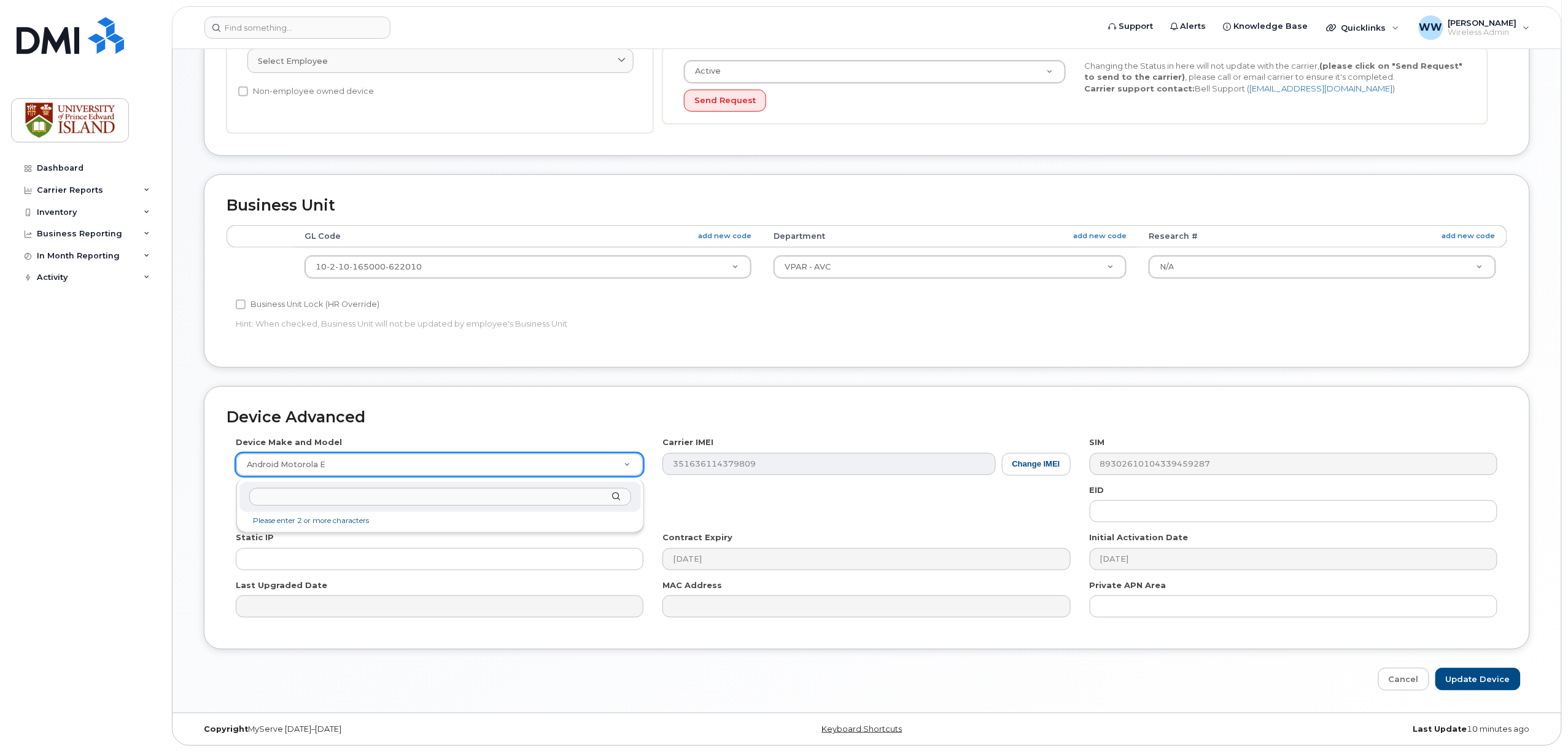
click at [391, 493] on input "text" at bounding box center [440, 497] width 382 height 18
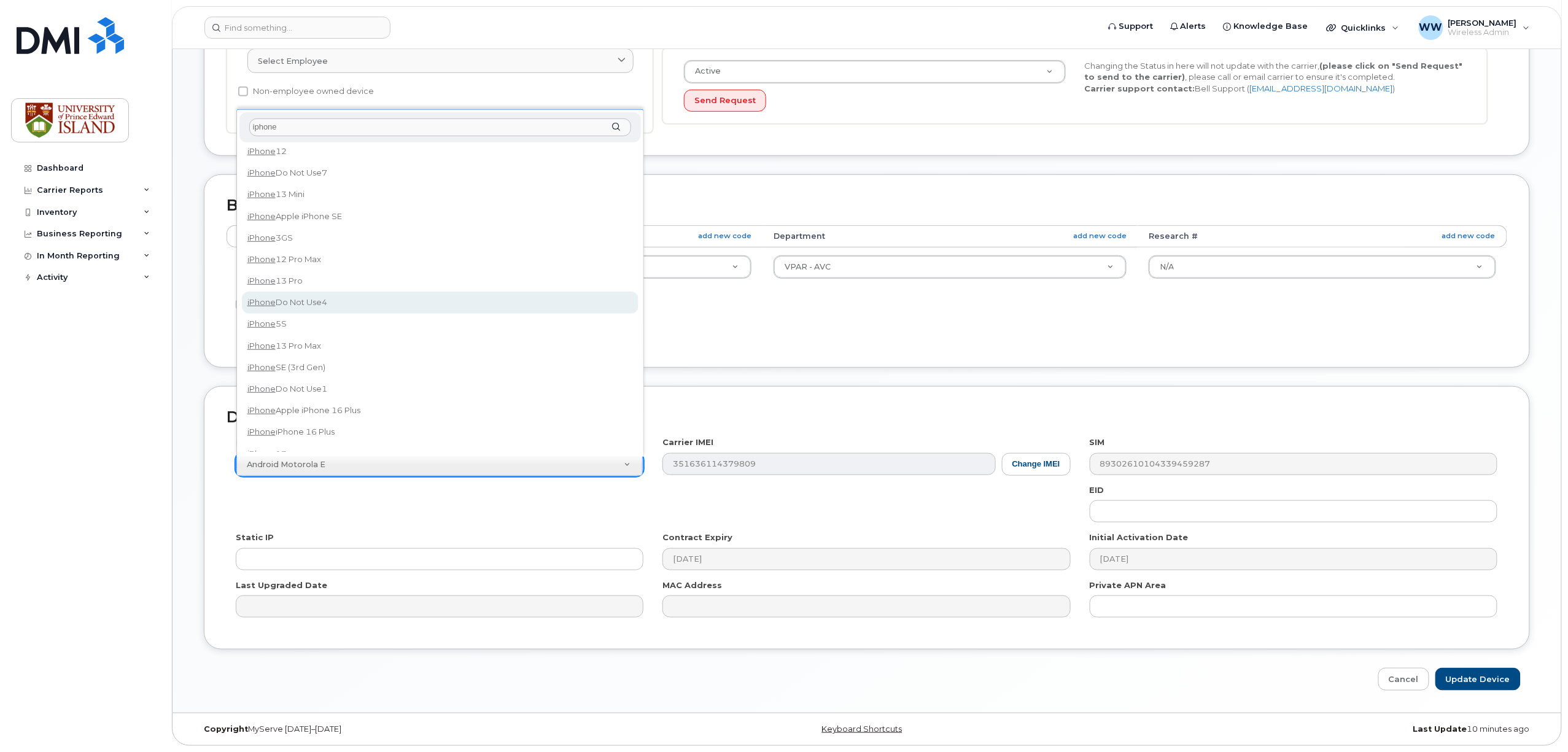
scroll to position [1228, 0]
type input "iphone"
select select "2621"
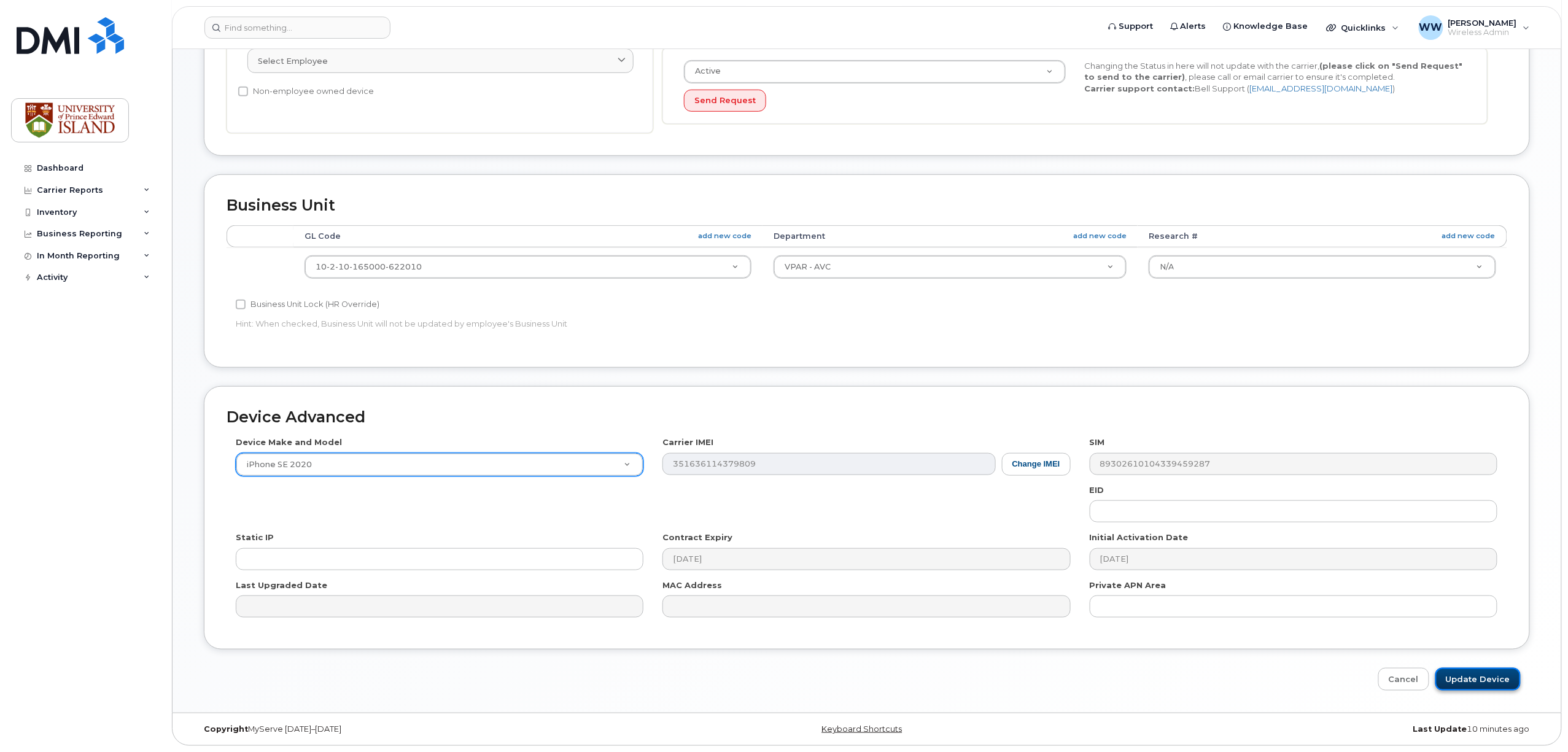
click at [1467, 681] on input "Update Device" at bounding box center [1478, 679] width 85 height 23
type input "Saving..."
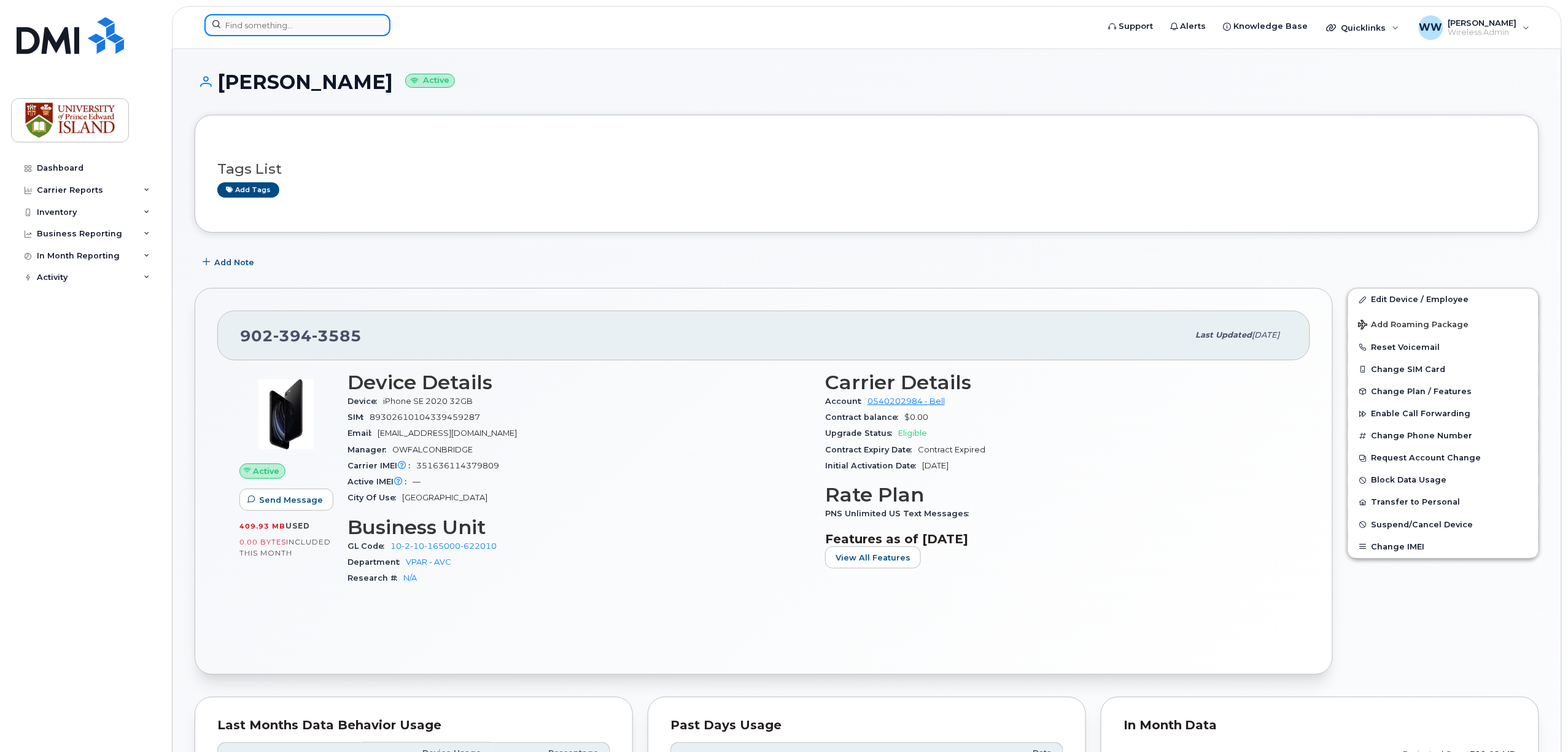
click at [290, 30] on input at bounding box center [298, 25] width 186 height 22
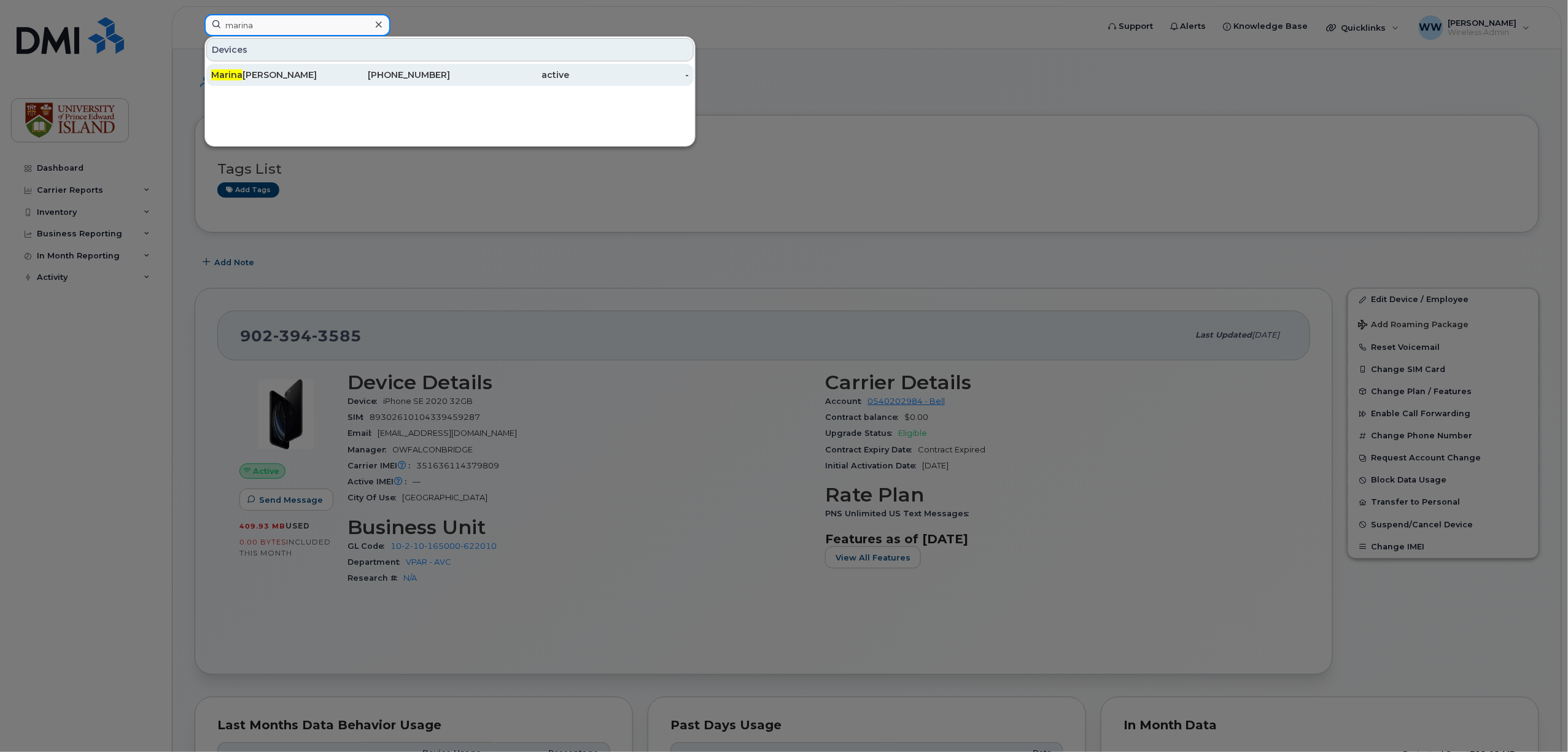
type input "marina"
click at [258, 74] on div "Marina John" at bounding box center [271, 75] width 120 height 12
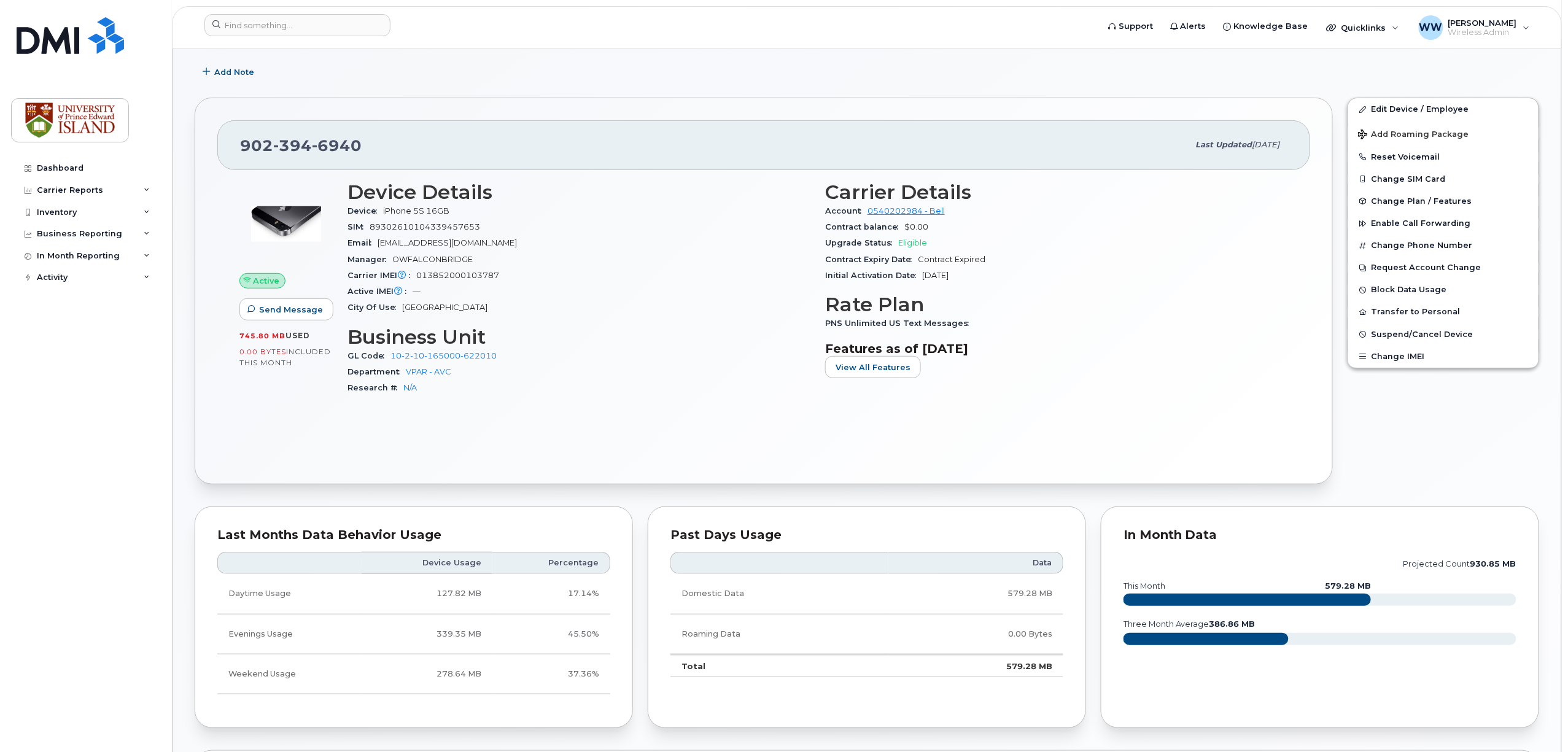
scroll to position [81, 0]
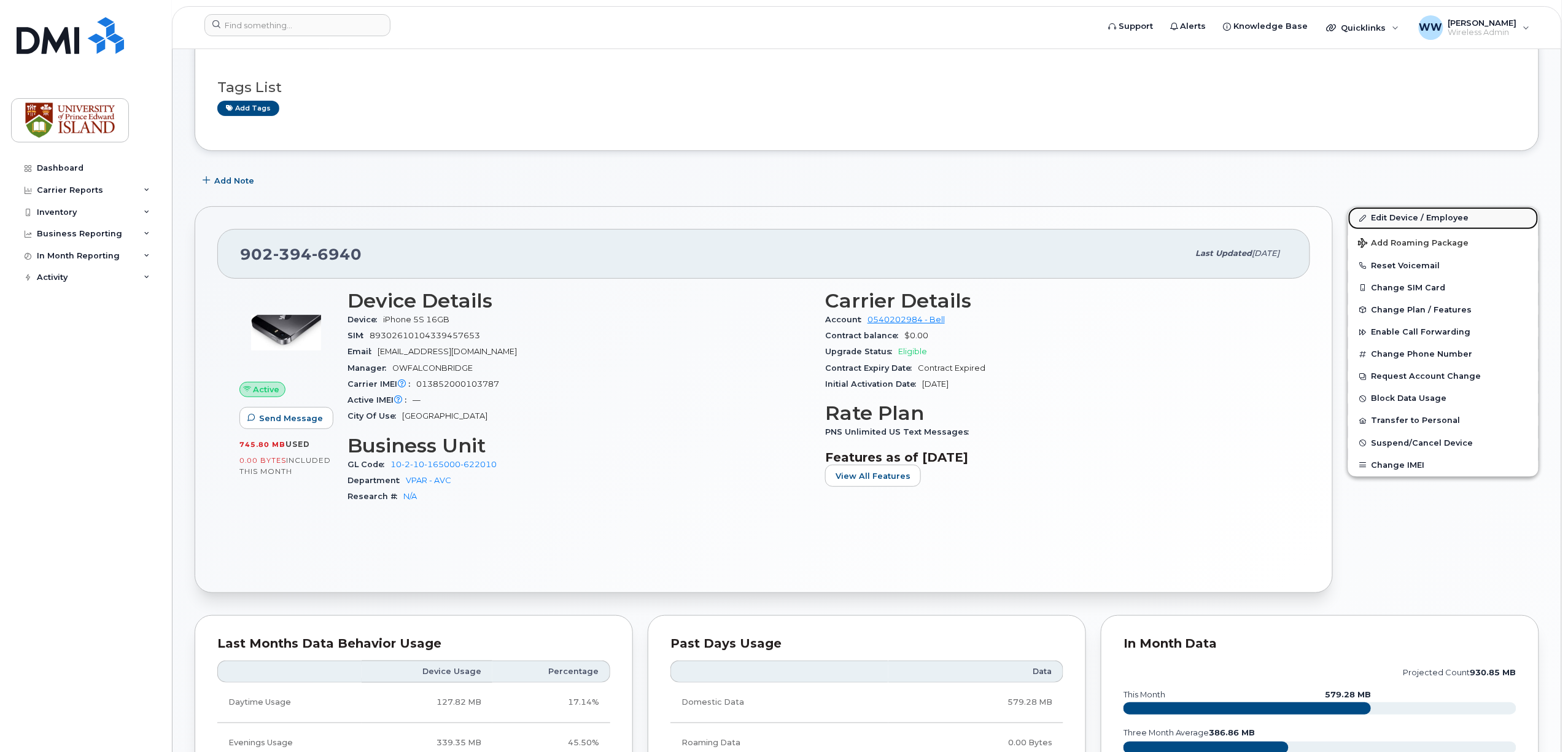
click at [1392, 217] on link "Edit Device / Employee" at bounding box center [1443, 218] width 190 height 22
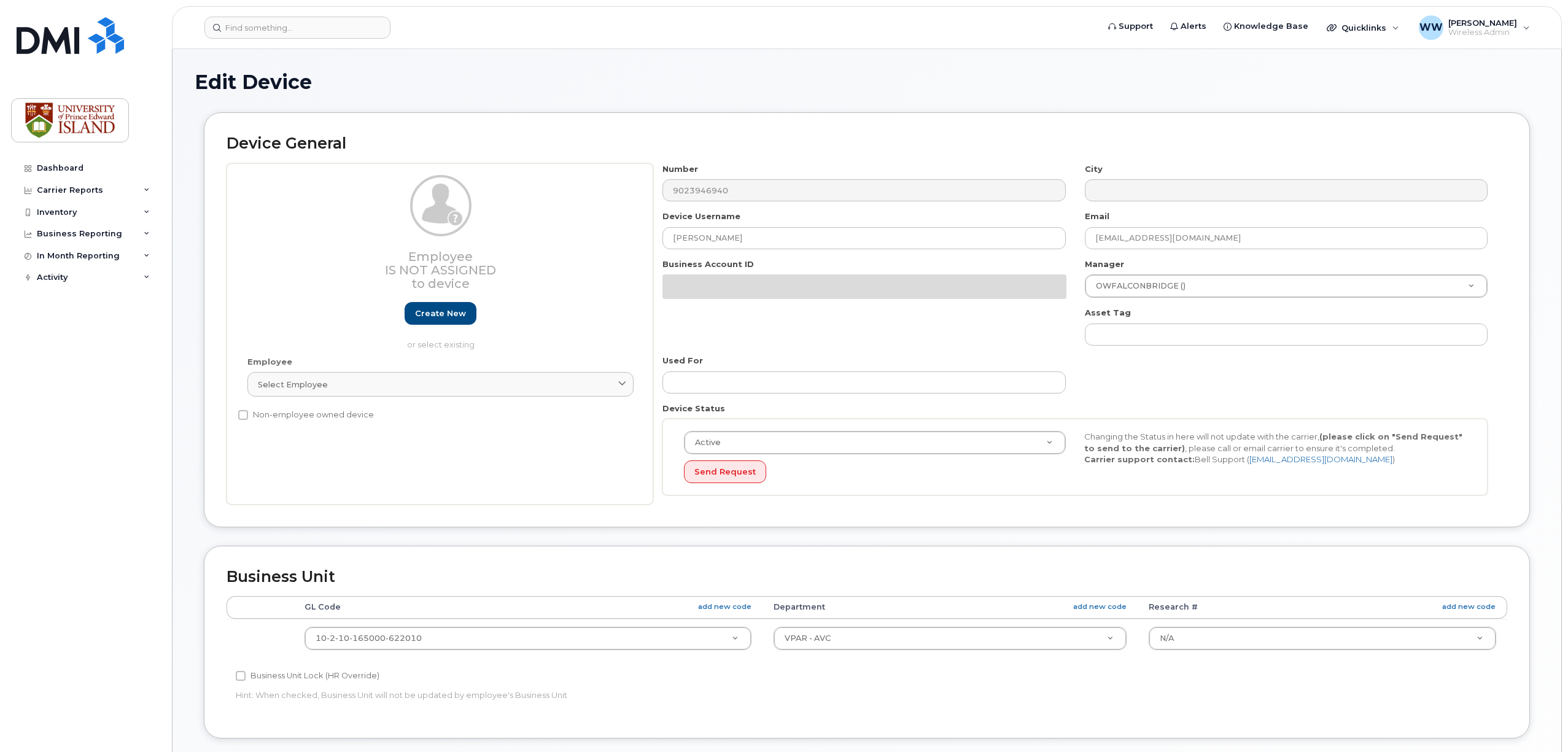
select select "2042298"
select select "2042284"
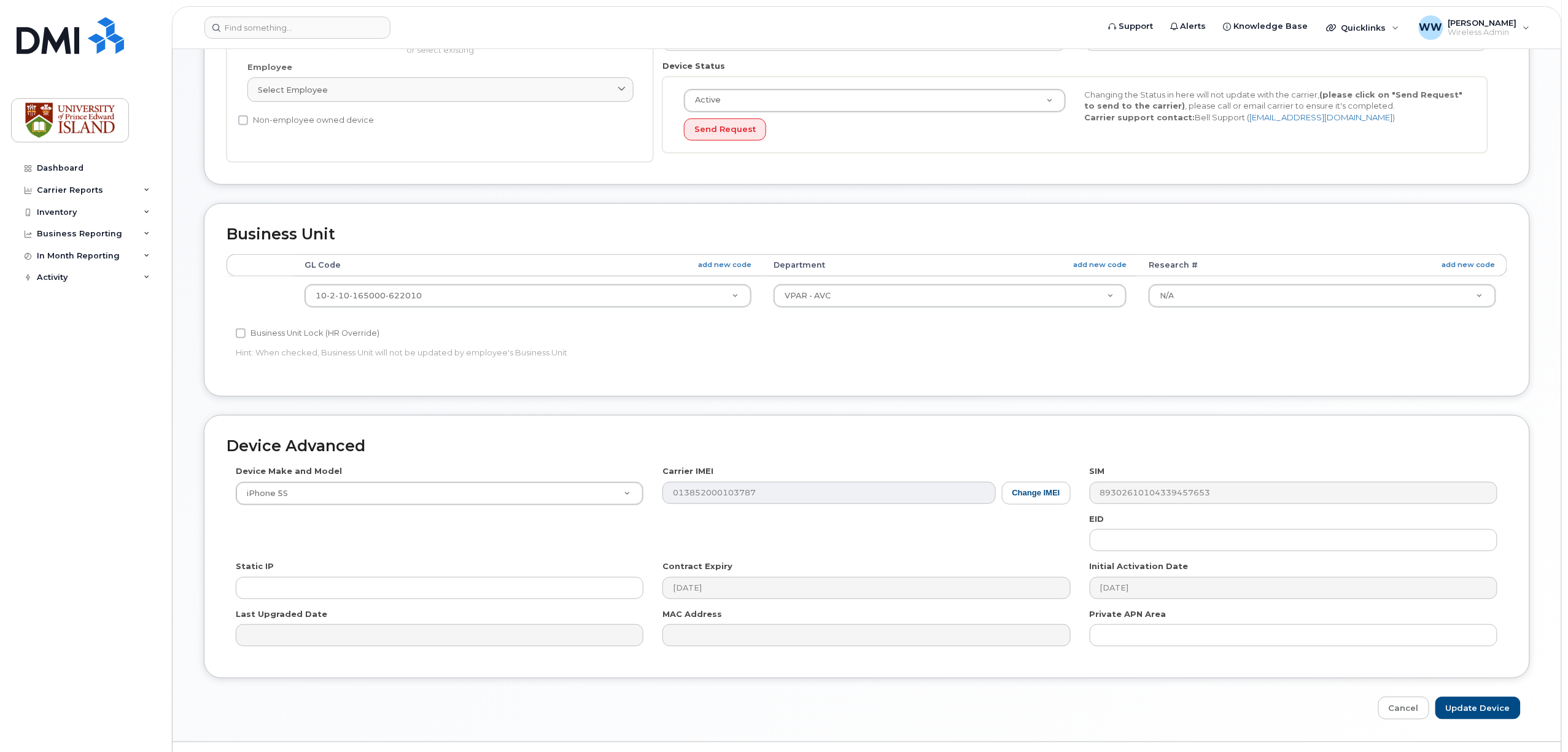
scroll to position [328, 0]
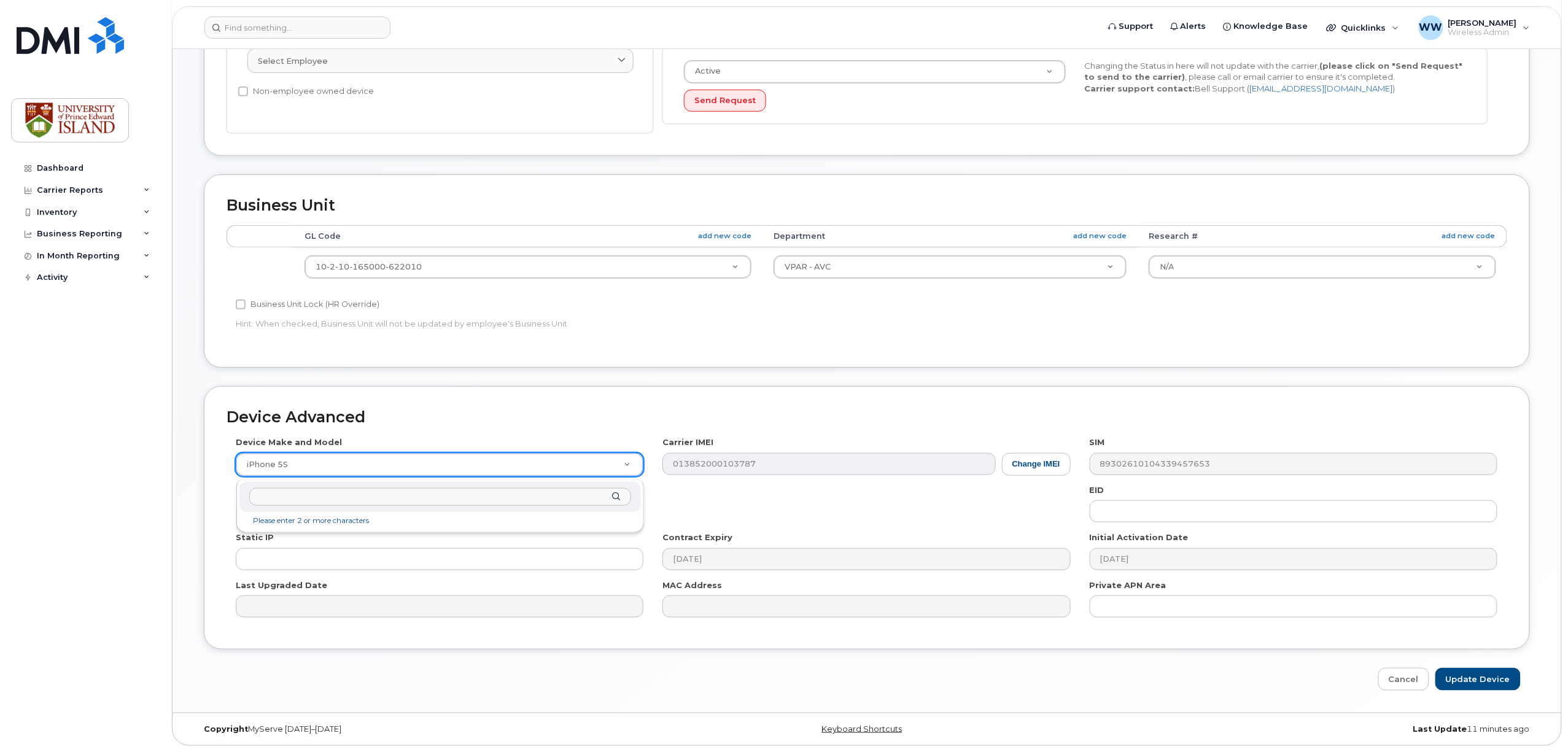
click at [360, 489] on input "text" at bounding box center [440, 497] width 382 height 18
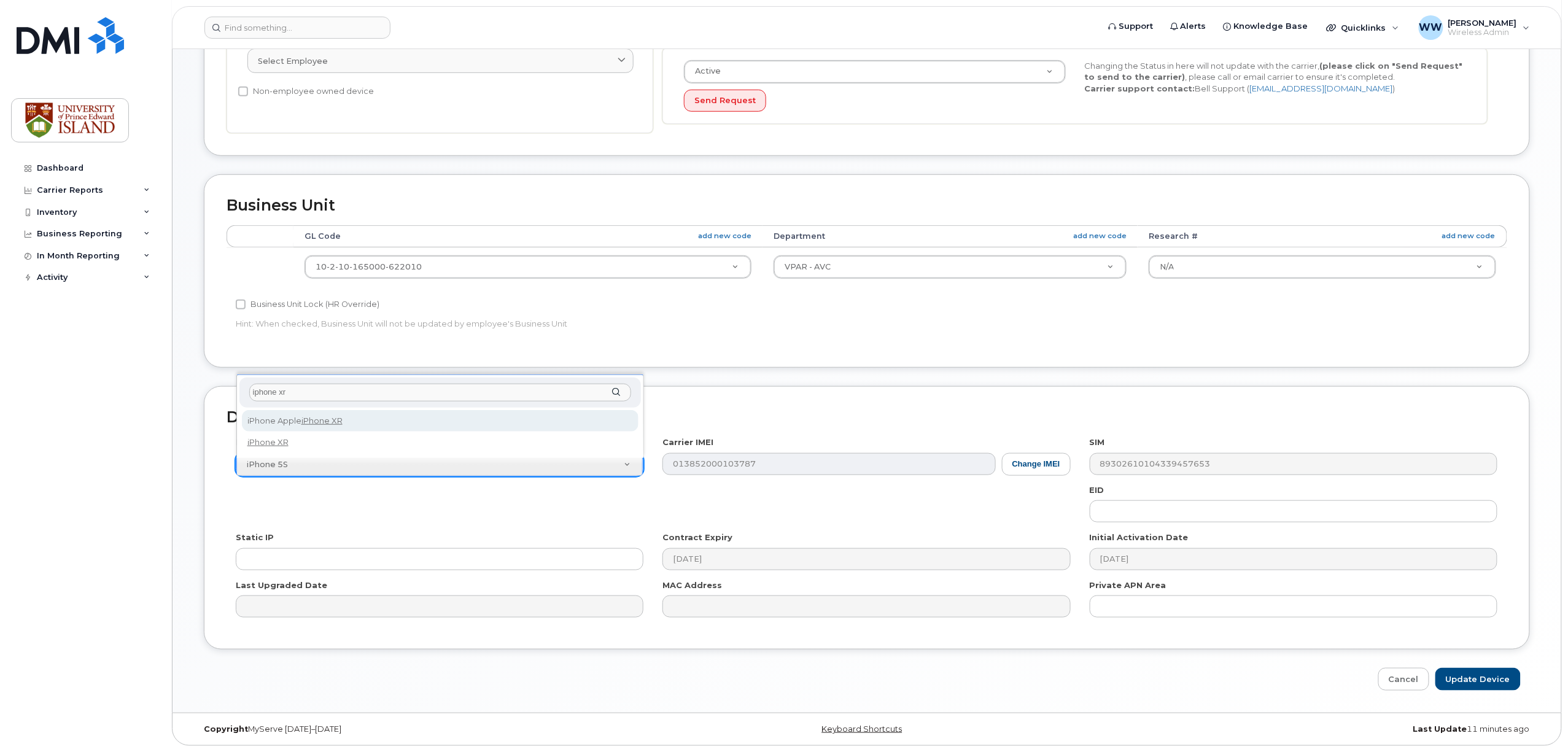
type input "iphone xr"
select select "2558"
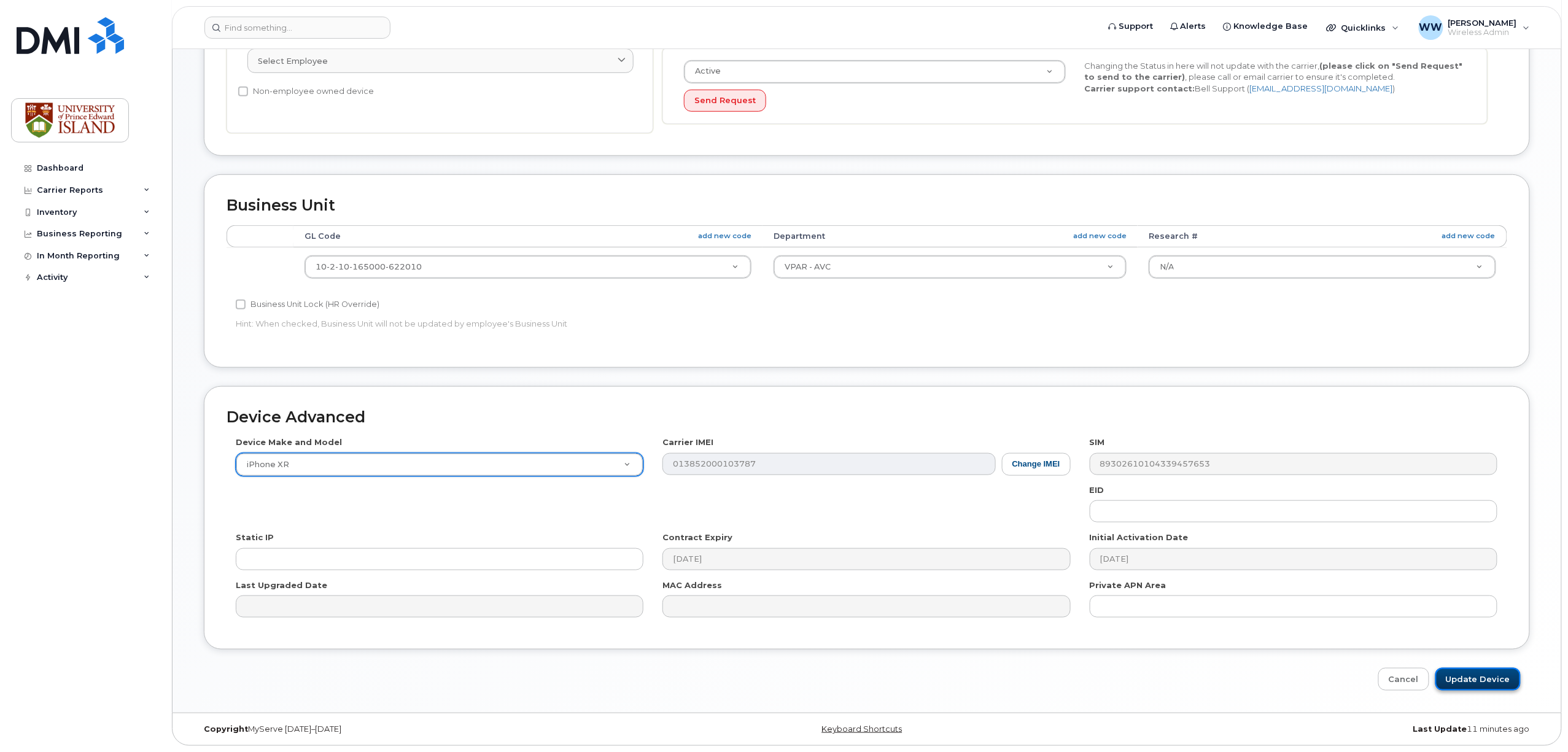
click at [1462, 675] on input "Update Device" at bounding box center [1478, 679] width 85 height 23
type input "Saving..."
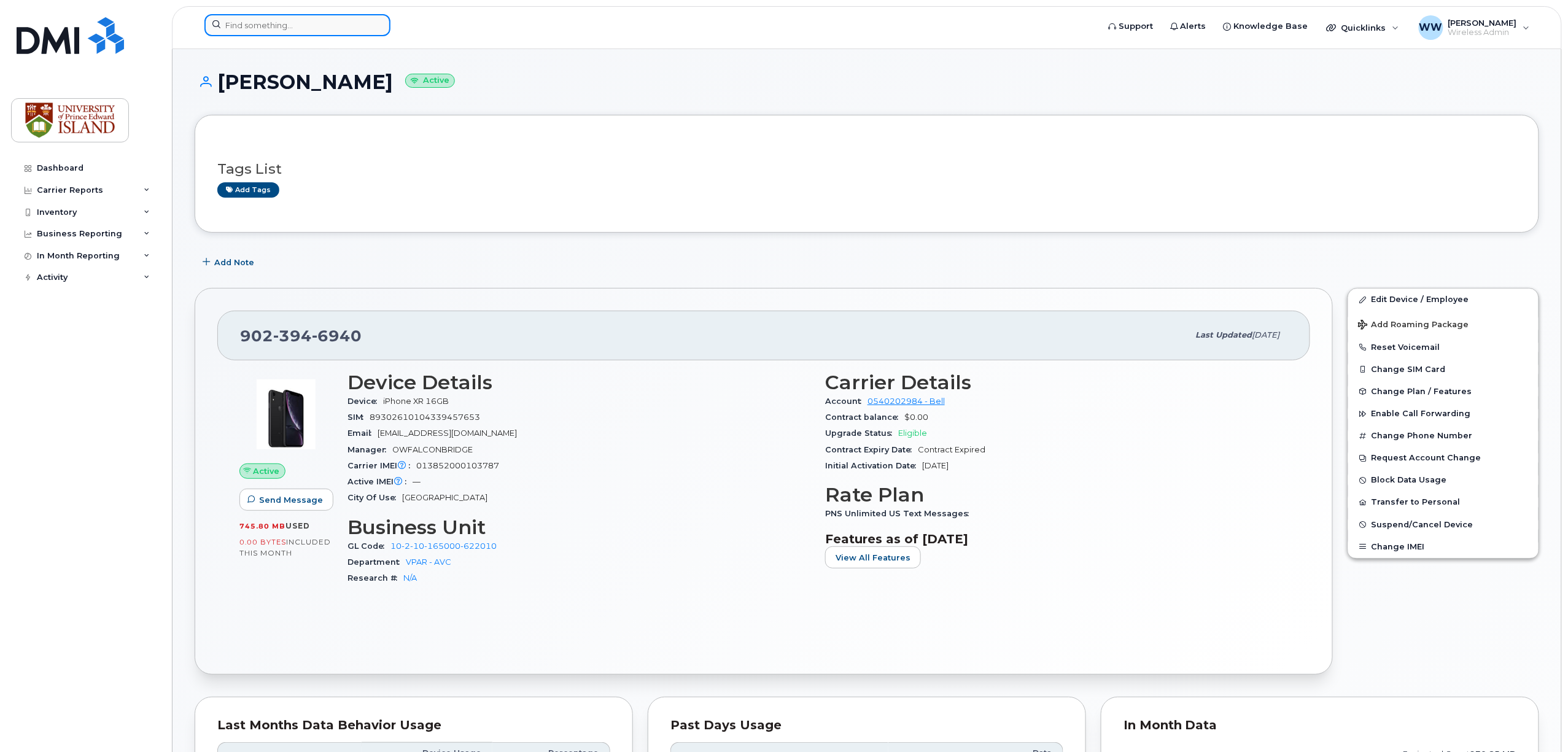
click at [242, 20] on input at bounding box center [298, 25] width 186 height 22
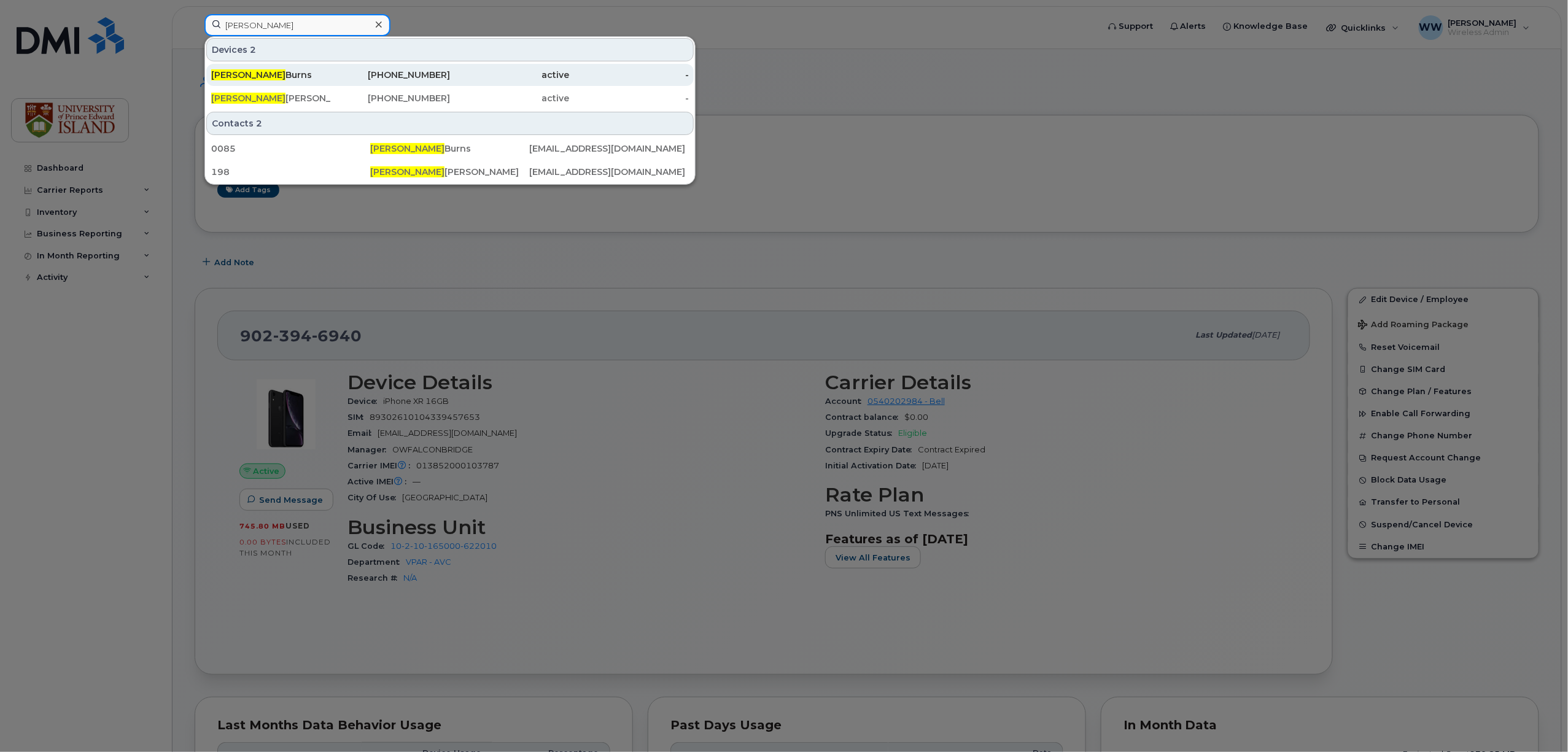
type input "jennifer"
click at [253, 72] on div "Jennifer Burns" at bounding box center [271, 75] width 120 height 12
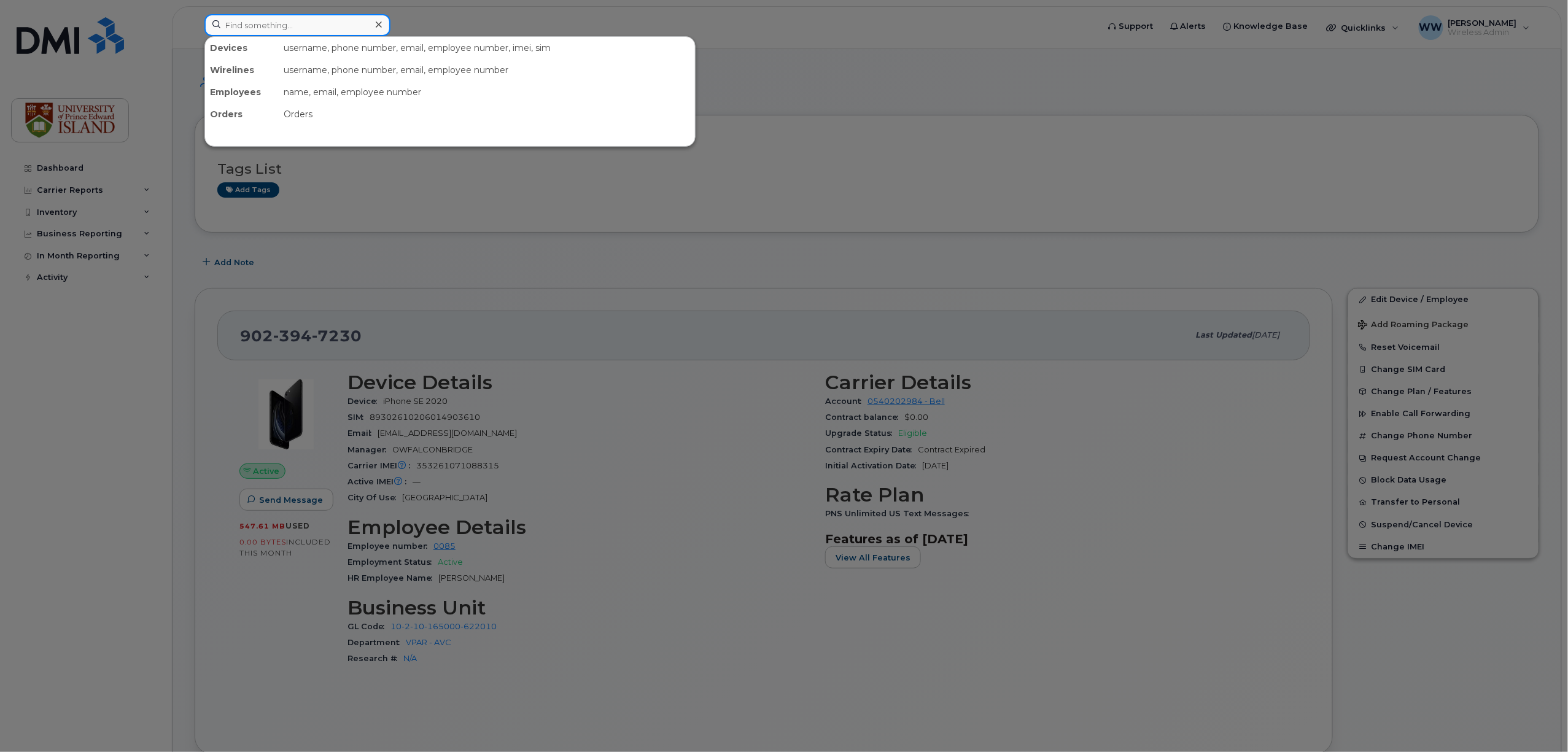
click at [267, 23] on input at bounding box center [298, 25] width 186 height 22
paste input "9026287024"
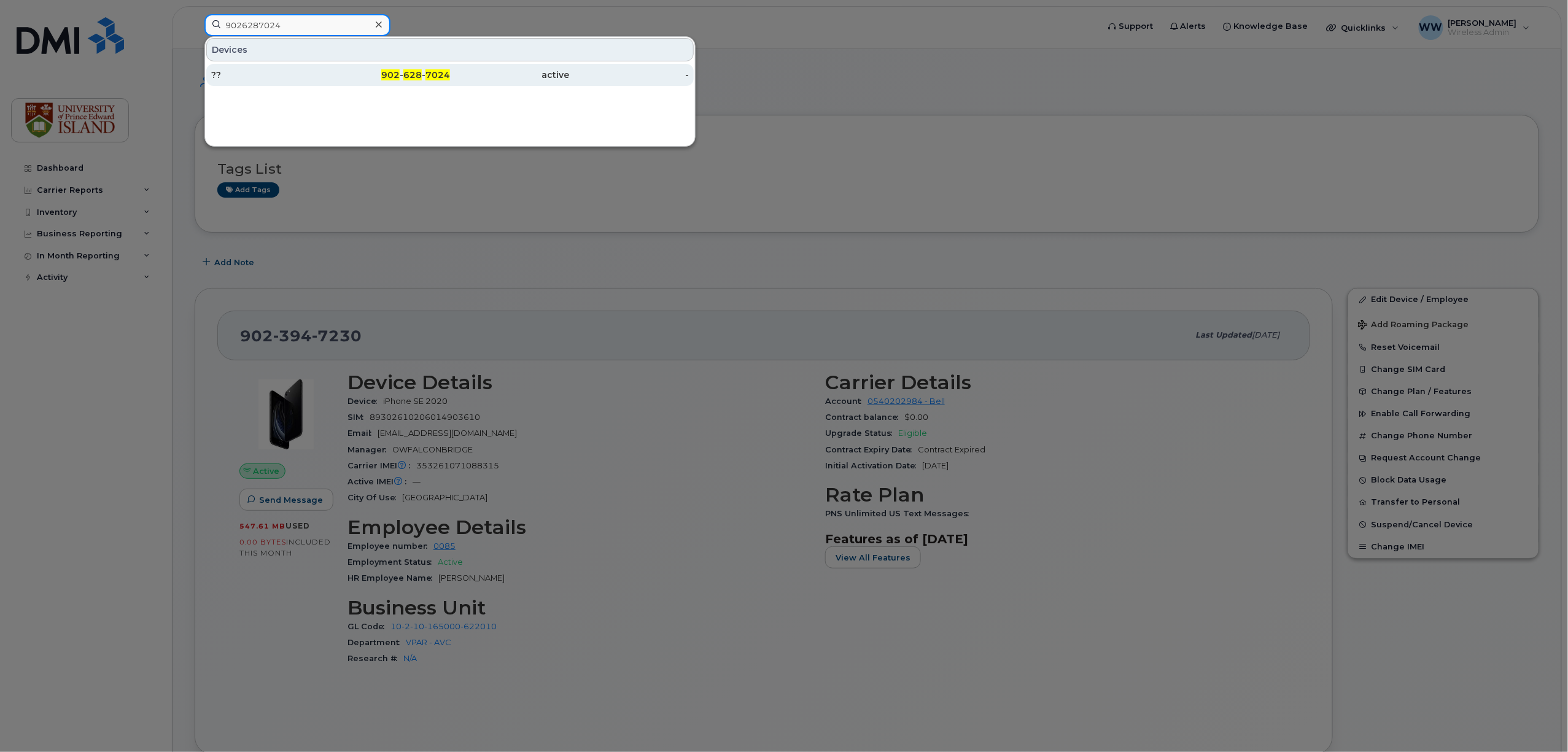
type input "9026287024"
click at [409, 76] on span "628" at bounding box center [412, 75] width 19 height 11
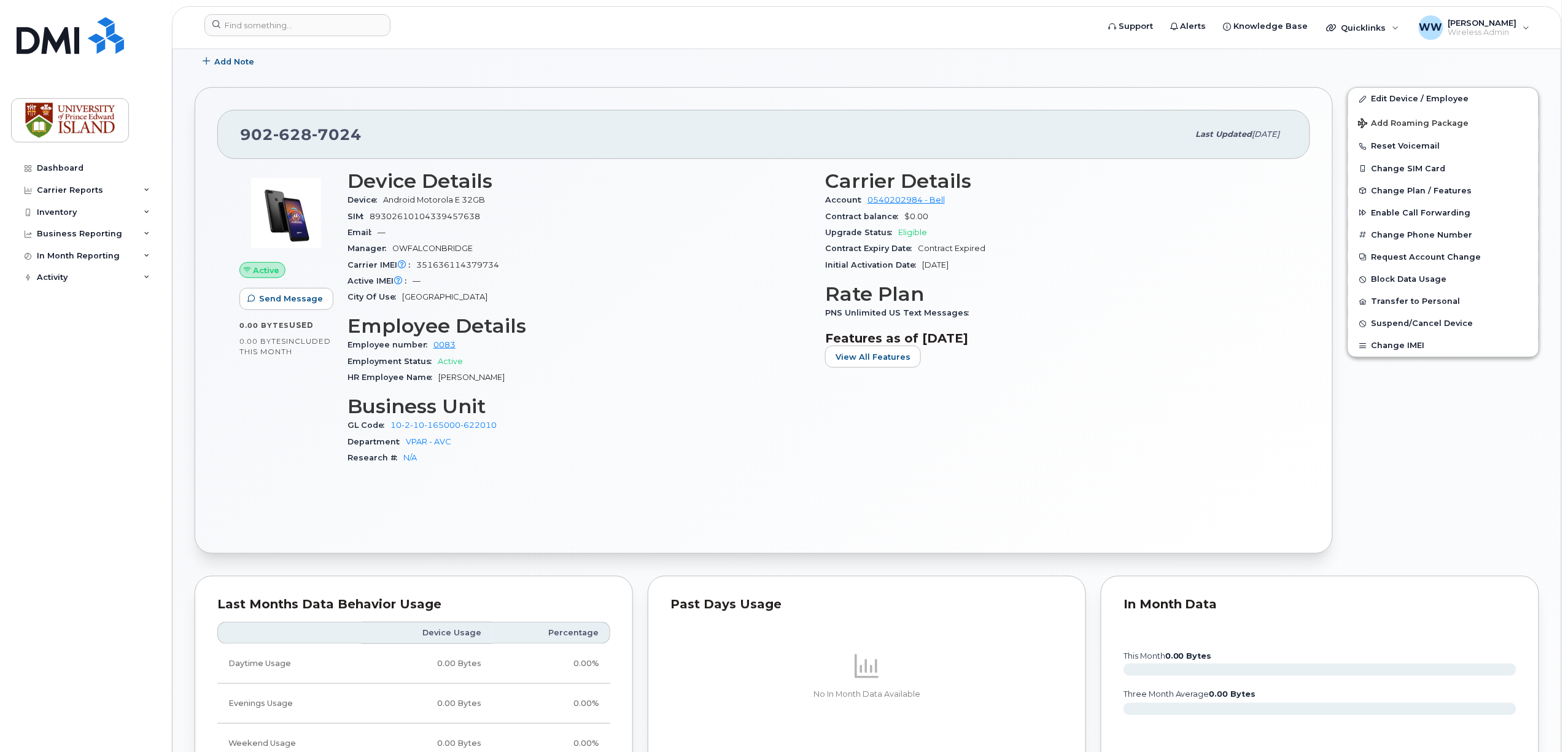
scroll to position [245, 0]
click at [318, 23] on input at bounding box center [298, 25] width 186 height 22
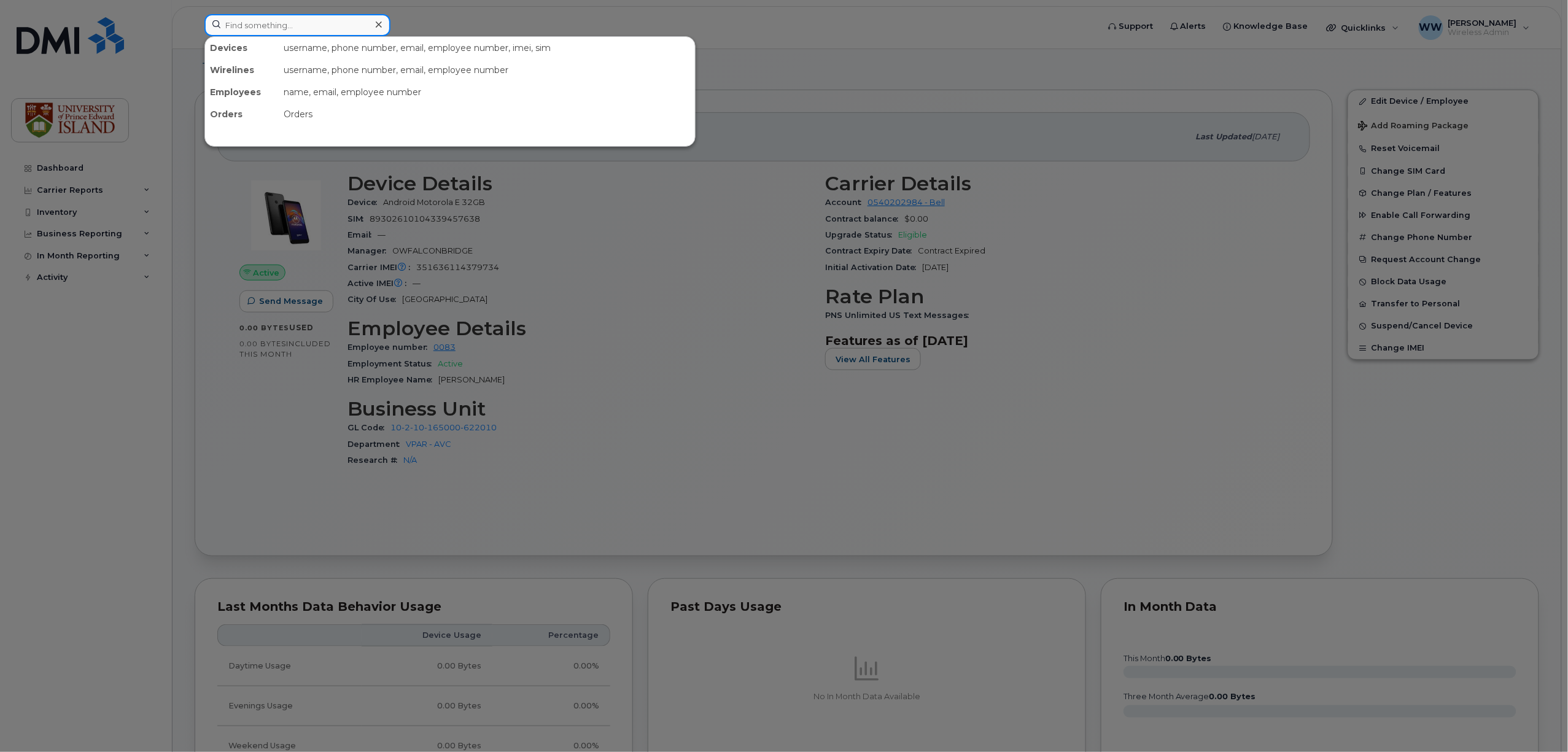
paste input "(902) 393-5579"
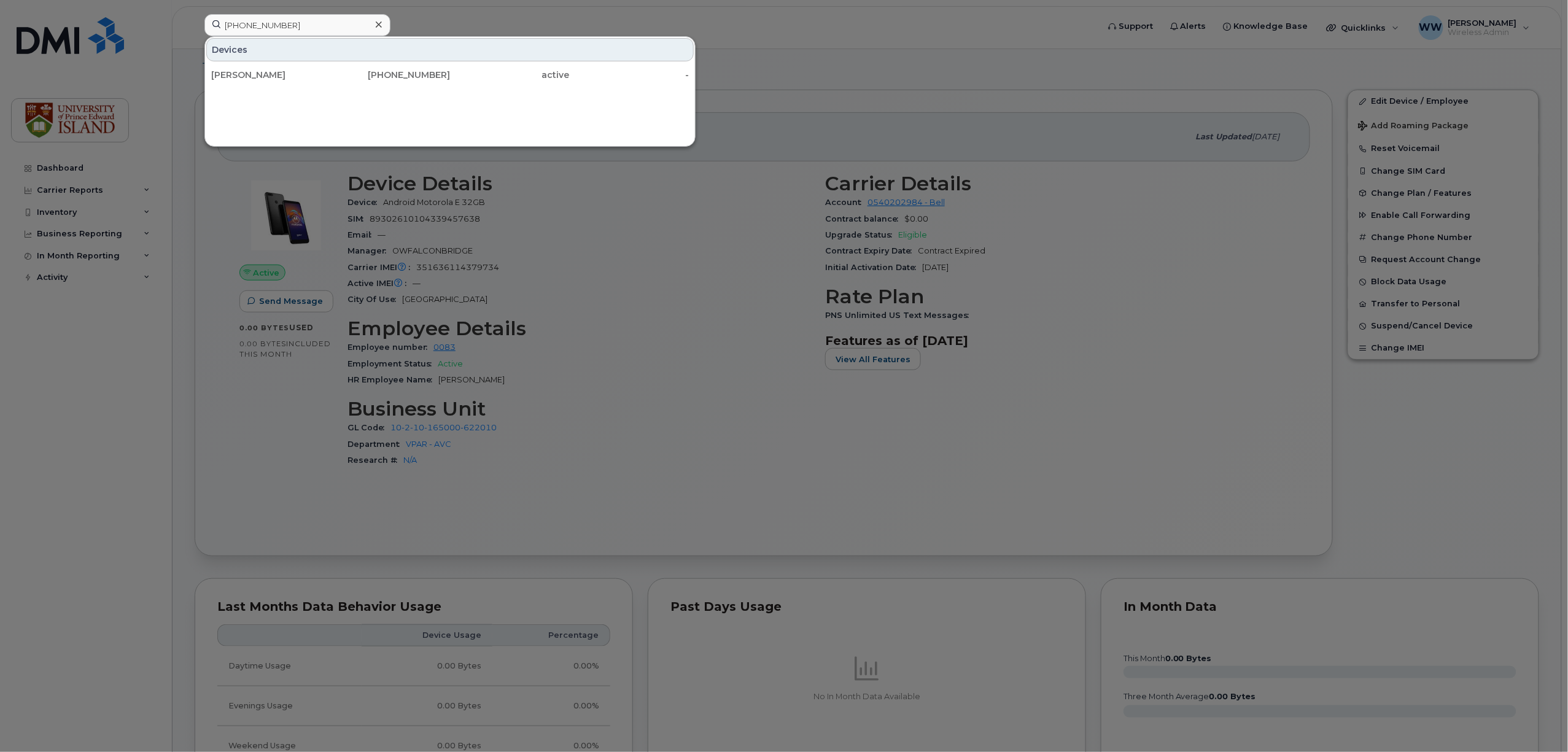
click at [729, 346] on div at bounding box center [784, 376] width 1568 height 752
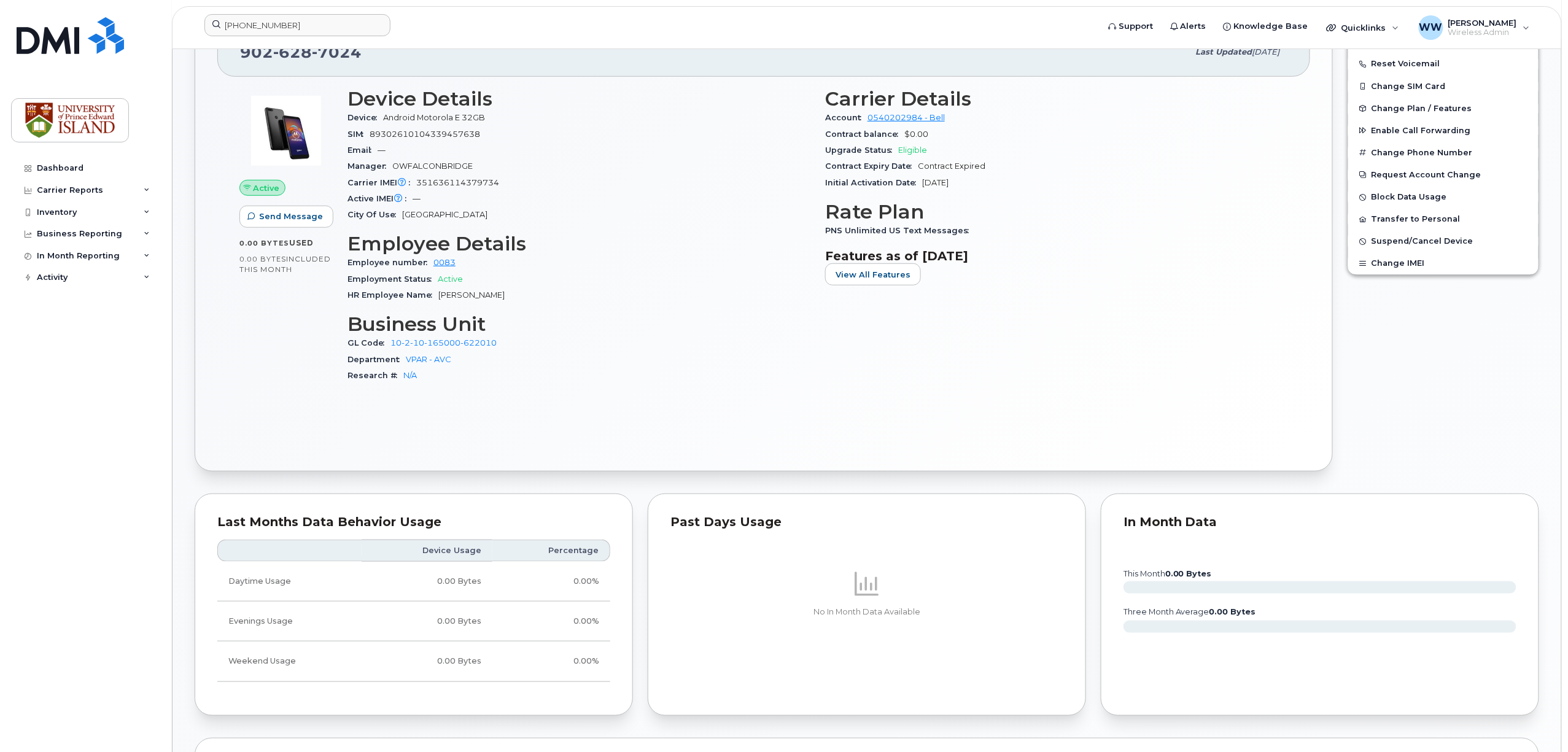
scroll to position [327, 0]
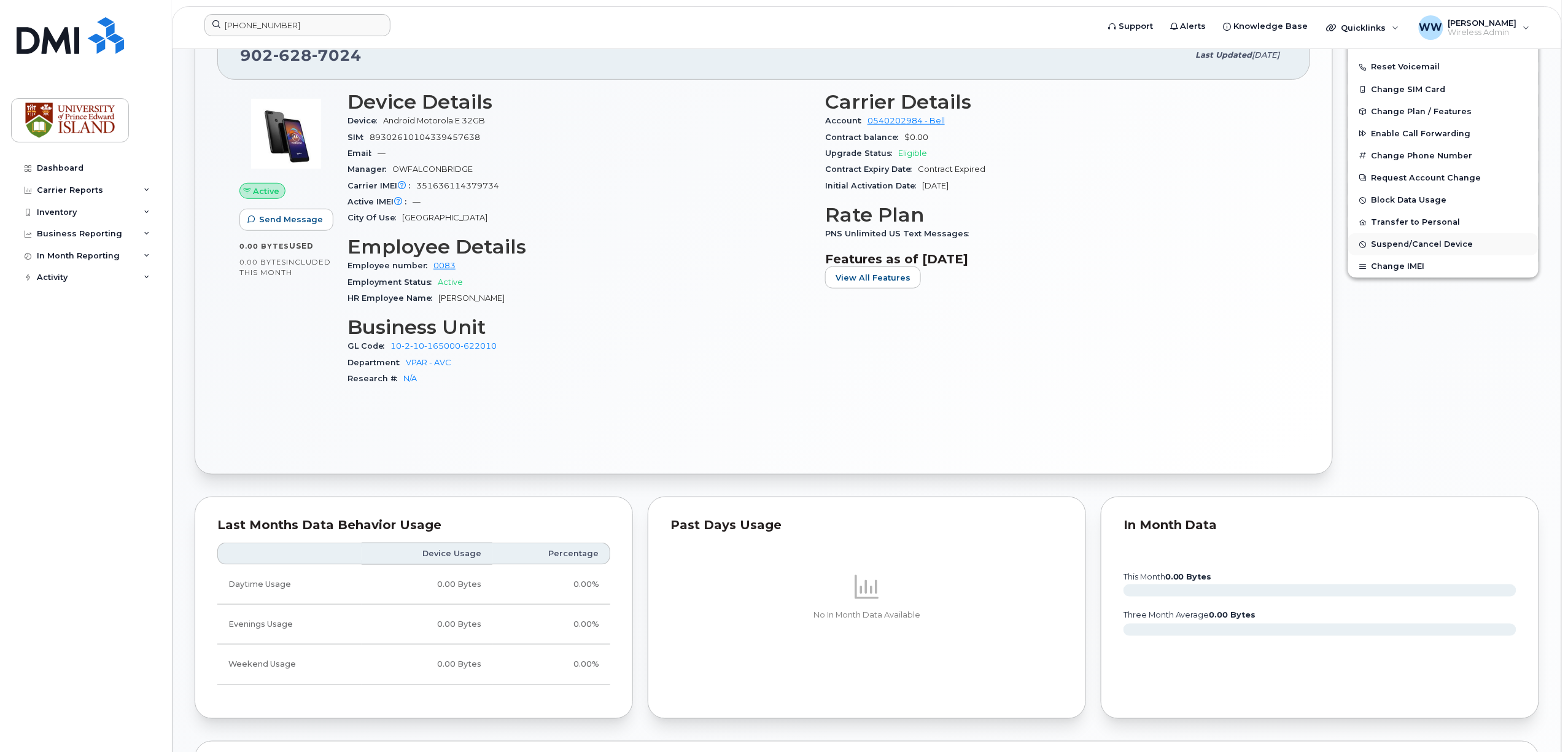
click at [1388, 247] on span "Suspend/Cancel Device" at bounding box center [1423, 244] width 102 height 9
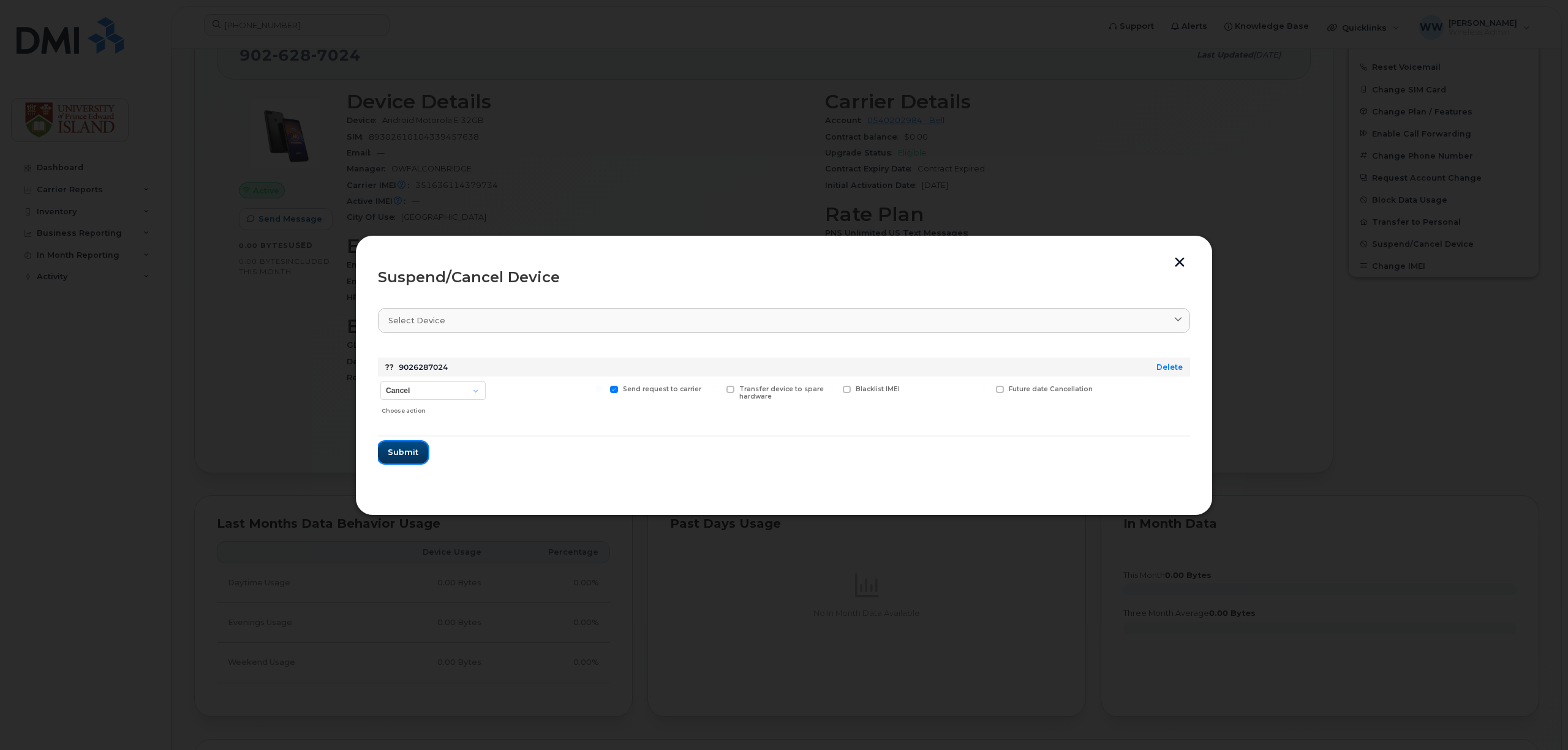
click at [397, 454] on span "Submit" at bounding box center [403, 452] width 31 height 12
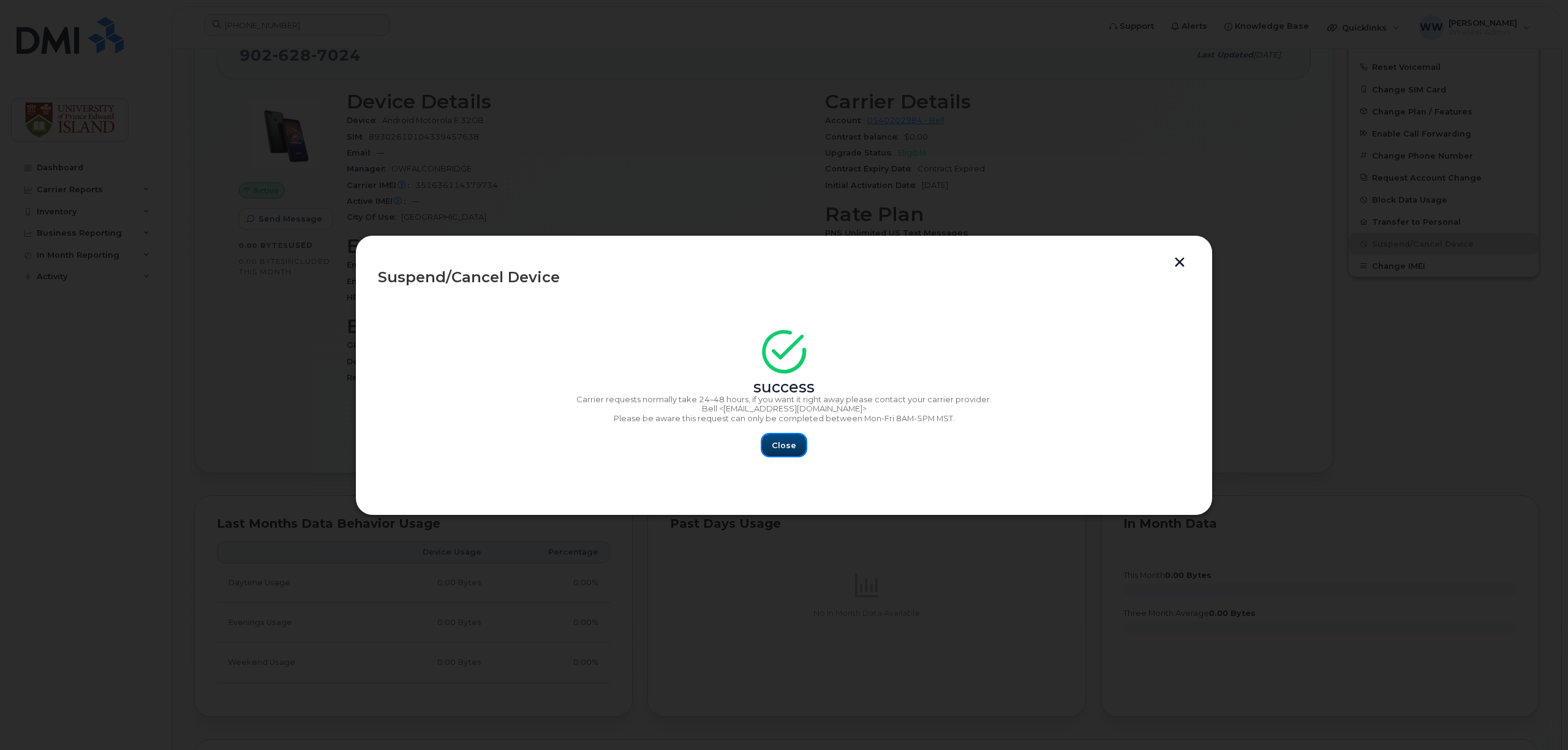
click at [772, 448] on span "Close" at bounding box center [784, 445] width 25 height 12
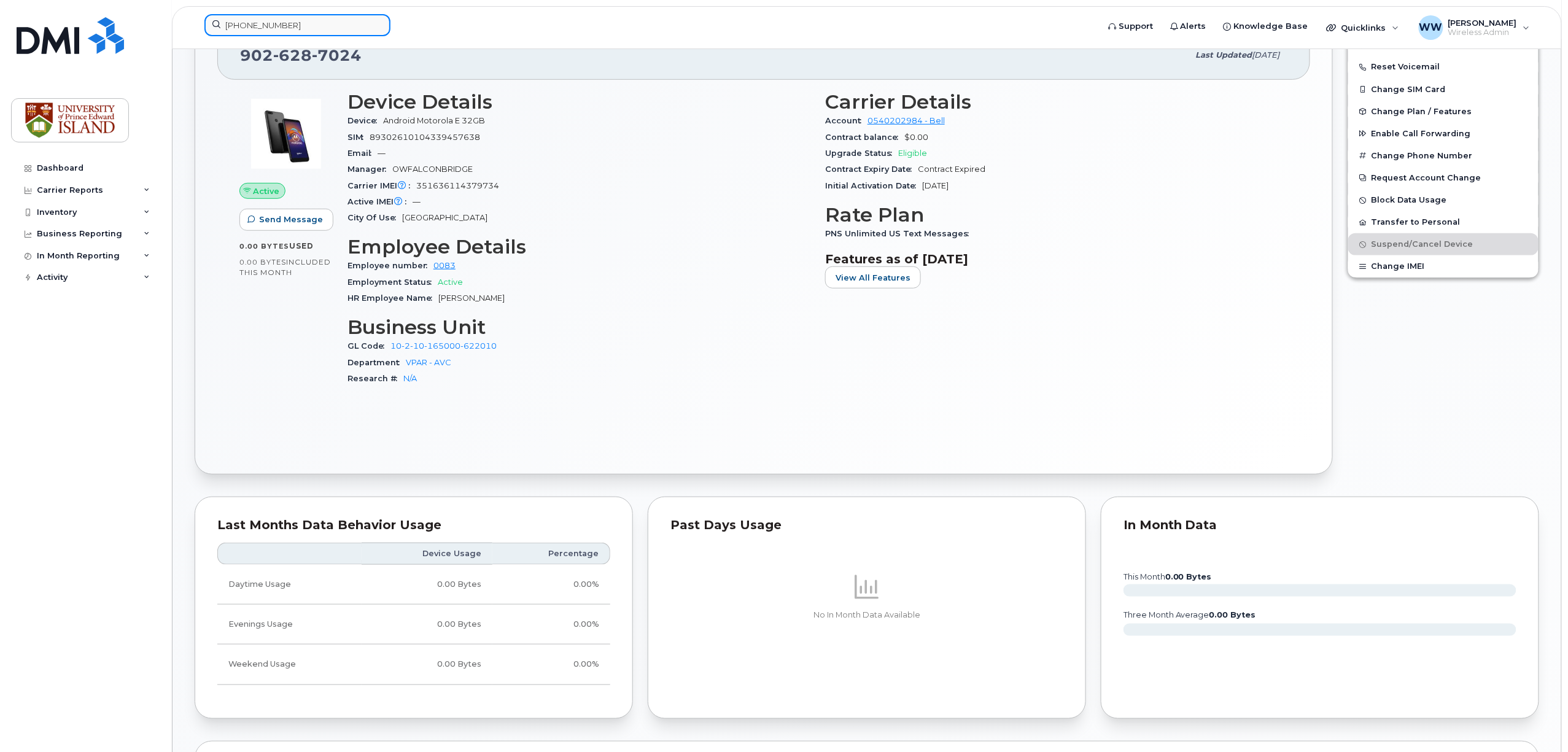
click at [317, 23] on input "(902) 393-5579" at bounding box center [298, 25] width 186 height 22
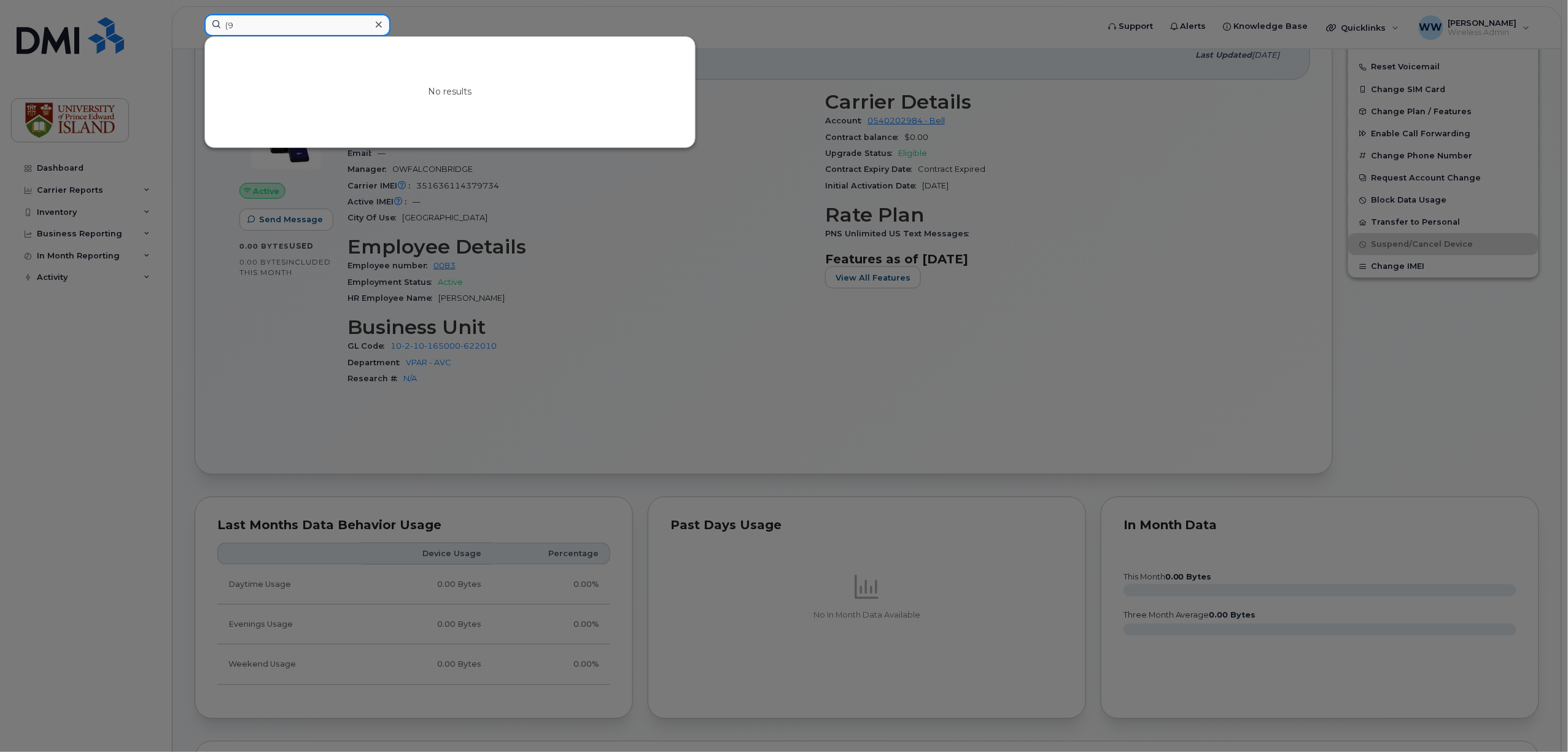
type input "("
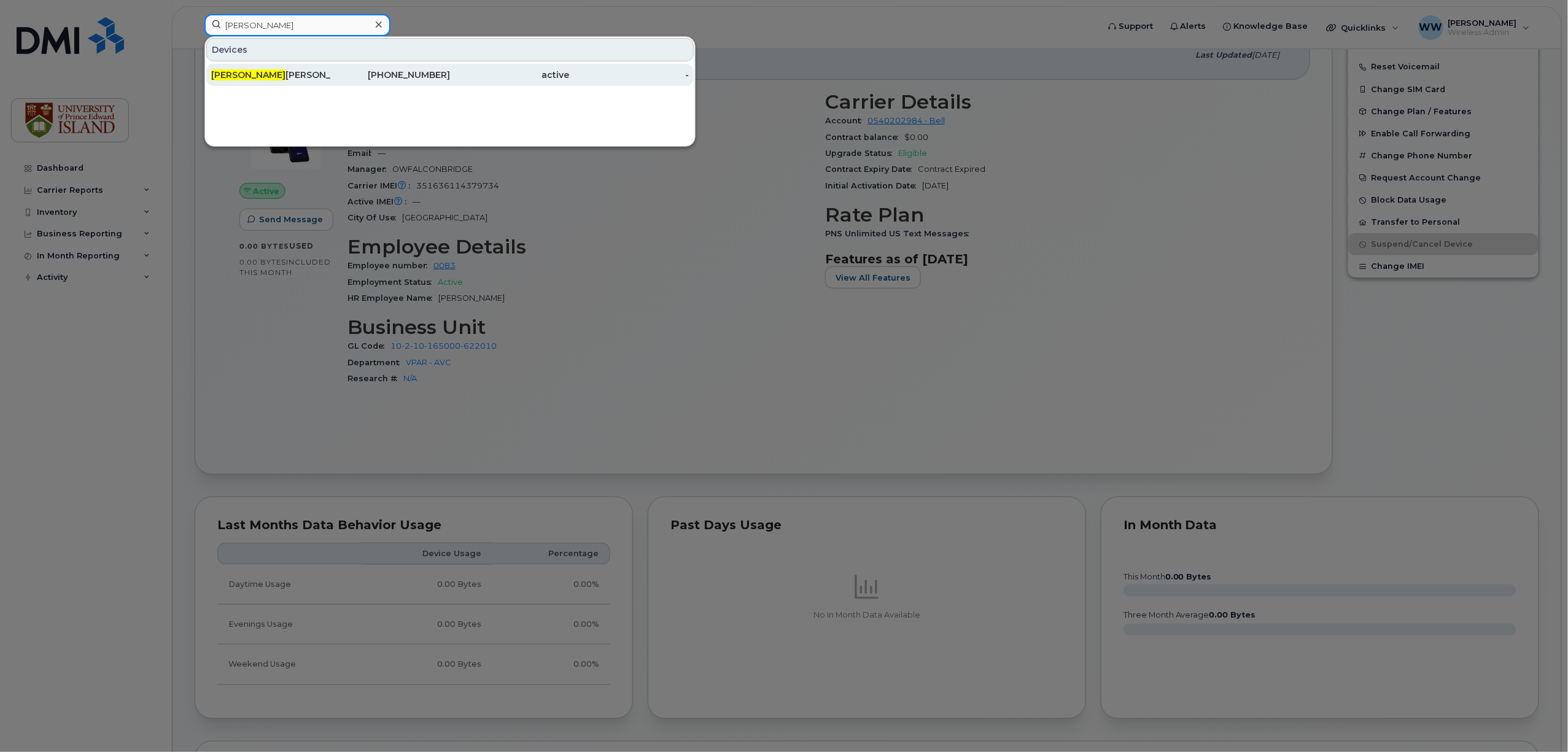
type input "mary"
click at [317, 71] on div "Mary ann Thiagarajan" at bounding box center [271, 75] width 120 height 12
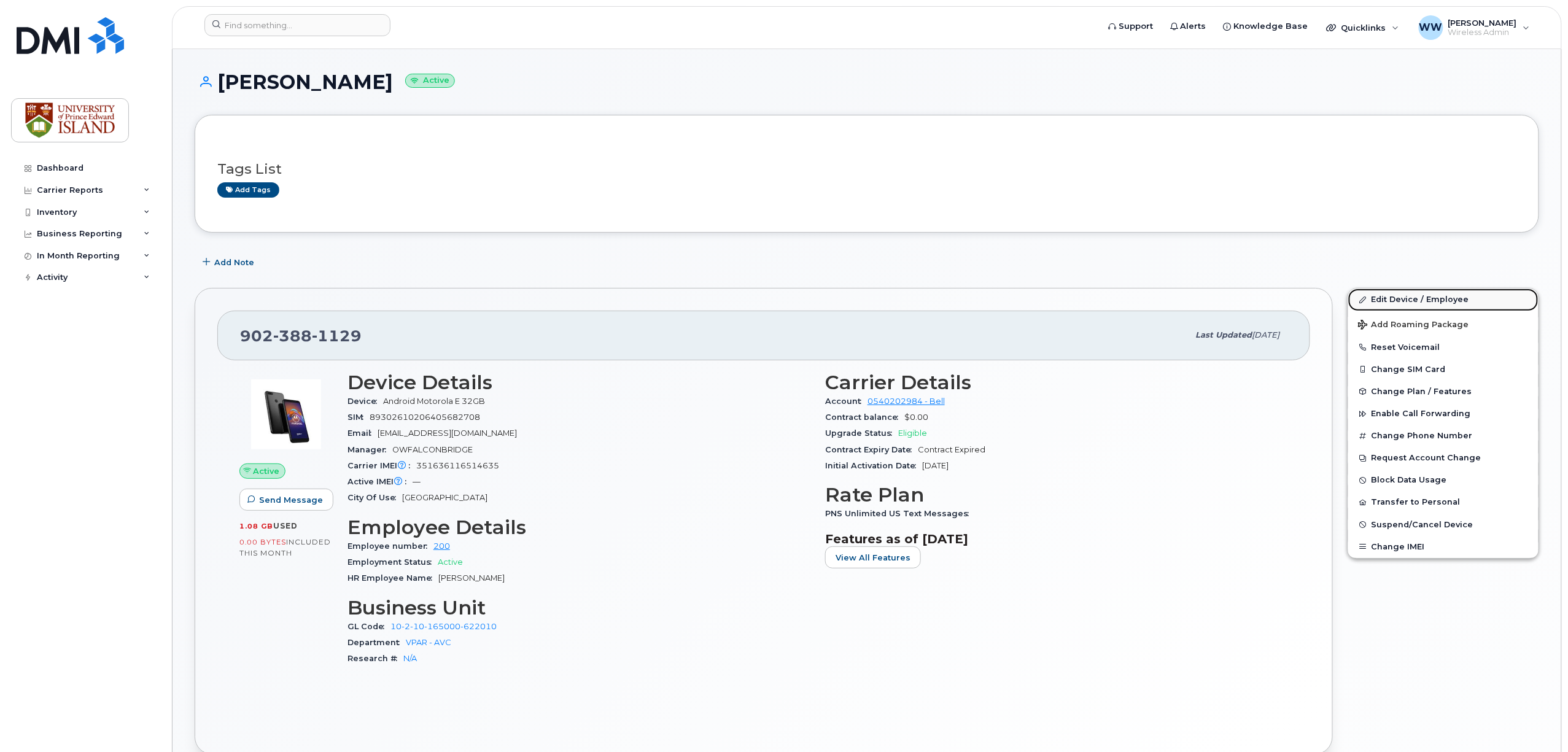
click at [1398, 296] on link "Edit Device / Employee" at bounding box center [1443, 300] width 190 height 22
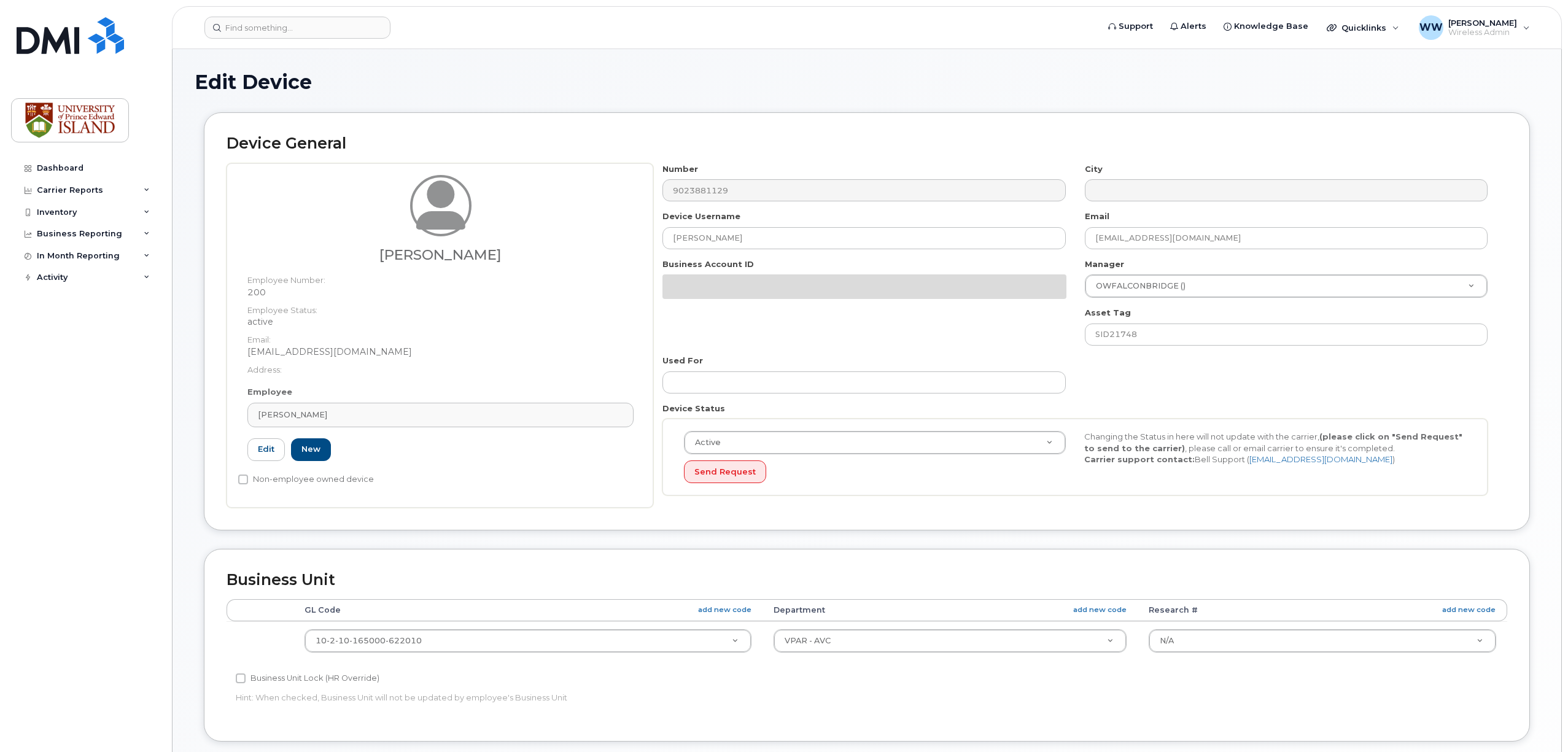
select select "2042298"
select select "2042284"
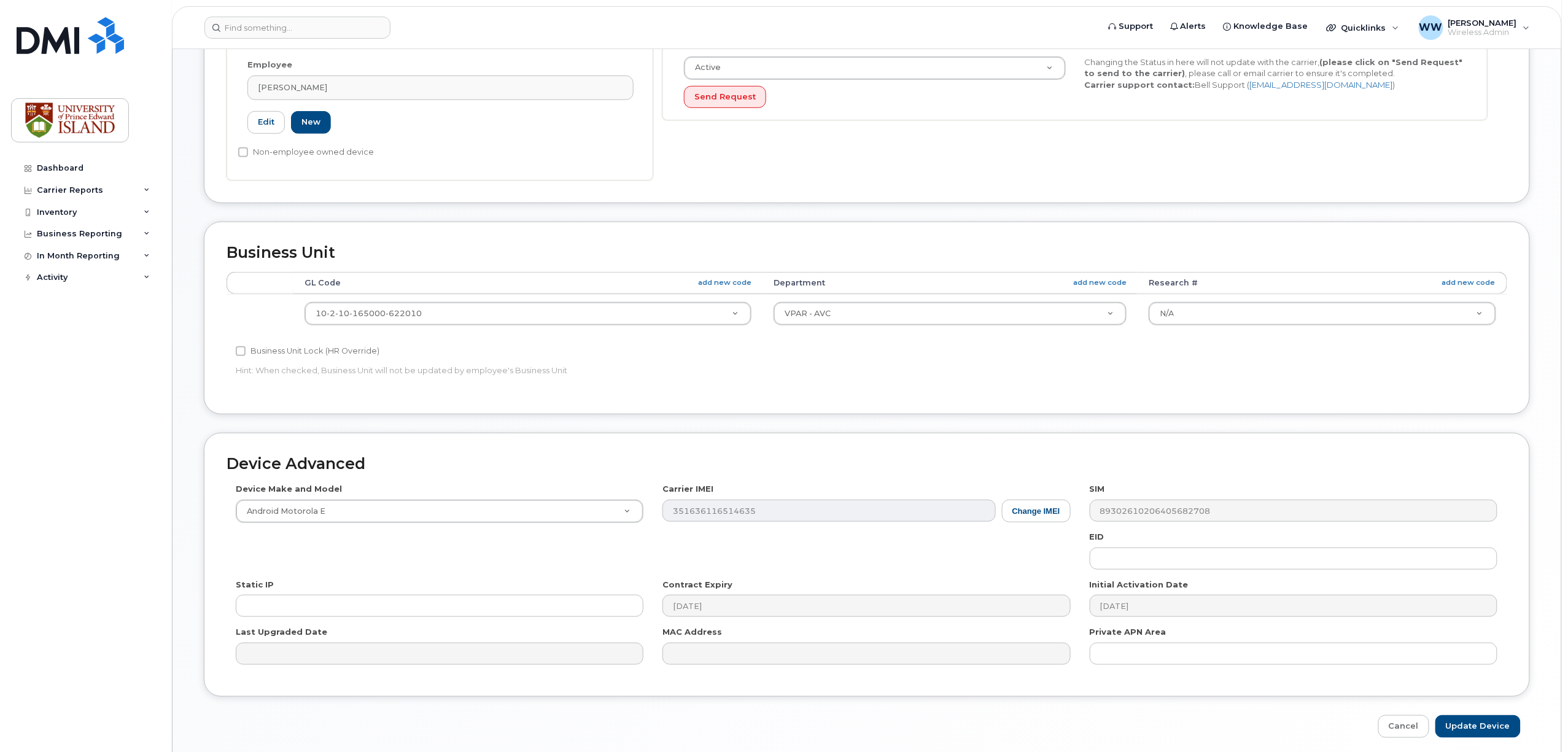
scroll to position [378, 0]
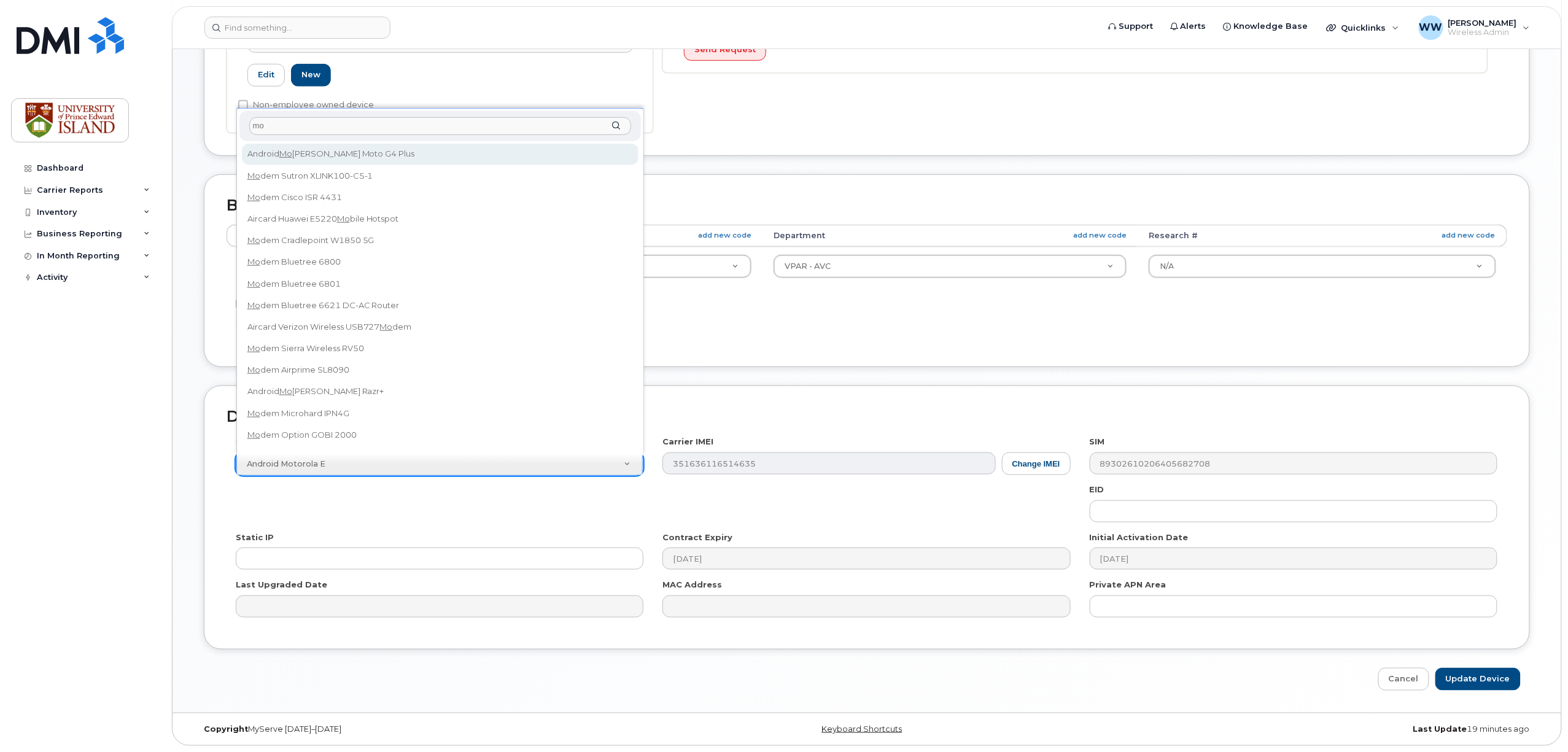
type input "m"
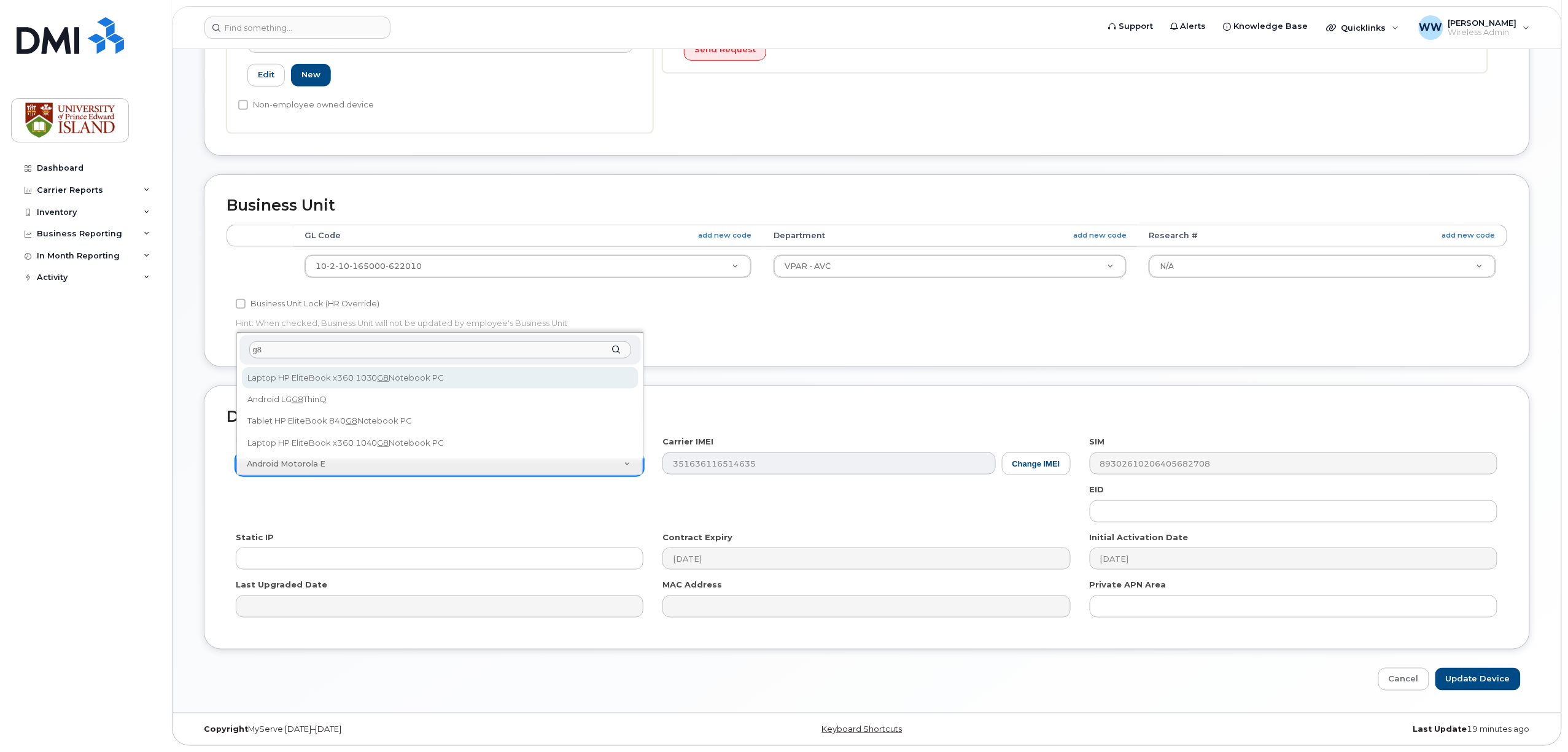
drag, startPoint x: 283, startPoint y: 349, endPoint x: 250, endPoint y: 347, distance: 33.1
click at [250, 347] on input "g8" at bounding box center [440, 350] width 382 height 18
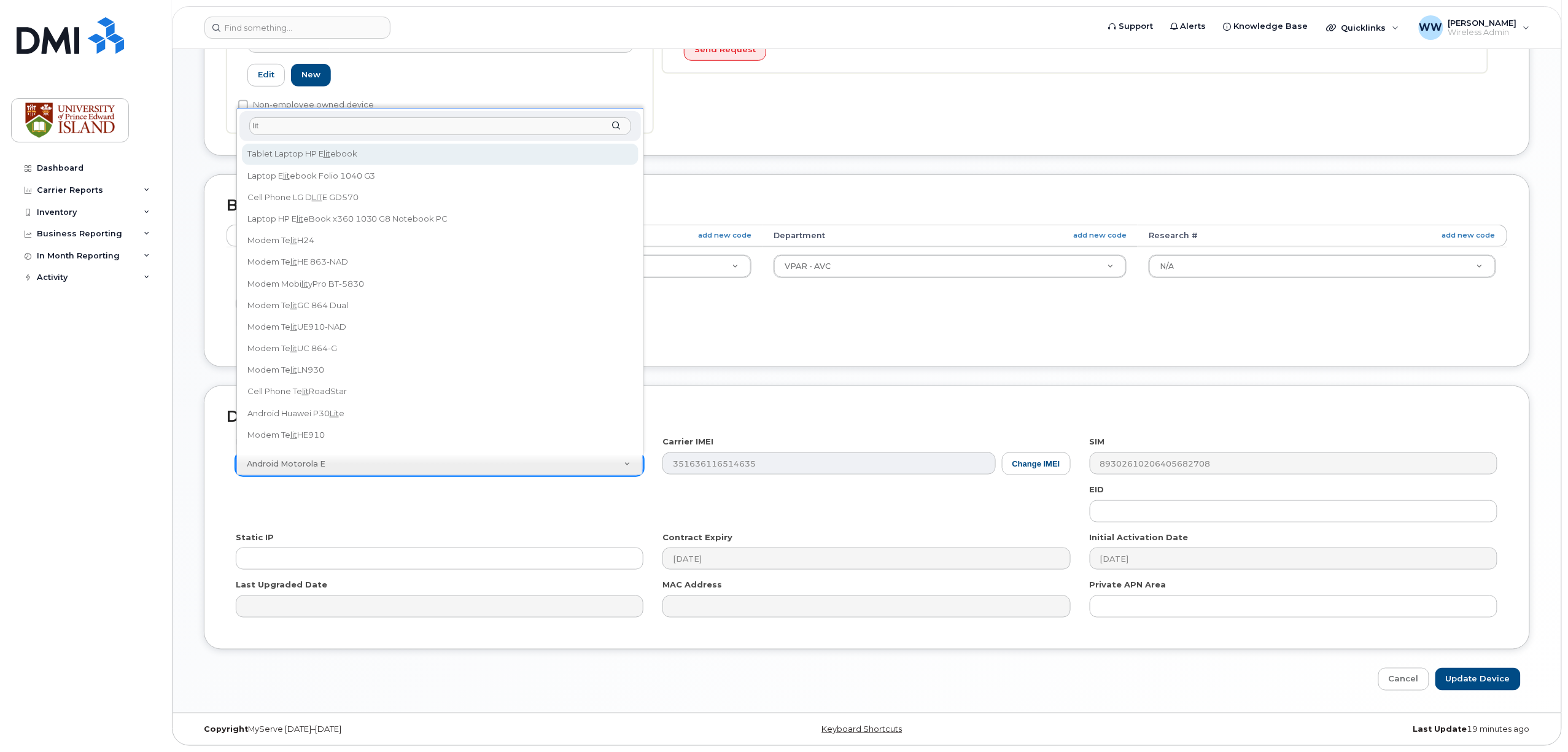
type input "lite"
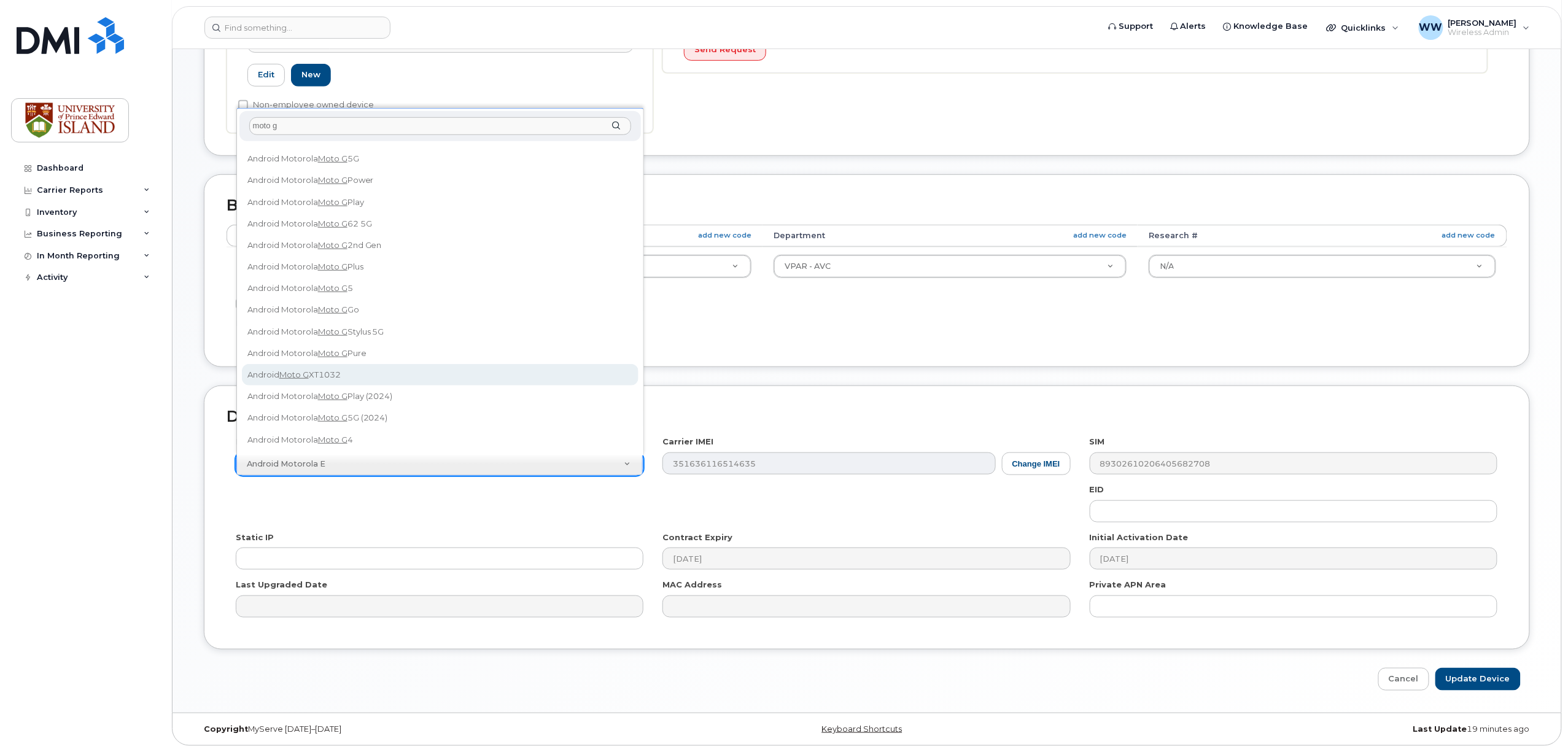
scroll to position [88, 0]
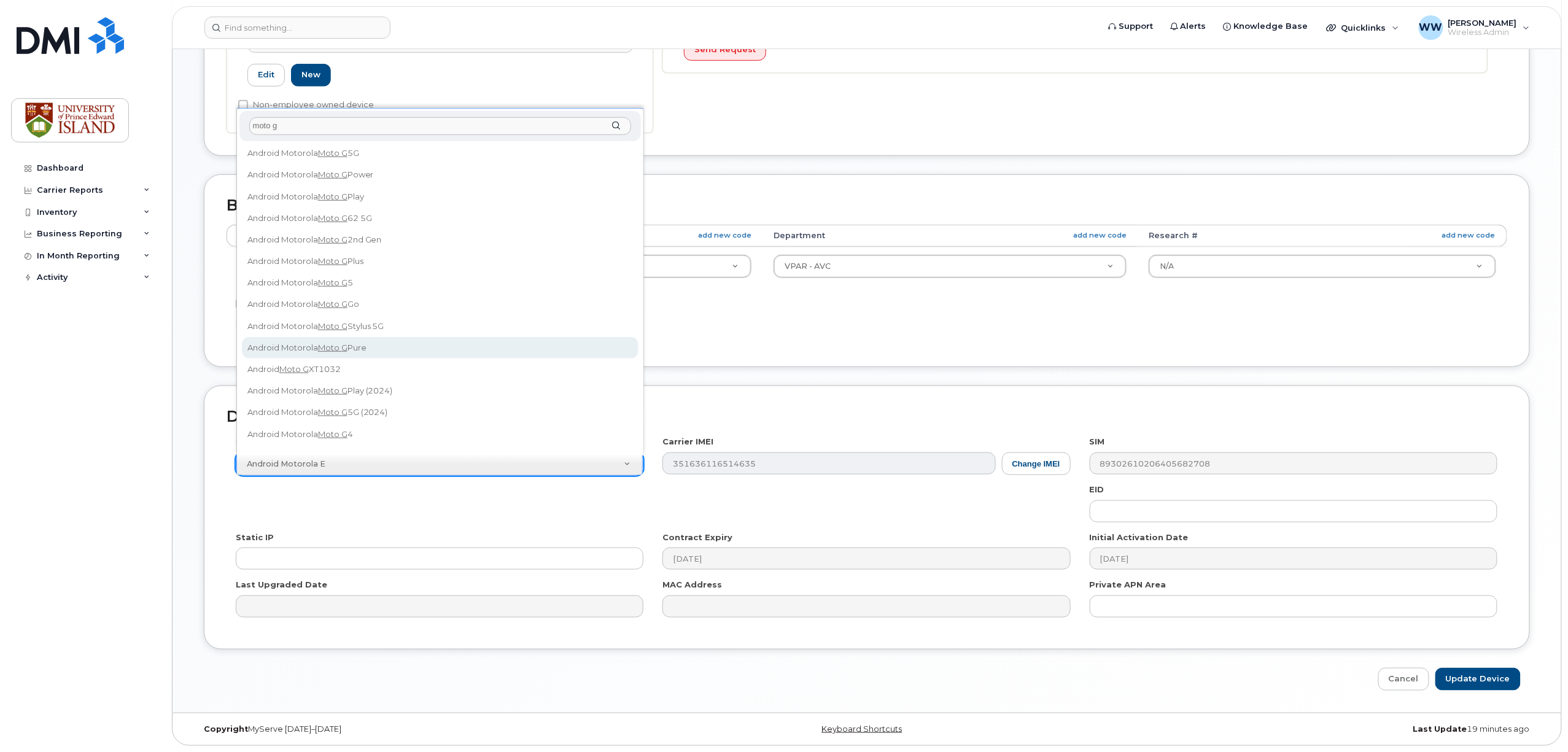
type input "moto g"
select select "2667"
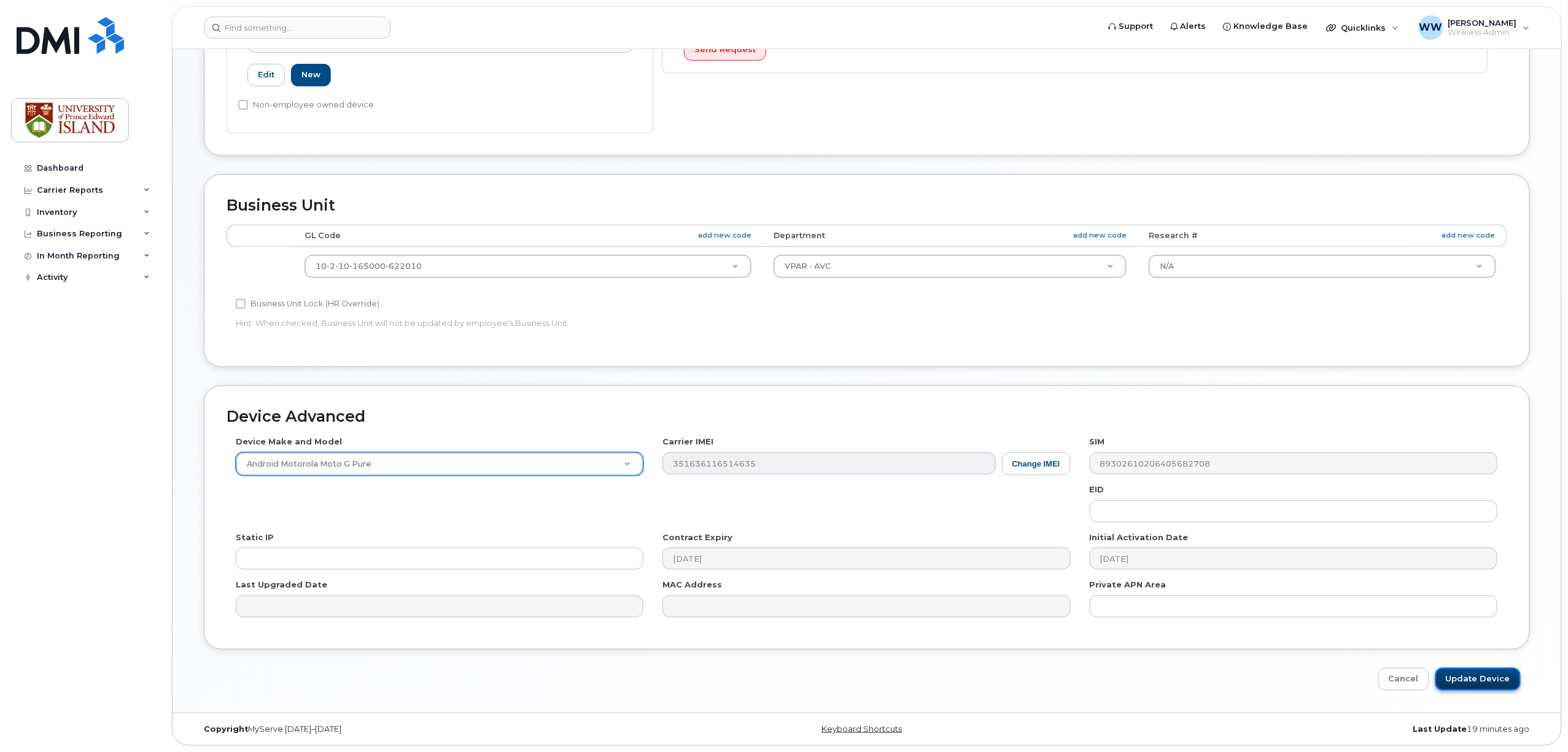
click at [1469, 680] on input "Update Device" at bounding box center [1478, 679] width 85 height 23
type input "Saving..."
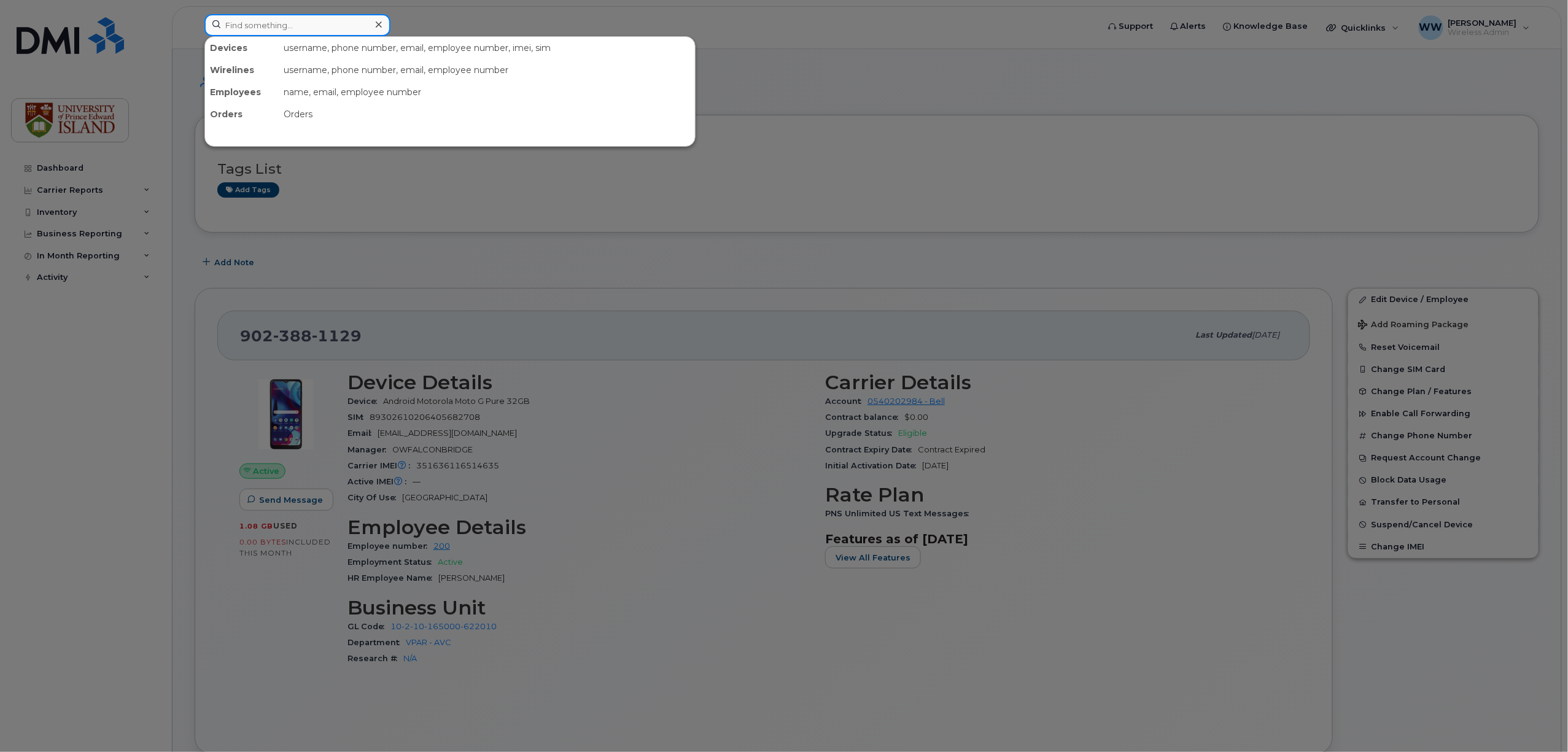
click at [335, 17] on input at bounding box center [298, 25] width 186 height 22
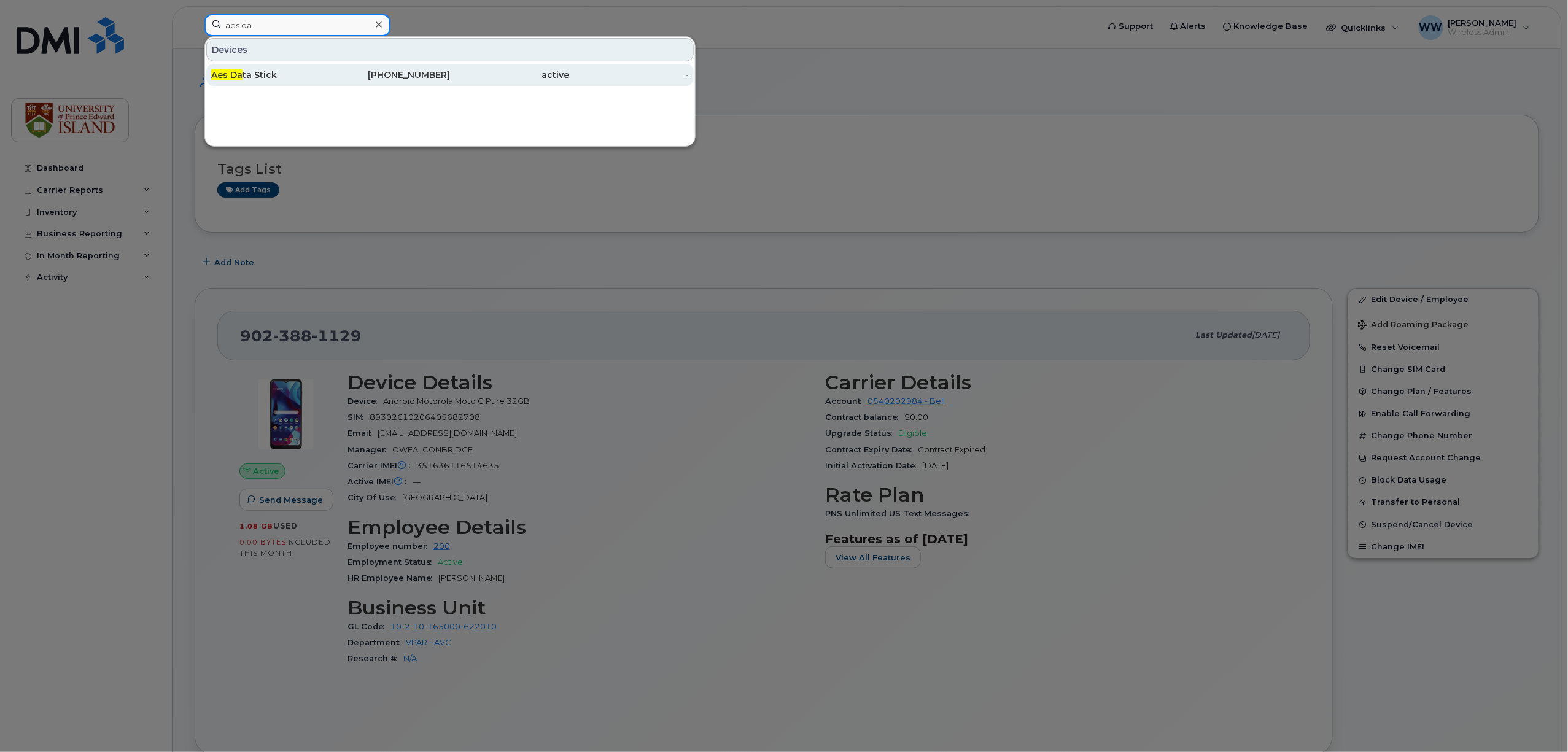
type input "aes da"
click at [389, 71] on div "[PHONE_NUMBER]" at bounding box center [391, 75] width 120 height 12
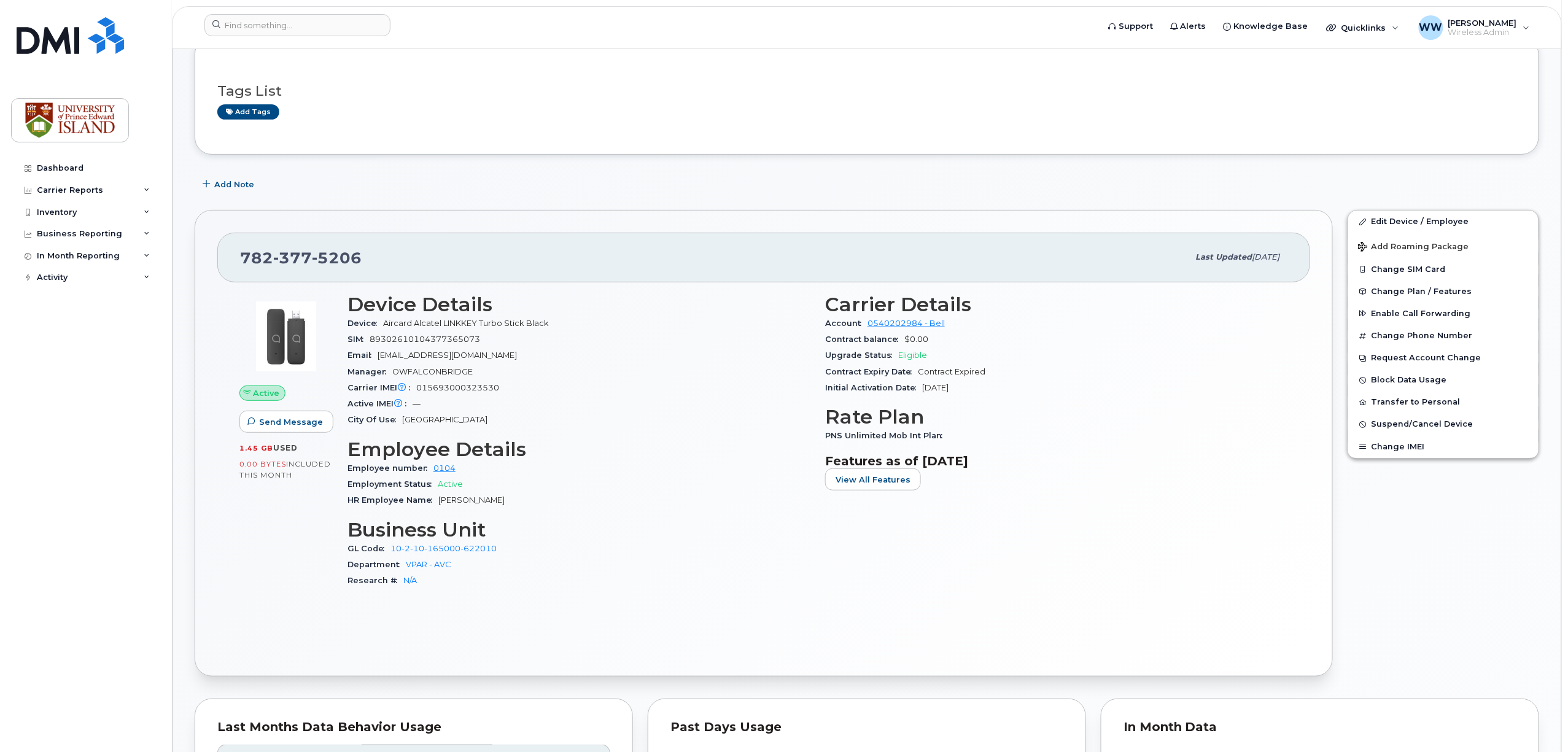
scroll to position [245, 0]
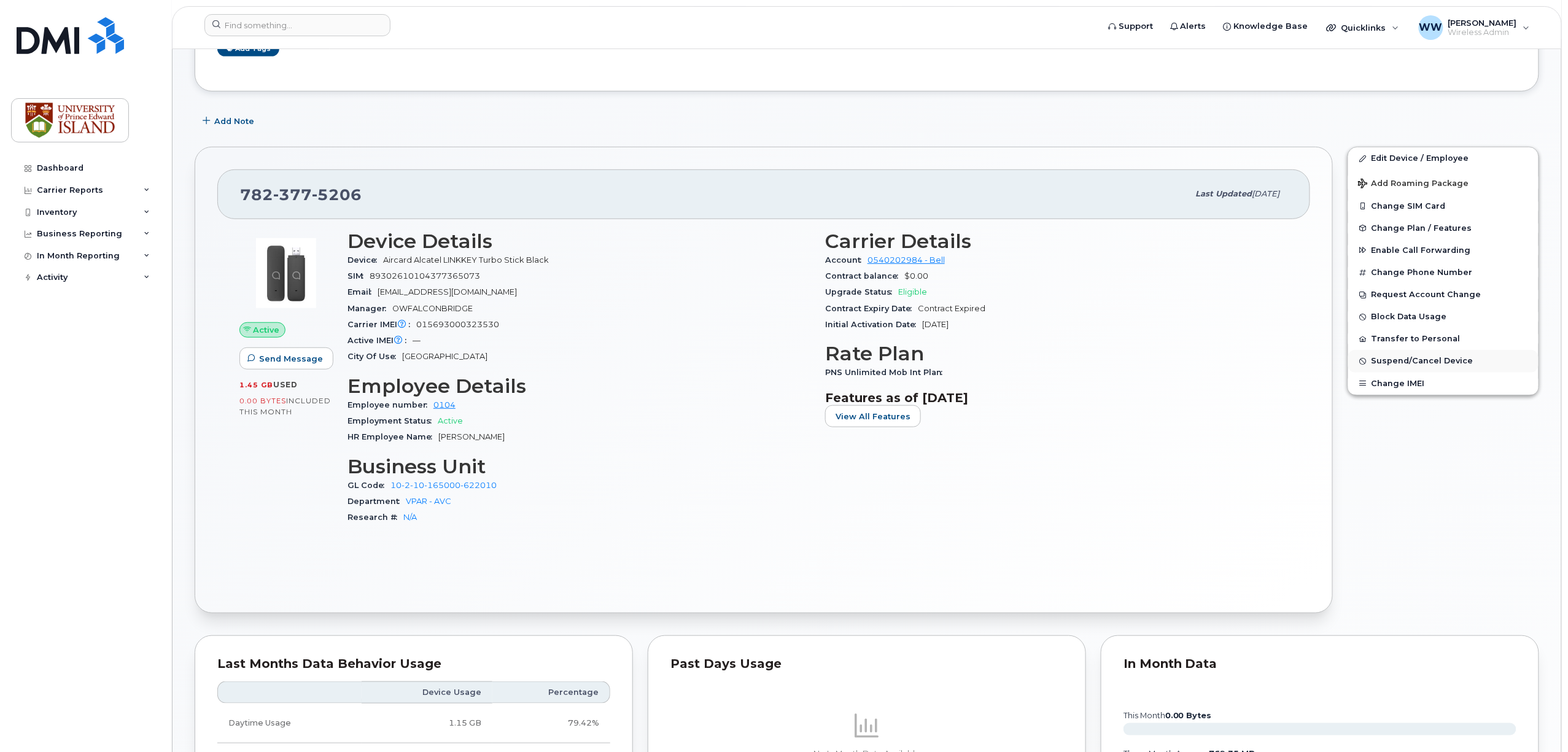
click at [1434, 363] on span "Suspend/Cancel Device" at bounding box center [1423, 361] width 102 height 9
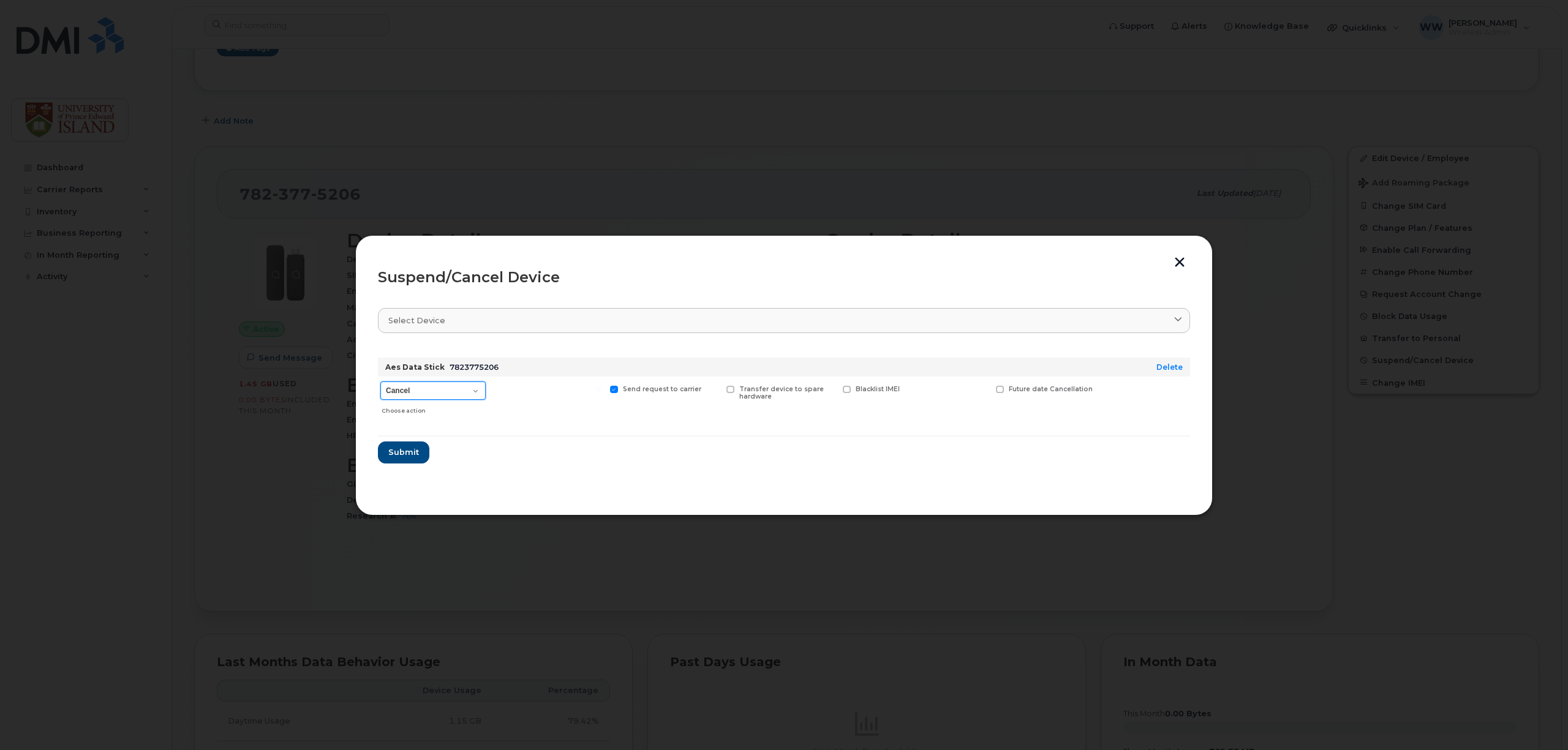
click at [478, 390] on select "Cancel Suspend - Extend Suspension Suspend - Reduced Rate Suspend - Full Rate S…" at bounding box center [432, 390] width 105 height 19
select select "[object Object]"
click at [380, 382] on select "Cancel Suspend - Extend Suspension Suspend - Reduced Rate Suspend - Full Rate S…" at bounding box center [432, 390] width 105 height 19
click at [396, 453] on span "Submit" at bounding box center [403, 452] width 31 height 12
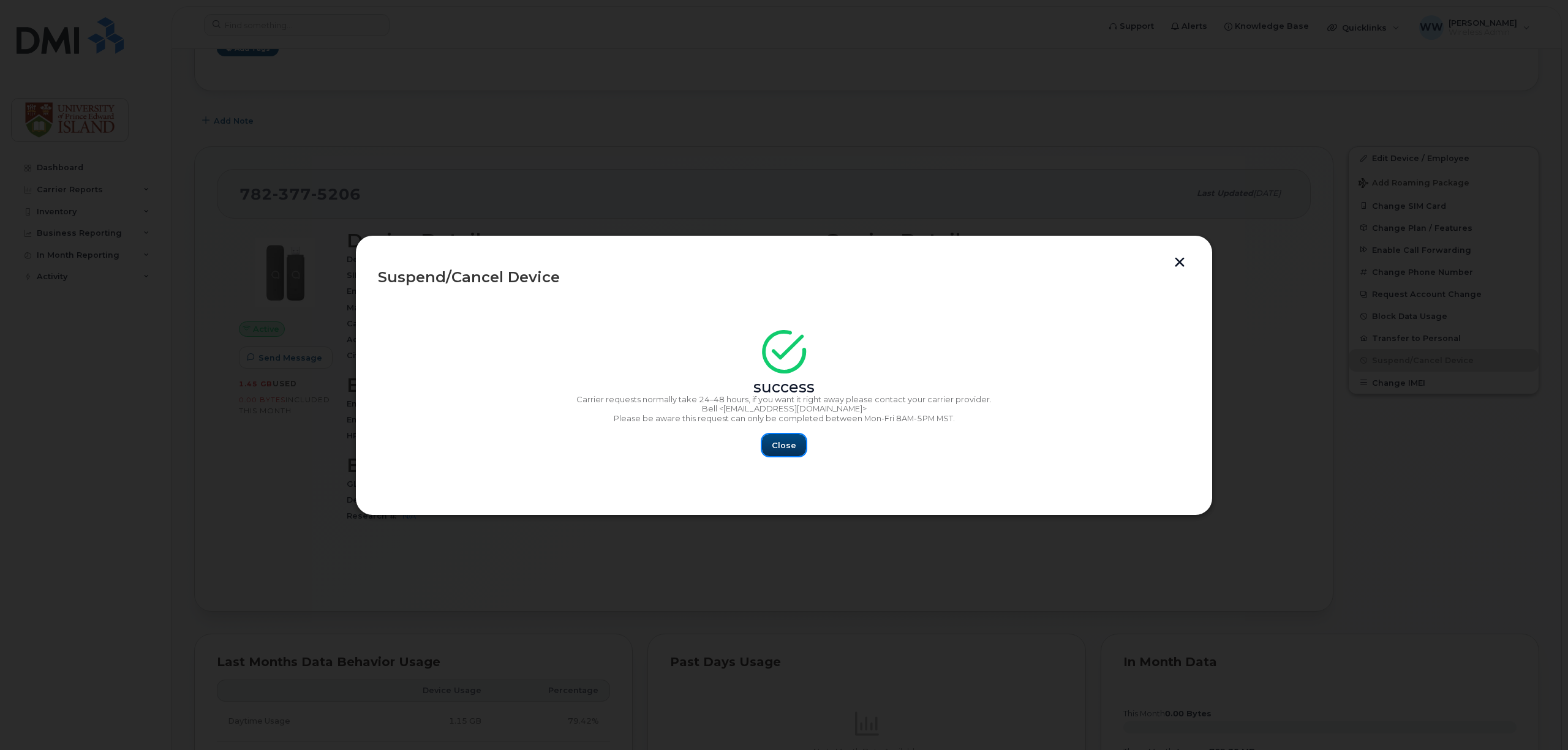
click at [785, 451] on span "Close" at bounding box center [784, 445] width 25 height 12
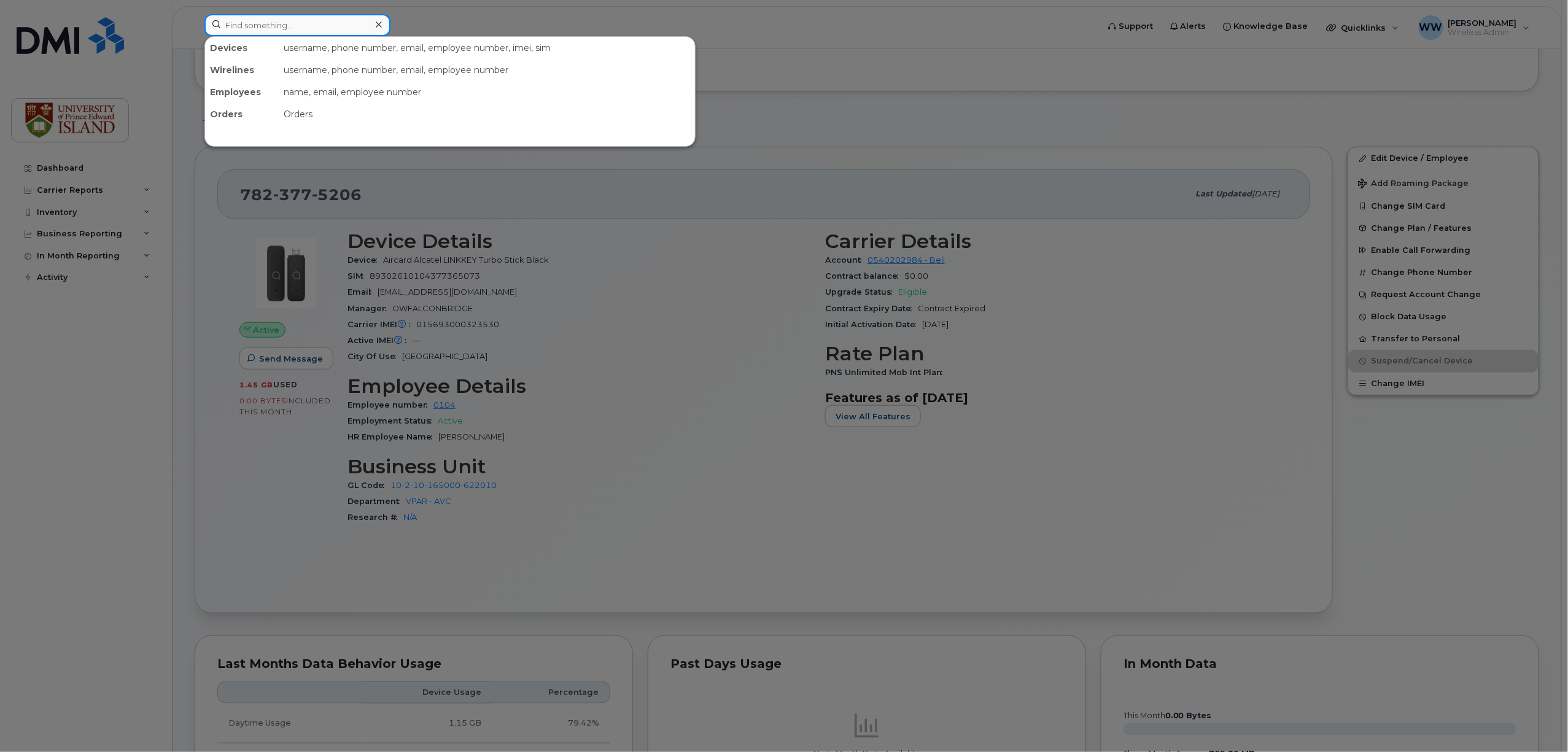
click at [320, 23] on input at bounding box center [298, 25] width 186 height 22
paste input "9023887934"
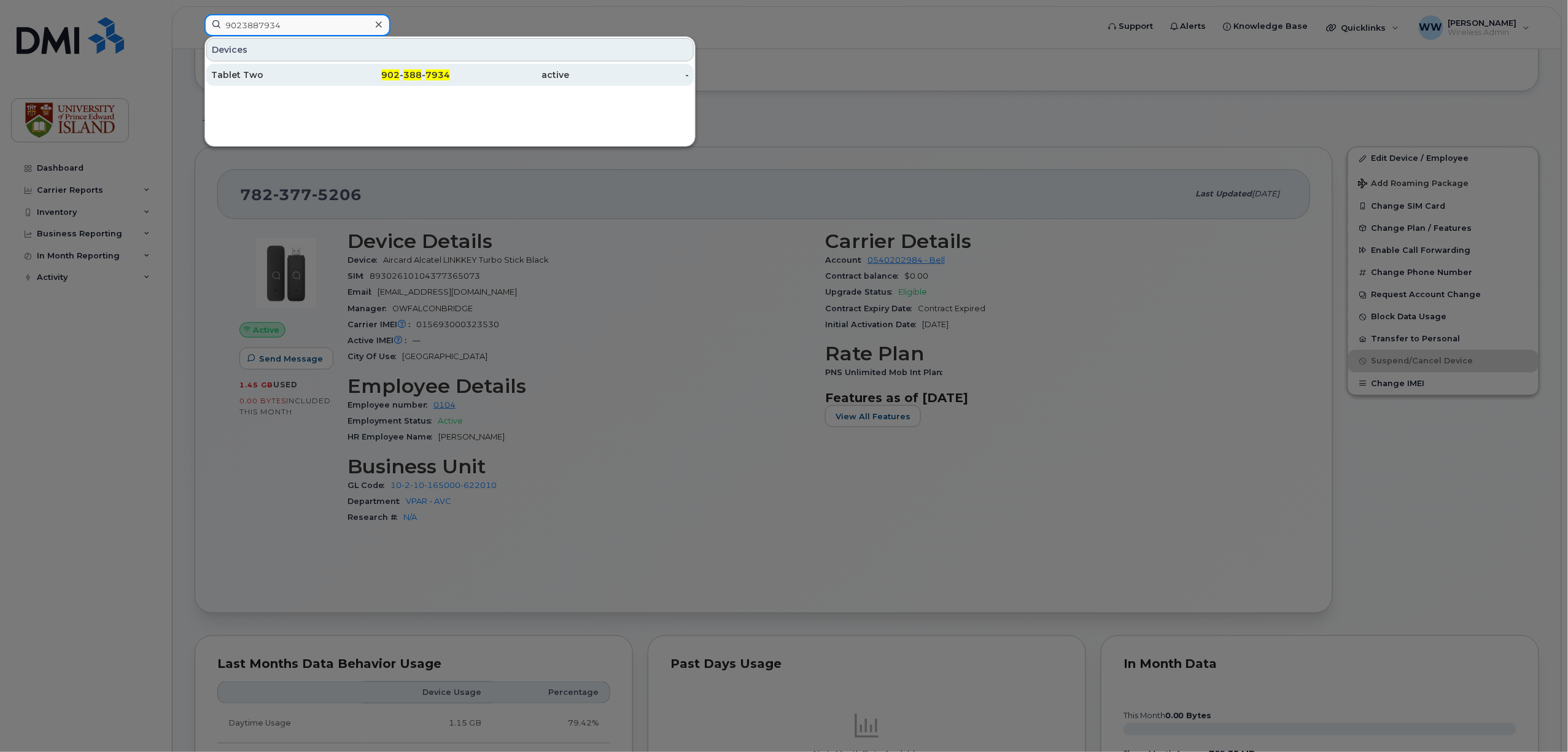
type input "9023887934"
click at [411, 72] on span "388" at bounding box center [412, 75] width 19 height 11
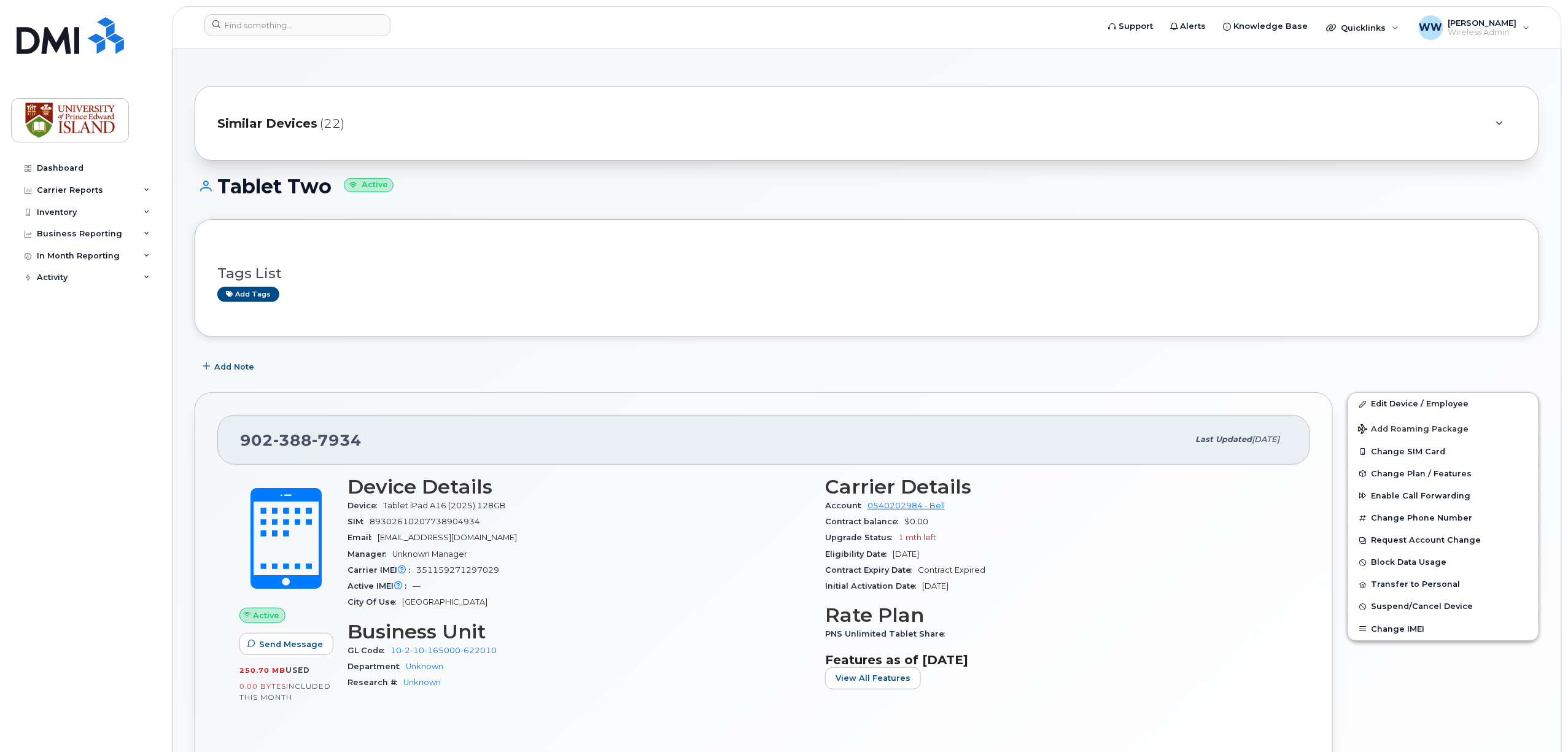
click at [1400, 298] on div "Add tags" at bounding box center [862, 294] width 1290 height 15
click at [1398, 405] on link "Edit Device / Employee" at bounding box center [1443, 404] width 190 height 22
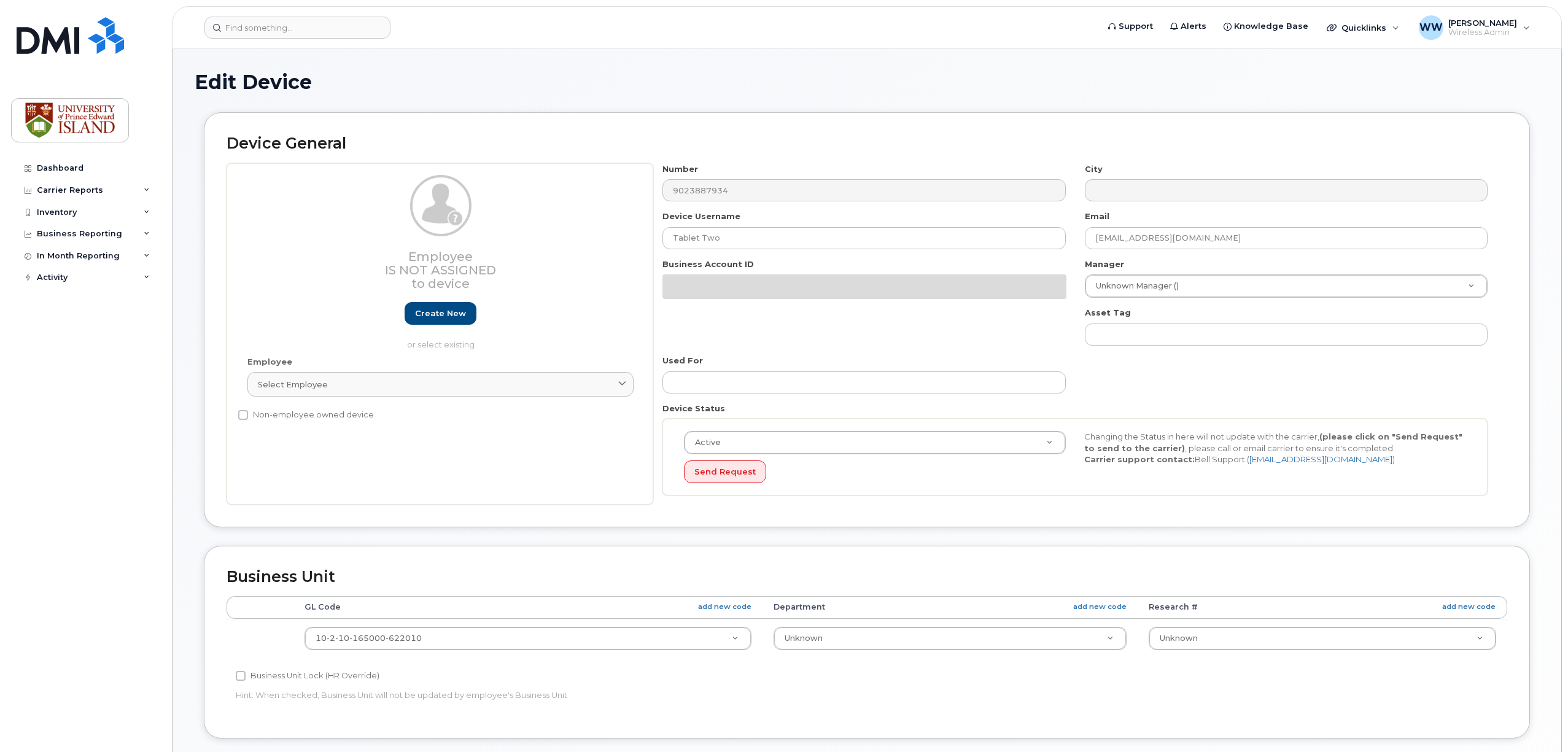
select select "2042227"
select select "2042226"
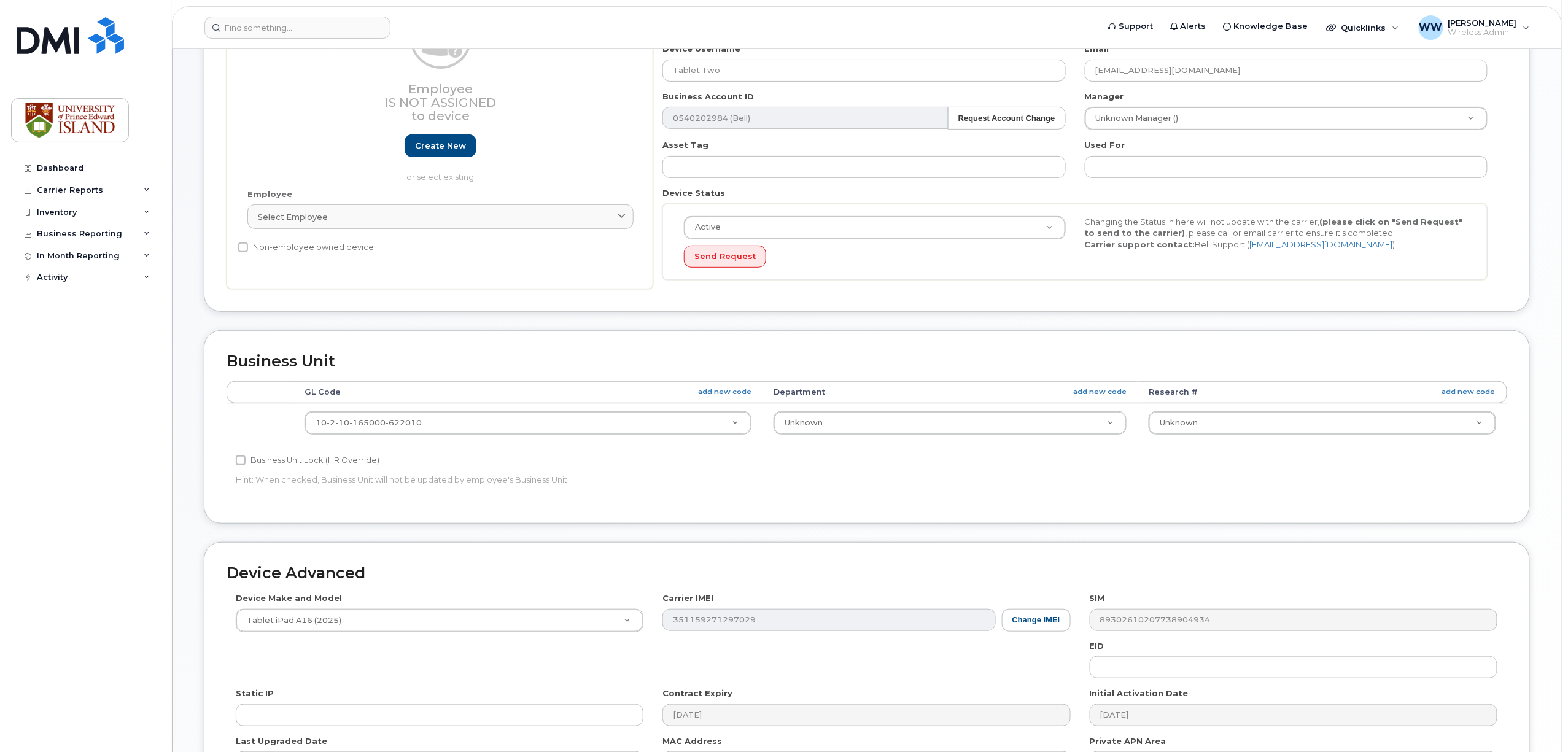
scroll to position [81, 0]
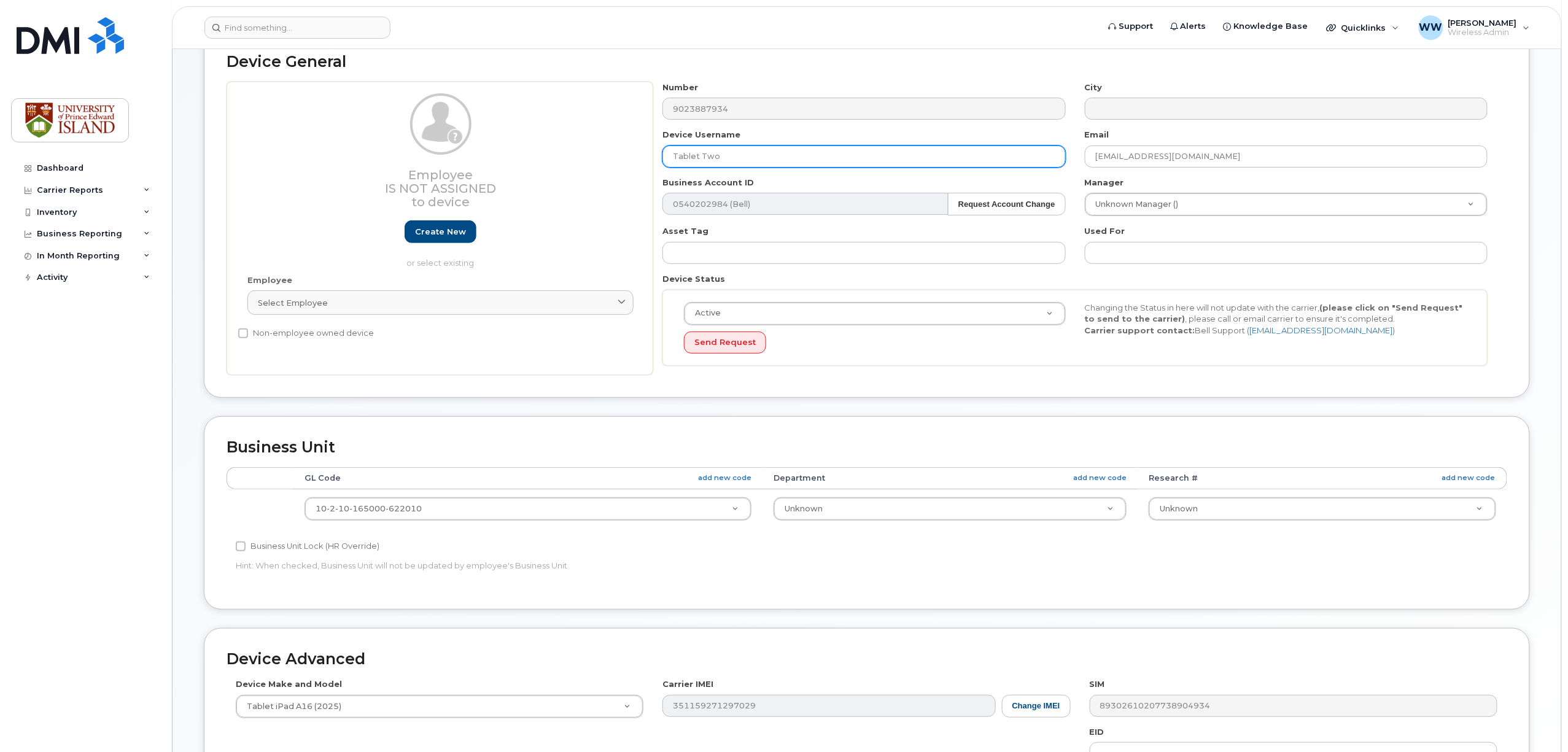
click at [740, 162] on input "Tablet Two" at bounding box center [864, 156] width 403 height 22
drag, startPoint x: 735, startPoint y: 160, endPoint x: 630, endPoint y: 151, distance: 105.4
click at [630, 151] on div "Employee Is not assigned to device Create new or select existing Employee Selec…" at bounding box center [867, 228] width 1281 height 294
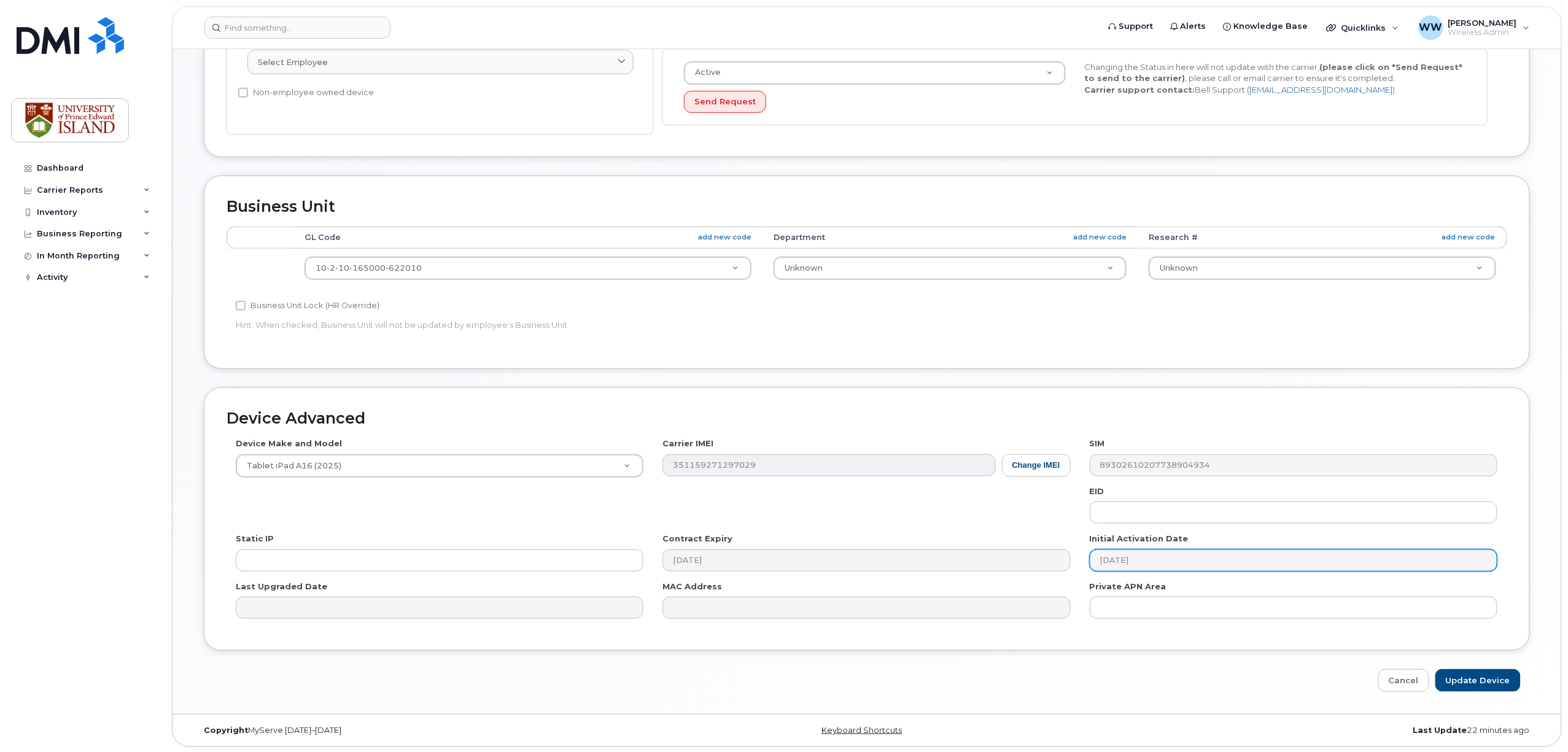
scroll to position [328, 0]
type input "iPad Cellular 2"
click at [1467, 684] on input "Update Device" at bounding box center [1478, 679] width 85 height 23
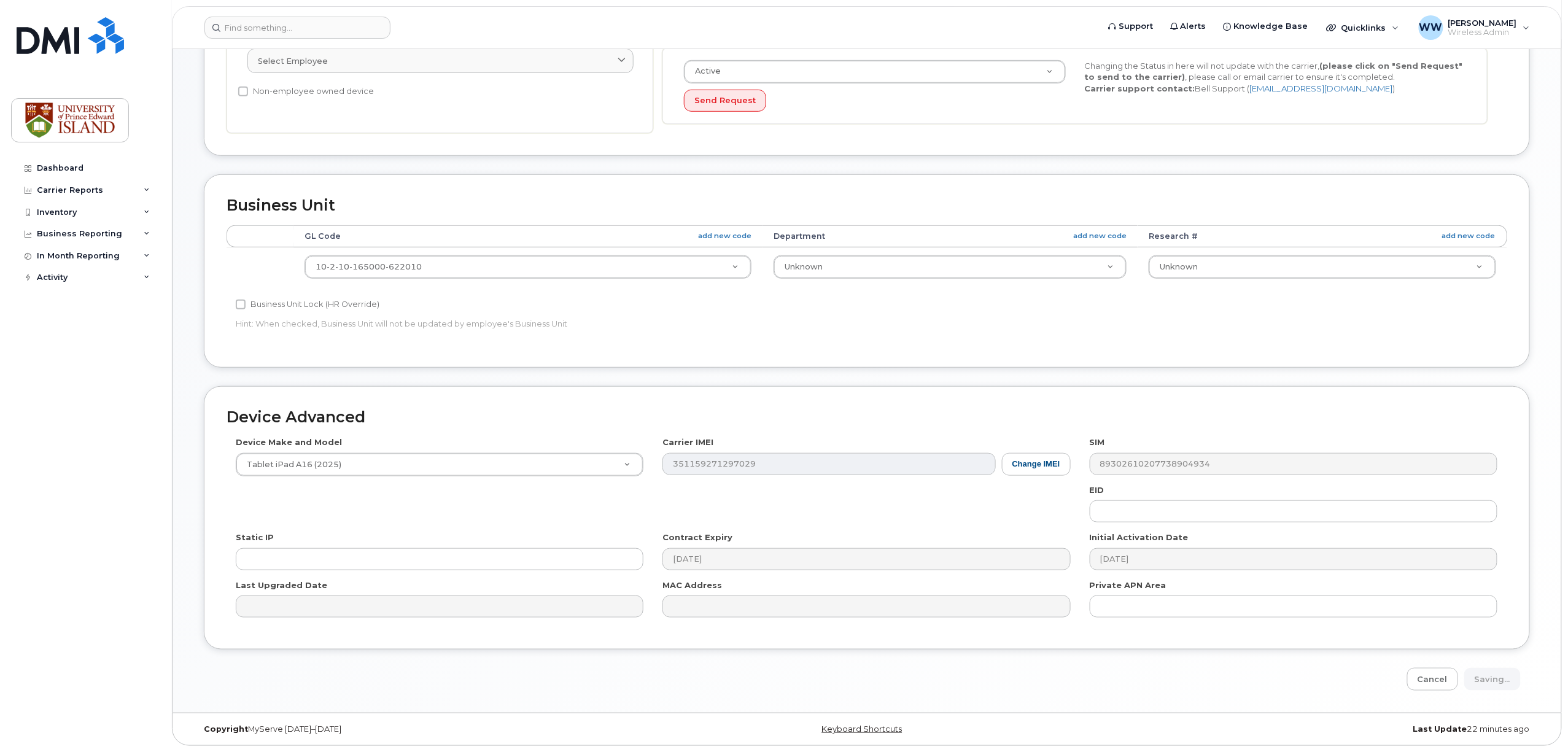
type input "Saving..."
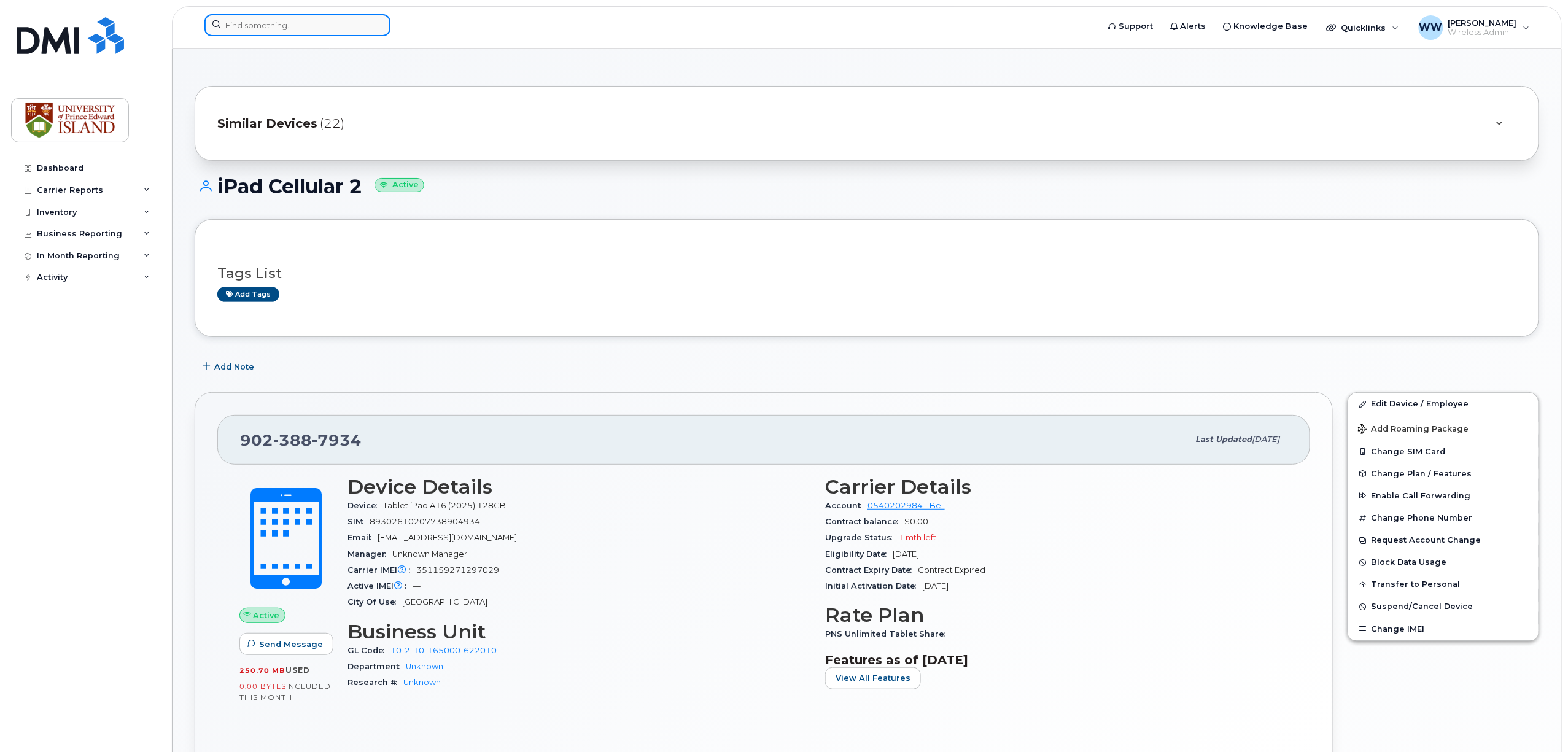
click at [244, 30] on input at bounding box center [298, 25] width 186 height 22
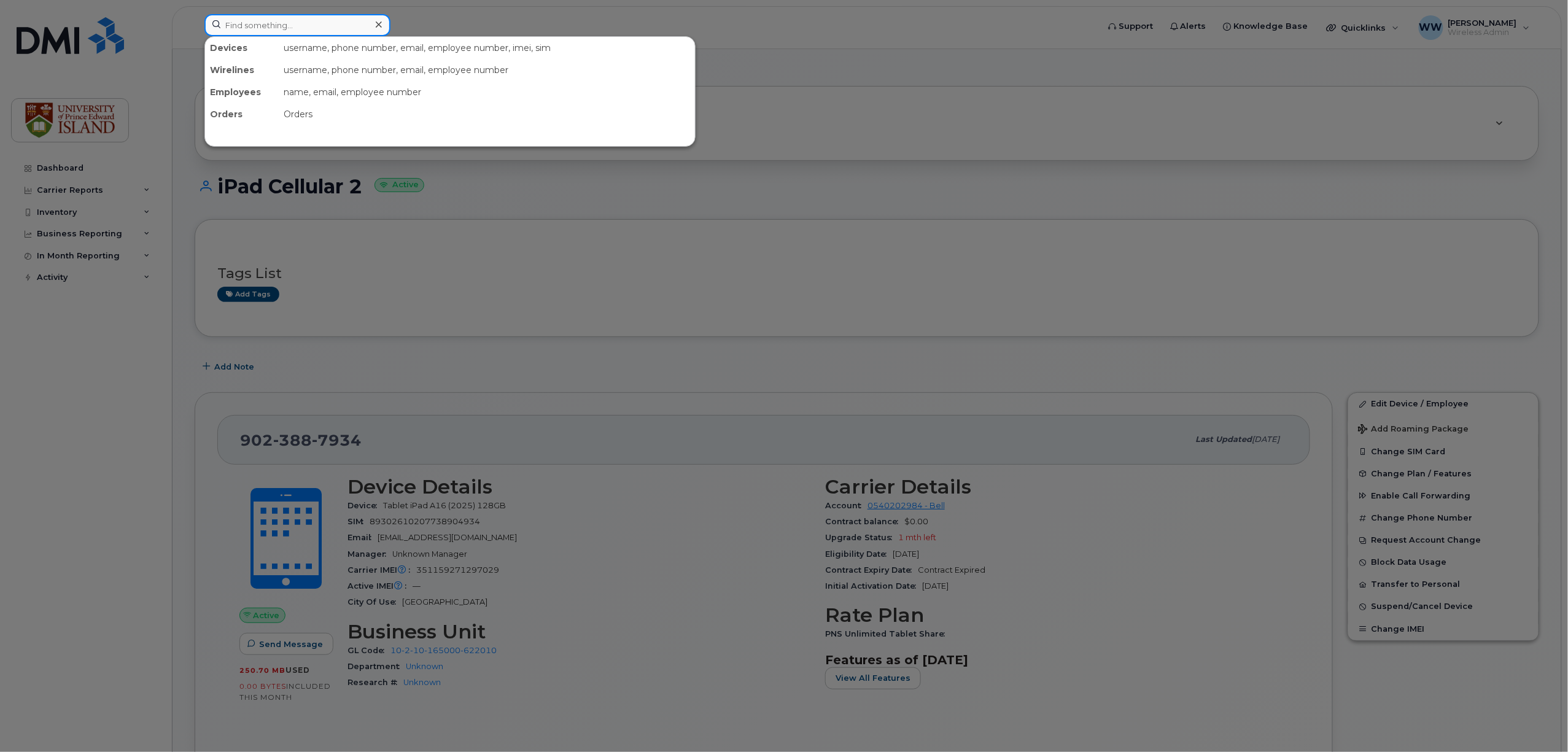
paste input "9023887925"
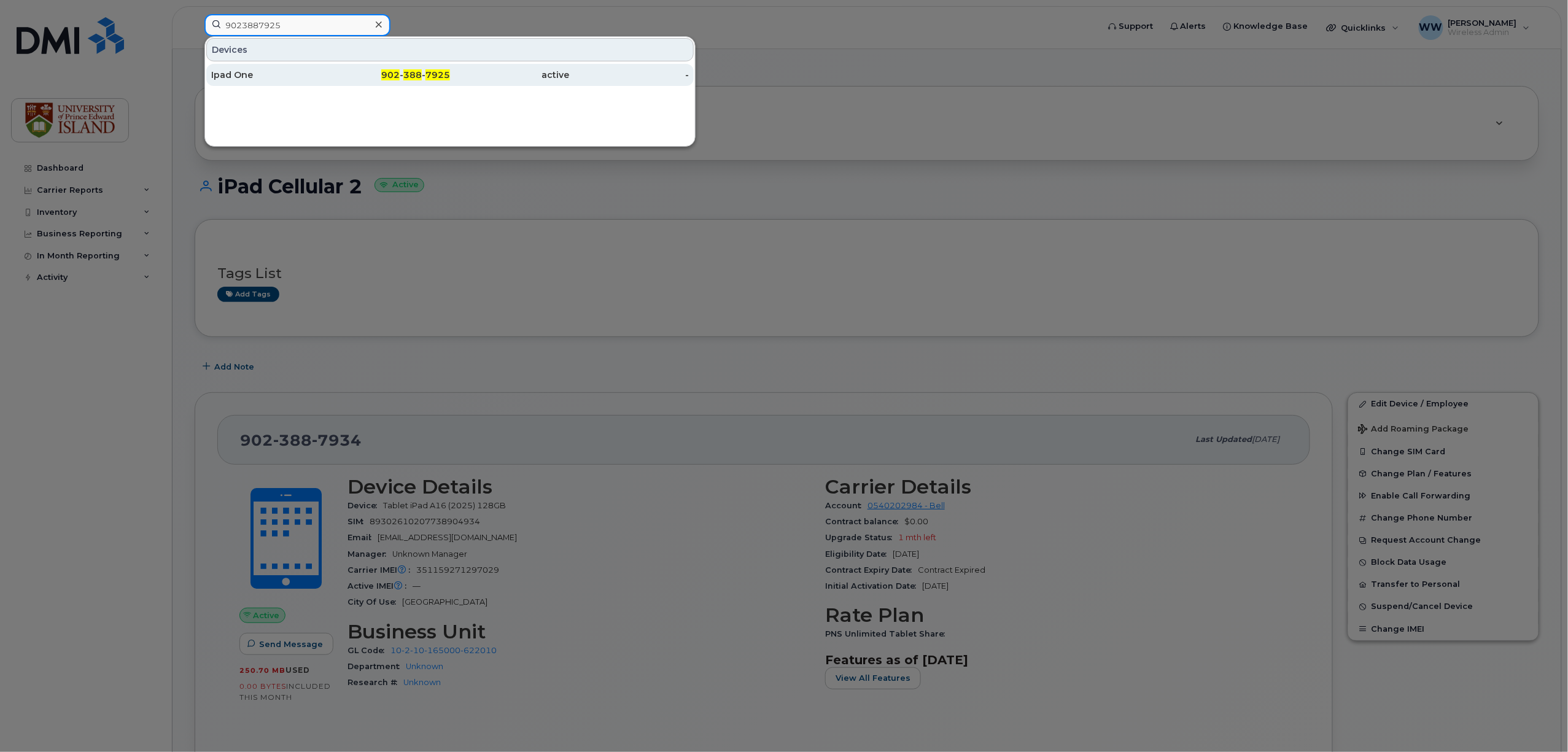
type input "9023887925"
click at [232, 80] on div "Ipad One" at bounding box center [271, 75] width 120 height 12
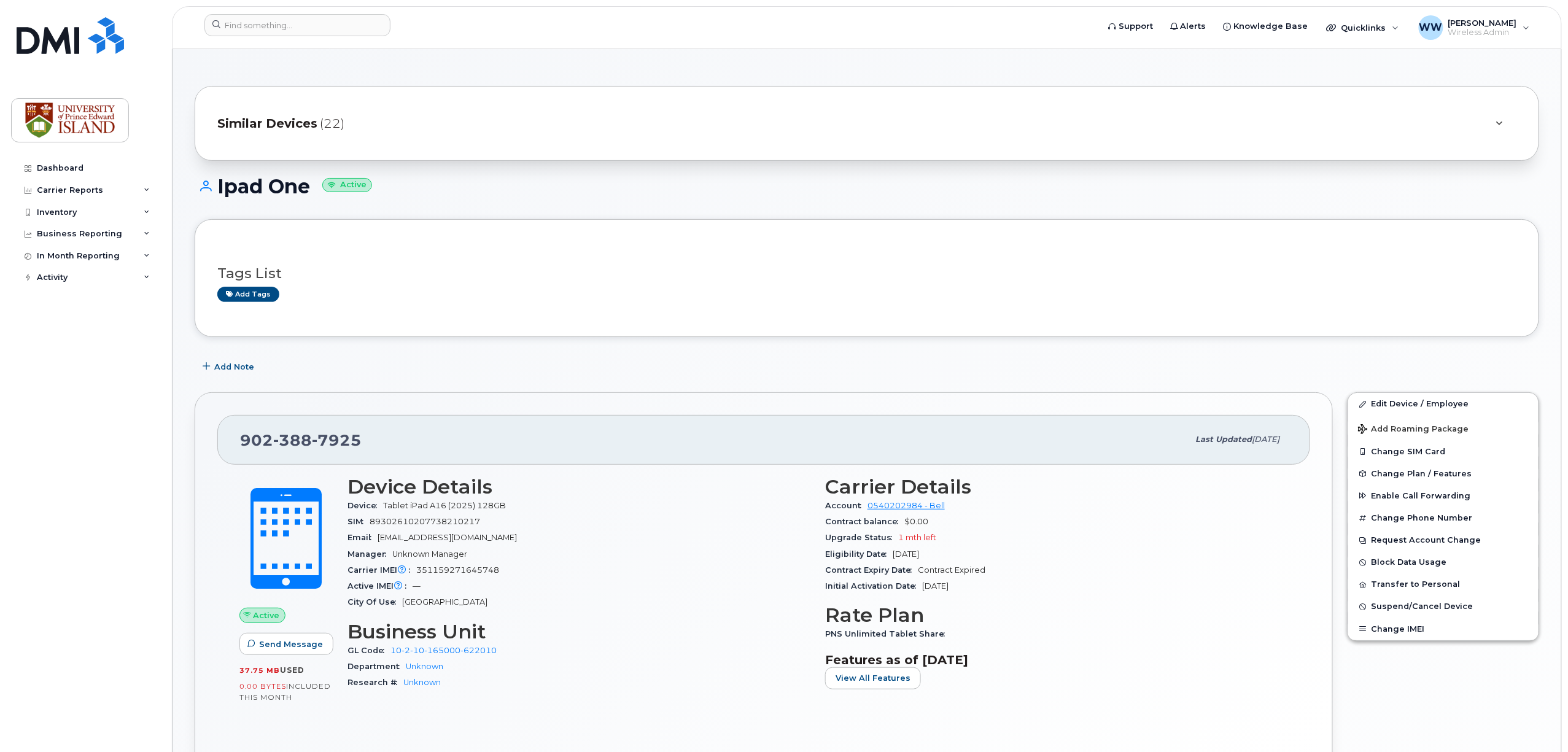
click at [1413, 303] on div "Tags List Add tags" at bounding box center [866, 278] width 1299 height 72
click at [1410, 406] on link "Edit Device / Employee" at bounding box center [1443, 404] width 190 height 22
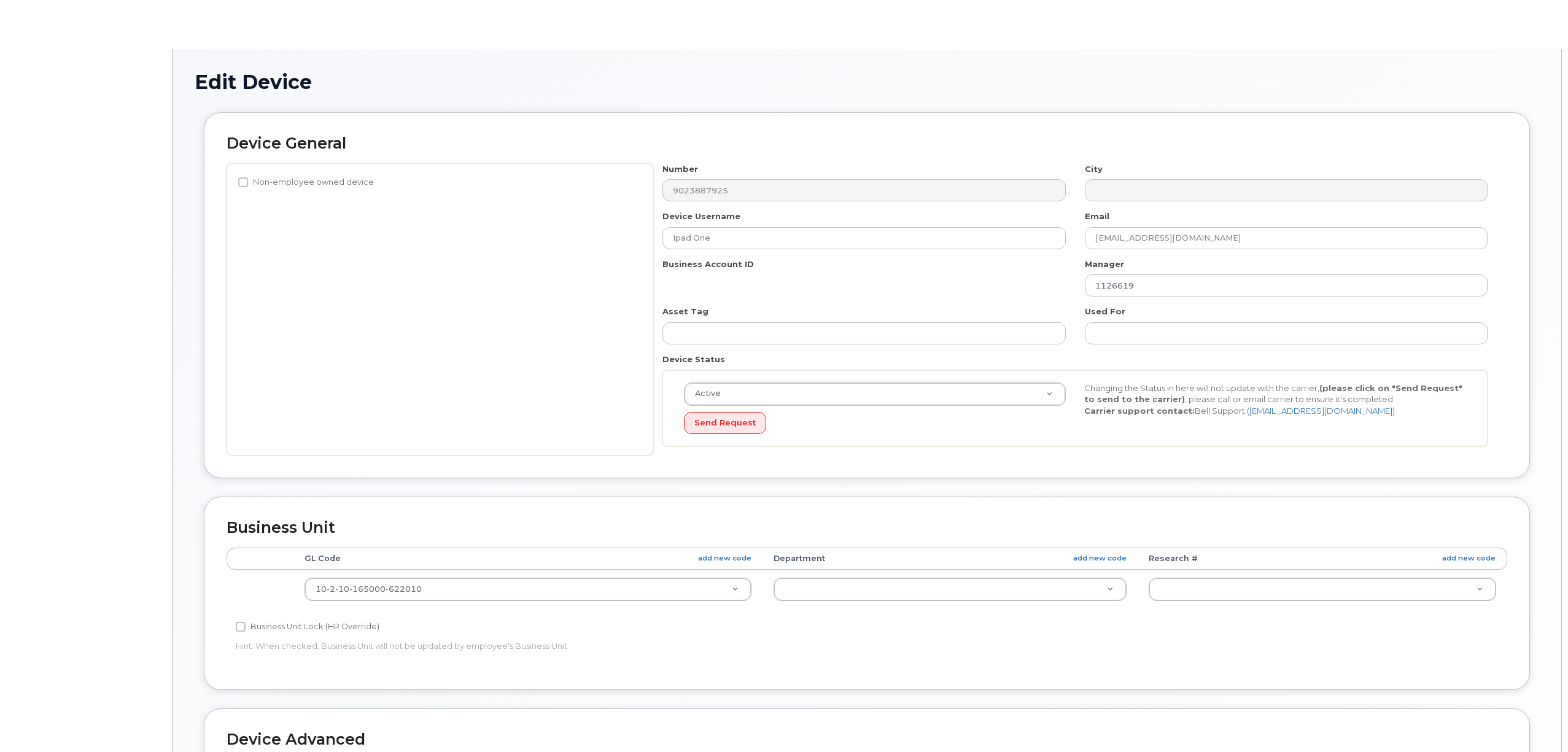
select select "2042227"
select select "2042226"
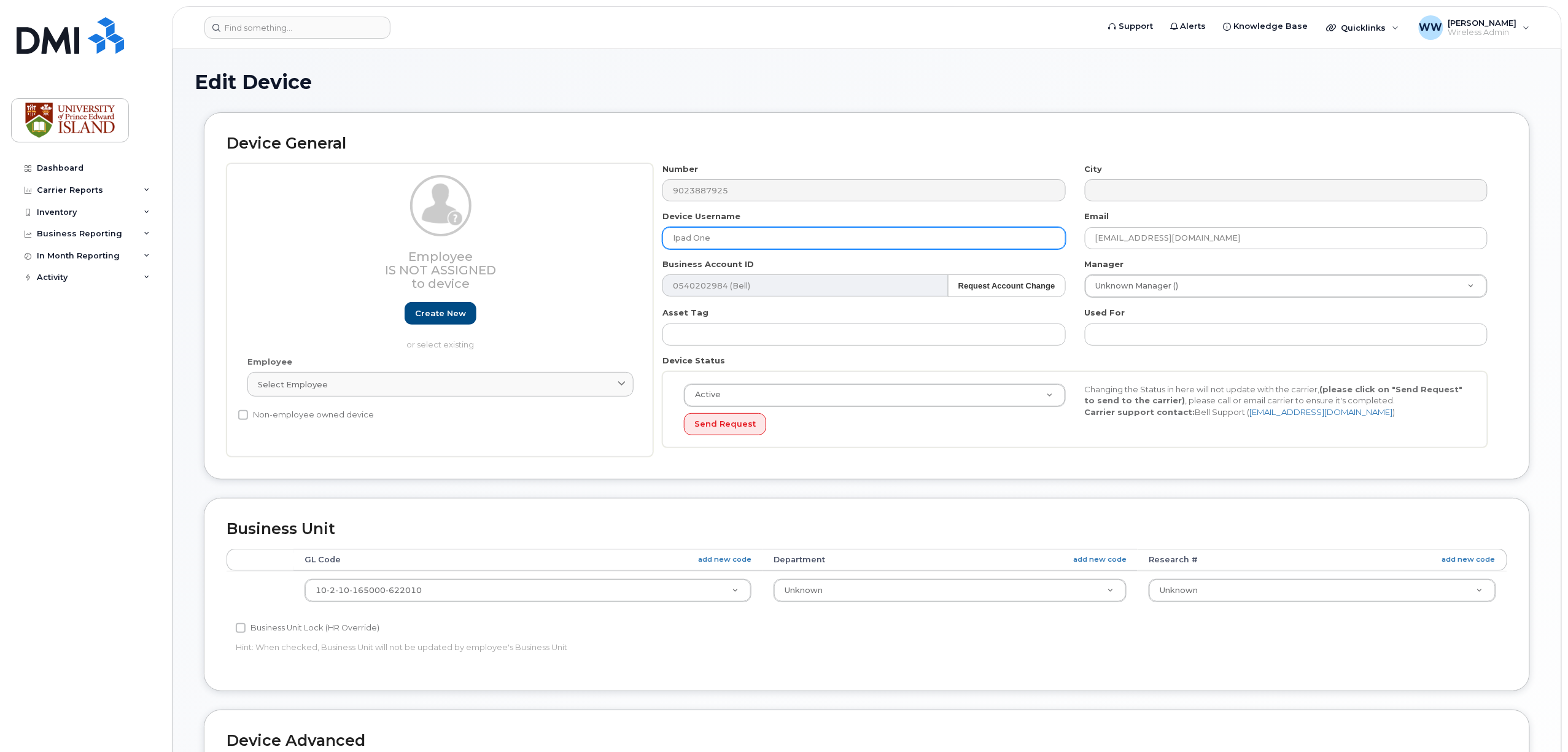
drag, startPoint x: 693, startPoint y: 238, endPoint x: 767, endPoint y: 234, distance: 74.1
click at [767, 234] on input "Ipad One" at bounding box center [864, 238] width 403 height 22
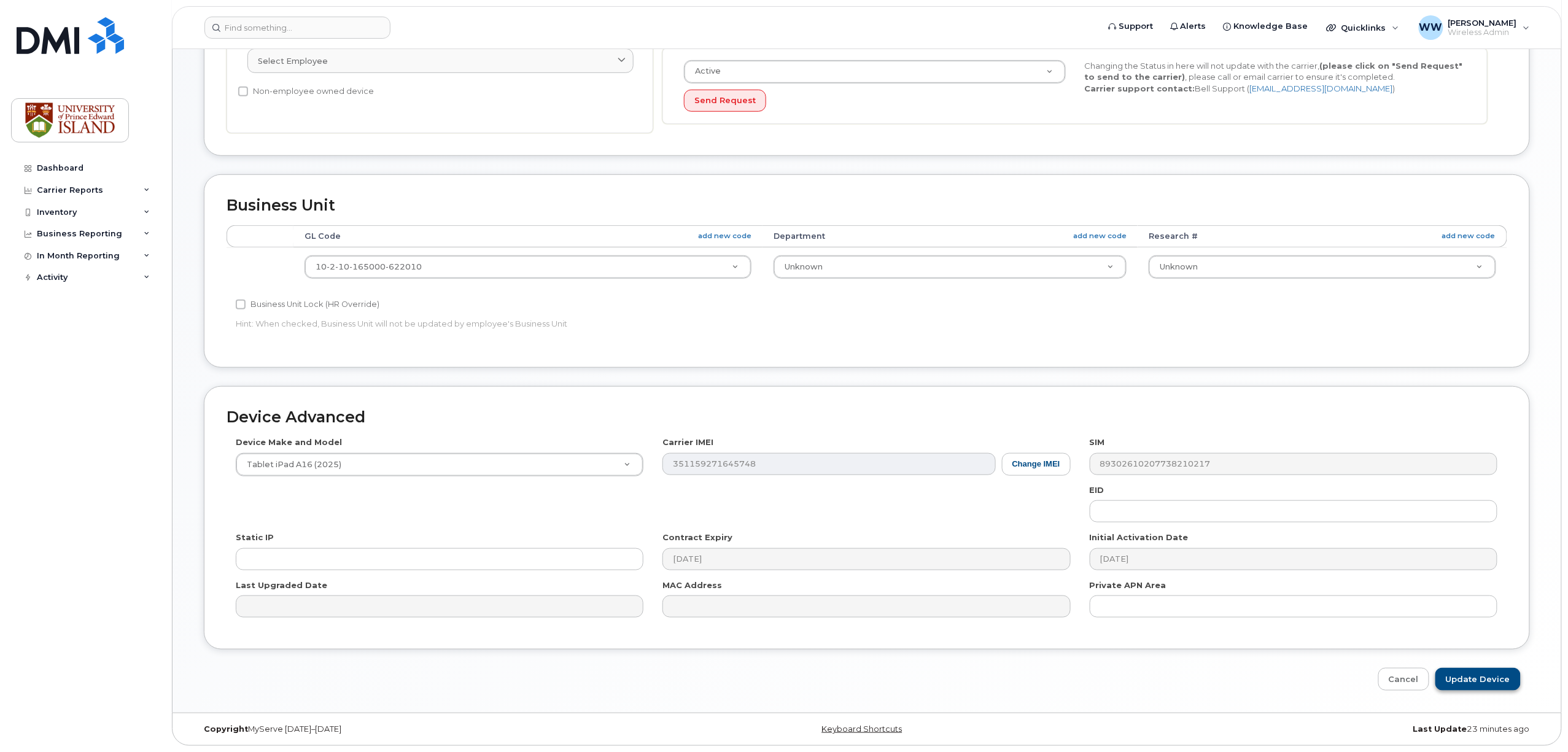
type input "Ipad Cellular 1"
click at [1467, 680] on input "Update Device" at bounding box center [1478, 679] width 85 height 23
type input "Saving..."
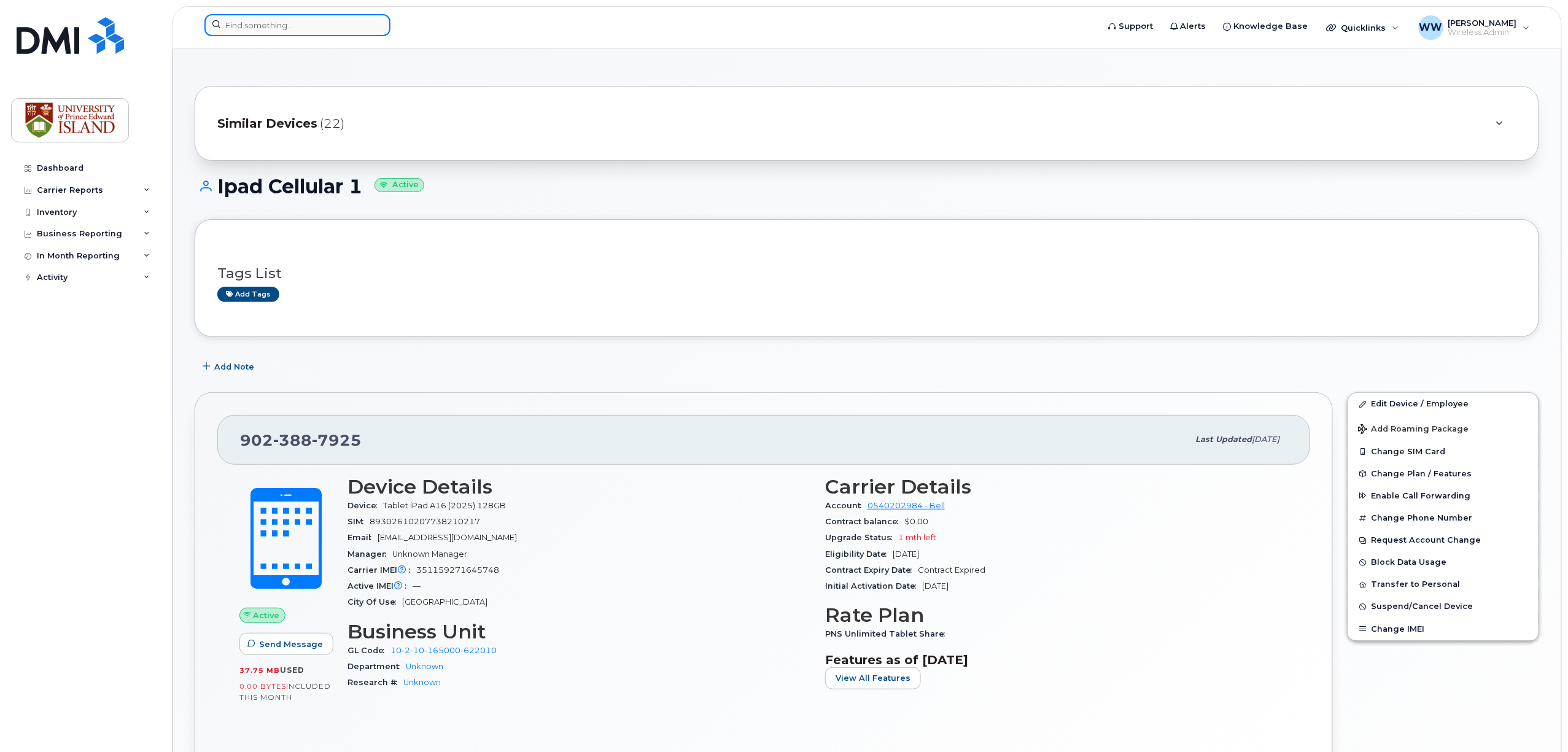
click at [328, 21] on input at bounding box center [298, 25] width 186 height 22
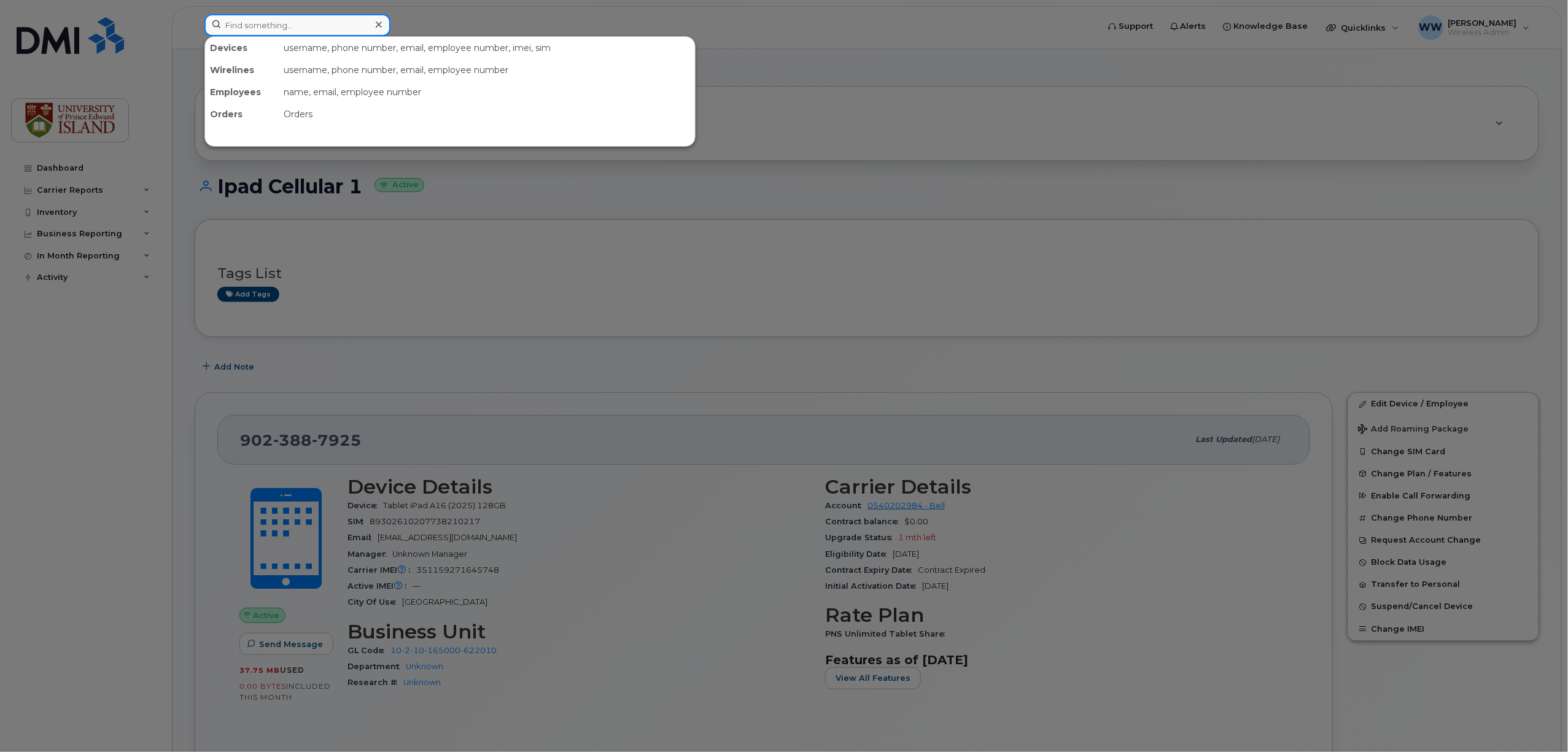
paste input "9023887935"
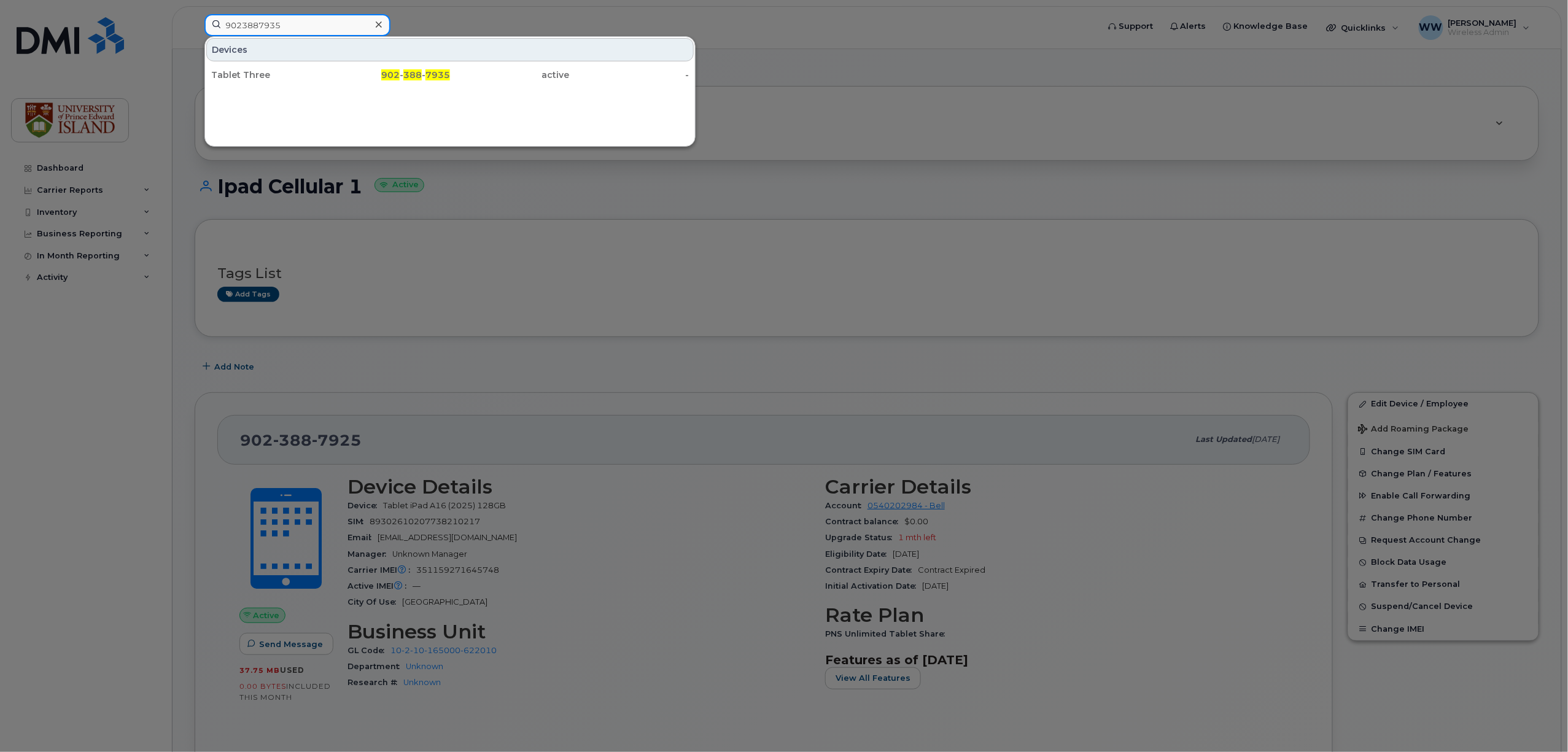
type input "9023887935"
click at [256, 74] on div "Tablet Three" at bounding box center [271, 75] width 120 height 12
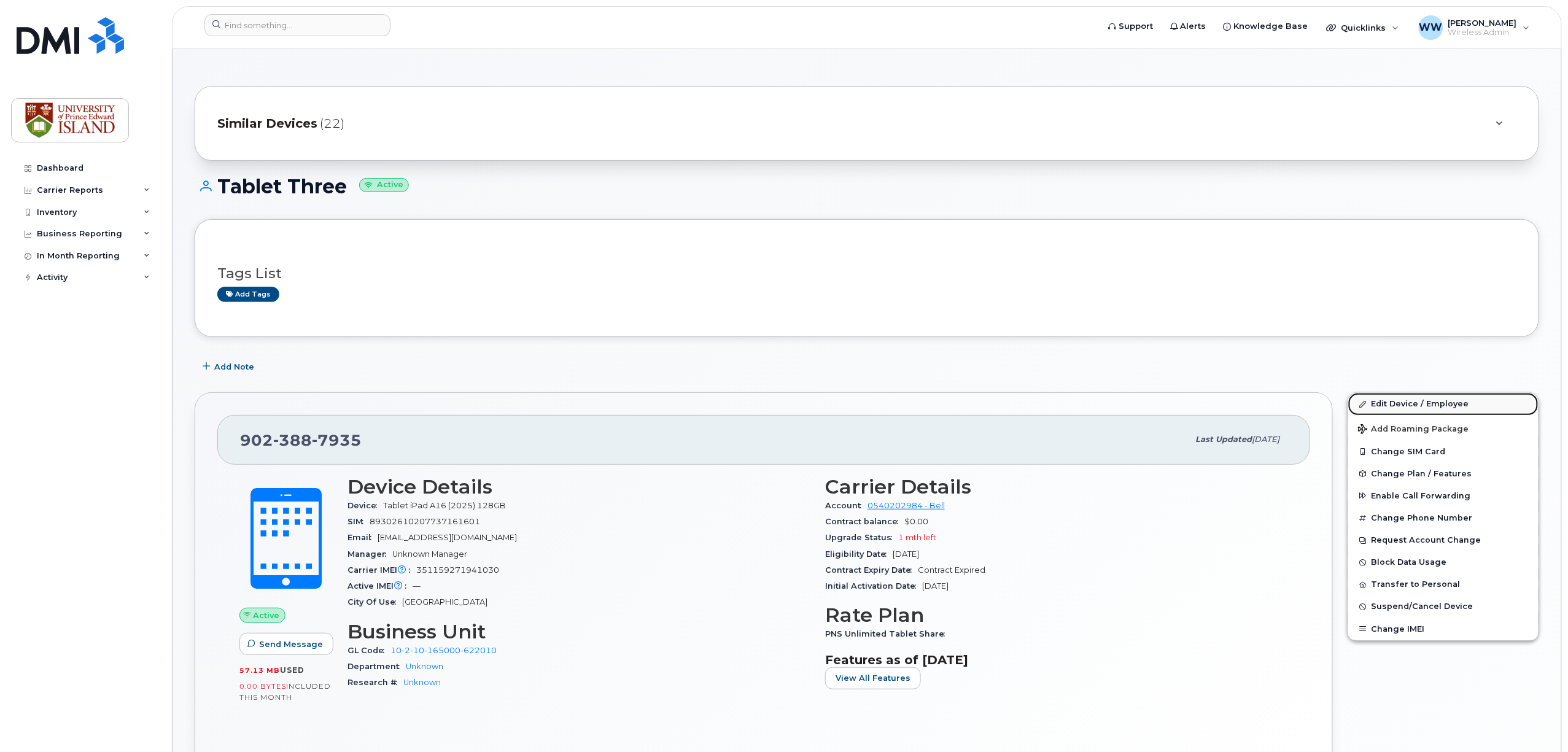
click at [1410, 403] on link "Edit Device / Employee" at bounding box center [1443, 404] width 190 height 22
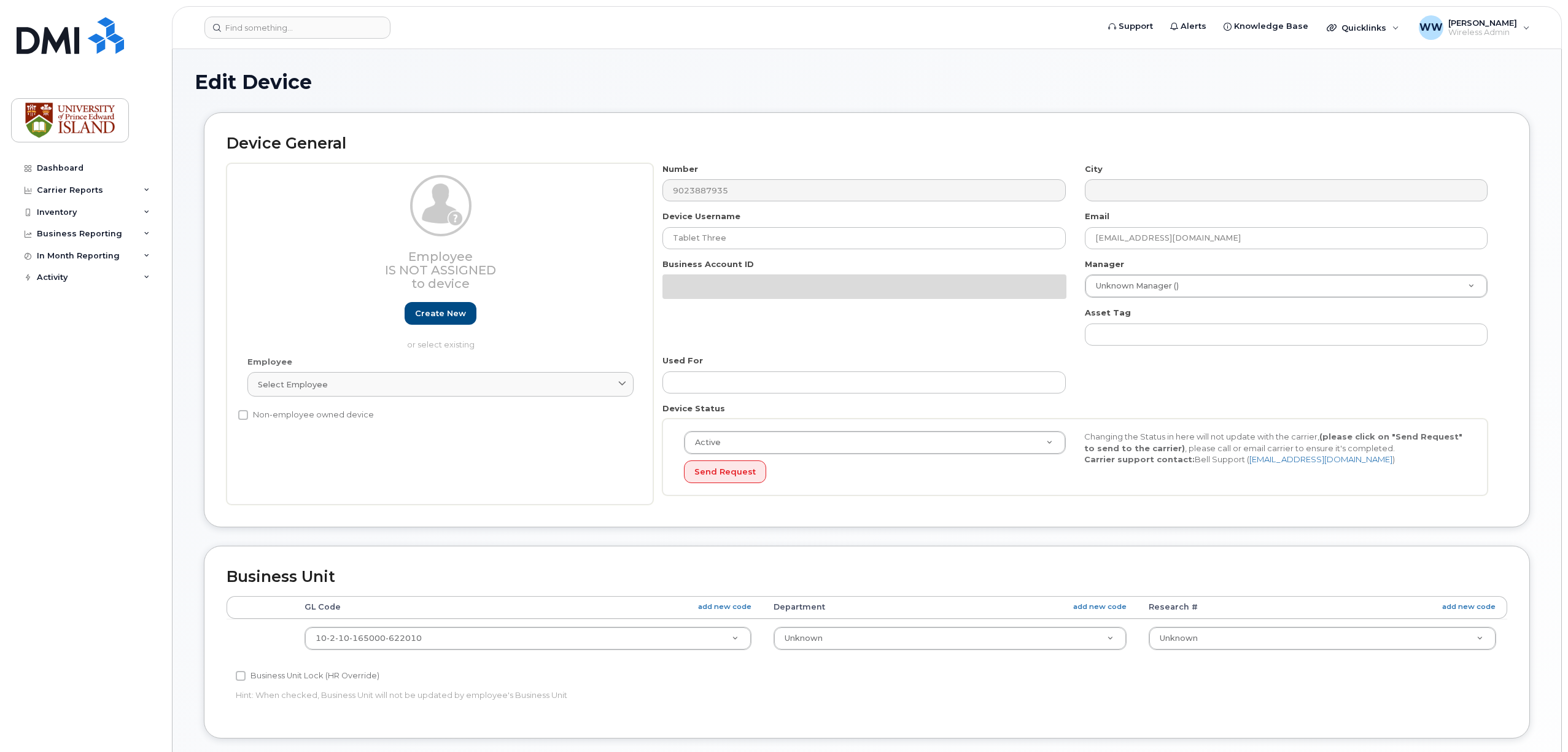
select select "2042227"
select select "2042226"
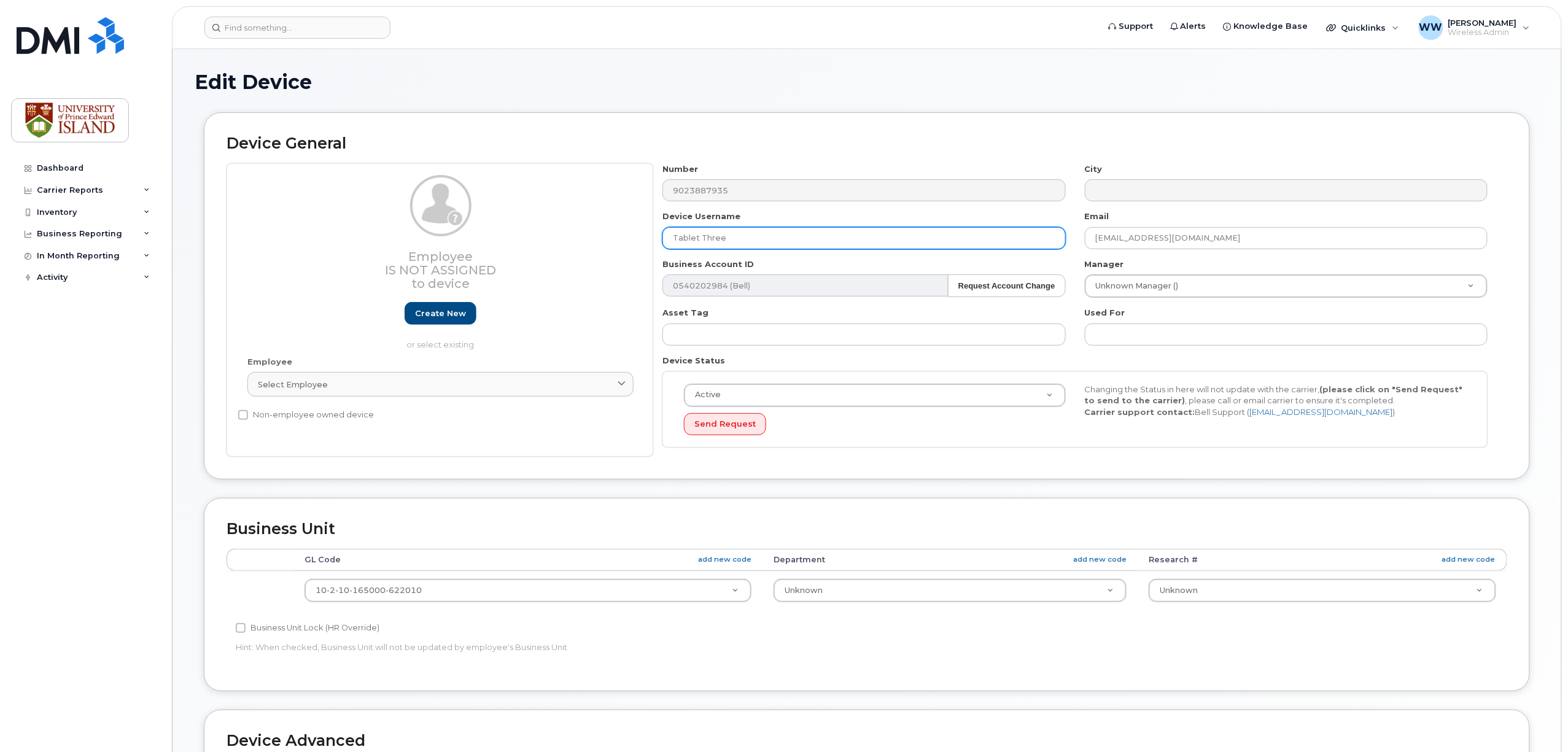
drag, startPoint x: 726, startPoint y: 239, endPoint x: 564, endPoint y: 239, distance: 162.0
click at [564, 239] on div "Employee Is not assigned to device Create new or select existing Employee Selec…" at bounding box center [867, 310] width 1281 height 294
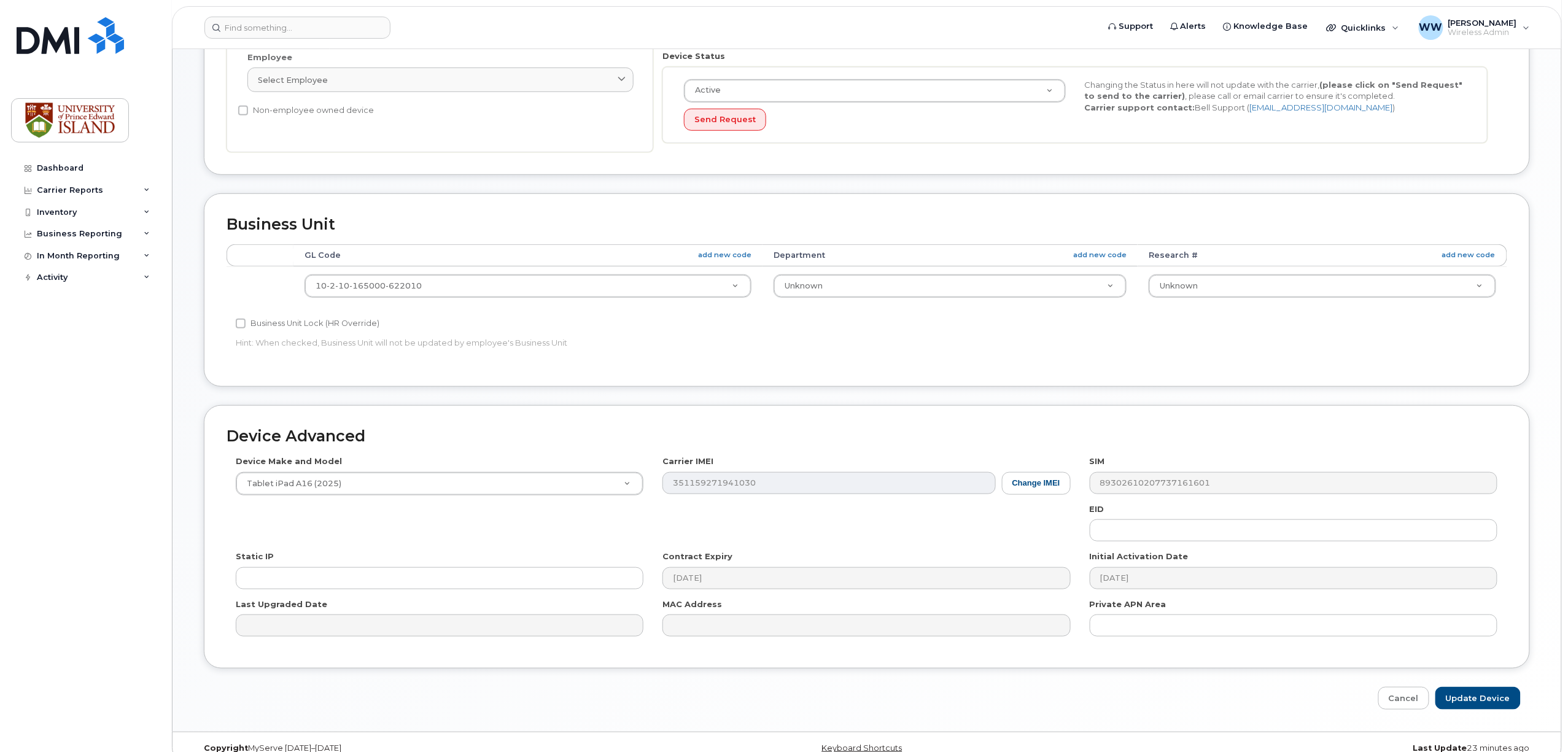
scroll to position [327, 0]
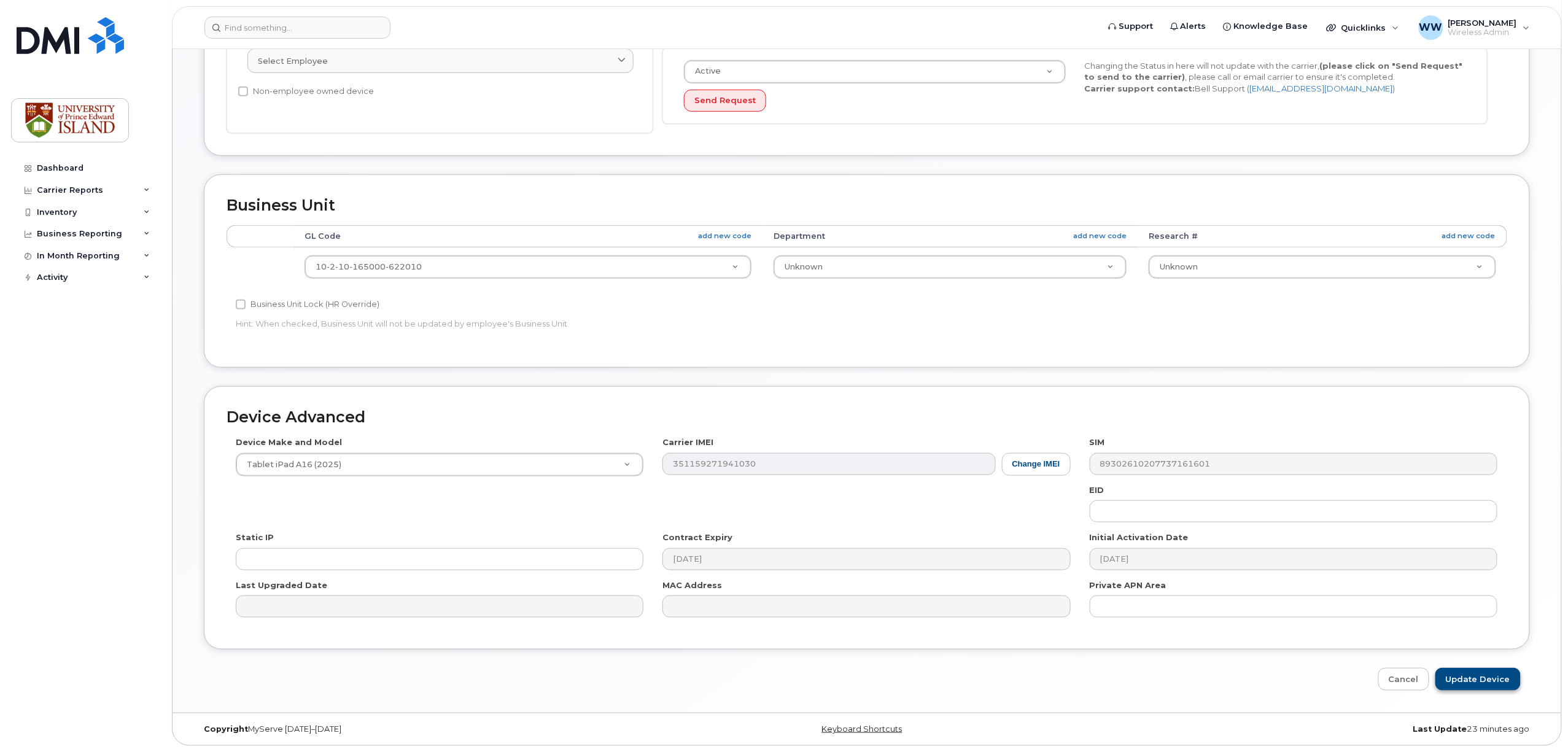
type input "iPad Cellular 3"
click at [1462, 684] on input "Update Device" at bounding box center [1478, 679] width 85 height 23
type input "Saving..."
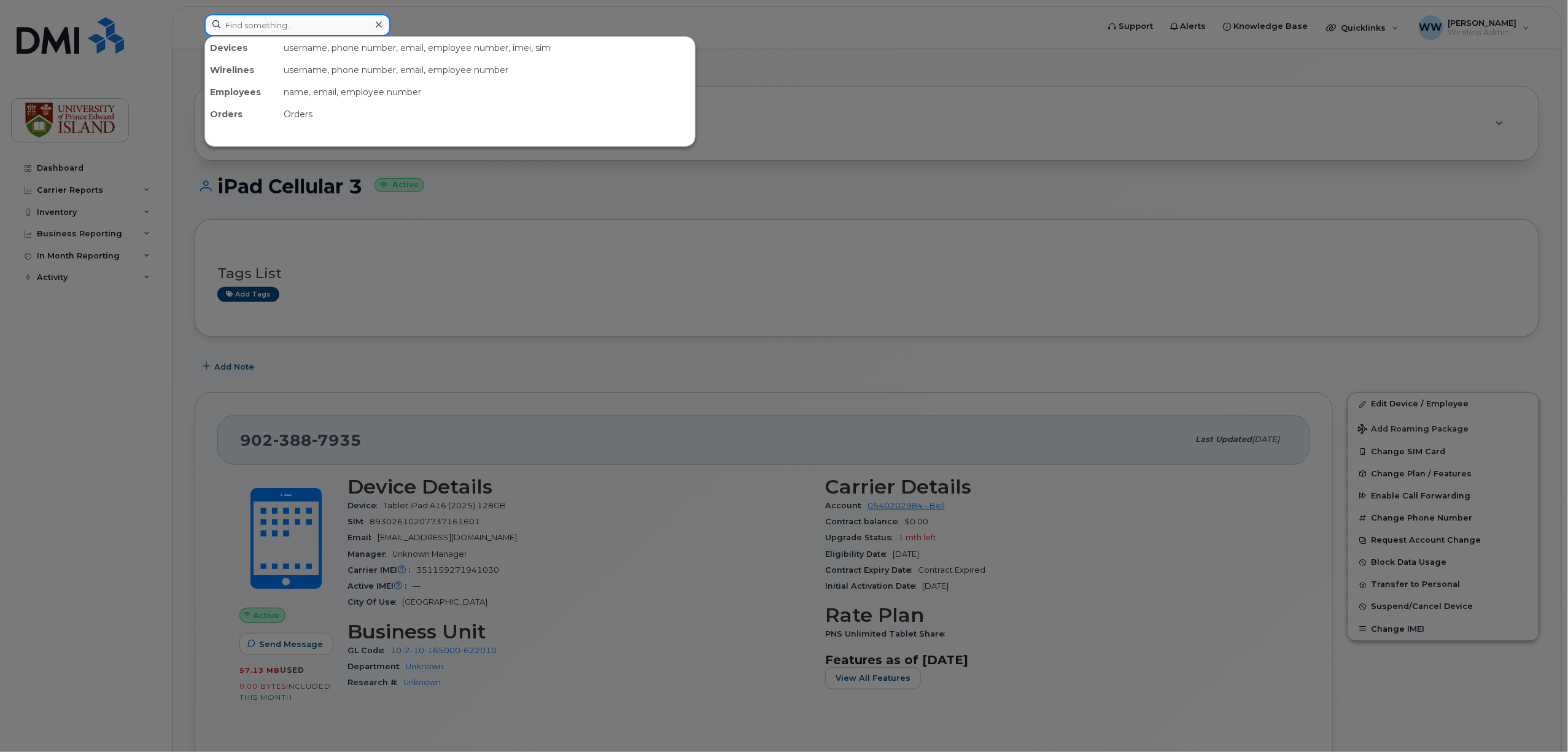
click at [322, 28] on input at bounding box center [298, 25] width 186 height 22
paste input "9023885778"
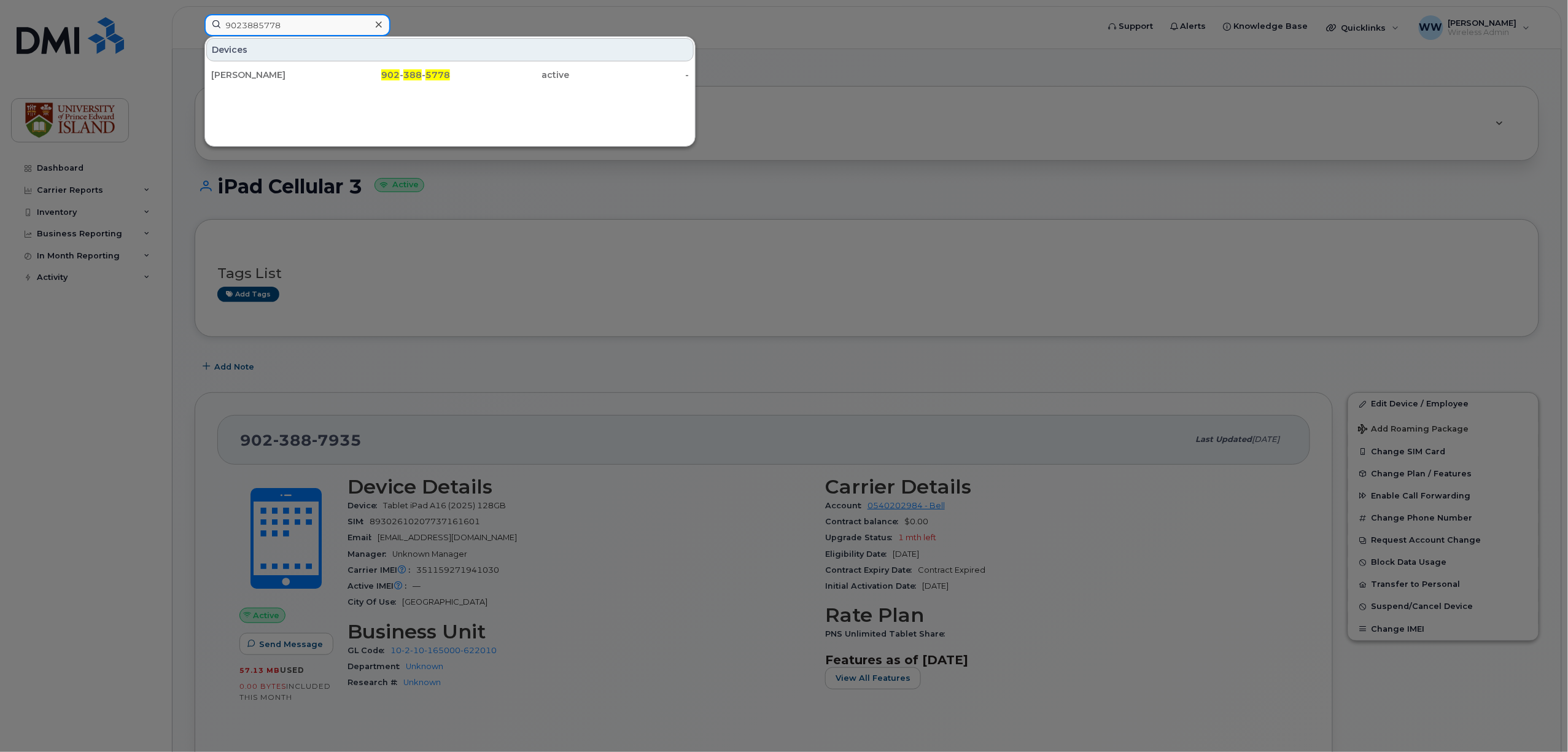
drag, startPoint x: 311, startPoint y: 23, endPoint x: 167, endPoint y: 19, distance: 144.1
click at [194, 19] on div "9023885778 Devices Guiliana Obeid 902 - 388 - 5778 active -" at bounding box center [646, 27] width 905 height 27
paste input "930955"
type input "9023930955"
click at [288, 77] on div "Chia-Ming Chen" at bounding box center [271, 75] width 120 height 12
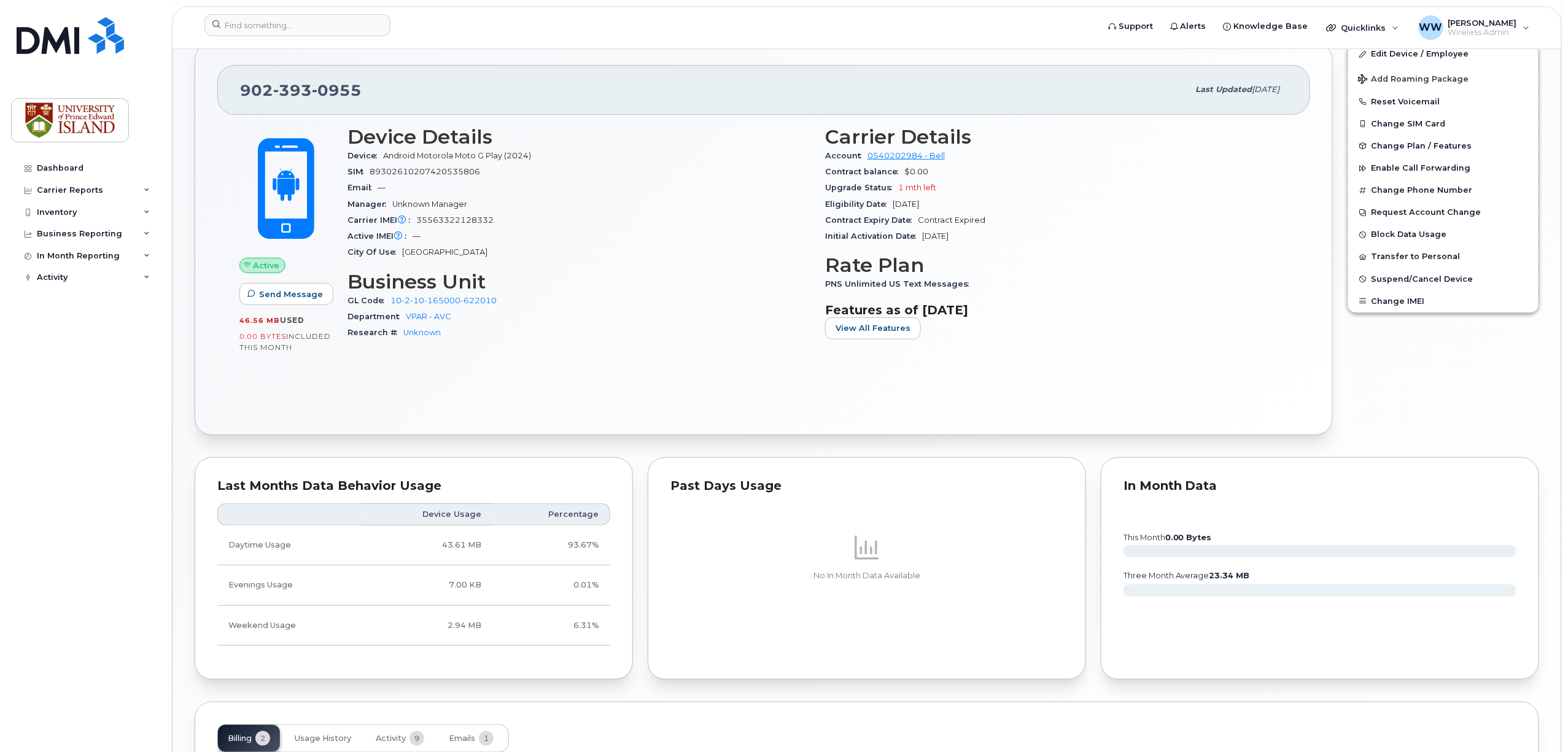
scroll to position [163, 0]
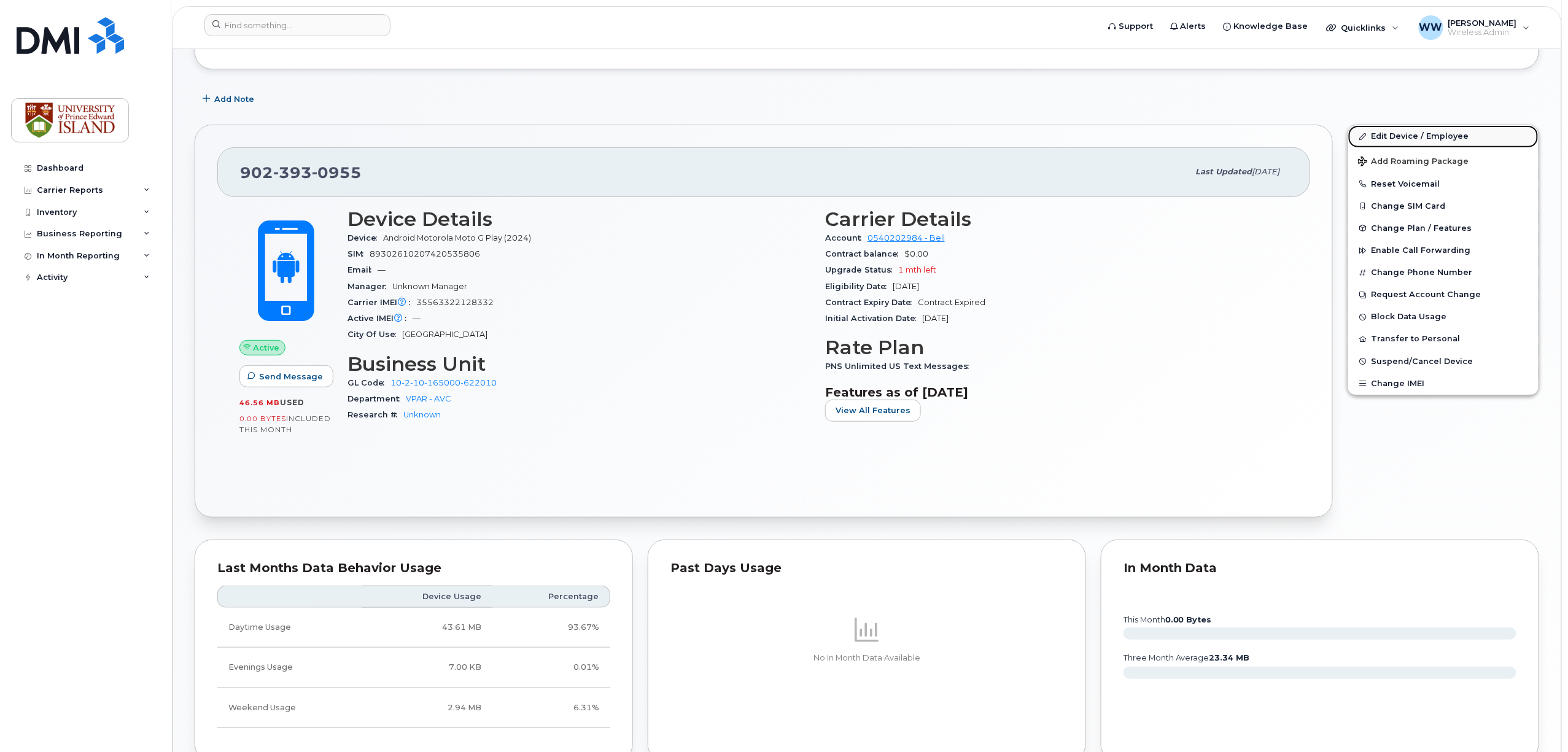
click at [1411, 136] on link "Edit Device / Employee" at bounding box center [1443, 136] width 190 height 22
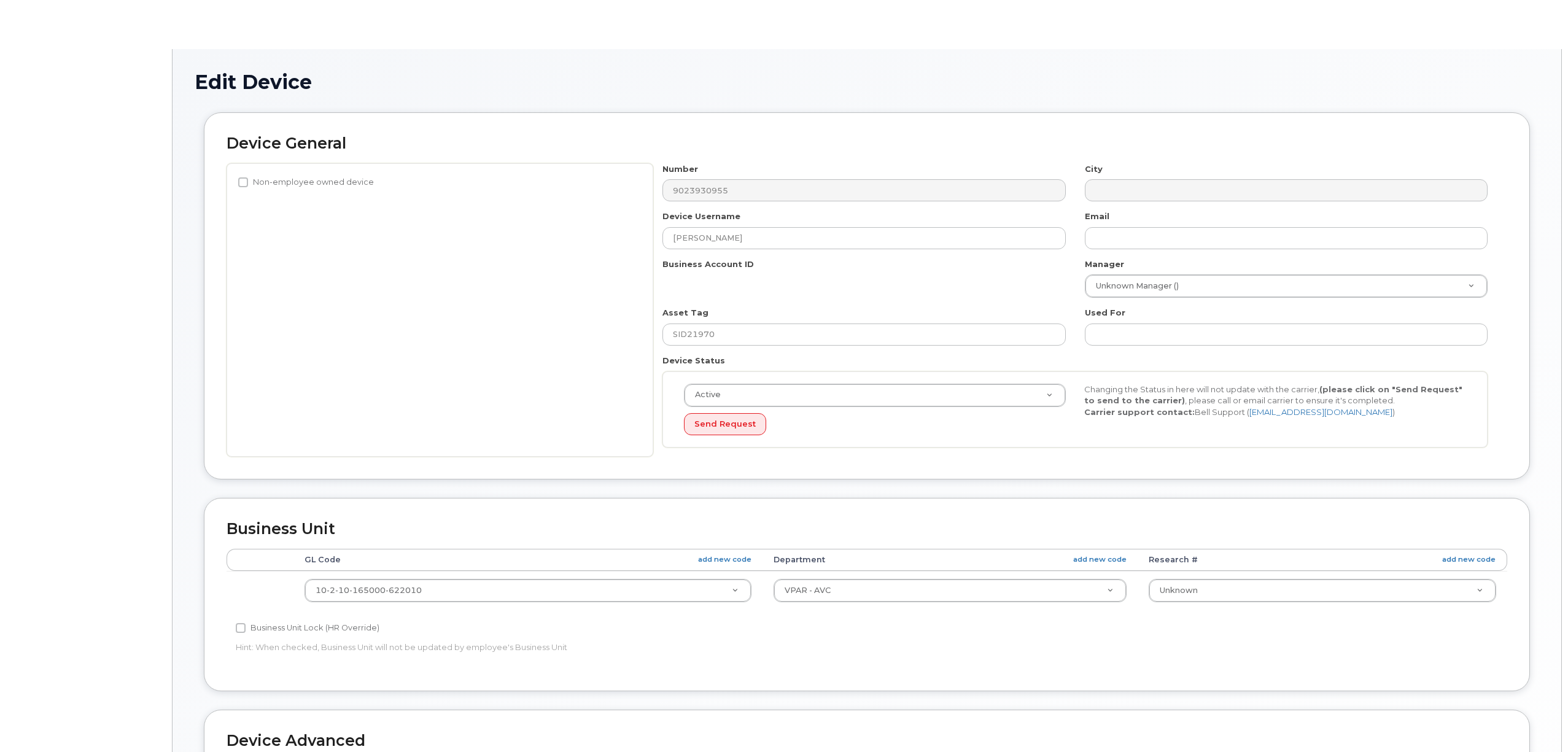
select select "2042298"
select select "2042226"
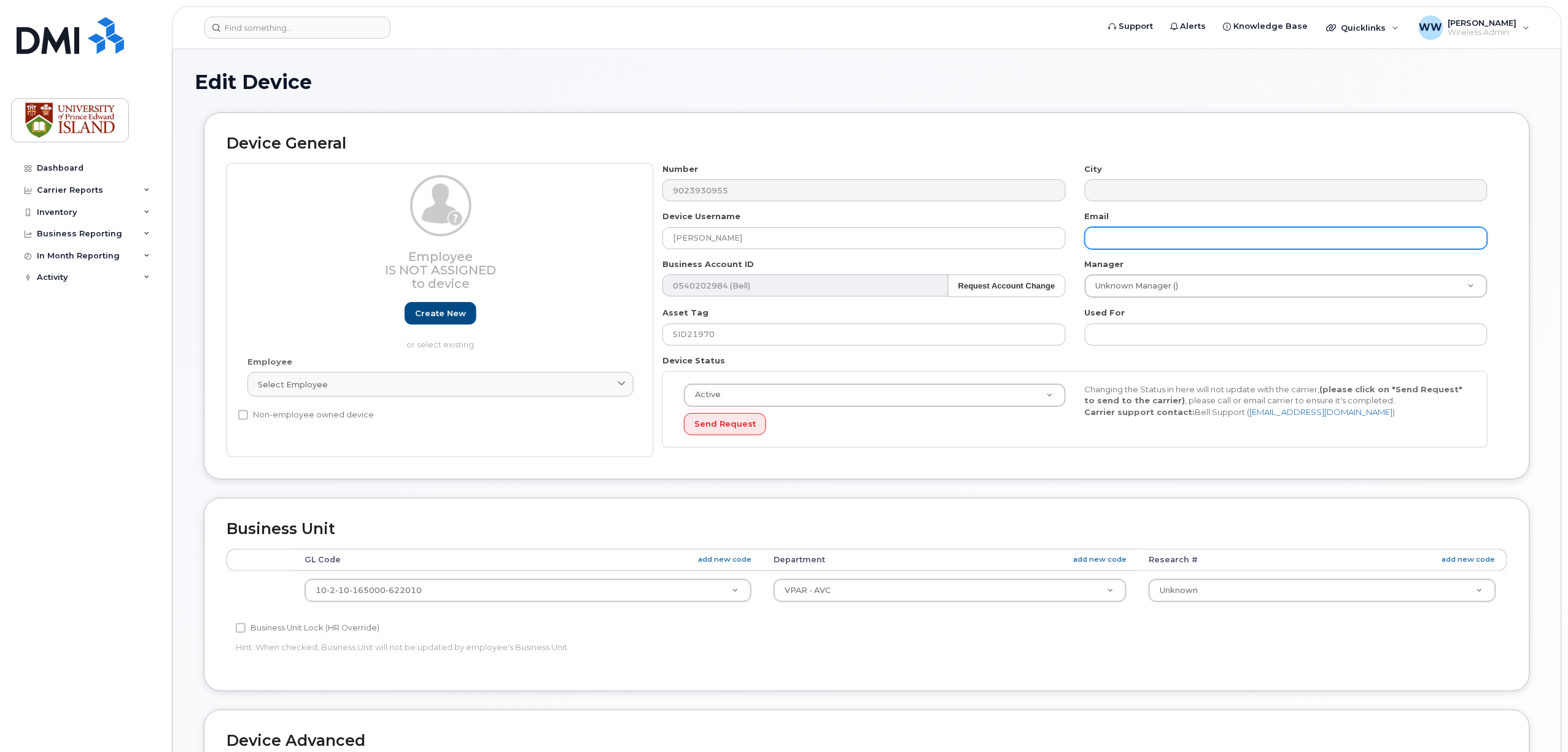
click at [1112, 242] on input "text" at bounding box center [1286, 238] width 403 height 22
click at [1151, 234] on input "text" at bounding box center [1286, 238] width 403 height 22
paste input "[EMAIL_ADDRESS][DOMAIN_NAME]"
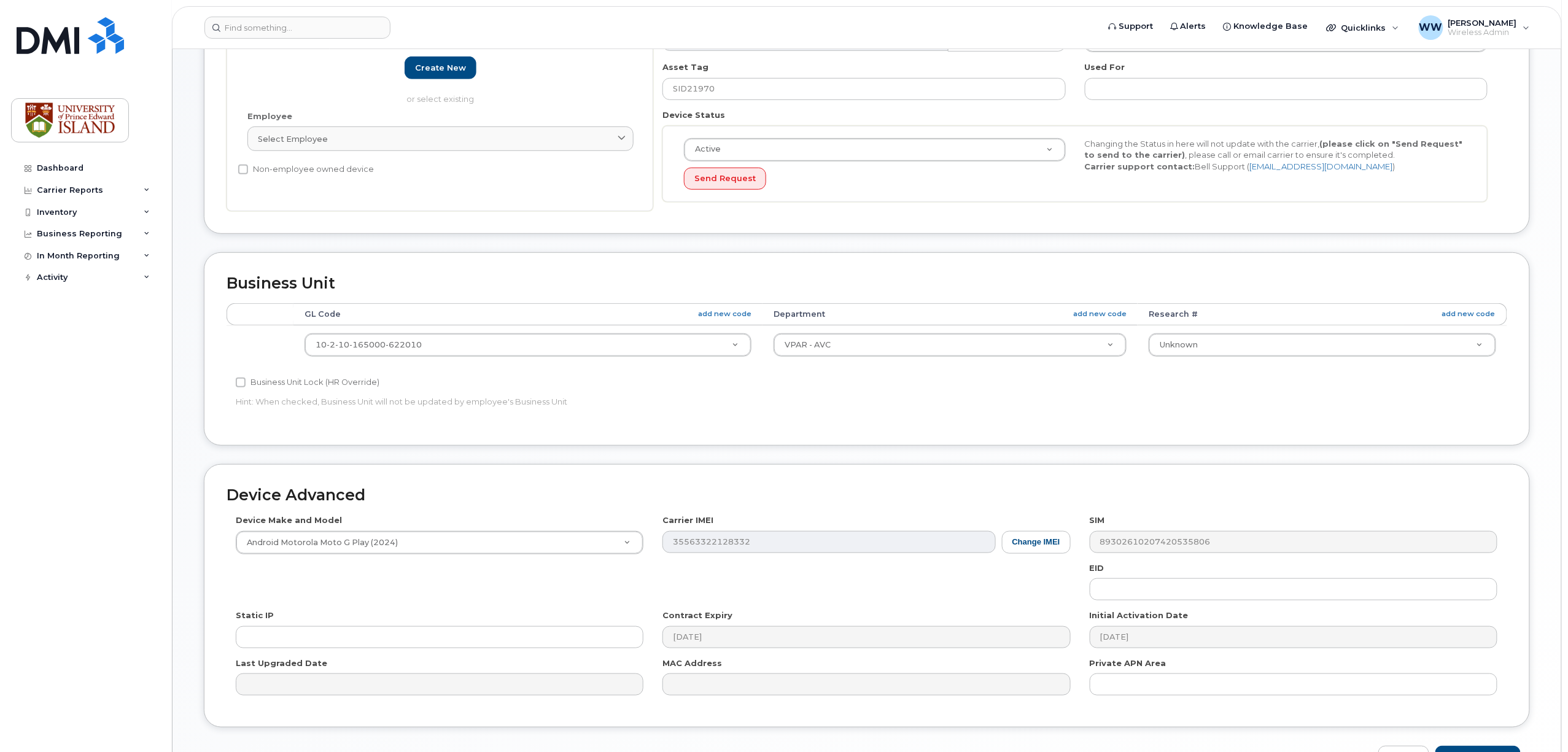
scroll to position [328, 0]
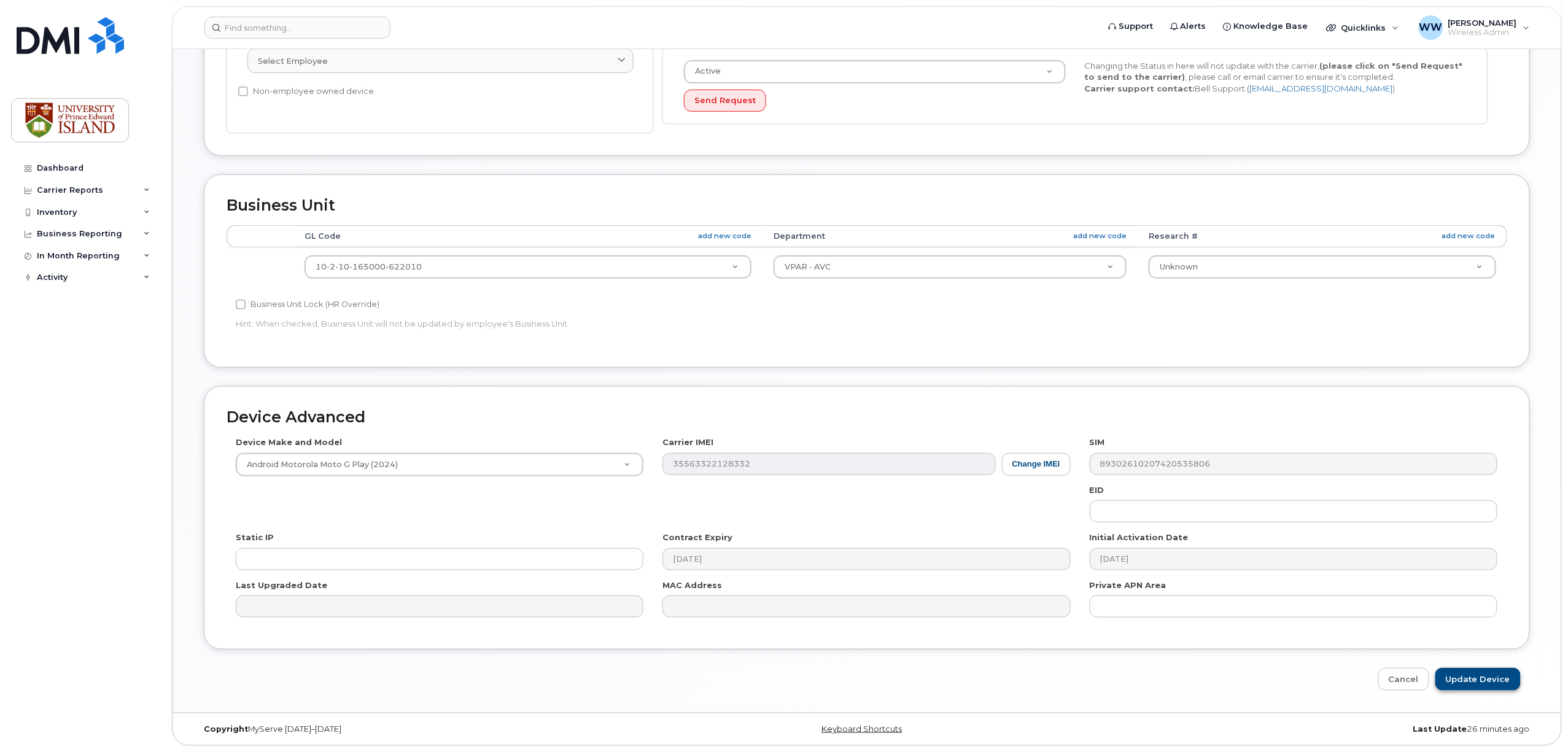
type input "[EMAIL_ADDRESS][DOMAIN_NAME]"
click at [1466, 680] on input "Update Device" at bounding box center [1478, 679] width 85 height 23
type input "Saving..."
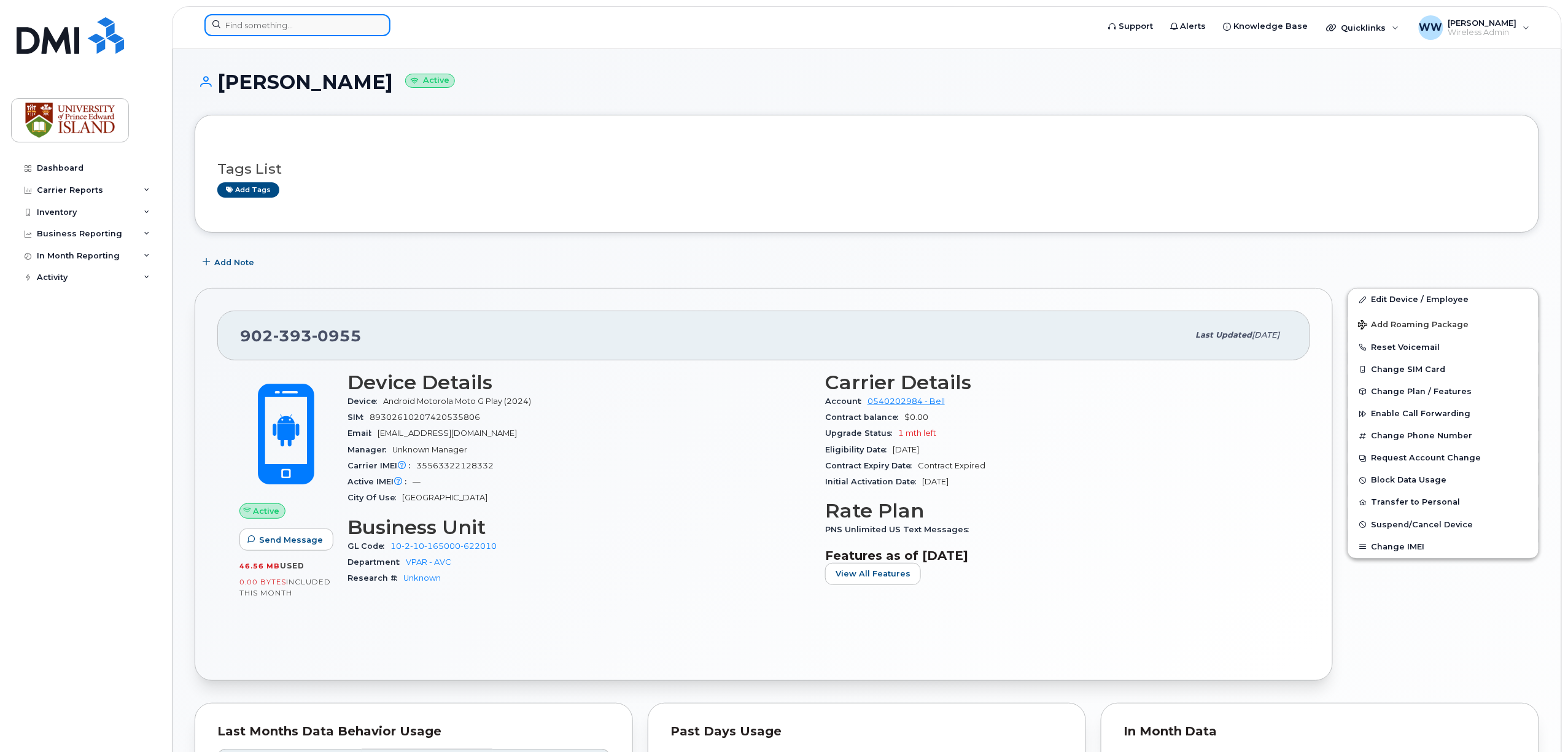
click at [309, 30] on input at bounding box center [298, 25] width 186 height 22
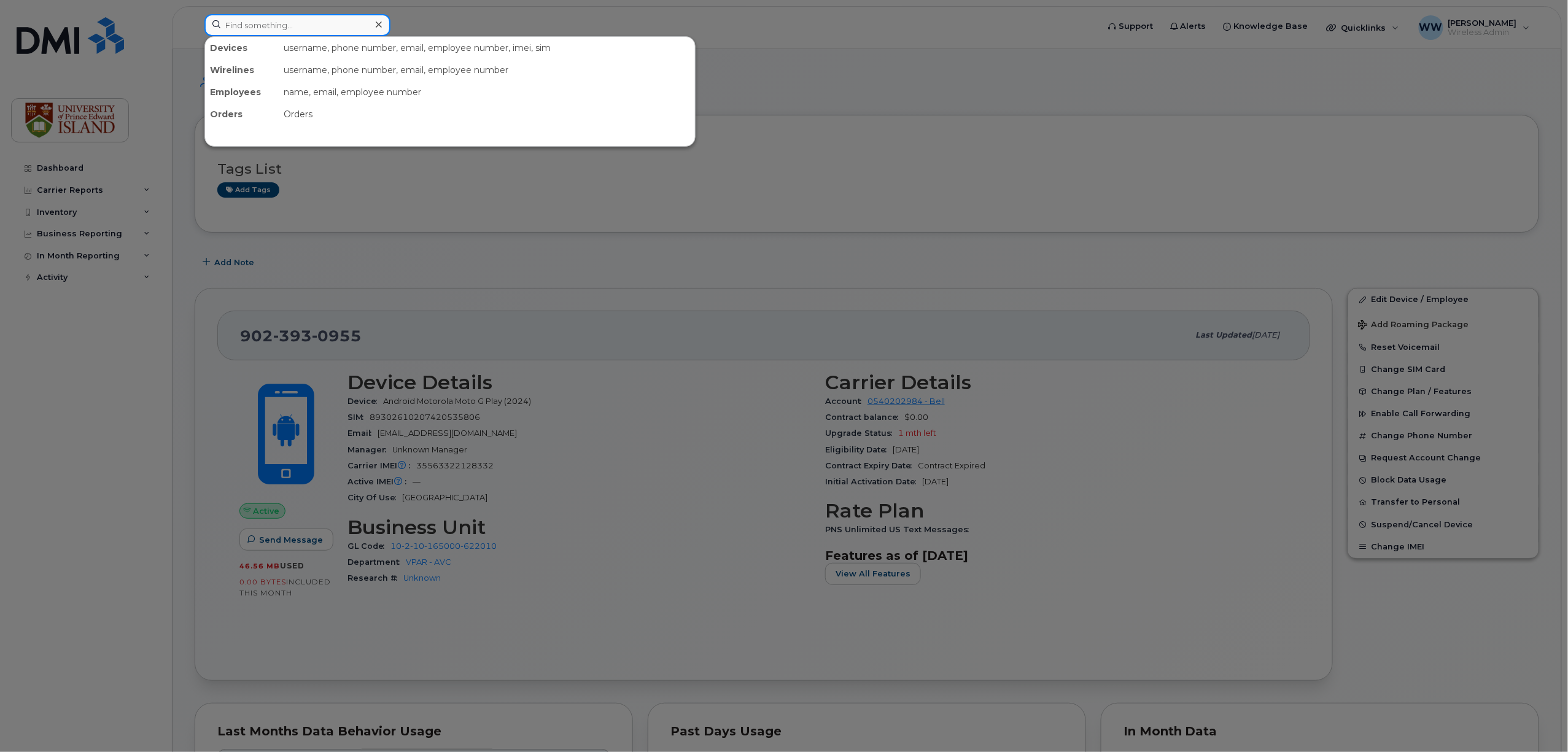
paste input "9023887937"
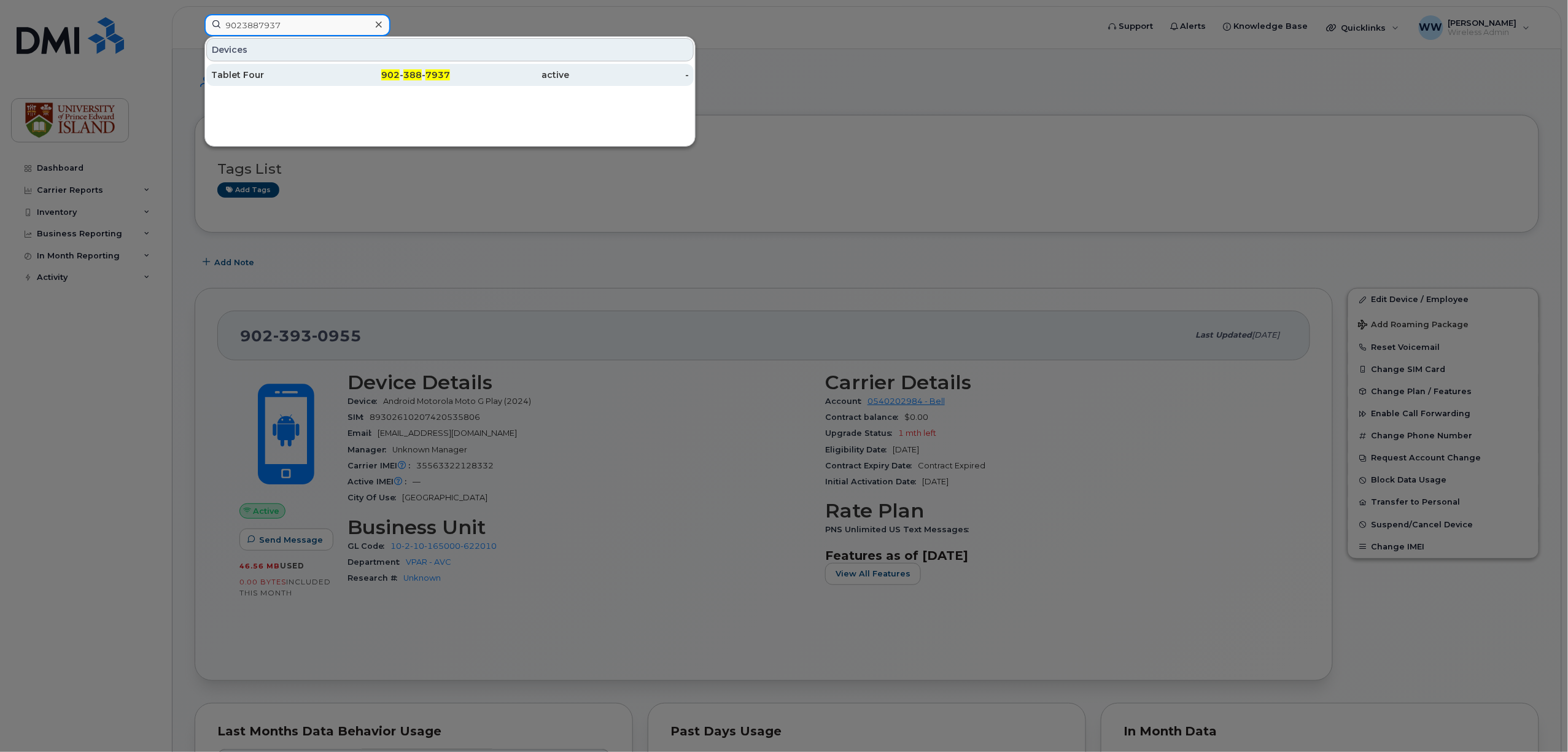
type input "9023887937"
click at [391, 72] on span "902" at bounding box center [390, 75] width 19 height 11
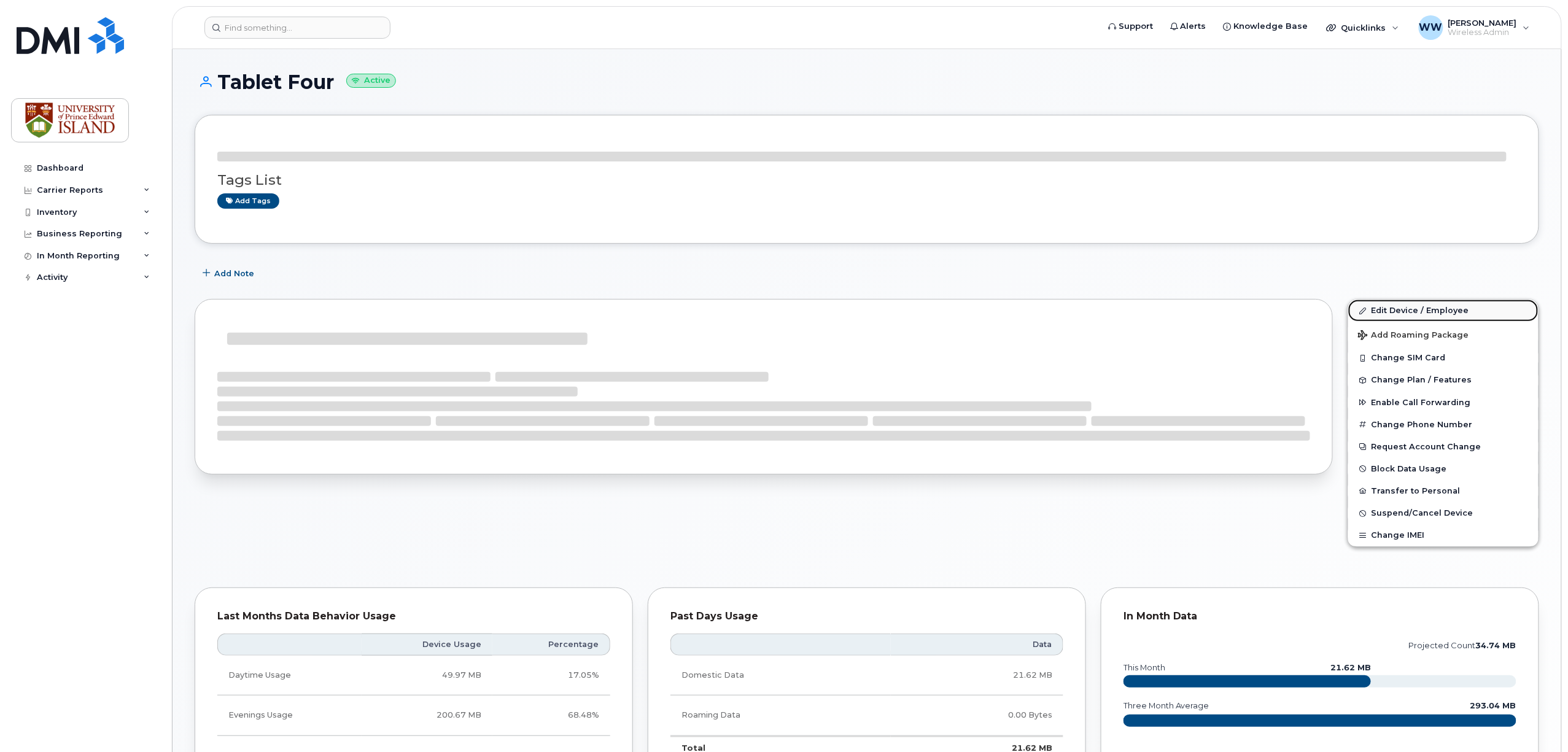
click at [1428, 313] on link "Edit Device / Employee" at bounding box center [1443, 311] width 190 height 22
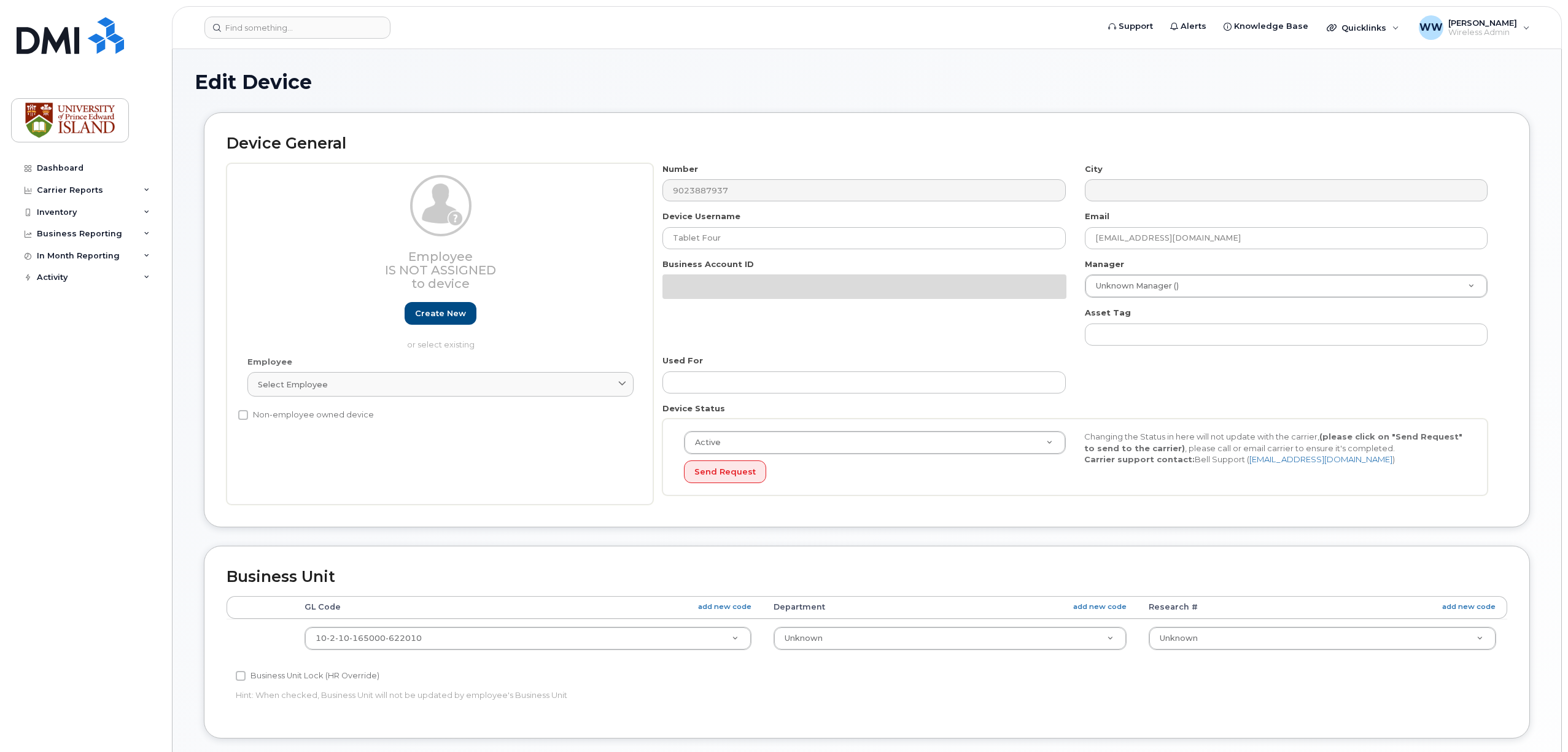
select select "2042227"
select select "2042226"
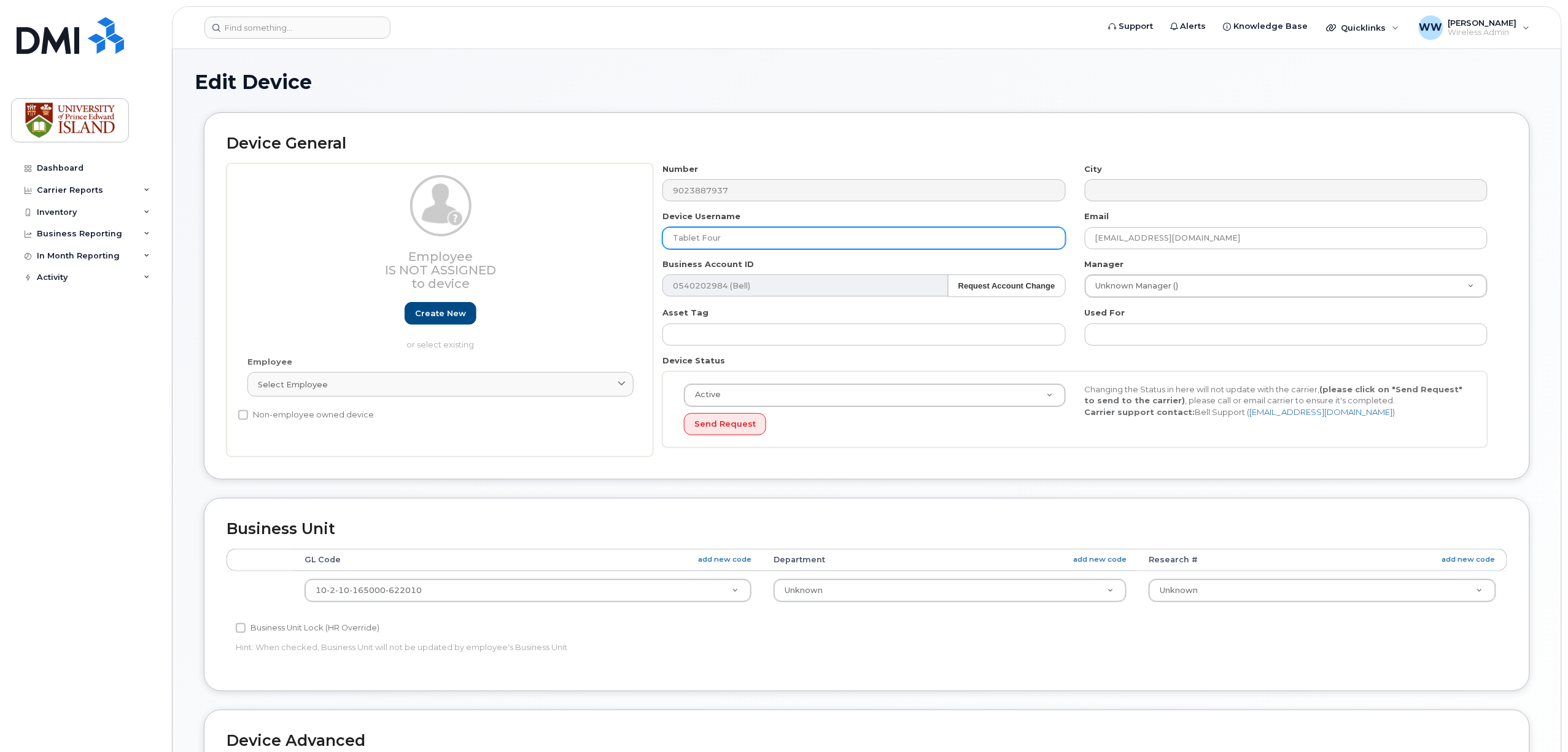
drag, startPoint x: 729, startPoint y: 236, endPoint x: 620, endPoint y: 234, distance: 109.0
click at [629, 234] on div "Employee Is not assigned to device Create new or select existing Employee Selec…" at bounding box center [867, 310] width 1281 height 294
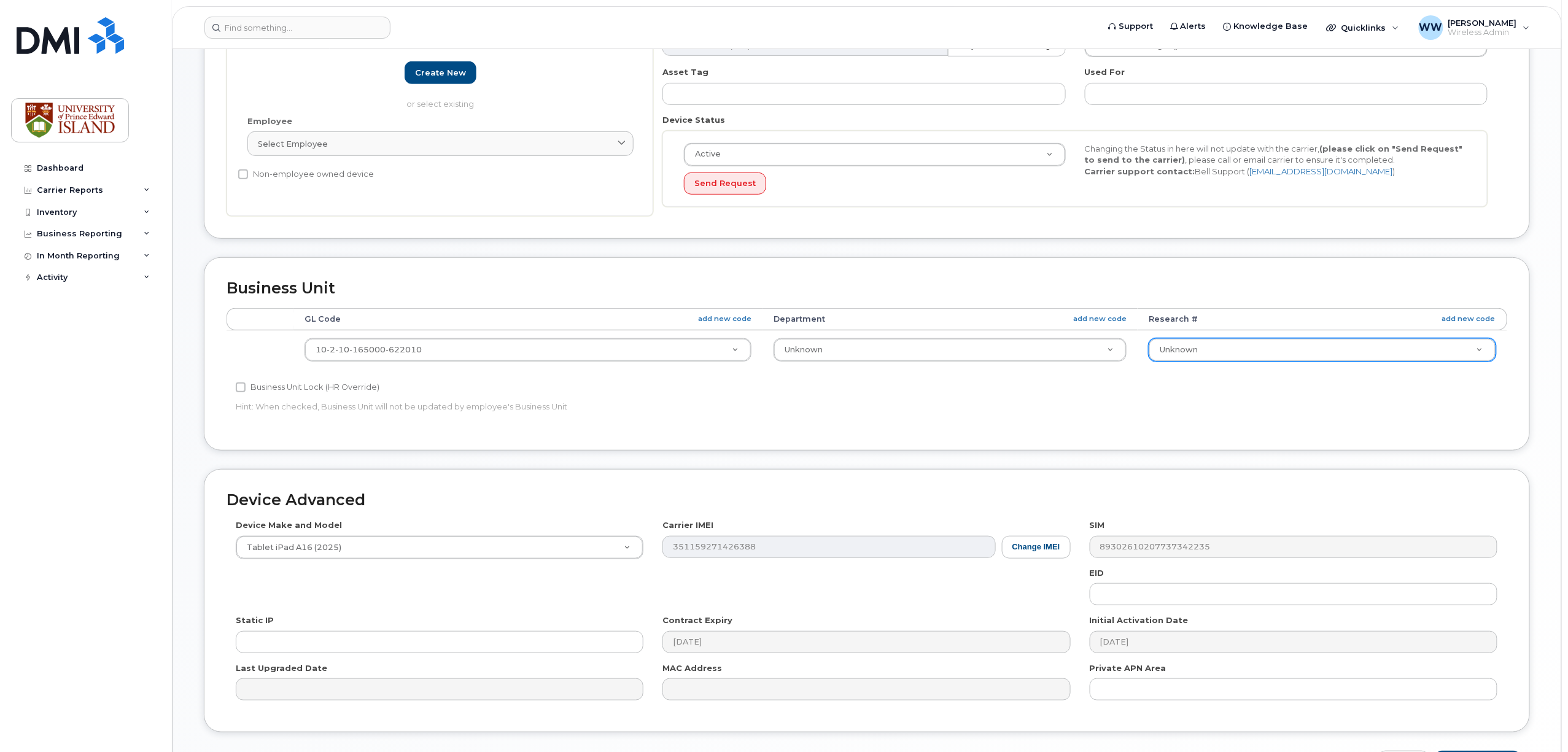
scroll to position [327, 0]
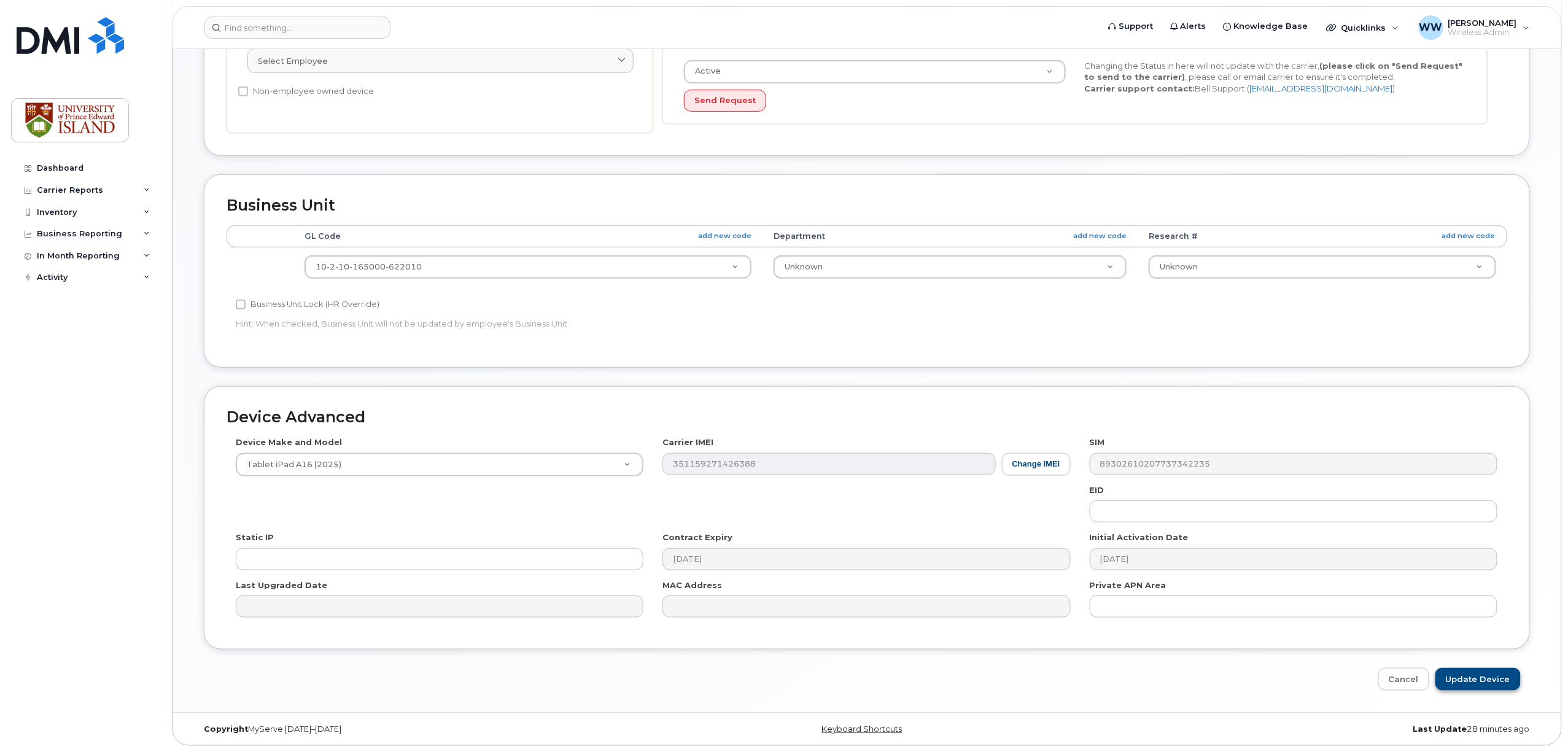
type input "iPad Cellular 4"
click at [1462, 673] on input "Update Device" at bounding box center [1478, 679] width 85 height 23
type input "Saving..."
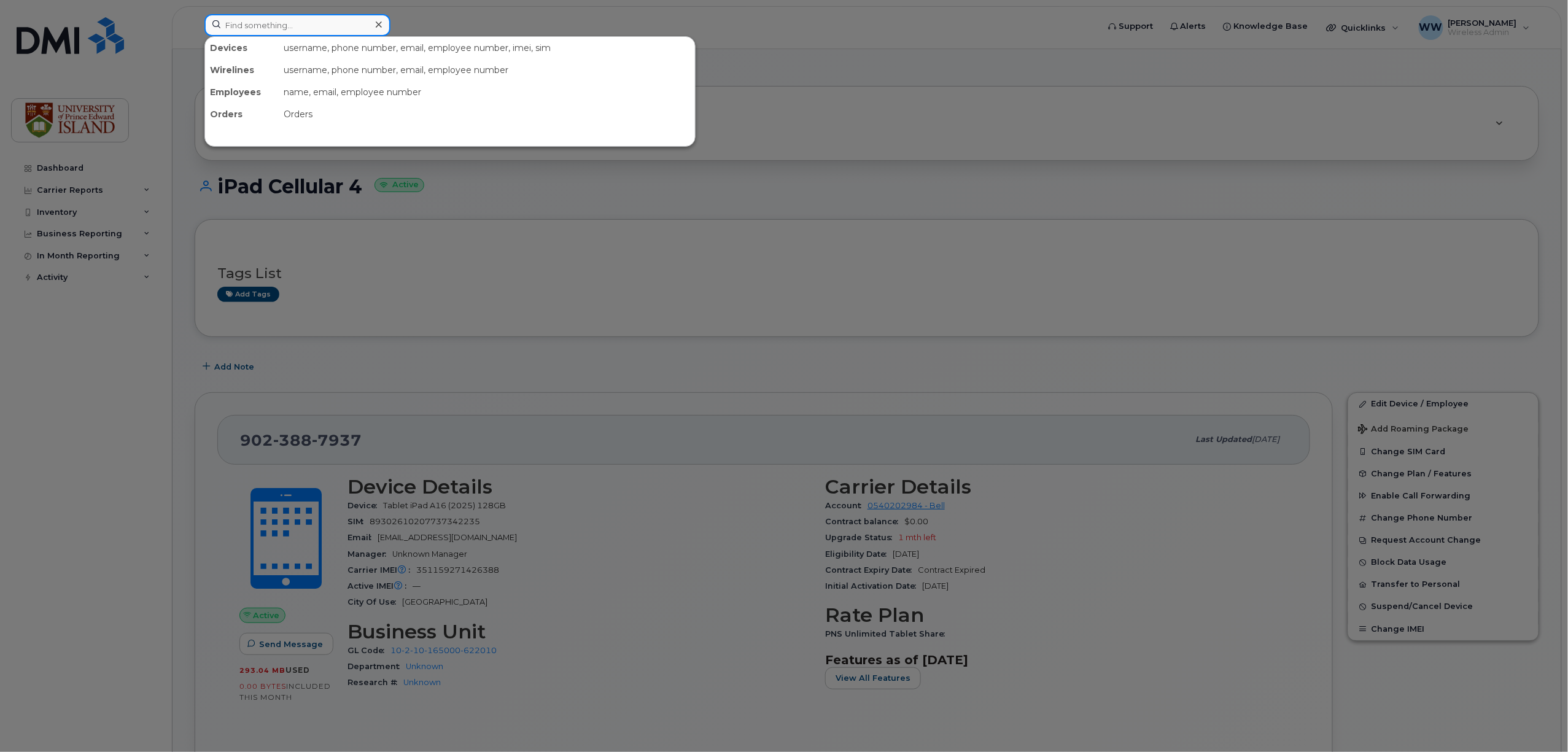
click at [345, 34] on input at bounding box center [298, 25] width 186 height 22
paste input "9023887939"
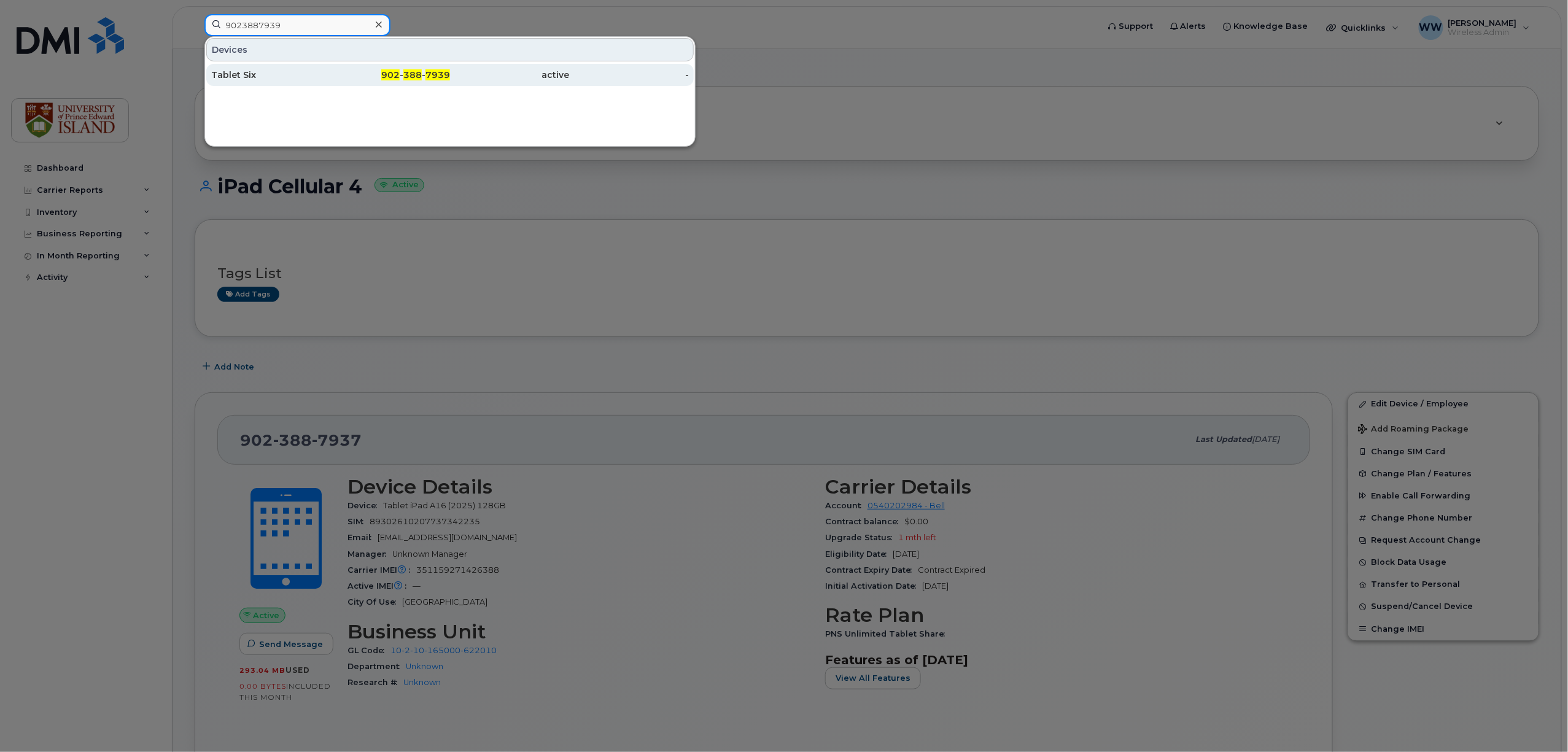
type input "9023887939"
click at [227, 79] on div "Tablet Six" at bounding box center [271, 75] width 120 height 12
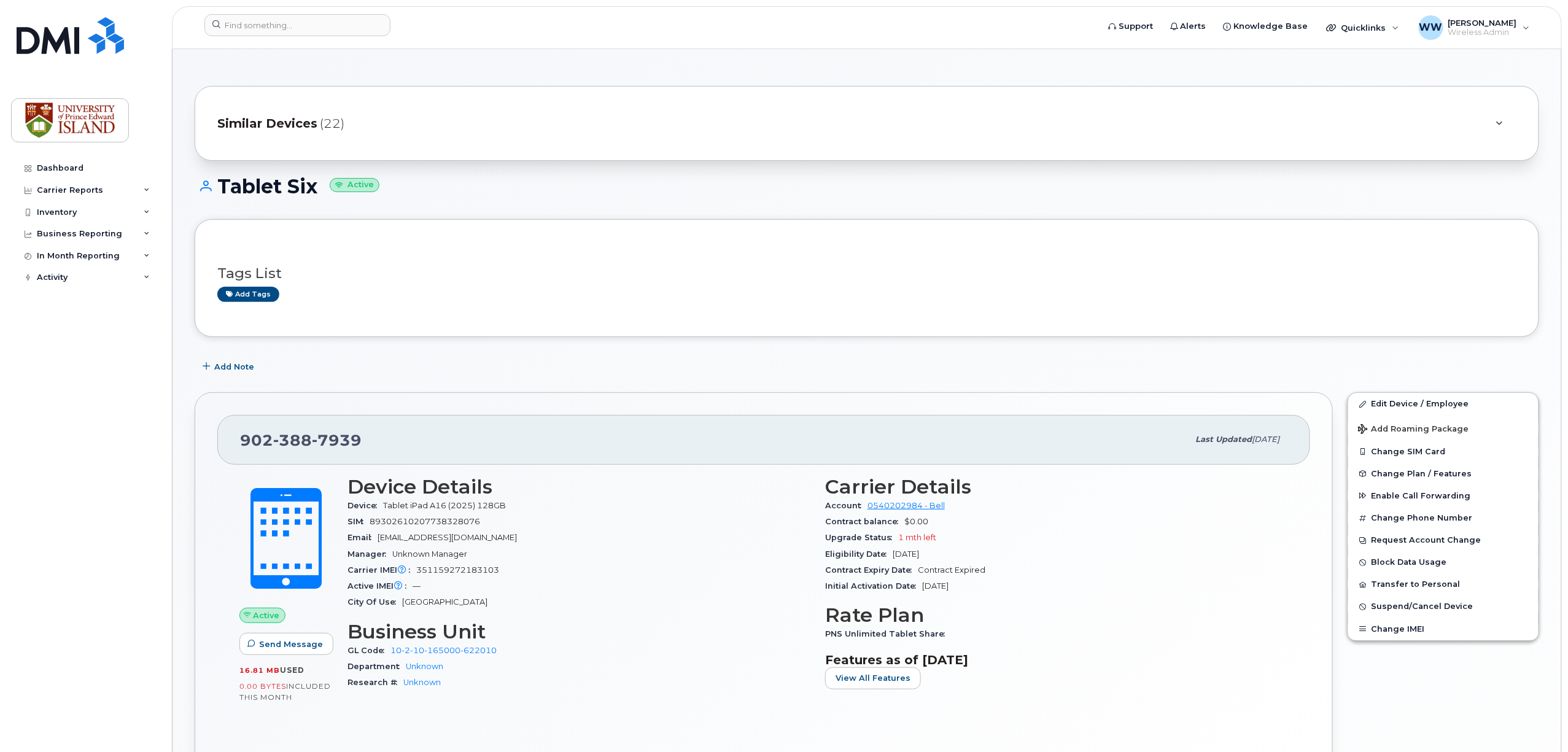
click at [1420, 303] on div "Tags List Add tags" at bounding box center [866, 278] width 1299 height 72
click at [1405, 403] on link "Edit Device / Employee" at bounding box center [1443, 404] width 190 height 22
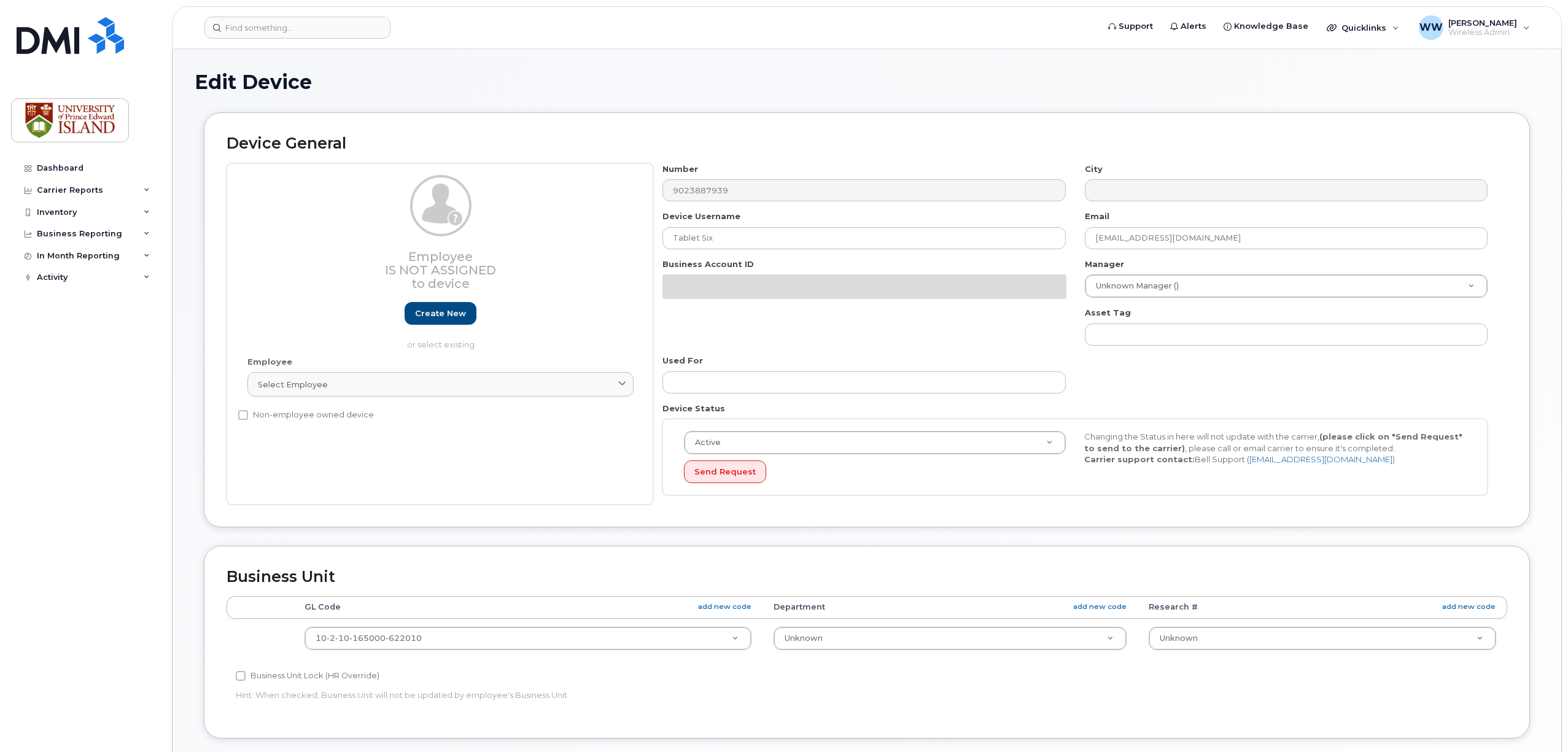
select select "2042227"
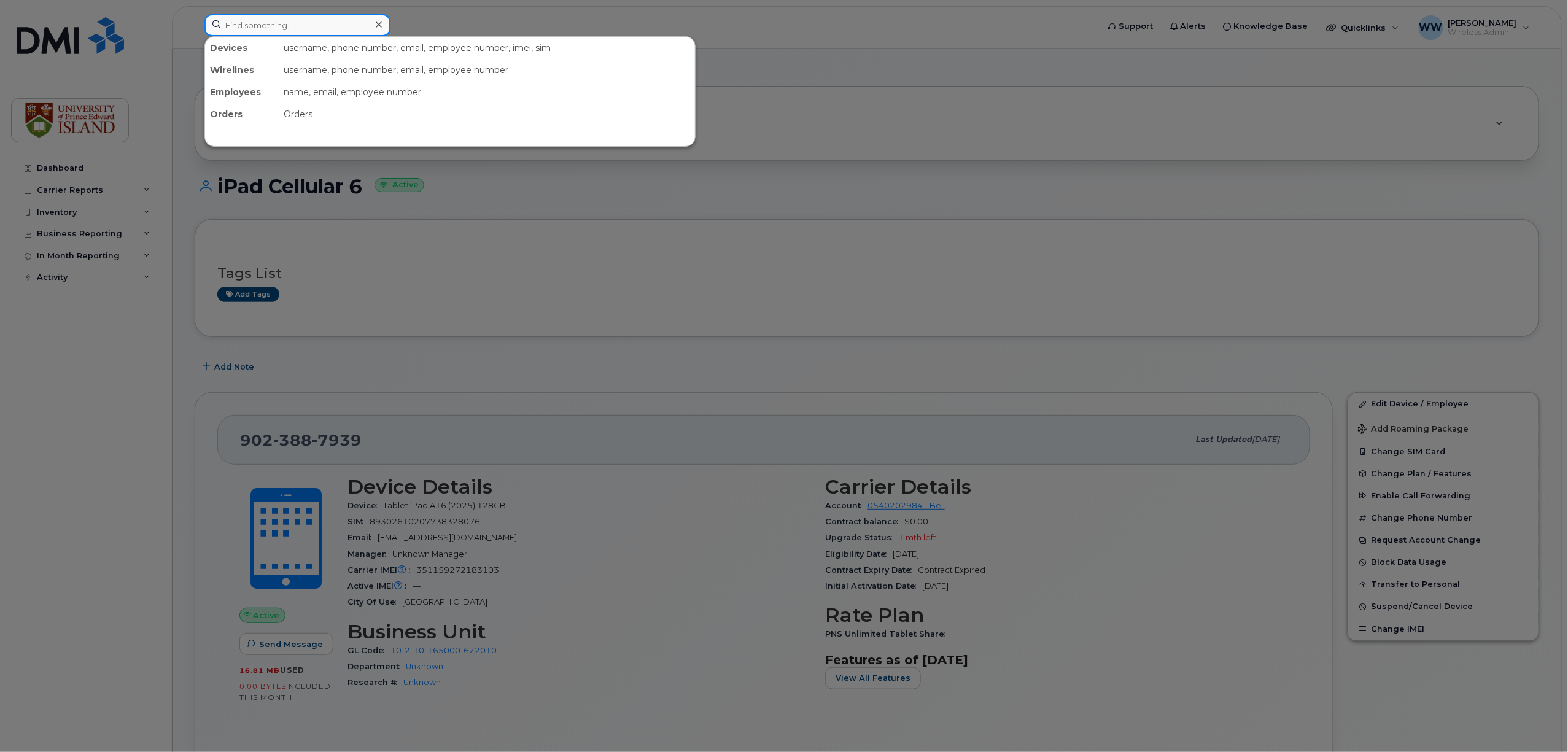
click at [320, 26] on input at bounding box center [298, 25] width 186 height 22
paste input "9023887938"
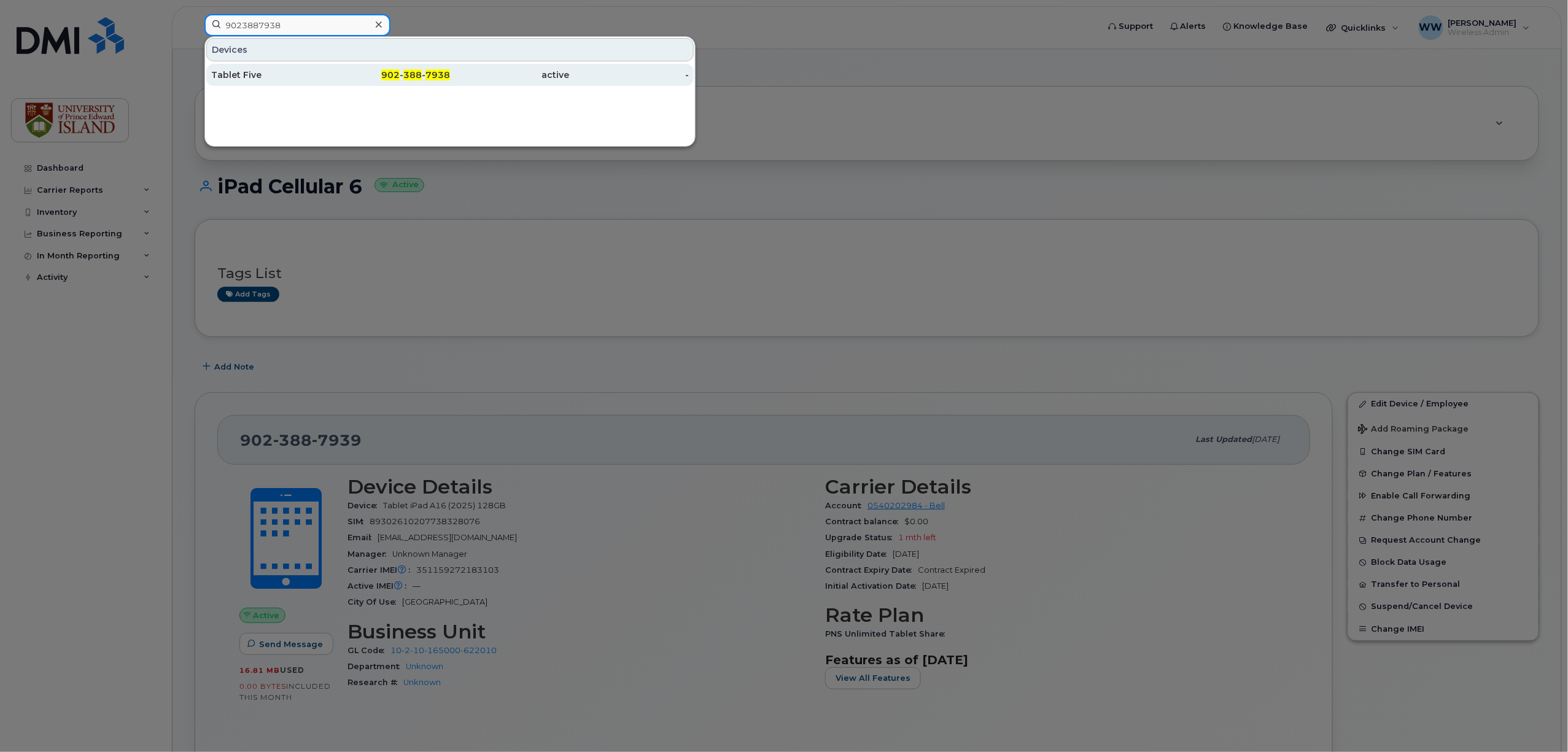
type input "9023887938"
drag, startPoint x: 256, startPoint y: 77, endPoint x: 284, endPoint y: 104, distance: 38.9
click at [256, 77] on div "Tablet Five" at bounding box center [271, 75] width 120 height 12
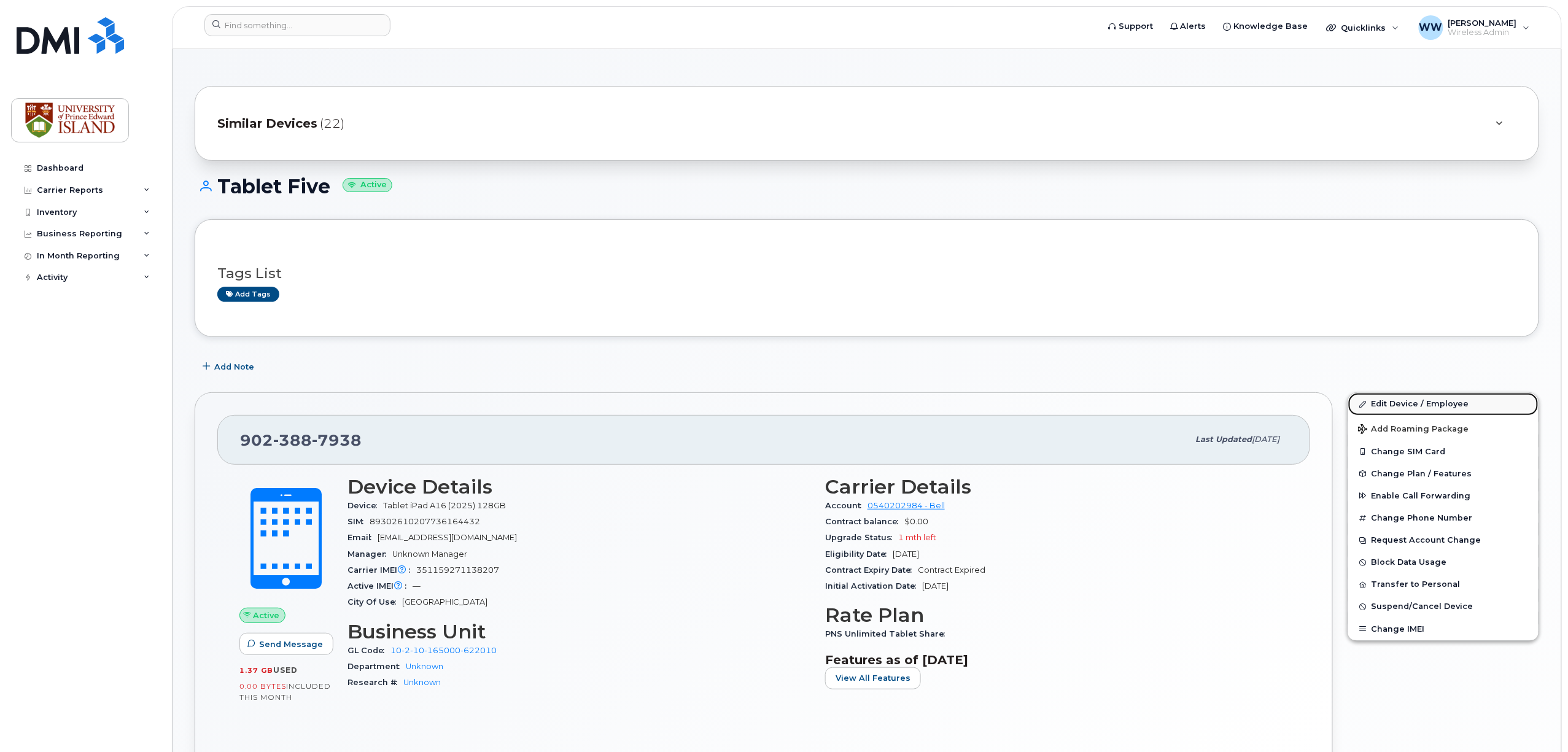
drag, startPoint x: 1410, startPoint y: 406, endPoint x: 1387, endPoint y: 409, distance: 23.2
click at [1410, 406] on link "Edit Device / Employee" at bounding box center [1443, 404] width 190 height 22
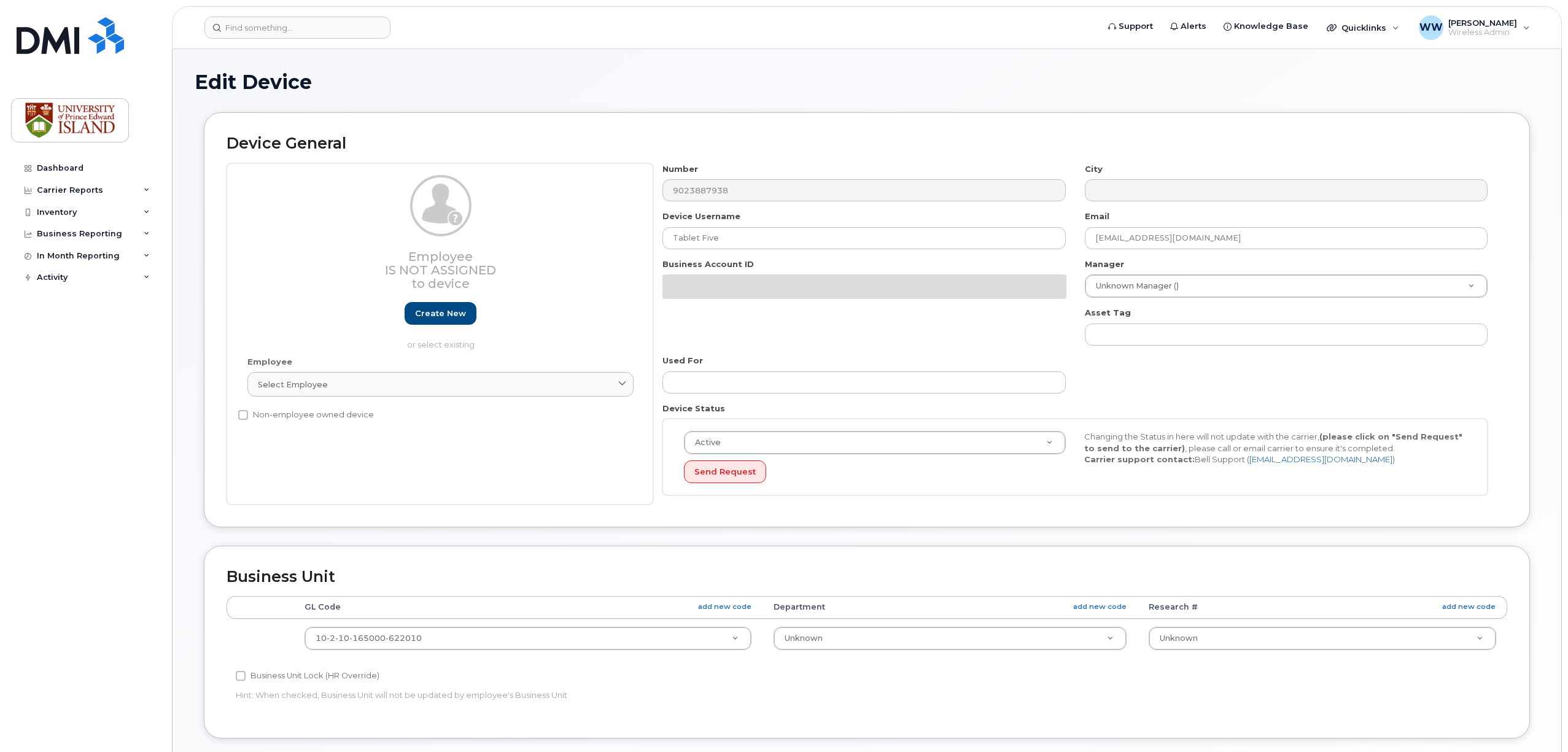
select select "2042227"
select select "2042226"
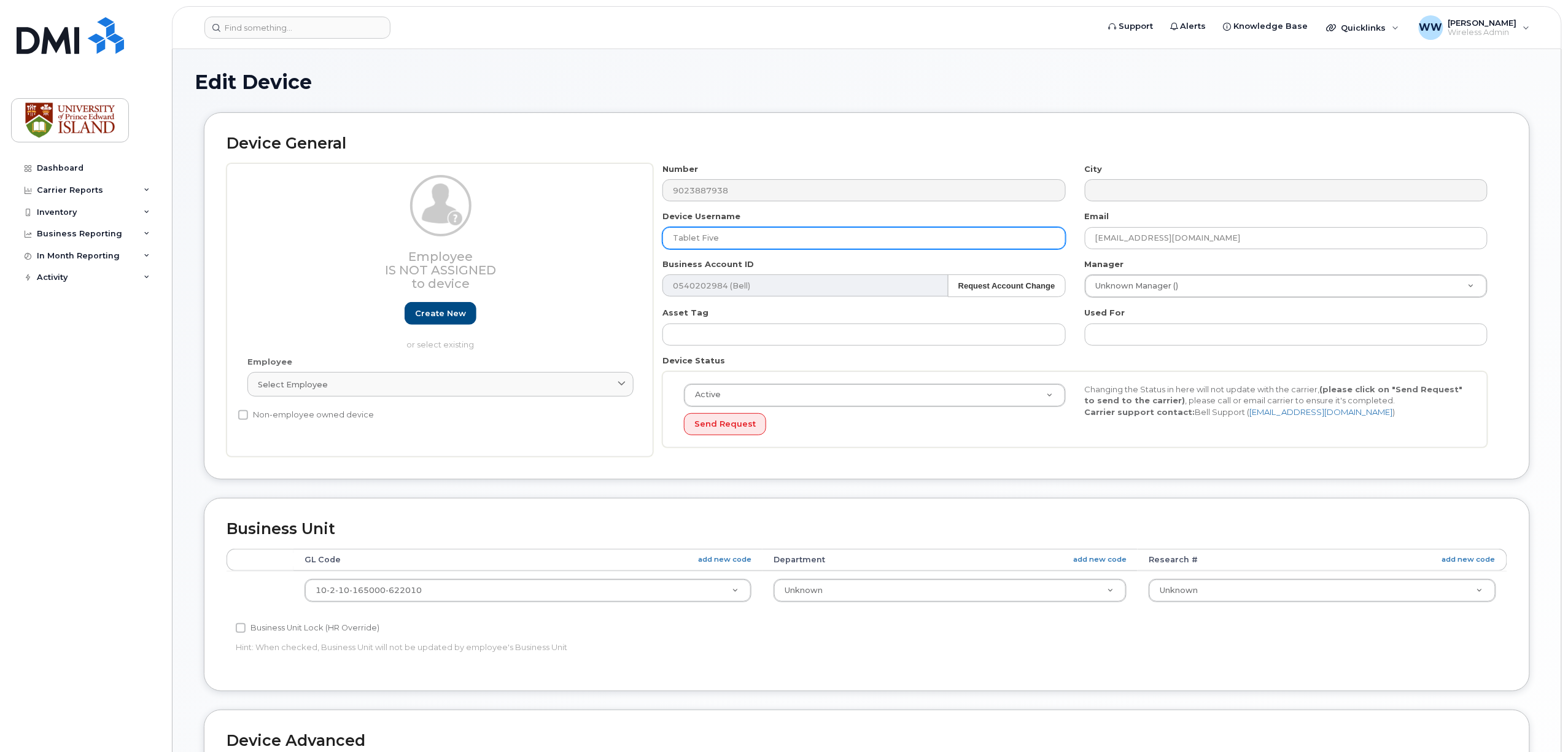
drag, startPoint x: 728, startPoint y: 239, endPoint x: 630, endPoint y: 236, distance: 98.0
click at [630, 236] on div "Employee Is not assigned to device Create new or select existing Employee Selec…" at bounding box center [867, 310] width 1281 height 294
paste input "9023887938"
drag, startPoint x: 764, startPoint y: 239, endPoint x: 582, endPoint y: 236, distance: 182.0
click at [584, 232] on div "Employee Is not assigned to device Create new or select existing Employee Selec…" at bounding box center [867, 310] width 1281 height 294
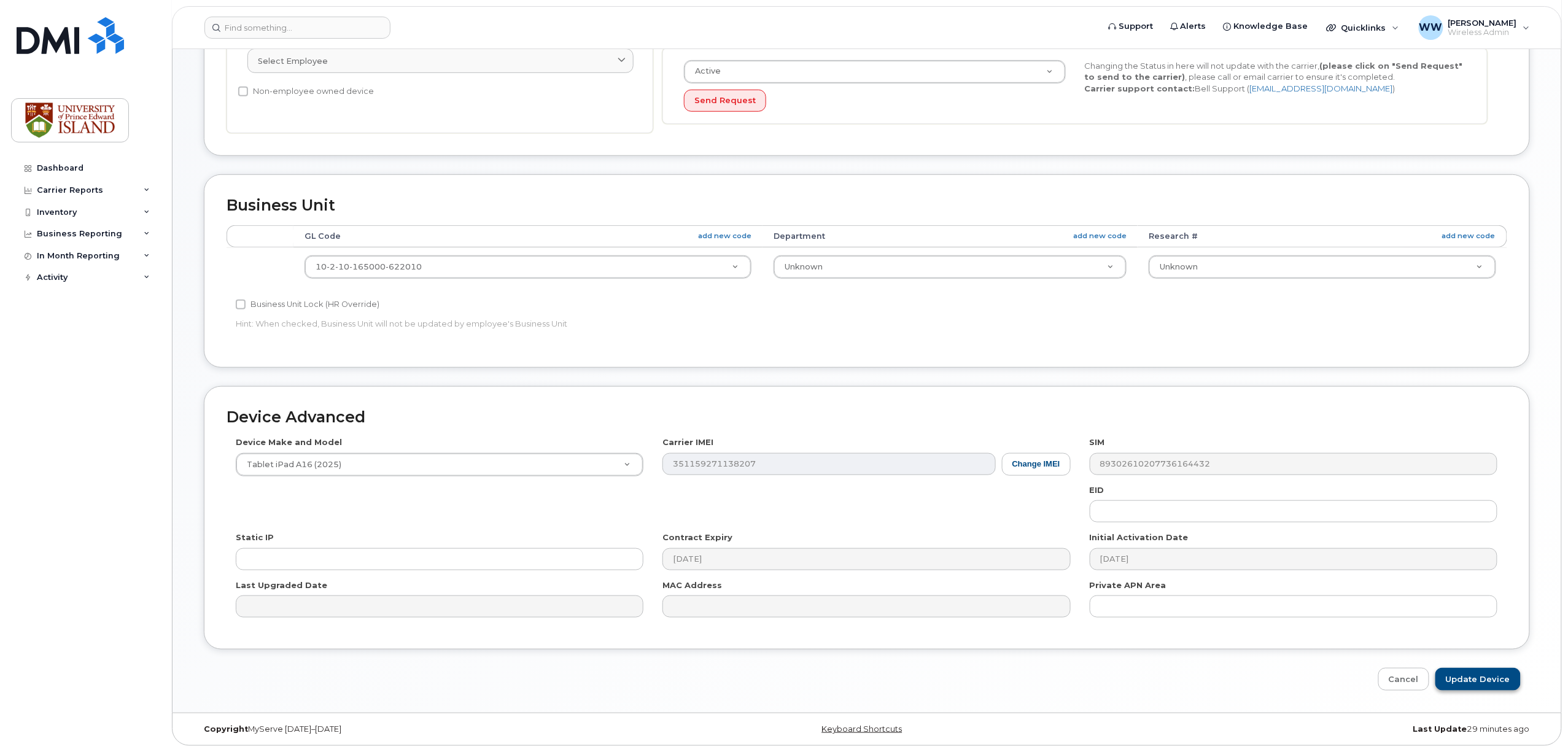
scroll to position [328, 0]
type input "iPad Cellular 5"
click at [1498, 680] on input "Update Device" at bounding box center [1478, 679] width 85 height 23
type input "Saving..."
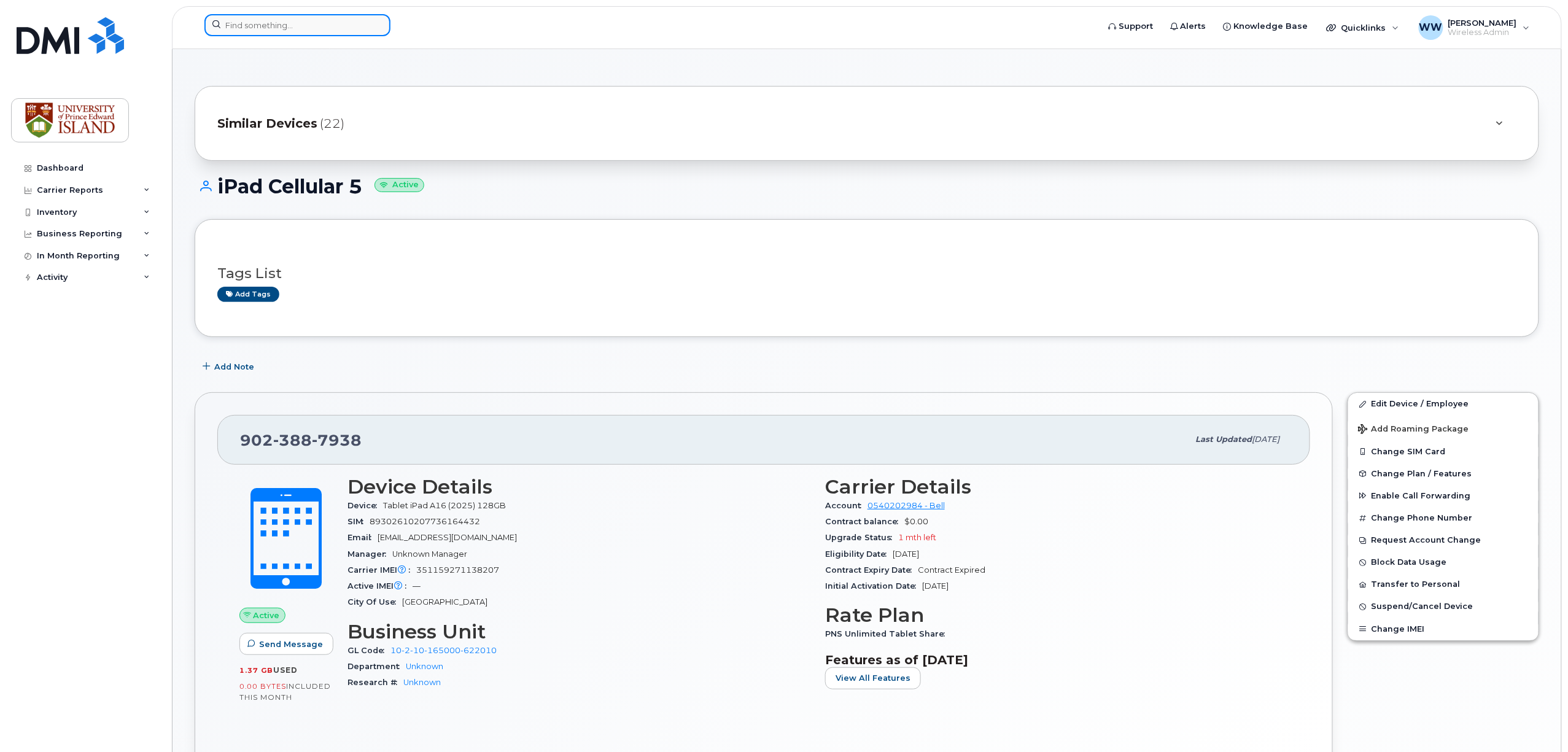
click at [295, 32] on input at bounding box center [298, 25] width 186 height 22
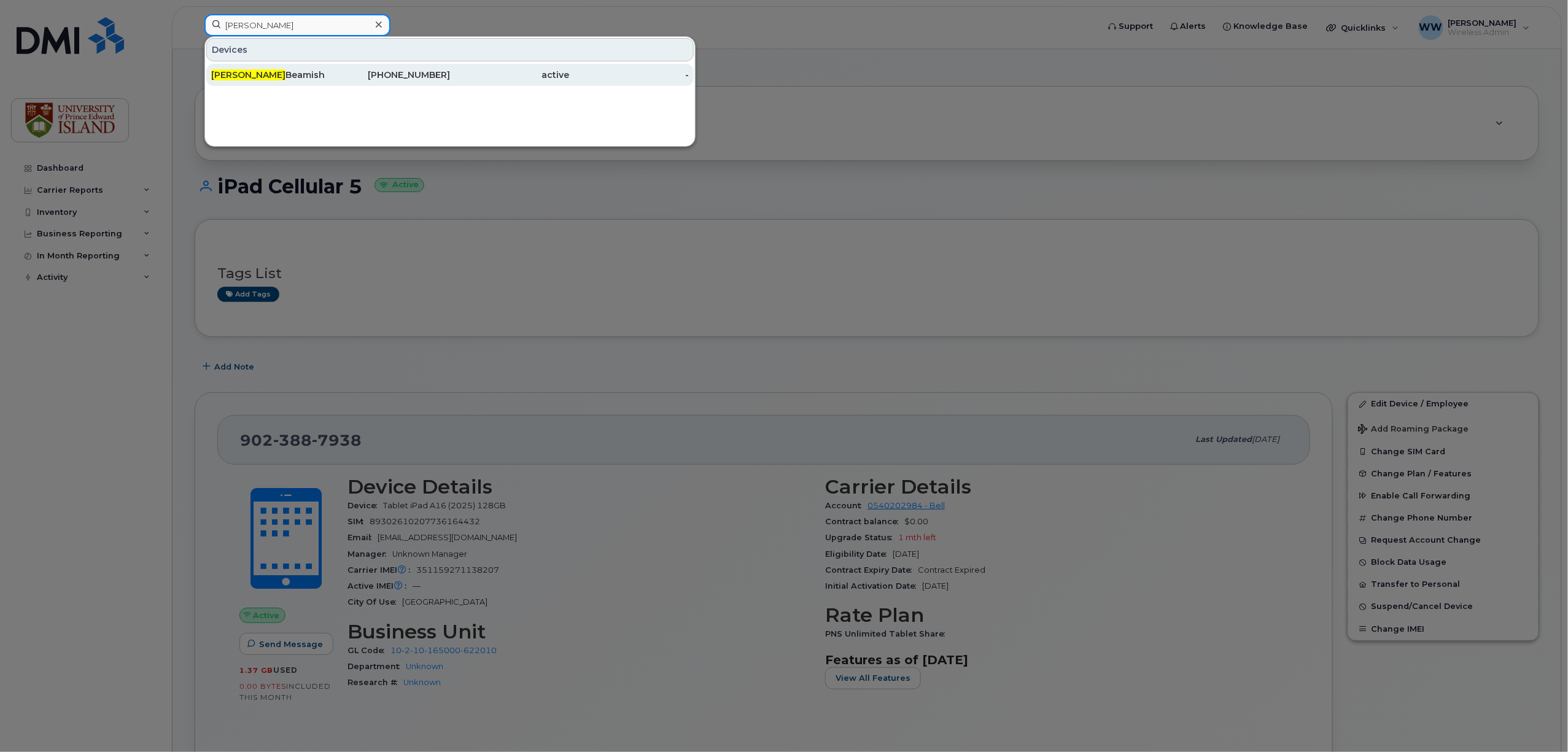
type input "[PERSON_NAME]"
click at [248, 77] on div "[PERSON_NAME]" at bounding box center [271, 75] width 120 height 12
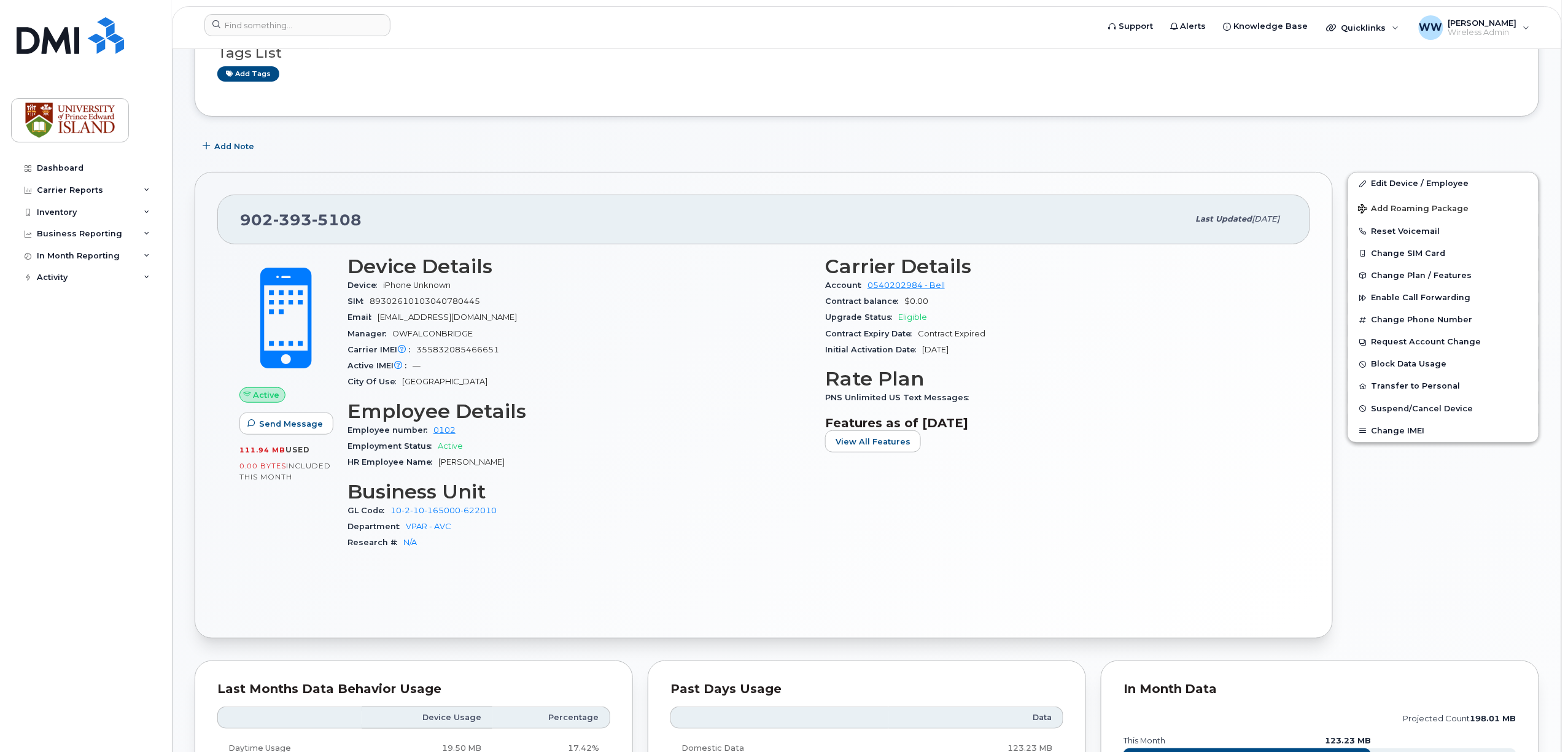
scroll to position [105, 0]
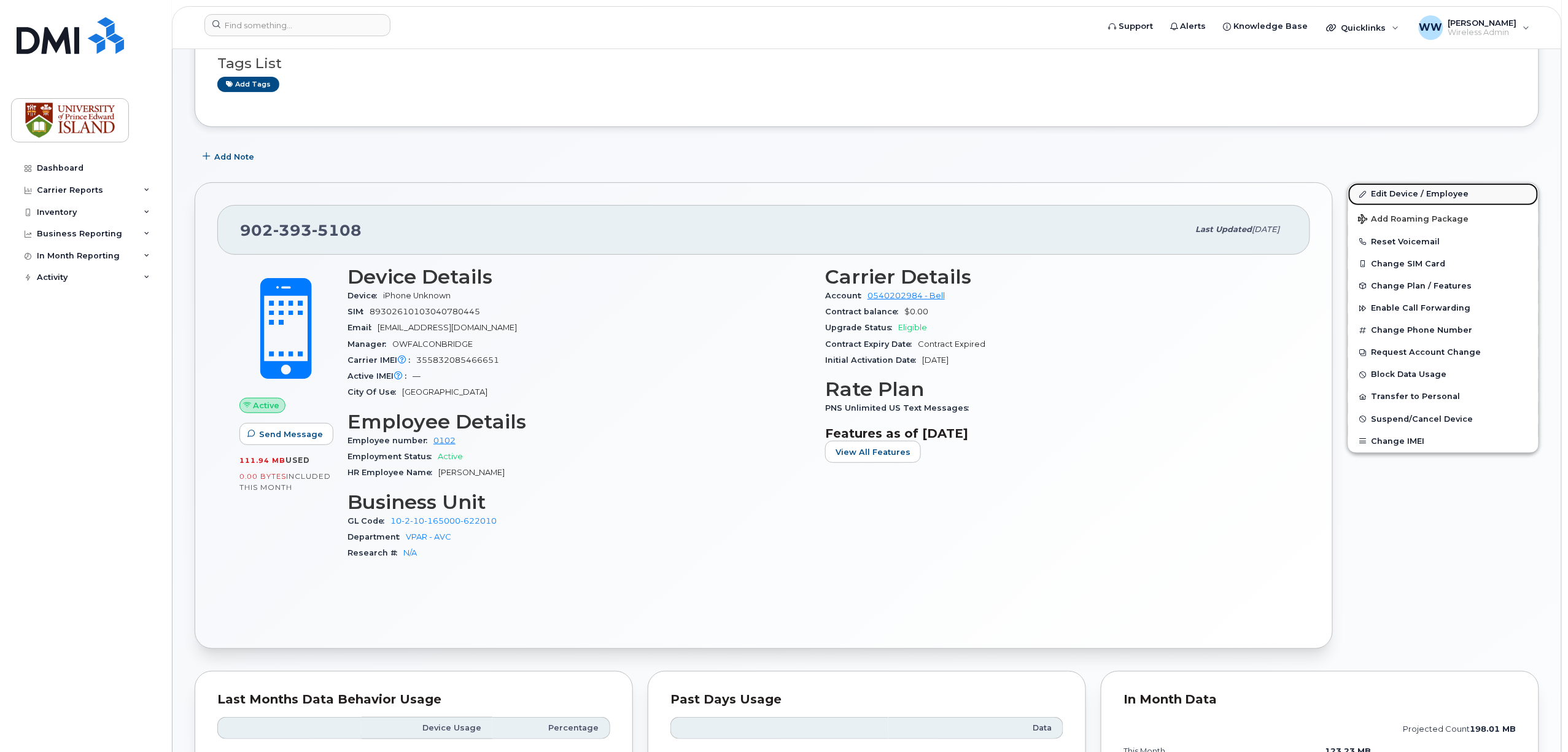
click at [1401, 195] on link "Edit Device / Employee" at bounding box center [1443, 194] width 190 height 22
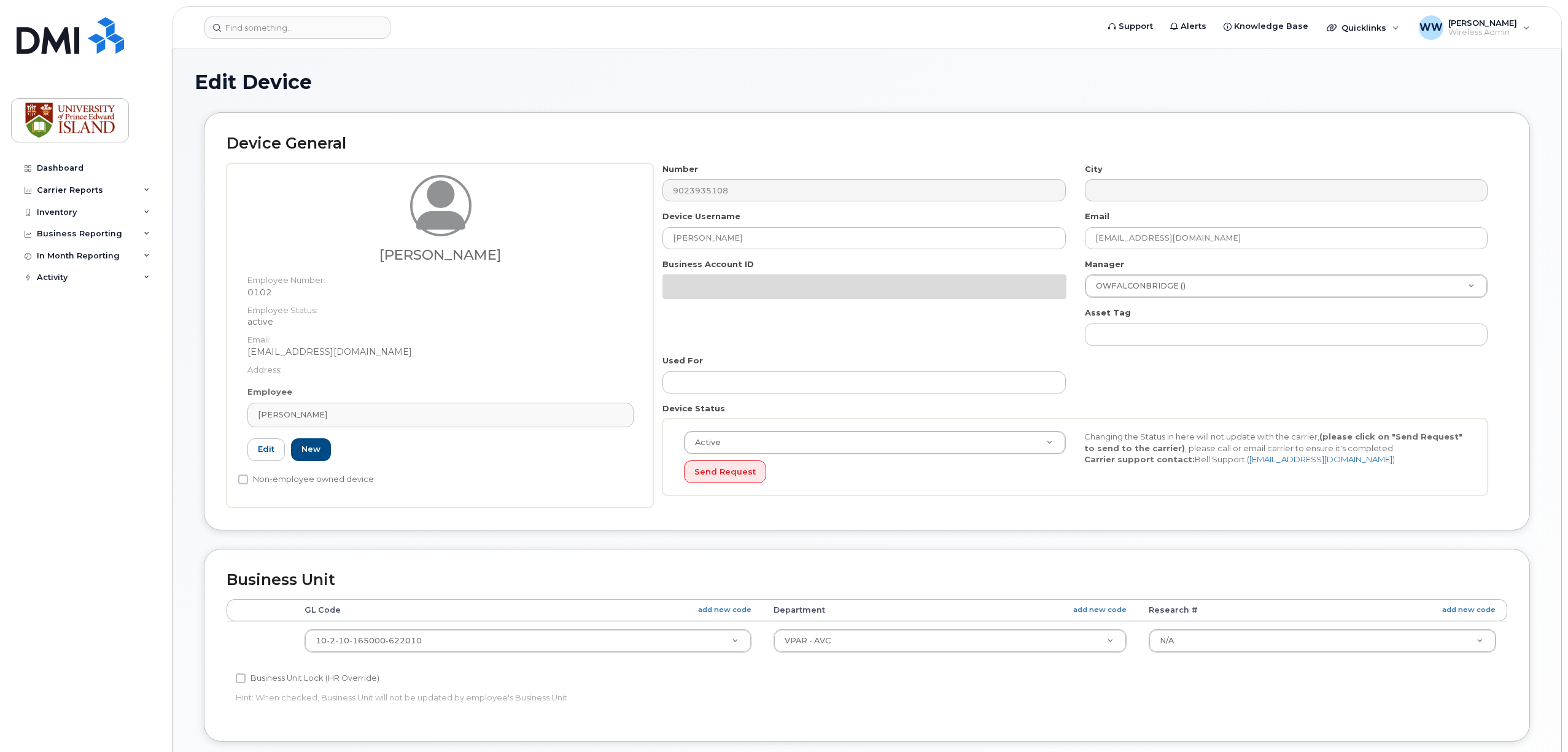
select select "2042298"
select select "2042284"
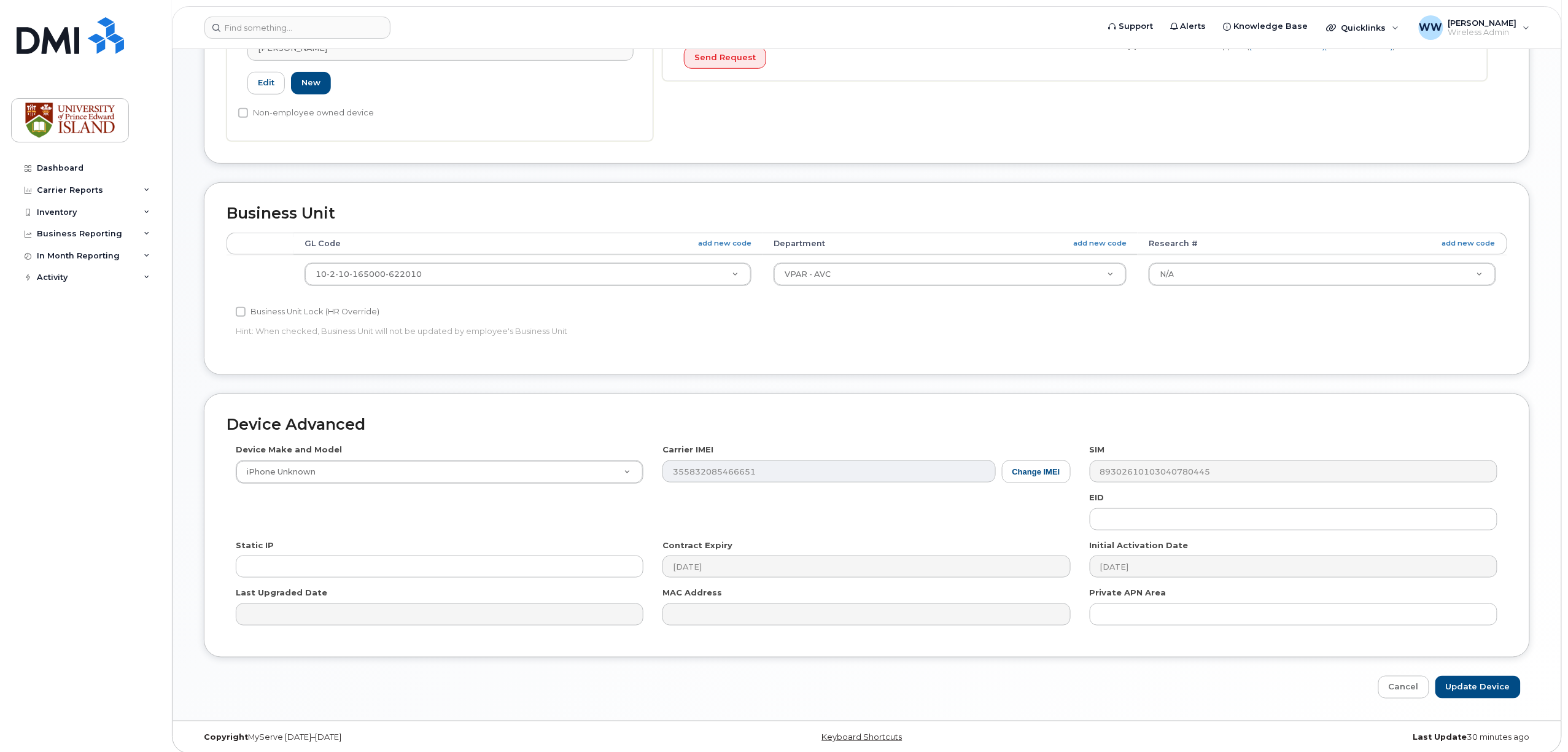
scroll to position [378, 0]
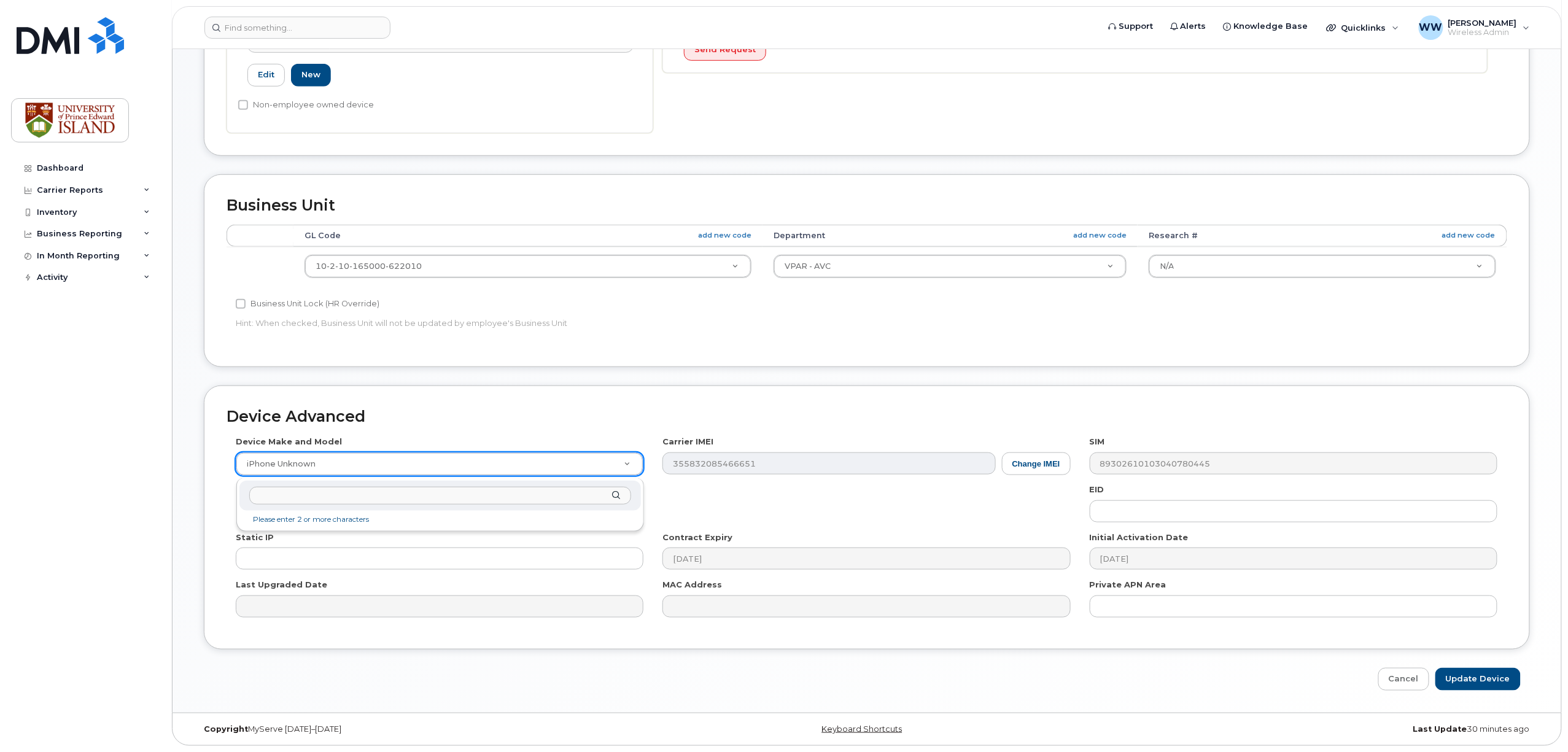
click at [316, 492] on input "text" at bounding box center [440, 496] width 382 height 18
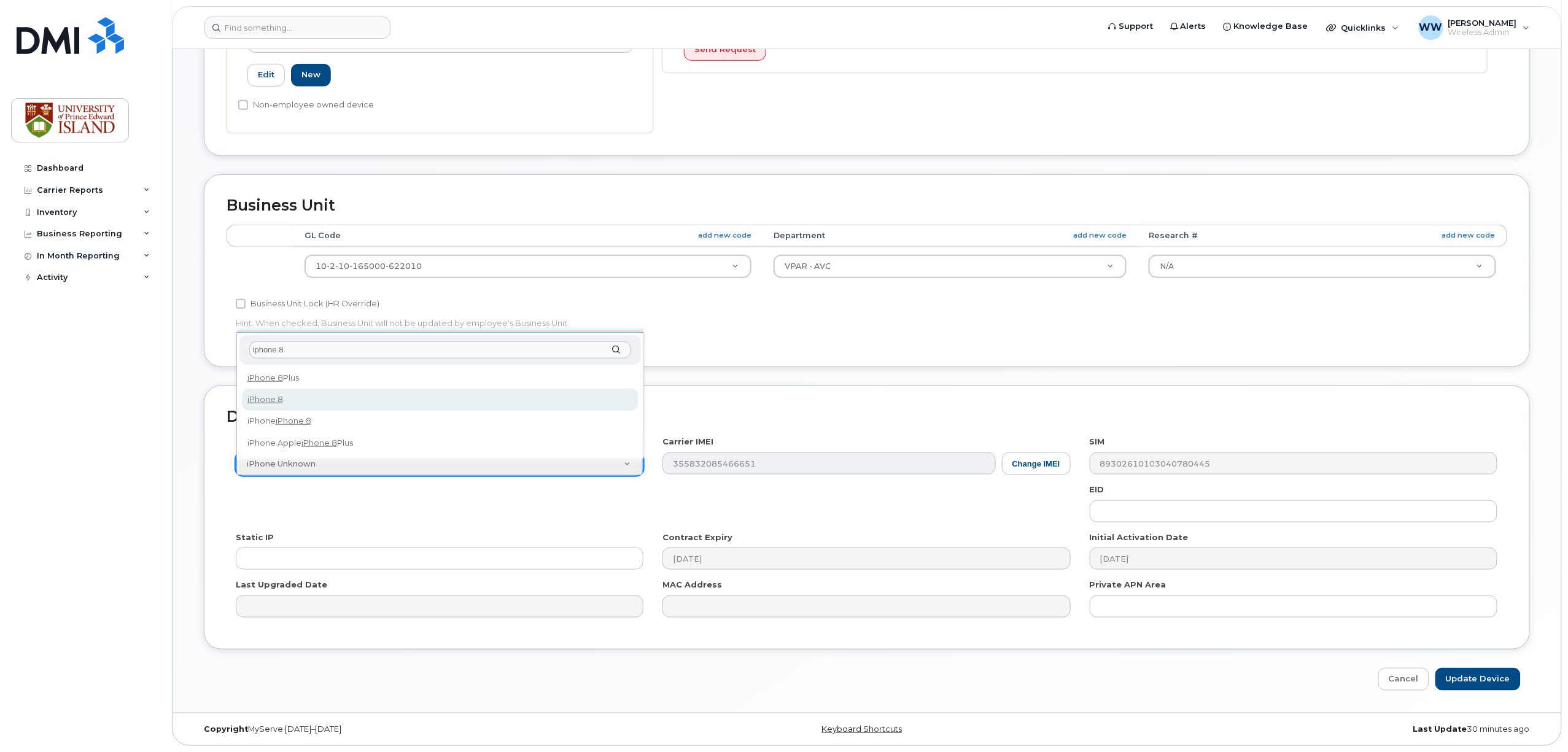
type input "iphone 8"
select select "1420"
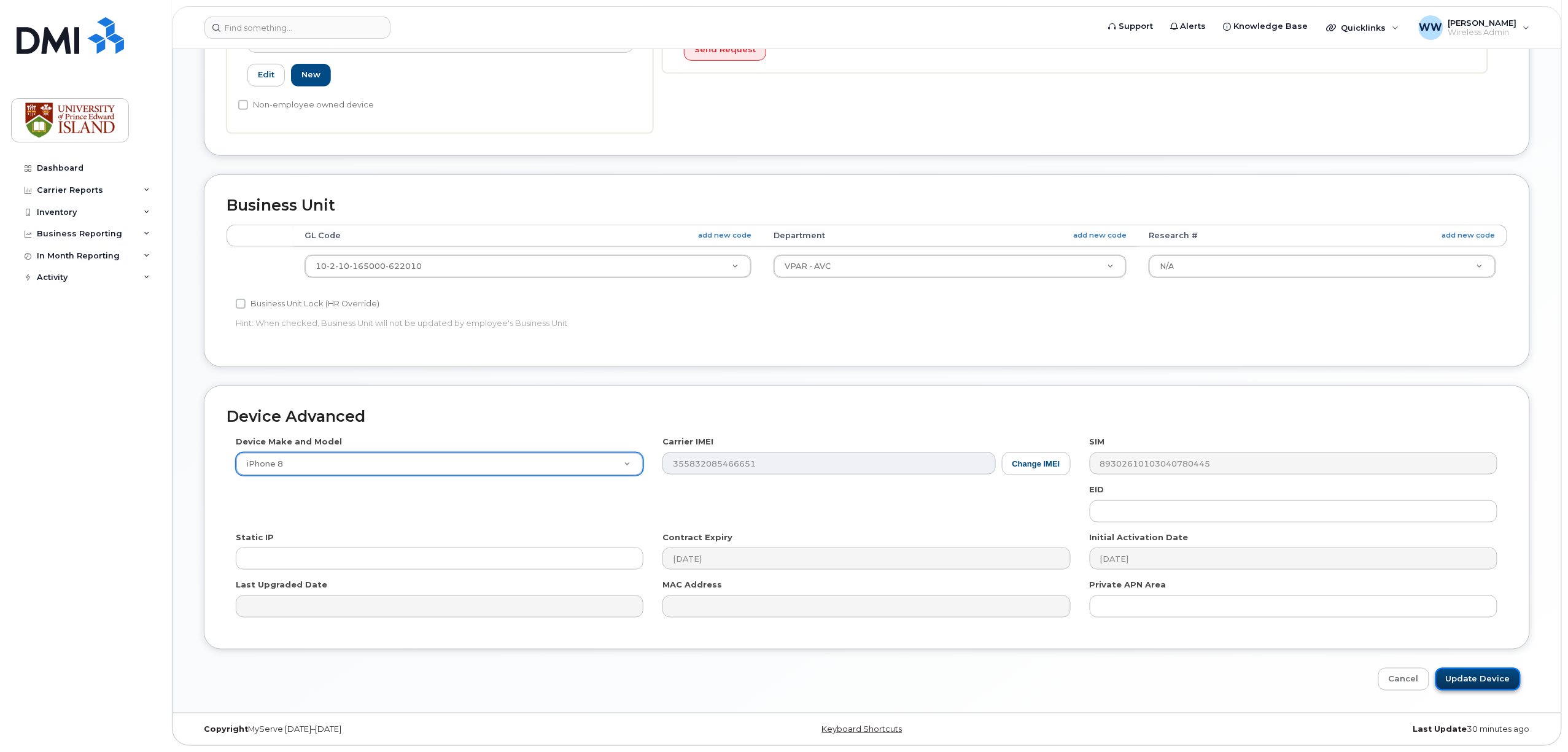
click at [1467, 673] on input "Update Device" at bounding box center [1478, 679] width 85 height 23
type input "Saving..."
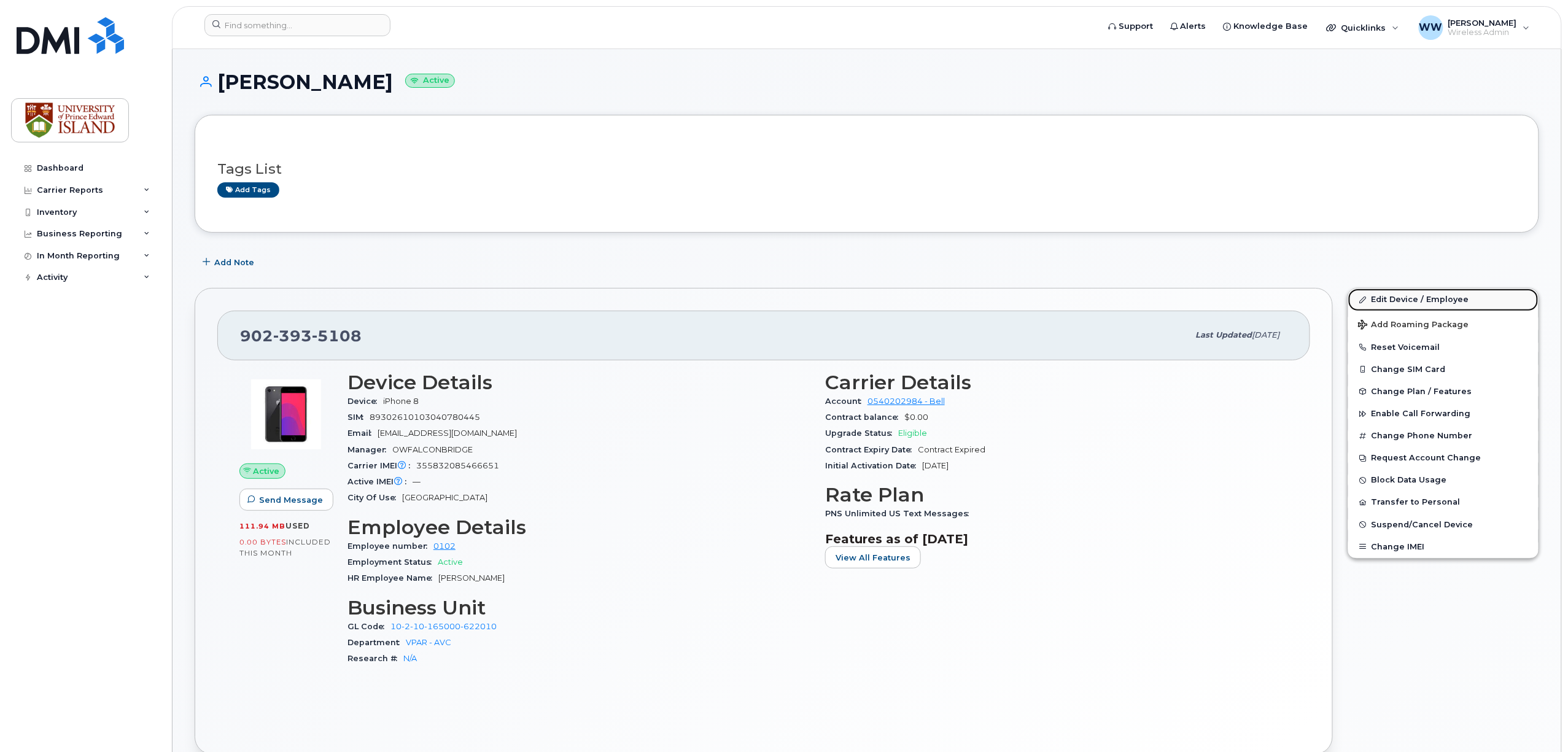
click at [1403, 302] on link "Edit Device / Employee" at bounding box center [1443, 300] width 190 height 22
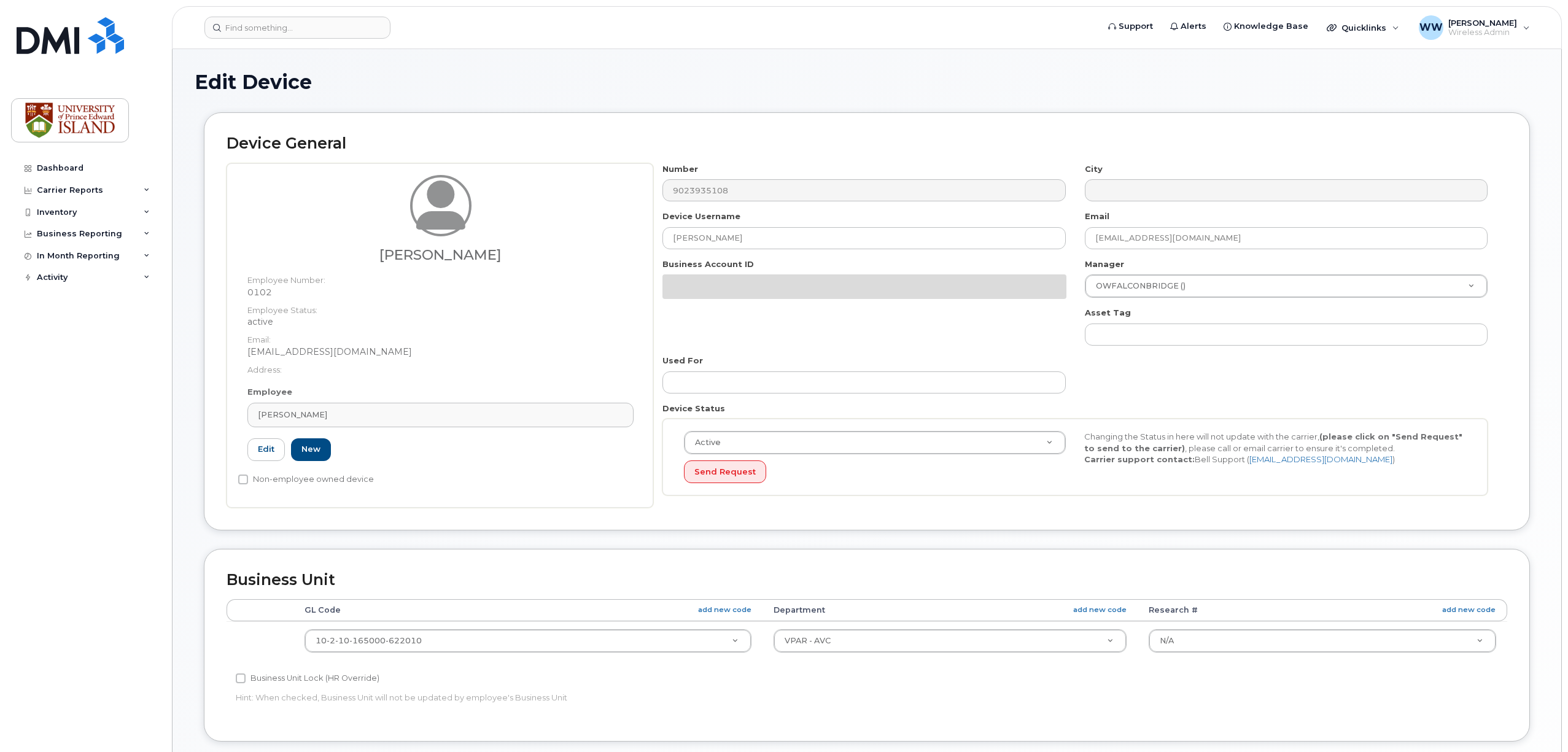
select select "2042298"
select select "2042284"
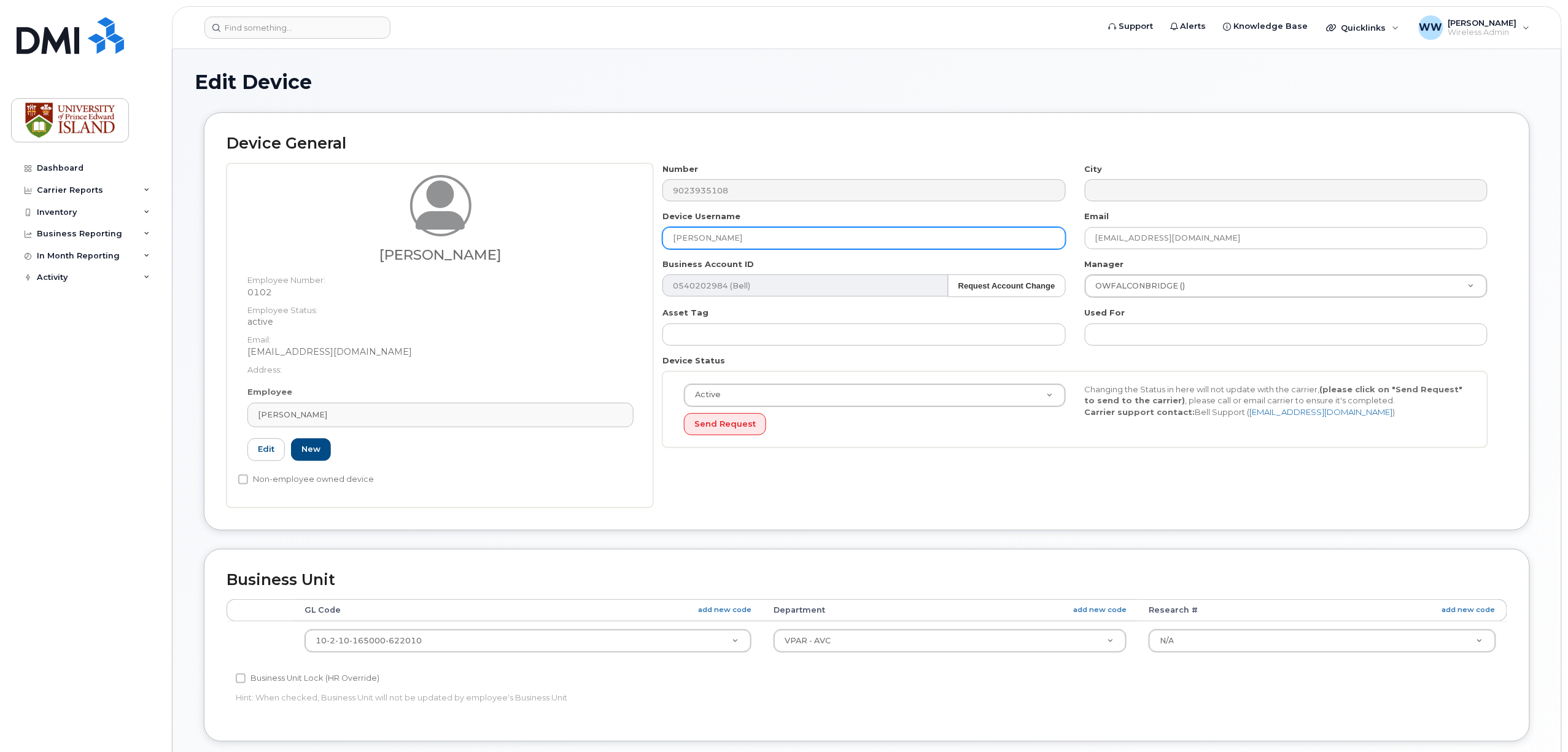
drag, startPoint x: 693, startPoint y: 241, endPoint x: 846, endPoint y: 243, distance: 153.0
click at [846, 243] on input "[PERSON_NAME]" at bounding box center [864, 238] width 403 height 22
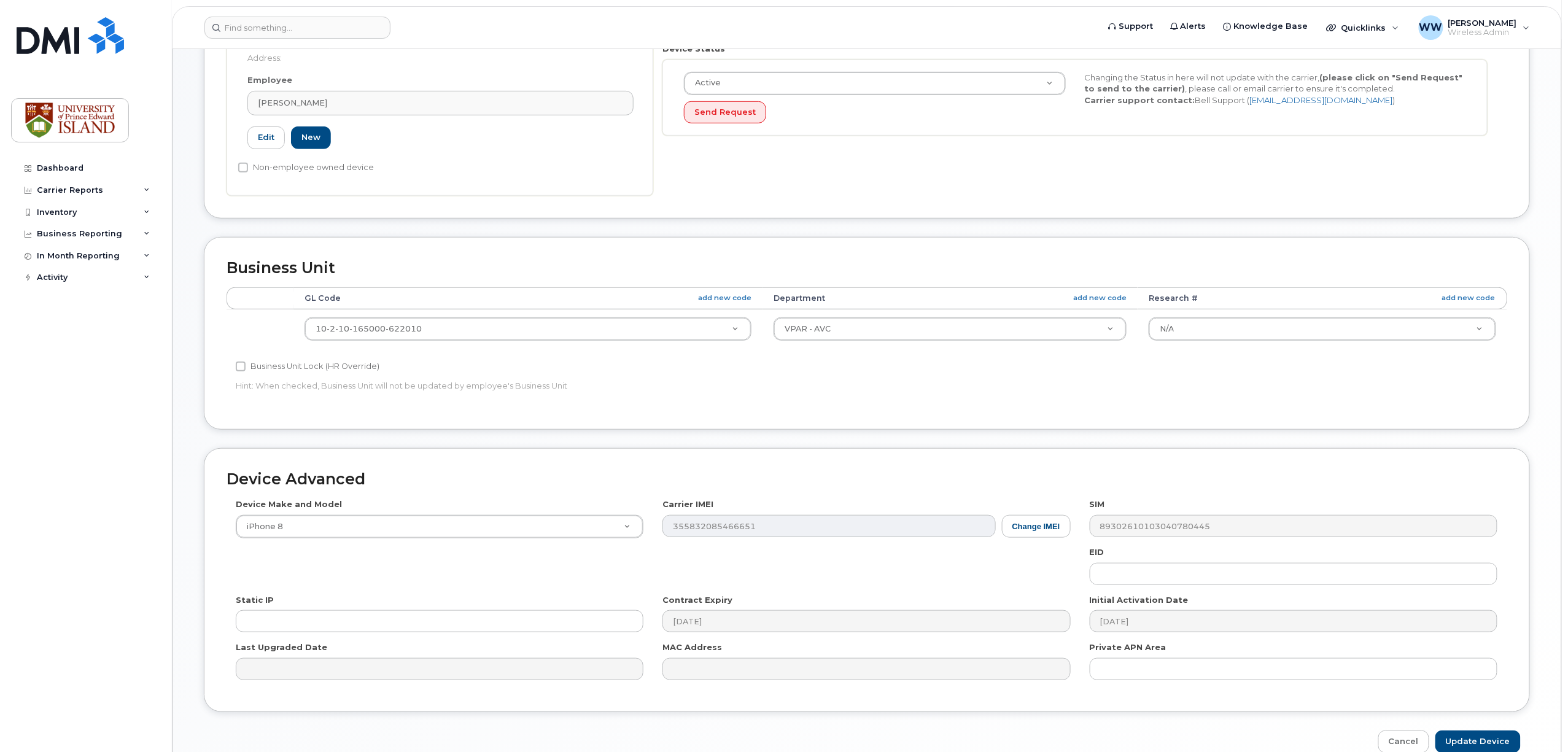
scroll to position [378, 0]
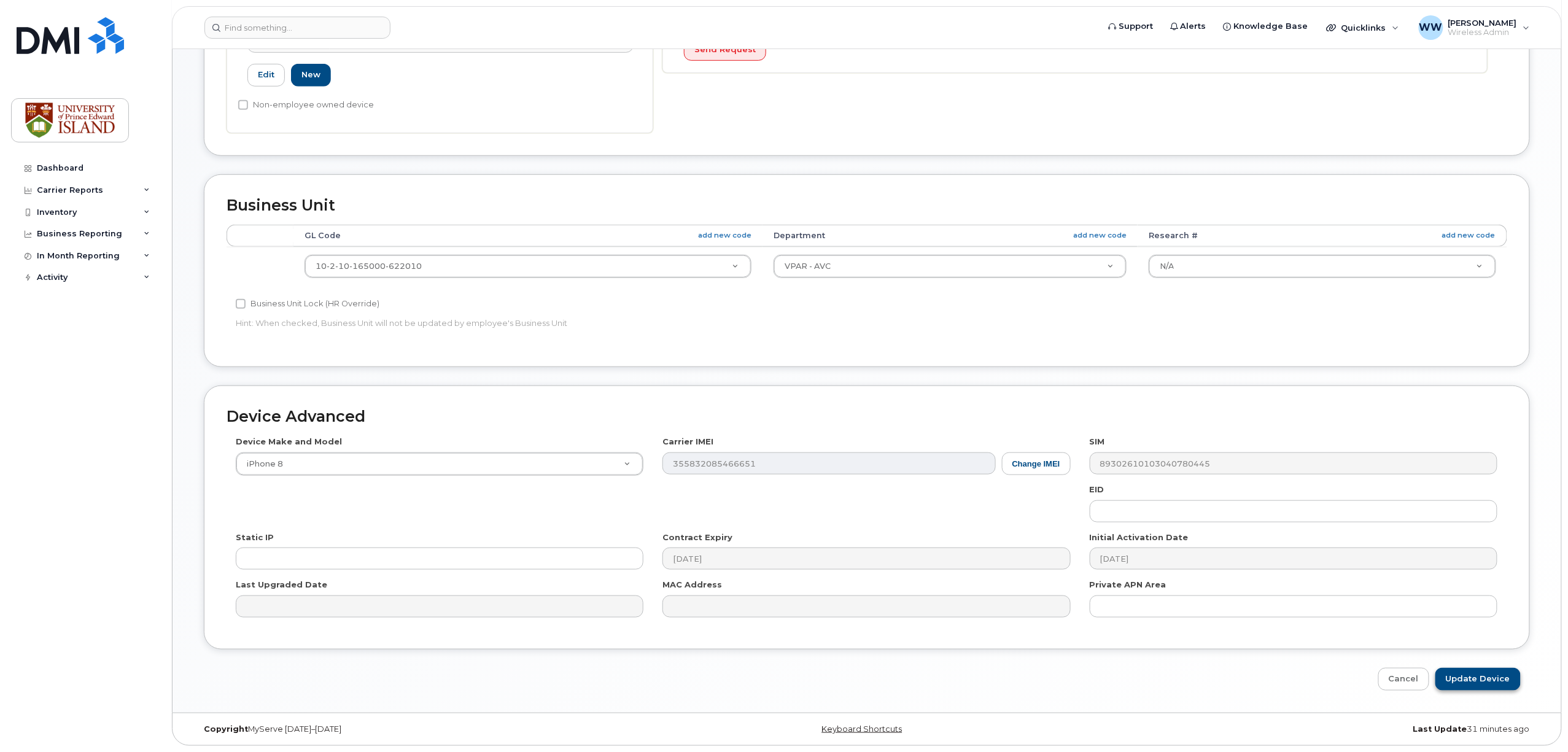
type input "[PERSON_NAME]"
click at [1465, 680] on input "Update Device" at bounding box center [1478, 679] width 85 height 23
type input "Saving..."
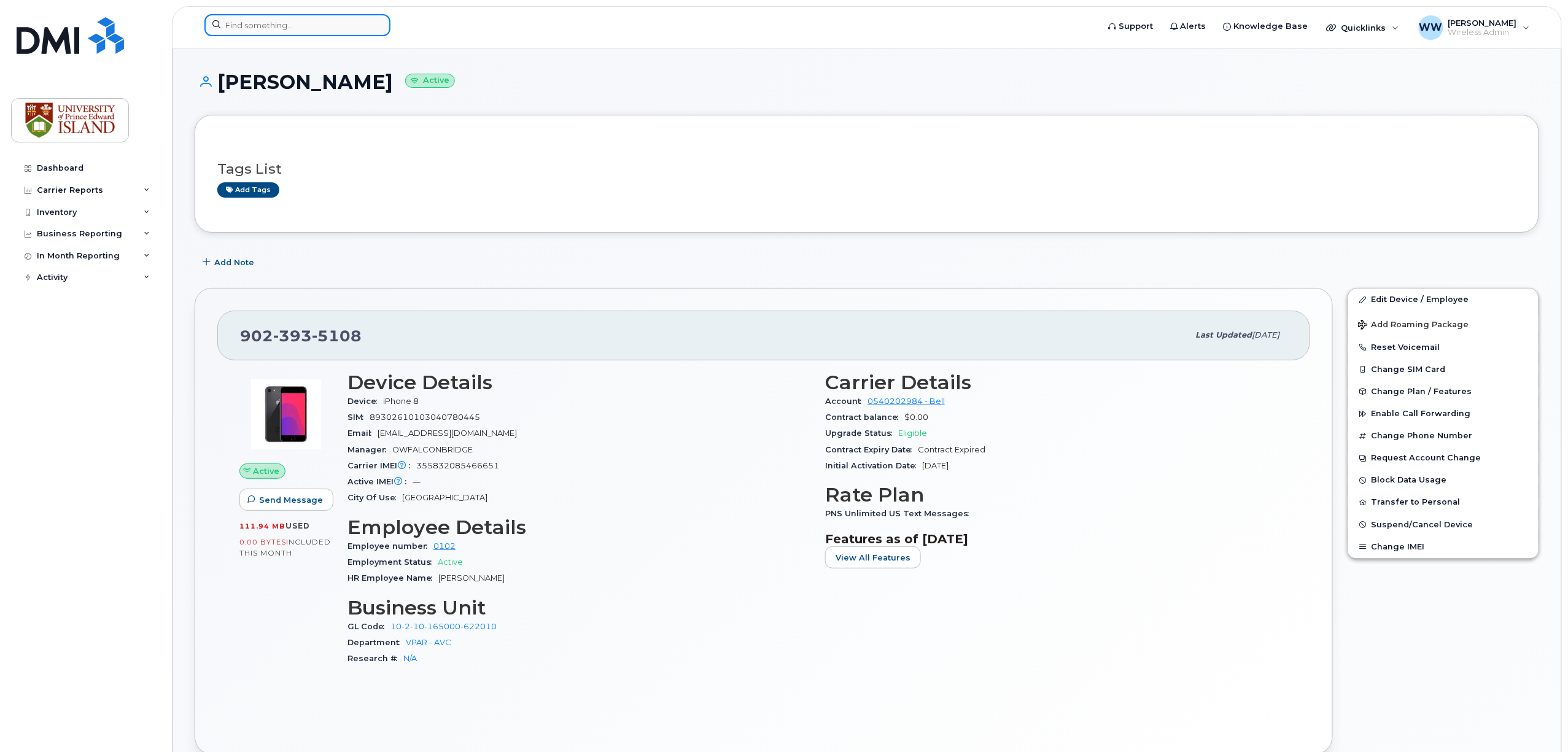
click at [268, 26] on input at bounding box center [298, 25] width 186 height 22
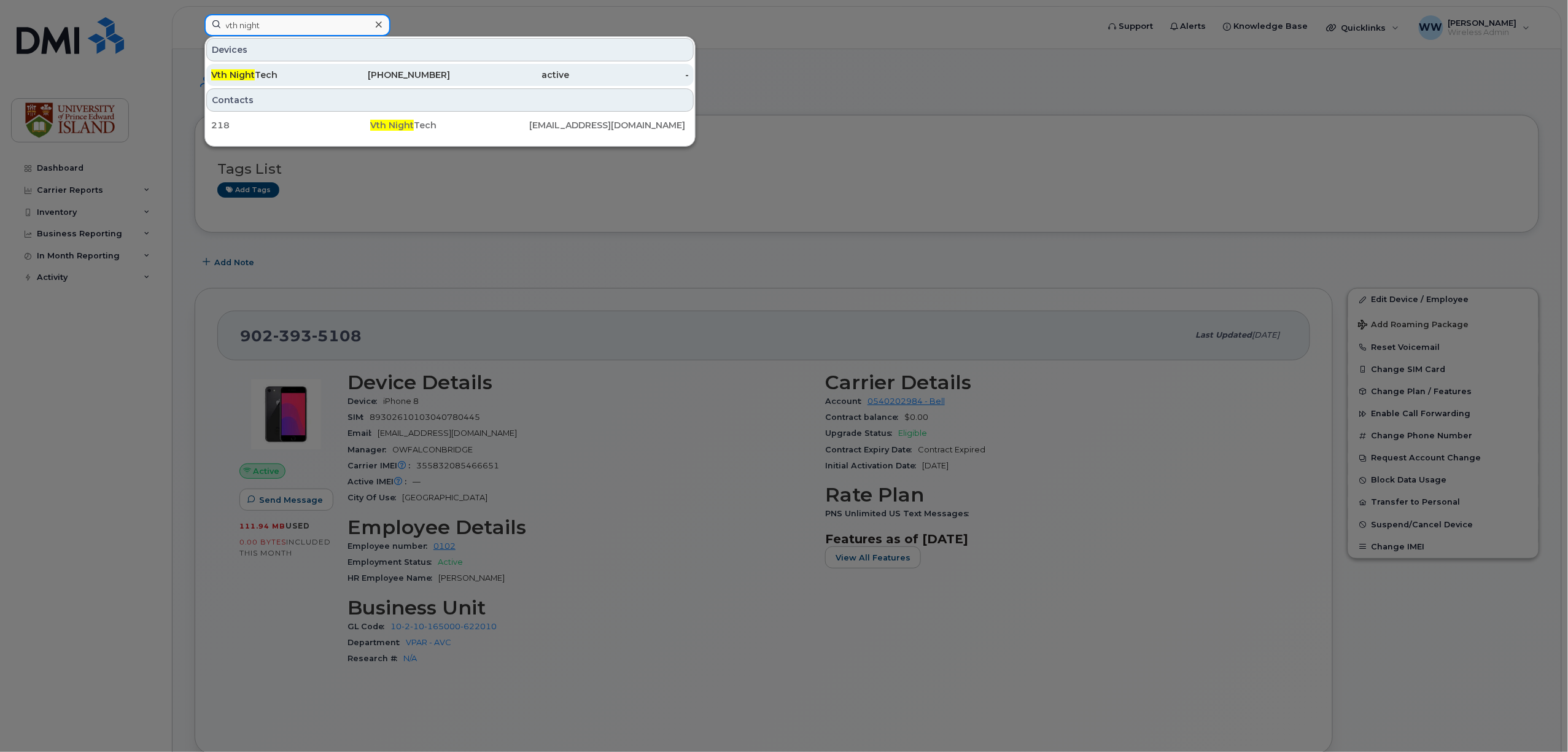
type input "vth night"
click at [294, 76] on div "Vth Night Tech" at bounding box center [271, 75] width 120 height 12
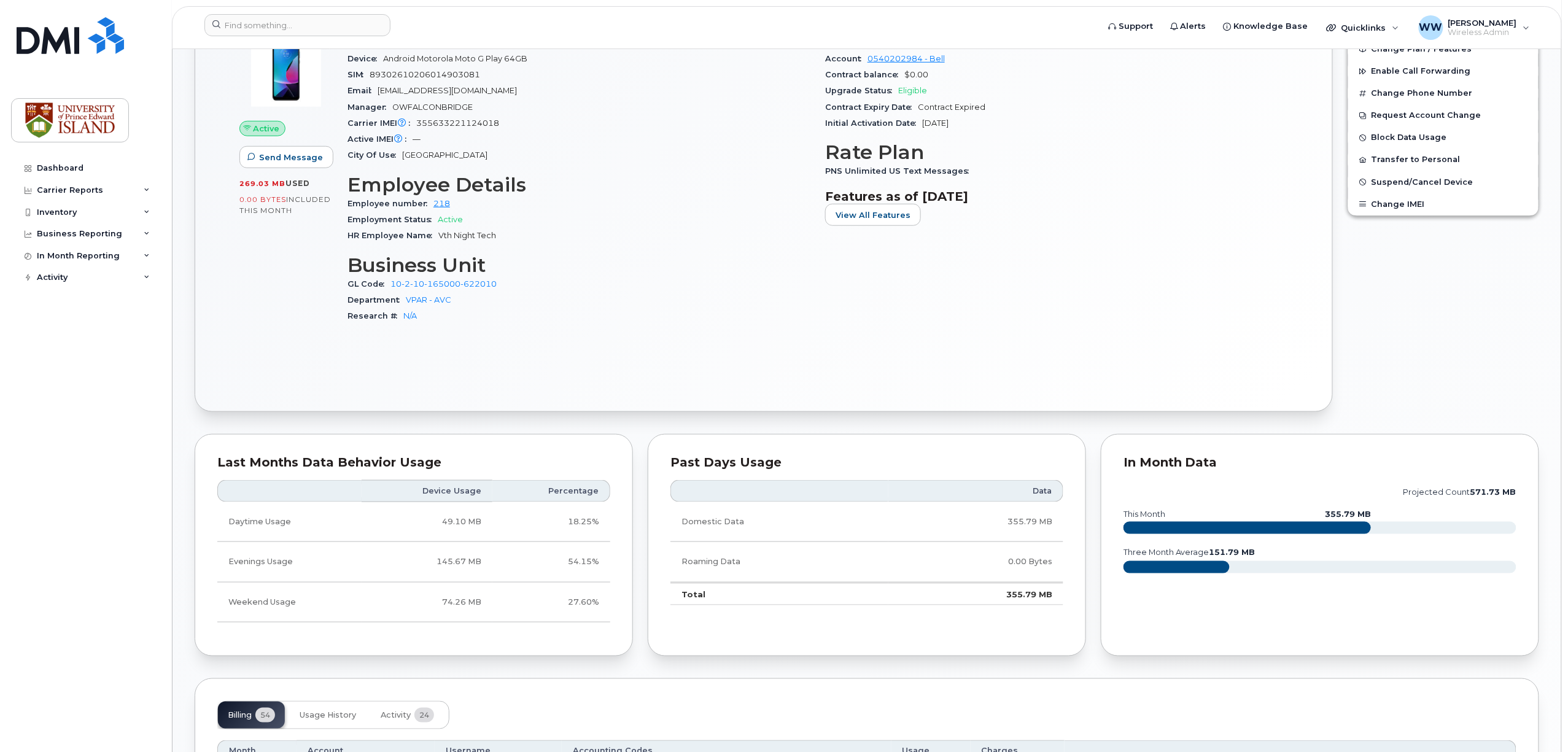
scroll to position [327, 0]
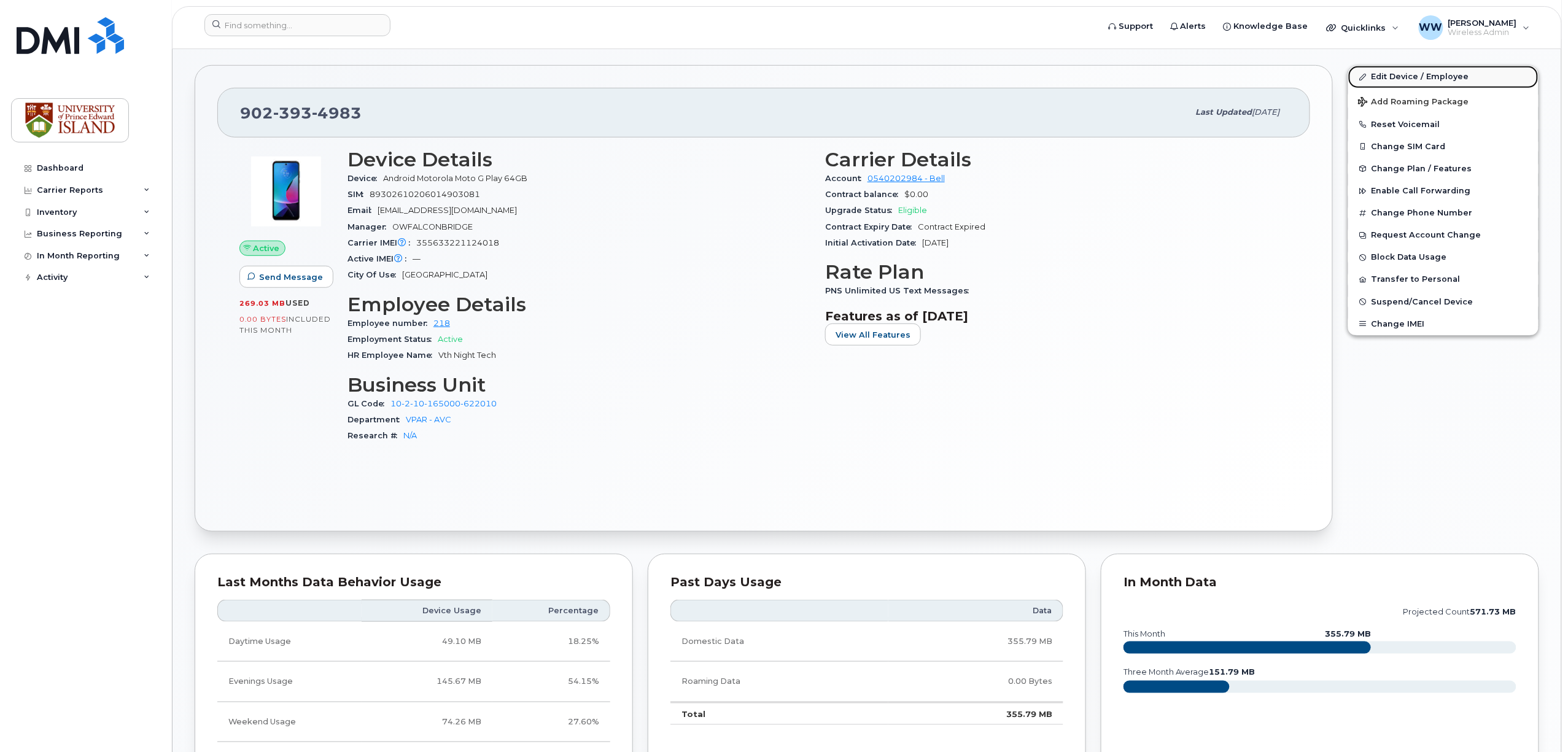
click at [1401, 77] on link "Edit Device / Employee" at bounding box center [1443, 77] width 190 height 22
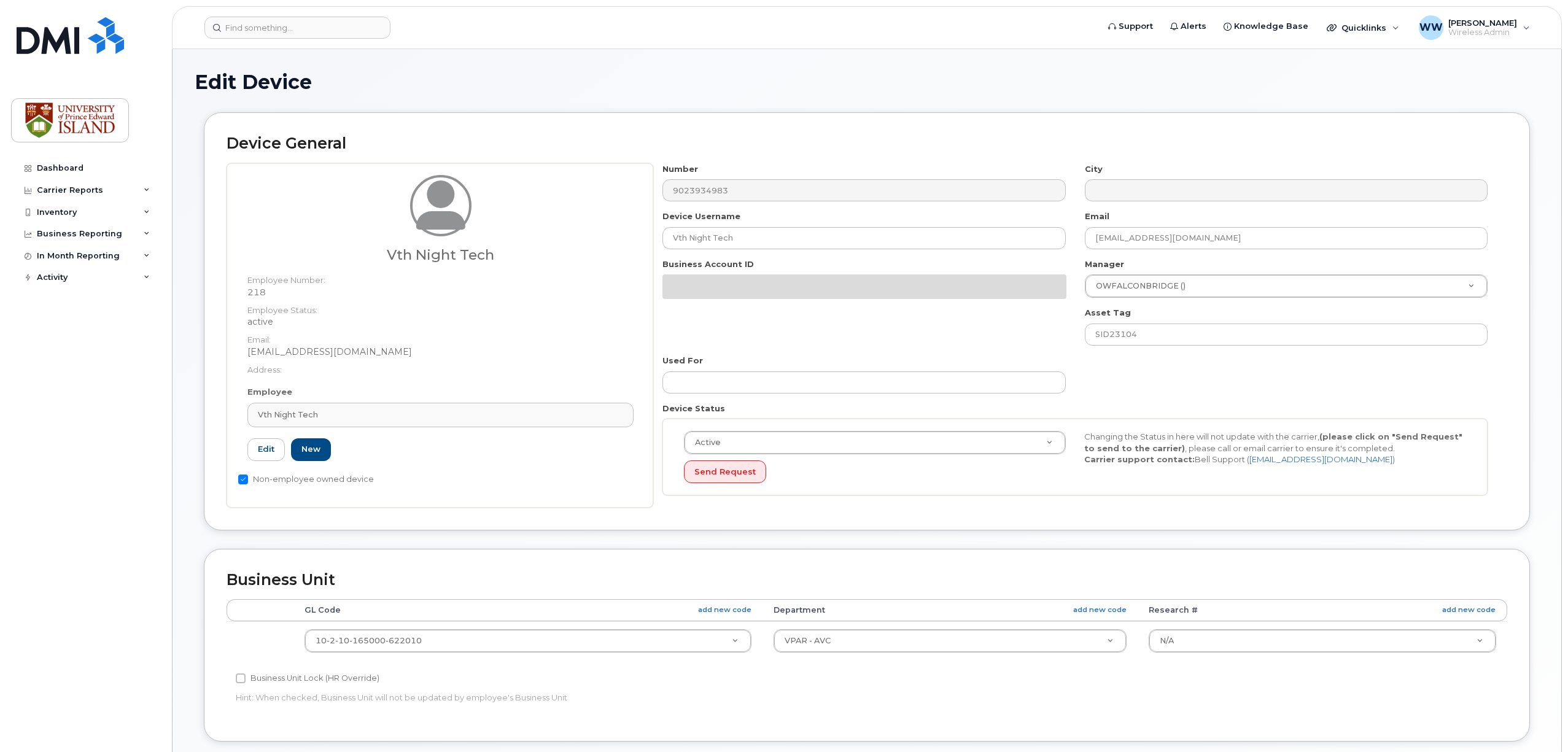
select select "2042298"
select select "2042284"
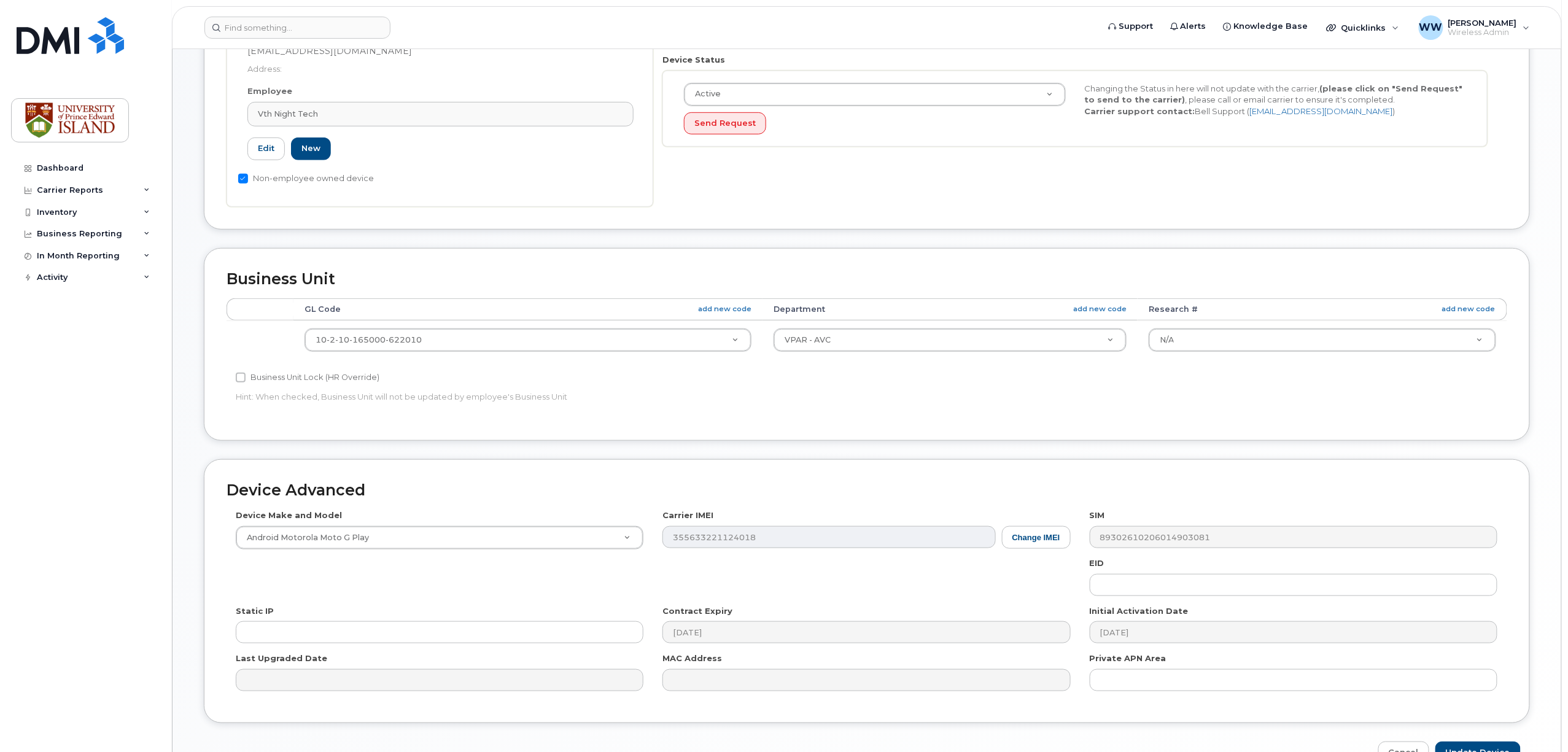
scroll to position [378, 0]
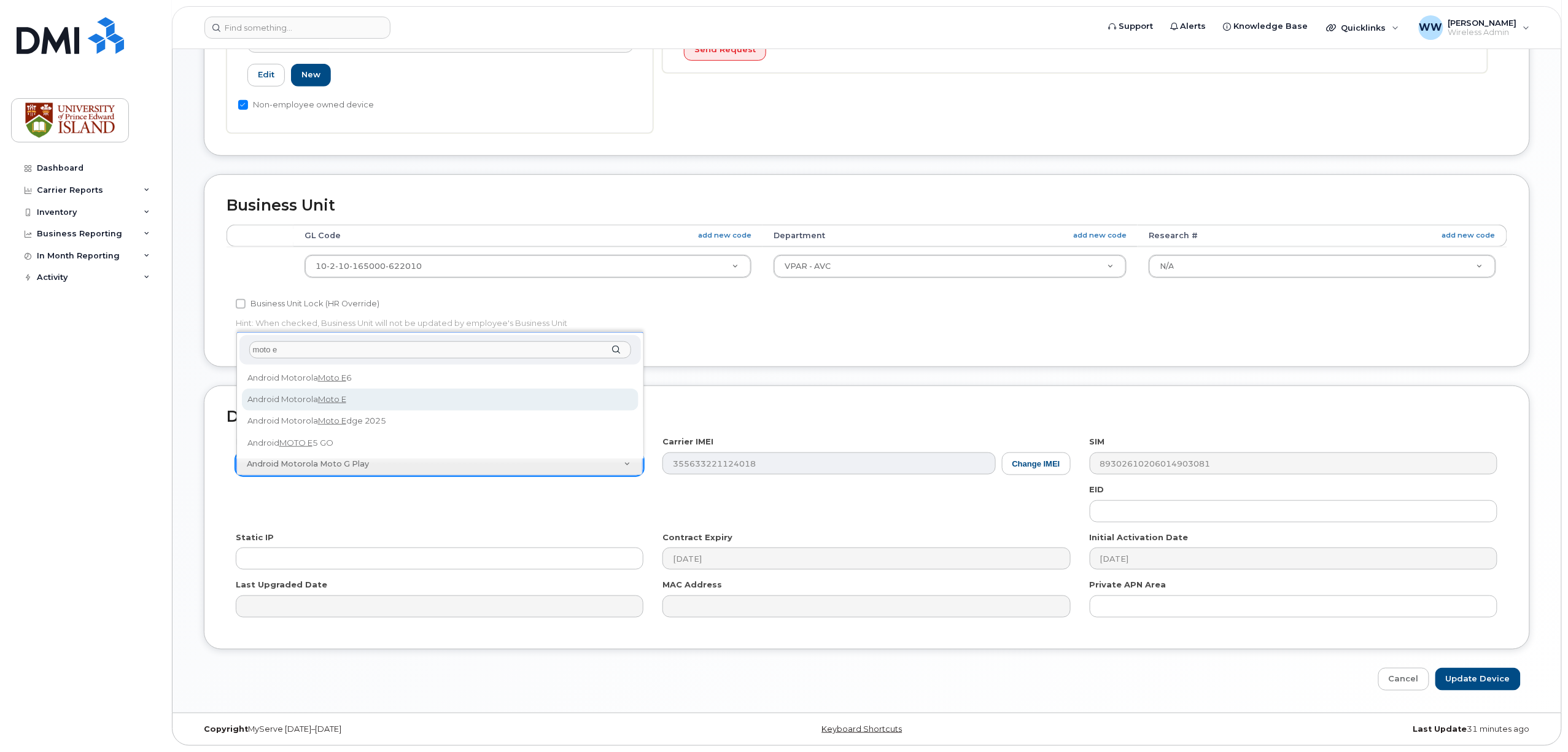
type input "moto e"
select select "465"
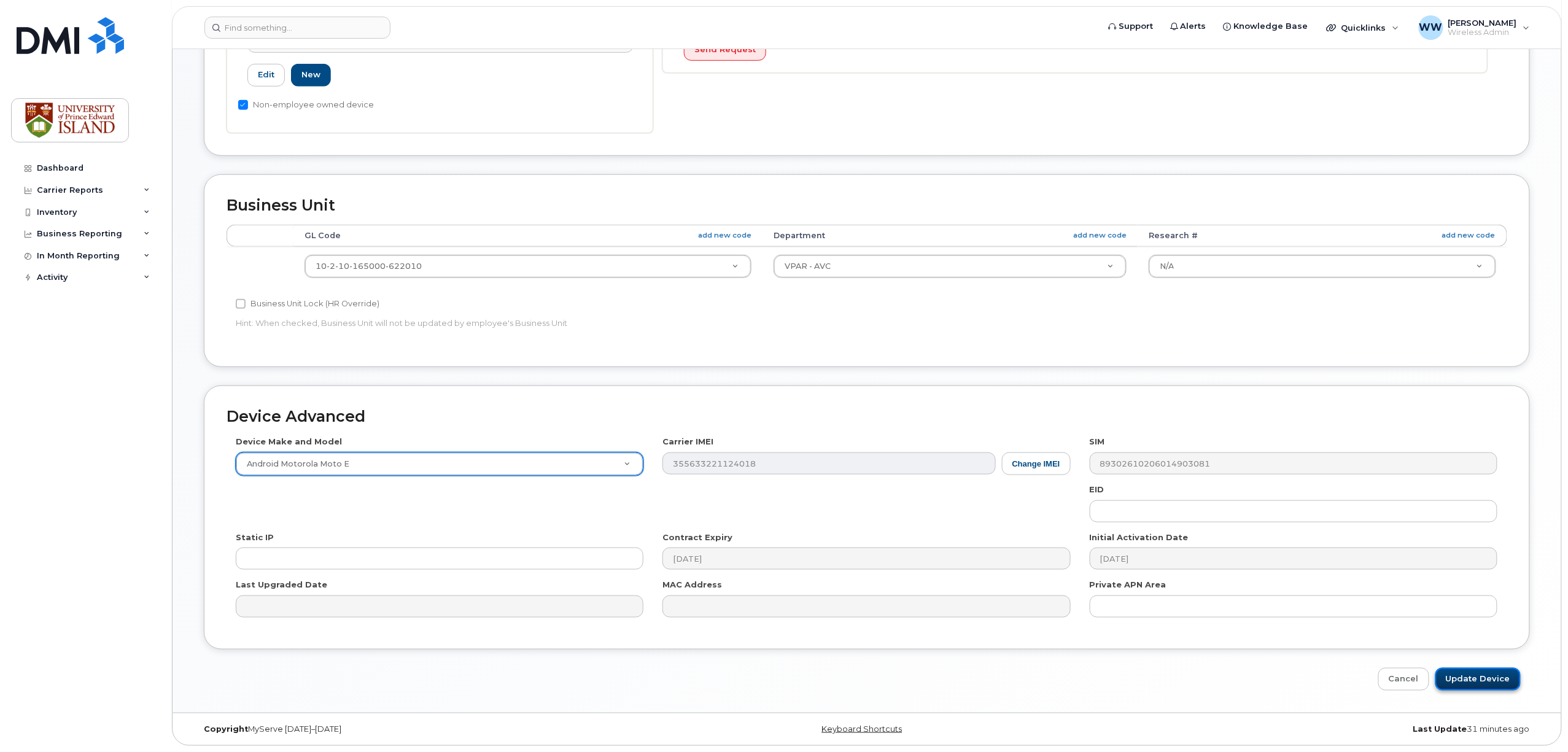
click at [1494, 685] on input "Update Device" at bounding box center [1478, 679] width 85 height 23
type input "Saving..."
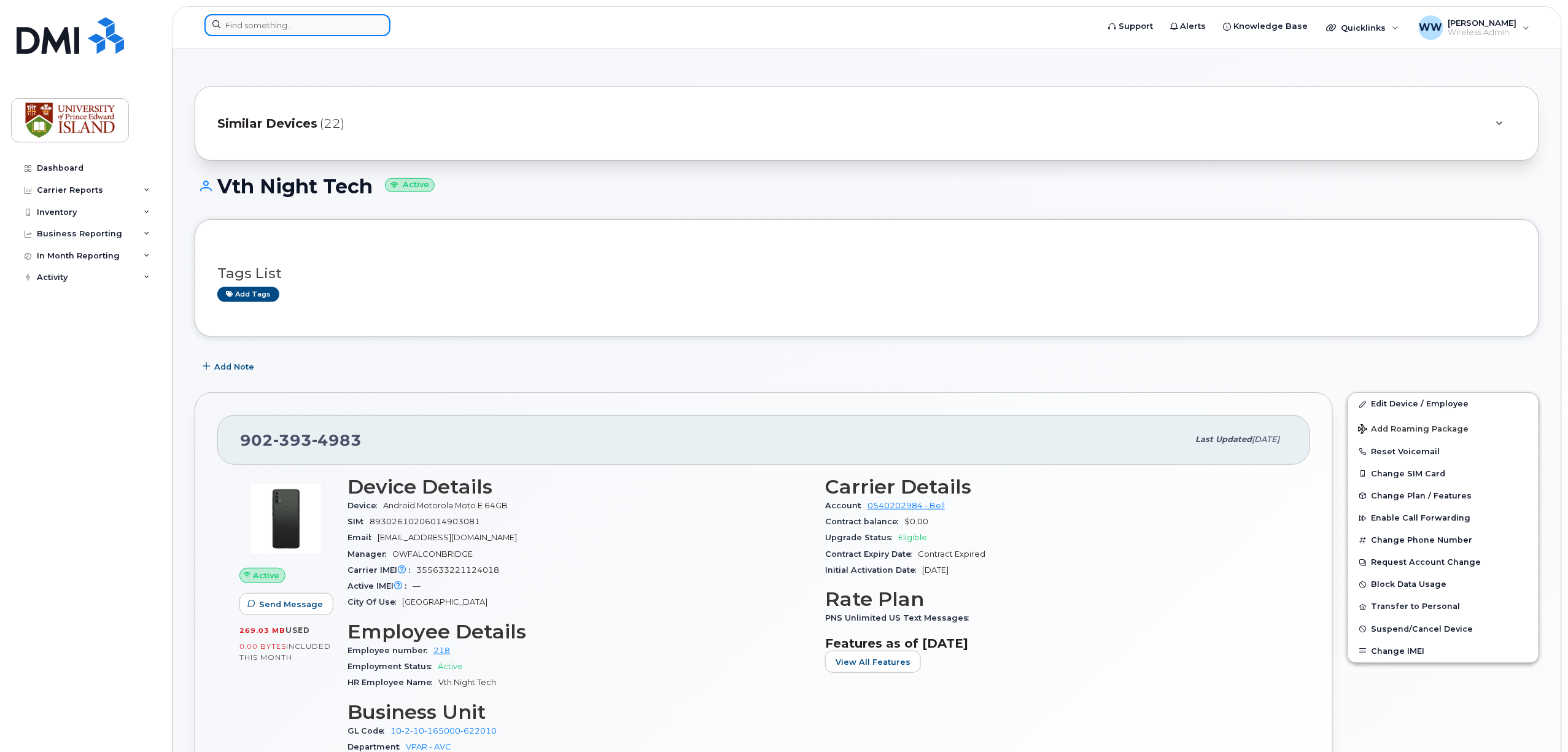
click at [234, 27] on input at bounding box center [298, 25] width 186 height 22
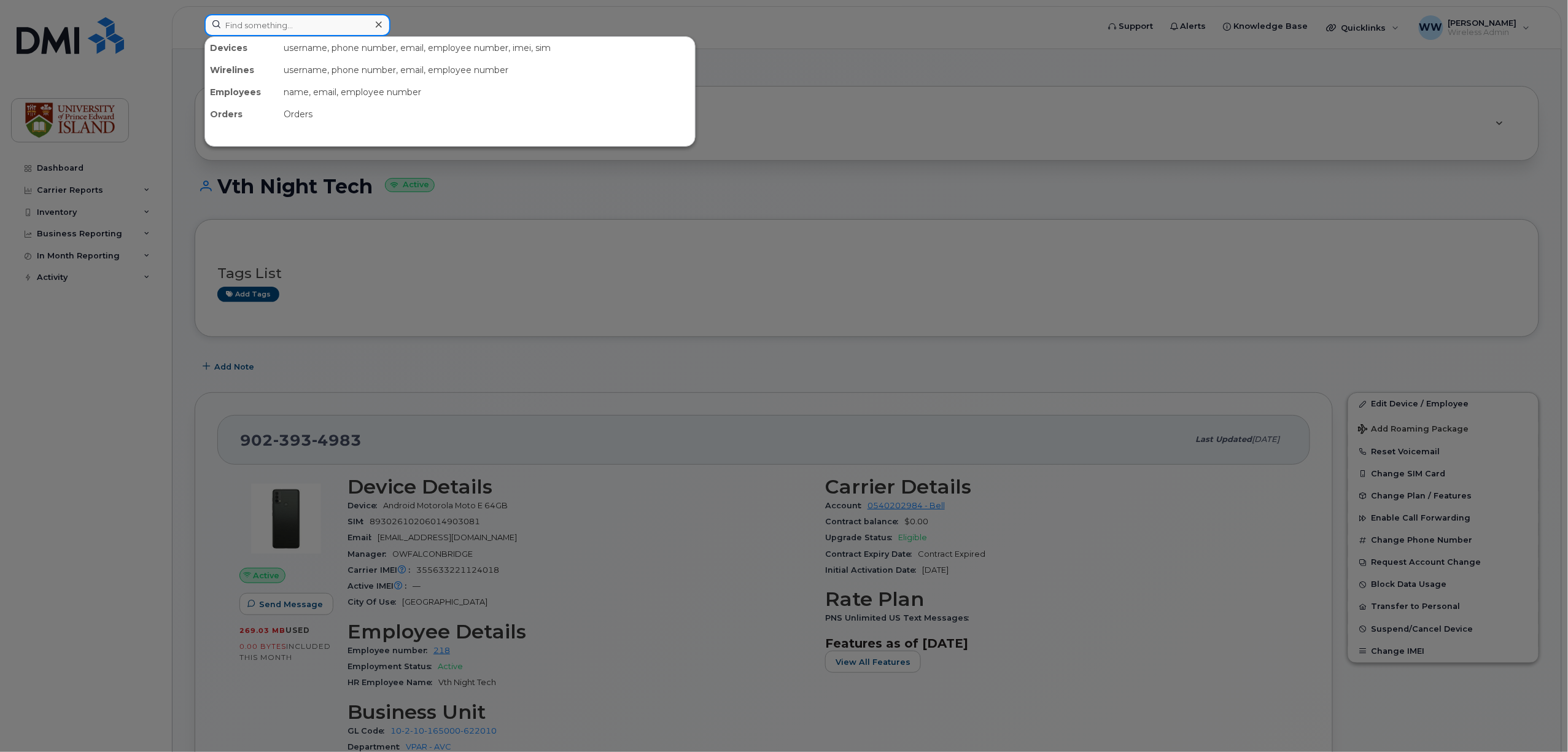
paste input "9023934490"
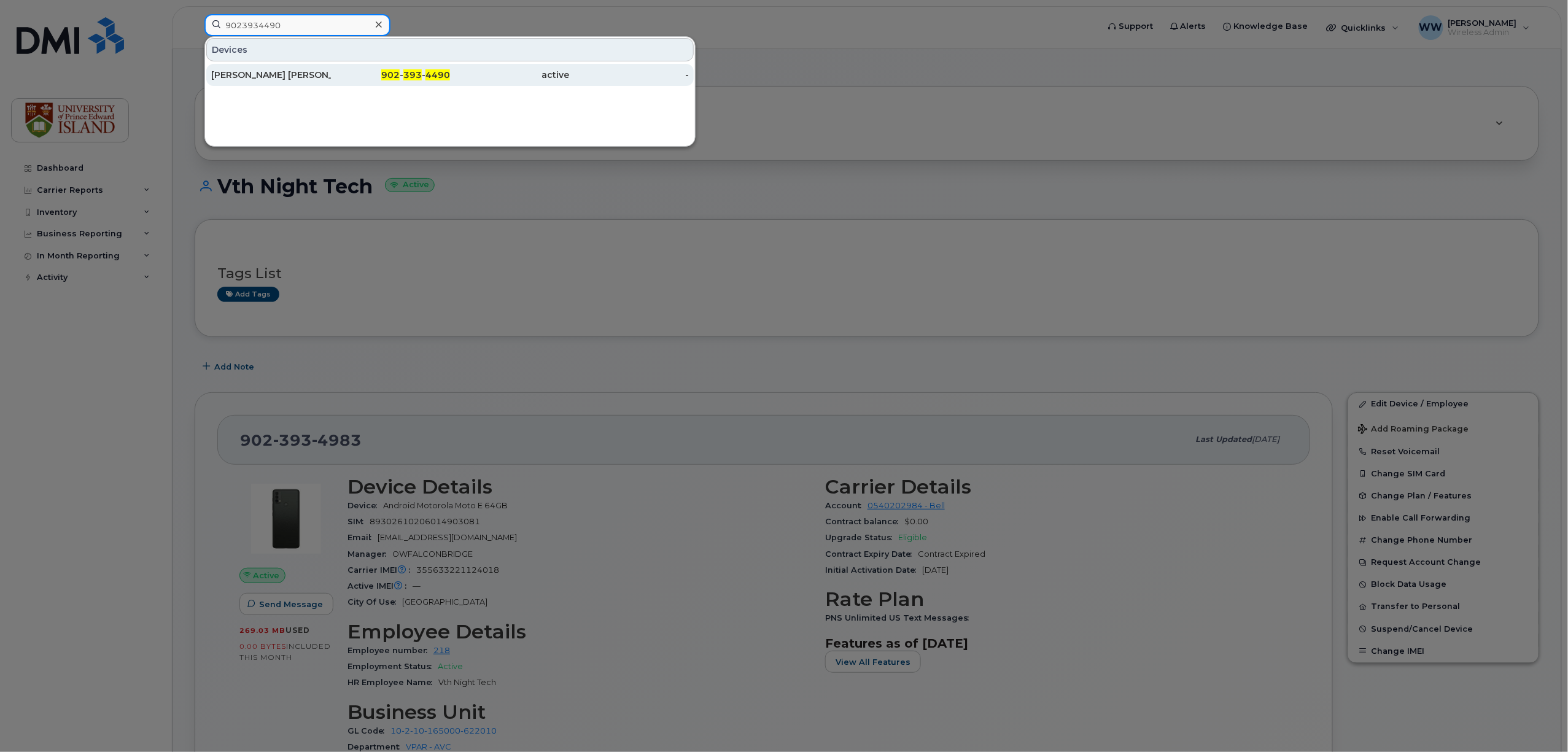
type input "9023934490"
click at [287, 77] on div "Andrea Pla Gutierrez" at bounding box center [271, 75] width 120 height 12
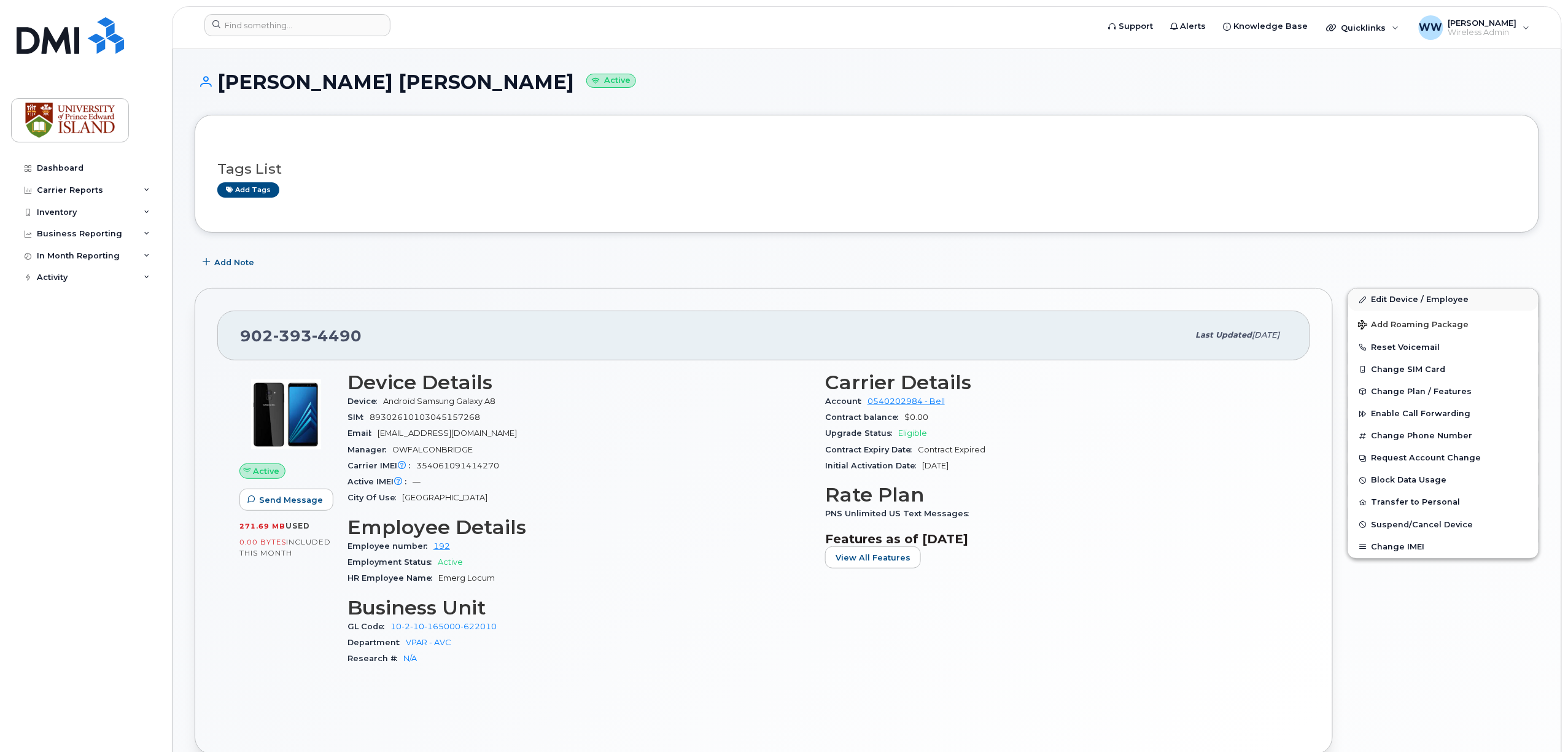
click at [1427, 198] on div "Add tags" at bounding box center [862, 190] width 1290 height 15
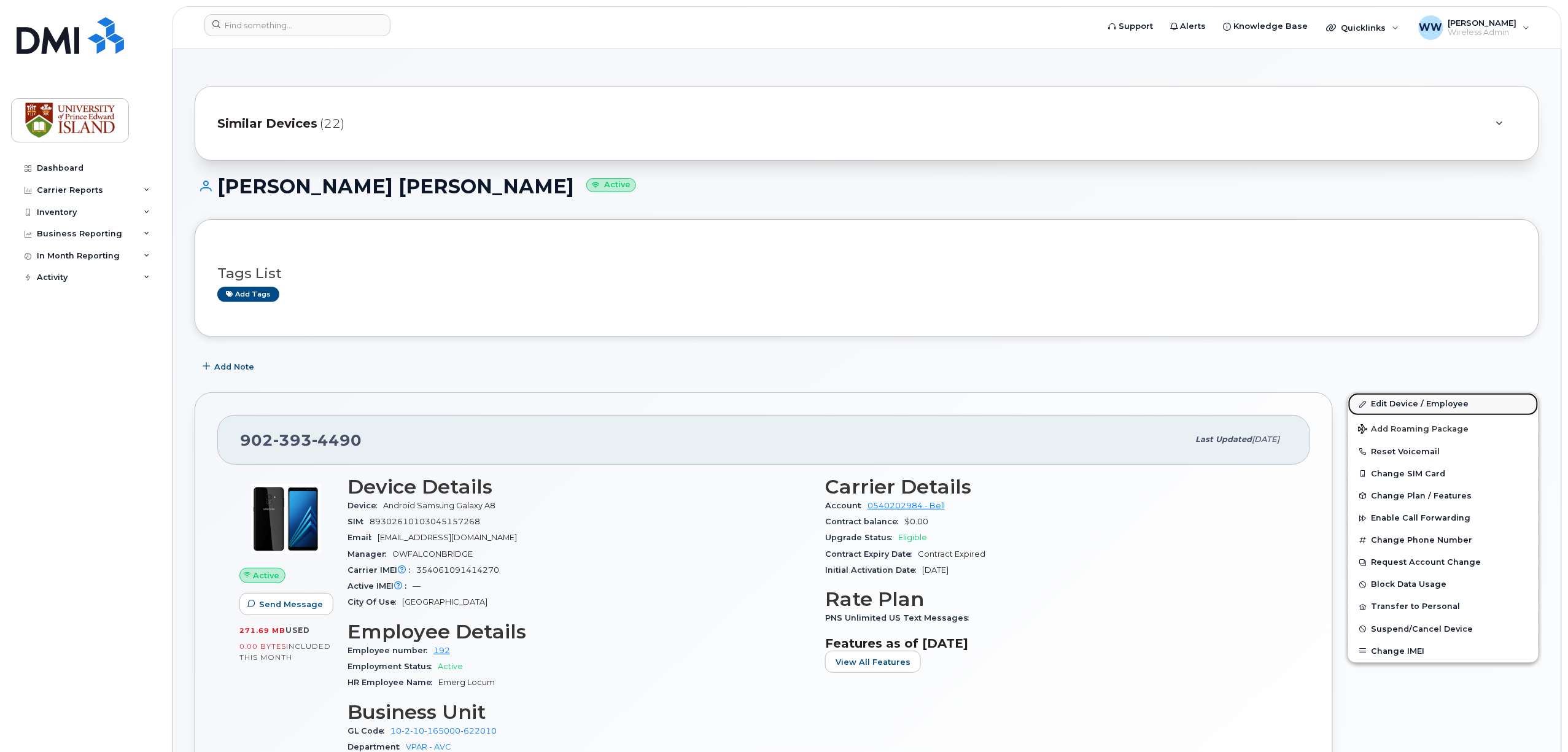
click at [1416, 404] on link "Edit Device / Employee" at bounding box center [1443, 404] width 190 height 22
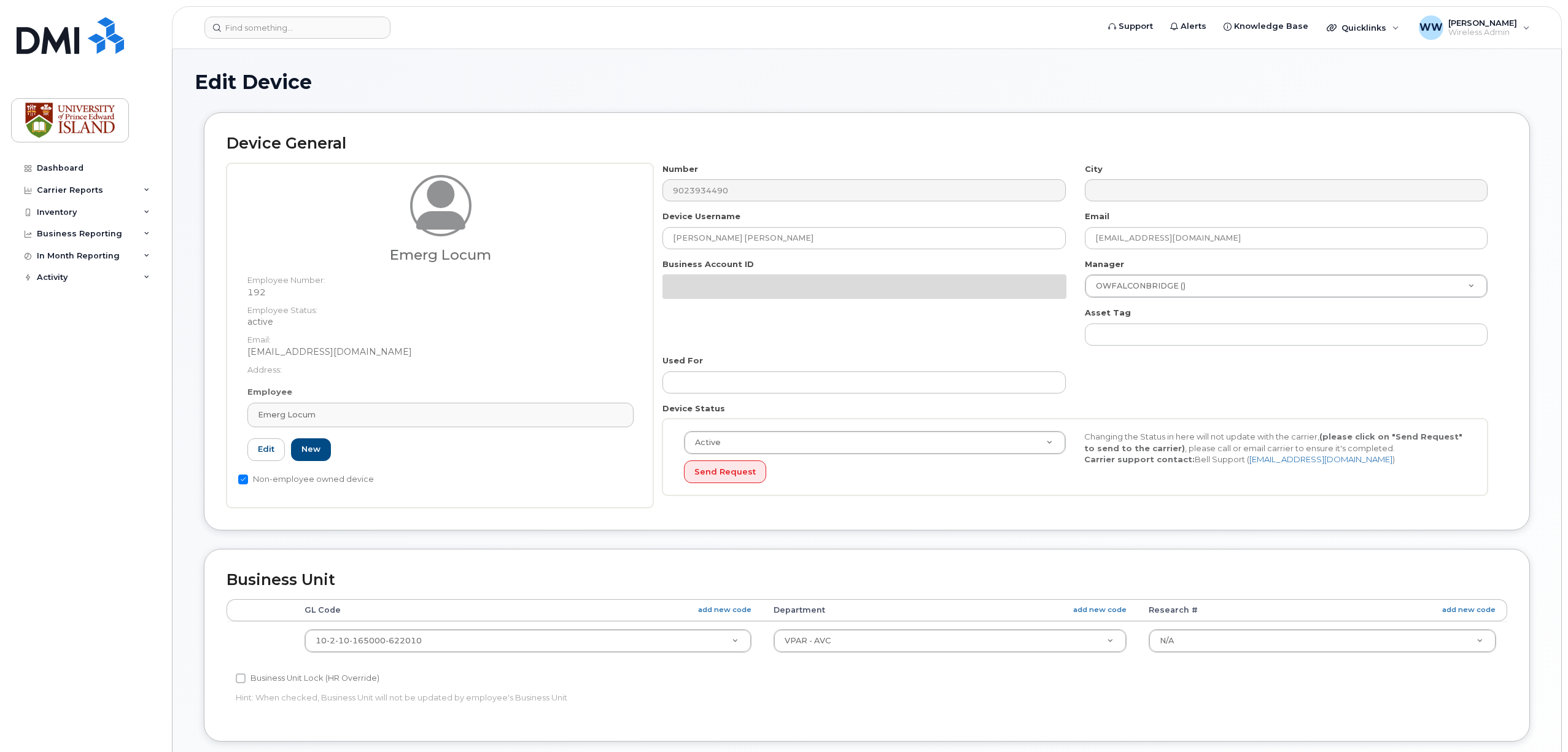
select select "2042298"
select select "2042284"
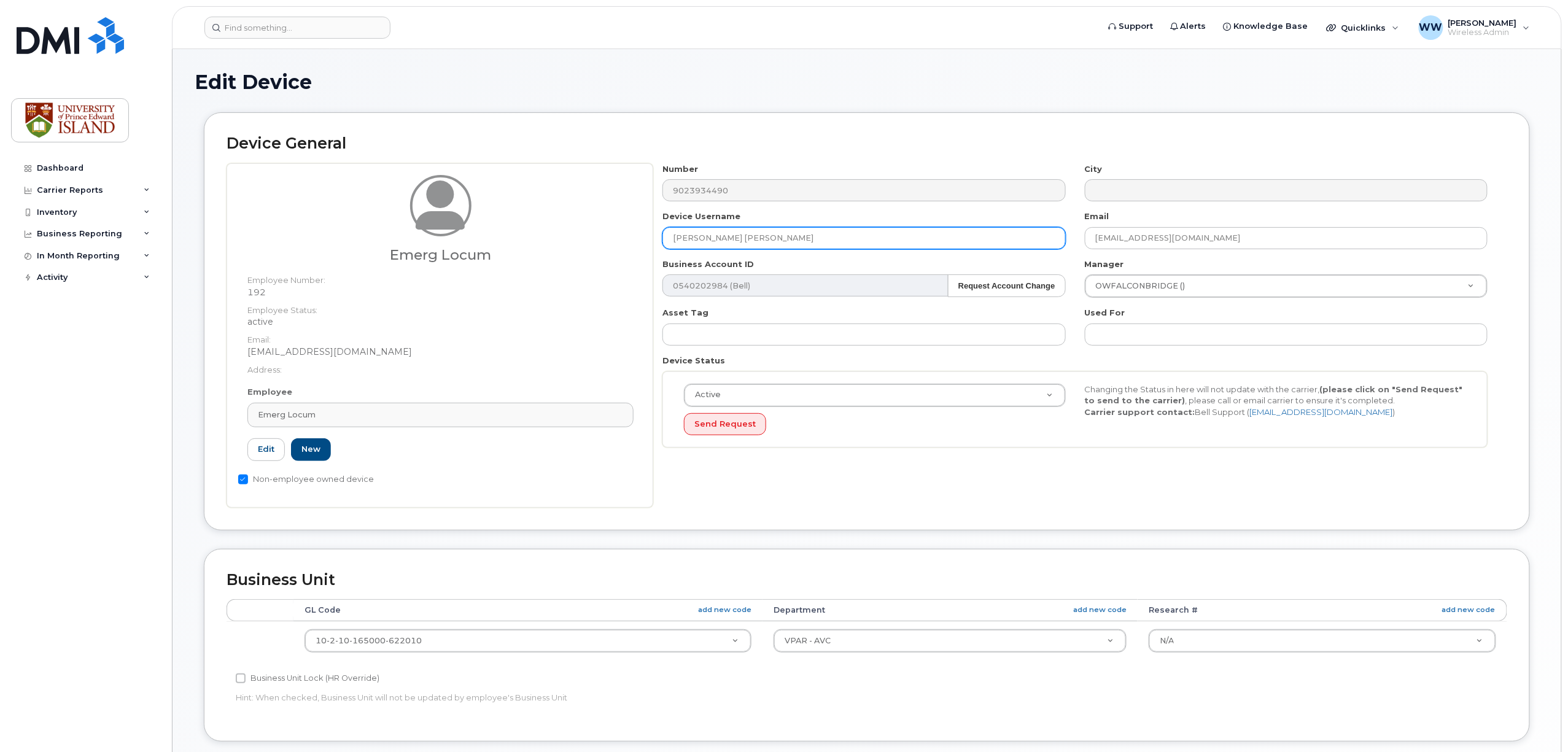
drag, startPoint x: 760, startPoint y: 241, endPoint x: 624, endPoint y: 236, distance: 136.1
click at [622, 234] on div "Emerg Locum Employee Number: 192 Employee Status: active Email: wweeks@upei.ca …" at bounding box center [867, 336] width 1281 height 345
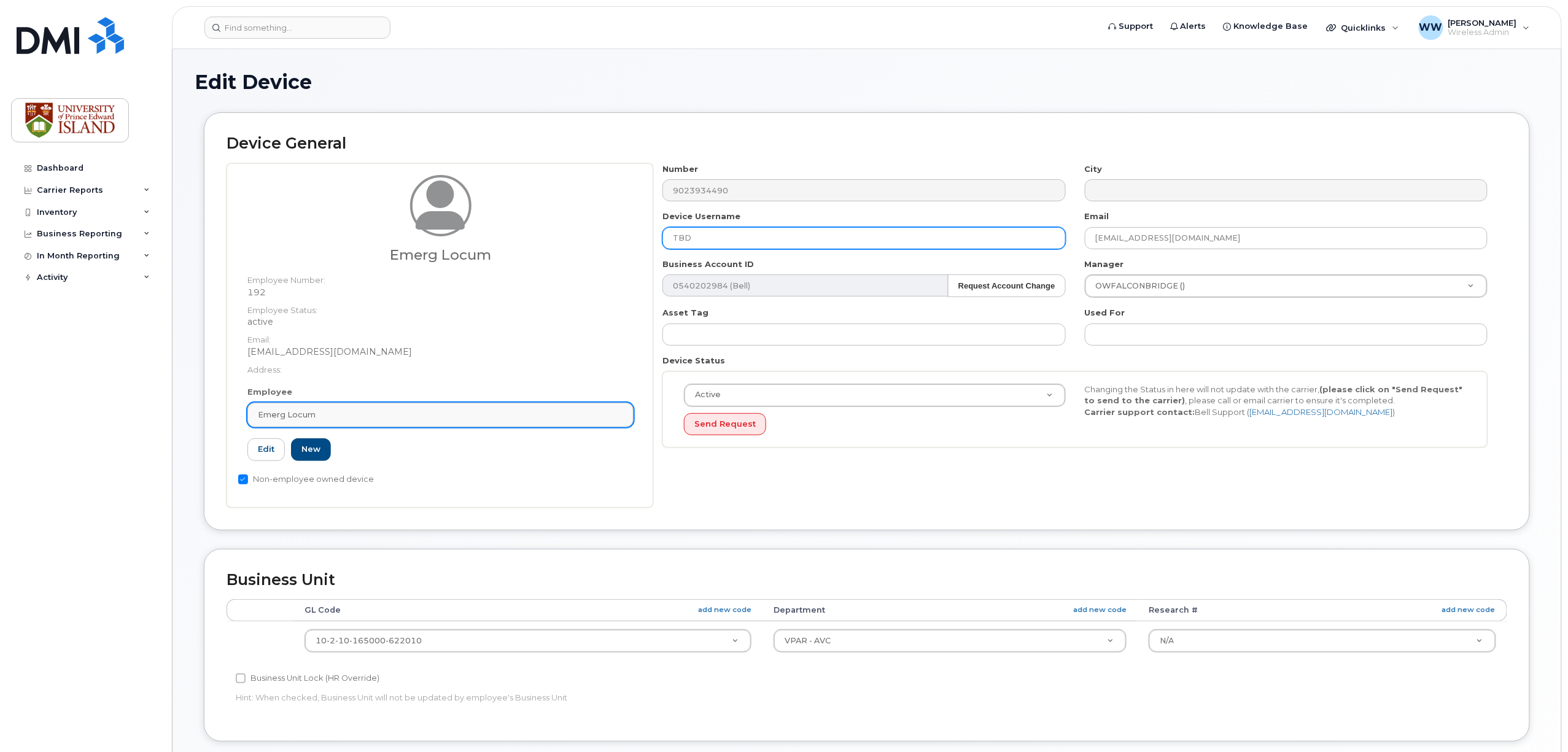
type input "TBD"
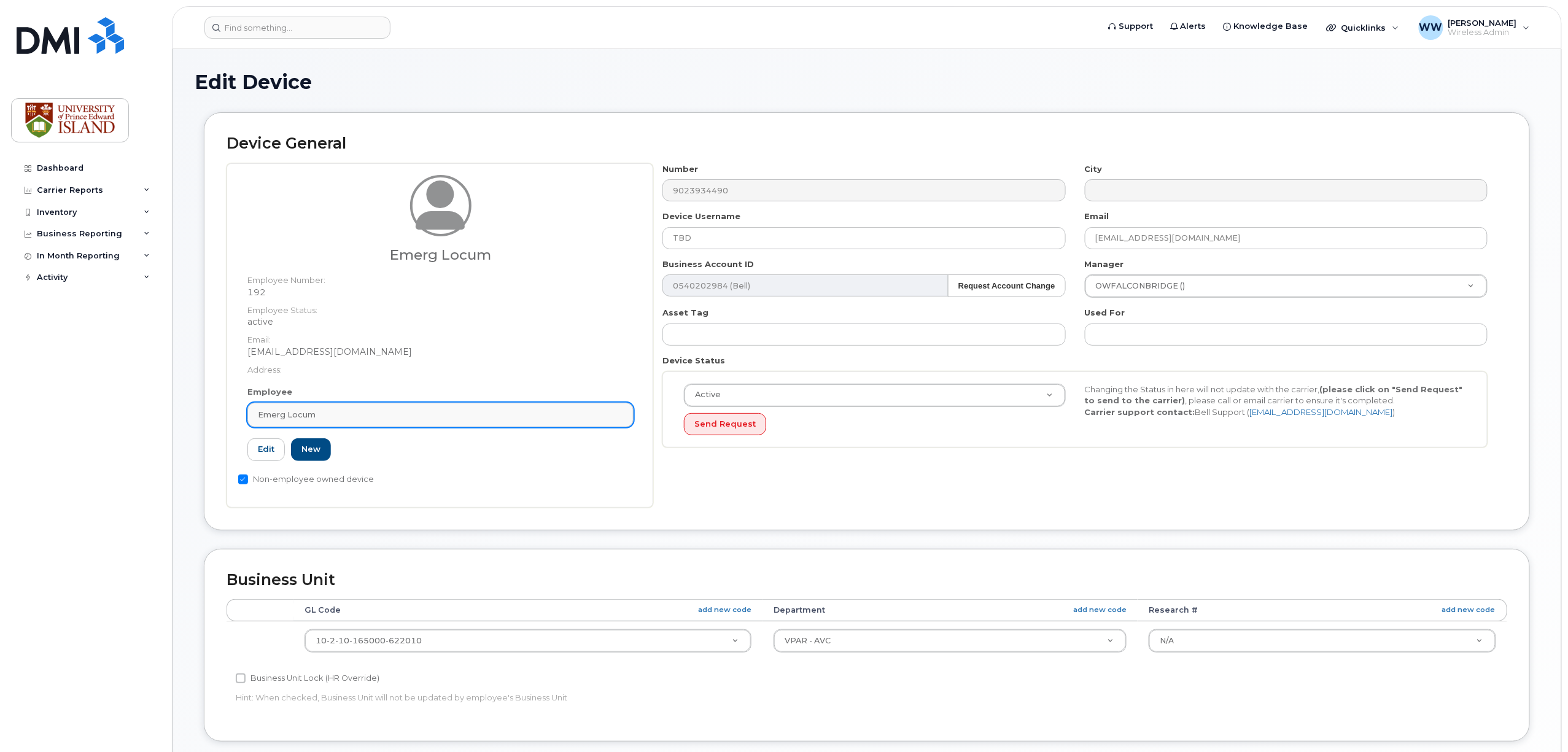
click at [467, 423] on link "Emerg Locum" at bounding box center [440, 415] width 386 height 25
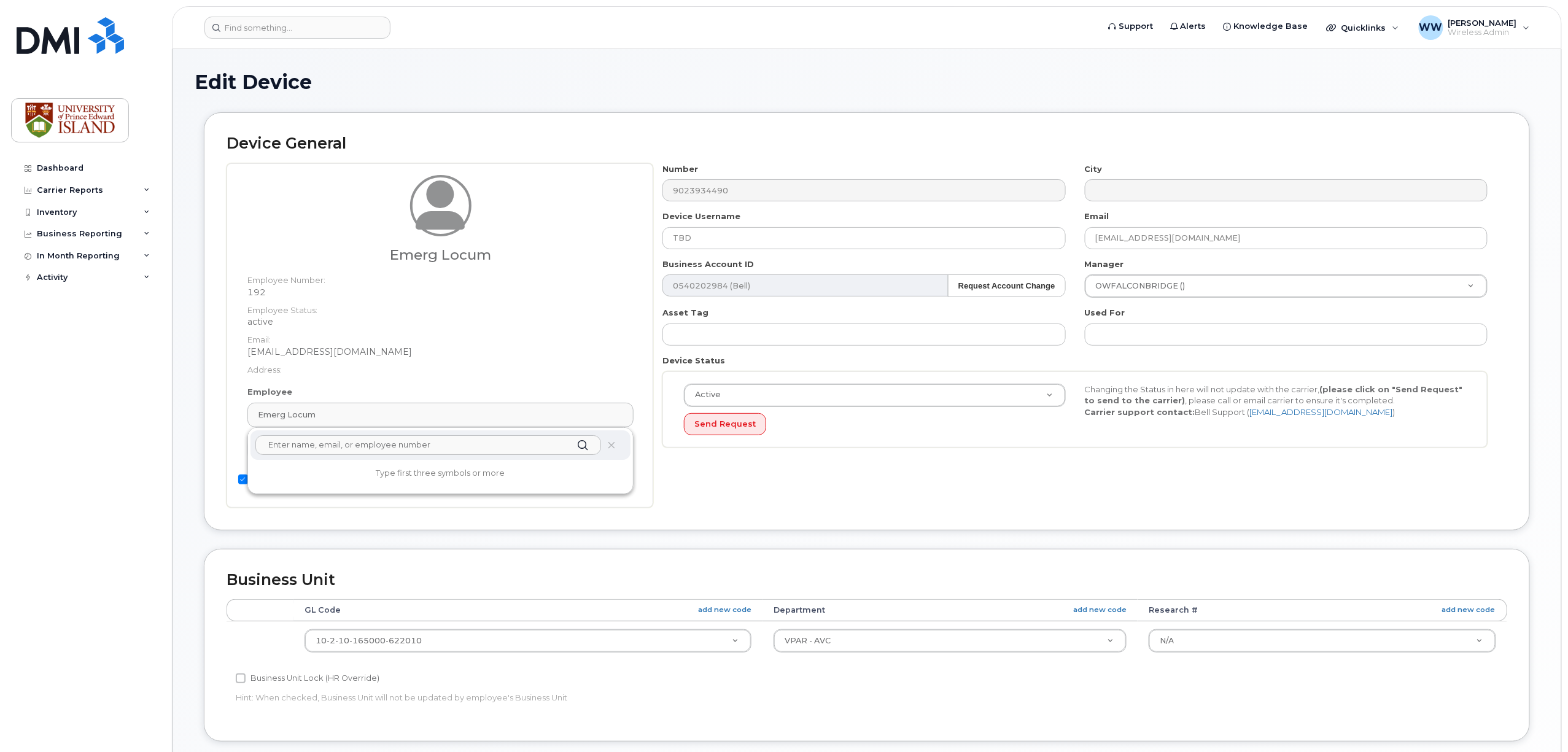
click at [459, 449] on input "text" at bounding box center [429, 445] width 346 height 20
click at [855, 520] on div "Device General Emerg Locum Employee Number: 192 Employee Status: active Email: …" at bounding box center [867, 321] width 1326 height 418
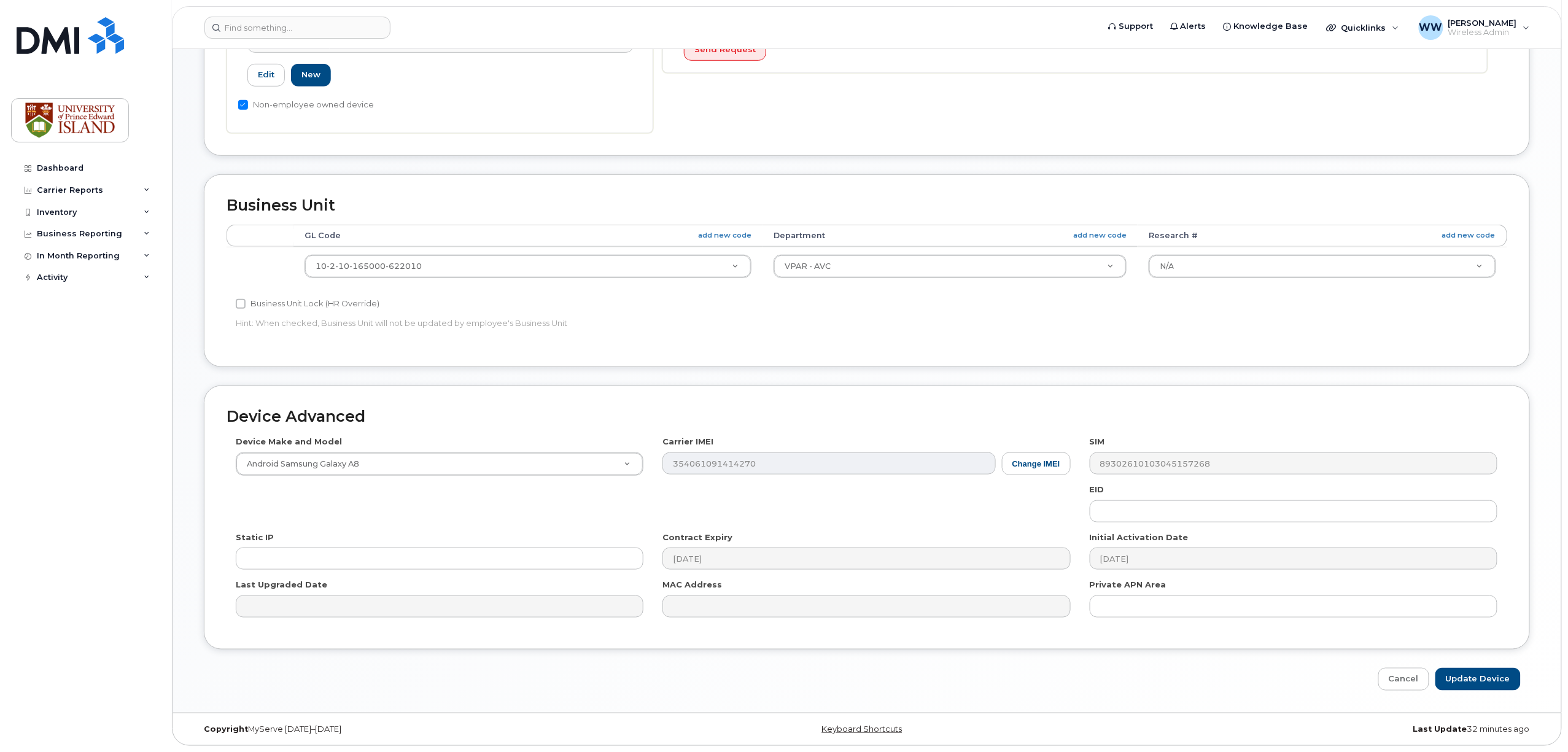
scroll to position [378, 0]
click at [1474, 684] on input "Update Device" at bounding box center [1478, 679] width 85 height 23
type input "Saving..."
